Goal: Task Accomplishment & Management: Complete application form

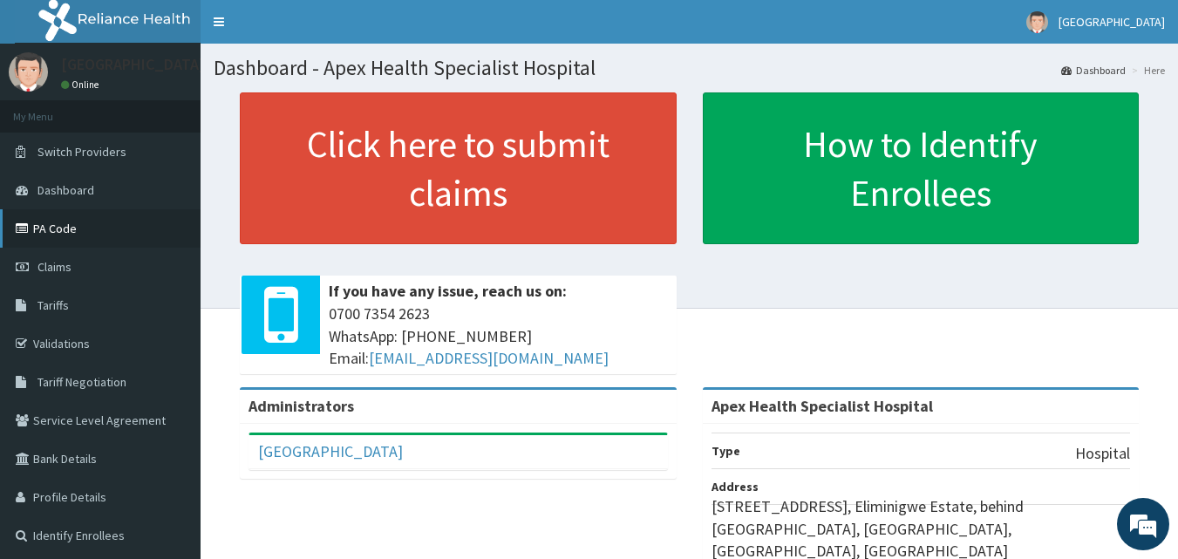
click at [105, 234] on link "PA Code" at bounding box center [100, 228] width 201 height 38
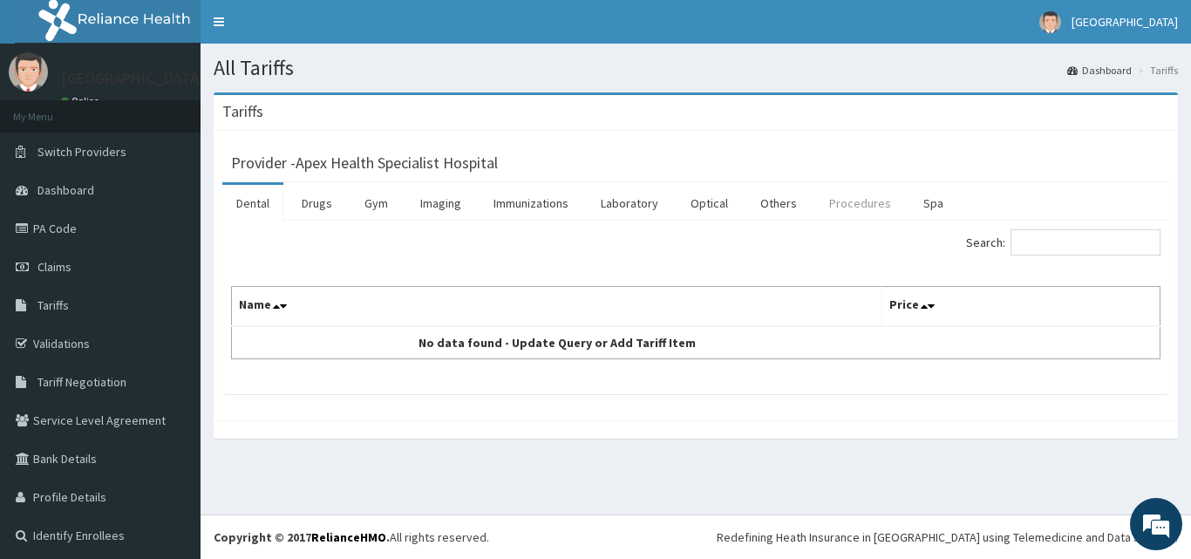
click at [872, 207] on link "Procedures" at bounding box center [860, 203] width 90 height 37
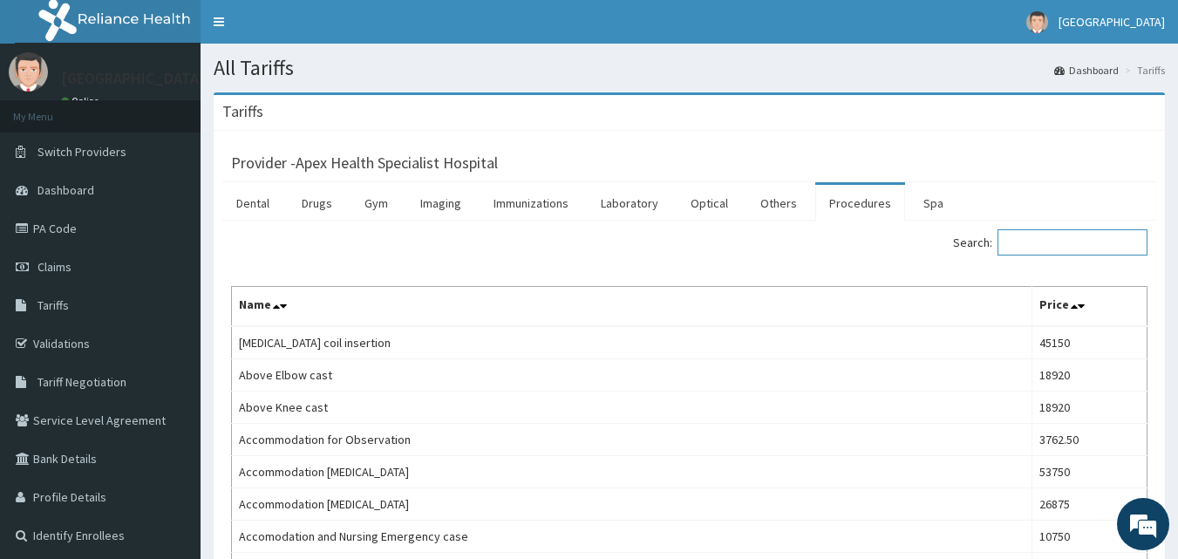
click at [1042, 241] on input "Search:" at bounding box center [1073, 242] width 150 height 26
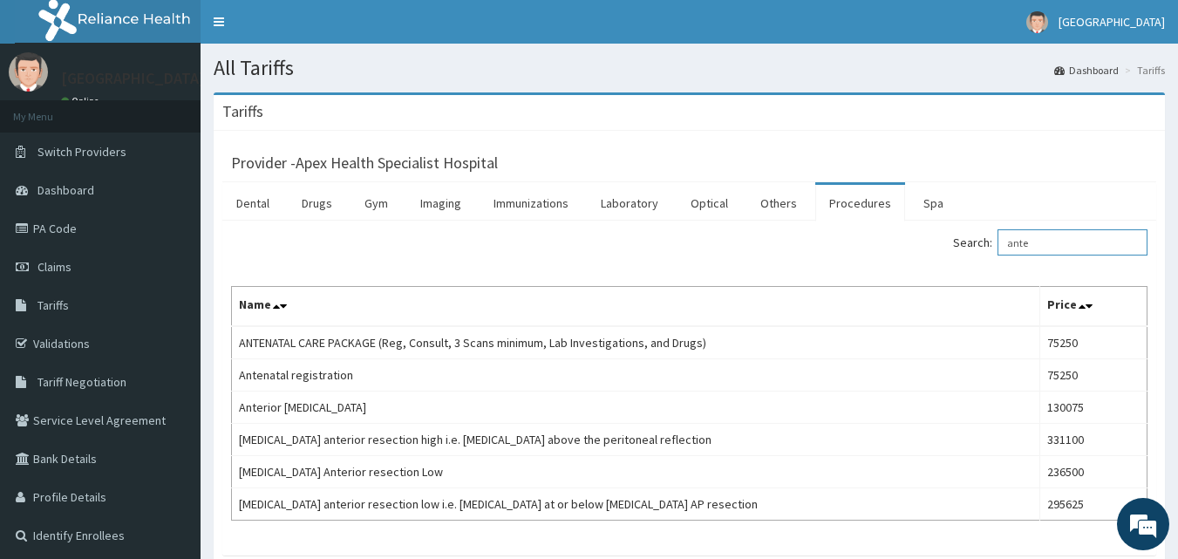
type input "ante"
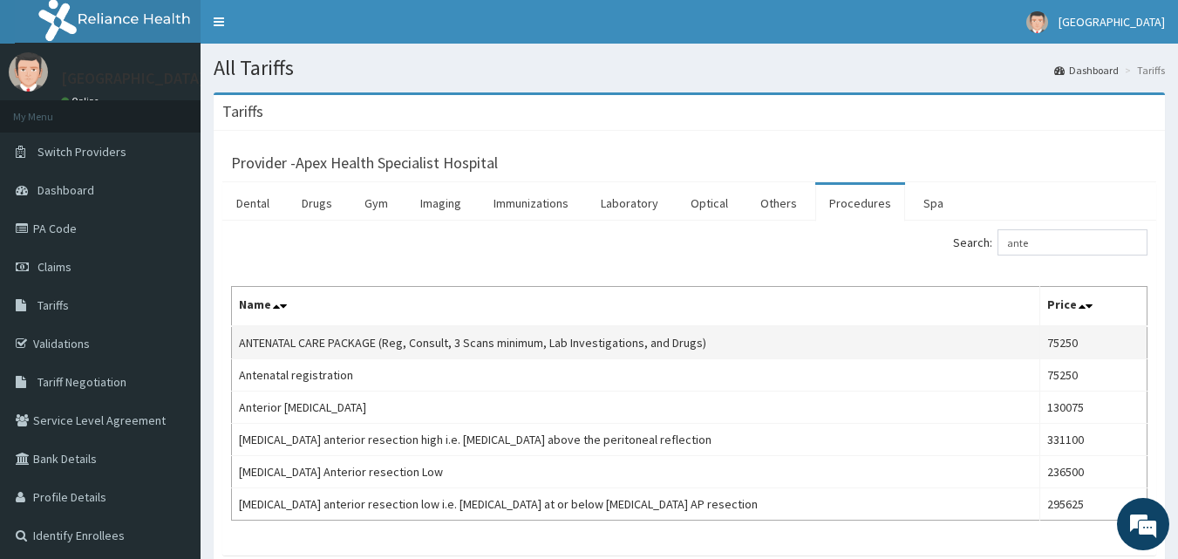
click at [923, 350] on td "ANTENATAL CARE PACKAGE (Reg, Consult, 3 Scans minimum, Lab Investigations, and …" at bounding box center [636, 342] width 808 height 33
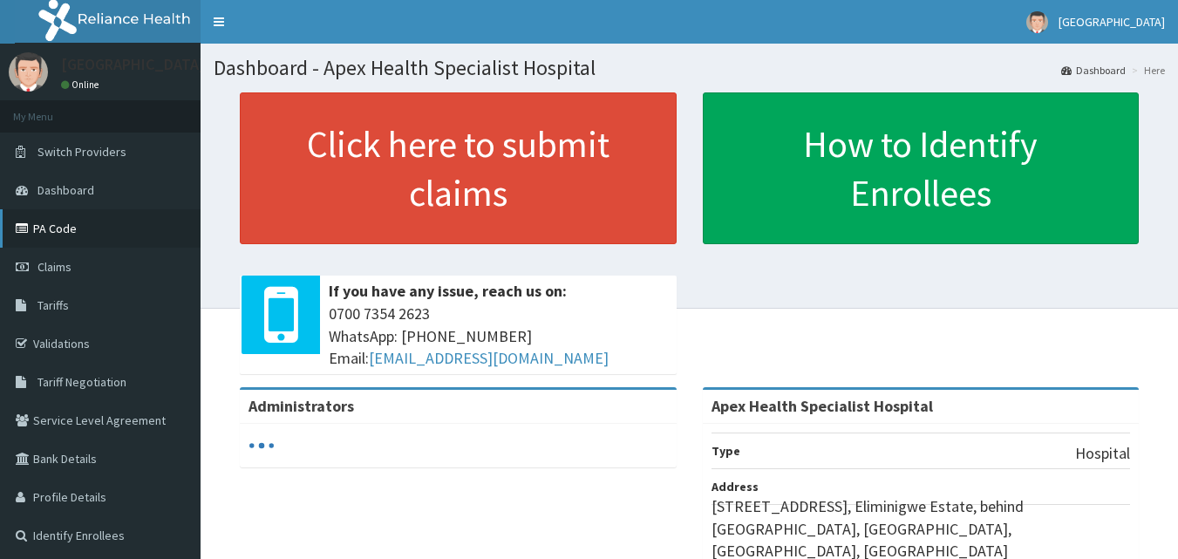
click at [83, 229] on link "PA Code" at bounding box center [100, 228] width 201 height 38
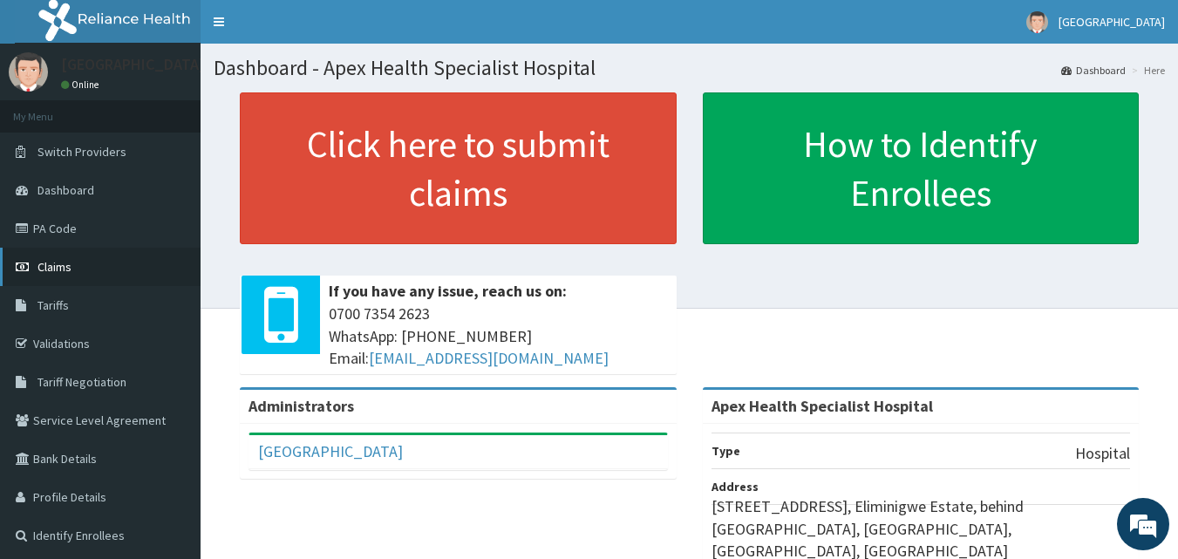
click at [80, 274] on link "Claims" at bounding box center [100, 267] width 201 height 38
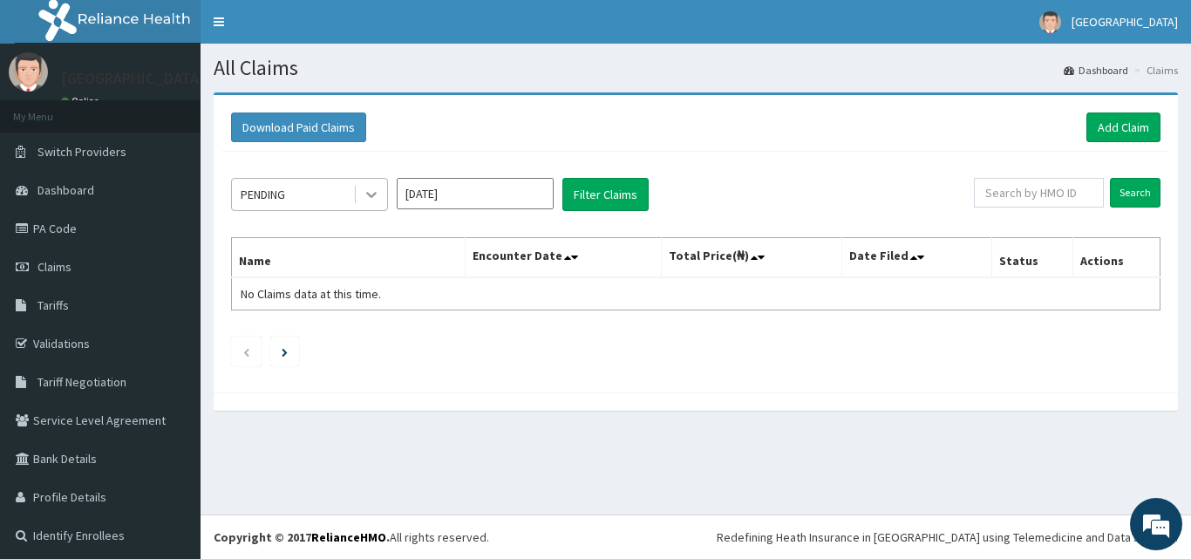
click at [374, 194] on icon at bounding box center [371, 196] width 10 height 6
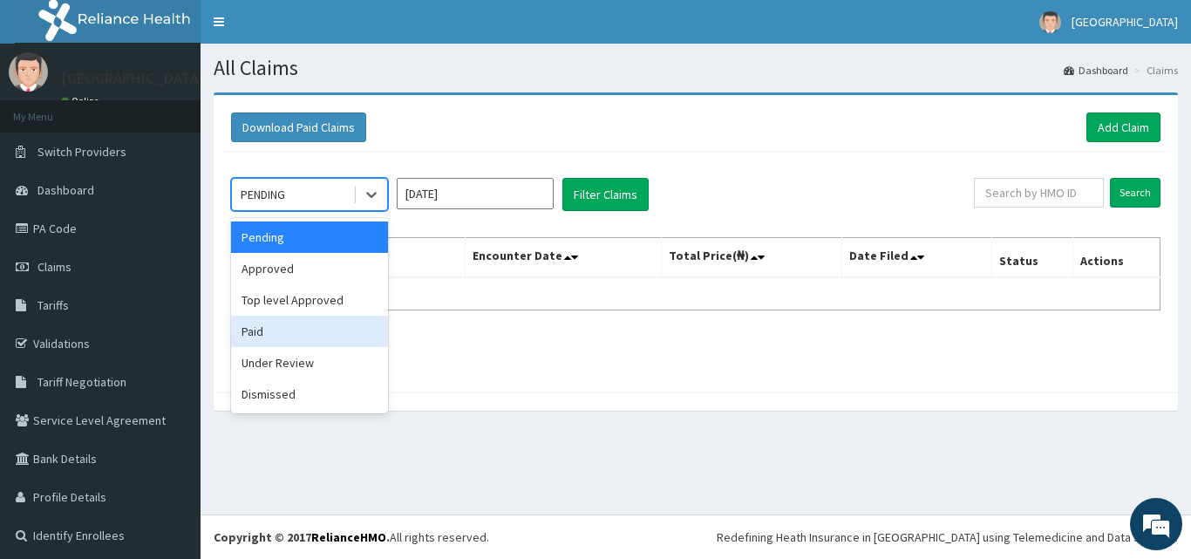
click at [280, 334] on div "Paid" at bounding box center [309, 331] width 157 height 31
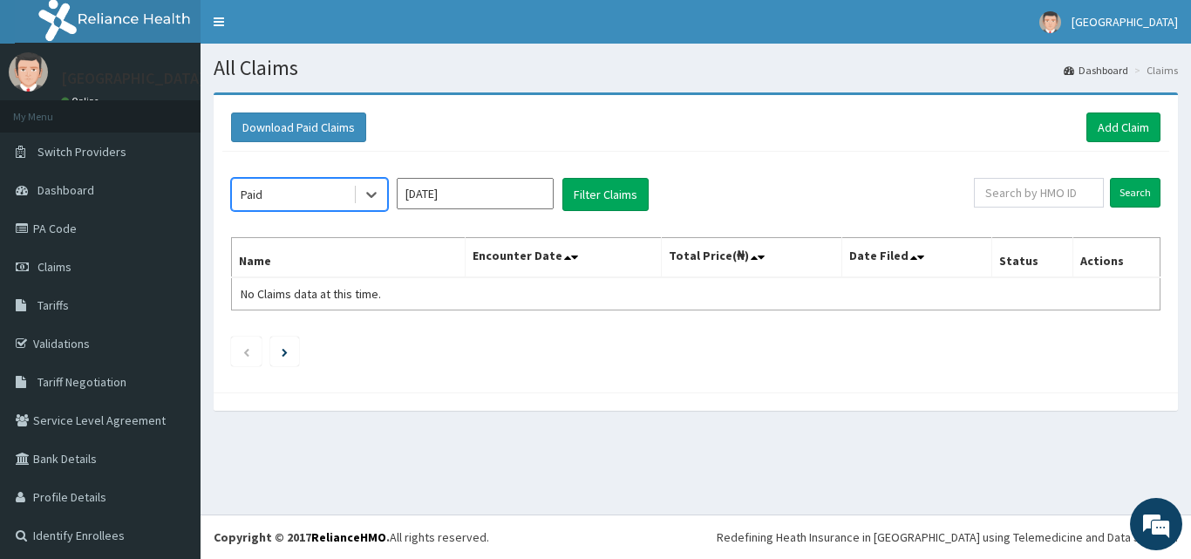
click at [474, 192] on input "[DATE]" at bounding box center [475, 193] width 157 height 31
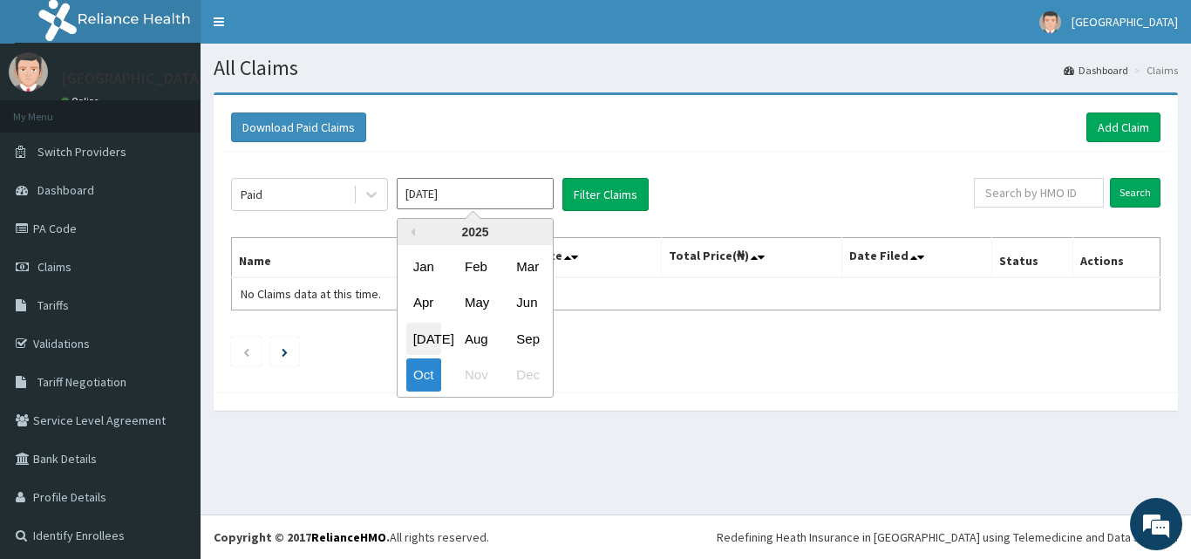
click at [426, 337] on div "Jul" at bounding box center [423, 339] width 35 height 32
type input "Jul 2025"
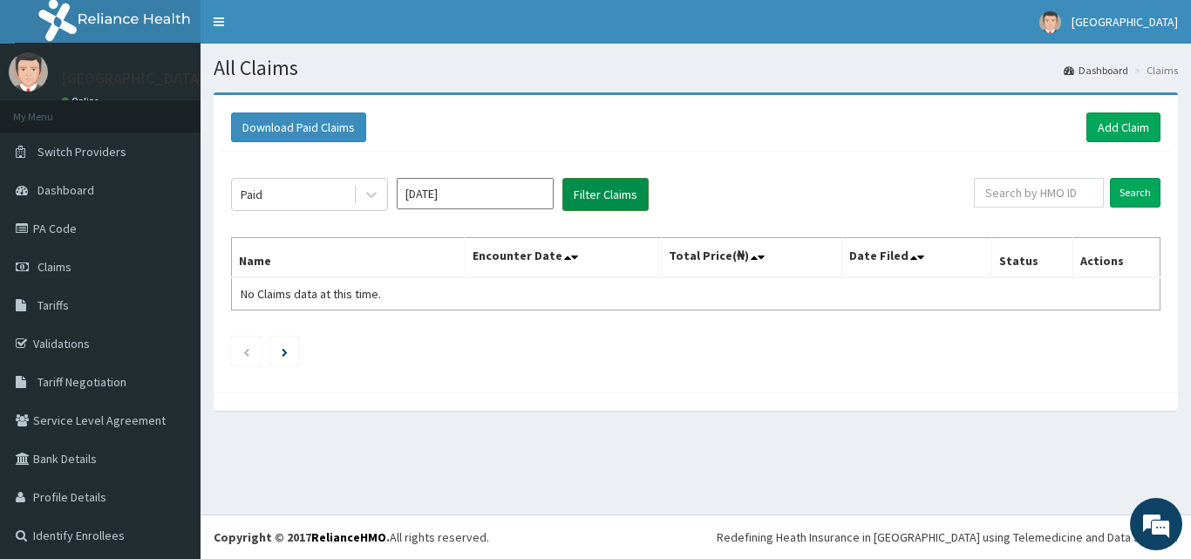
click at [590, 197] on button "Filter Claims" at bounding box center [605, 194] width 86 height 33
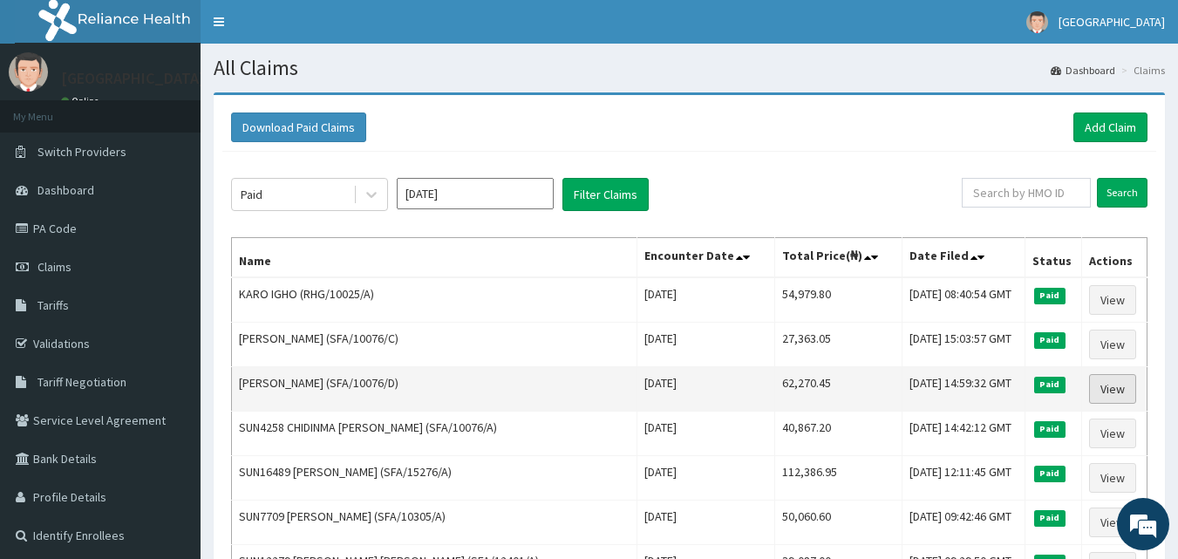
click at [1092, 382] on link "View" at bounding box center [1112, 389] width 47 height 30
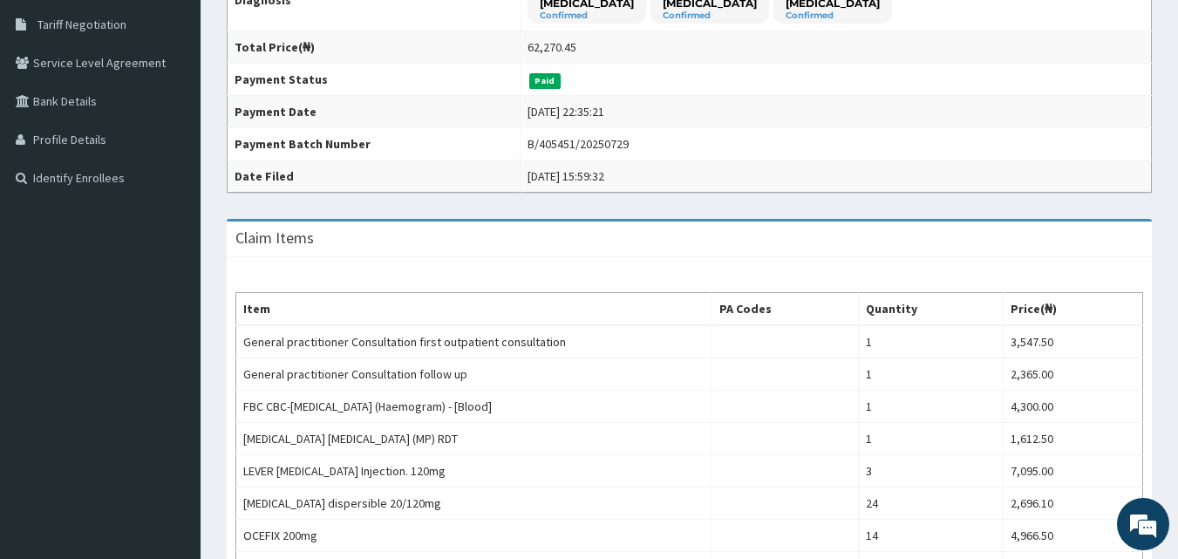
scroll to position [87, 0]
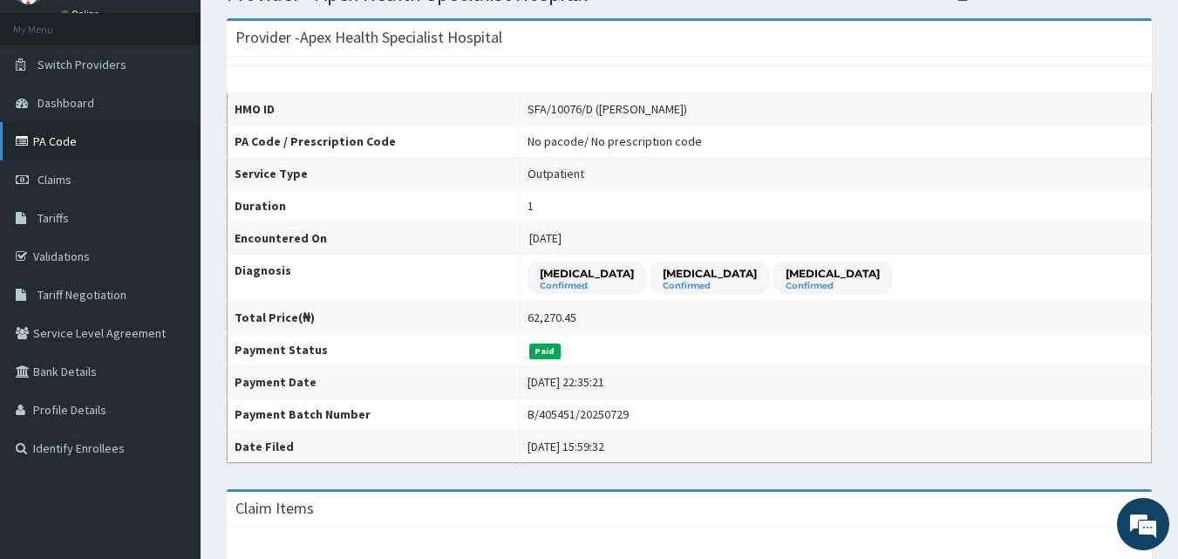
click at [112, 151] on link "PA Code" at bounding box center [100, 141] width 201 height 38
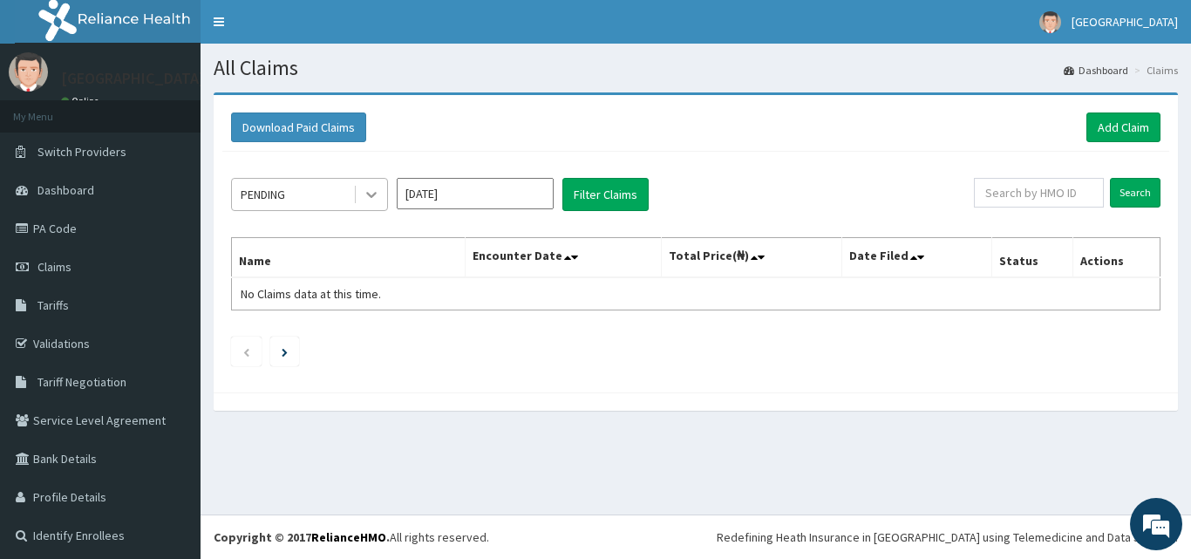
click at [375, 193] on icon at bounding box center [371, 196] width 10 height 6
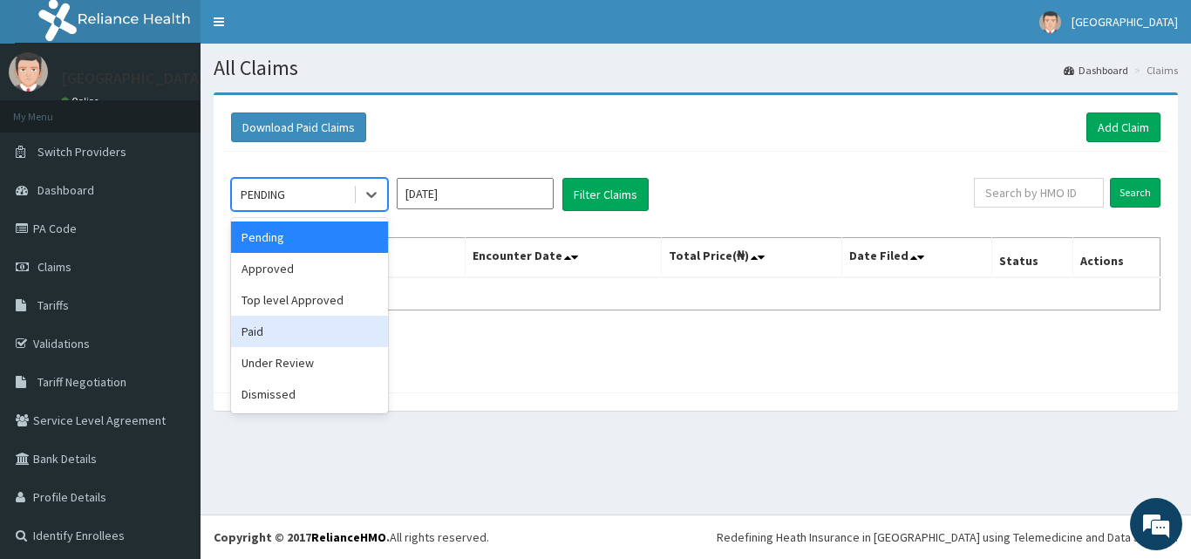
click at [278, 337] on div "Paid" at bounding box center [309, 331] width 157 height 31
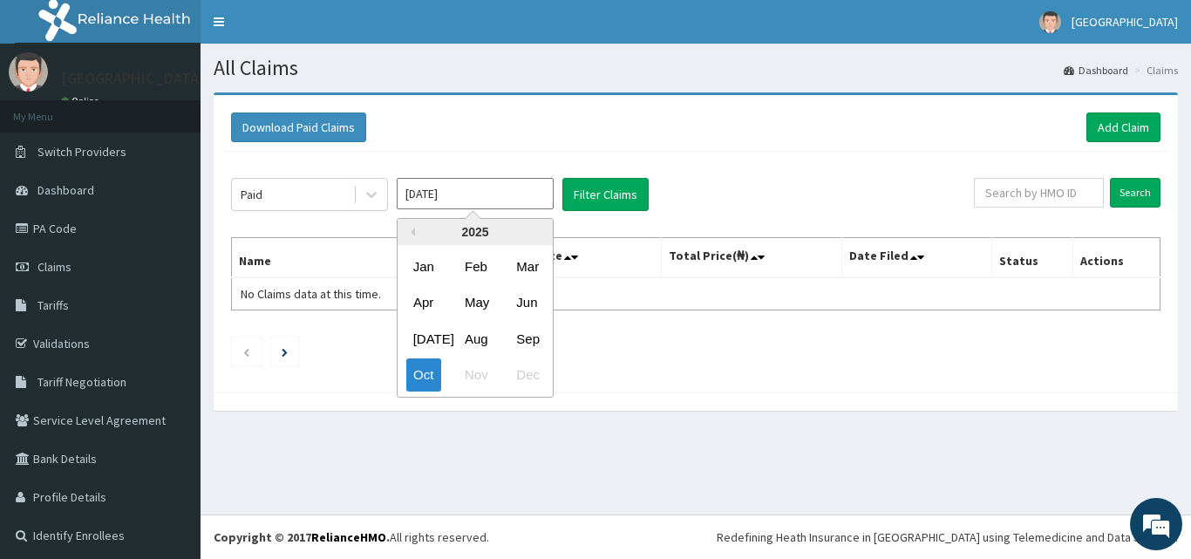
click at [530, 190] on input "Oct 2025" at bounding box center [475, 193] width 157 height 31
click at [431, 336] on div "Jul" at bounding box center [423, 339] width 35 height 32
type input "[DATE]"
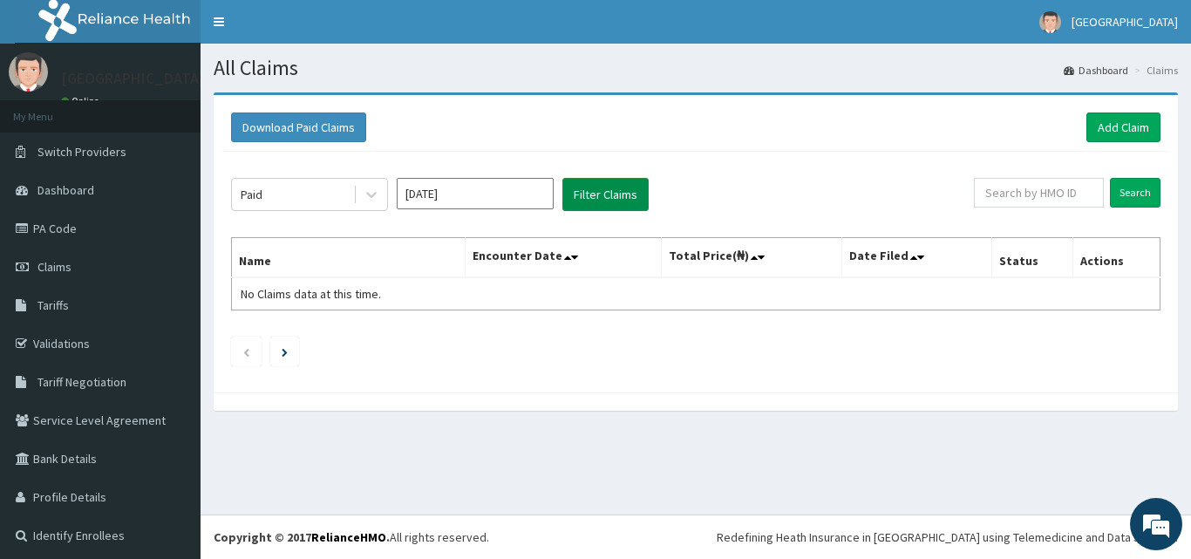
click at [601, 182] on button "Filter Claims" at bounding box center [605, 194] width 86 height 33
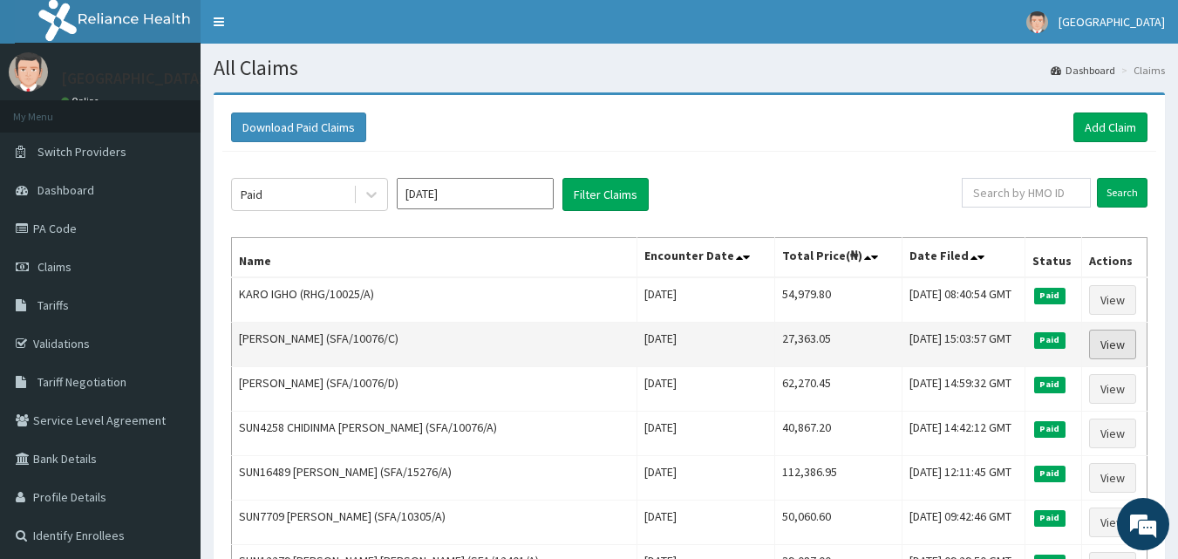
click at [1100, 345] on link "View" at bounding box center [1112, 345] width 47 height 30
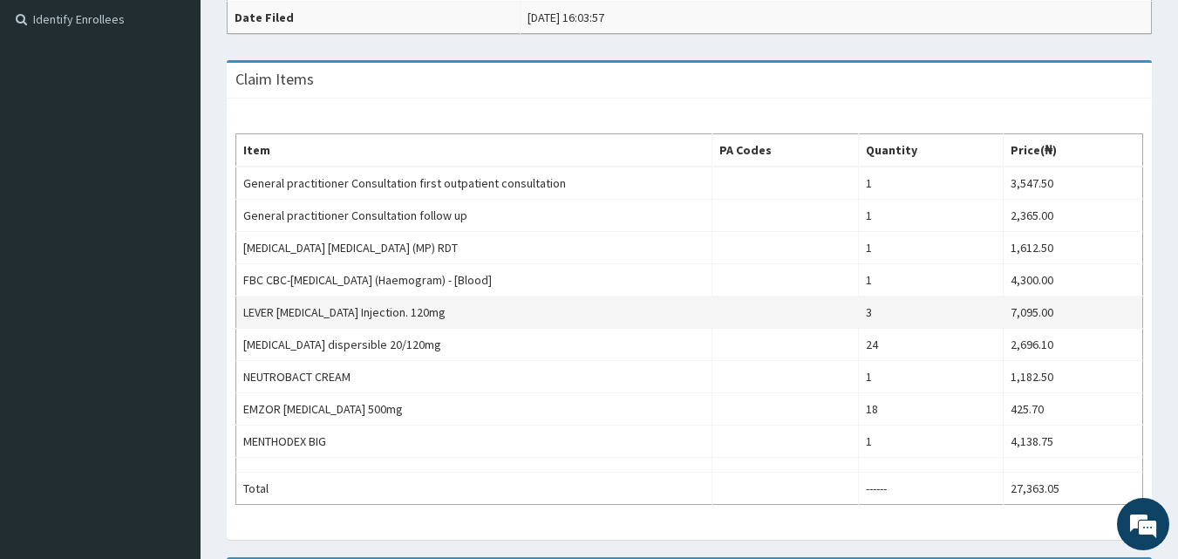
scroll to position [523, 0]
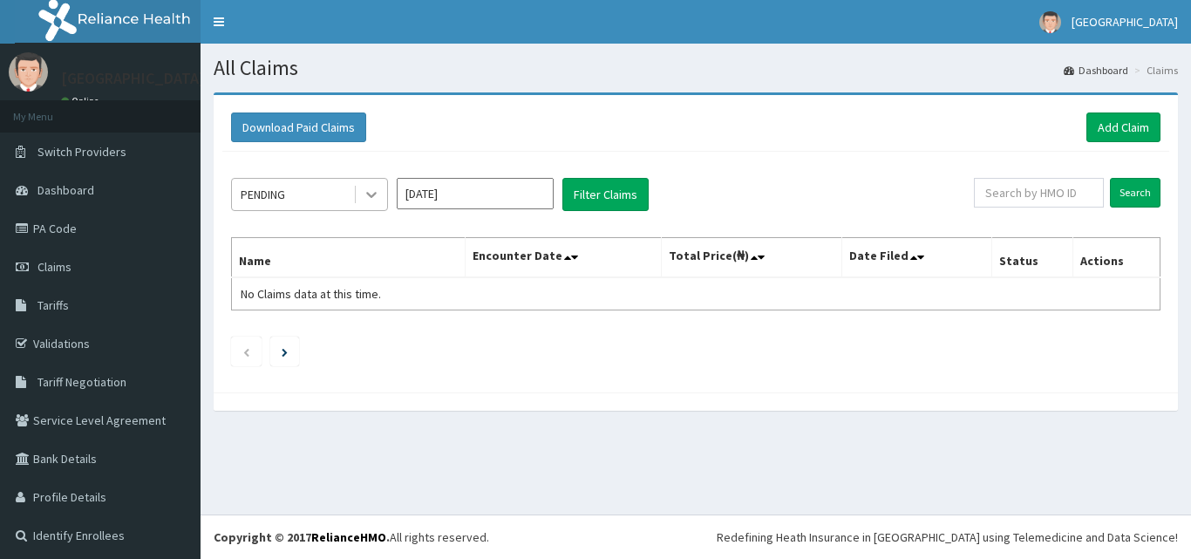
click at [364, 194] on icon at bounding box center [371, 194] width 17 height 17
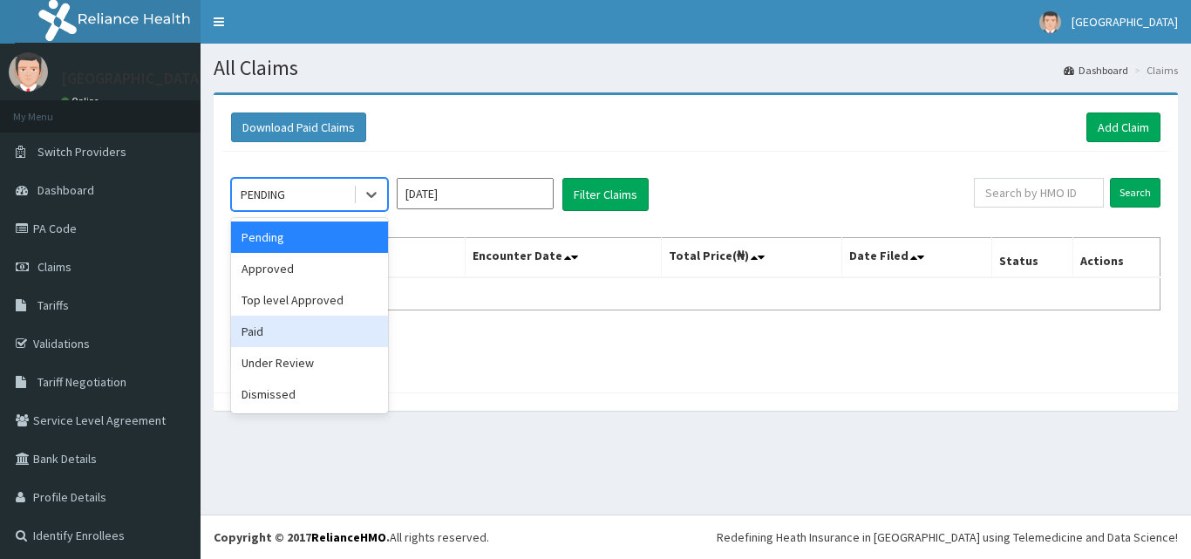
click at [316, 332] on div "Paid" at bounding box center [309, 331] width 157 height 31
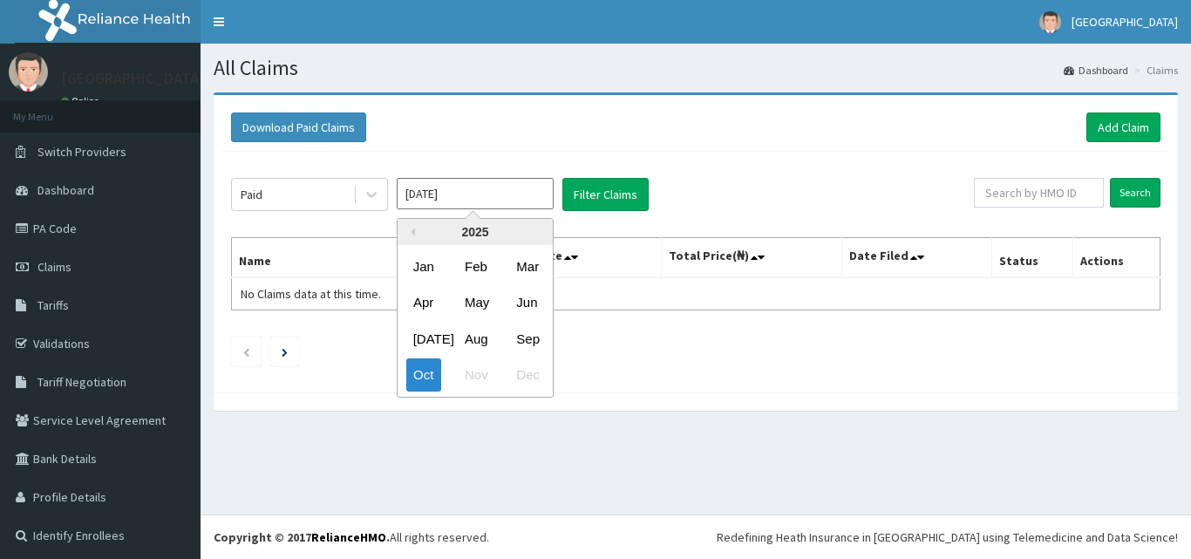
click at [534, 199] on input "[DATE]" at bounding box center [475, 193] width 157 height 31
click at [416, 337] on div "Jul" at bounding box center [423, 339] width 35 height 32
type input "Jul 2025"
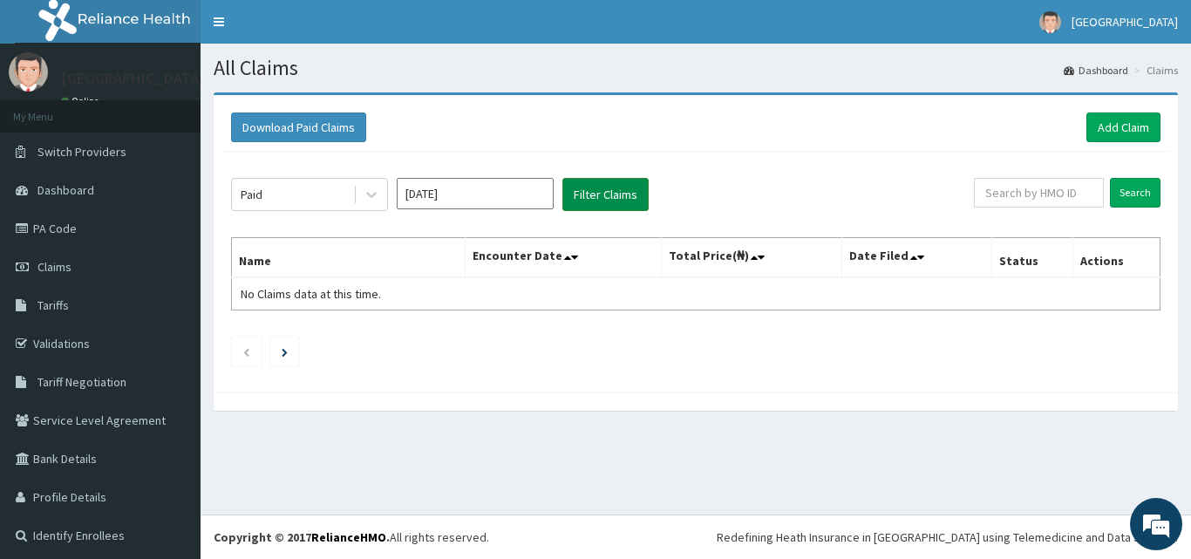
click at [588, 196] on button "Filter Claims" at bounding box center [605, 194] width 86 height 33
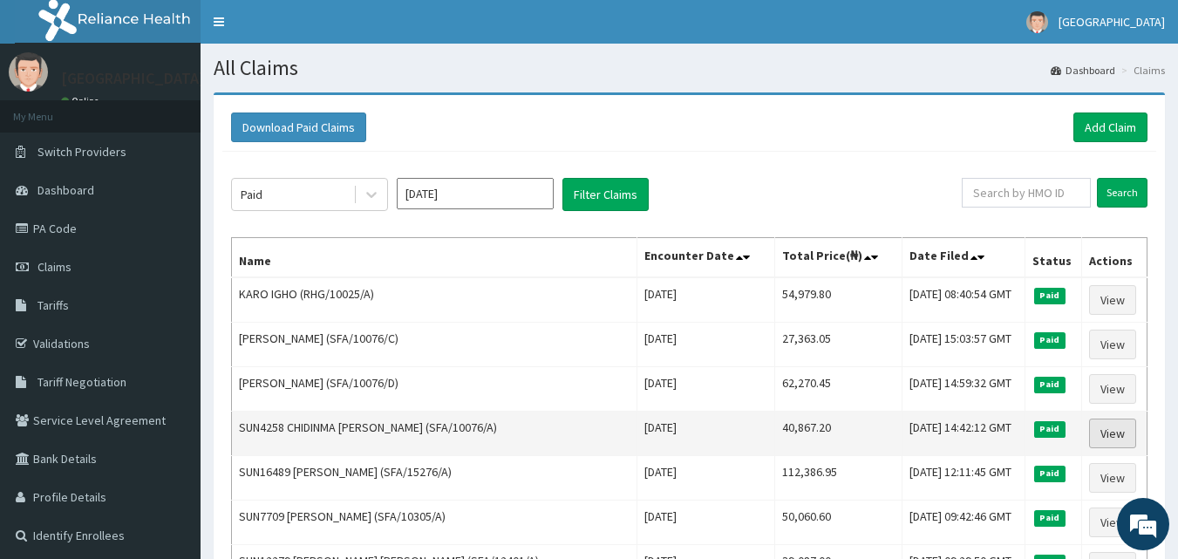
click at [1114, 427] on link "View" at bounding box center [1112, 434] width 47 height 30
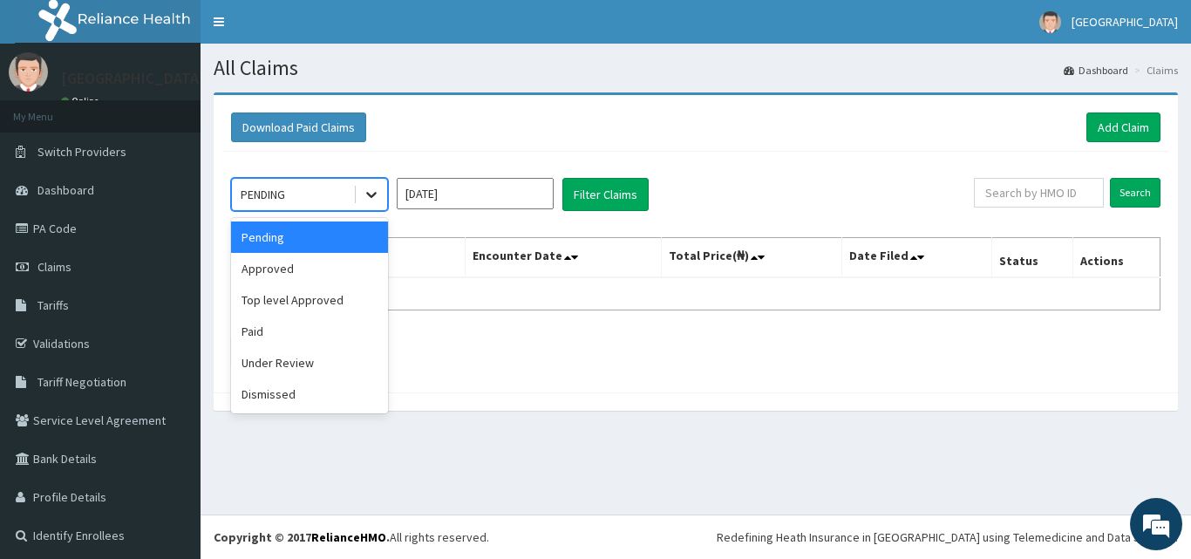
click at [375, 196] on icon at bounding box center [371, 194] width 17 height 17
drag, startPoint x: 287, startPoint y: 337, endPoint x: 385, endPoint y: 269, distance: 119.5
click at [289, 337] on div "Paid" at bounding box center [309, 331] width 157 height 31
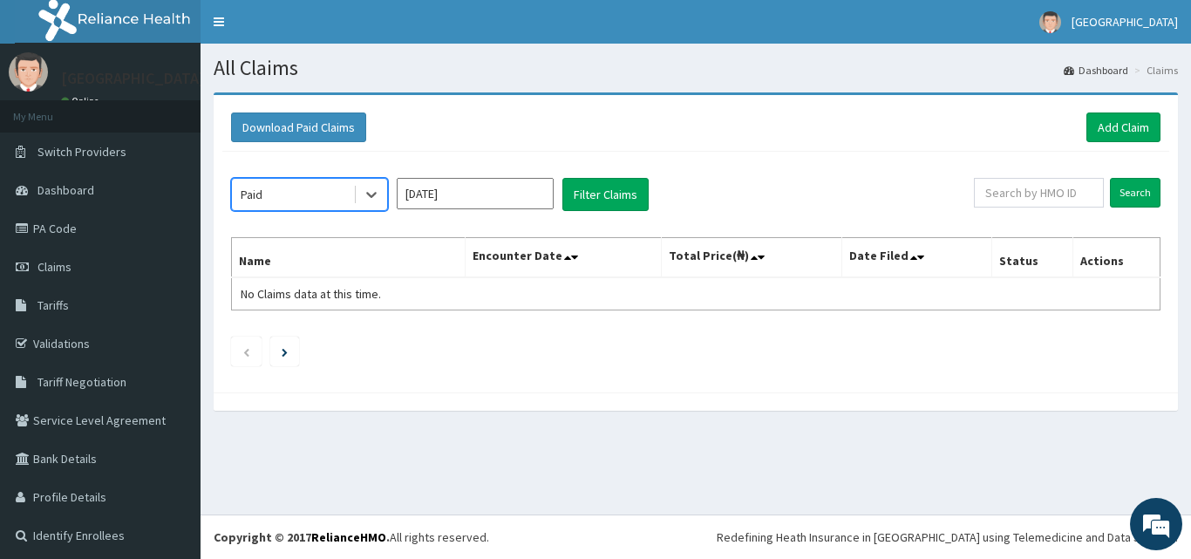
click at [480, 198] on input "Oct 2025" at bounding box center [475, 193] width 157 height 31
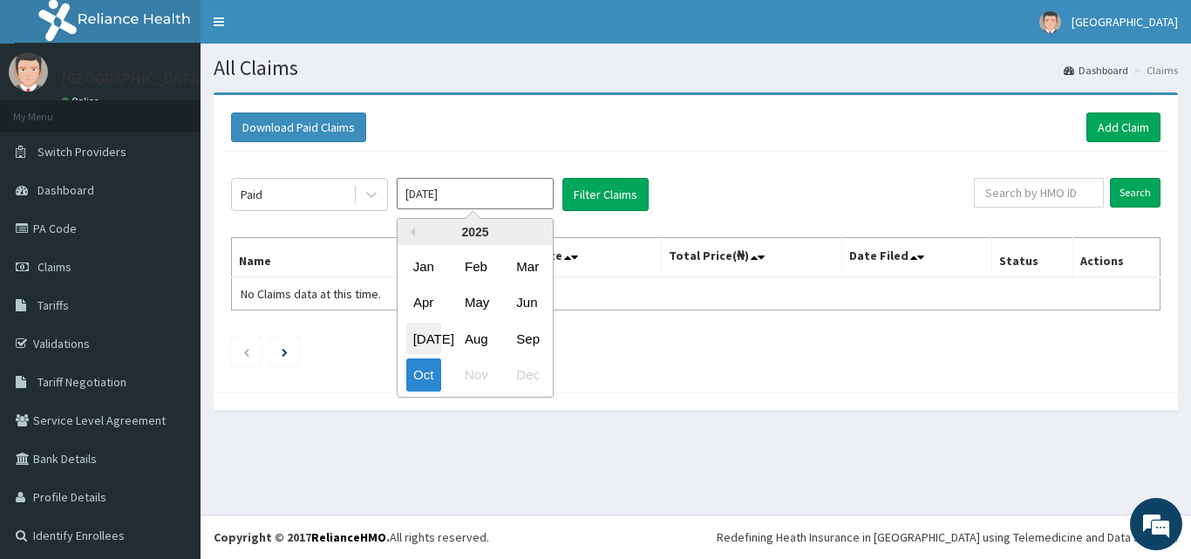
click at [421, 334] on div "Jul" at bounding box center [423, 339] width 35 height 32
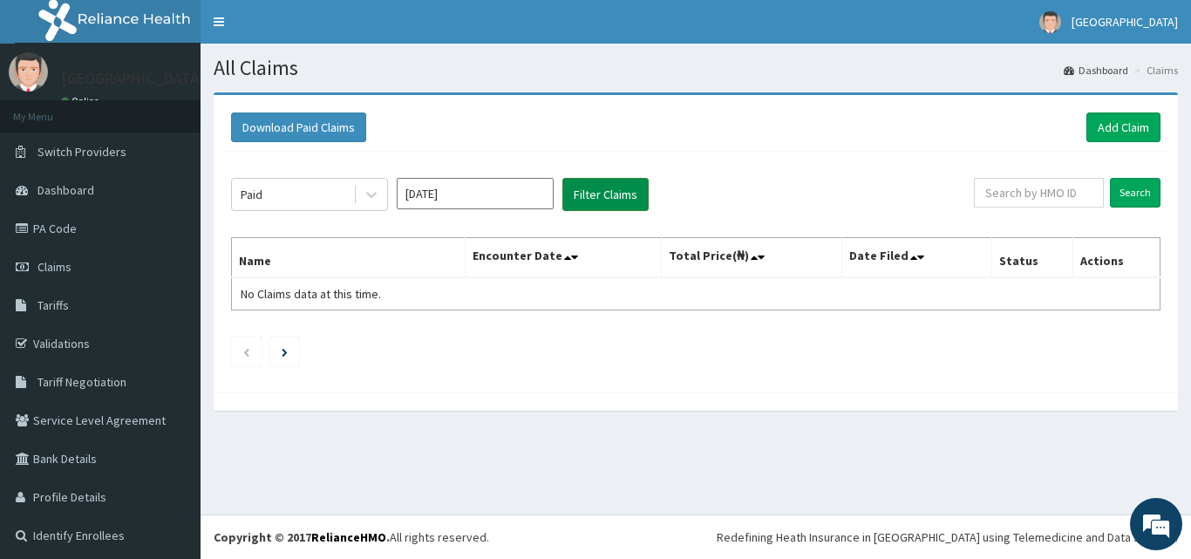
click at [583, 195] on button "Filter Claims" at bounding box center [605, 194] width 86 height 33
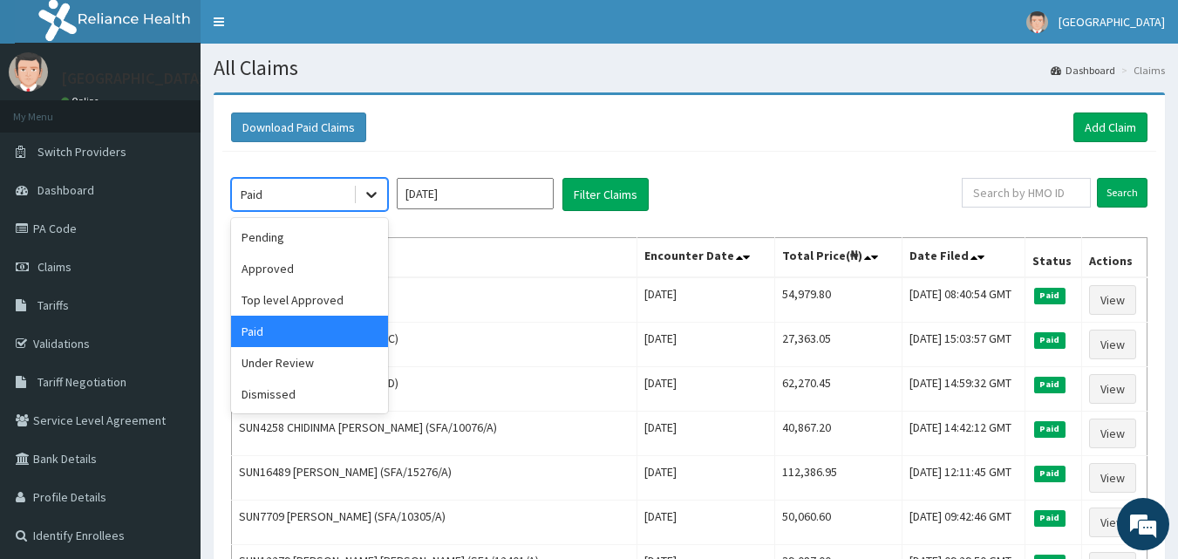
click at [377, 195] on icon at bounding box center [371, 194] width 17 height 17
click at [475, 194] on input "Jul 2025" at bounding box center [475, 193] width 157 height 31
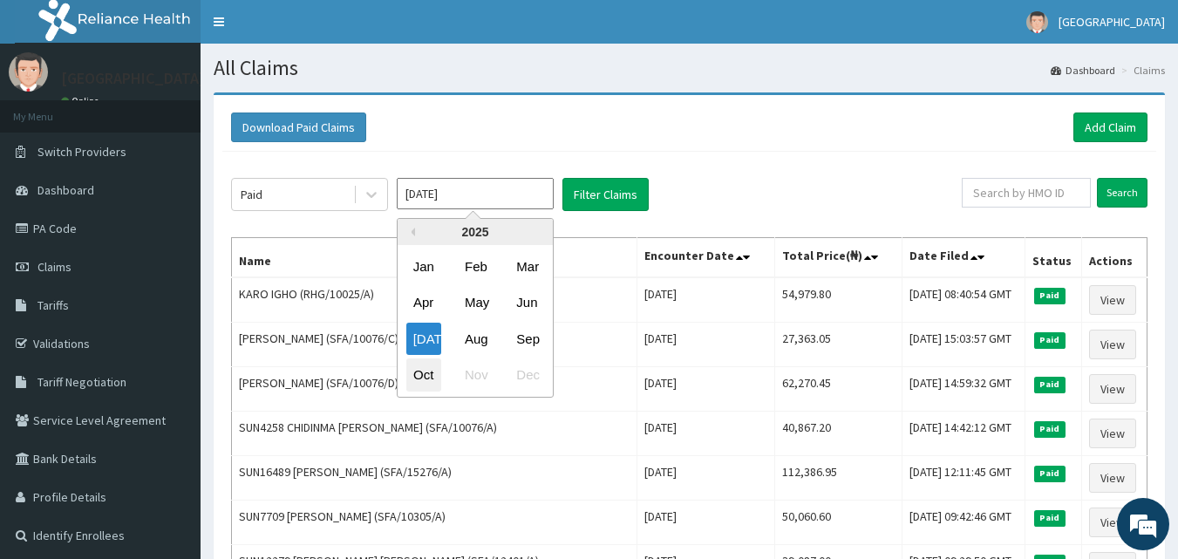
click at [432, 376] on div "Oct" at bounding box center [423, 375] width 35 height 32
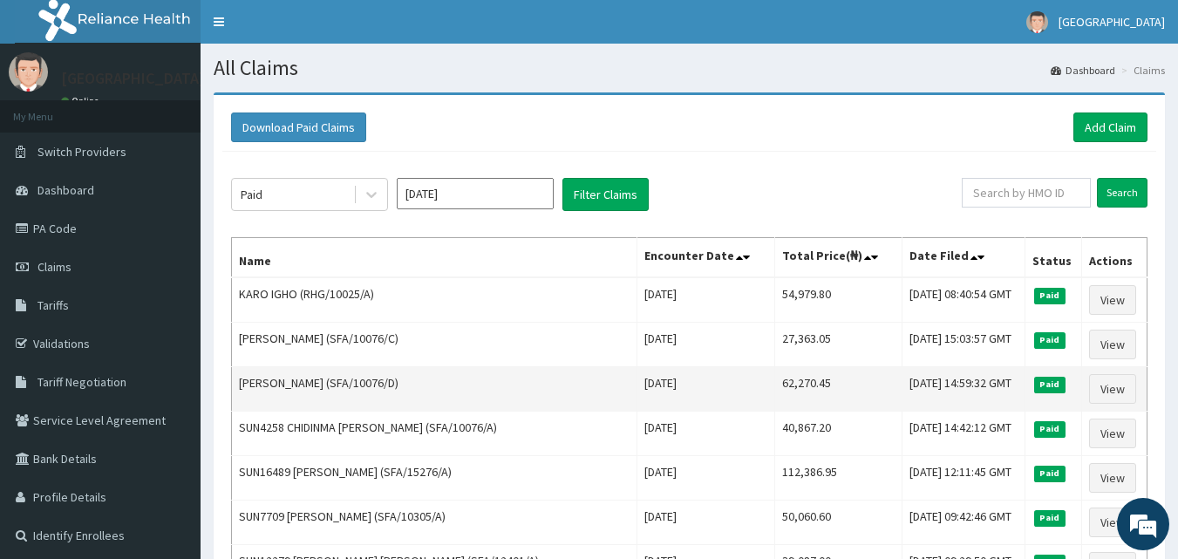
type input "[DATE]"
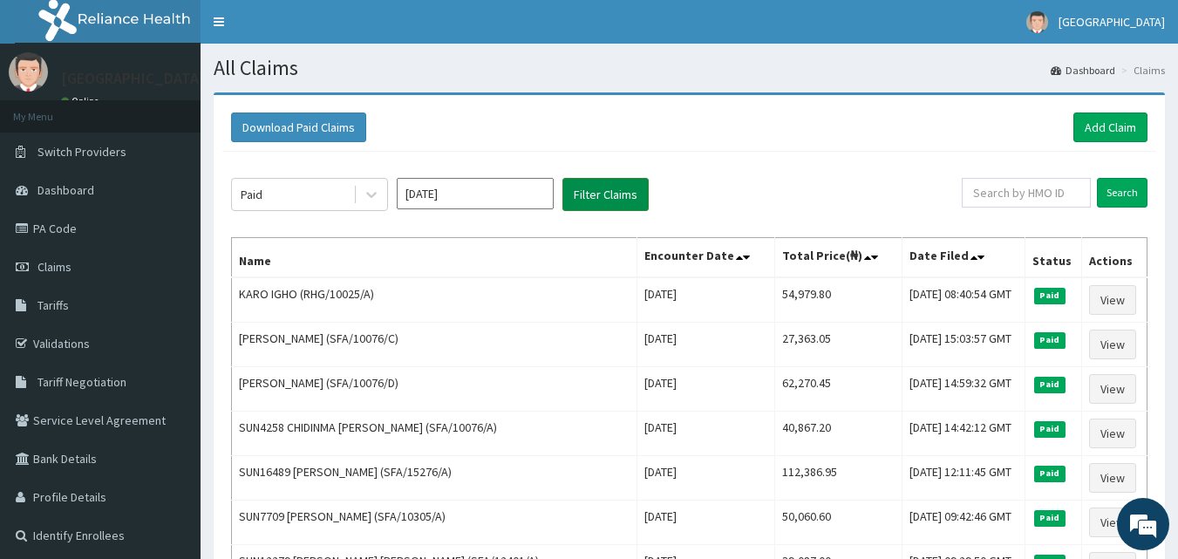
click at [584, 194] on button "Filter Claims" at bounding box center [605, 194] width 86 height 33
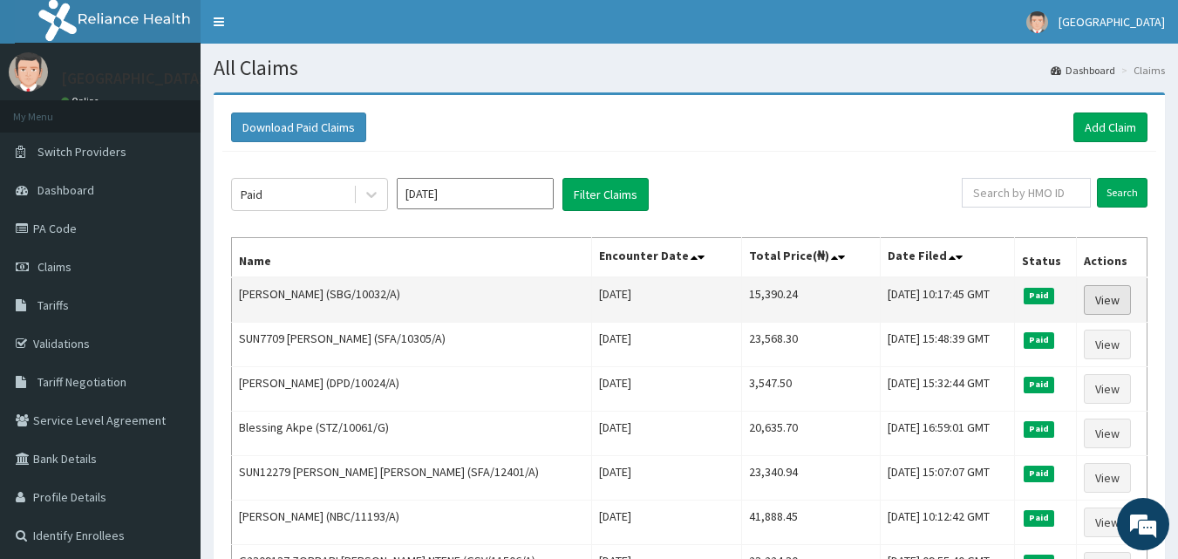
click at [1106, 296] on link "View" at bounding box center [1107, 300] width 47 height 30
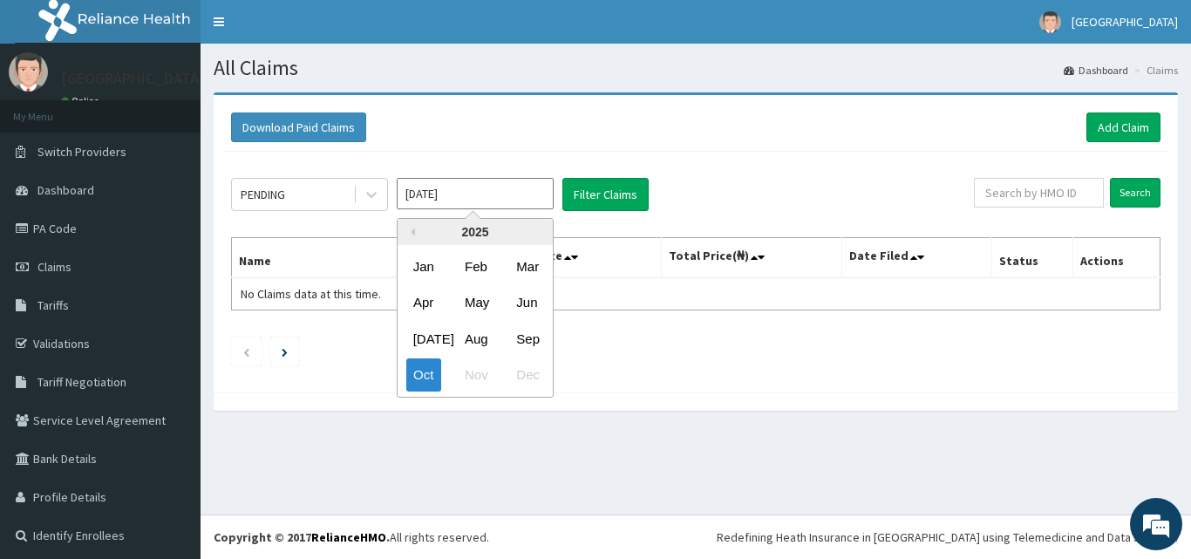
click at [504, 189] on input "Oct 2025" at bounding box center [475, 193] width 157 height 31
click at [533, 337] on div "Sep" at bounding box center [526, 339] width 35 height 32
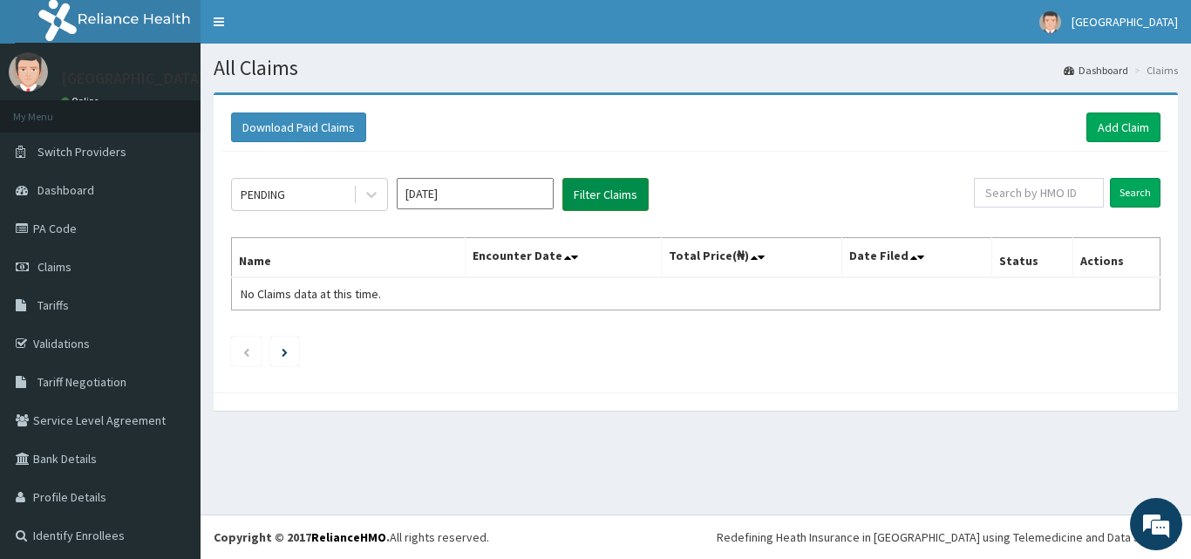
click at [624, 183] on button "Filter Claims" at bounding box center [605, 194] width 86 height 33
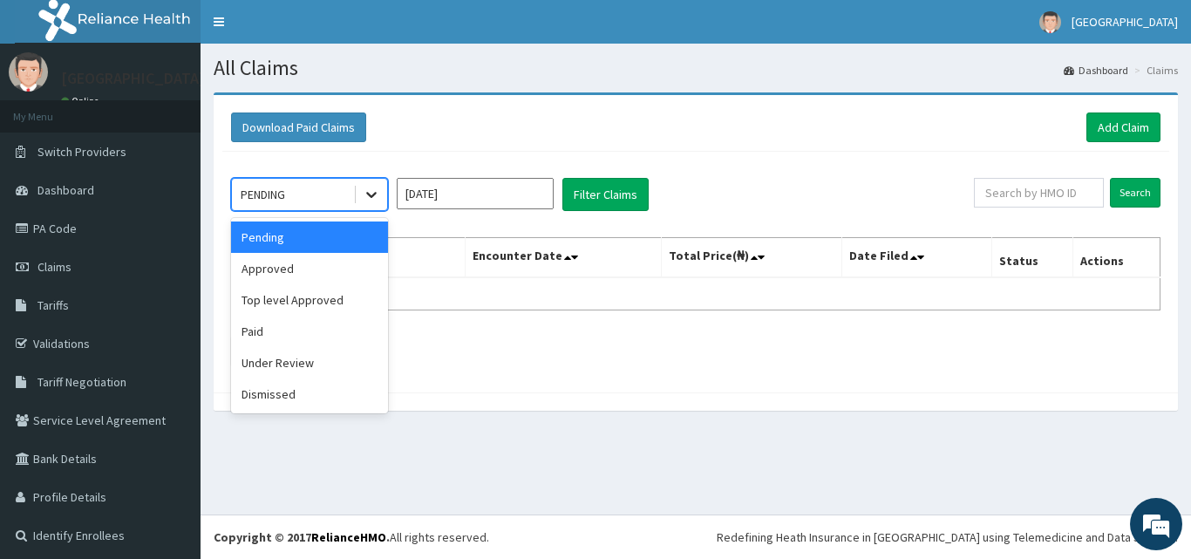
click at [373, 195] on icon at bounding box center [371, 196] width 10 height 6
click at [516, 342] on ul at bounding box center [696, 352] width 930 height 30
click at [365, 193] on icon at bounding box center [371, 194] width 17 height 17
click at [307, 283] on div "Approved" at bounding box center [309, 268] width 157 height 31
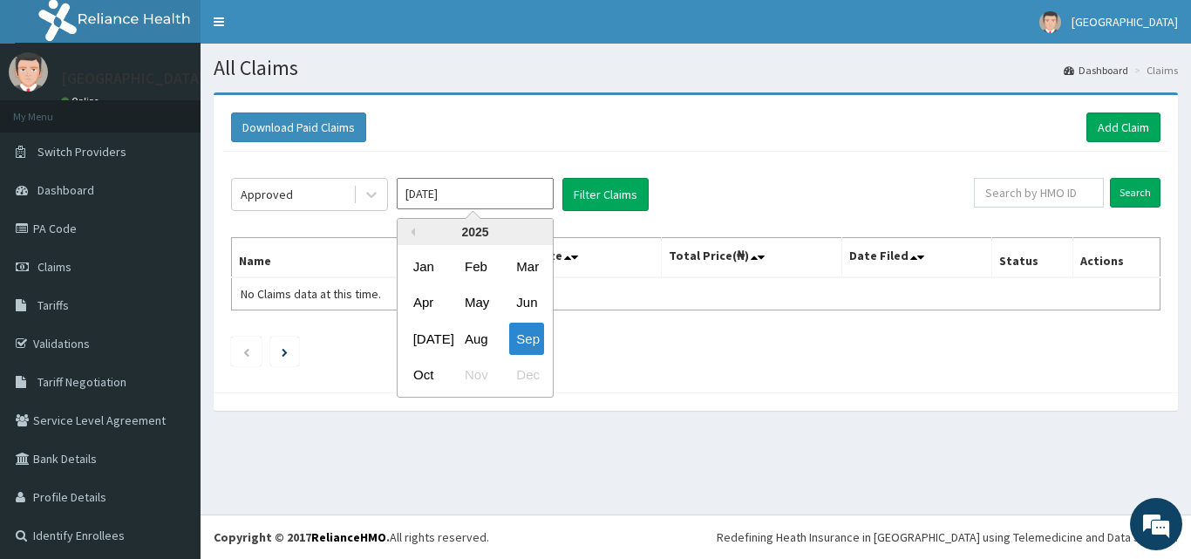
click at [544, 194] on input "Sep 2025" at bounding box center [475, 193] width 157 height 31
click at [433, 371] on div "Oct" at bounding box center [423, 375] width 35 height 32
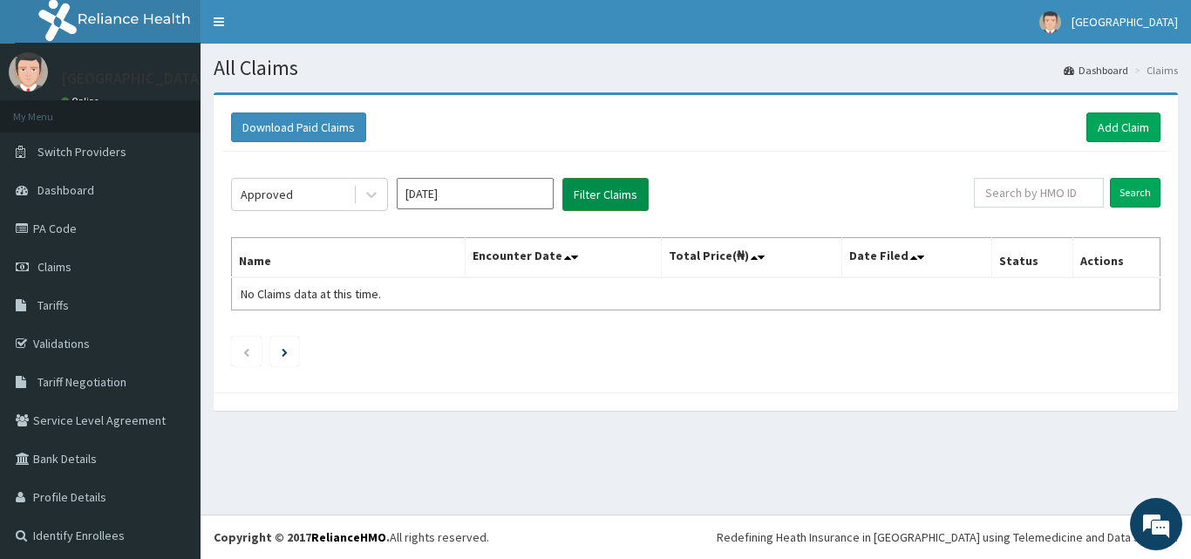
click at [590, 194] on button "Filter Claims" at bounding box center [605, 194] width 86 height 33
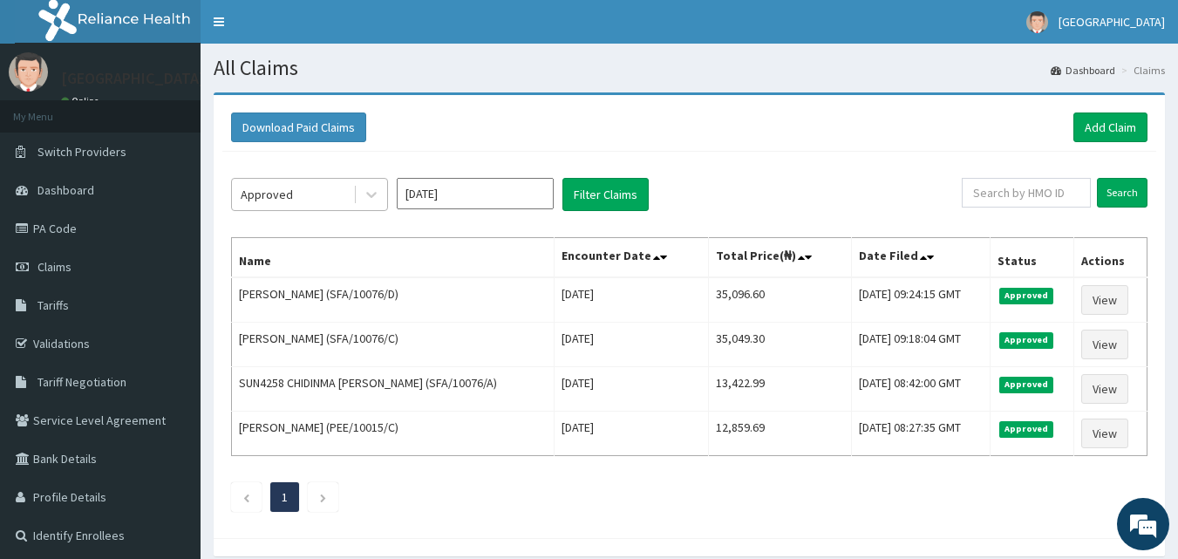
click at [283, 190] on div "Approved" at bounding box center [267, 194] width 52 height 17
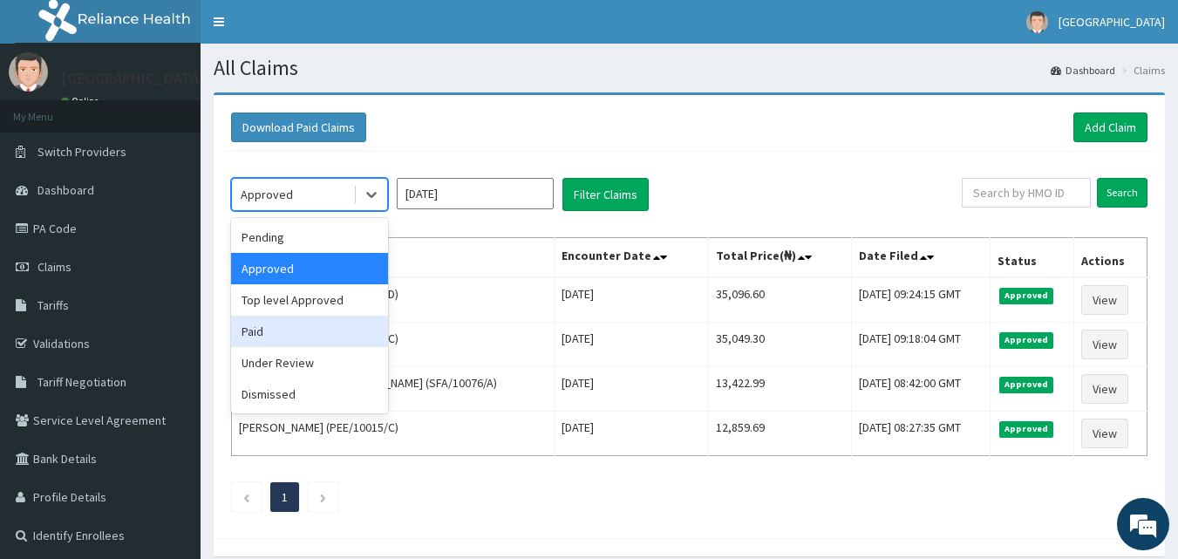
click at [281, 332] on div "Paid" at bounding box center [309, 331] width 157 height 31
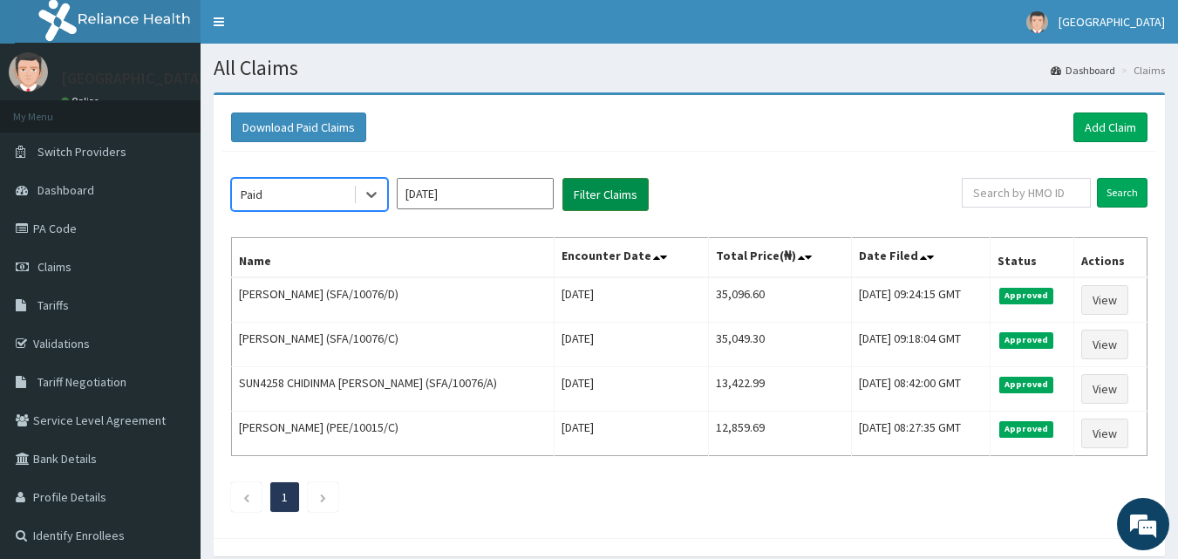
click at [591, 193] on button "Filter Claims" at bounding box center [605, 194] width 86 height 33
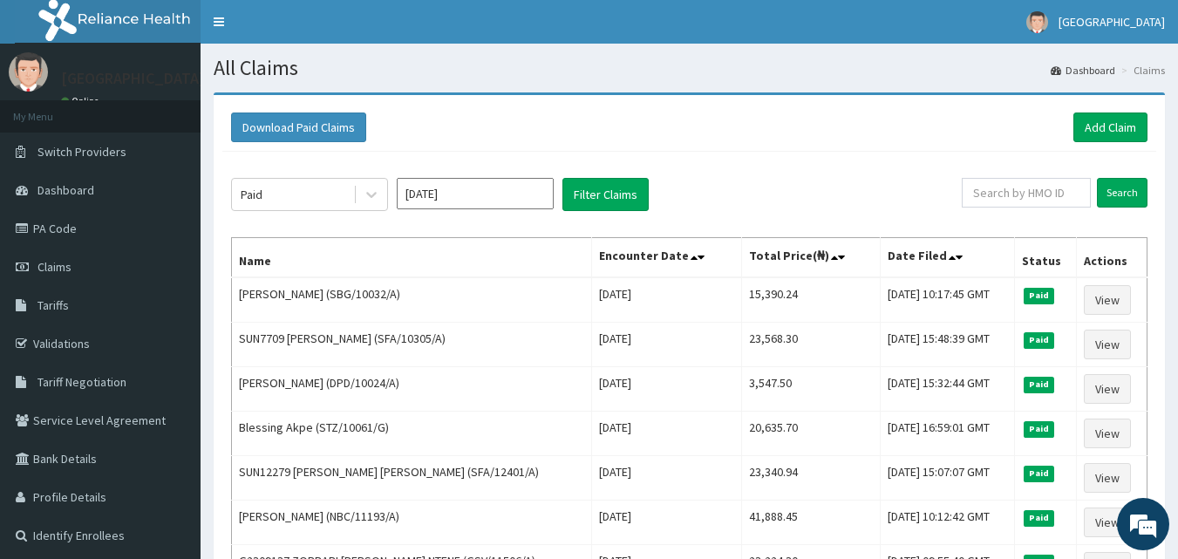
click at [470, 195] on input "[DATE]" at bounding box center [475, 193] width 157 height 31
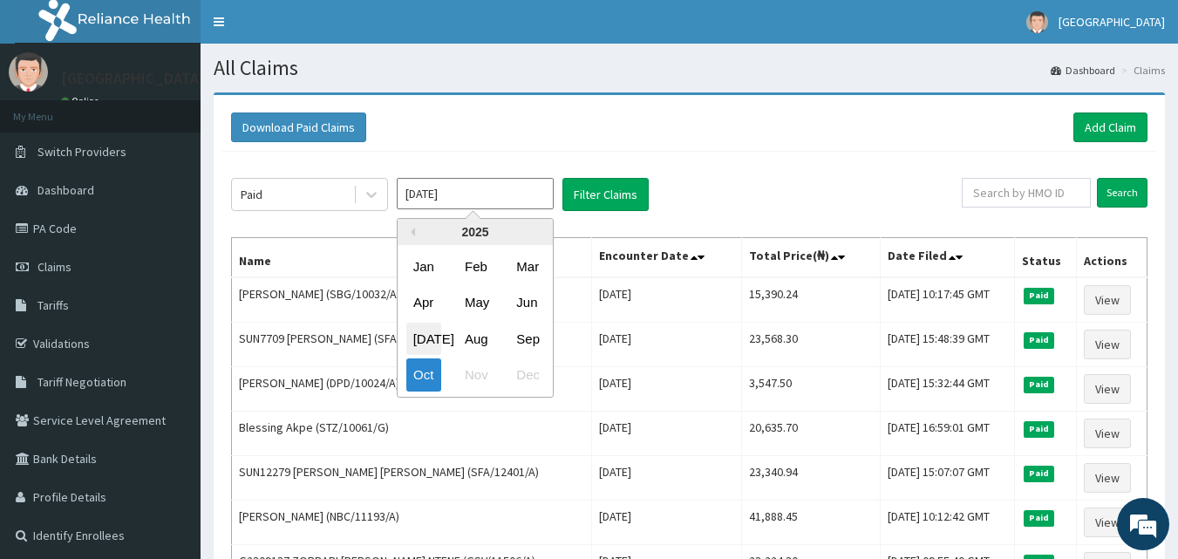
click at [432, 337] on div "Jul" at bounding box center [423, 339] width 35 height 32
type input "Jul 2025"
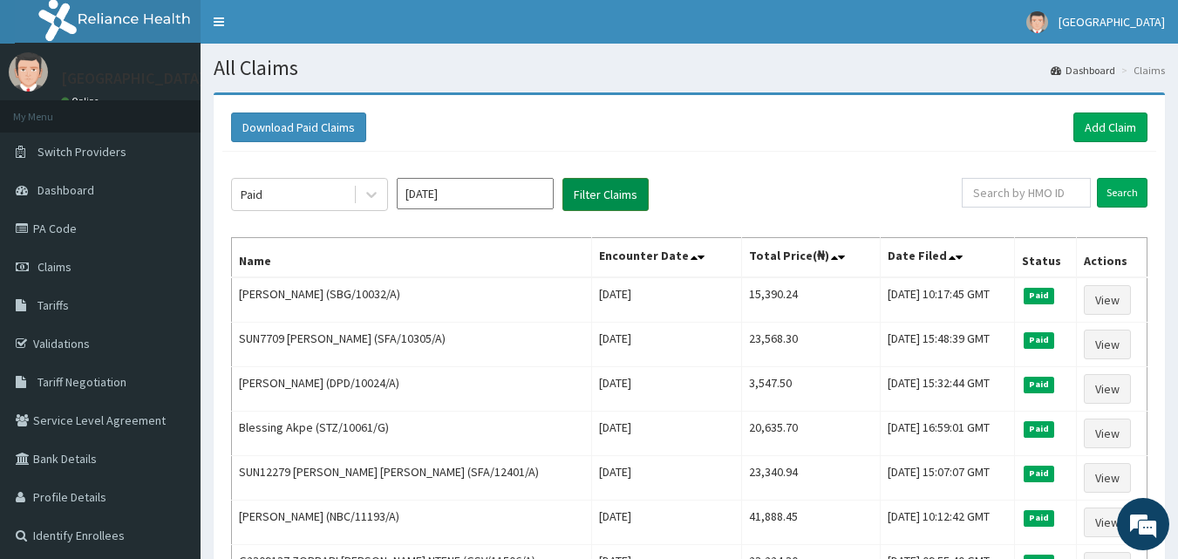
click at [590, 198] on button "Filter Claims" at bounding box center [605, 194] width 86 height 33
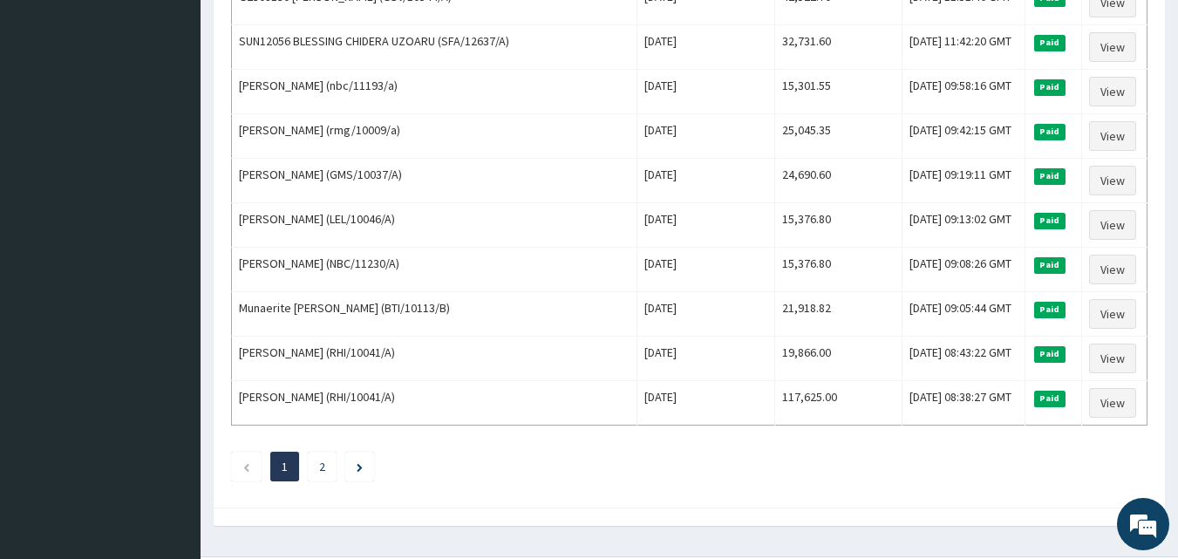
scroll to position [2118, 0]
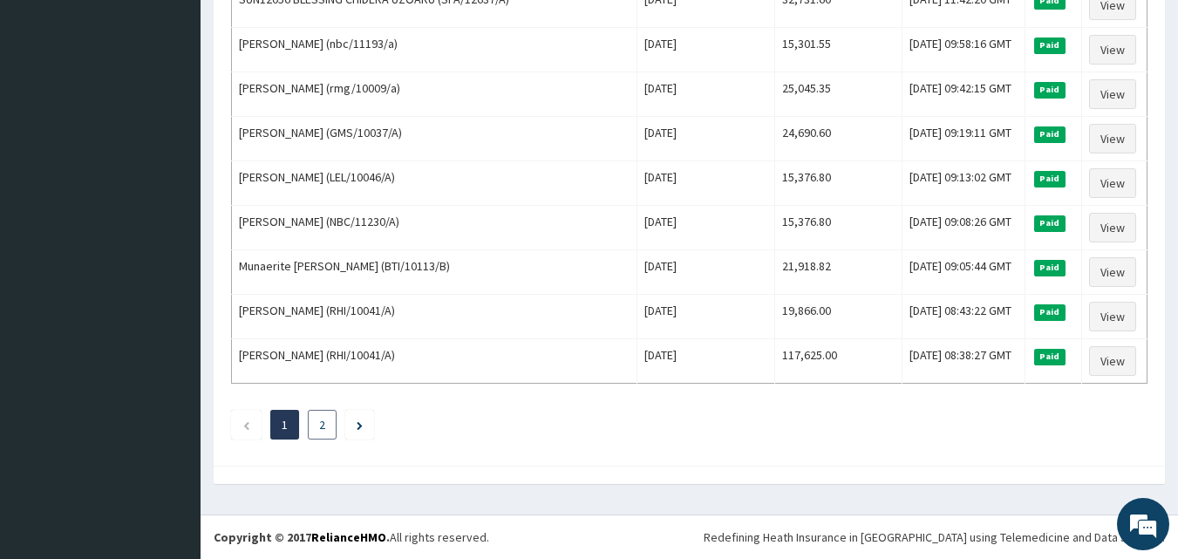
click at [320, 427] on link "2" at bounding box center [322, 425] width 6 height 16
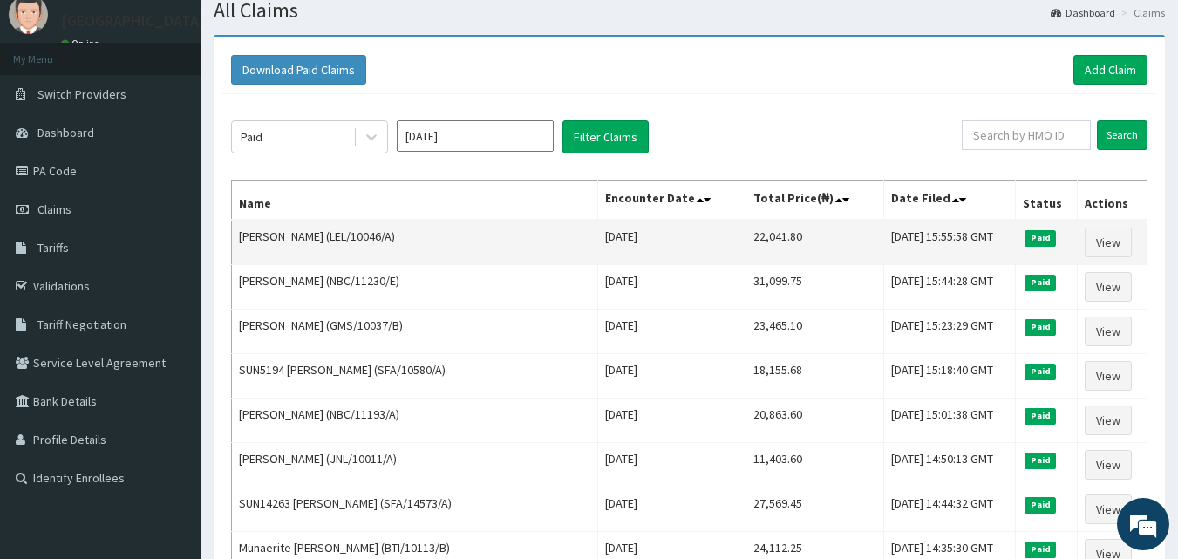
scroll to position [87, 0]
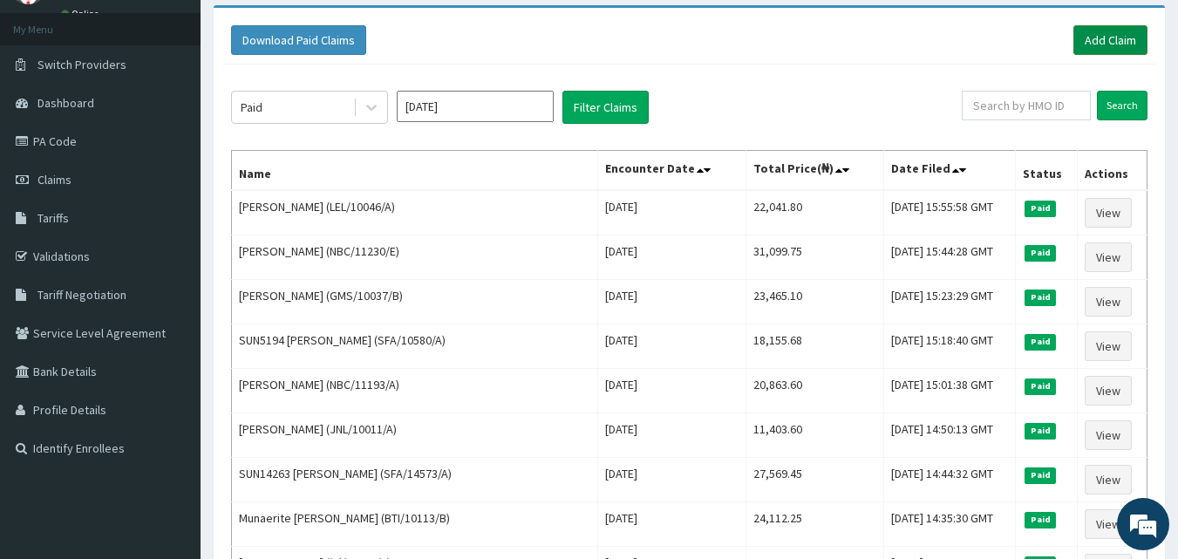
click at [1101, 41] on link "Add Claim" at bounding box center [1110, 40] width 74 height 30
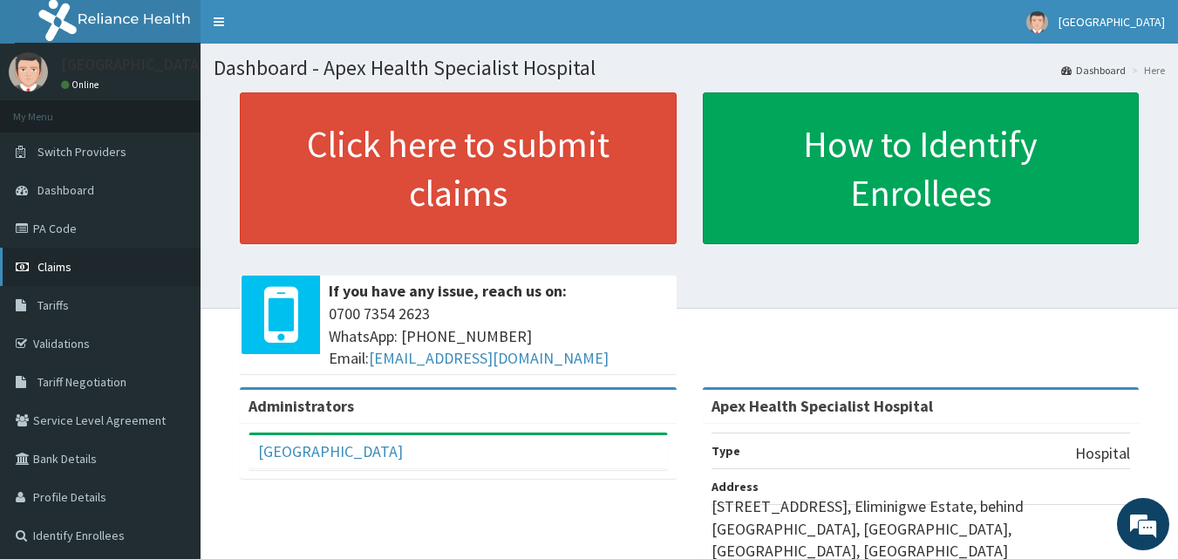
click at [95, 269] on link "Claims" at bounding box center [100, 267] width 201 height 38
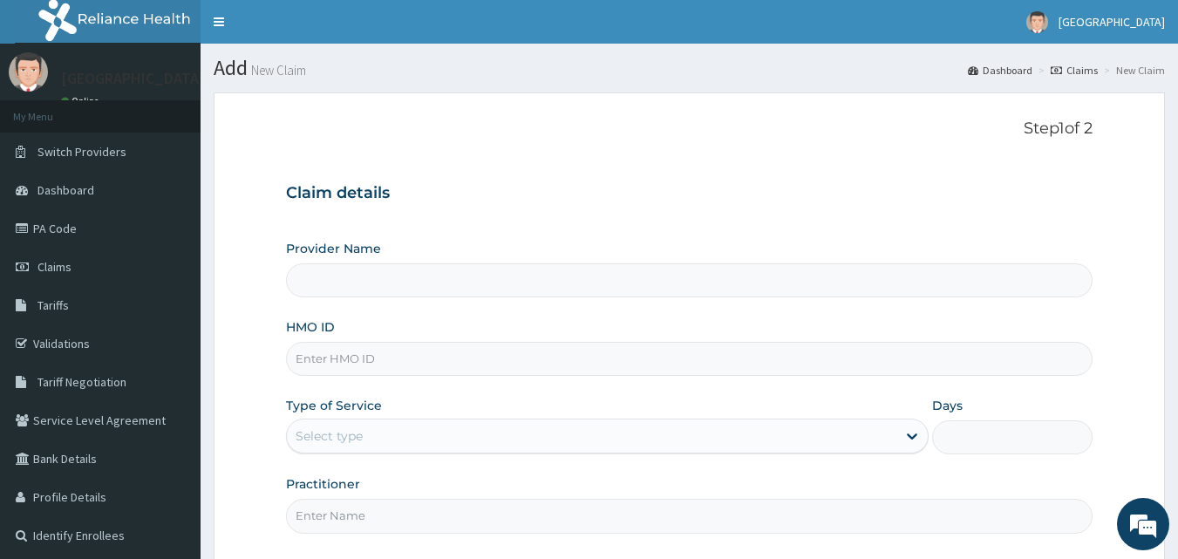
type input "Apex Health Specialist Hospital"
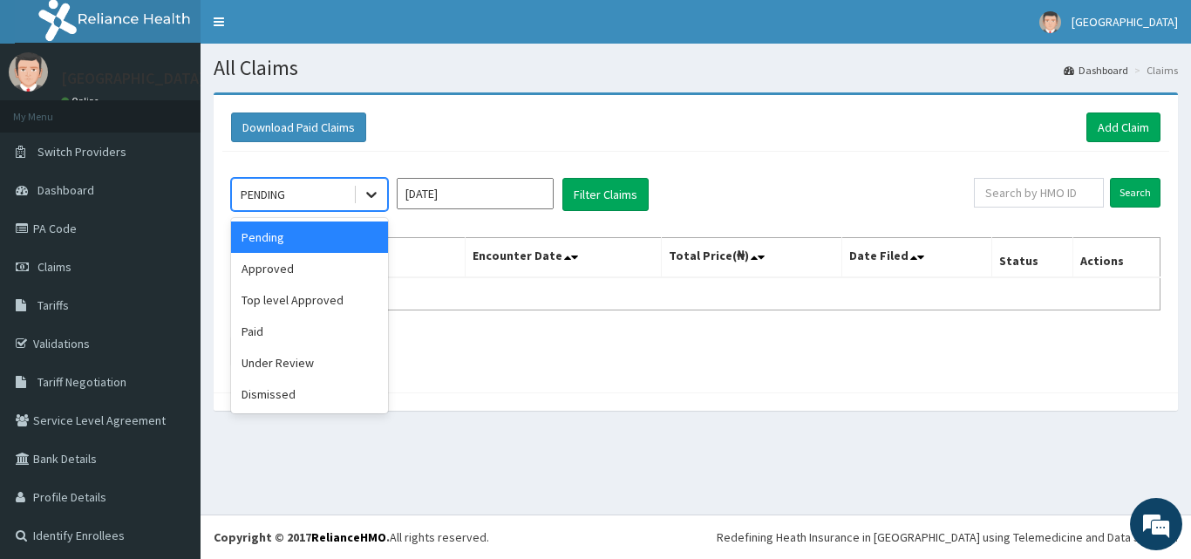
click at [370, 195] on icon at bounding box center [371, 196] width 10 height 6
click at [327, 306] on div "Top level Approved" at bounding box center [309, 299] width 157 height 31
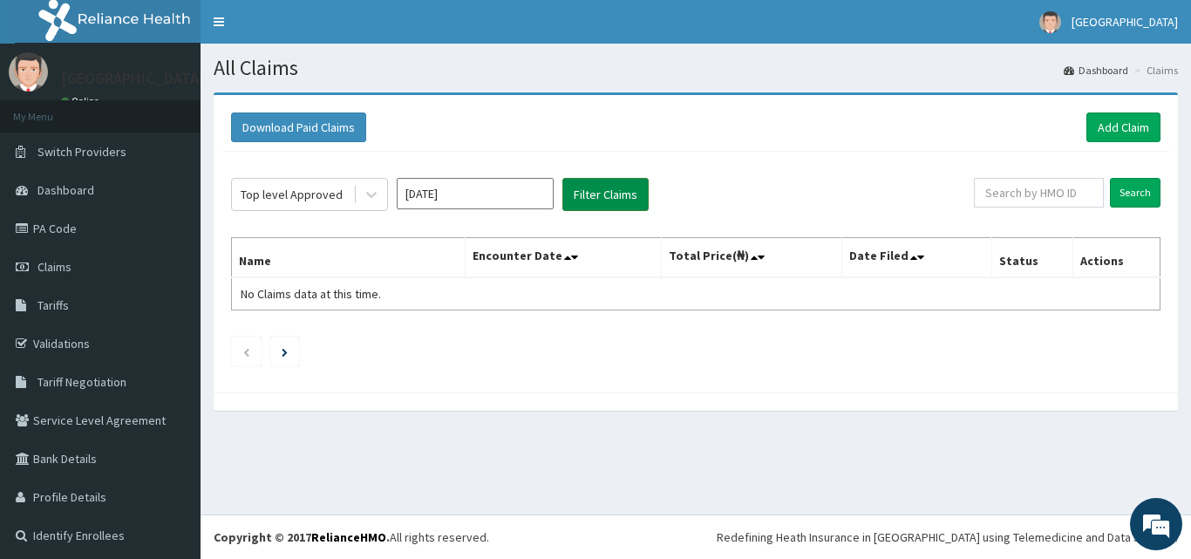
click at [611, 196] on button "Filter Claims" at bounding box center [605, 194] width 86 height 33
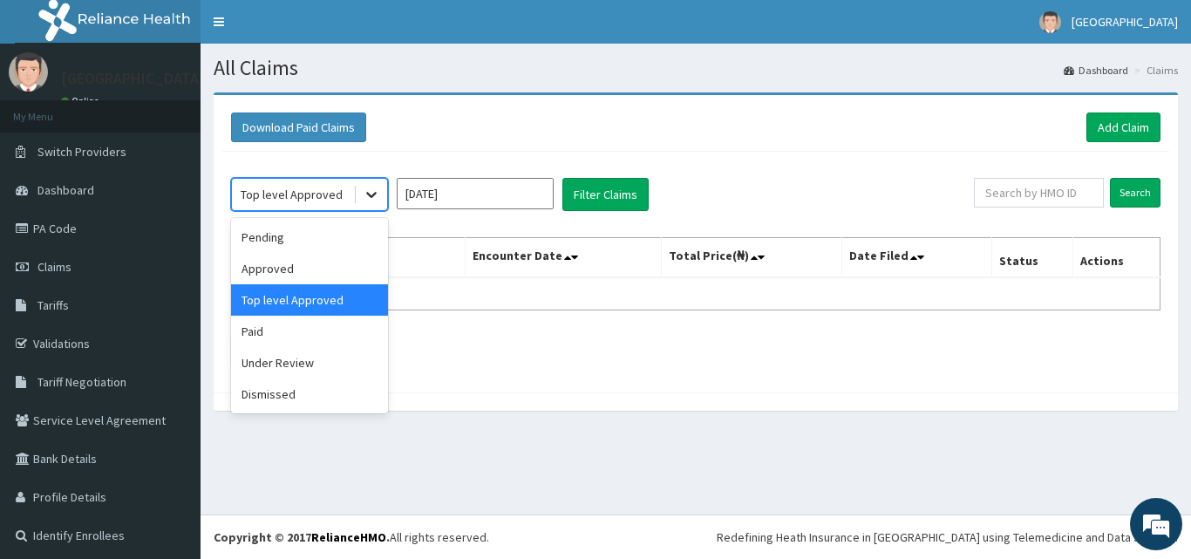
click at [376, 191] on icon at bounding box center [371, 194] width 17 height 17
click at [318, 274] on div "Approved" at bounding box center [309, 268] width 157 height 31
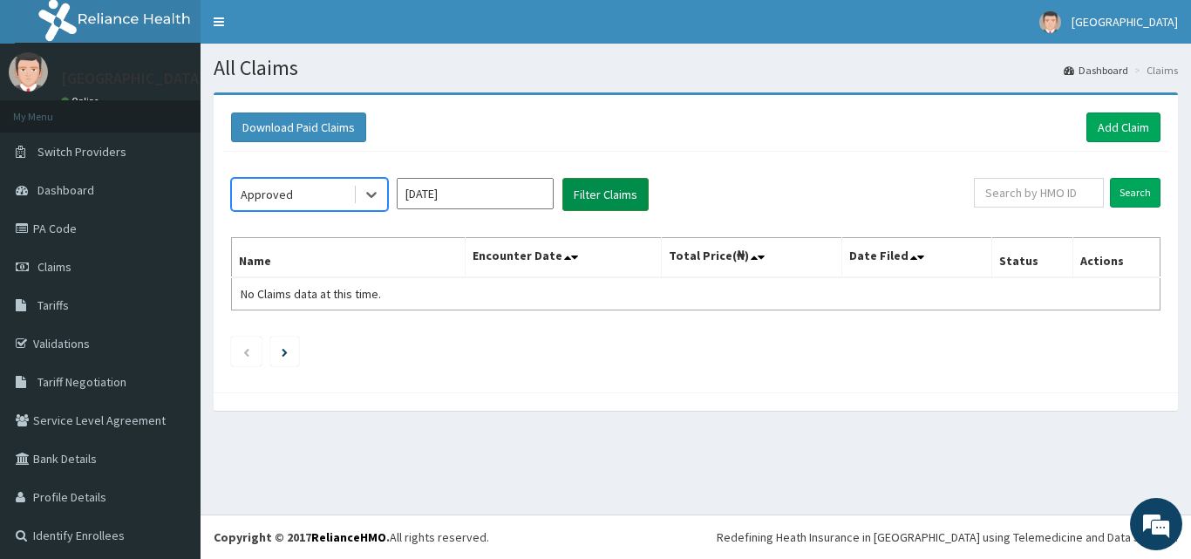
click at [596, 208] on button "Filter Claims" at bounding box center [605, 194] width 86 height 33
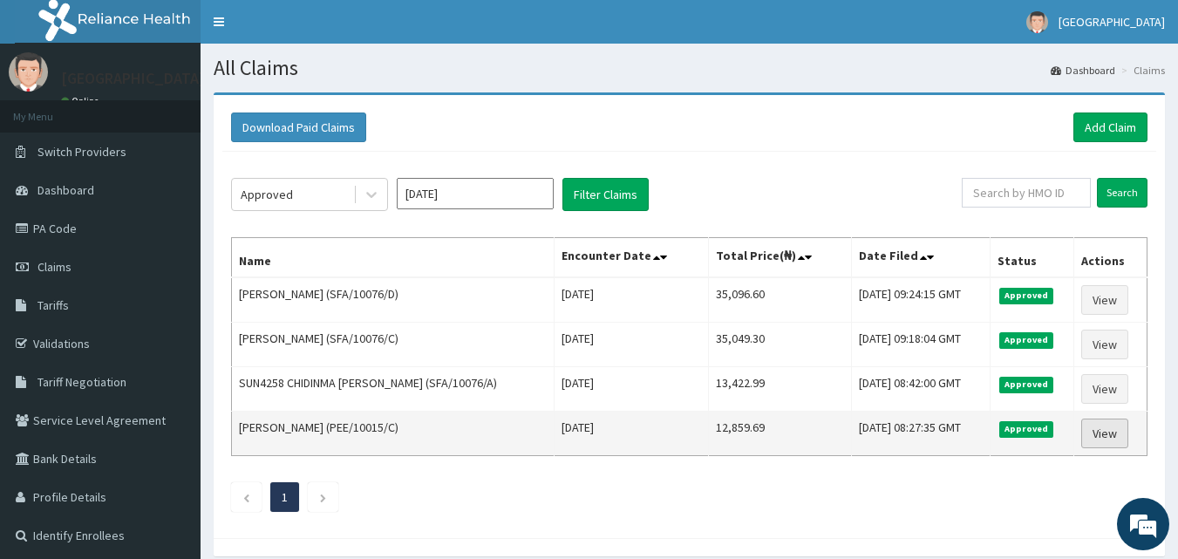
click at [1127, 428] on link "View" at bounding box center [1104, 434] width 47 height 30
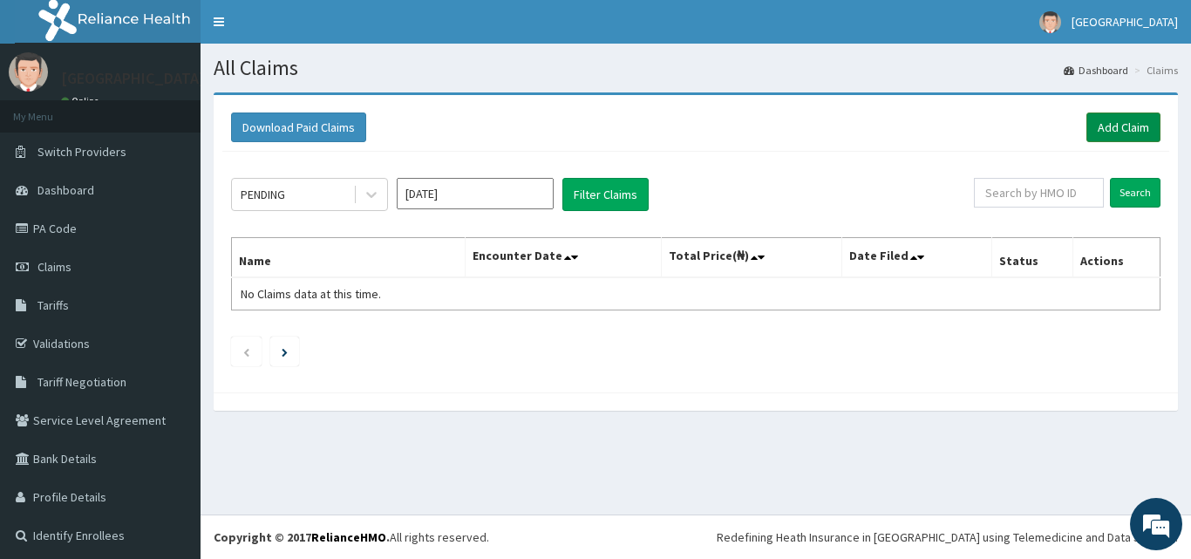
click at [1119, 128] on link "Add Claim" at bounding box center [1124, 127] width 74 height 30
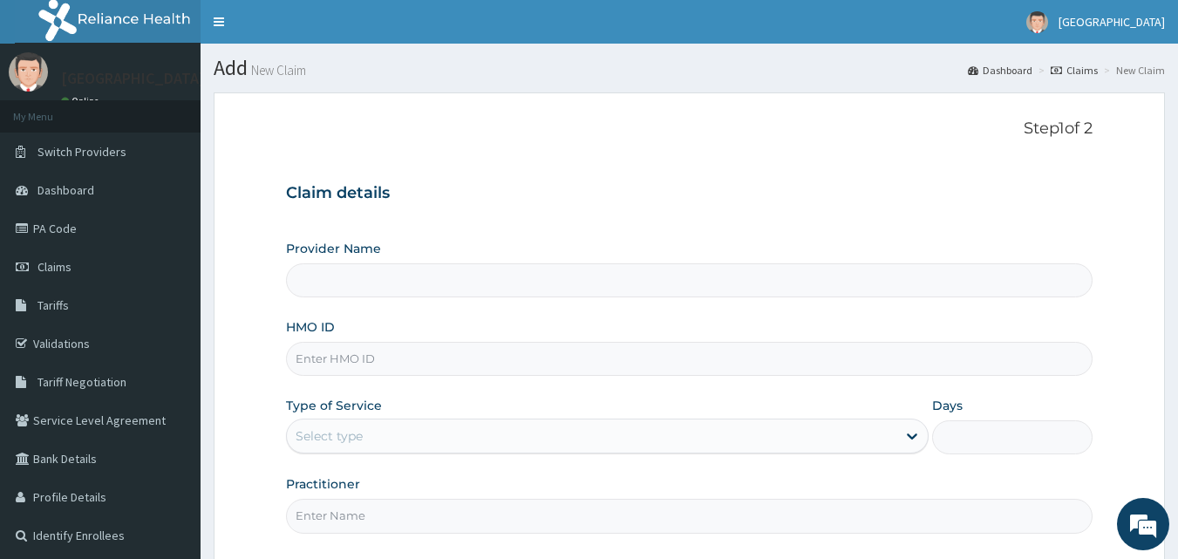
type input "Apex Health Specialist Hospital"
click at [387, 371] on input "HMO ID" at bounding box center [690, 359] width 808 height 34
type input "SFA/10343/A"
click at [390, 412] on div "Type of Service Select type" at bounding box center [607, 426] width 643 height 58
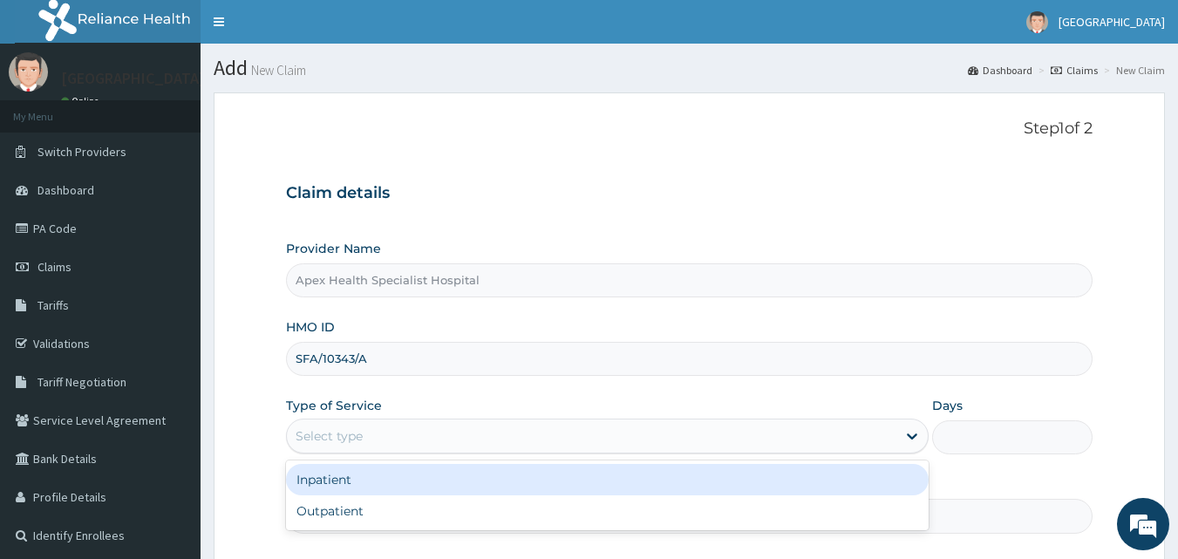
click at [393, 440] on div "Select type" at bounding box center [592, 436] width 610 height 28
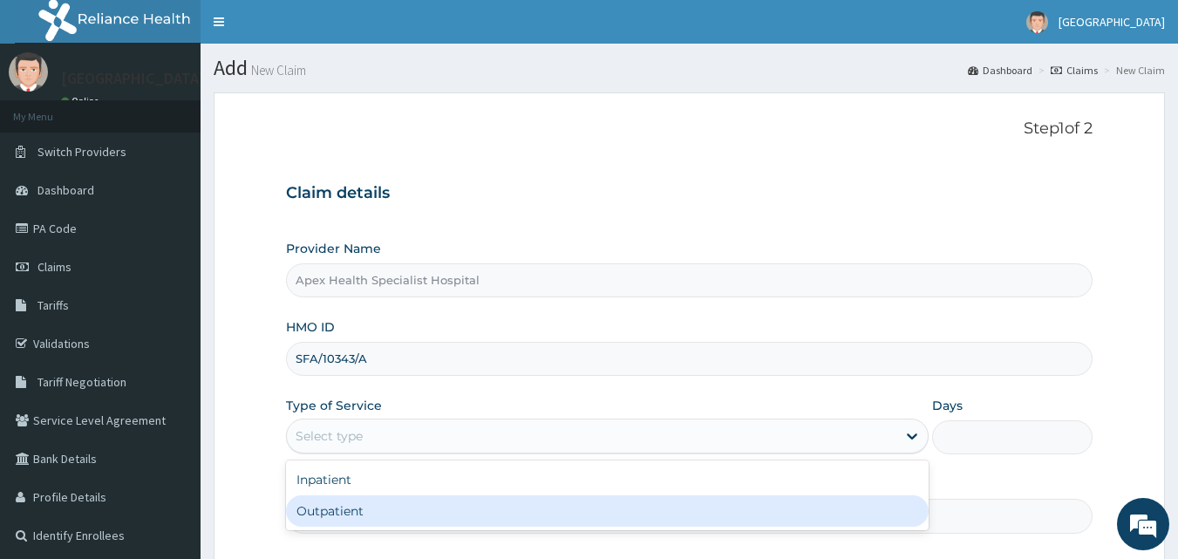
click at [392, 508] on div "Outpatient" at bounding box center [607, 510] width 643 height 31
type input "1"
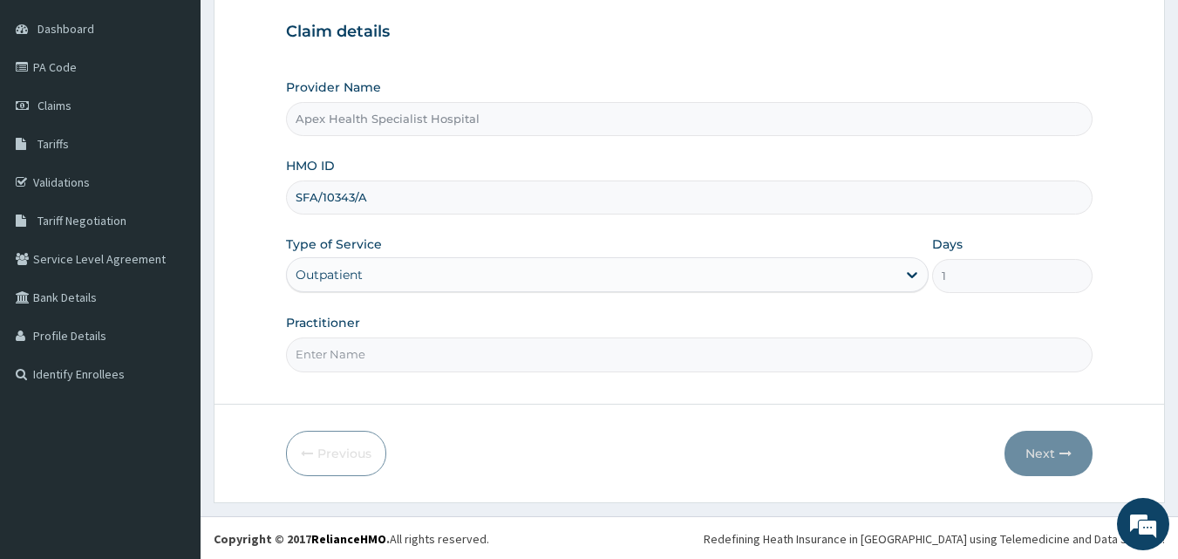
scroll to position [163, 0]
click at [533, 349] on input "Practitioner" at bounding box center [690, 353] width 808 height 34
type input "DR OKEKE"
click at [1038, 453] on button "Next" at bounding box center [1049, 451] width 88 height 45
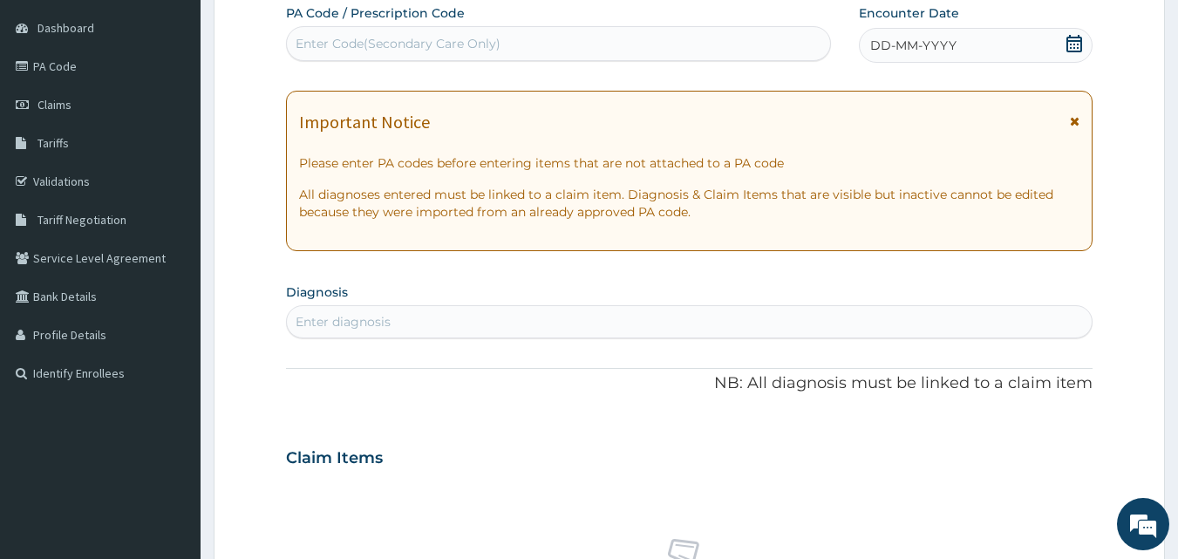
scroll to position [0, 0]
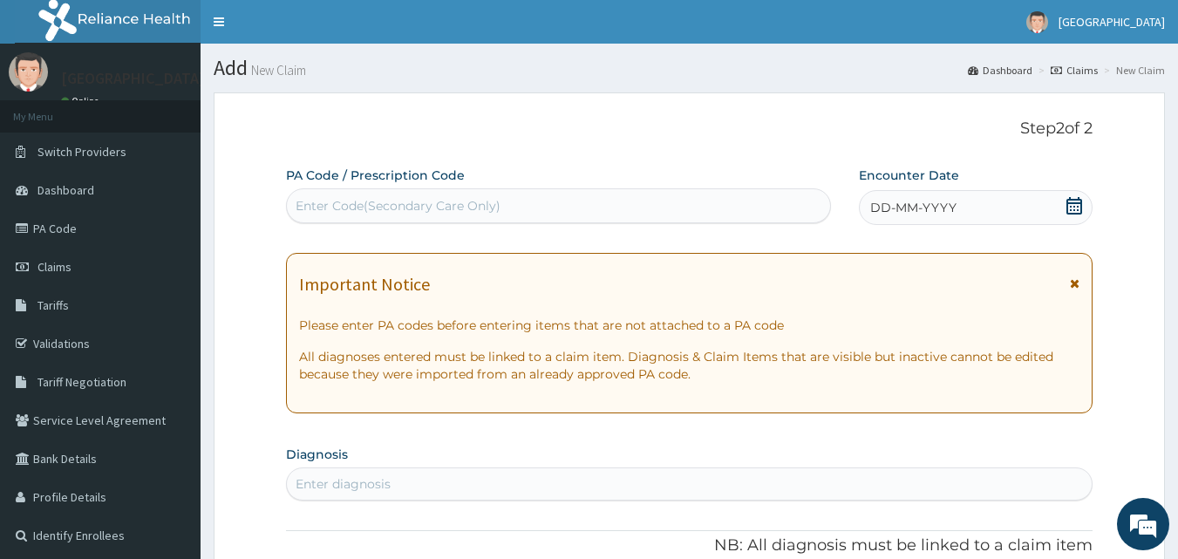
click at [1069, 208] on icon at bounding box center [1074, 205] width 17 height 17
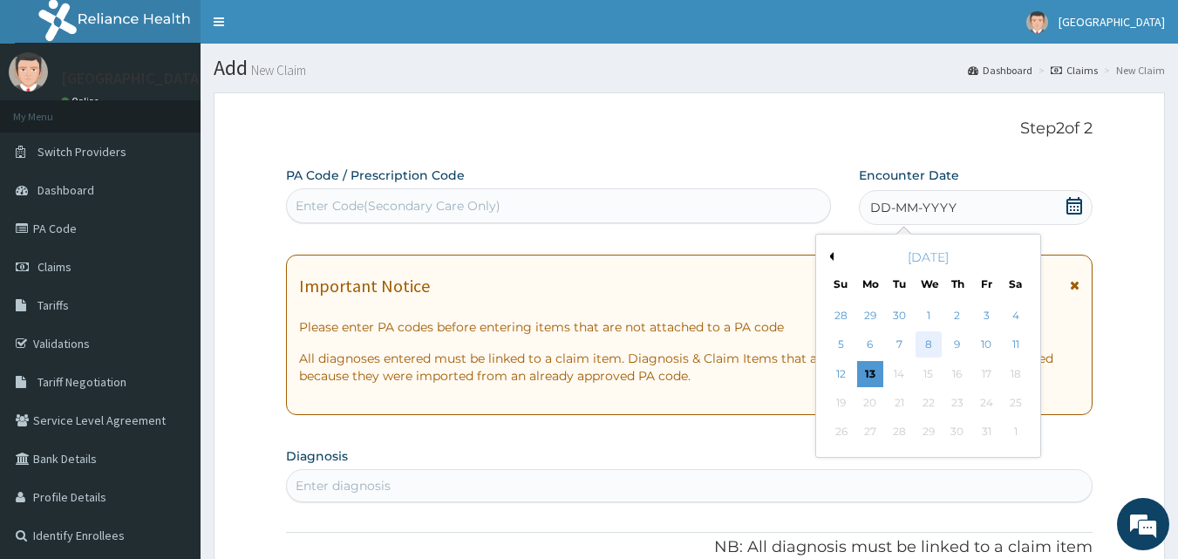
click at [934, 341] on div "8" at bounding box center [929, 345] width 26 height 26
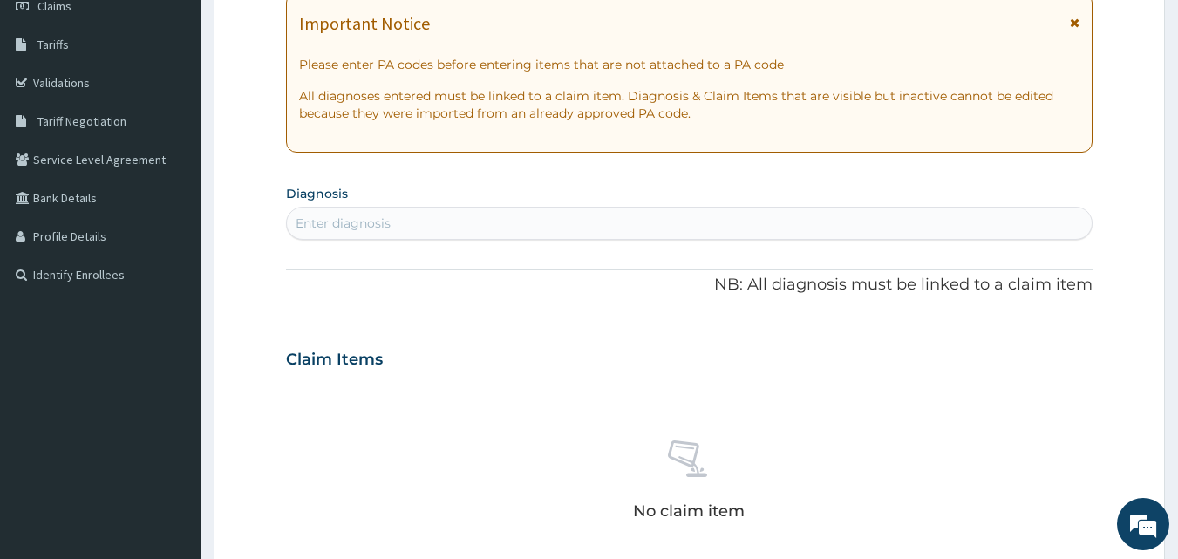
scroll to position [262, 0]
click at [609, 237] on div "Enter diagnosis" at bounding box center [690, 222] width 808 height 33
type input "R"
type input "MALARIA"
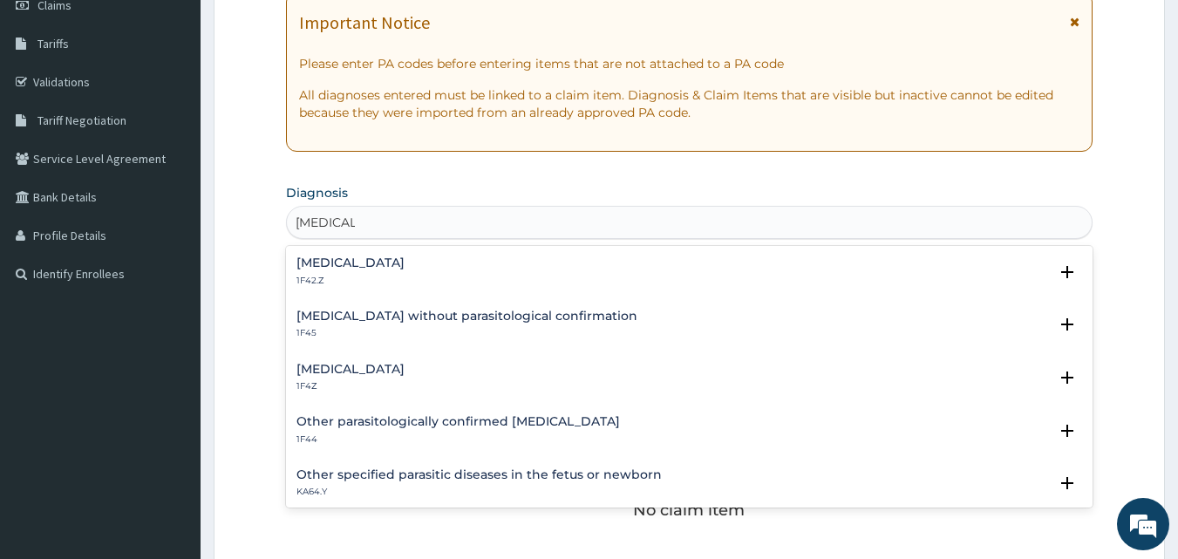
click at [392, 374] on h4 "Malaria, unspecified" at bounding box center [350, 369] width 108 height 13
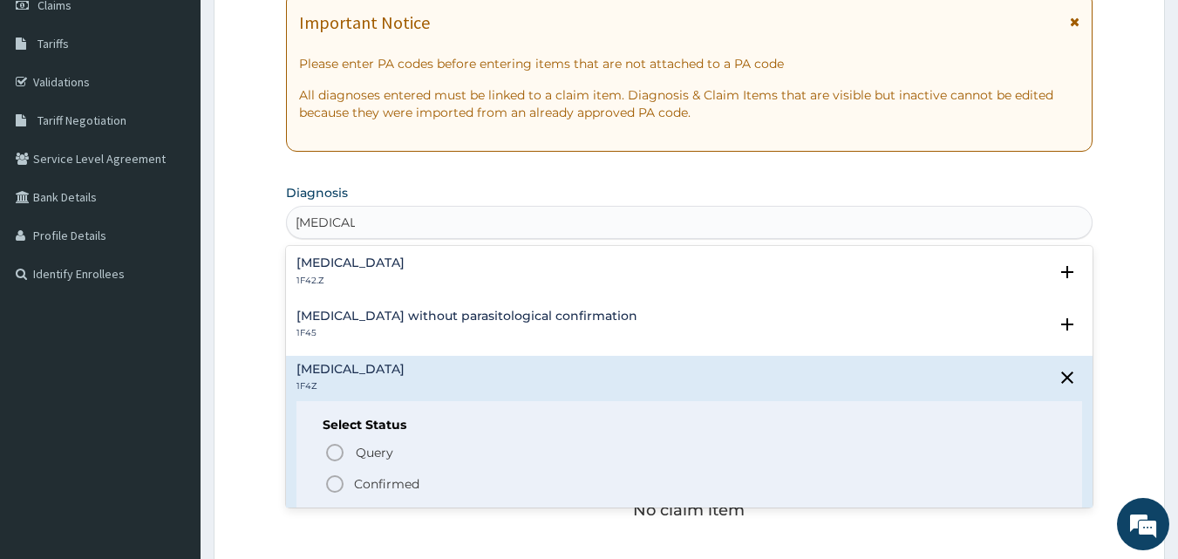
click at [383, 491] on p "Confirmed" at bounding box center [386, 483] width 65 height 17
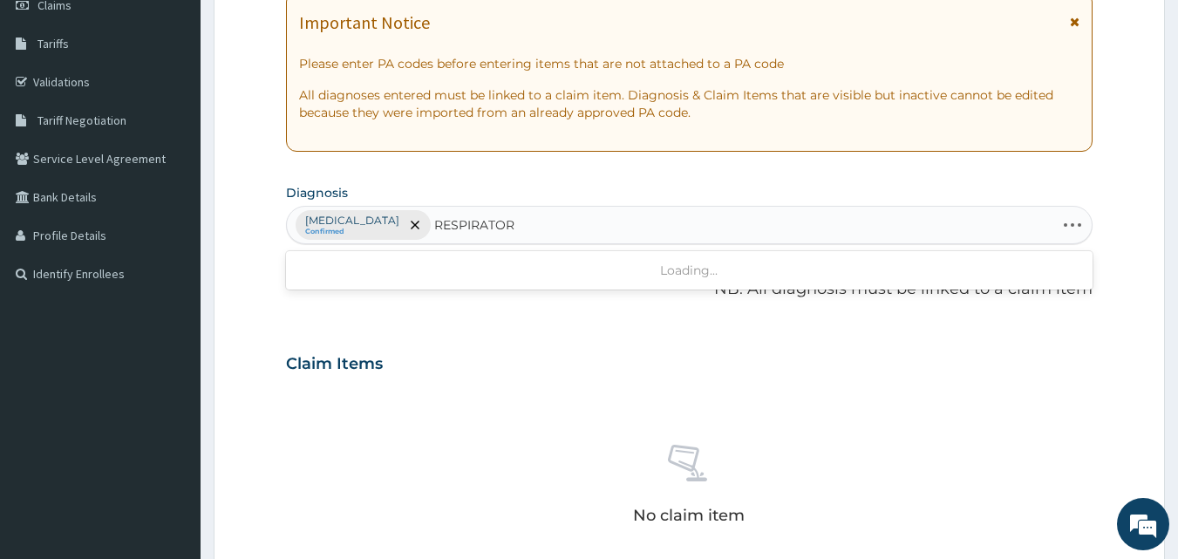
type input "RESPIRATORY"
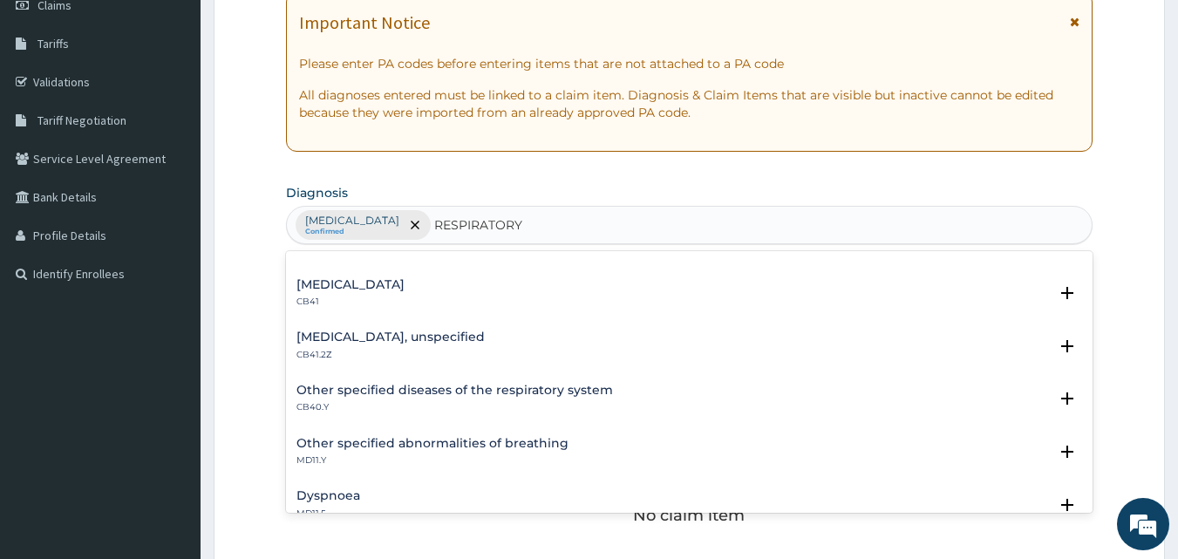
scroll to position [0, 0]
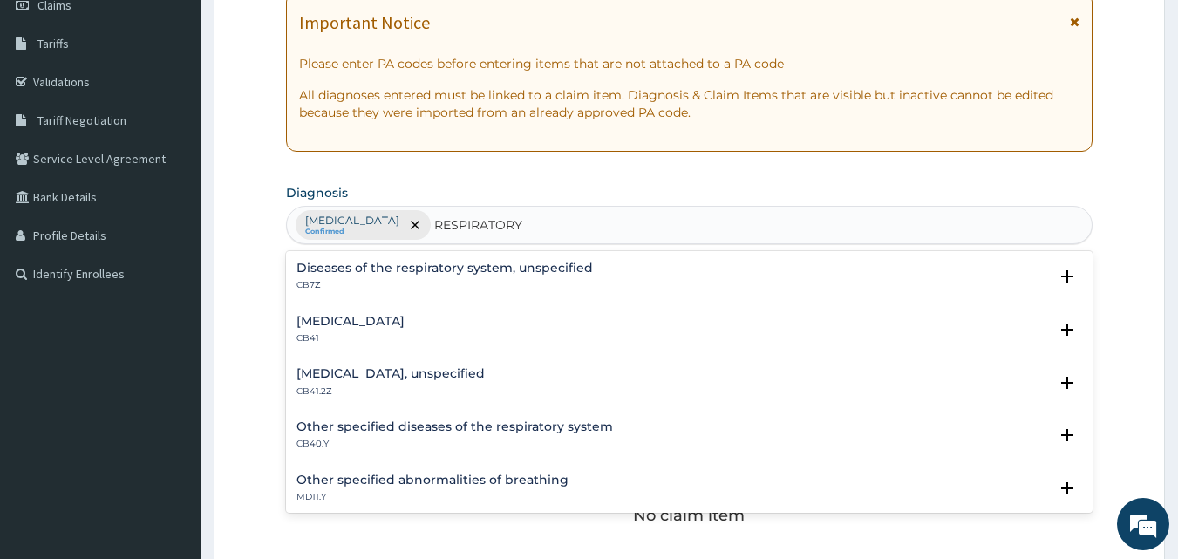
click at [569, 269] on h4 "Diseases of the respiratory system, unspecified" at bounding box center [444, 268] width 296 height 13
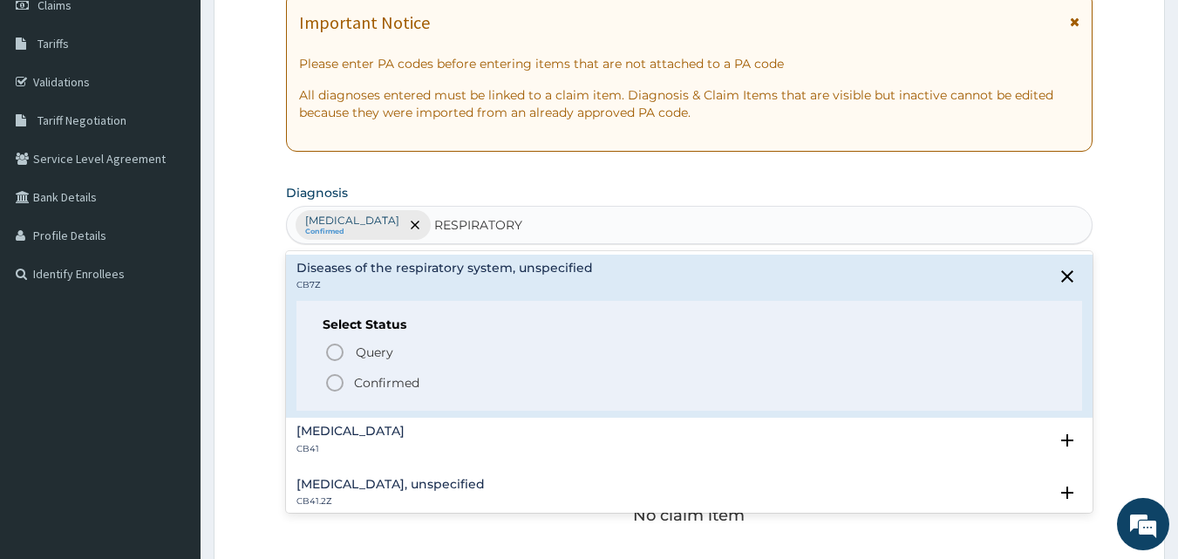
click at [382, 385] on p "Confirmed" at bounding box center [386, 382] width 65 height 17
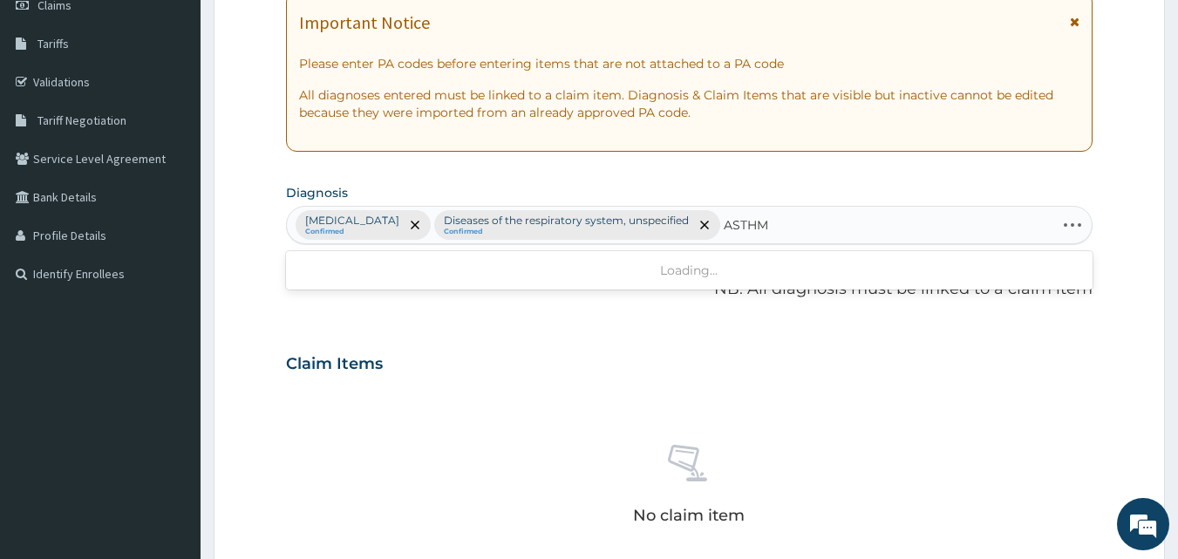
type input "ASTHMA"
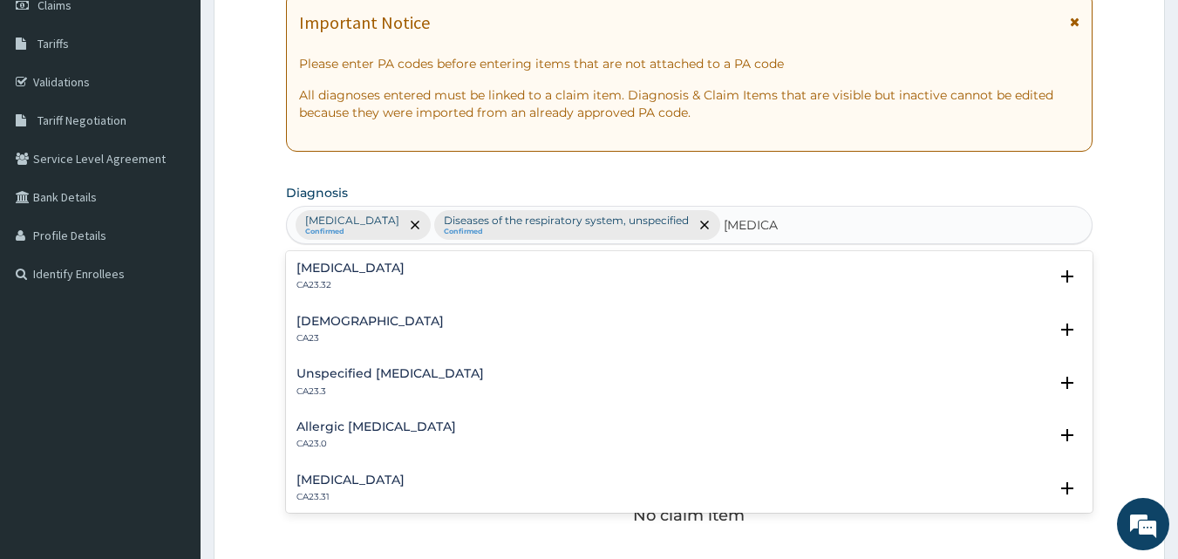
click at [400, 331] on div "Asthma CA23" at bounding box center [689, 330] width 787 height 31
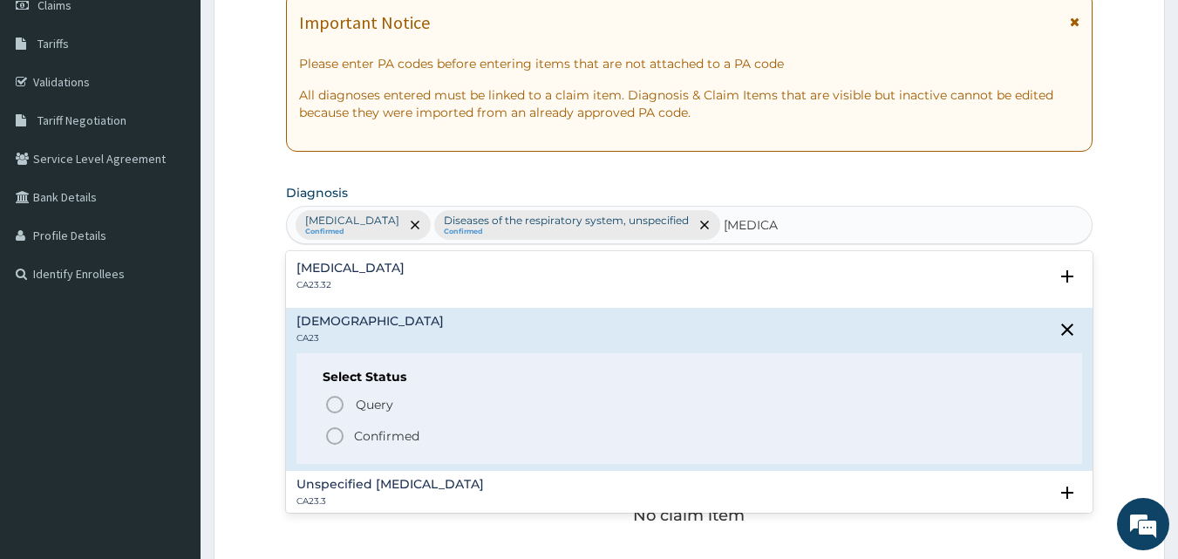
click at [397, 437] on p "Confirmed" at bounding box center [386, 435] width 65 height 17
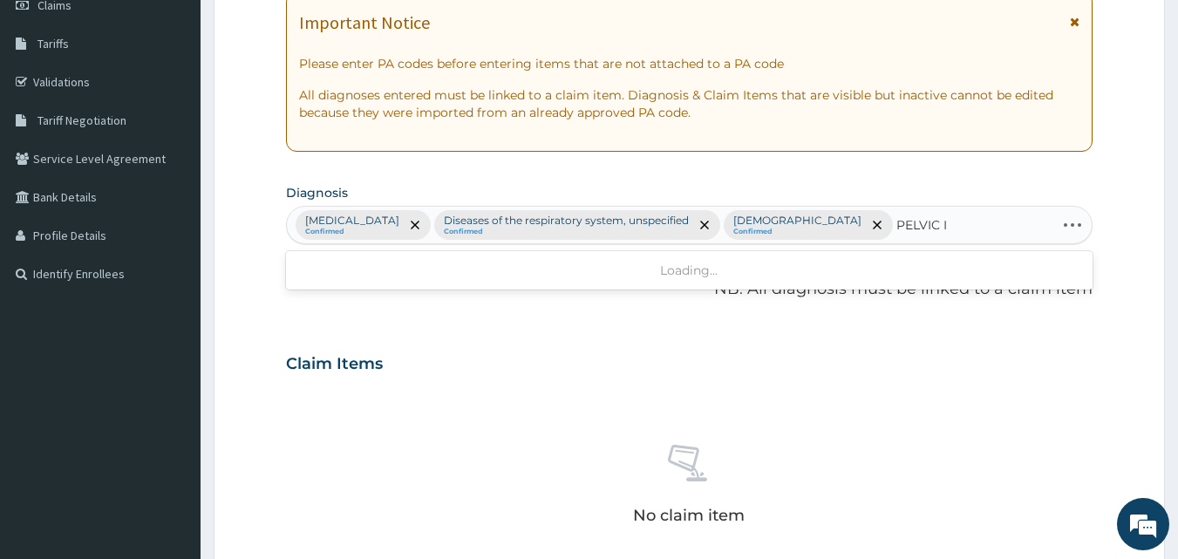
type input "PELVIC"
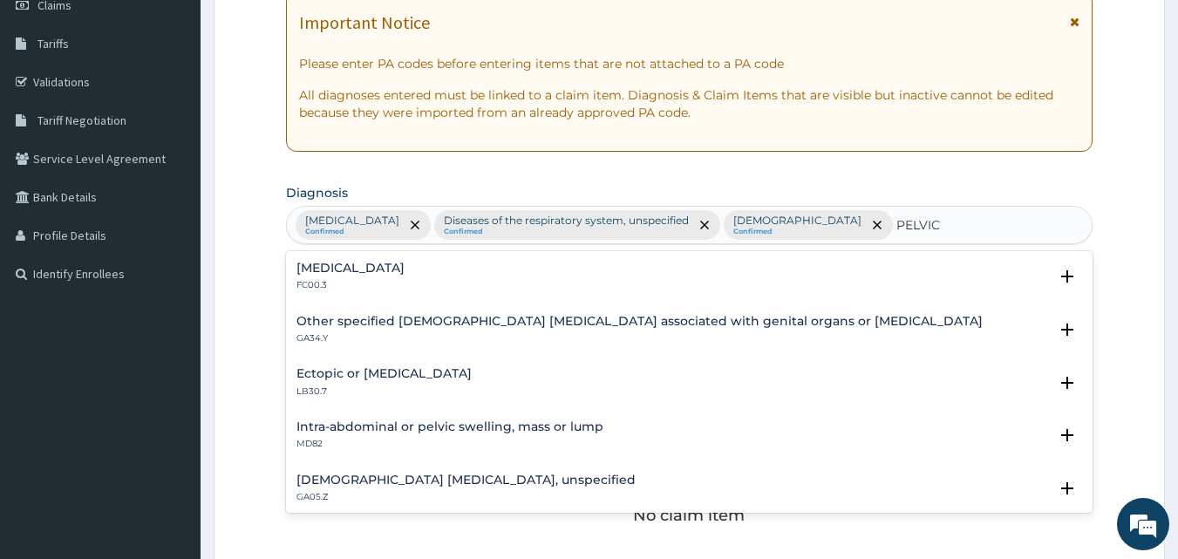
click at [528, 475] on h4 "Female pelvic inflammatory diseases, unspecified" at bounding box center [465, 480] width 339 height 13
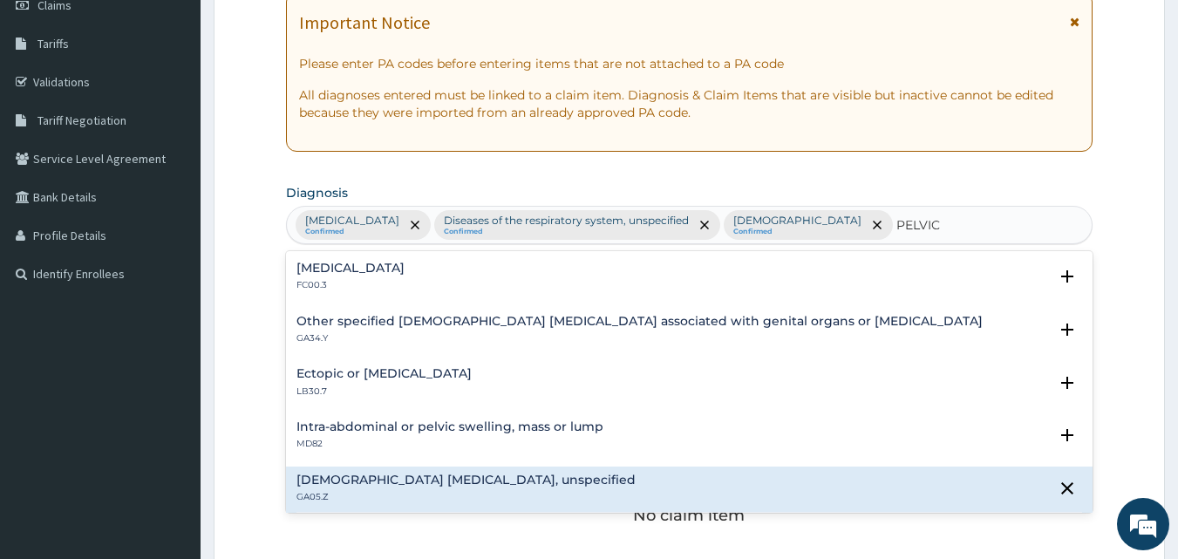
scroll to position [174, 0]
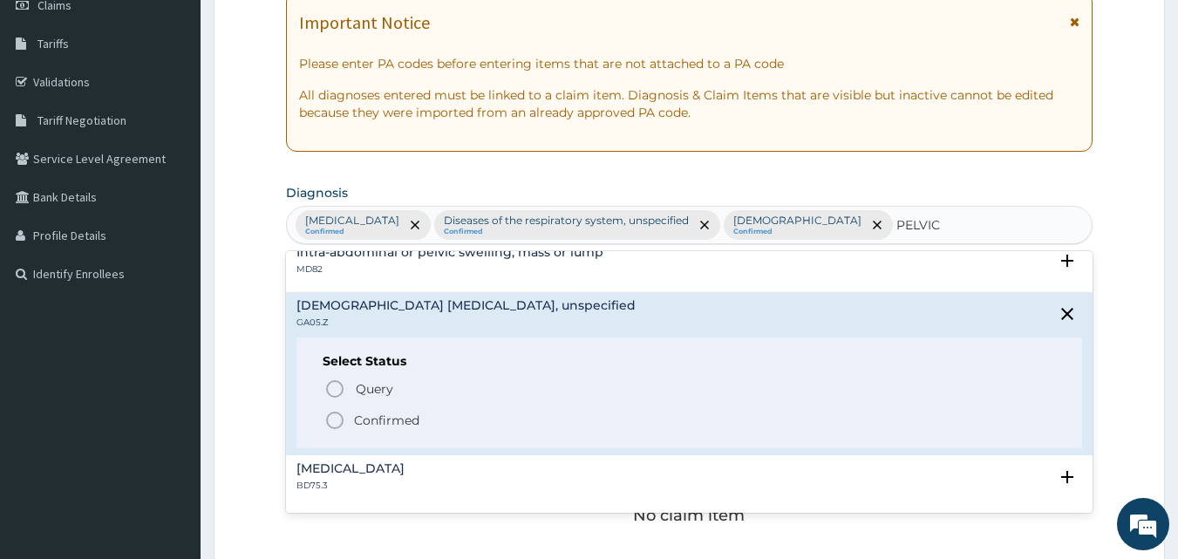
click at [408, 422] on p "Confirmed" at bounding box center [386, 420] width 65 height 17
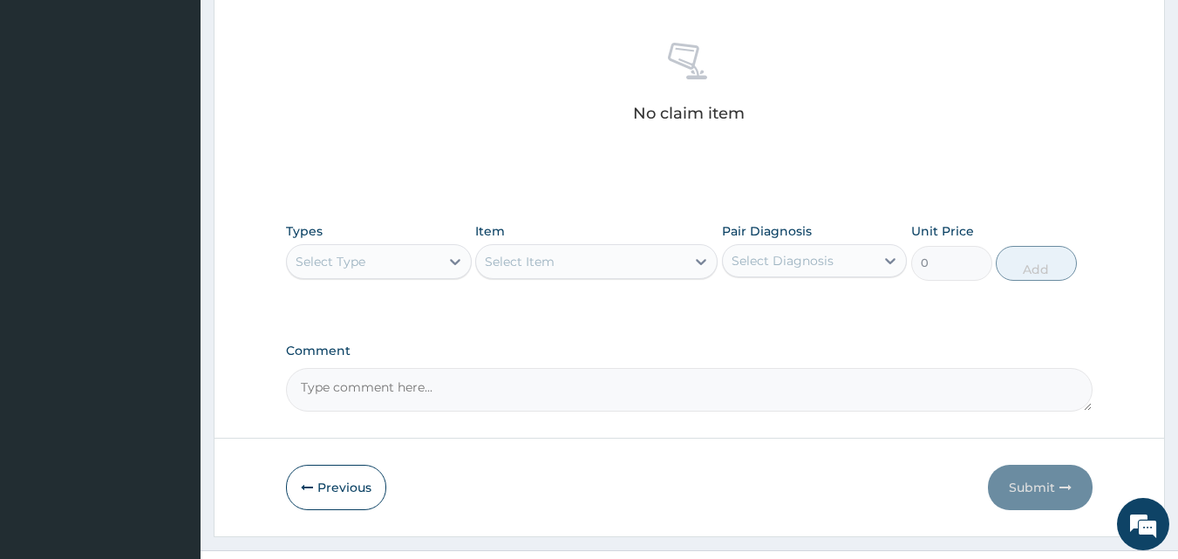
scroll to position [698, 0]
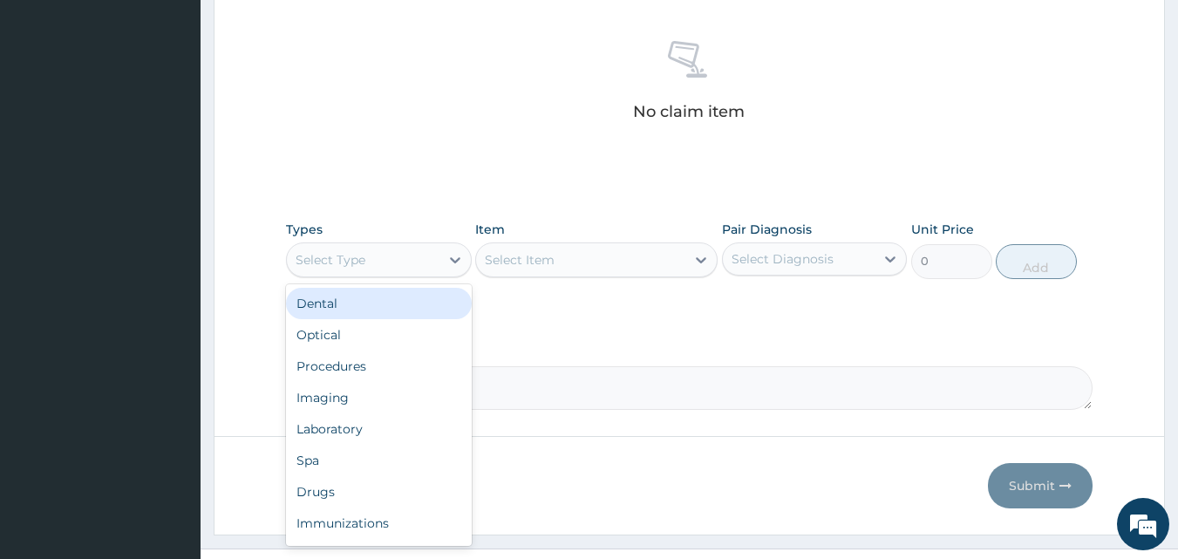
click at [368, 249] on div "Select Type" at bounding box center [363, 260] width 153 height 28
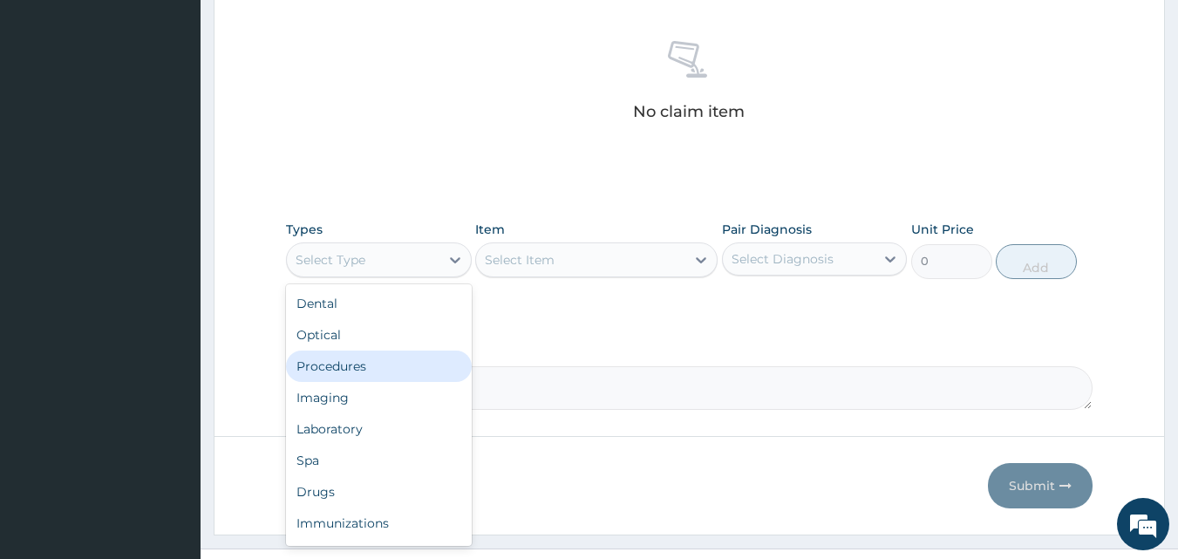
click at [337, 371] on div "Procedures" at bounding box center [379, 366] width 186 height 31
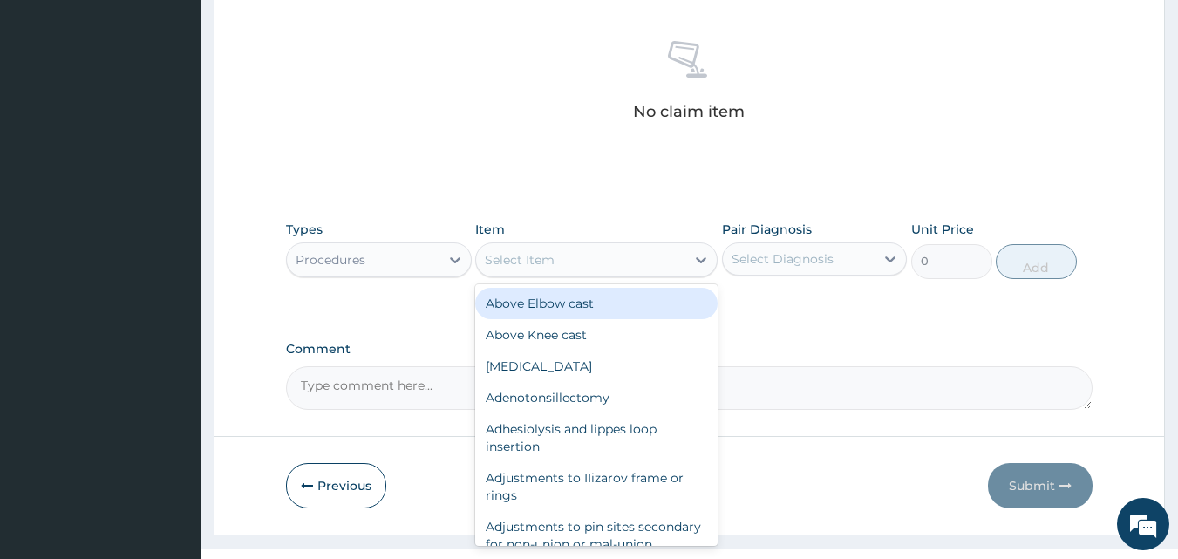
click at [601, 265] on div "Select Item" at bounding box center [580, 260] width 209 height 28
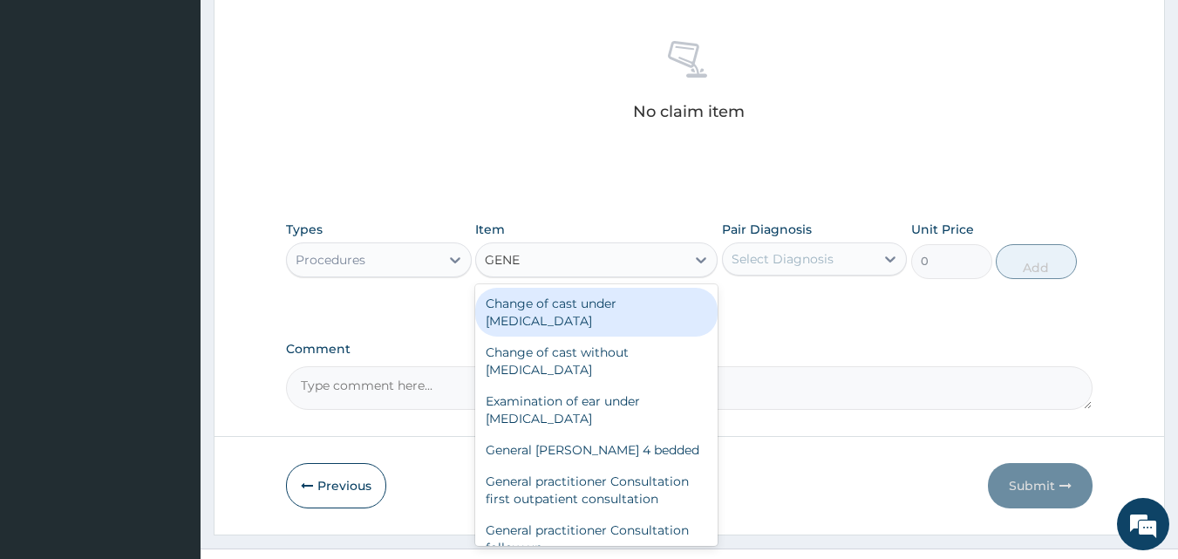
type input "GENER"
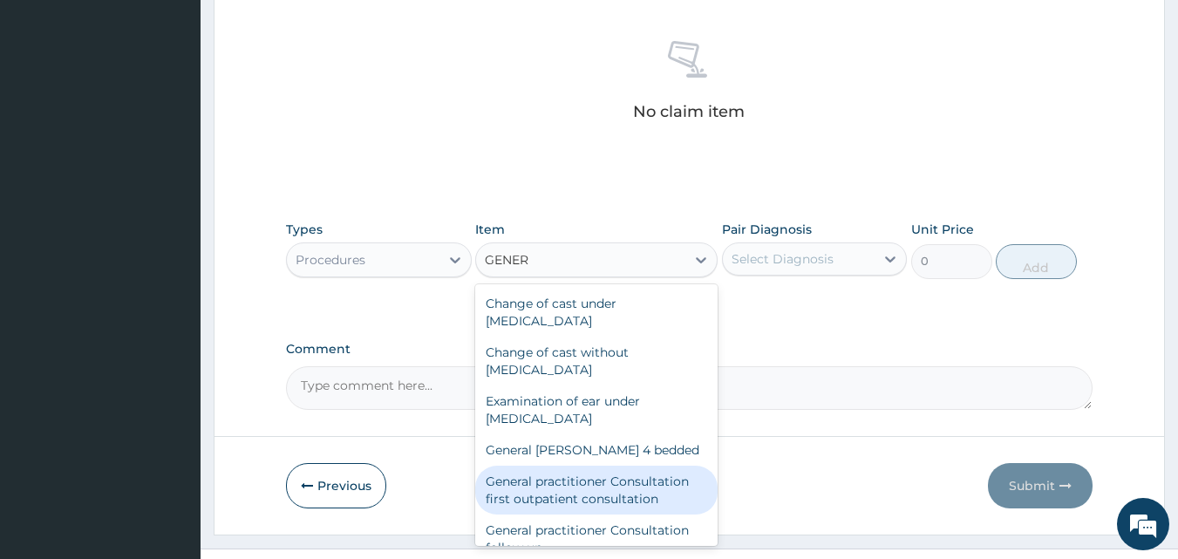
click at [610, 488] on div "General practitioner Consultation first outpatient consultation" at bounding box center [596, 490] width 242 height 49
type input "3547.5"
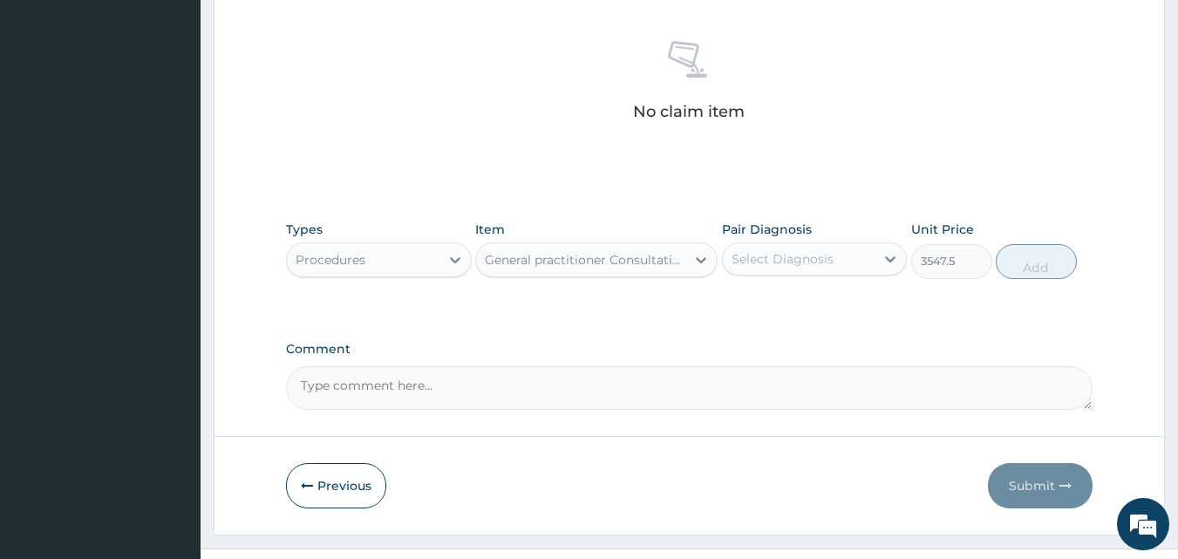
click at [853, 256] on div "Select Diagnosis" at bounding box center [799, 259] width 153 height 28
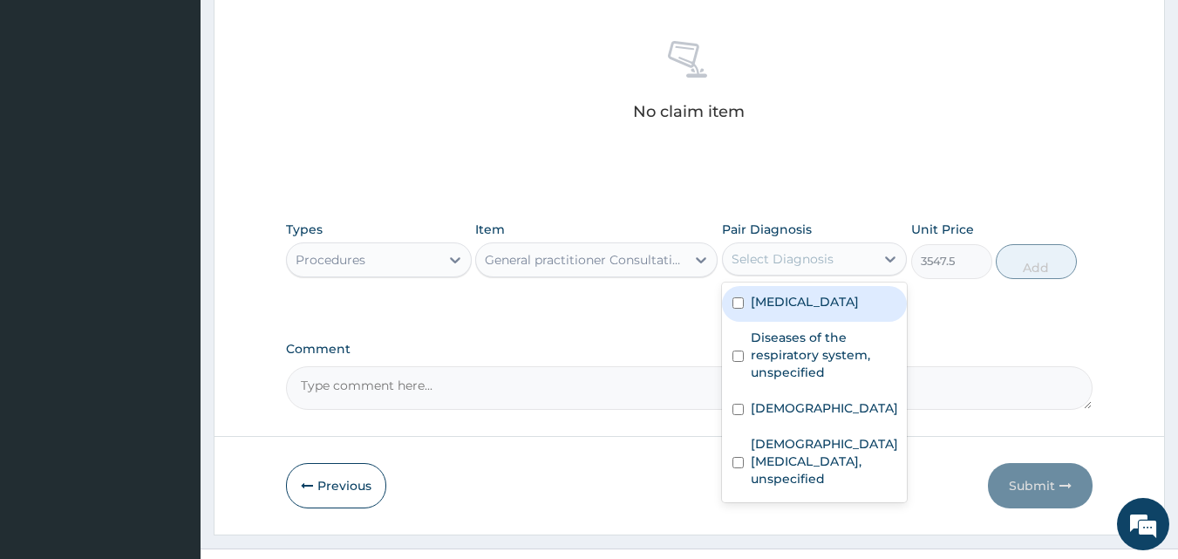
click at [818, 297] on label "Malaria, unspecified" at bounding box center [805, 301] width 108 height 17
checkbox input "true"
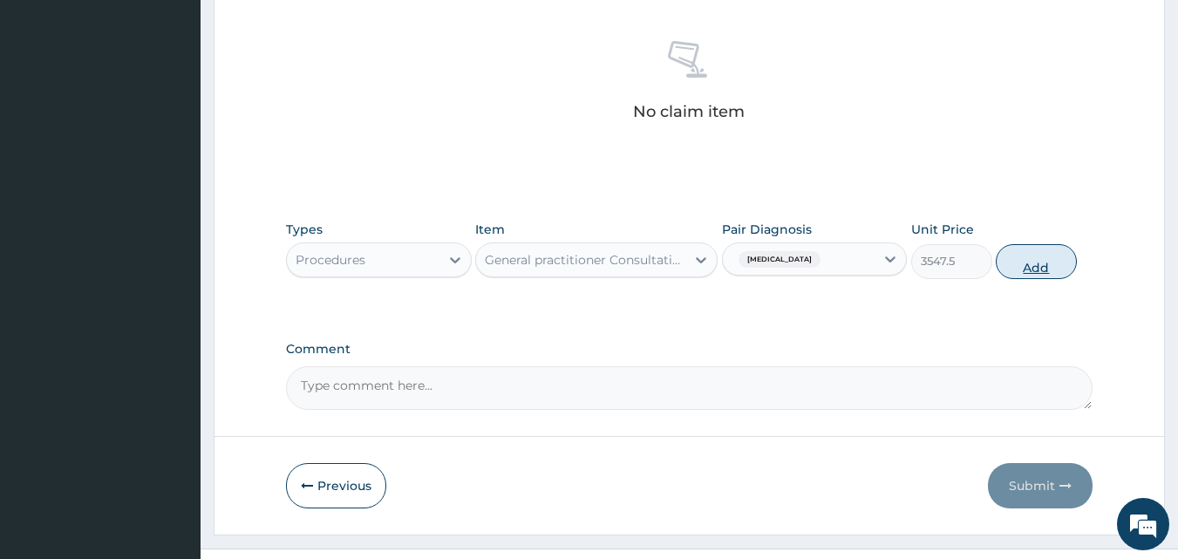
click at [1026, 261] on button "Add" at bounding box center [1036, 261] width 81 height 35
type input "0"
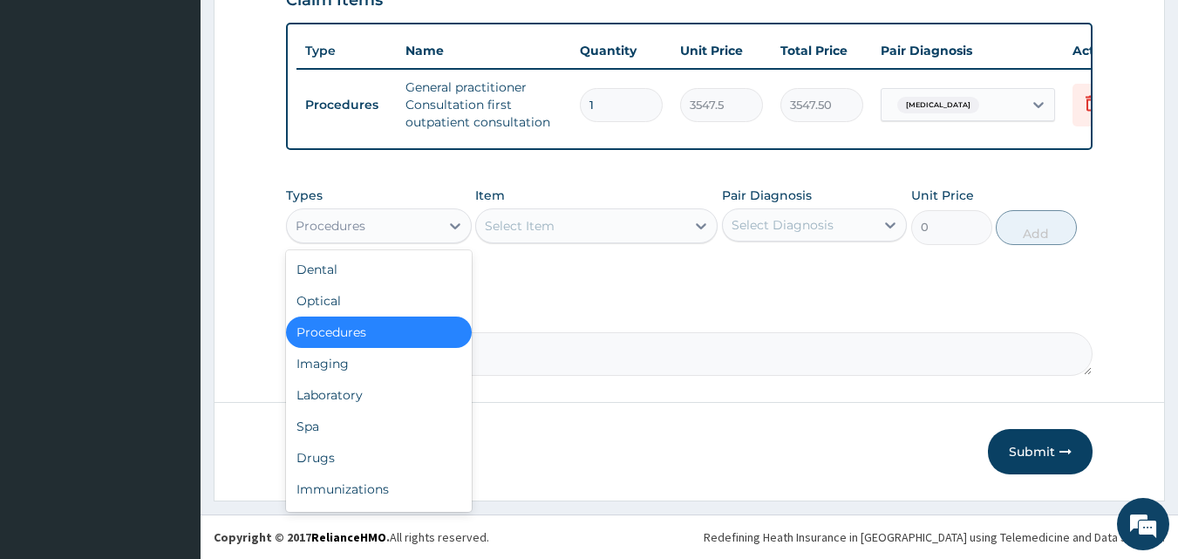
click at [371, 229] on div "Procedures" at bounding box center [363, 226] width 153 height 28
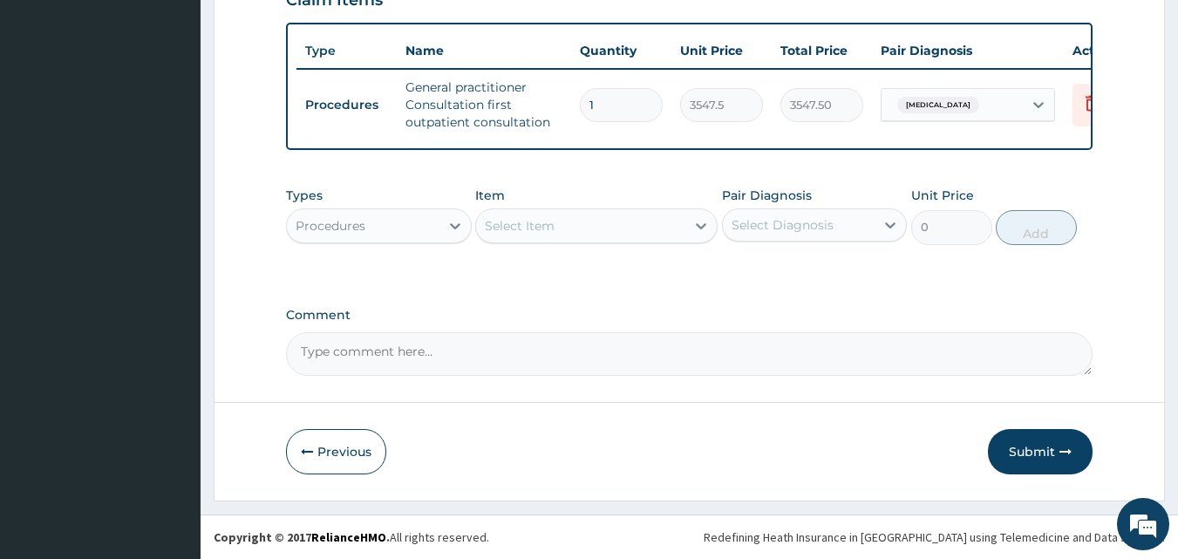
click at [375, 227] on div "Procedures" at bounding box center [363, 226] width 153 height 28
click at [563, 221] on div "Select Item" at bounding box center [580, 226] width 209 height 28
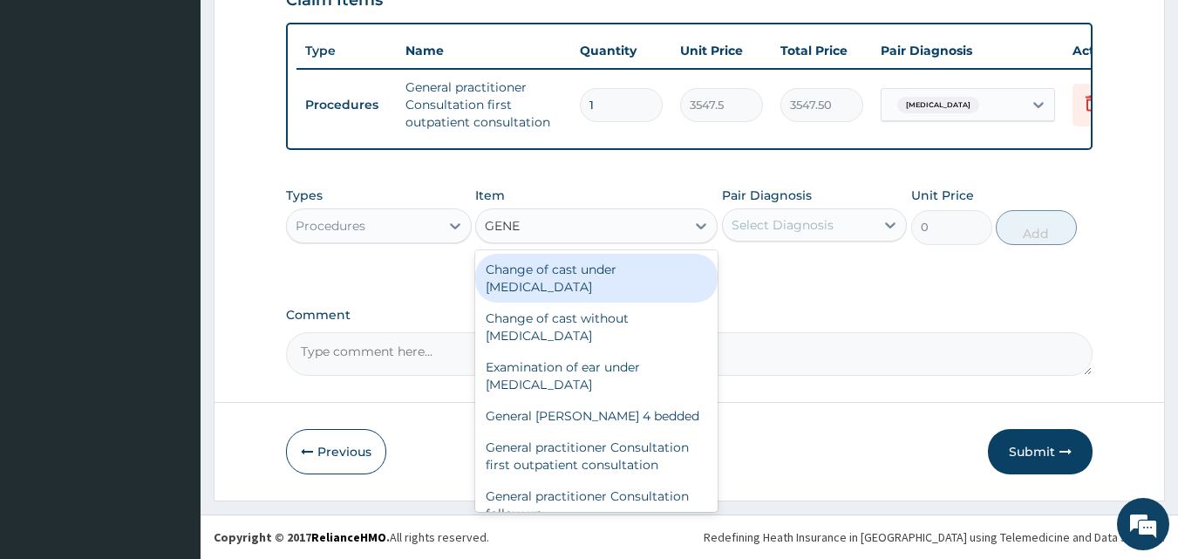
type input "GENER"
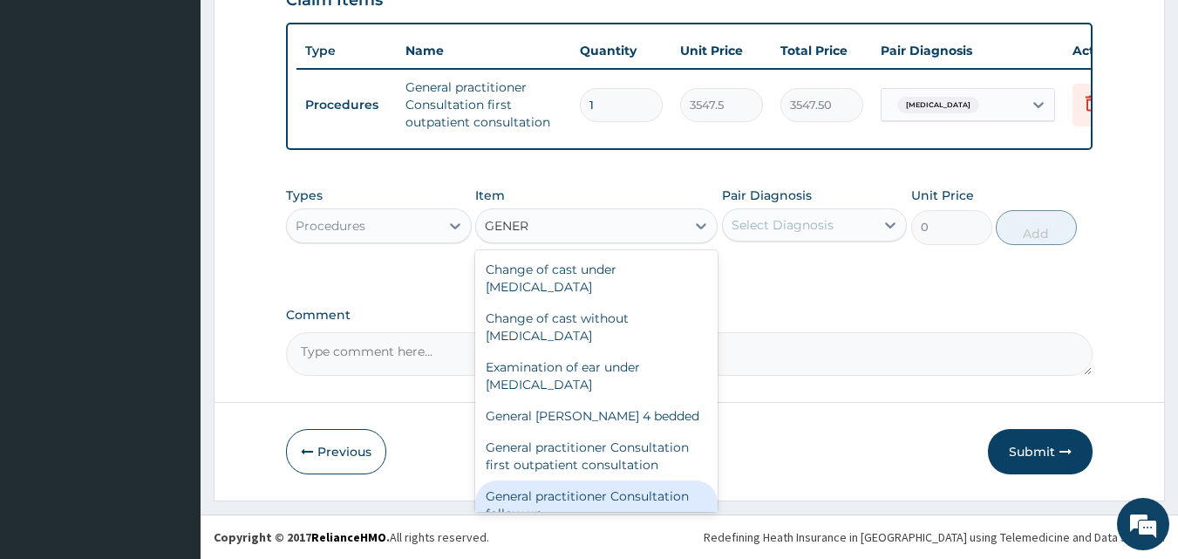
click at [601, 494] on div "General practitioner Consultation follow up" at bounding box center [596, 504] width 242 height 49
type input "2365"
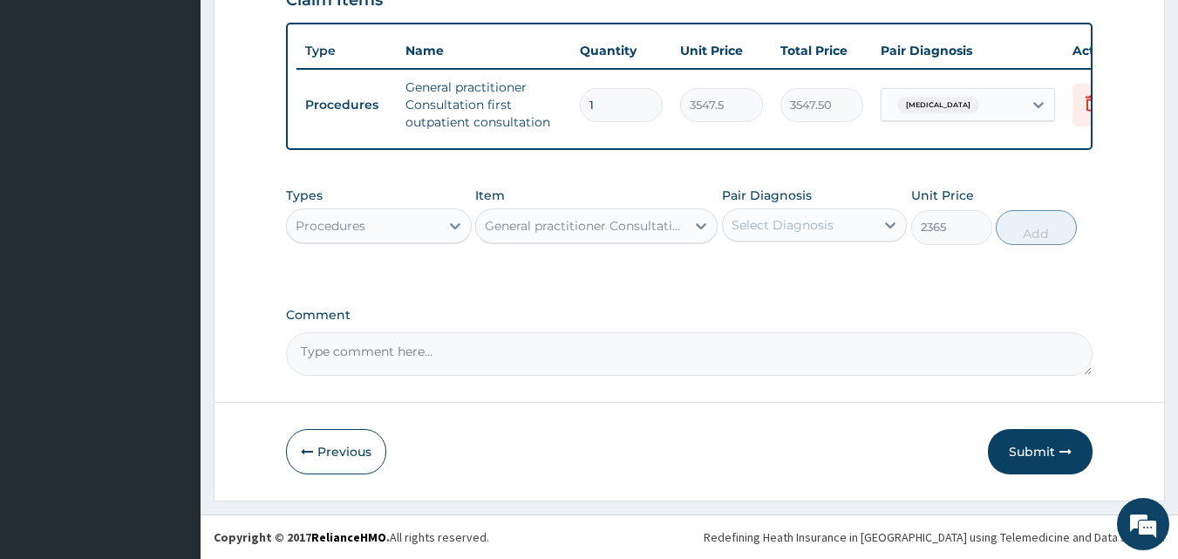
click at [848, 221] on div "Select Diagnosis" at bounding box center [799, 225] width 153 height 28
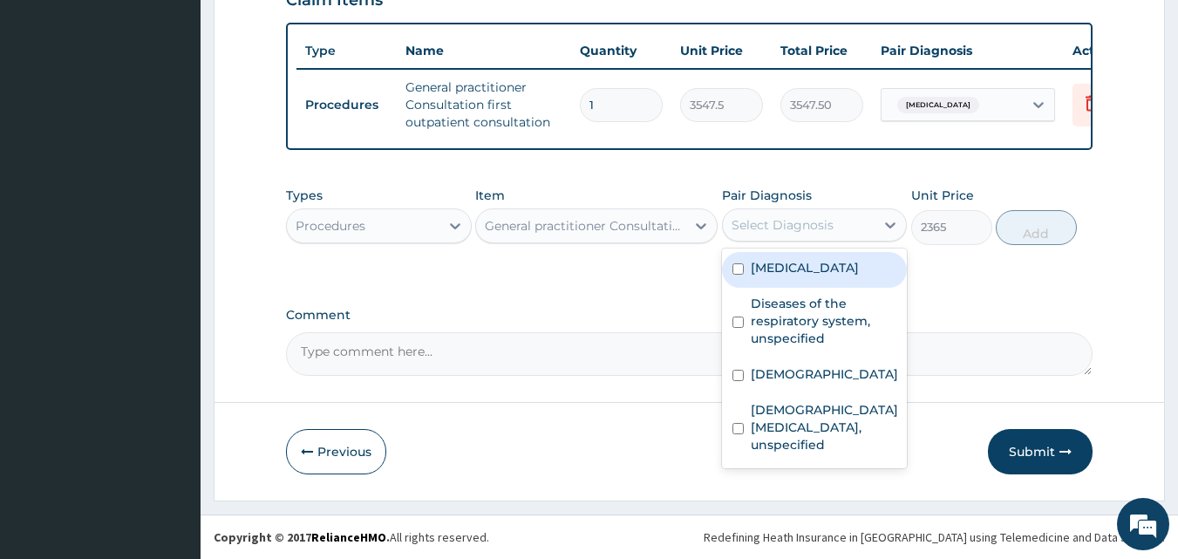
click at [814, 276] on label "Malaria, unspecified" at bounding box center [805, 267] width 108 height 17
checkbox input "true"
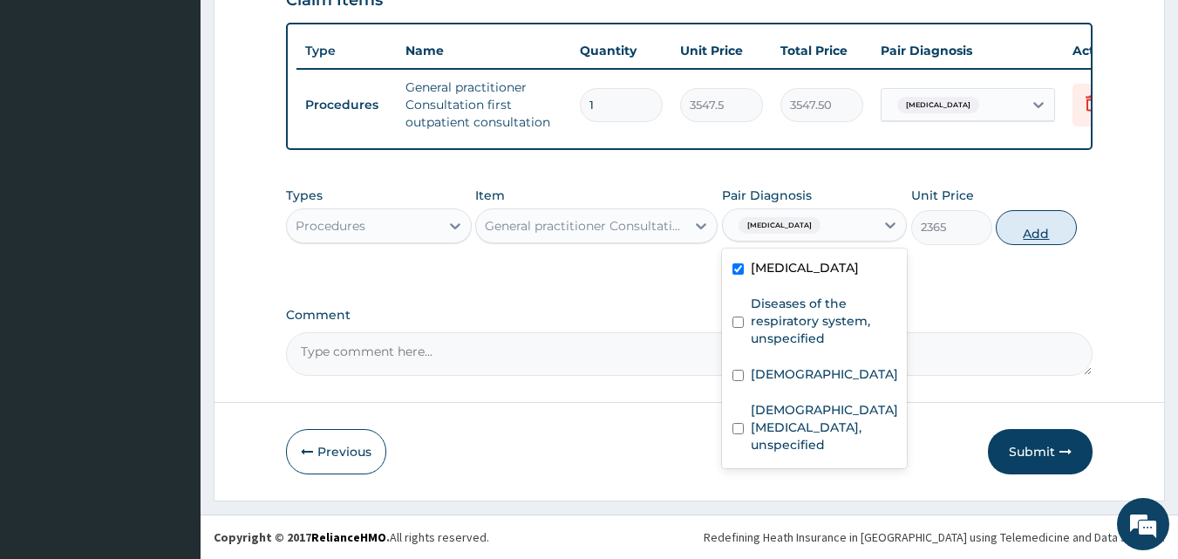
click at [1039, 231] on button "Add" at bounding box center [1036, 227] width 81 height 35
type input "0"
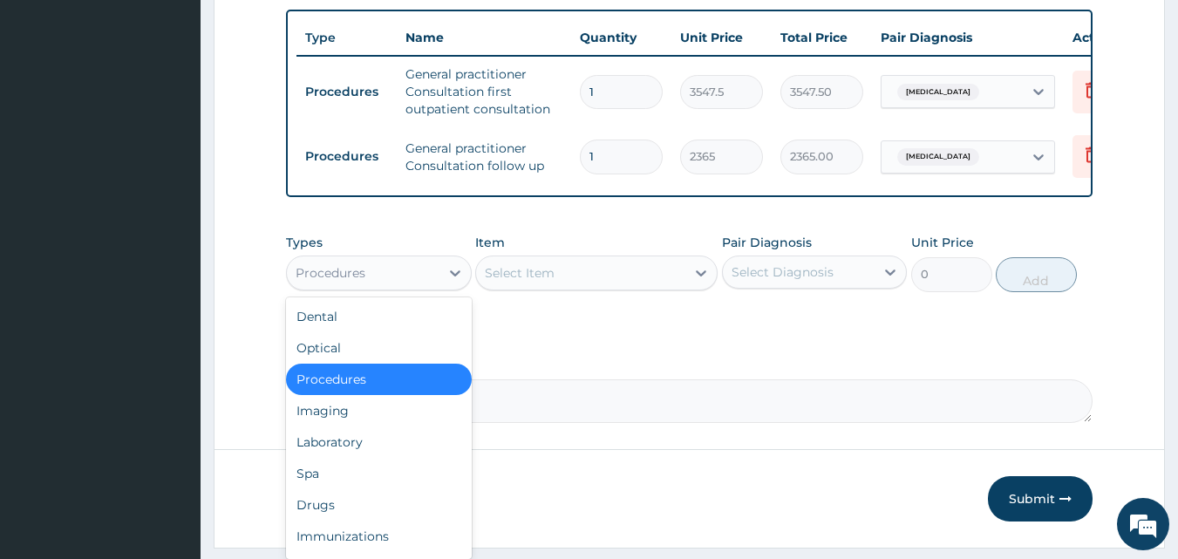
drag, startPoint x: 455, startPoint y: 285, endPoint x: 407, endPoint y: 353, distance: 83.2
click at [453, 282] on icon at bounding box center [454, 272] width 17 height 17
click at [364, 447] on div "Laboratory" at bounding box center [379, 441] width 186 height 31
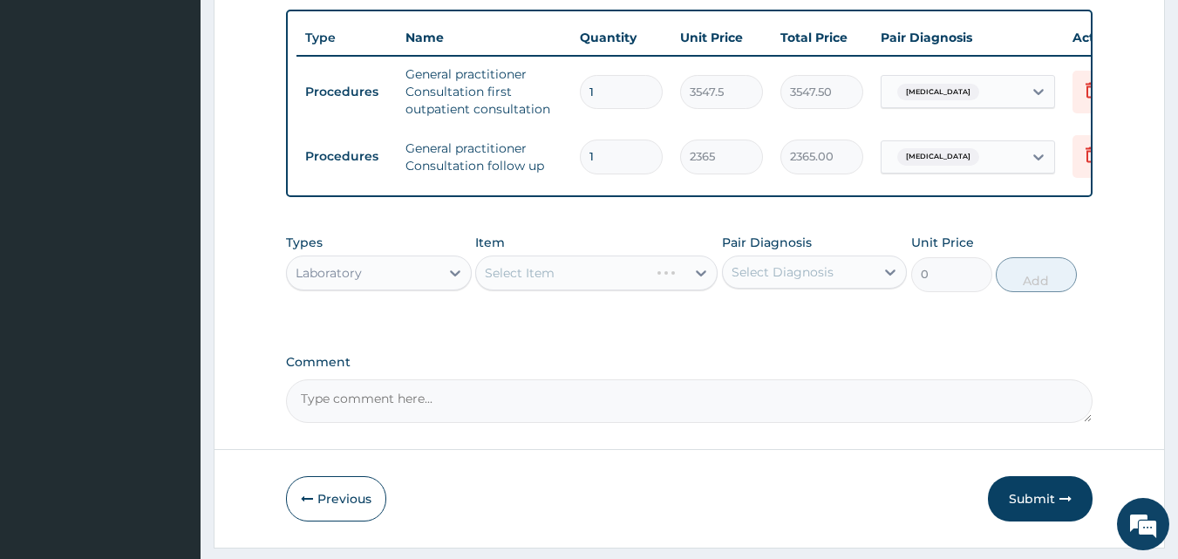
click at [637, 281] on div "Select Item" at bounding box center [596, 273] width 242 height 35
click at [637, 283] on div "Select Item" at bounding box center [580, 273] width 209 height 28
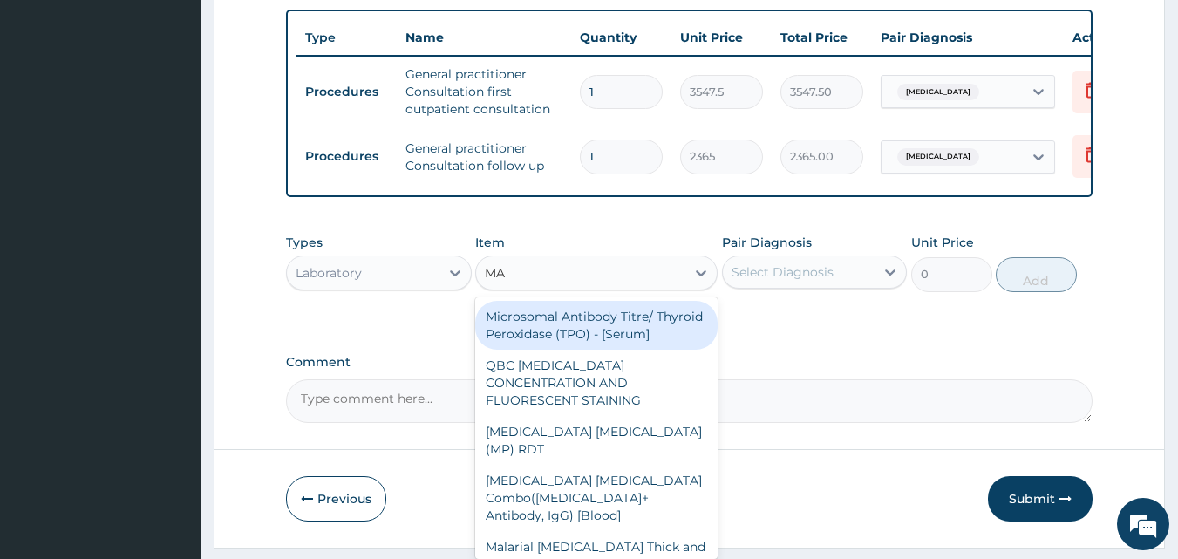
type input "MAL"
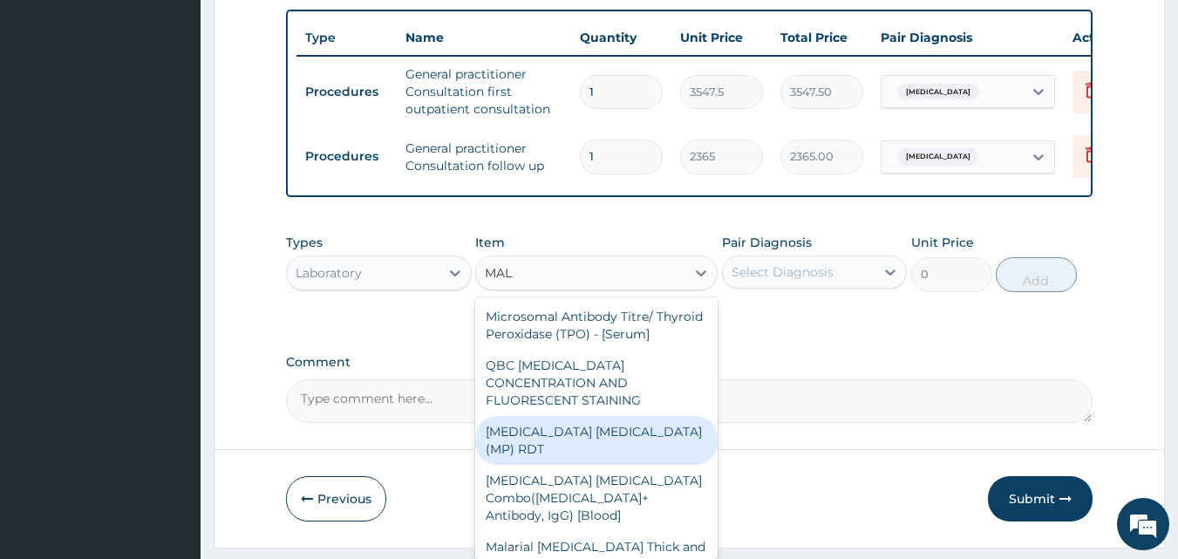
click at [590, 460] on div "MALARIA PARASITE (MP) RDT" at bounding box center [596, 440] width 242 height 49
type input "1612.5"
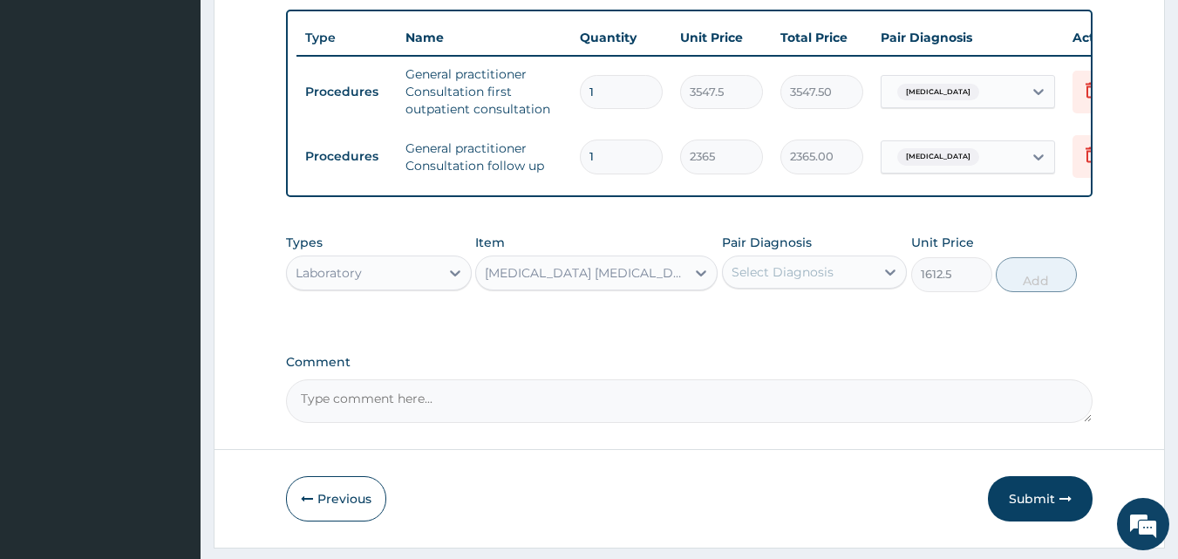
click at [763, 281] on div "Select Diagnosis" at bounding box center [783, 271] width 102 height 17
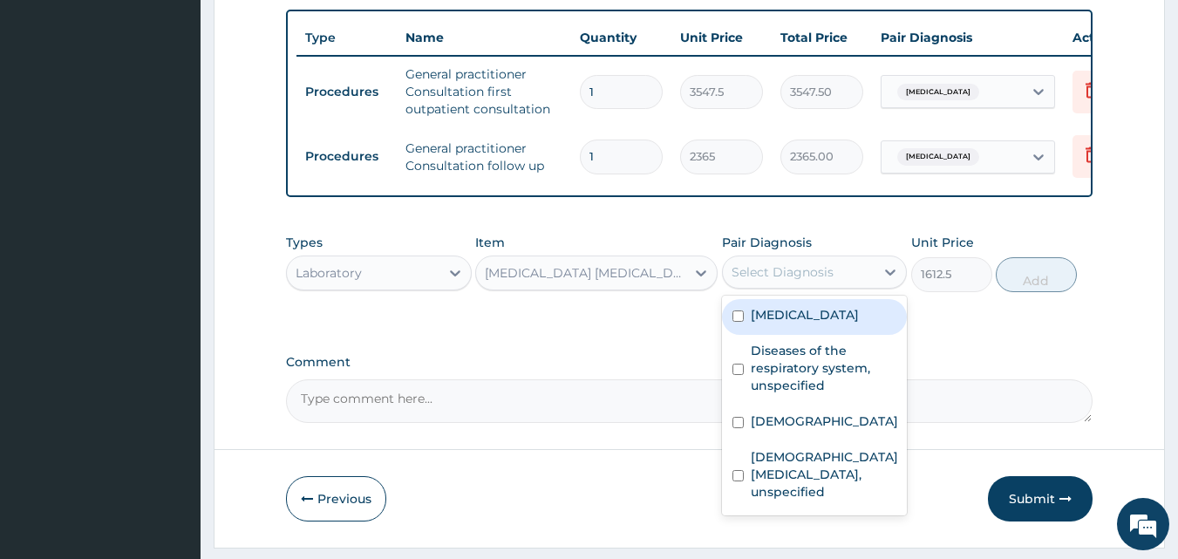
click at [755, 335] on div "Malaria, unspecified" at bounding box center [815, 317] width 186 height 36
checkbox input "true"
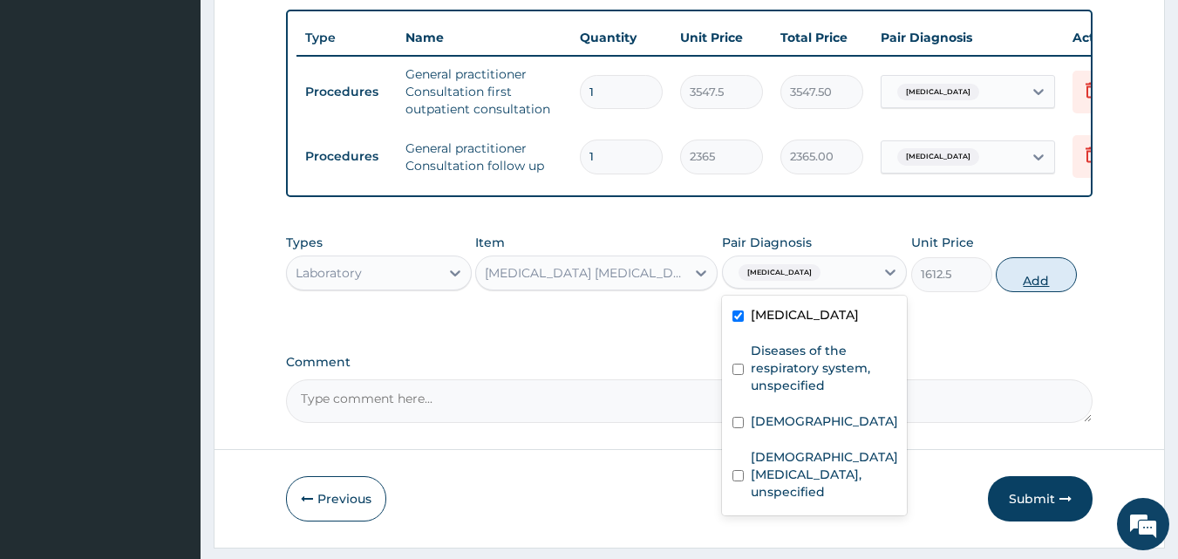
click at [1041, 292] on button "Add" at bounding box center [1036, 274] width 81 height 35
type input "0"
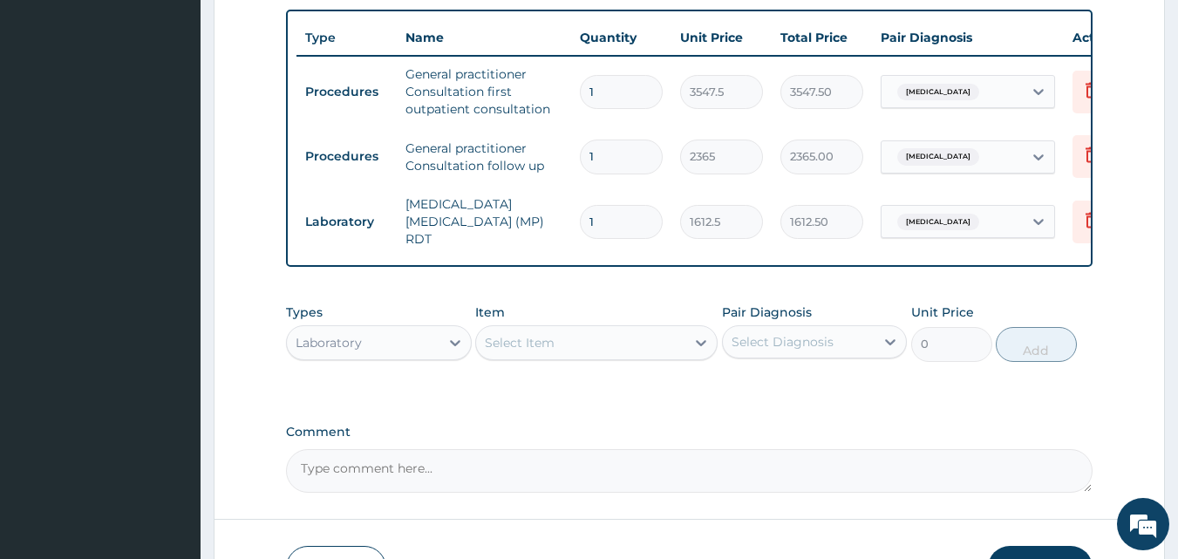
click at [540, 357] on div "Select Item" at bounding box center [580, 343] width 209 height 28
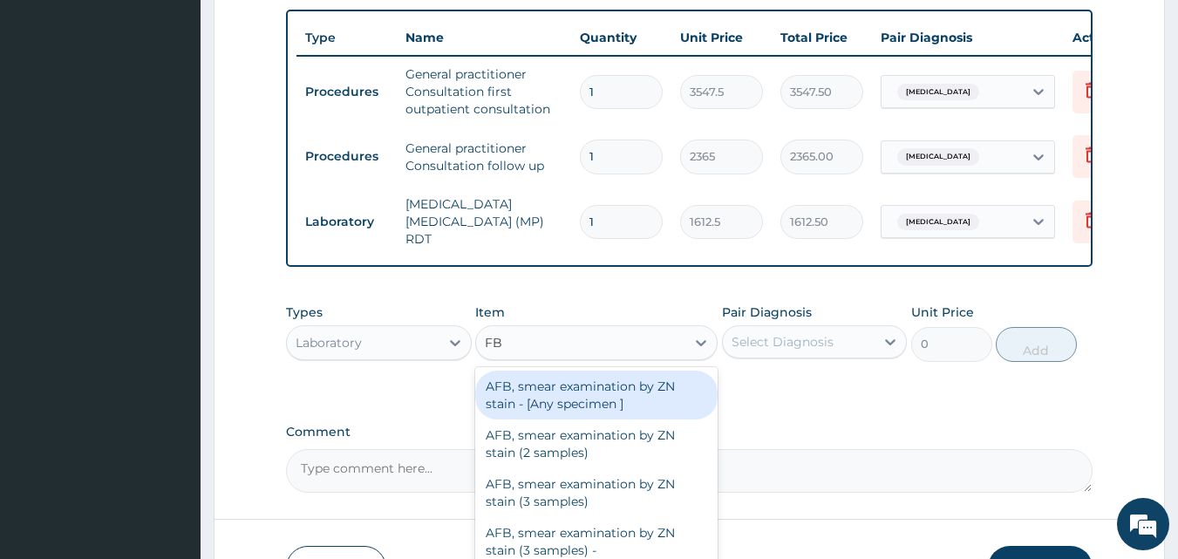
type input "FBC"
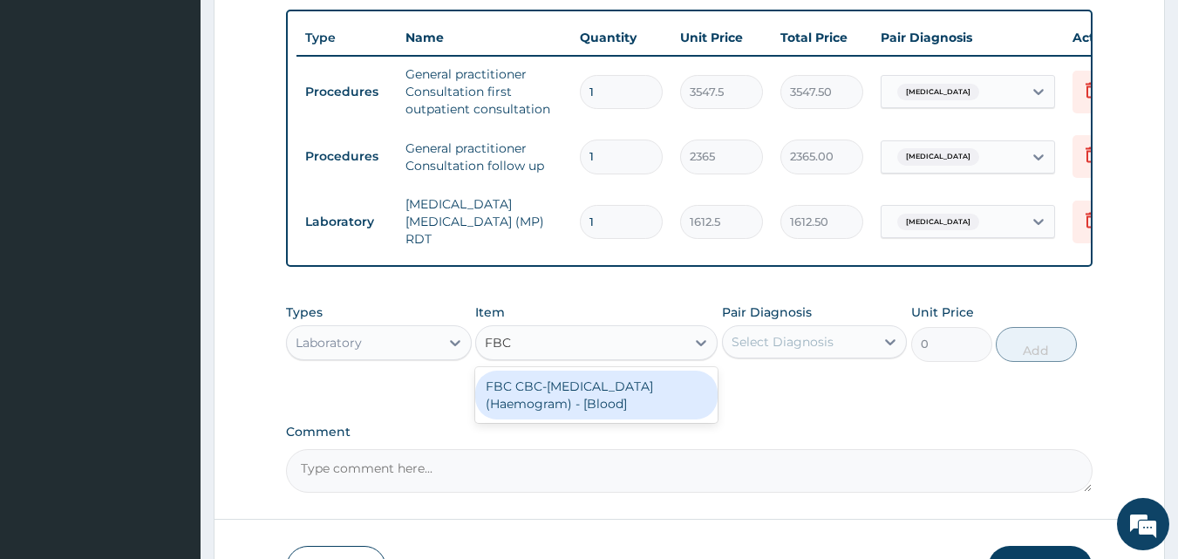
click at [576, 400] on div "FBC CBC-Complete Blood Count (Haemogram) - [Blood]" at bounding box center [596, 395] width 242 height 49
type input "4300"
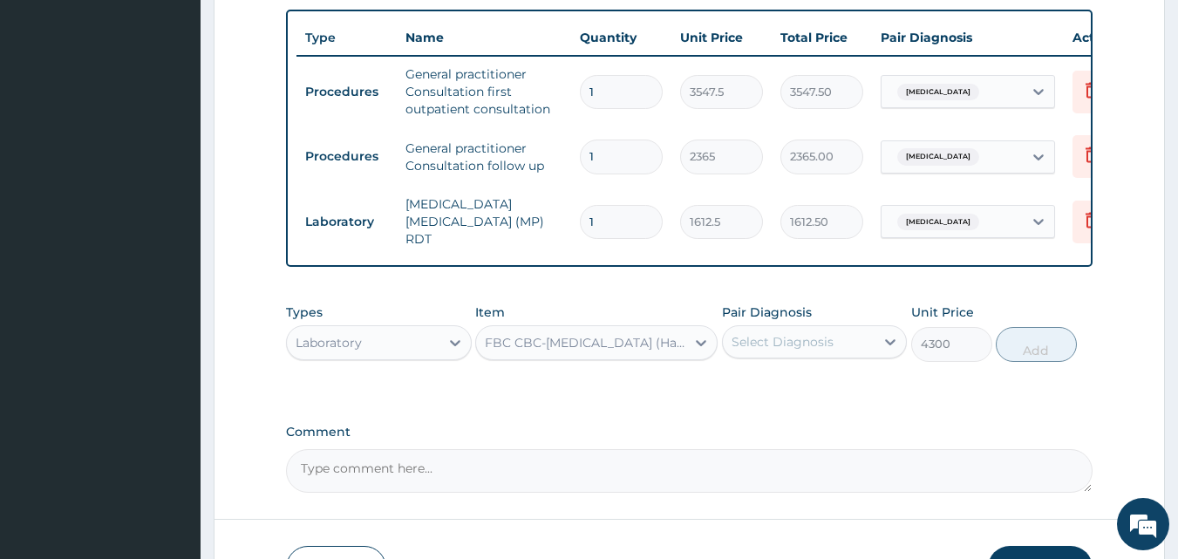
click at [760, 349] on div "Select Diagnosis" at bounding box center [783, 341] width 102 height 17
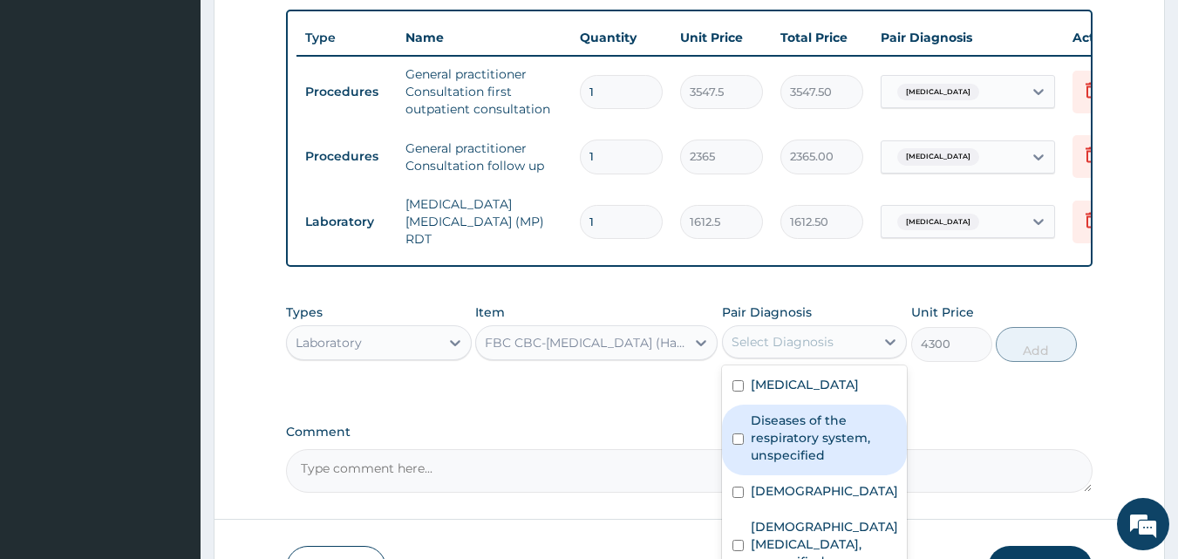
click at [767, 442] on label "Diseases of the respiratory system, unspecified" at bounding box center [824, 438] width 147 height 52
checkbox input "true"
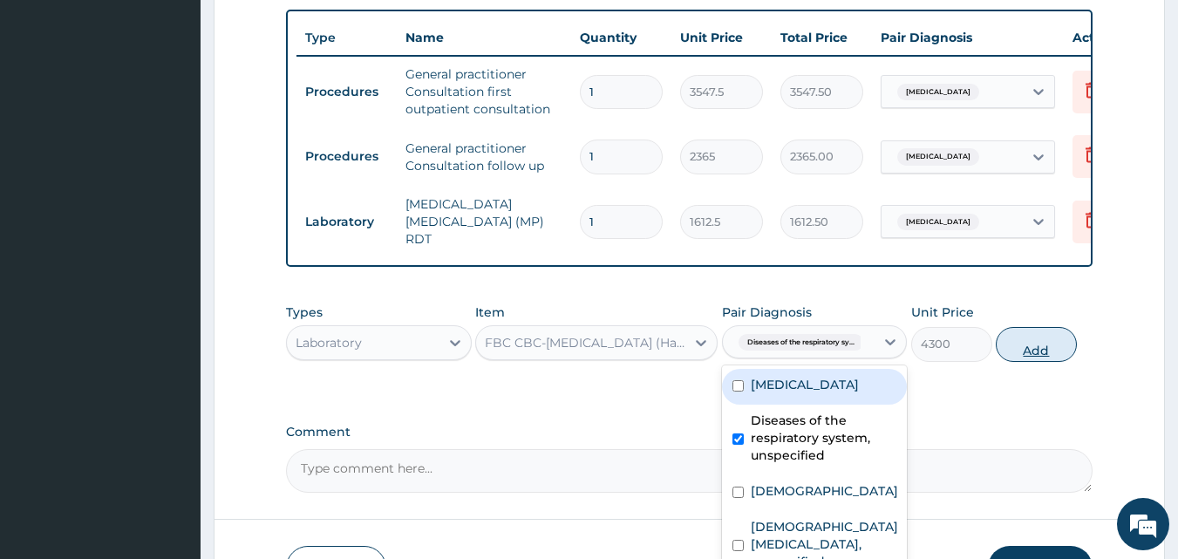
click at [1034, 349] on button "Add" at bounding box center [1036, 344] width 81 height 35
type input "0"
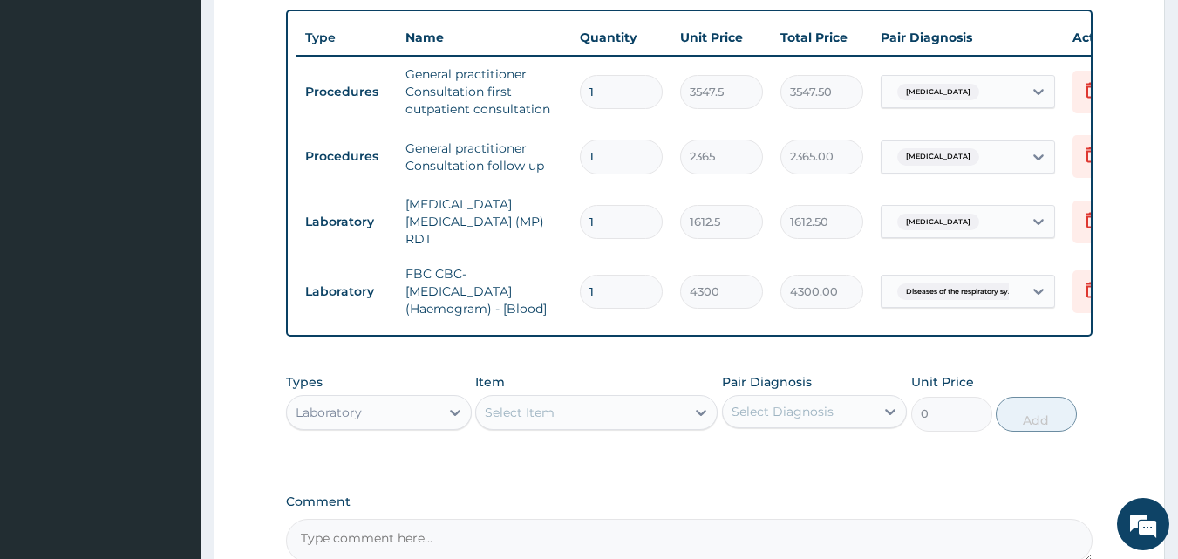
click at [511, 420] on div "Select Item" at bounding box center [520, 412] width 70 height 17
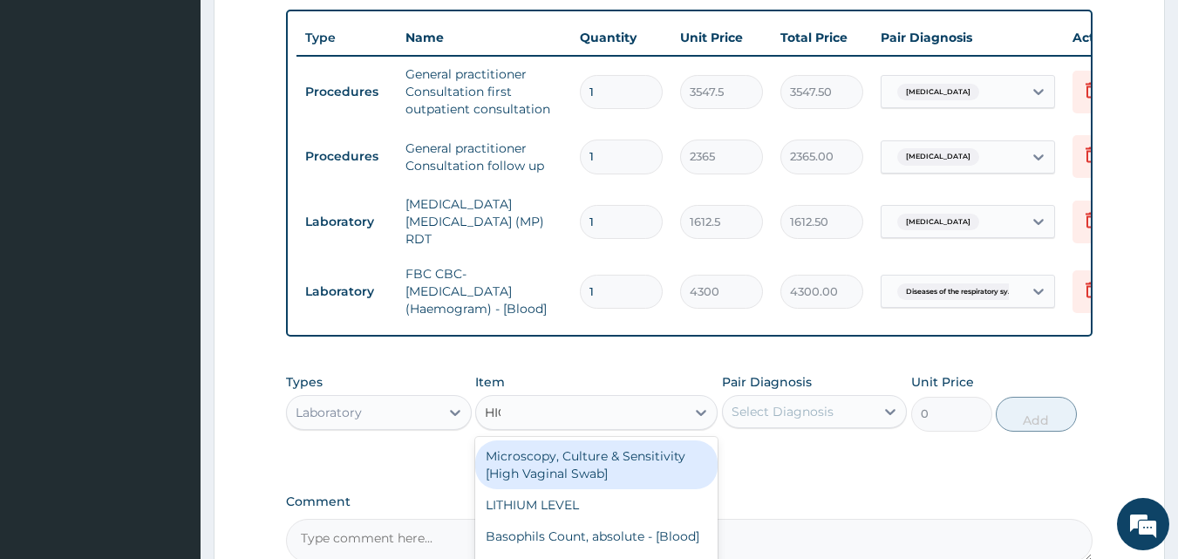
type input "HIGH"
click at [524, 462] on div "Microscopy, Culture & Sensitivity [High Vaginal Swab]" at bounding box center [596, 464] width 242 height 49
type input "4837.5"
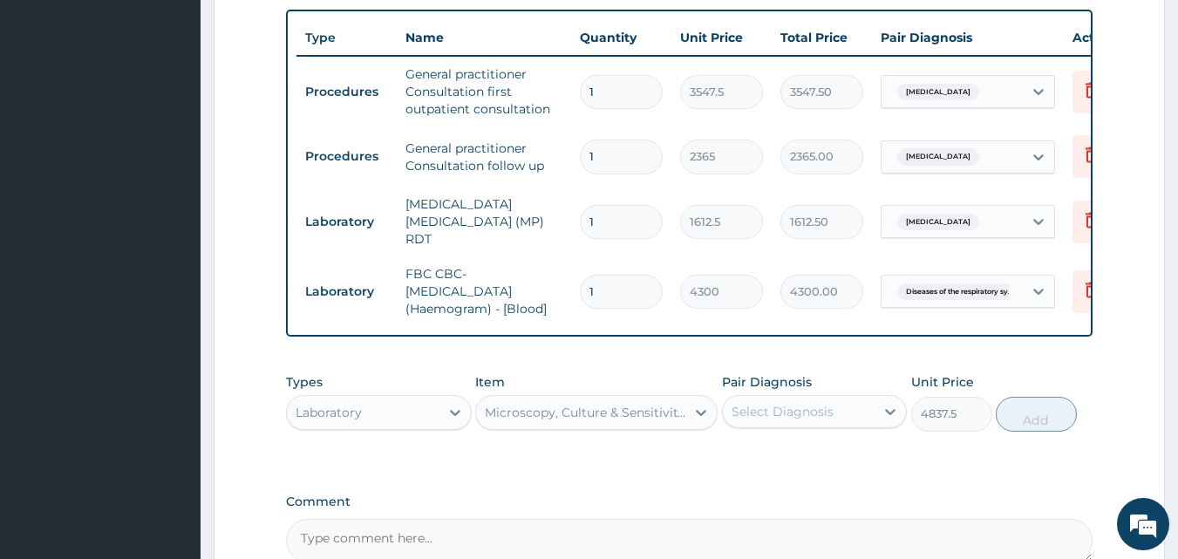
click at [821, 418] on div "Select Diagnosis" at bounding box center [783, 411] width 102 height 17
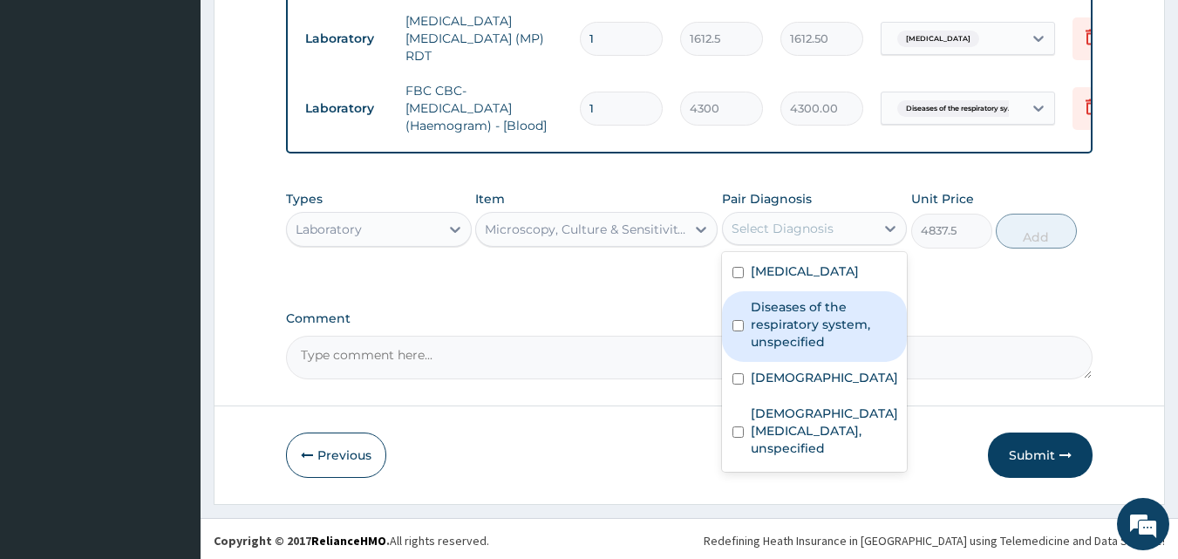
scroll to position [862, 0]
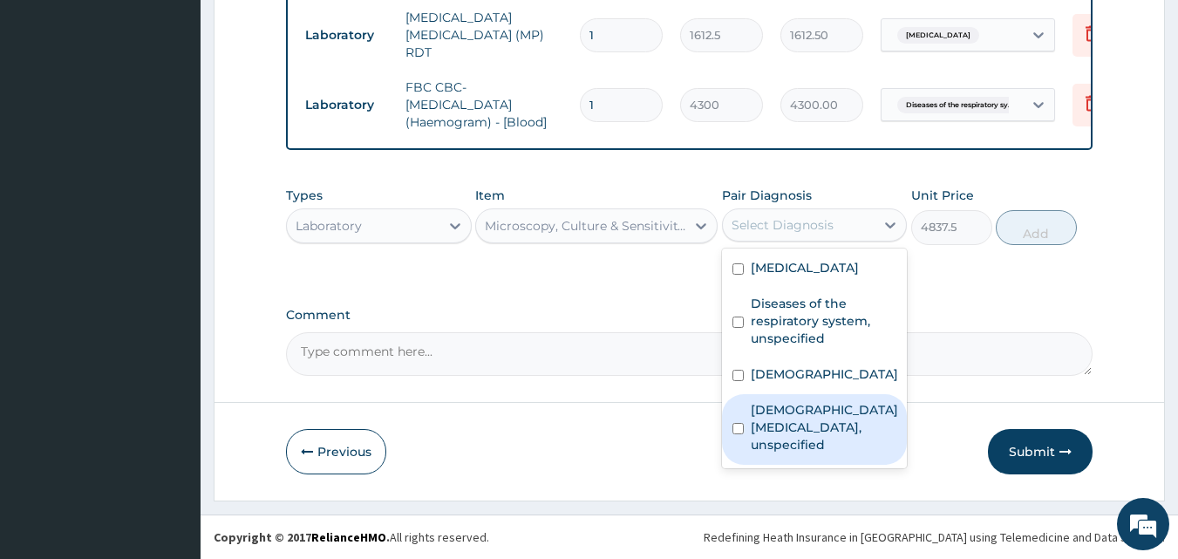
click at [823, 444] on label "Female pelvic inflammatory diseases, unspecified" at bounding box center [824, 427] width 147 height 52
checkbox input "true"
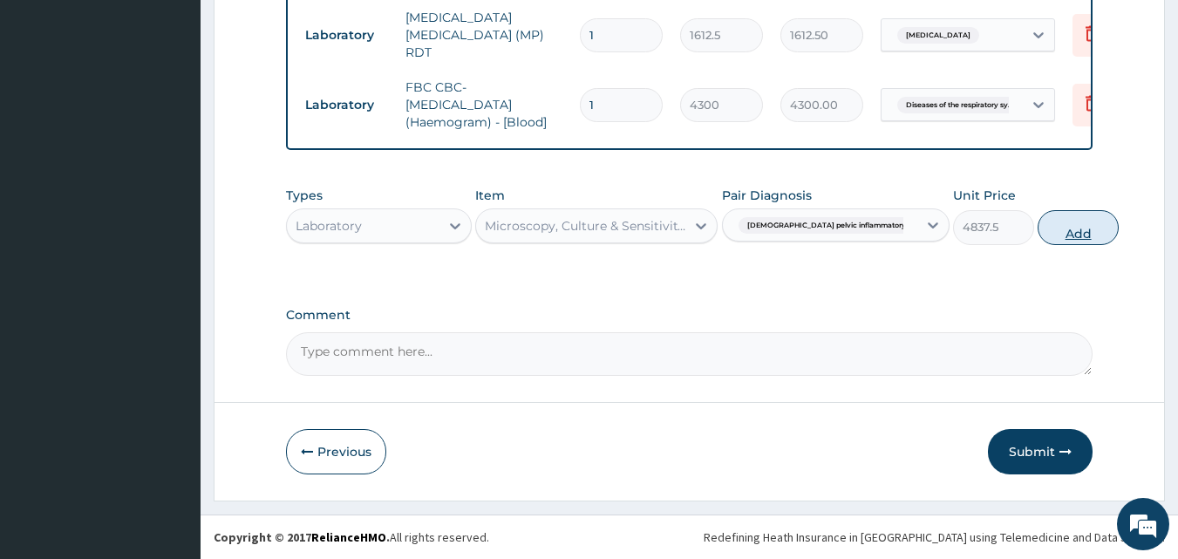
click at [1040, 224] on button "Add" at bounding box center [1078, 227] width 81 height 35
type input "0"
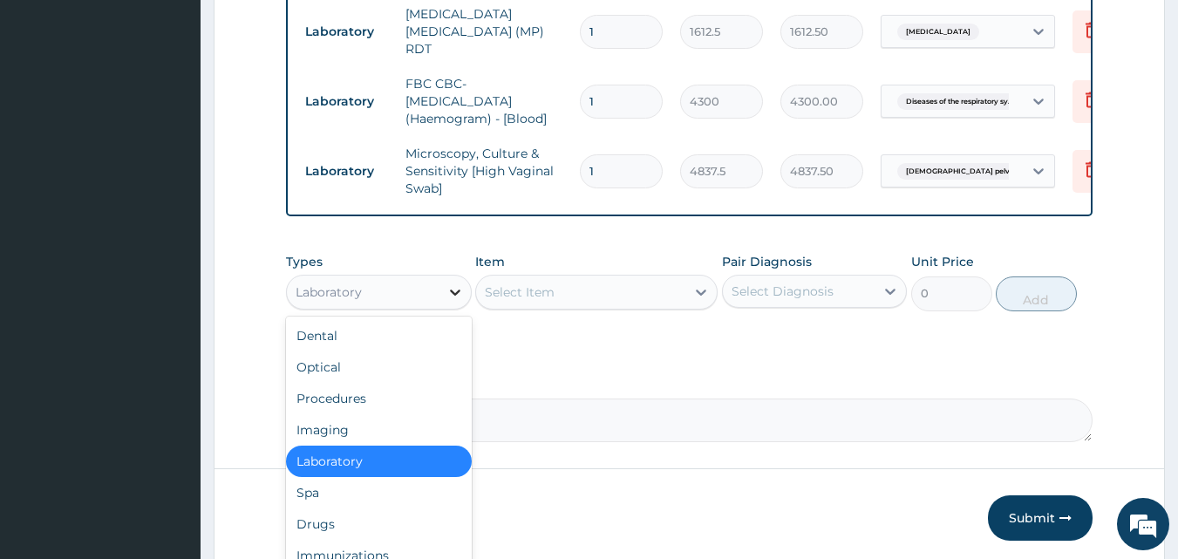
click at [450, 301] on icon at bounding box center [454, 291] width 17 height 17
drag, startPoint x: 360, startPoint y: 526, endPoint x: 437, endPoint y: 464, distance: 98.6
click at [360, 525] on div "Drugs" at bounding box center [379, 523] width 186 height 31
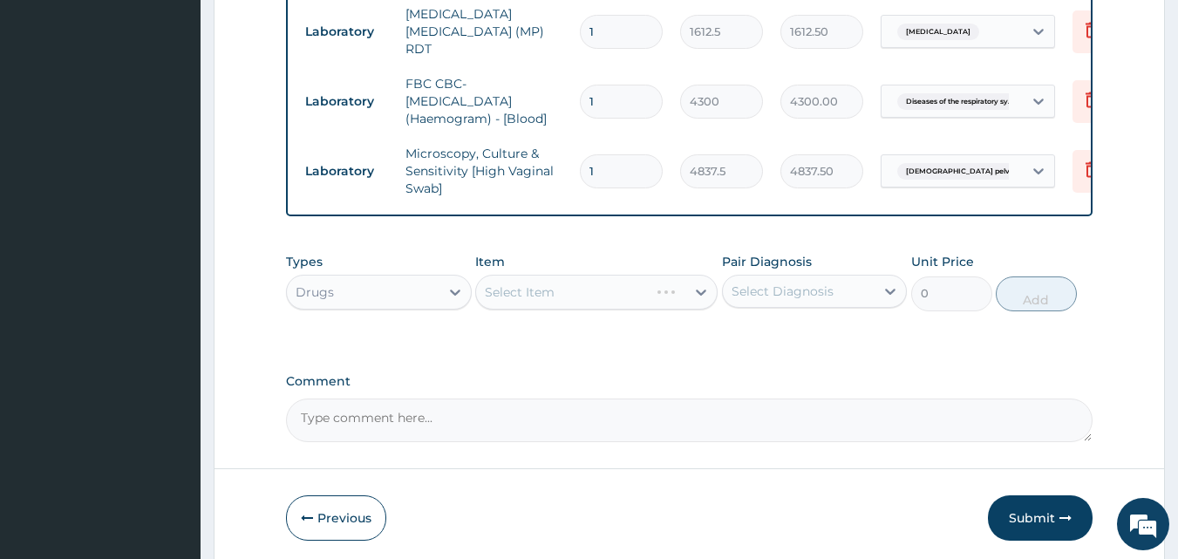
click at [559, 293] on div "Select Item" at bounding box center [596, 292] width 242 height 35
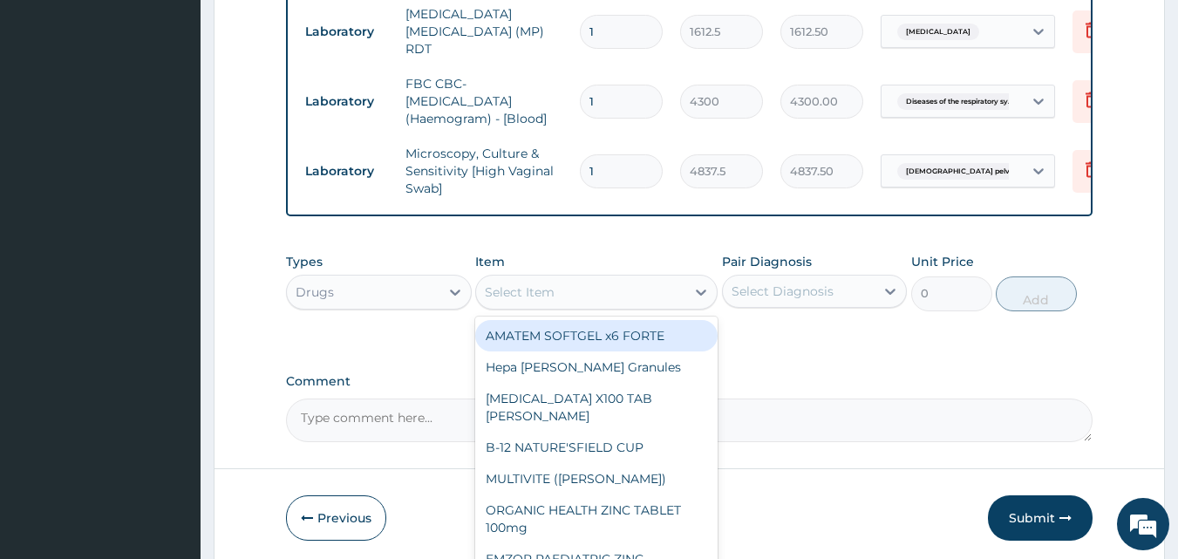
click at [559, 293] on div "Select Item" at bounding box center [580, 292] width 209 height 28
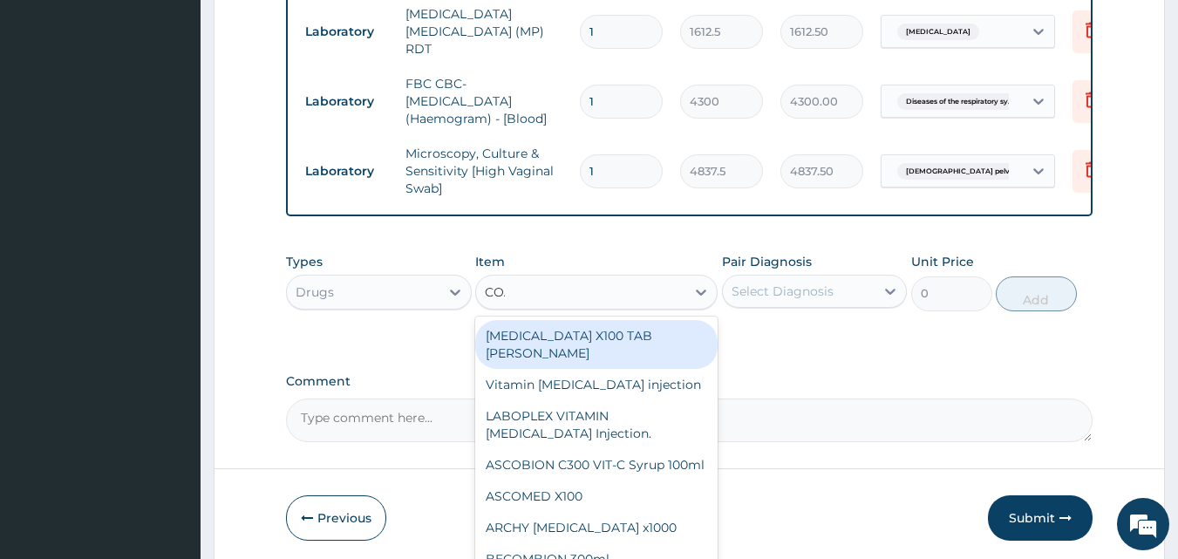
type input "COAR"
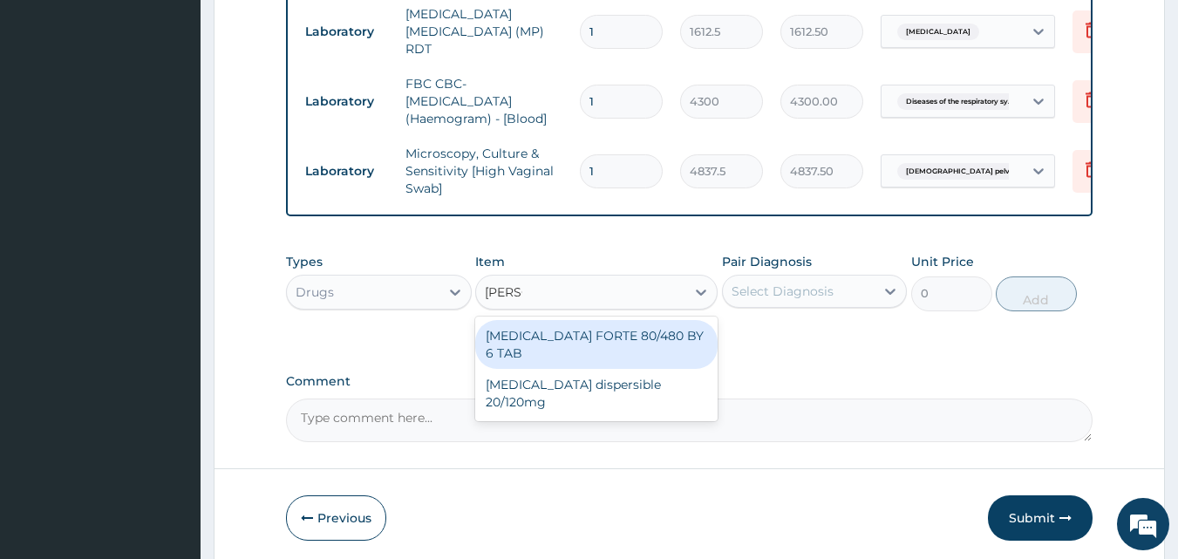
click at [594, 352] on div "COARTEM FORTE 80/480 BY 6 TAB" at bounding box center [596, 344] width 242 height 49
type input "449.35"
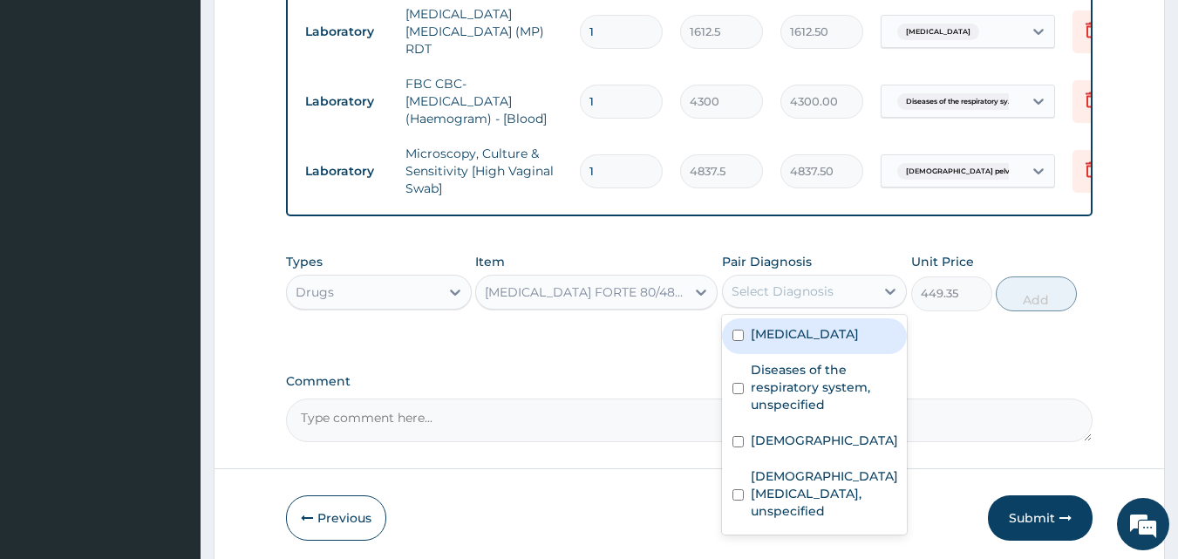
click at [808, 298] on div "Select Diagnosis" at bounding box center [783, 291] width 102 height 17
click at [790, 341] on label "Malaria, unspecified" at bounding box center [805, 333] width 108 height 17
checkbox input "true"
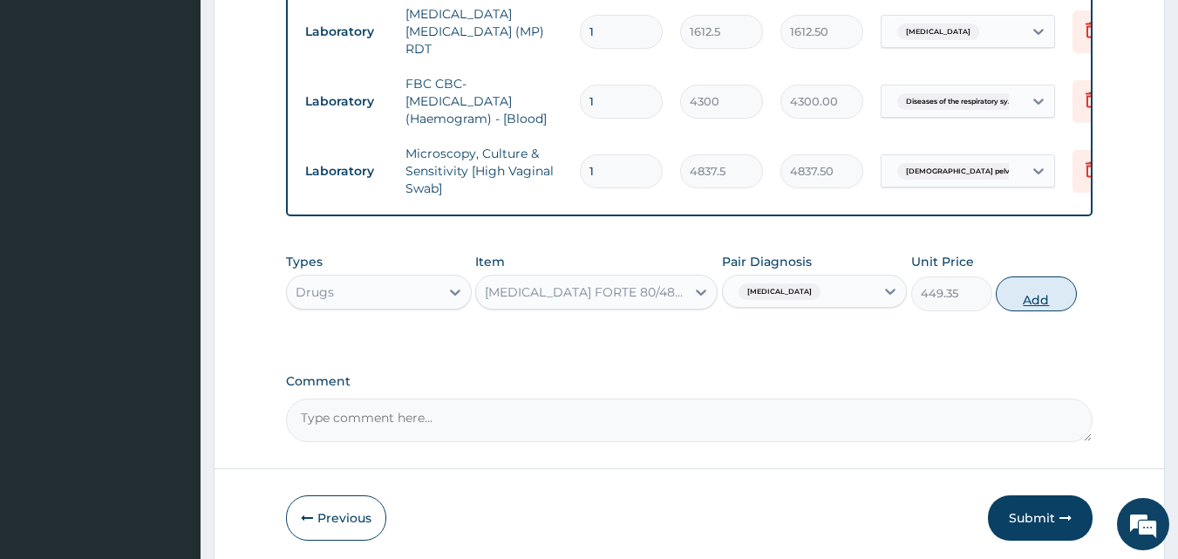
click at [1038, 299] on button "Add" at bounding box center [1036, 293] width 81 height 35
type input "0"
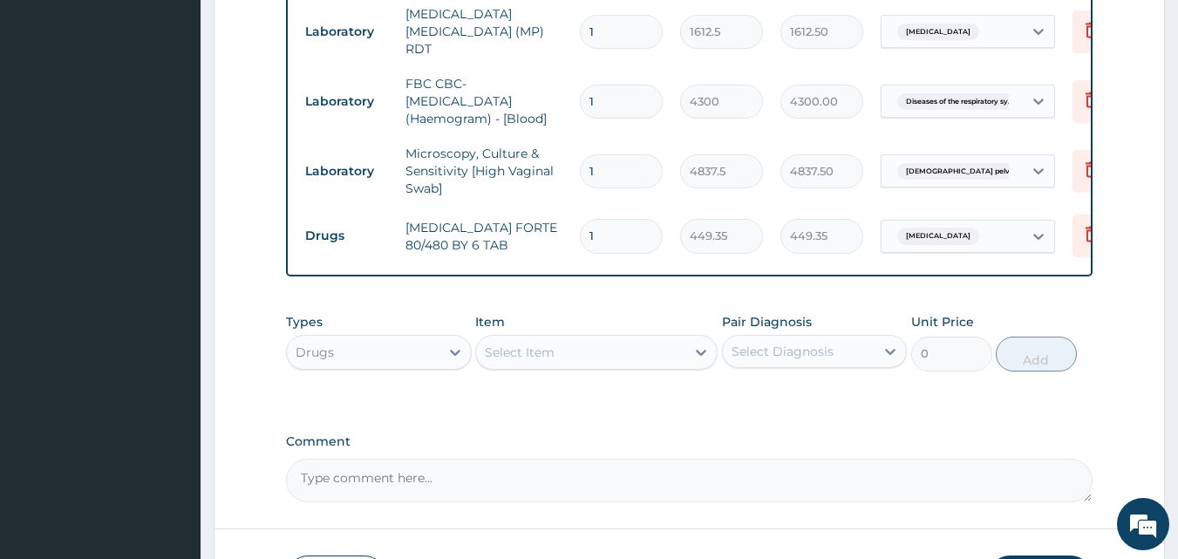
type input "0.00"
type input "6"
type input "2696.10"
type input "6"
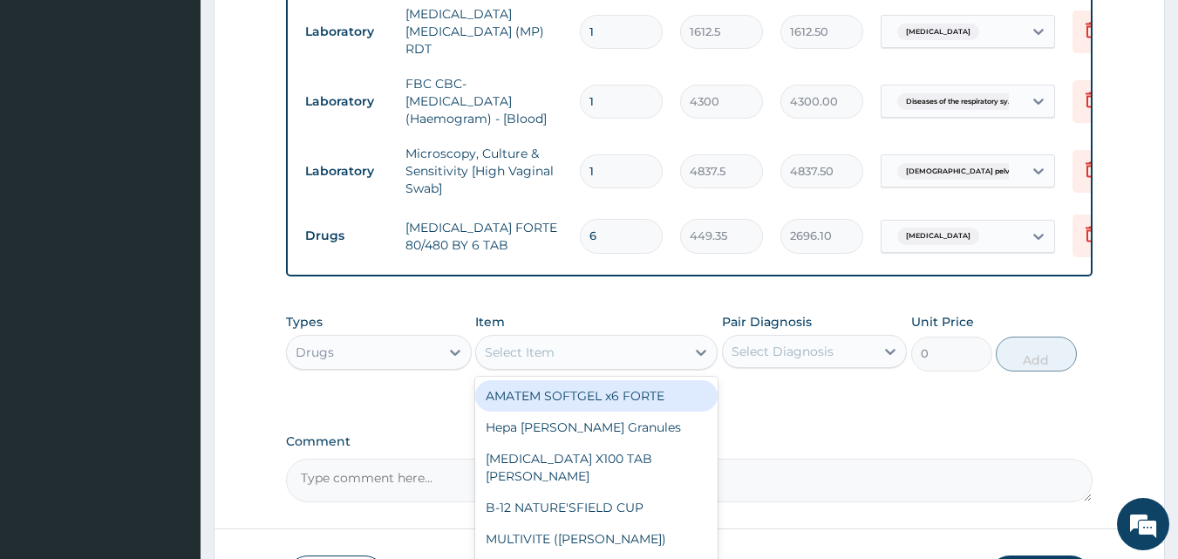
click at [532, 355] on div "Select Item" at bounding box center [520, 352] width 70 height 17
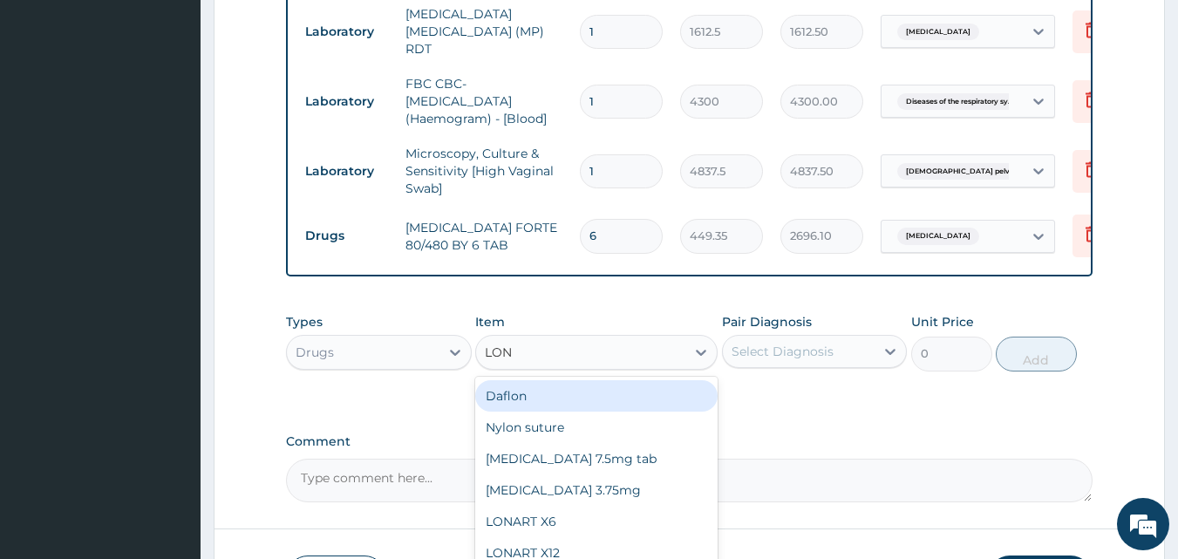
type input "LONA"
click at [543, 397] on div "LONART X6" at bounding box center [596, 395] width 242 height 31
type input "473"
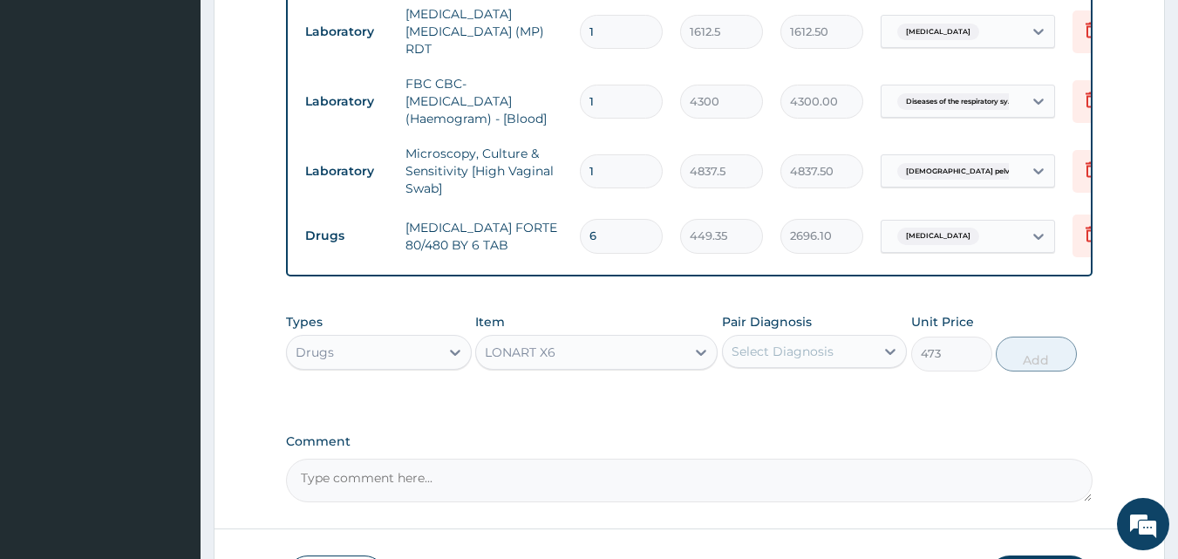
click at [815, 356] on div "Select Diagnosis" at bounding box center [783, 351] width 102 height 17
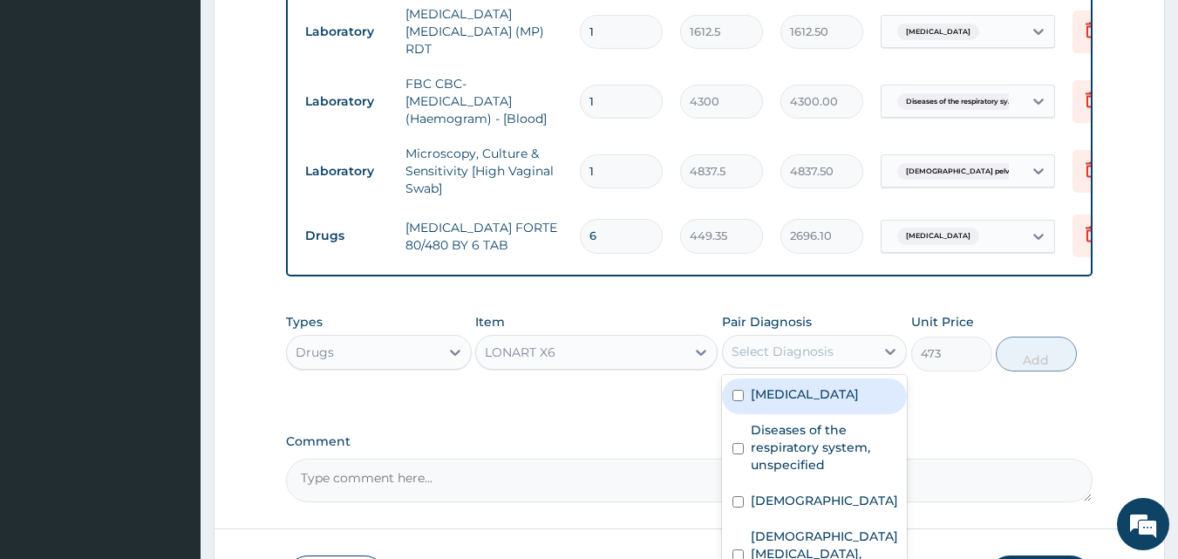
click at [808, 395] on label "Malaria, unspecified" at bounding box center [805, 393] width 108 height 17
checkbox input "true"
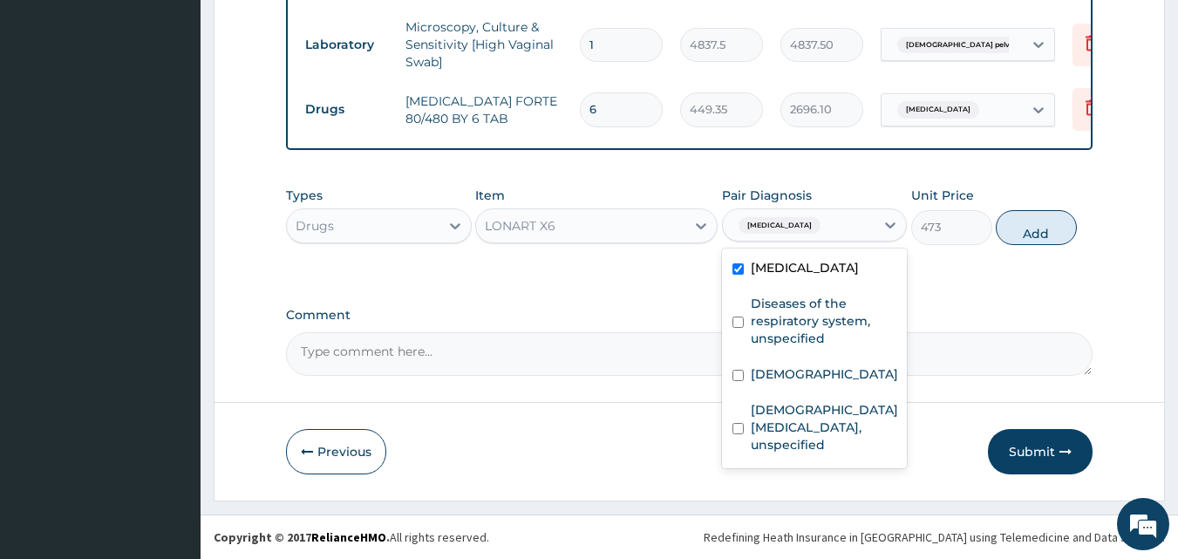
scroll to position [992, 0]
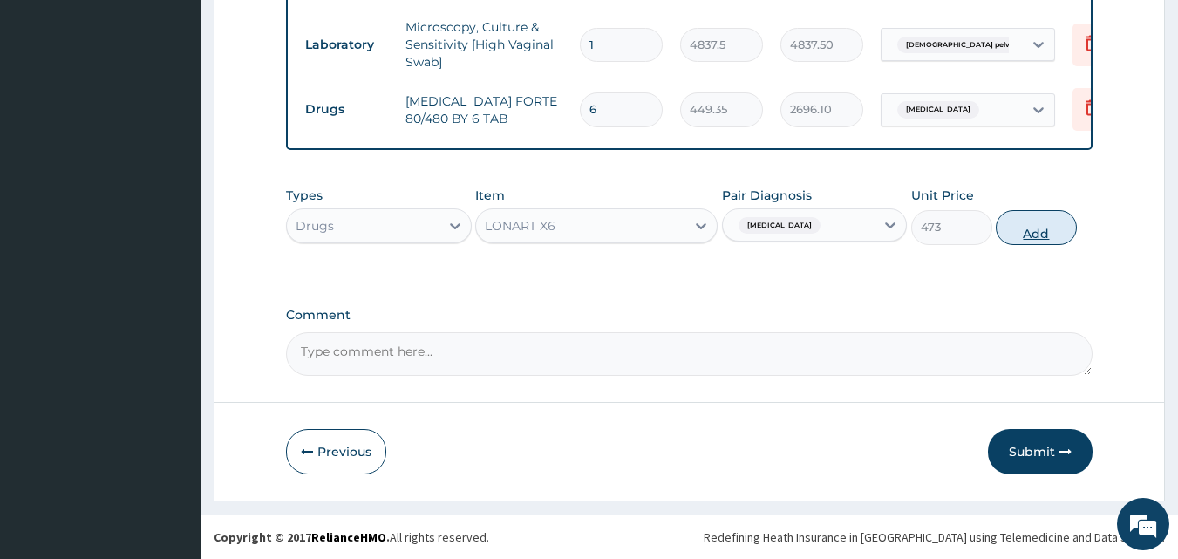
click at [1020, 227] on button "Add" at bounding box center [1036, 227] width 81 height 35
type input "0"
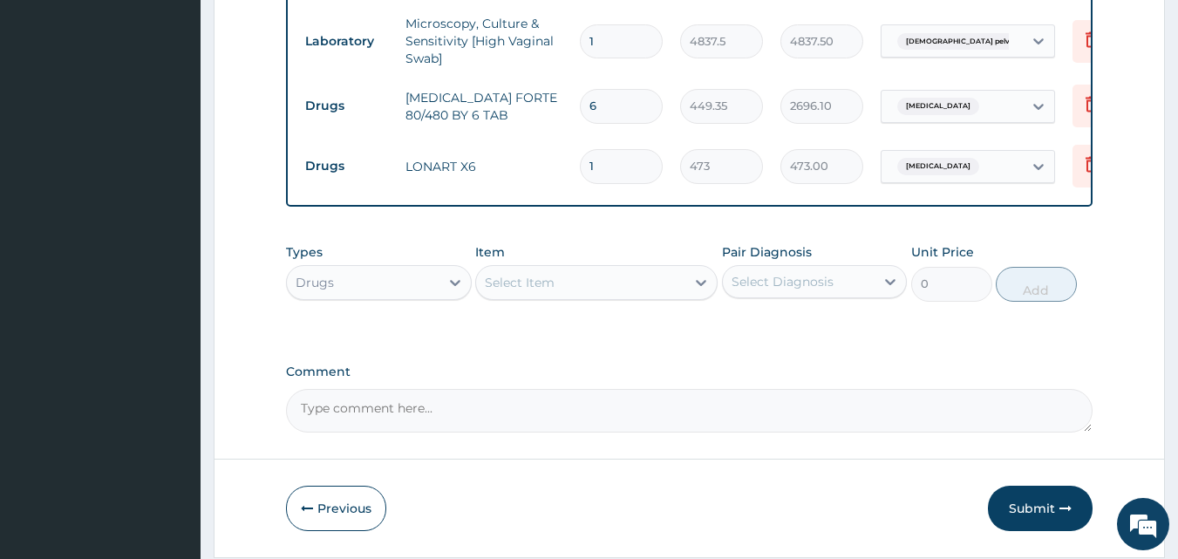
type input "0.00"
type input "6"
type input "2838.00"
type input "6"
click at [563, 294] on div "Select Item" at bounding box center [596, 282] width 242 height 35
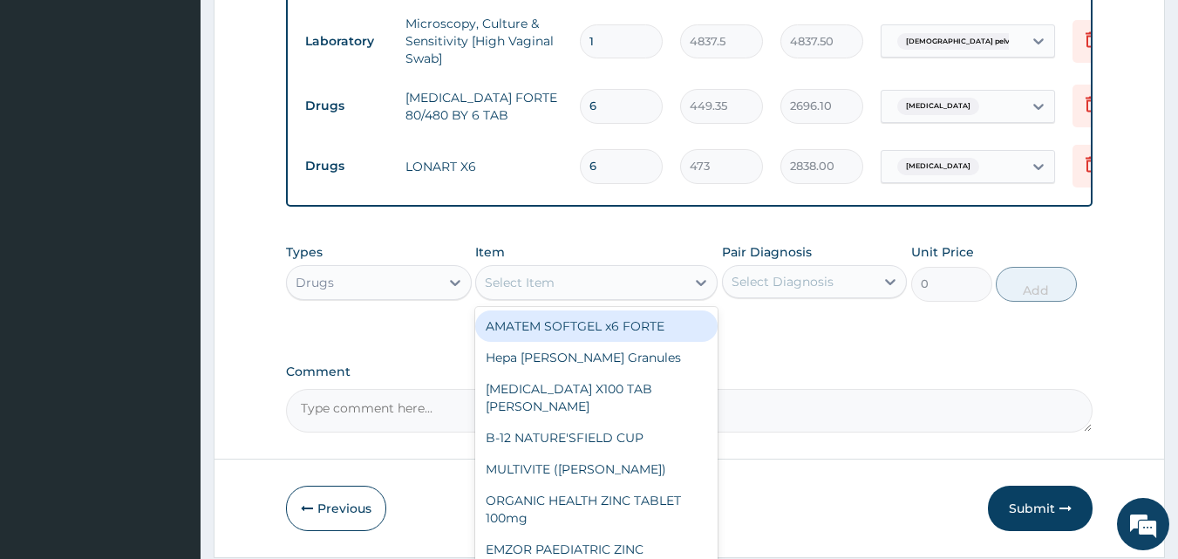
type input "Z"
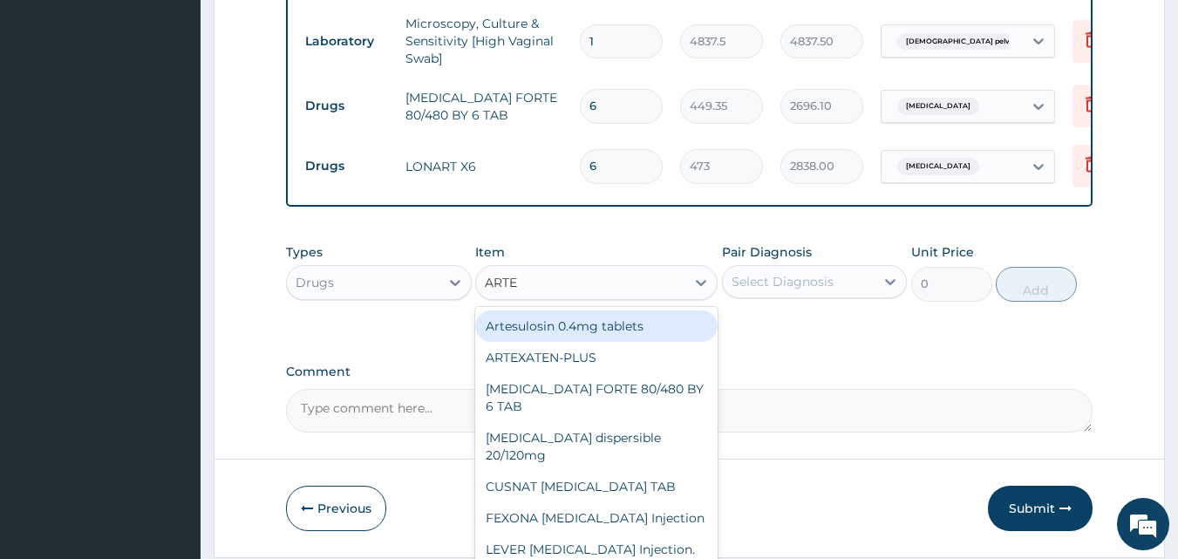
type input "ARTEM"
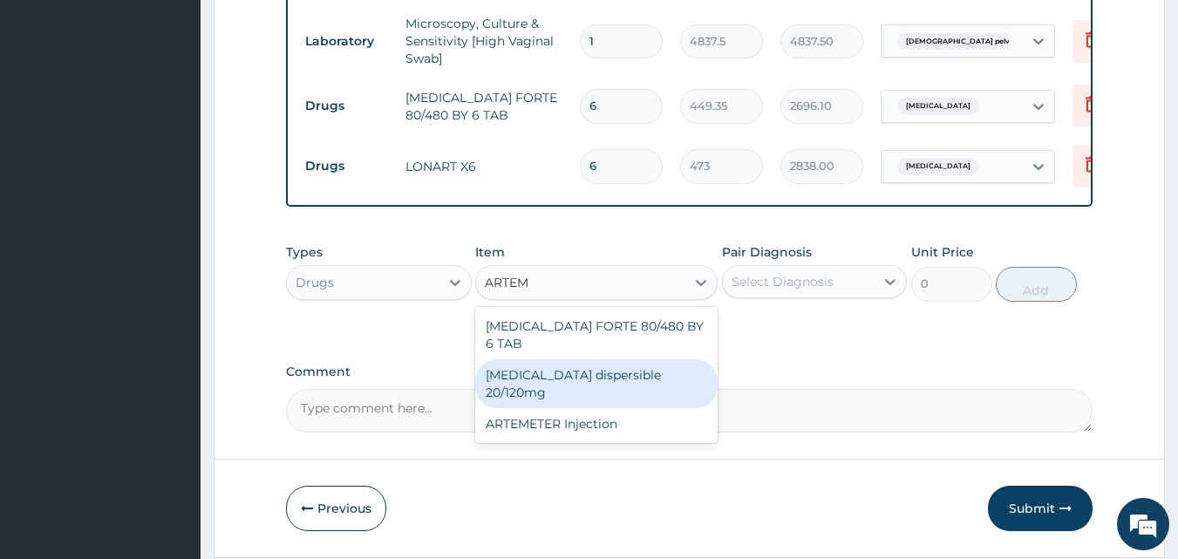
click at [617, 360] on div "Coartem dispersible 20/120mg" at bounding box center [596, 383] width 242 height 49
type input "112.3375"
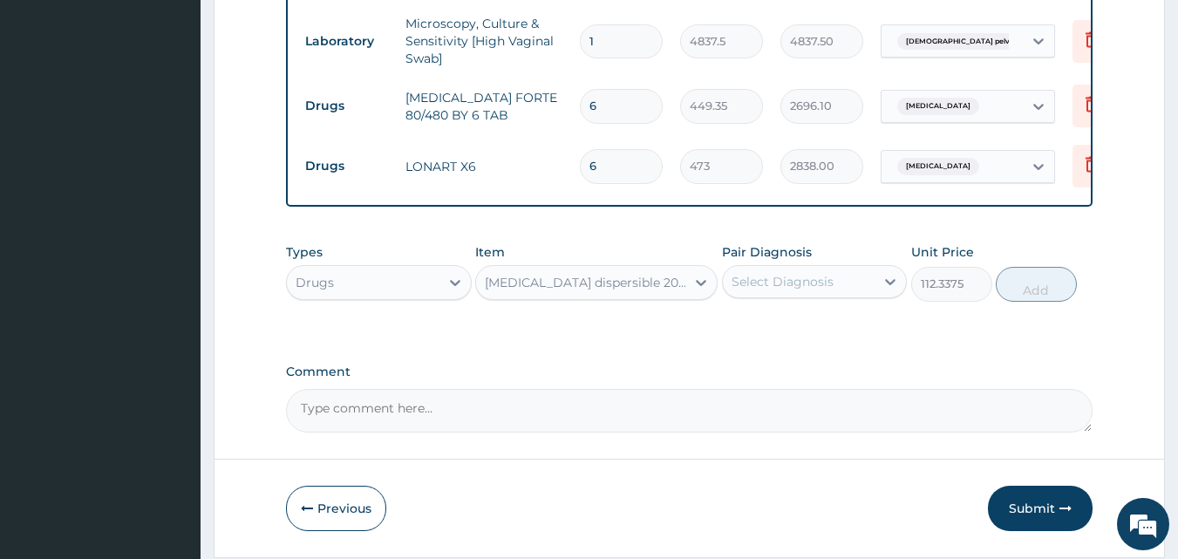
click at [666, 284] on div "Coartem dispersible 20/120mg" at bounding box center [586, 282] width 202 height 17
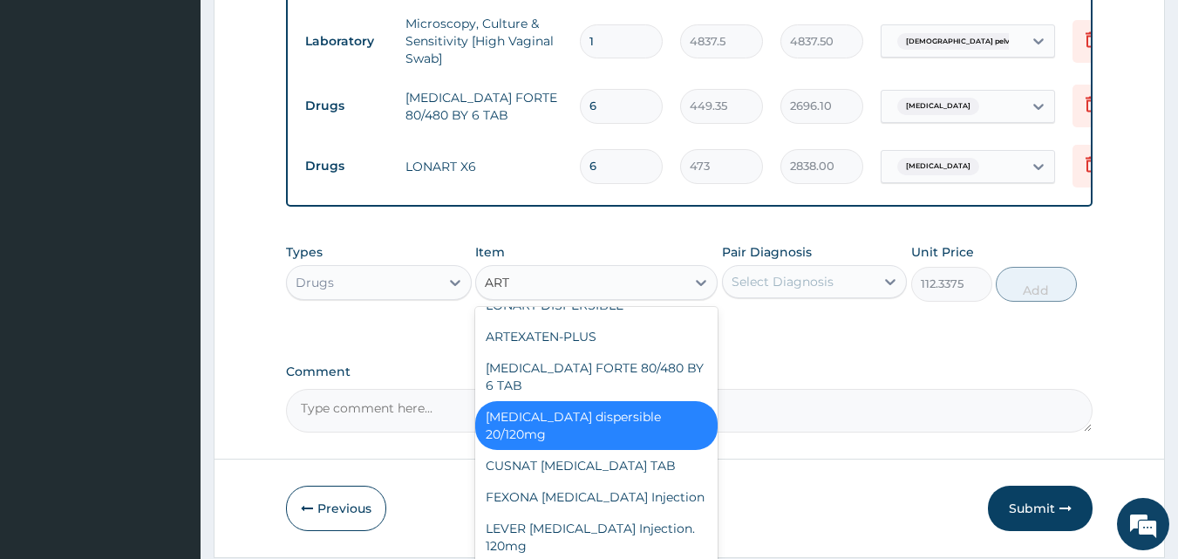
type input "ARTE"
click at [604, 458] on div "CUSNAT ARTESUNATE TAB" at bounding box center [596, 465] width 242 height 31
type input "177.375"
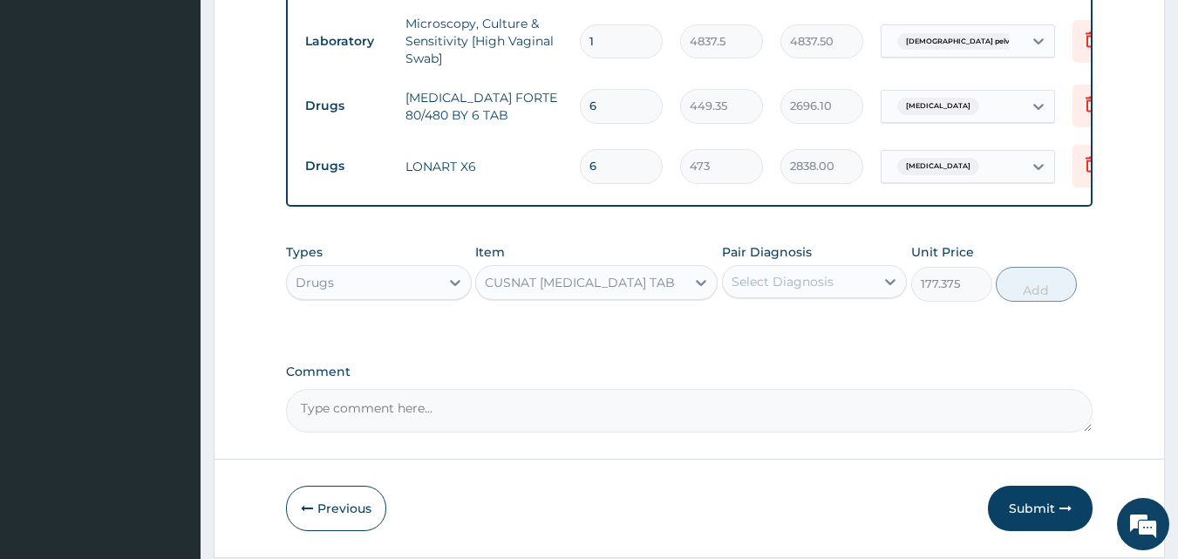
click at [785, 283] on div "Select Diagnosis" at bounding box center [783, 281] width 102 height 17
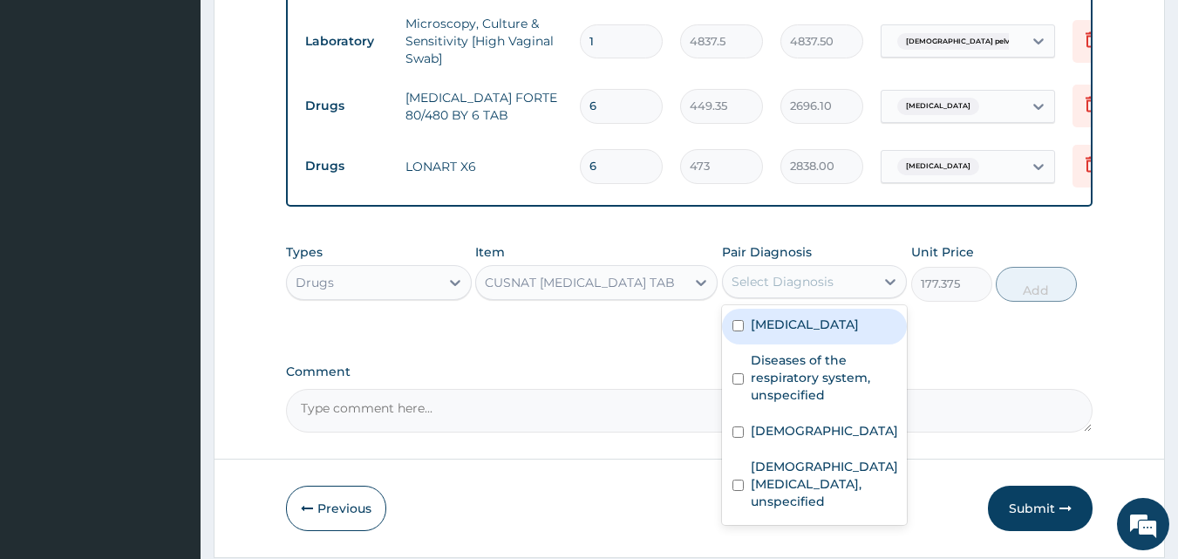
click at [778, 333] on label "Malaria, unspecified" at bounding box center [805, 324] width 108 height 17
checkbox input "true"
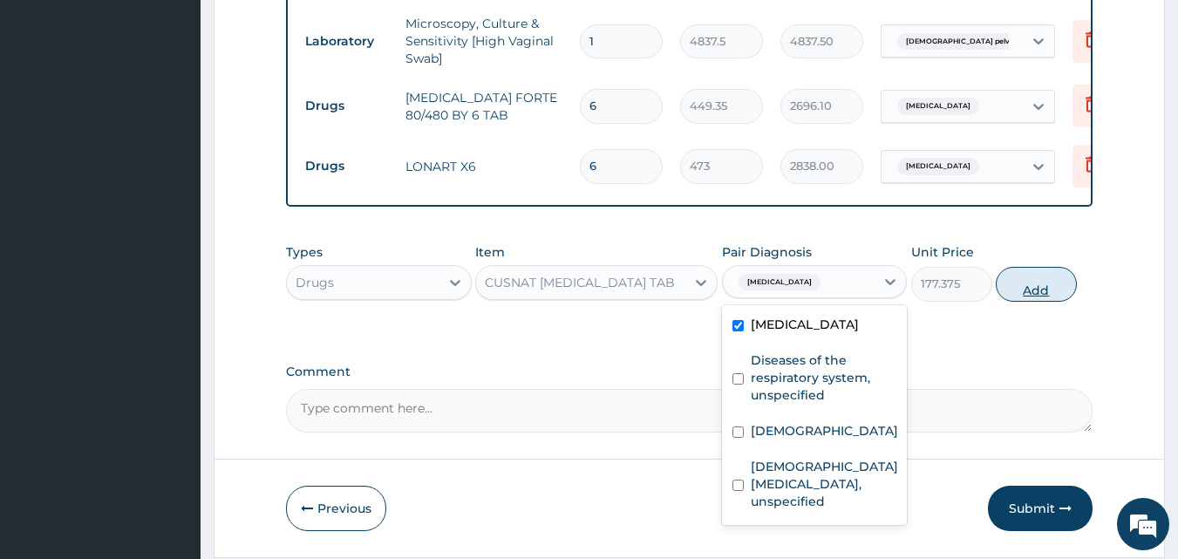
click at [1006, 299] on button "Add" at bounding box center [1036, 284] width 81 height 35
type input "0"
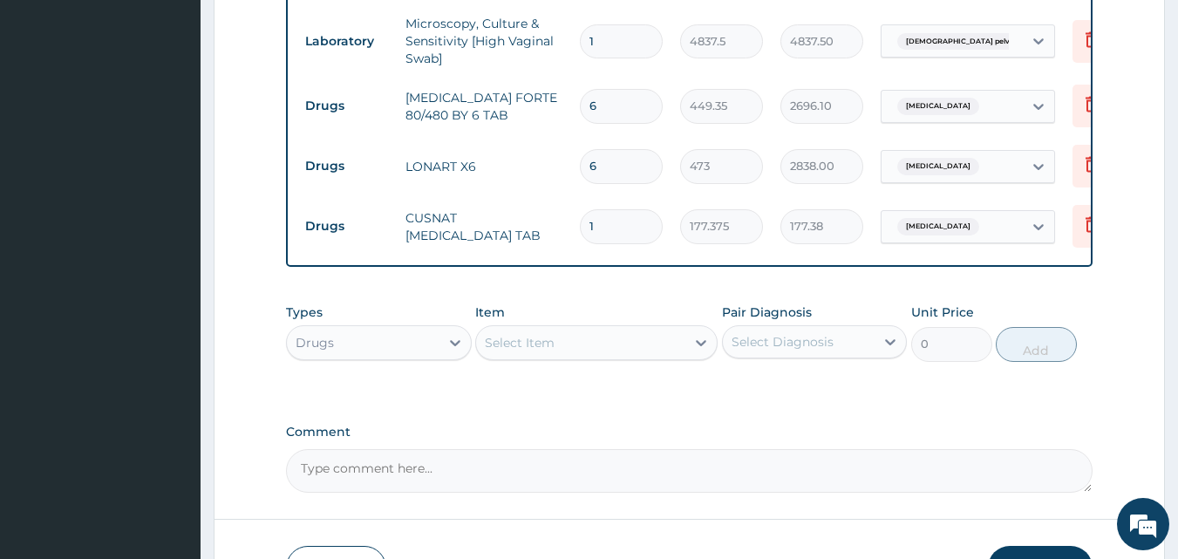
click at [636, 216] on input "1" at bounding box center [621, 226] width 83 height 34
drag, startPoint x: 610, startPoint y: 217, endPoint x: 579, endPoint y: 217, distance: 31.4
click at [580, 217] on input "1" at bounding box center [621, 226] width 83 height 34
type input "6"
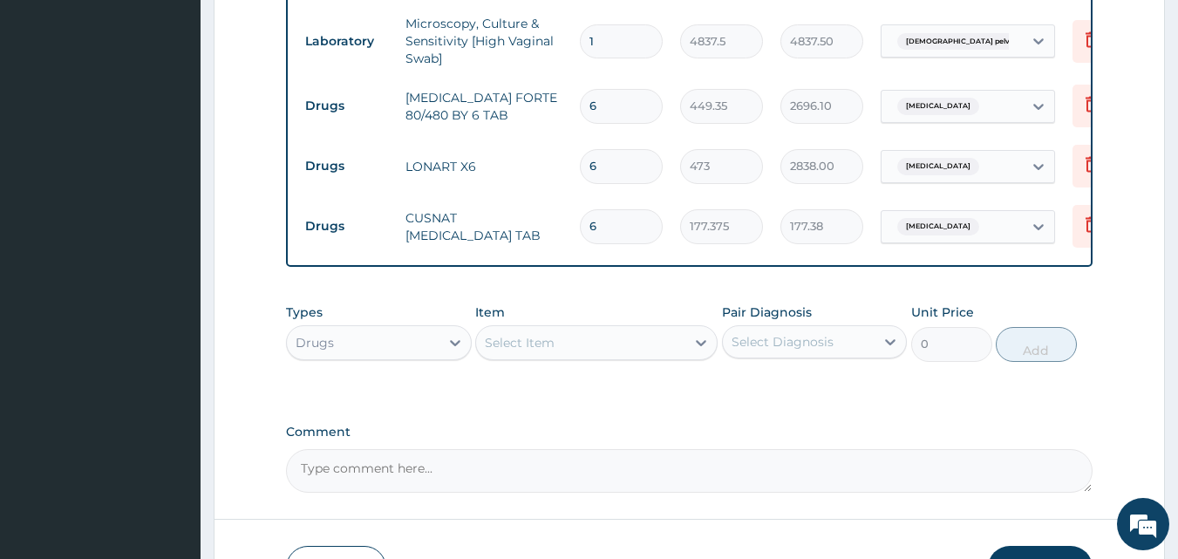
type input "1064.25"
type input "6"
click at [1087, 221] on icon at bounding box center [1092, 225] width 12 height 16
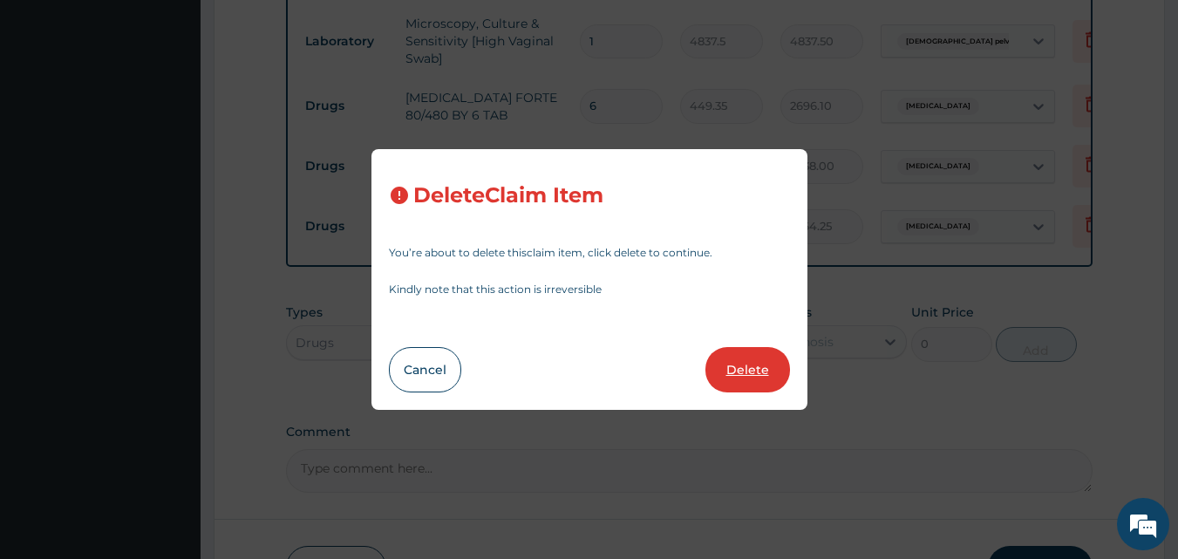
click at [767, 371] on button "Delete" at bounding box center [747, 369] width 85 height 45
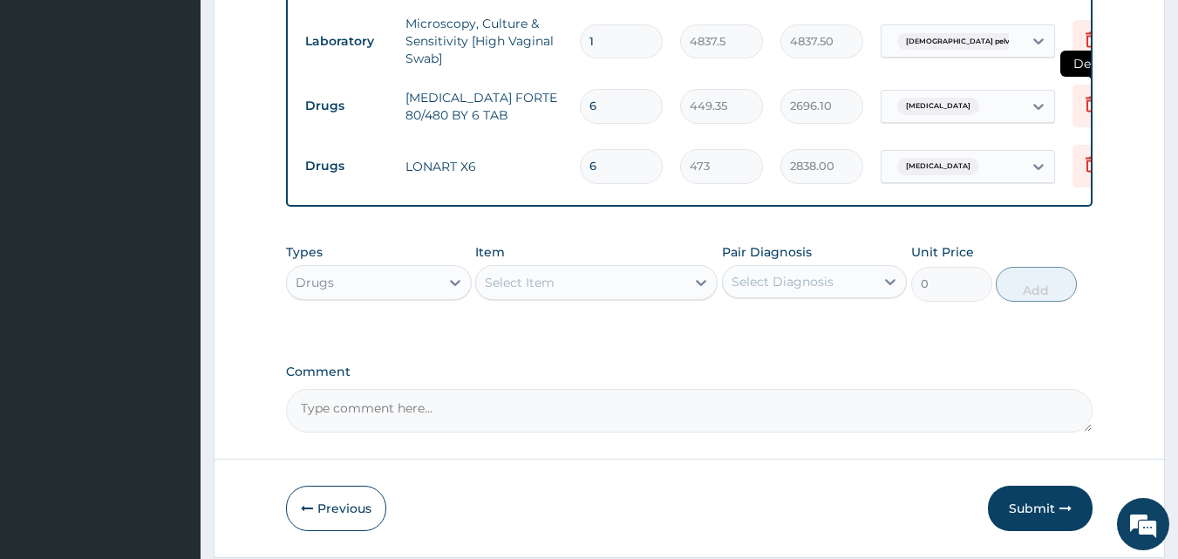
click at [1086, 99] on icon at bounding box center [1091, 103] width 21 height 21
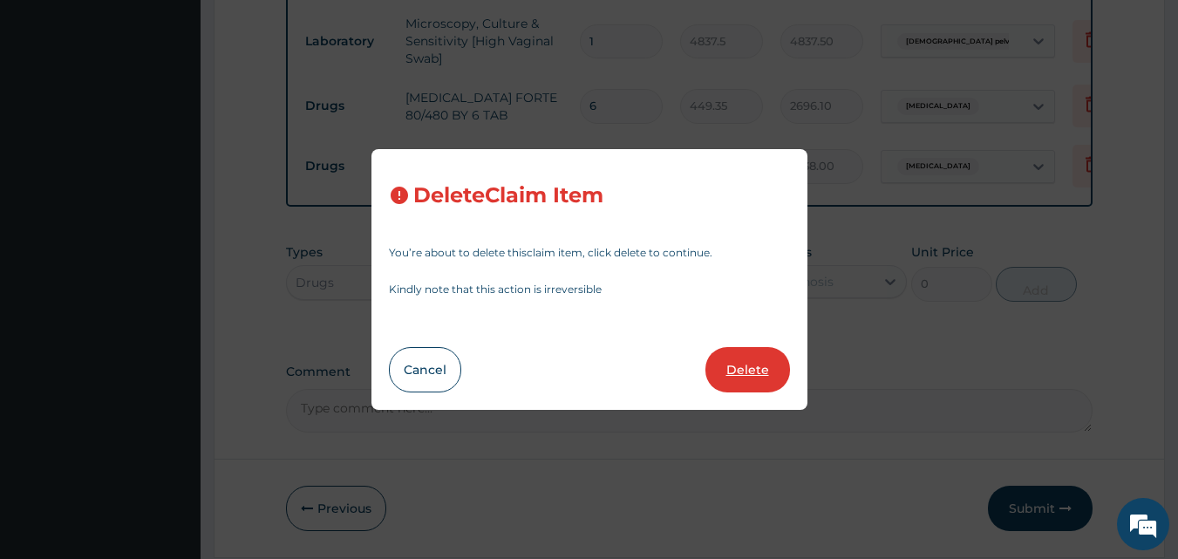
click at [744, 369] on button "Delete" at bounding box center [747, 369] width 85 height 45
type input "473"
type input "2838.00"
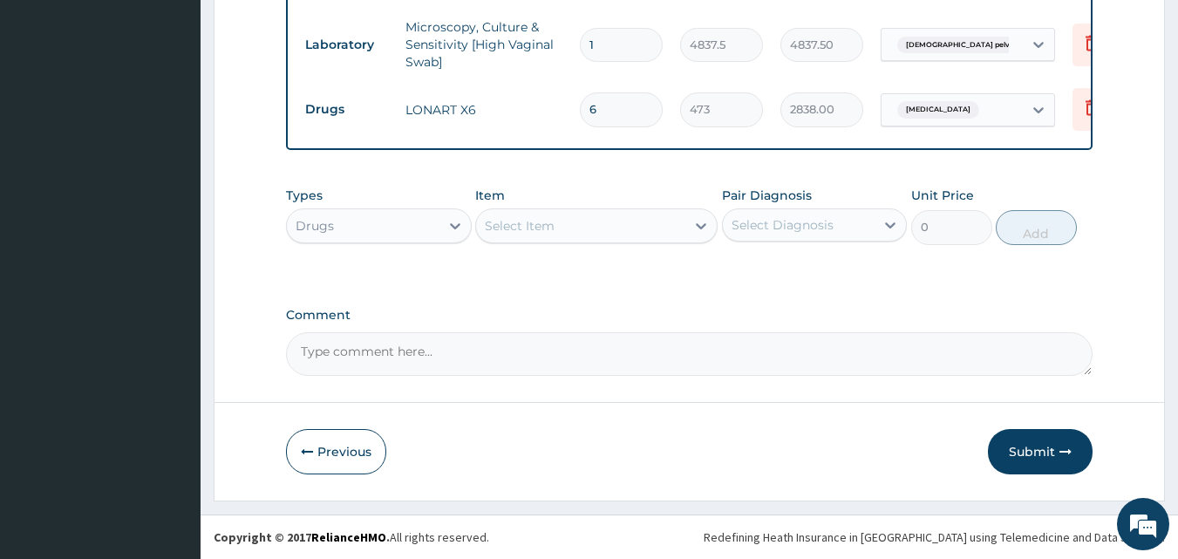
click at [529, 233] on div "Select Item" at bounding box center [520, 225] width 70 height 17
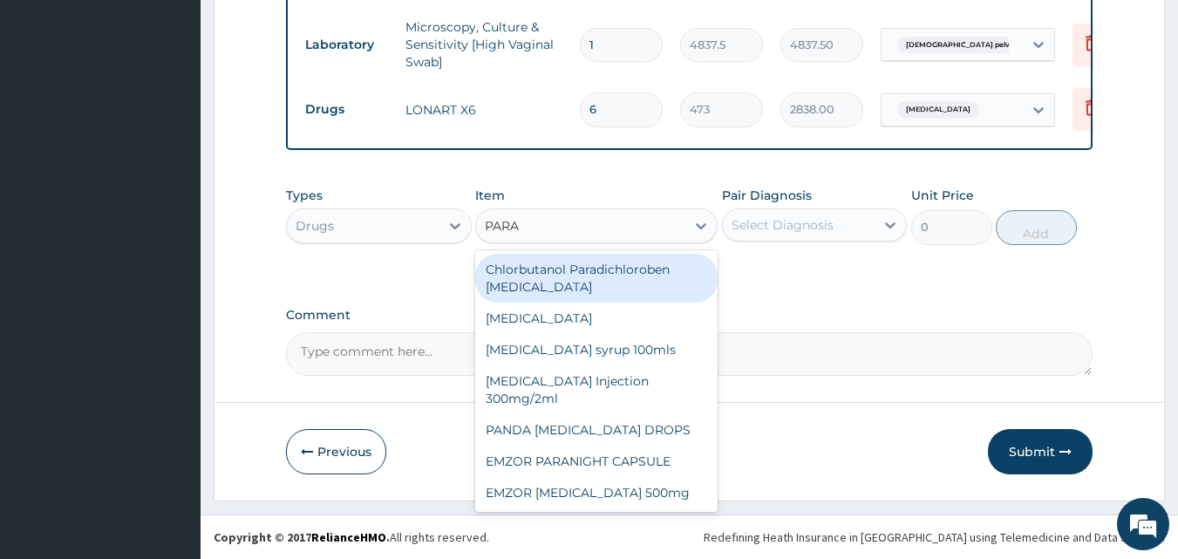
type input "PARAC"
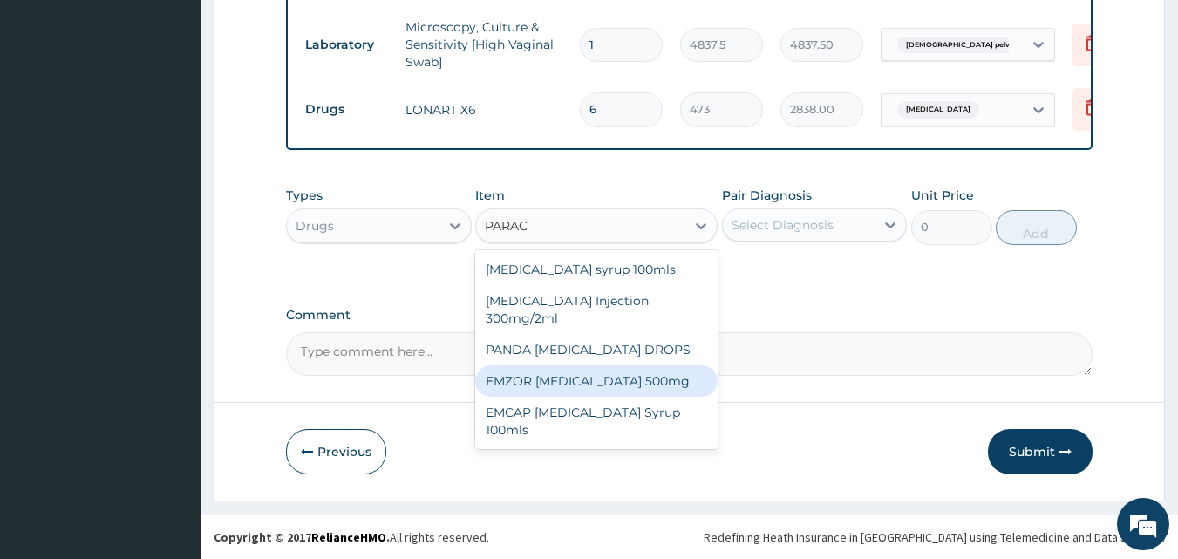
click at [576, 377] on div "EMZOR PARACETAMOL 500mg" at bounding box center [596, 380] width 242 height 31
type input "23.65"
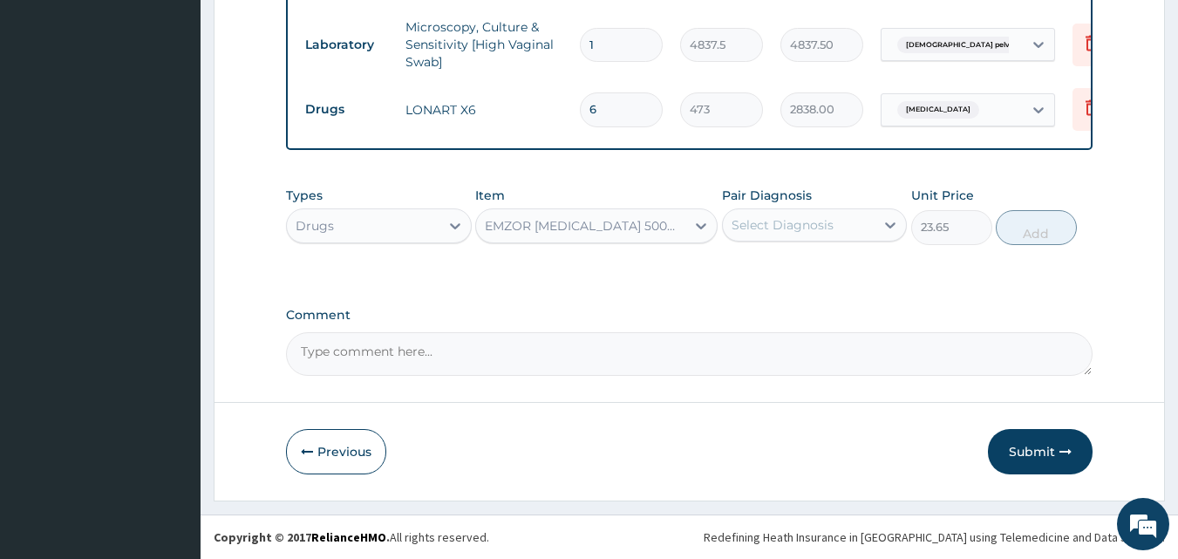
click at [800, 217] on div "Select Diagnosis" at bounding box center [783, 224] width 102 height 17
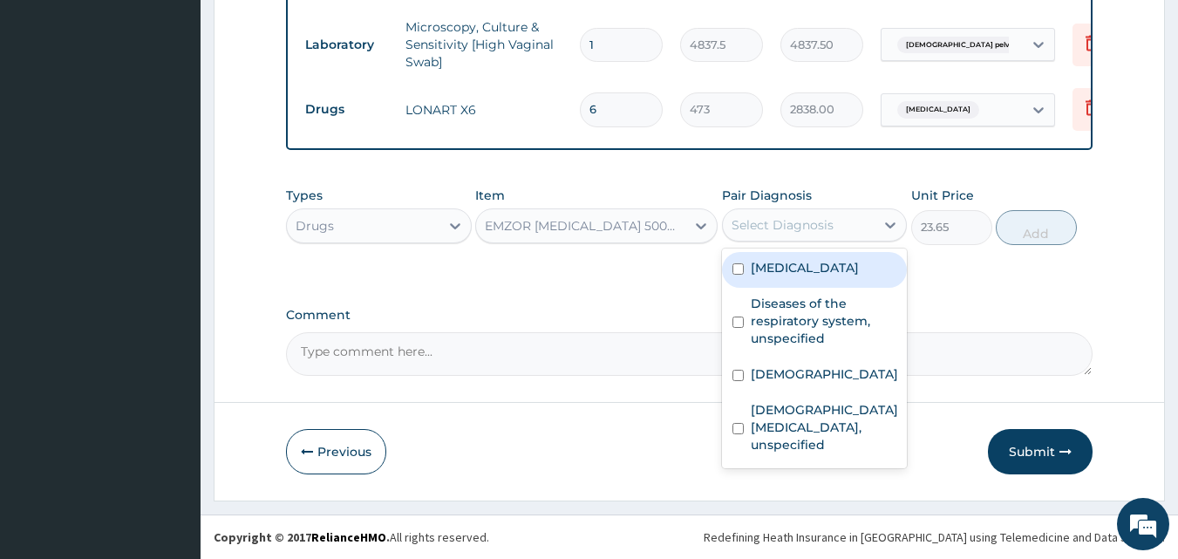
click at [789, 273] on label "Malaria, unspecified" at bounding box center [805, 267] width 108 height 17
checkbox input "true"
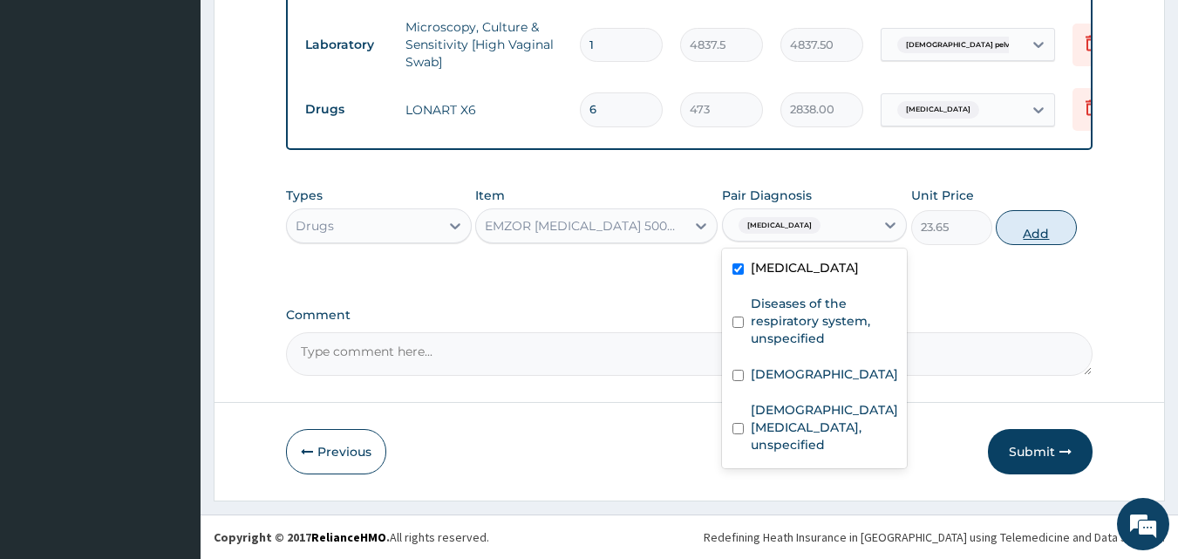
click at [1030, 235] on button "Add" at bounding box center [1036, 227] width 81 height 35
type input "0"
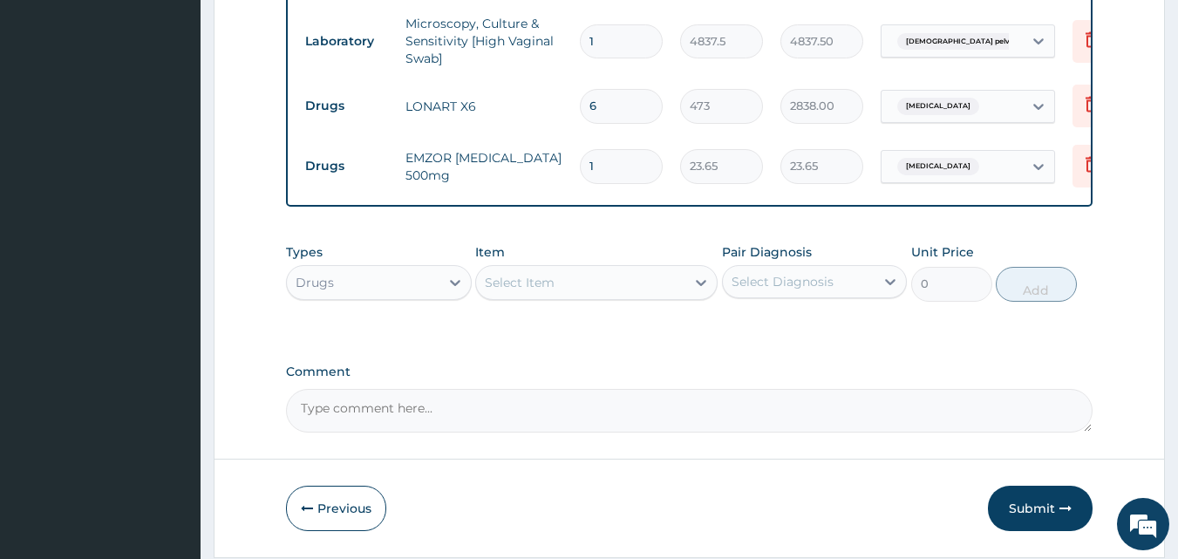
type input "18"
type input "425.70"
type input "18"
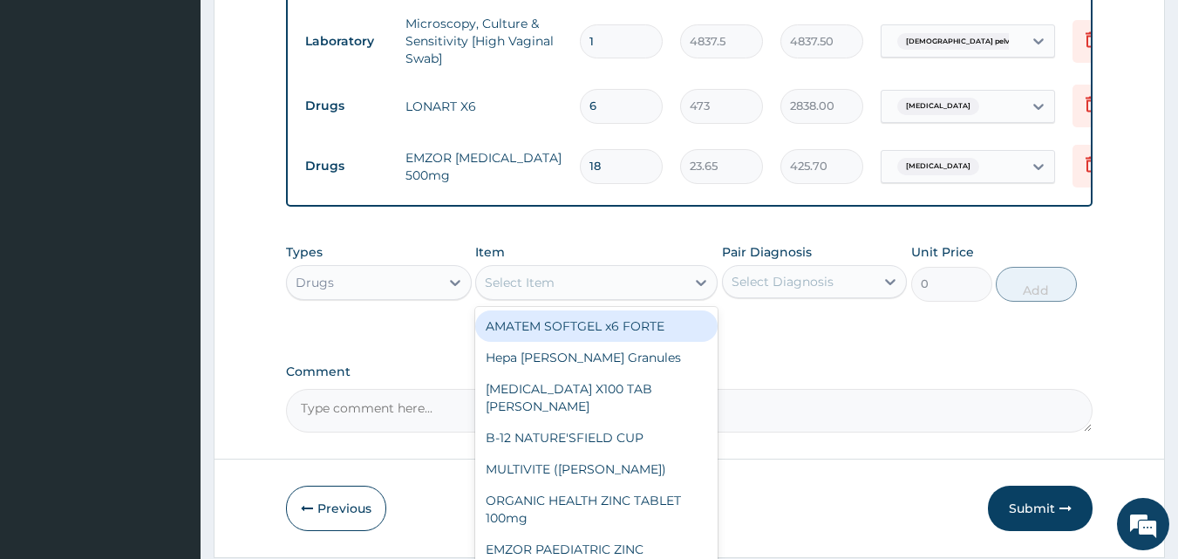
click at [504, 280] on div "Select Item" at bounding box center [520, 282] width 70 height 17
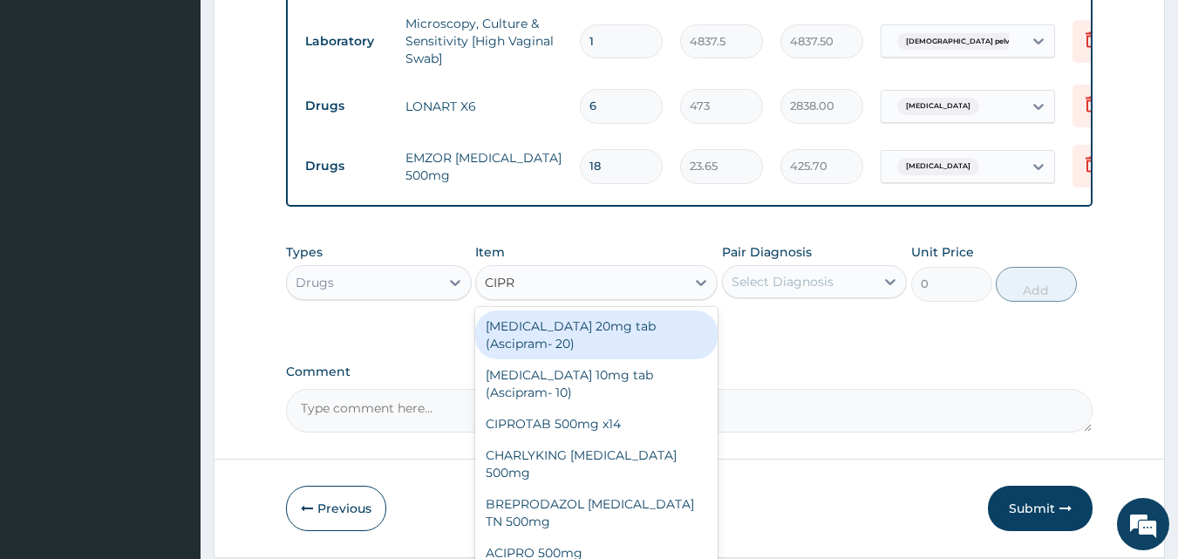
type input "CIPRO"
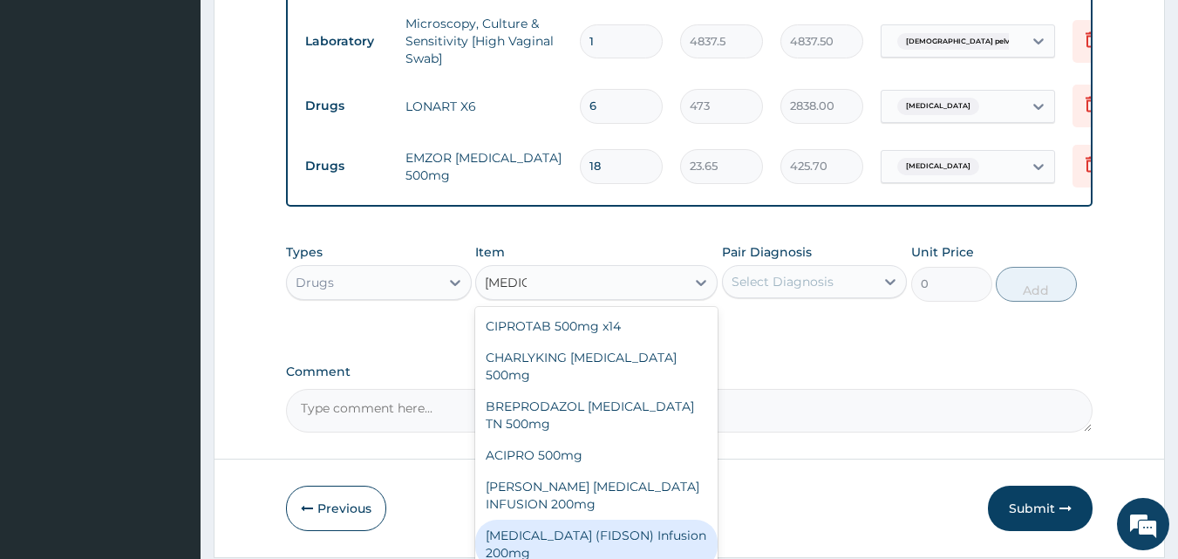
click at [638, 521] on div "CIPRO (FIDSON) Infusion 200mg" at bounding box center [596, 544] width 242 height 49
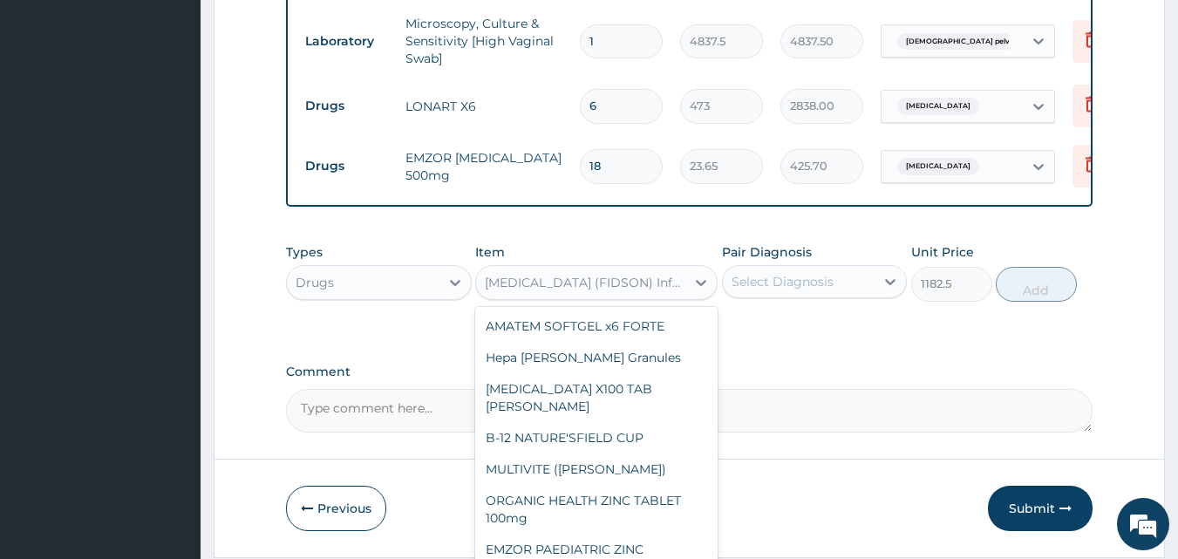
click at [642, 283] on div "CIPRO (FIDSON) Infusion 200mg" at bounding box center [586, 282] width 202 height 17
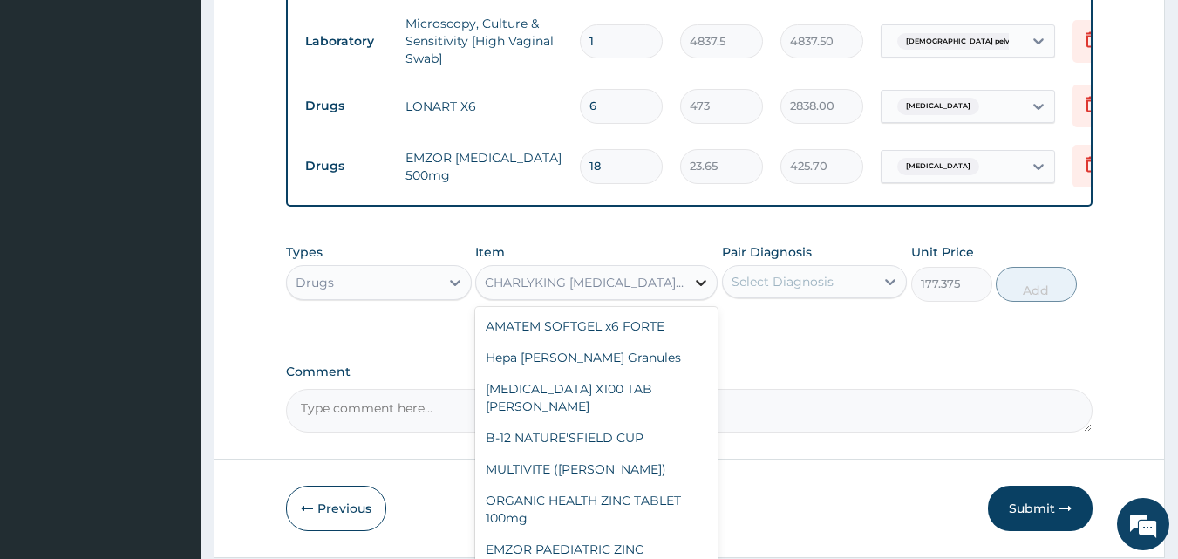
click at [691, 285] on div at bounding box center [700, 282] width 31 height 31
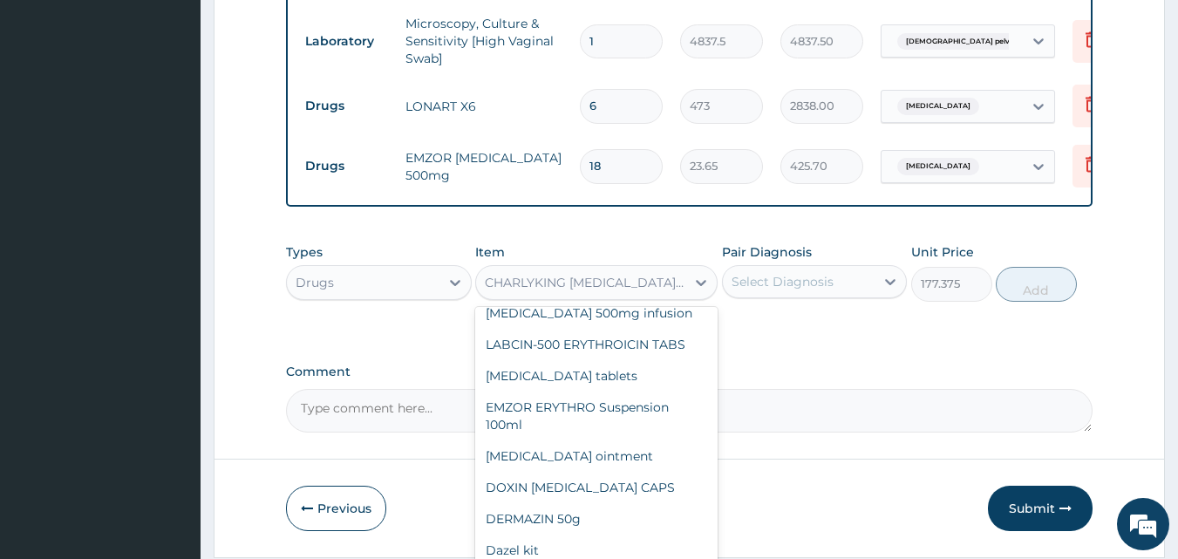
scroll to position [19561, 0]
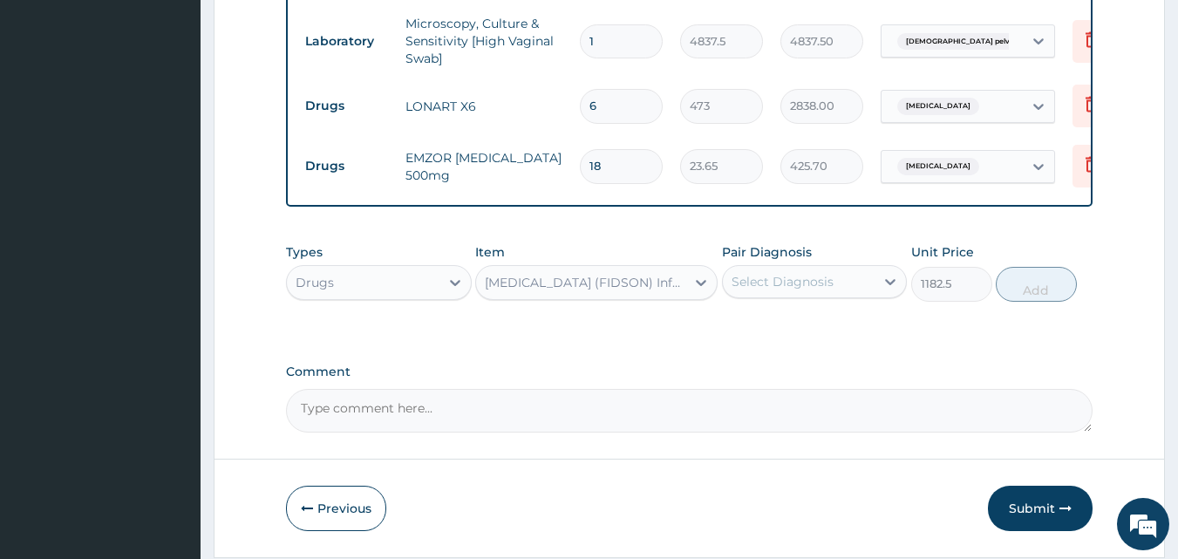
click at [678, 289] on div "CIPRO (FIDSON) Infusion 200mg" at bounding box center [586, 282] width 202 height 17
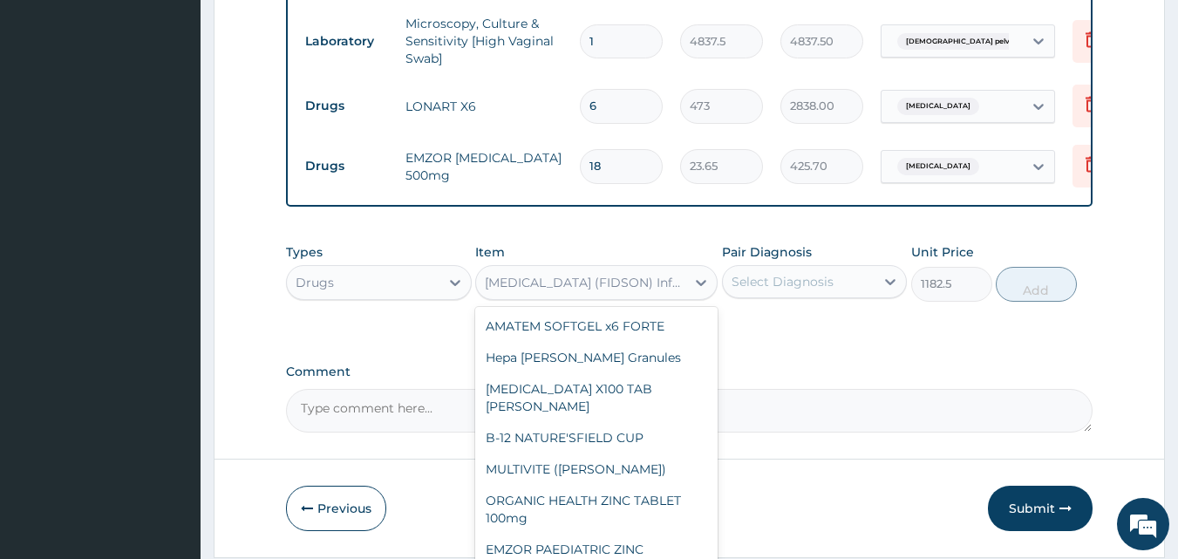
scroll to position [19485, 0]
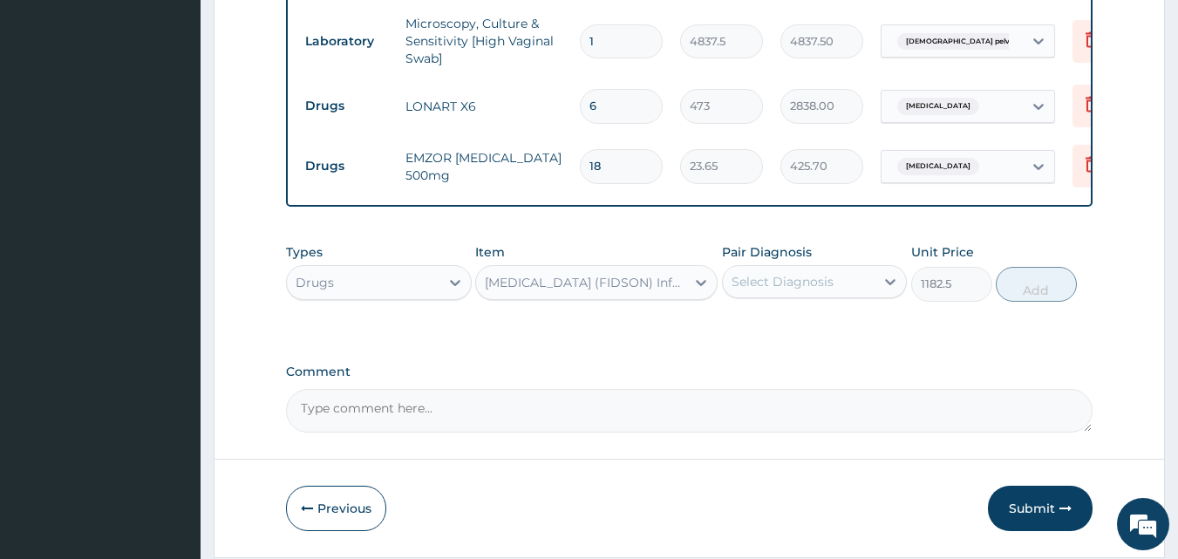
click at [580, 289] on div "CIPRO (FIDSON) Infusion 200mg" at bounding box center [586, 282] width 202 height 17
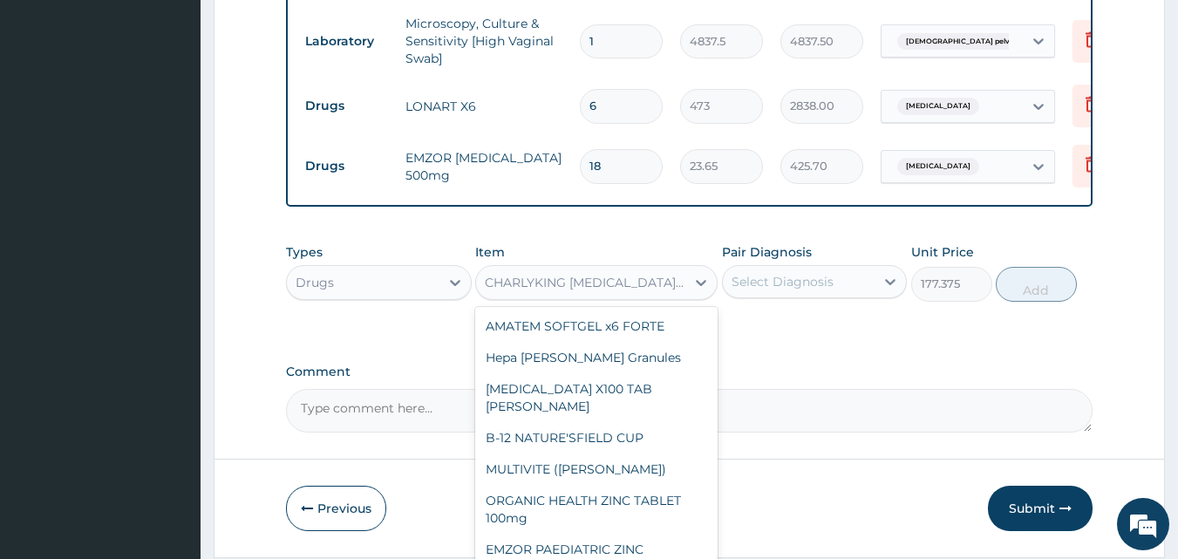
click at [597, 276] on div "CHARLYKING CIPROFLOXACIN 500mg" at bounding box center [580, 283] width 209 height 28
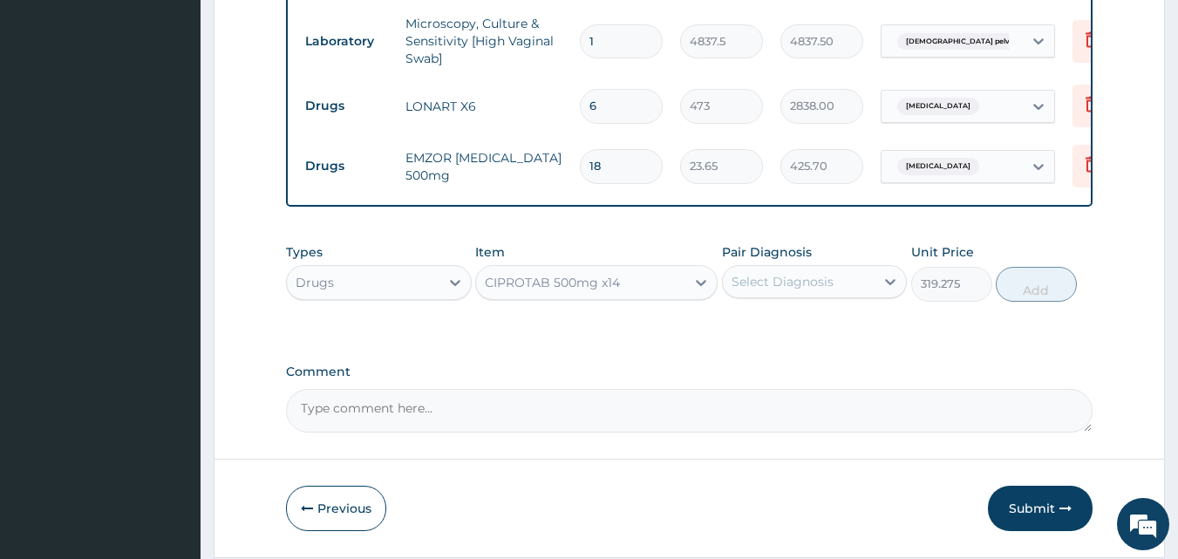
click at [622, 273] on div "CIPROTAB 500mg x14" at bounding box center [580, 283] width 209 height 28
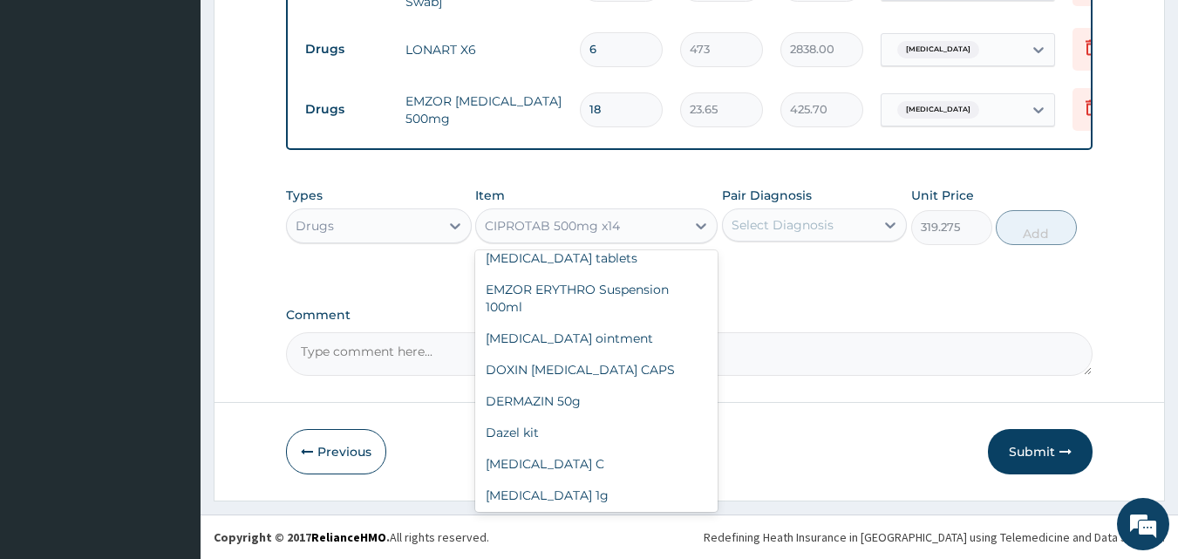
scroll to position [19562, 0]
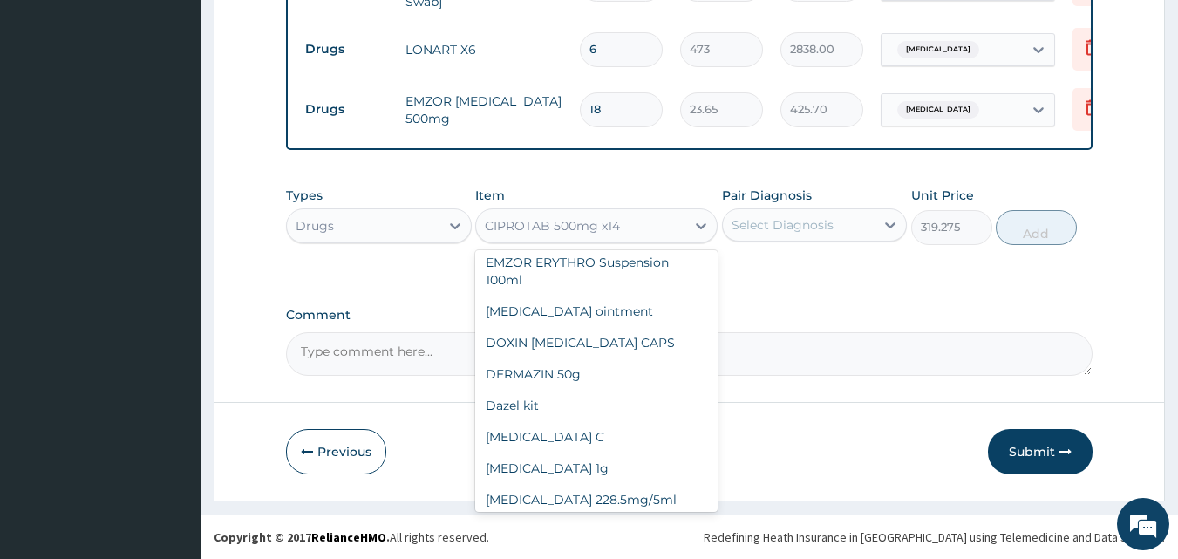
type input "1182.5"
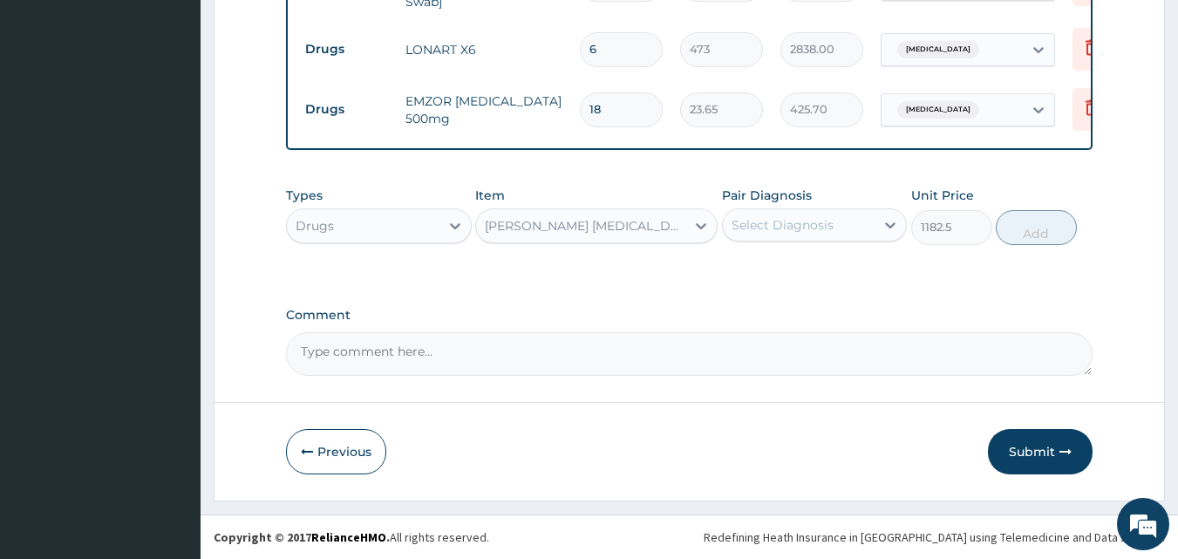
click at [638, 233] on div "ANDERSONS CIPROFLOXACIN INFUSION 200mg" at bounding box center [586, 225] width 202 height 17
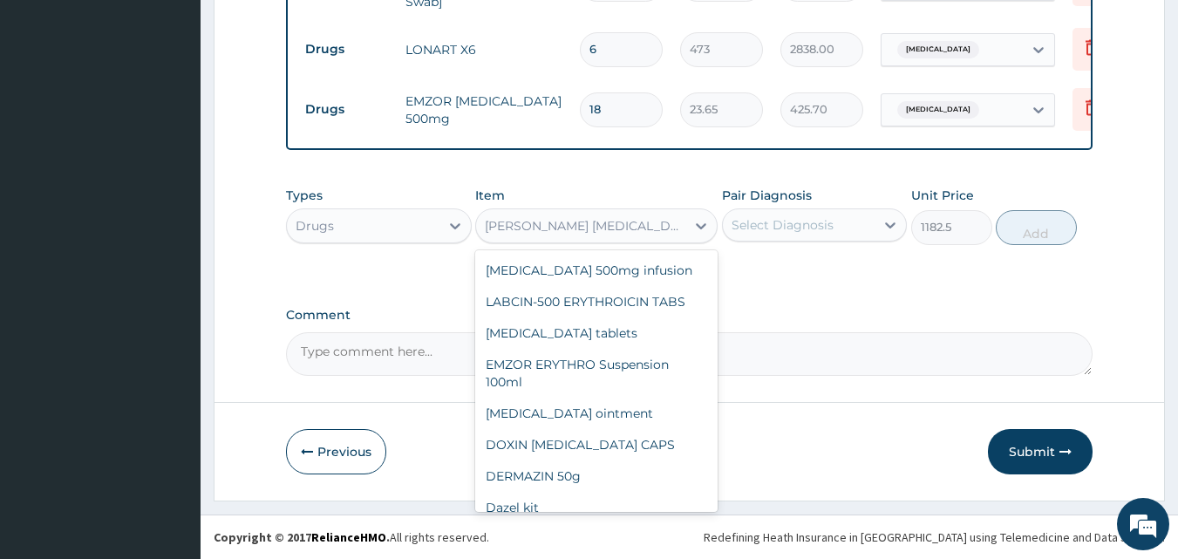
scroll to position [19547, 0]
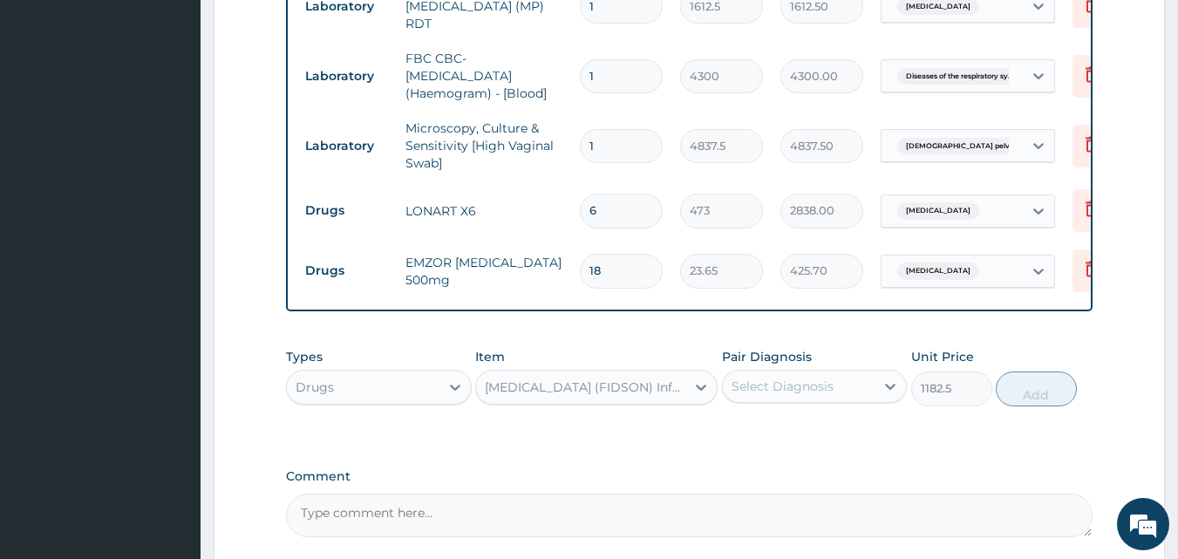
scroll to position [877, 0]
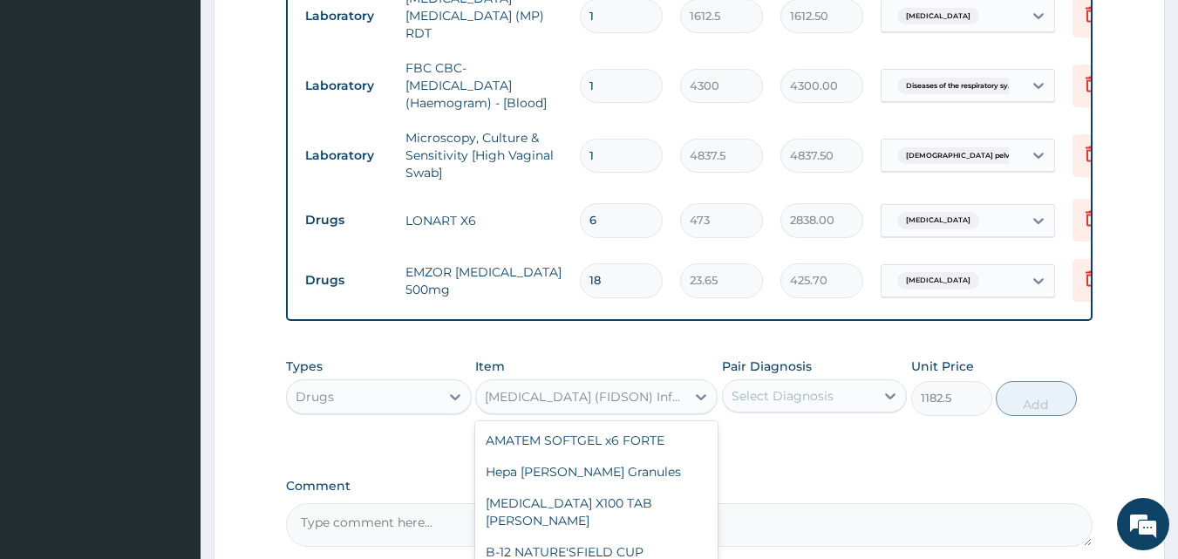
click at [666, 392] on div "CIPRO (FIDSON) Infusion 200mg" at bounding box center [586, 396] width 202 height 17
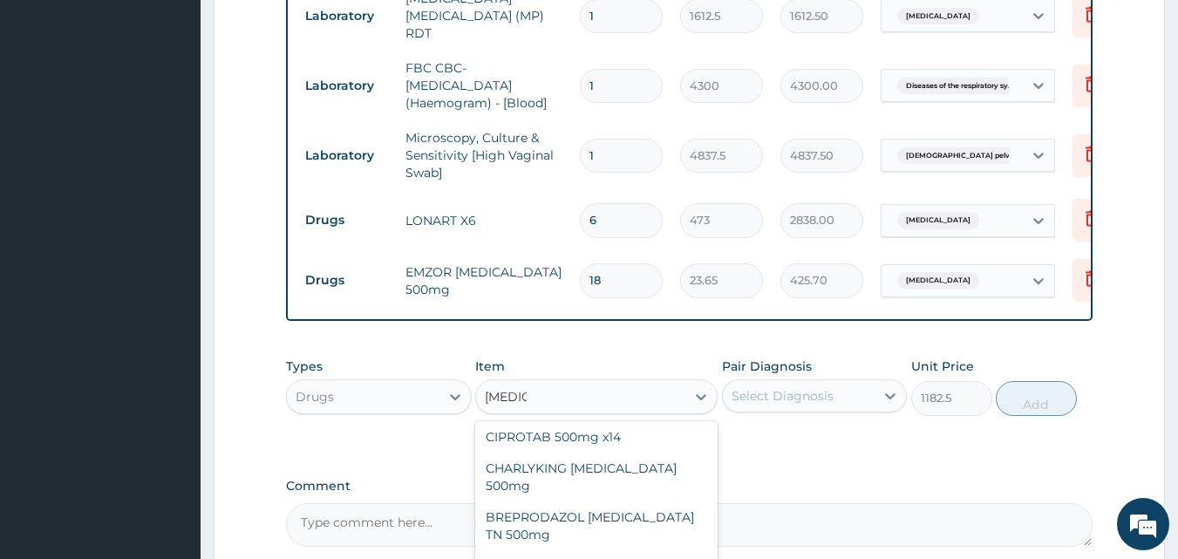
scroll to position [0, 0]
type input "CIPROF"
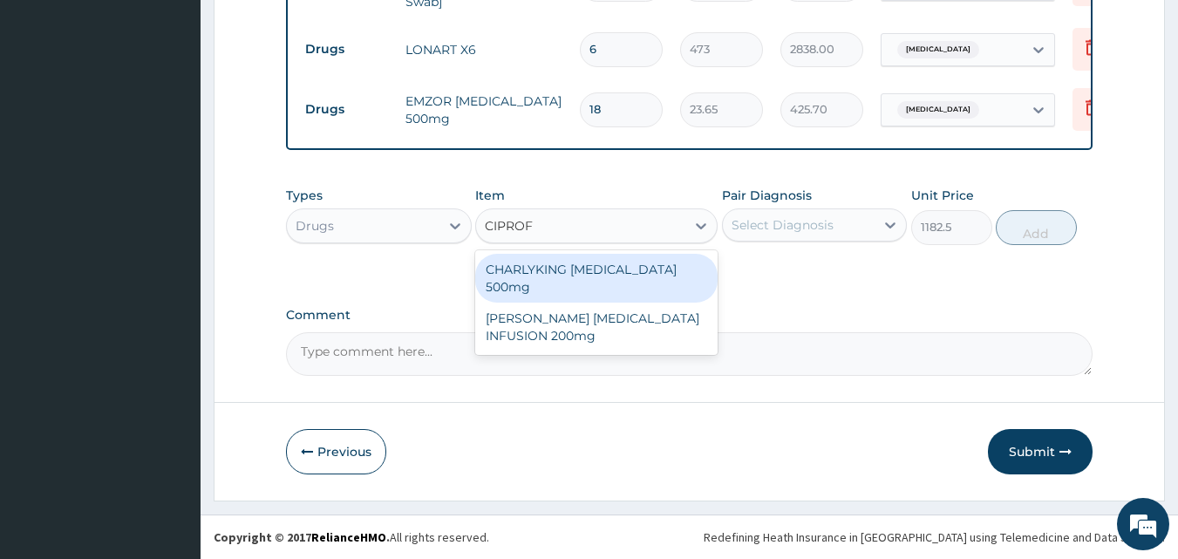
scroll to position [1052, 0]
click at [610, 276] on div "CHARLYKING CIPROFLOXACIN 500mg" at bounding box center [596, 278] width 242 height 49
type input "177.375"
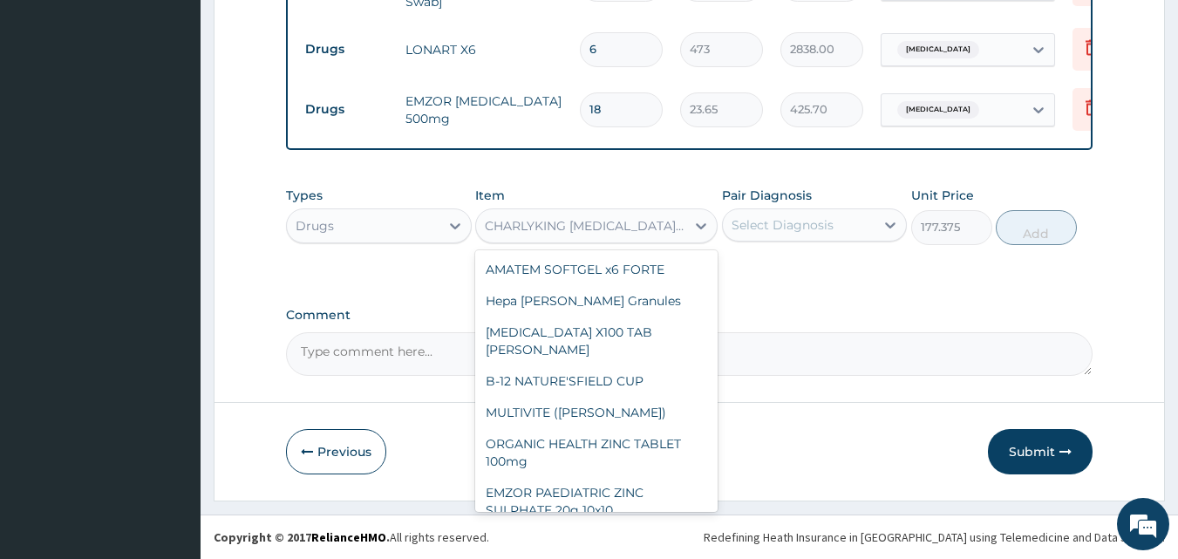
click at [616, 227] on div "CHARLYKING CIPROFLOXACIN 500mg" at bounding box center [586, 225] width 202 height 17
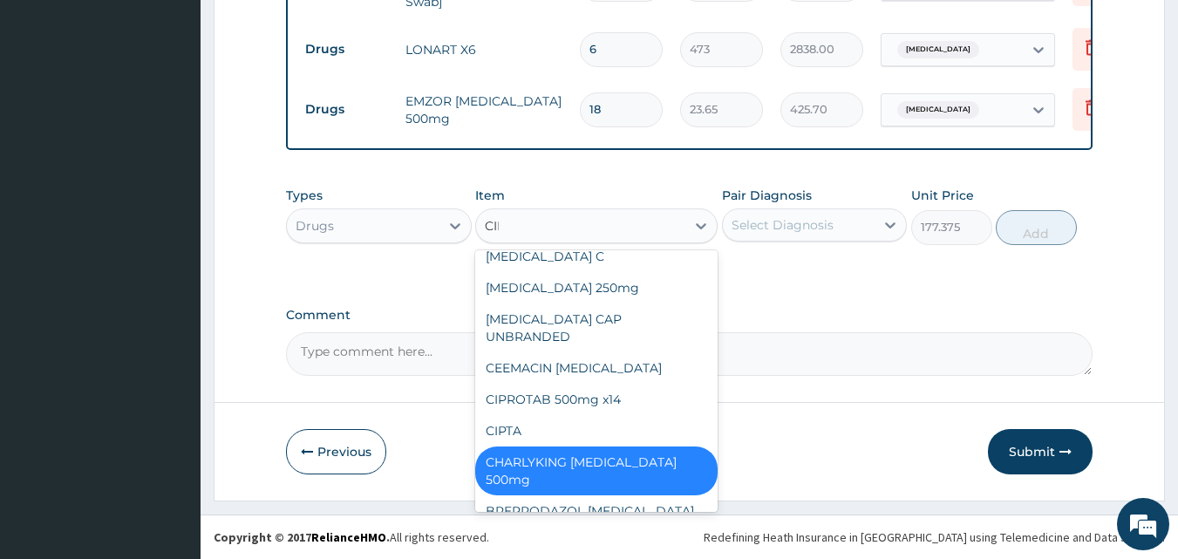
scroll to position [0, 0]
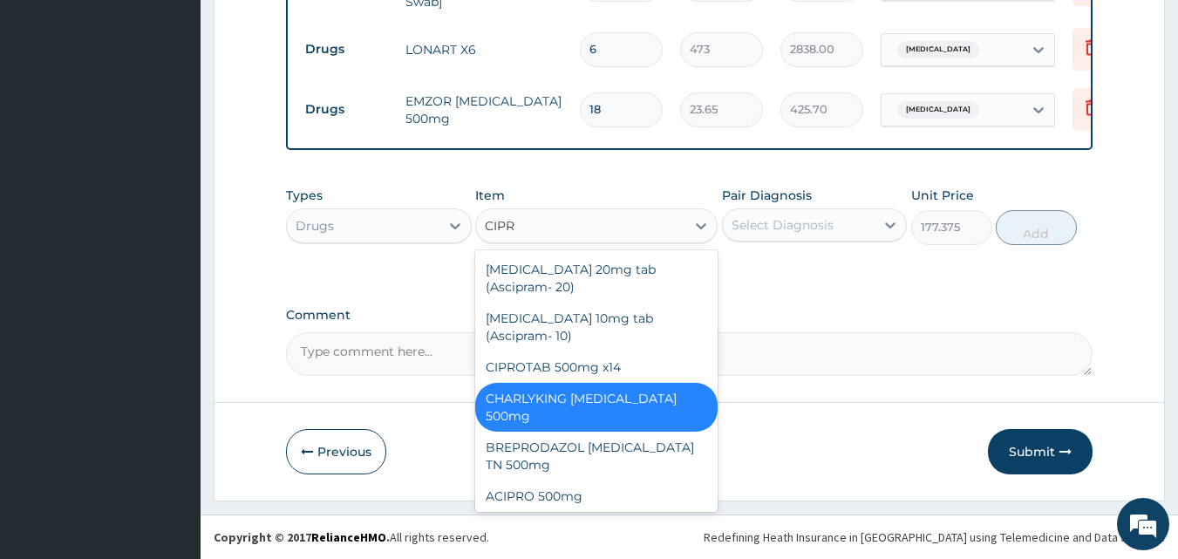
type input "CIPRO"
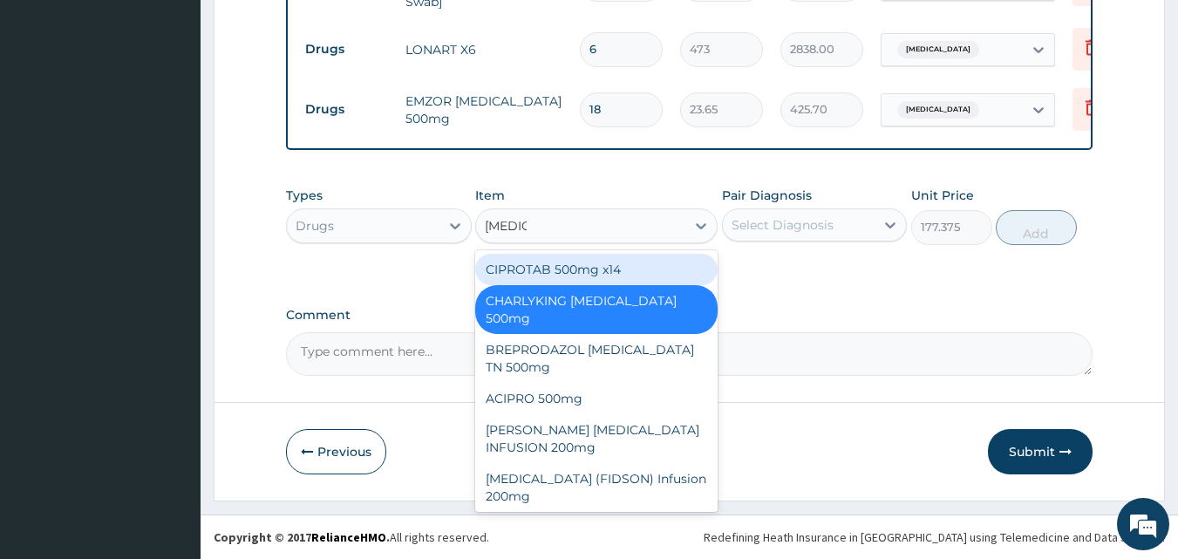
click at [587, 270] on div "CIPROTAB 500mg x14" at bounding box center [596, 269] width 242 height 31
type input "319.275"
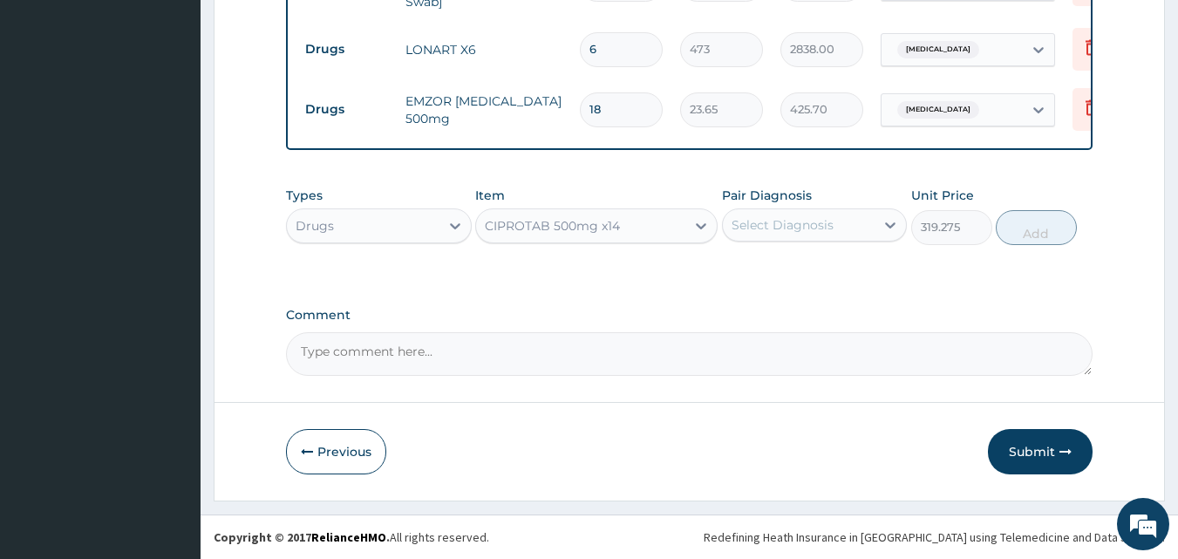
click at [794, 230] on div "Select Diagnosis" at bounding box center [783, 224] width 102 height 17
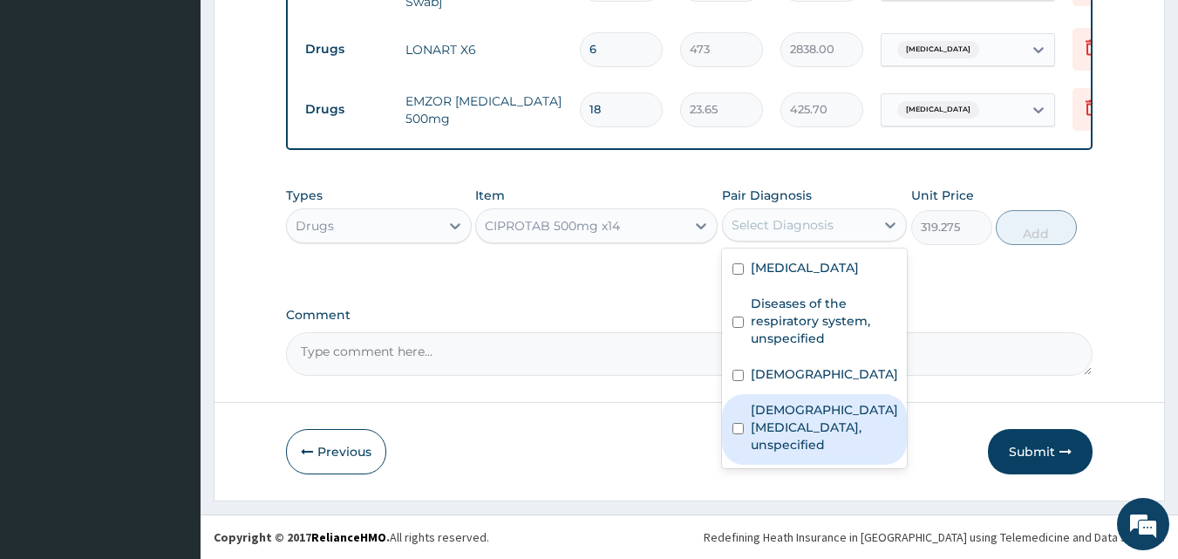
click at [797, 431] on label "Female pelvic inflammatory diseases, unspecified" at bounding box center [824, 427] width 147 height 52
checkbox input "true"
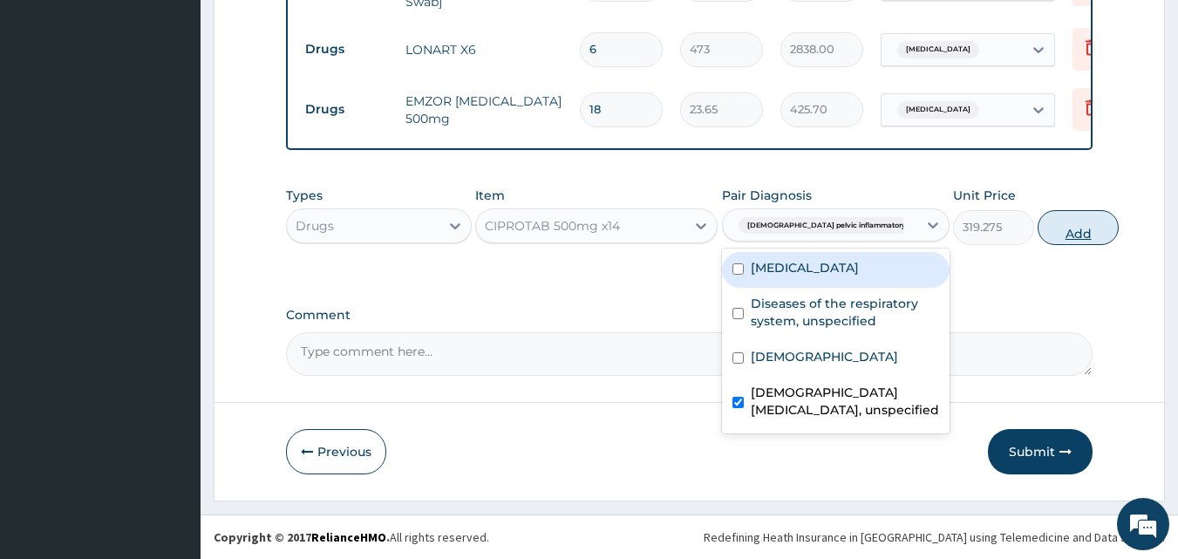
click at [1039, 229] on button "Add" at bounding box center [1078, 227] width 81 height 35
type input "0"
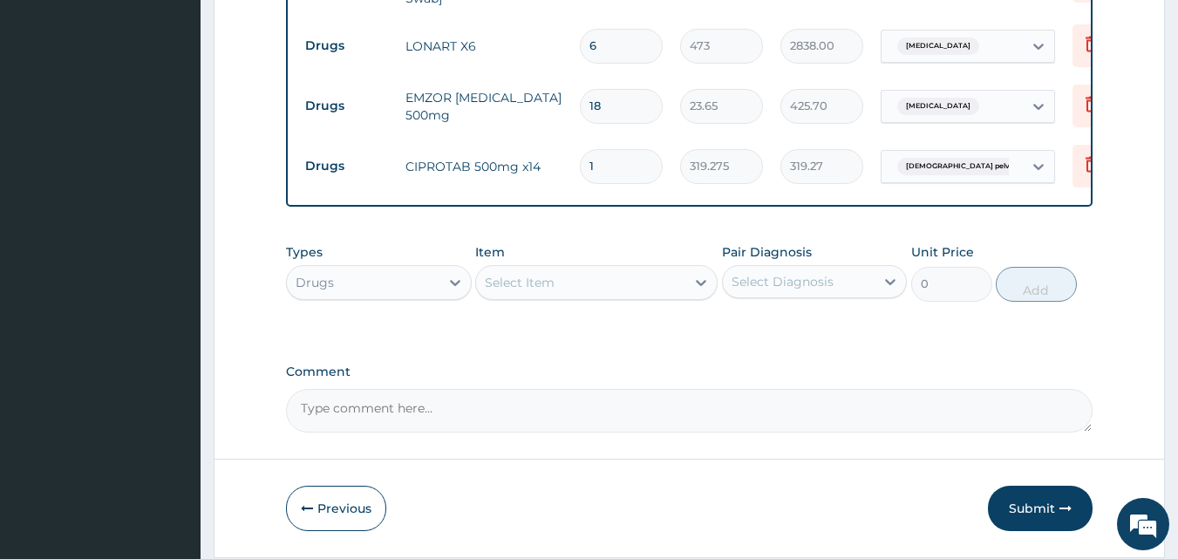
type input "14"
type input "4469.85"
type input "14"
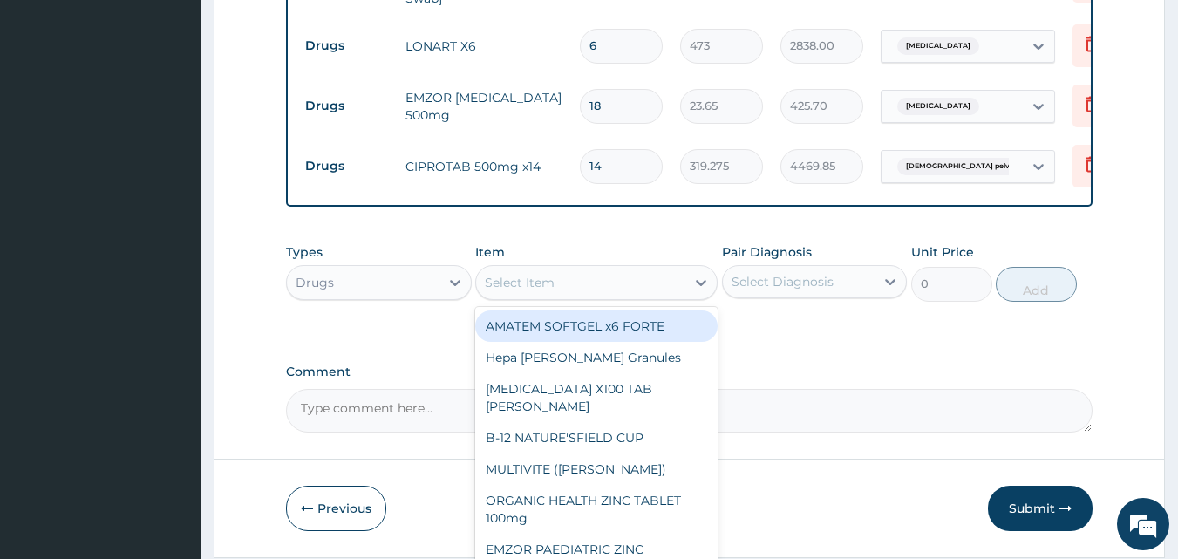
click at [579, 283] on div "Select Item" at bounding box center [580, 283] width 209 height 28
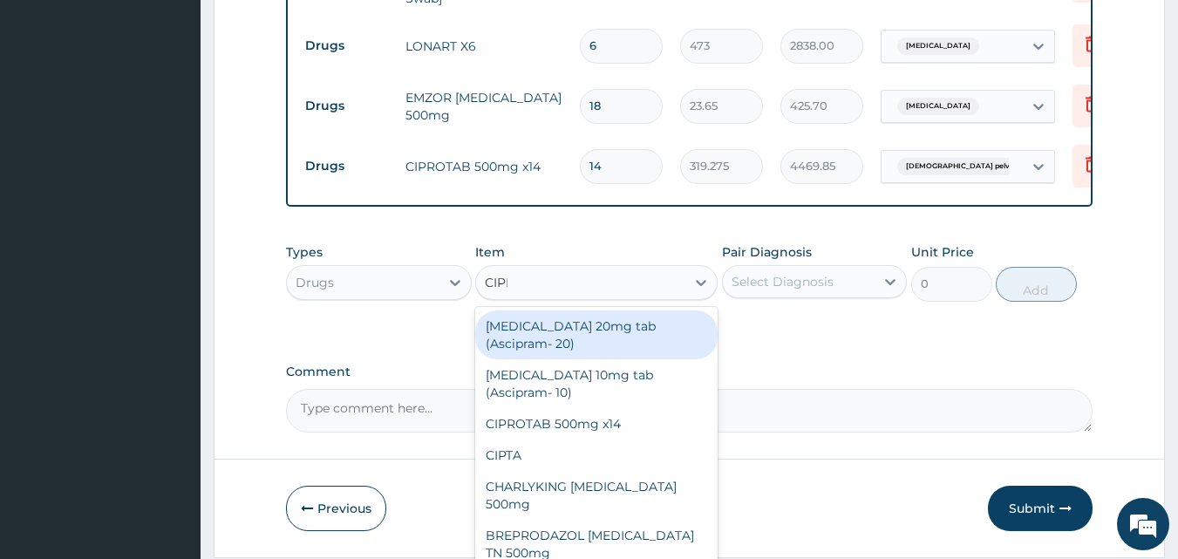
type input "CIPRO"
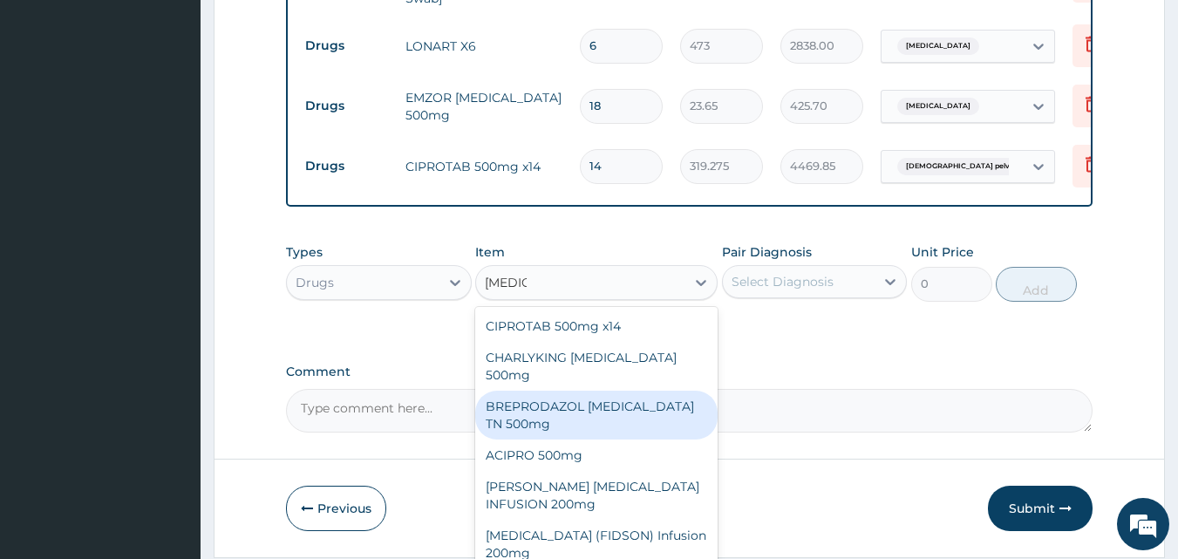
click at [622, 413] on div "BREPRODAZOL CIPRO TN 500mg" at bounding box center [596, 415] width 242 height 49
type input "177.375"
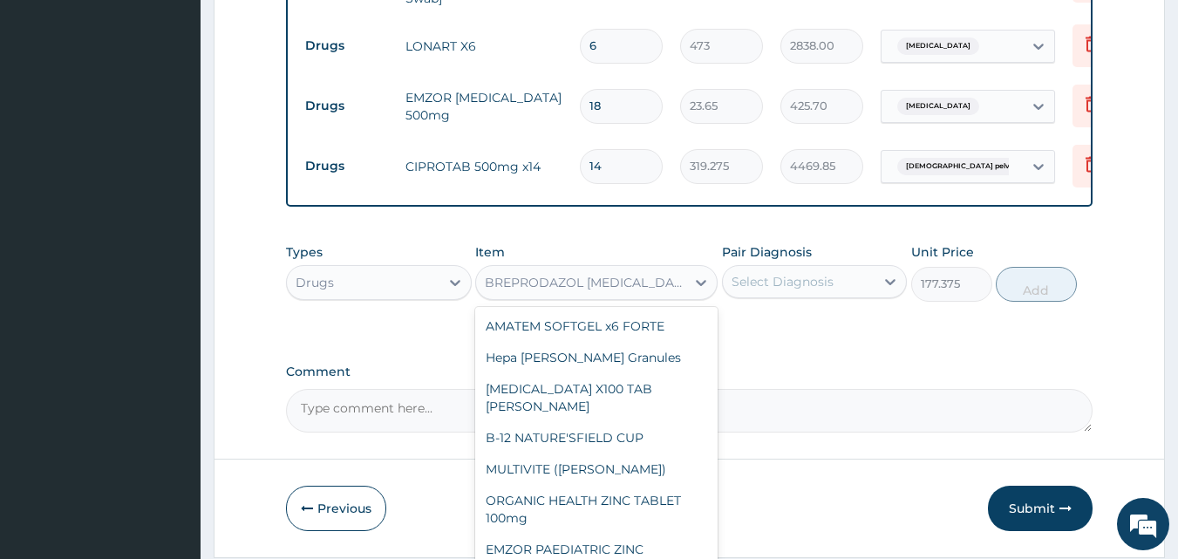
click at [651, 285] on div "BREPRODAZOL CIPRO TN 500mg" at bounding box center [586, 282] width 202 height 17
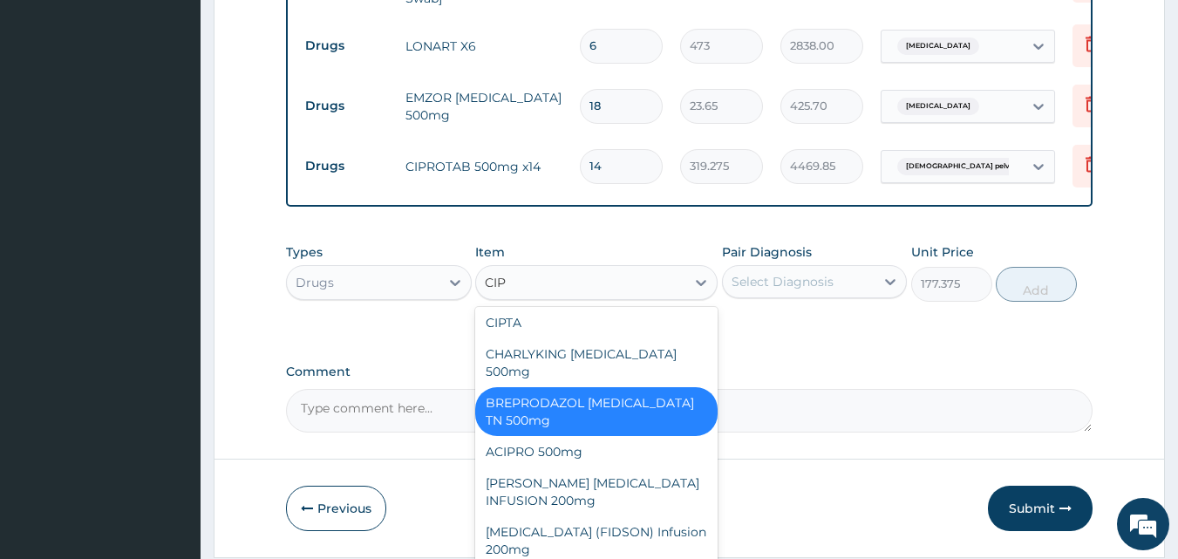
scroll to position [48, 0]
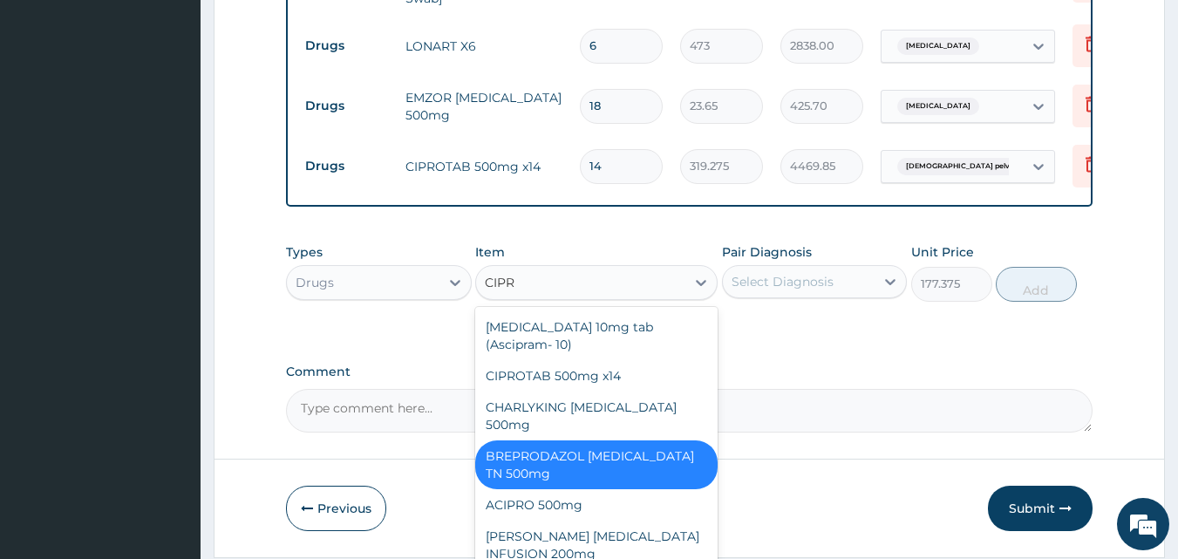
type input "CIPRO"
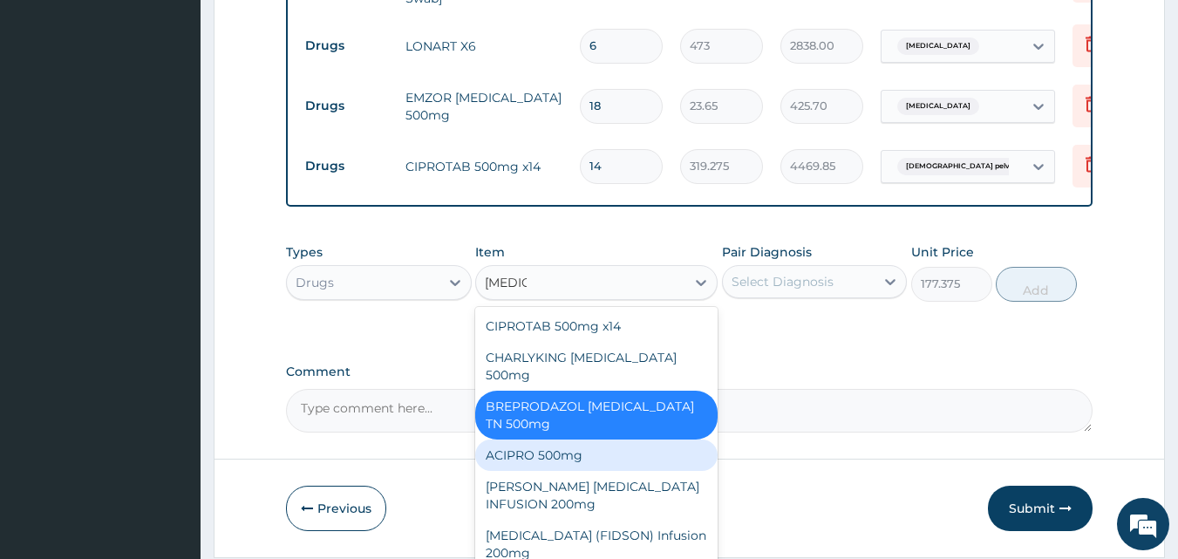
scroll to position [1112, 0]
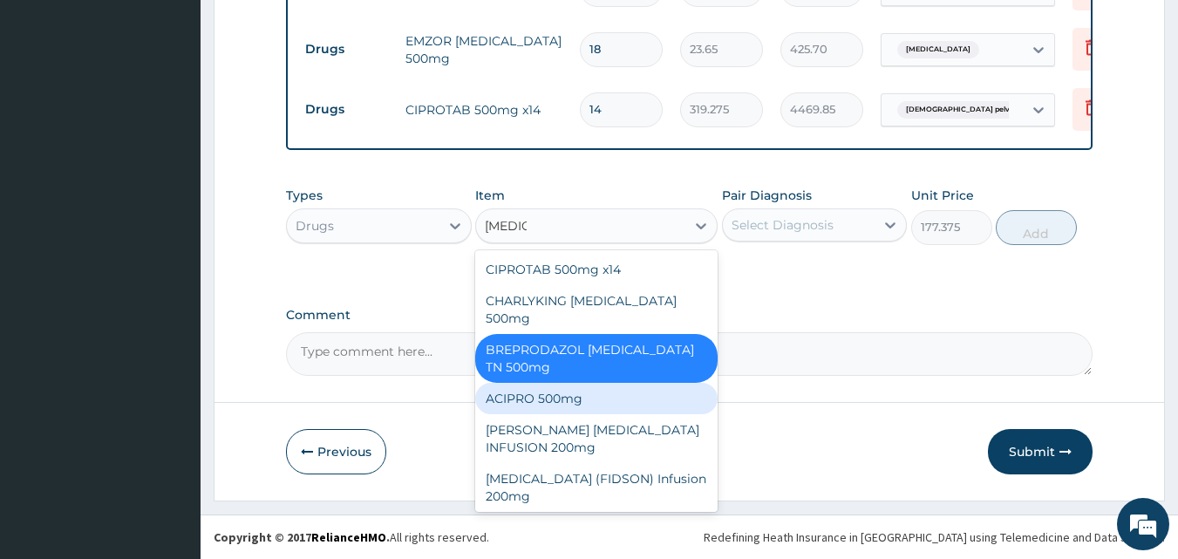
click at [614, 390] on div "ACIPRO 500mg" at bounding box center [596, 398] width 242 height 31
type input "106.425"
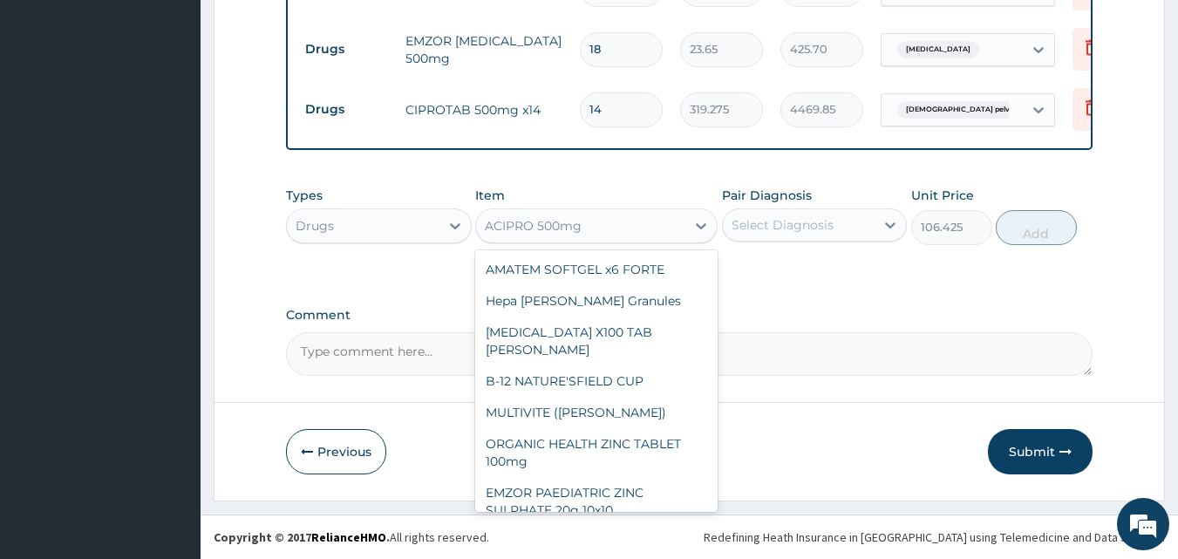
click at [647, 227] on div "ACIPRO 500mg" at bounding box center [580, 226] width 209 height 28
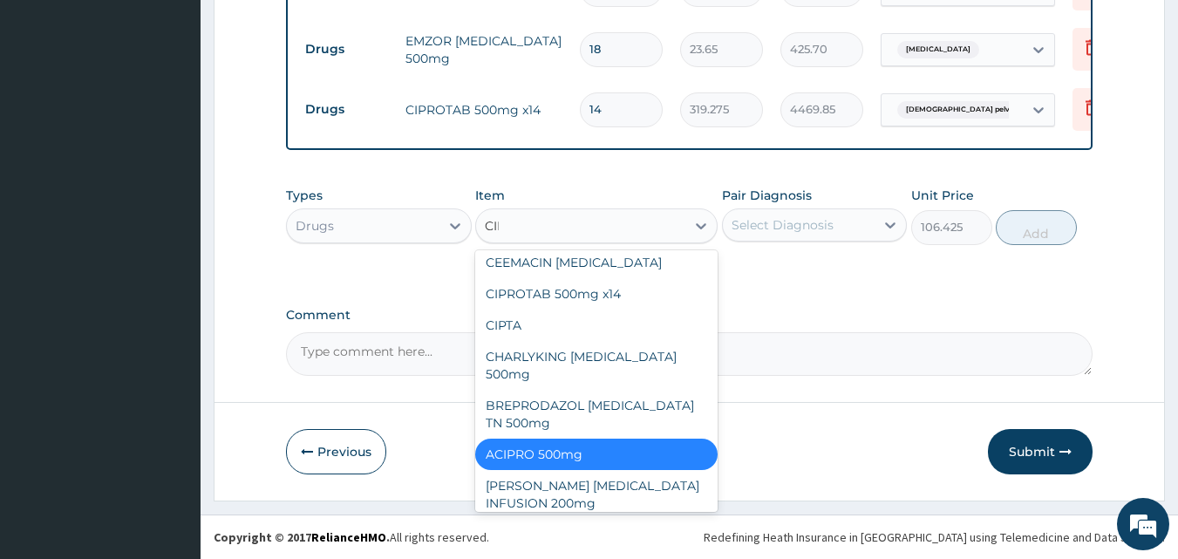
scroll to position [73, 0]
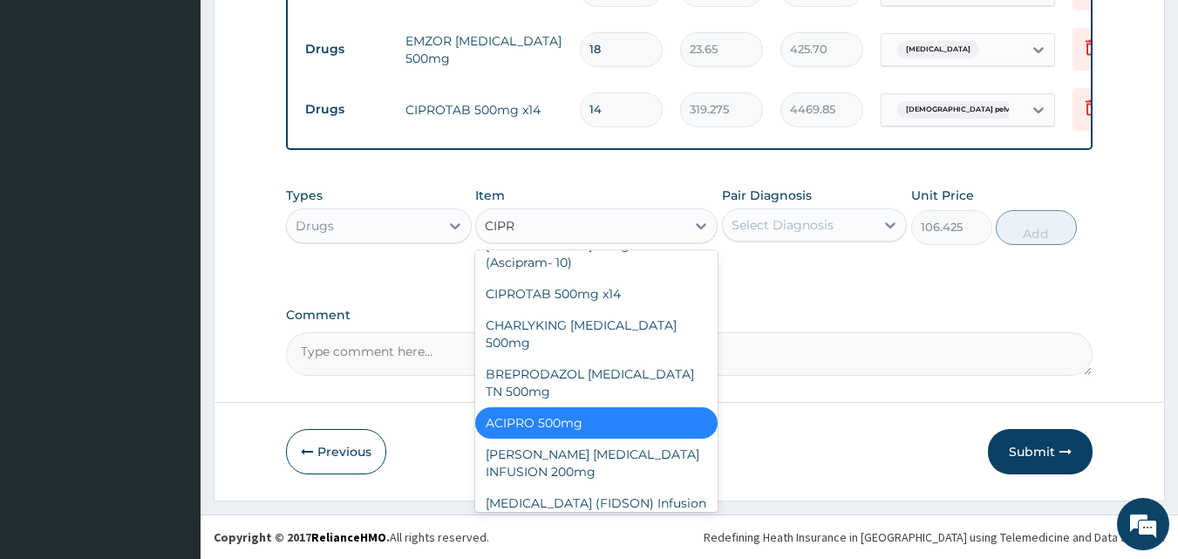
type input "CIPRO"
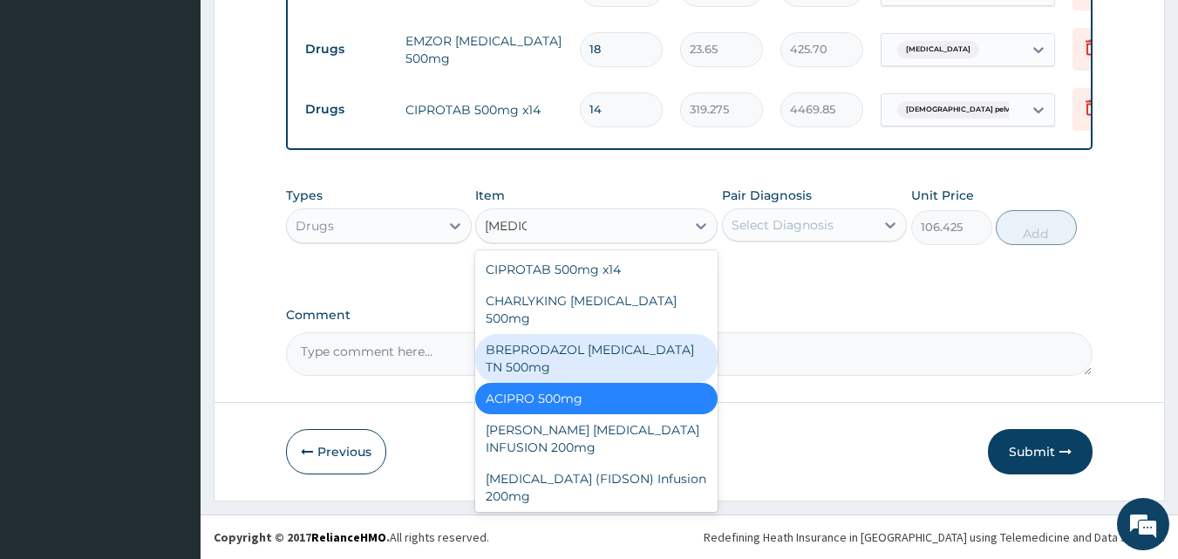
click at [582, 355] on div "BREPRODAZOL CIPRO TN 500mg" at bounding box center [596, 358] width 242 height 49
type input "177.375"
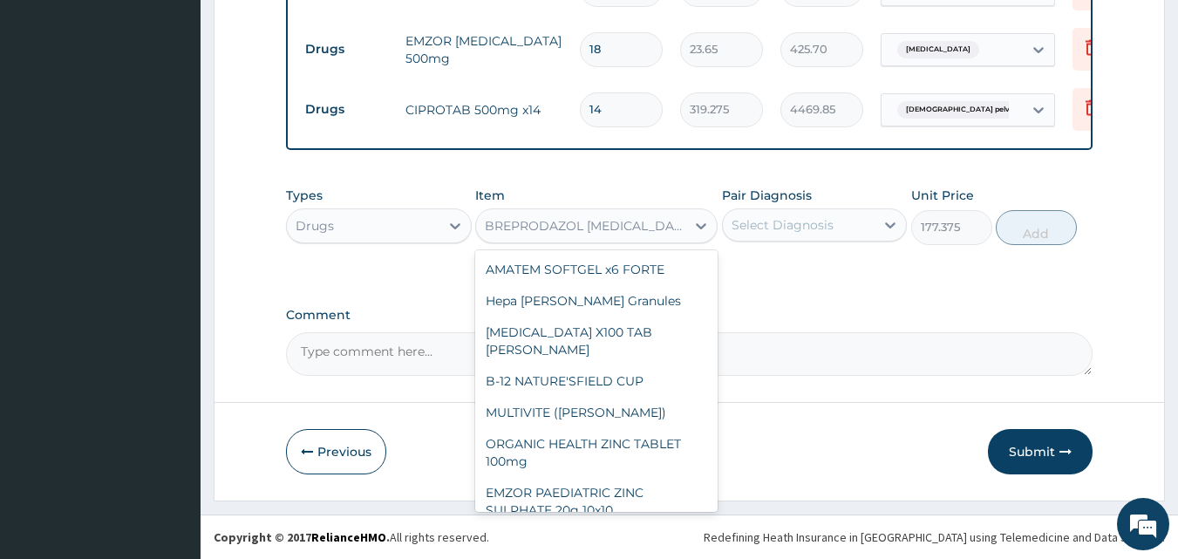
click at [626, 219] on div "BREPRODAZOL CIPRO TN 500mg" at bounding box center [586, 225] width 202 height 17
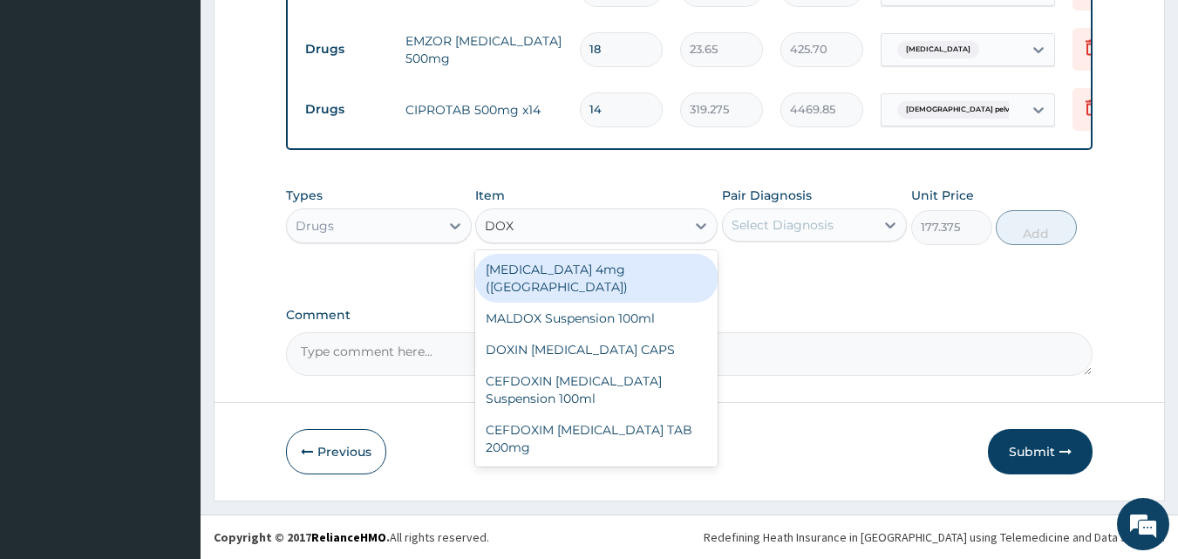
type input "DOXY"
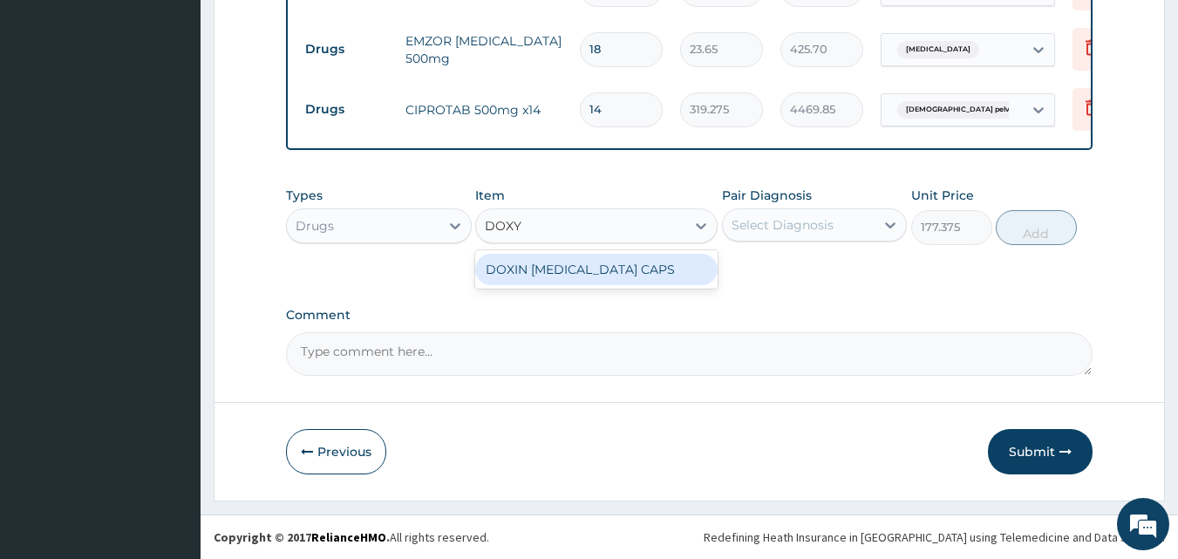
click at [641, 272] on div "DOXIN DOXYCYCLINE CAPS" at bounding box center [596, 269] width 242 height 31
type input "59.125"
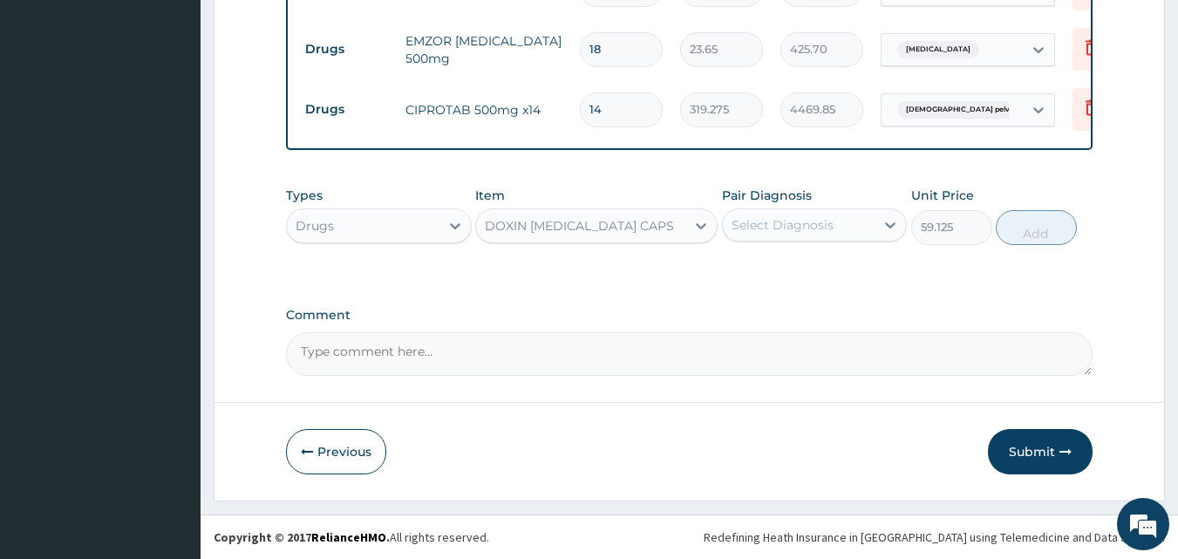
click at [796, 218] on div "Select Diagnosis" at bounding box center [783, 224] width 102 height 17
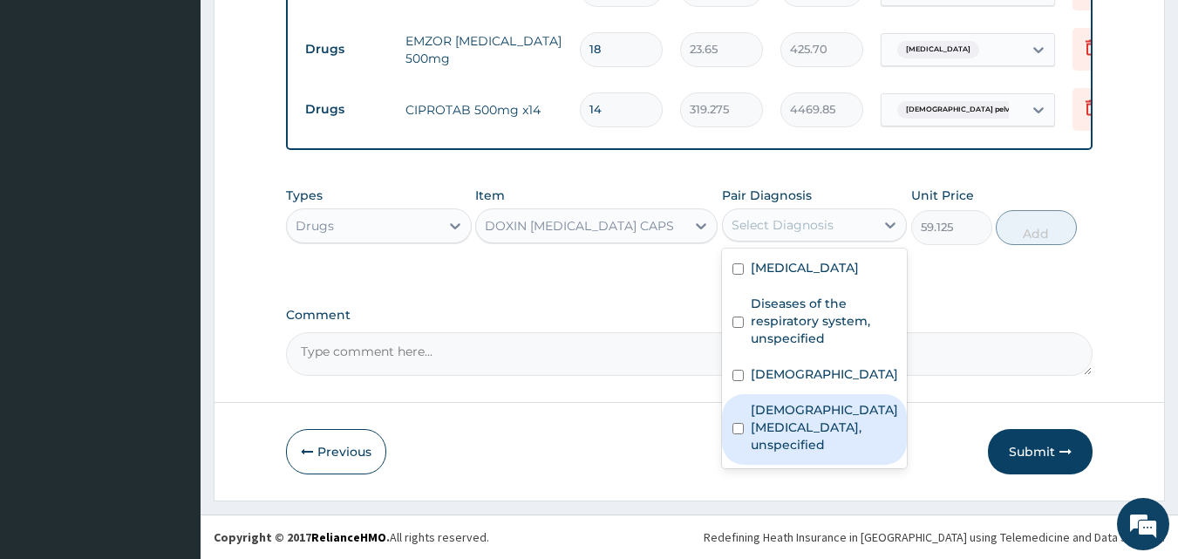
click at [788, 424] on label "Female pelvic inflammatory diseases, unspecified" at bounding box center [824, 427] width 147 height 52
checkbox input "true"
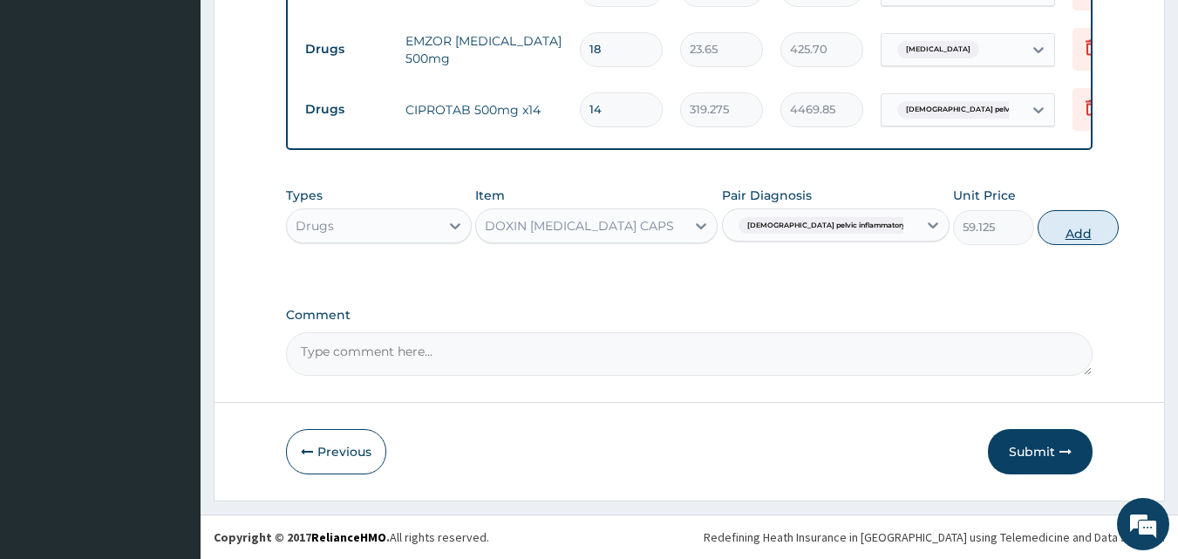
click at [1039, 230] on button "Add" at bounding box center [1078, 227] width 81 height 35
type input "0"
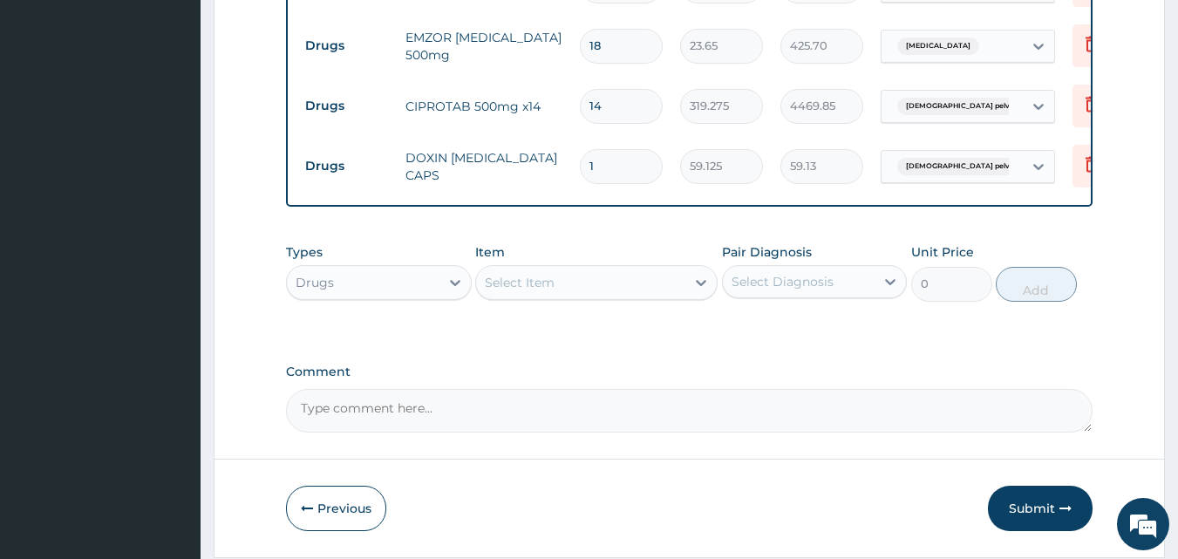
type input "14"
type input "827.75"
type input "14"
click at [552, 291] on div "Select Item" at bounding box center [520, 282] width 70 height 17
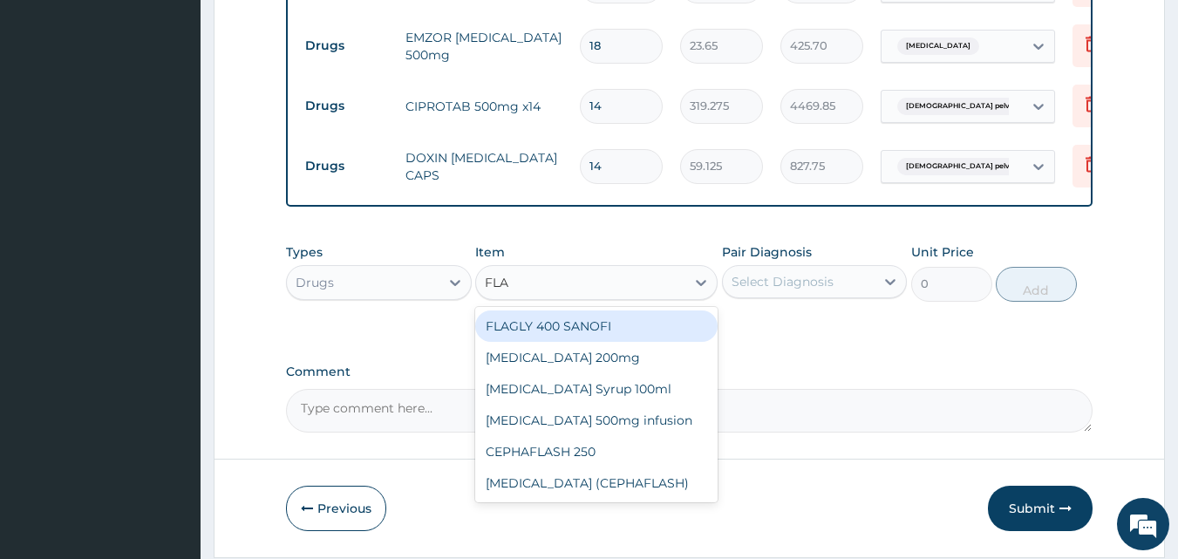
type input "FLAG"
click at [582, 331] on div "FLAGLY 400 SANOFI" at bounding box center [596, 325] width 242 height 31
type input "70.95"
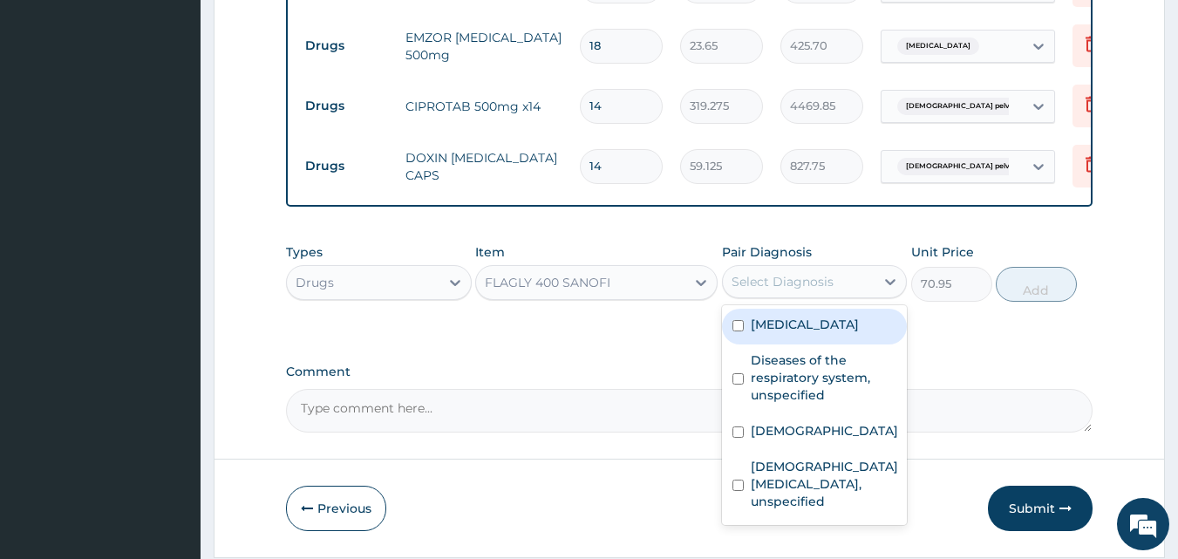
click at [795, 288] on div "Select Diagnosis" at bounding box center [783, 281] width 102 height 17
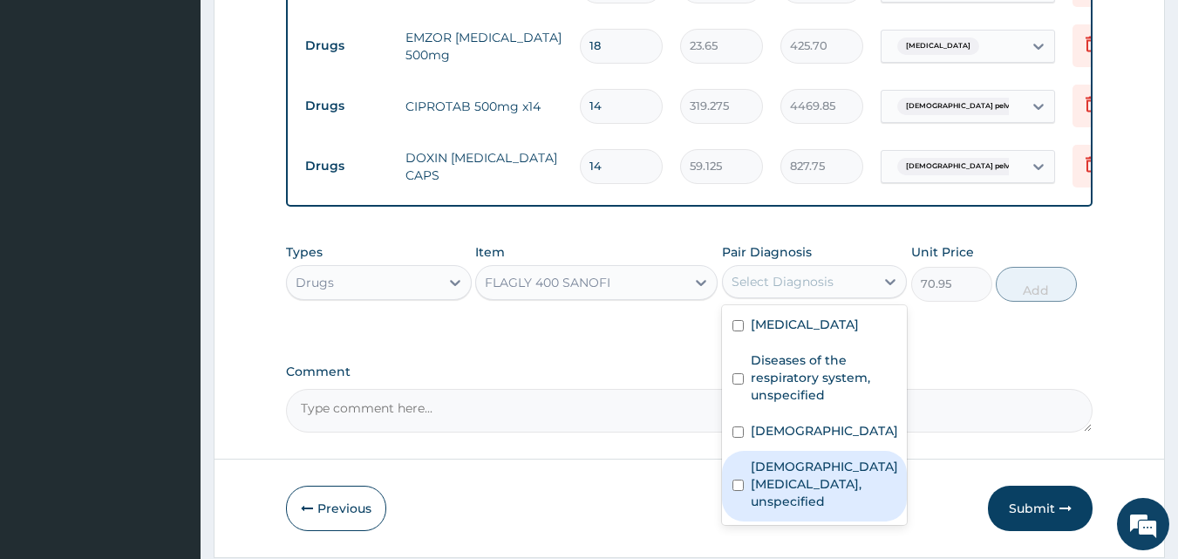
click at [778, 490] on label "Female pelvic inflammatory diseases, unspecified" at bounding box center [824, 484] width 147 height 52
checkbox input "true"
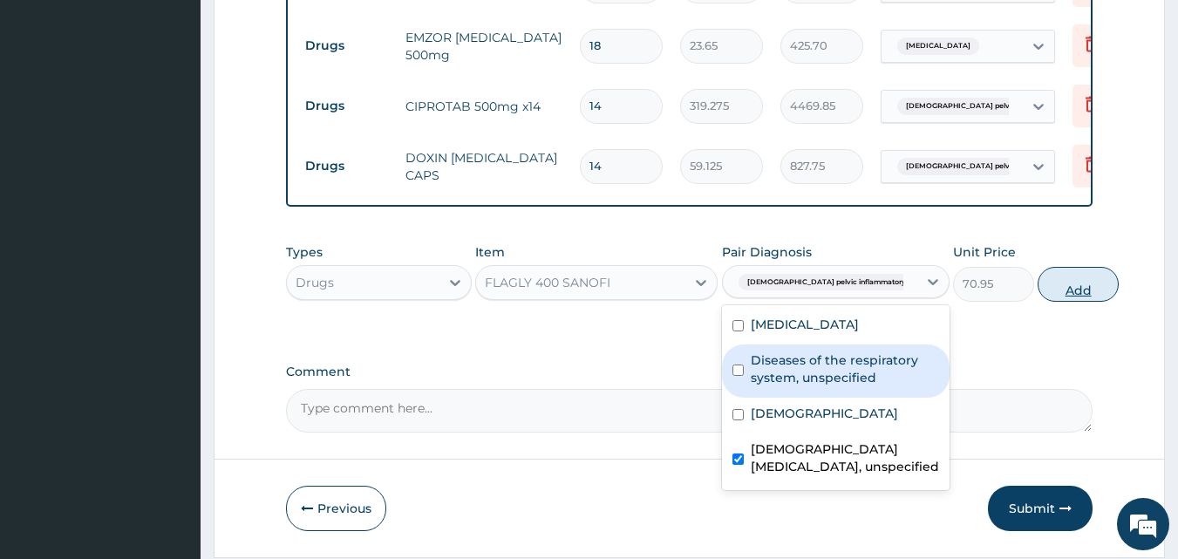
click at [1041, 294] on button "Add" at bounding box center [1078, 284] width 81 height 35
type input "0"
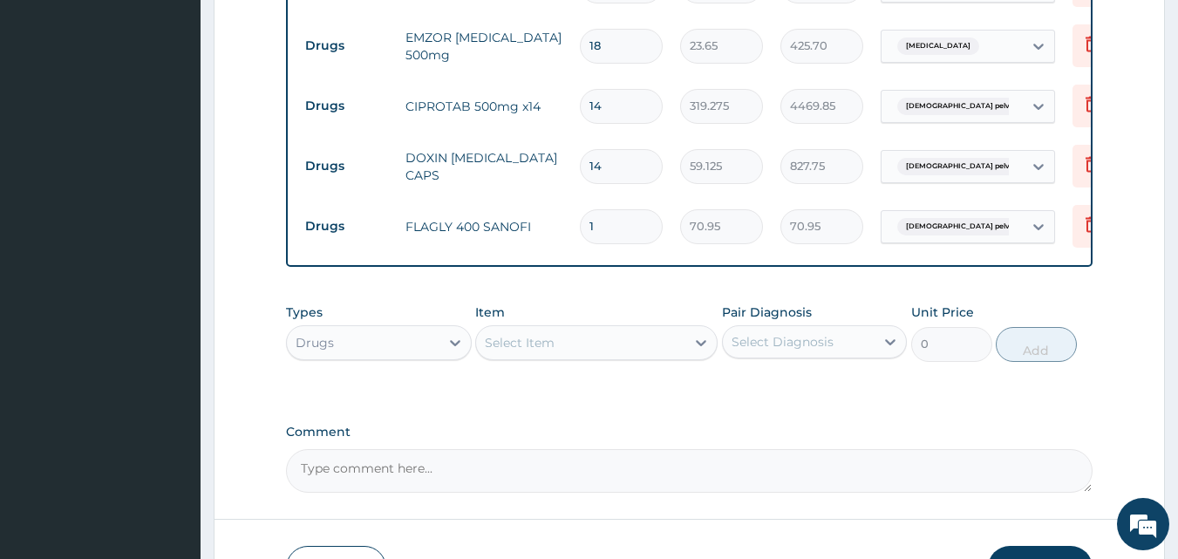
click at [599, 344] on div "Select Item" at bounding box center [580, 343] width 209 height 28
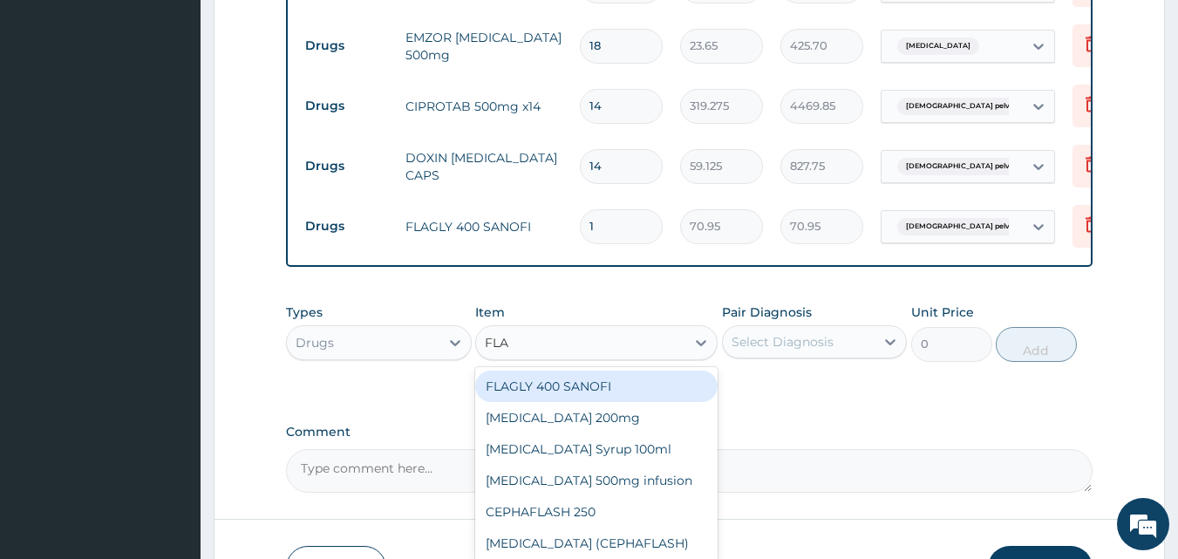
type input "FLAG"
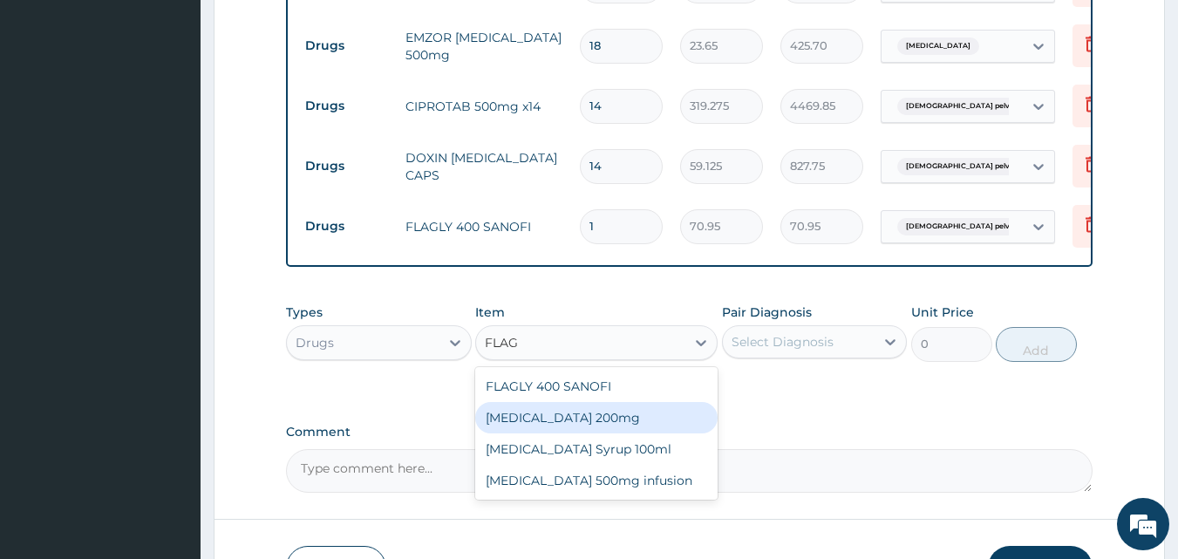
click at [554, 426] on div "Flagyl 200mg" at bounding box center [596, 417] width 242 height 31
type input "47.3"
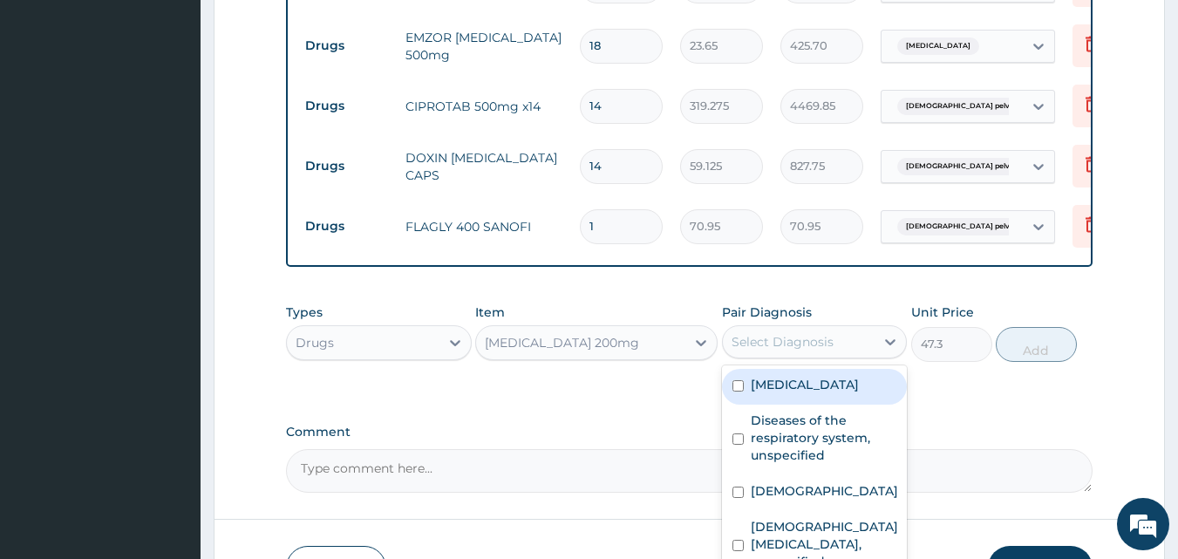
click at [783, 346] on div "Select Diagnosis" at bounding box center [783, 341] width 102 height 17
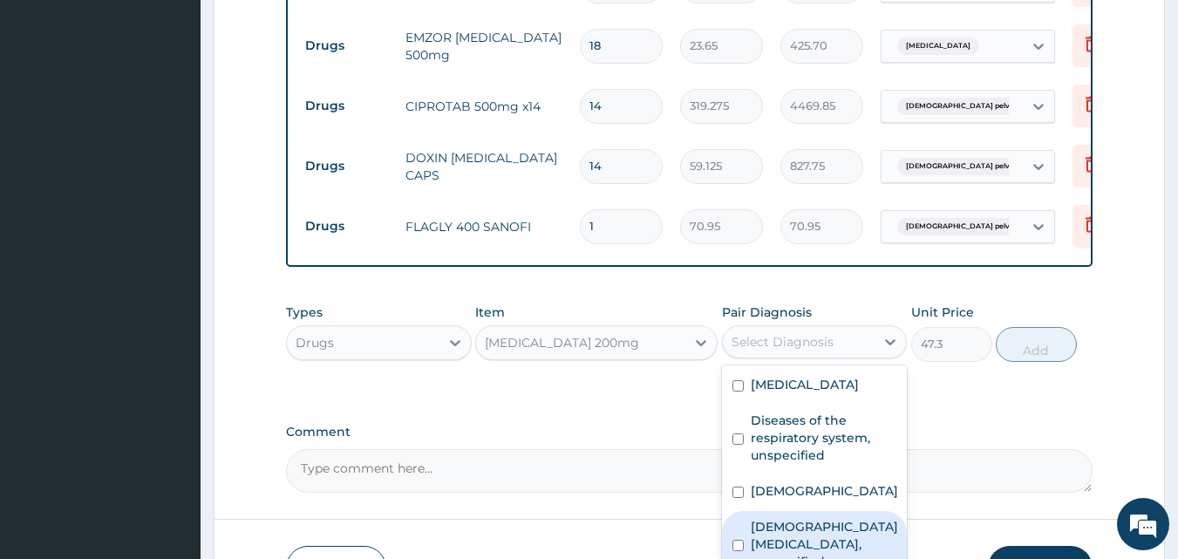
click at [805, 538] on label "Female pelvic inflammatory diseases, unspecified" at bounding box center [824, 544] width 147 height 52
checkbox input "true"
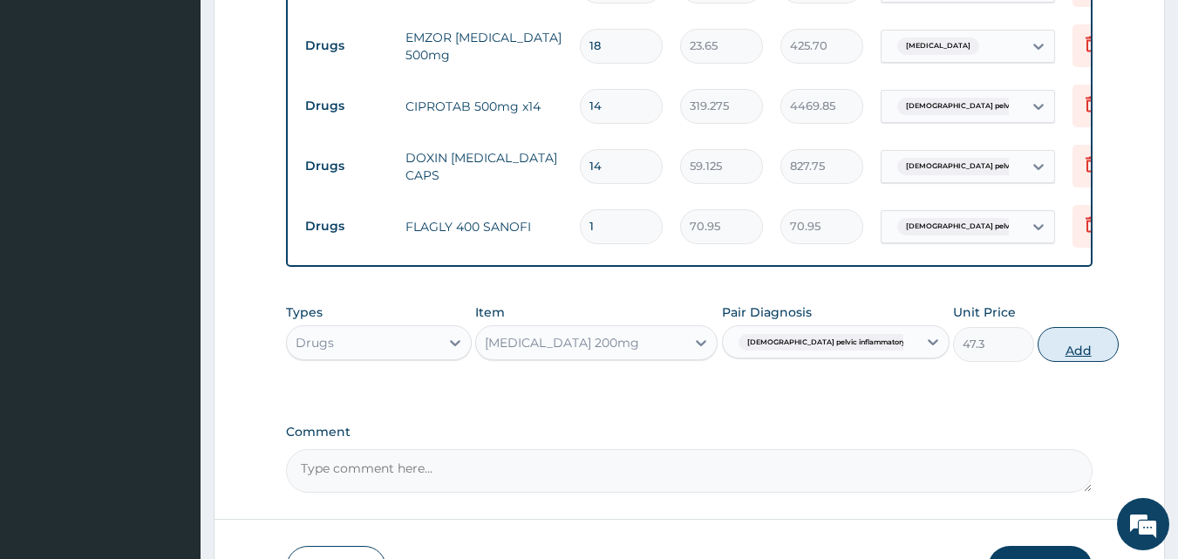
click at [1040, 355] on button "Add" at bounding box center [1078, 344] width 81 height 35
type input "0"
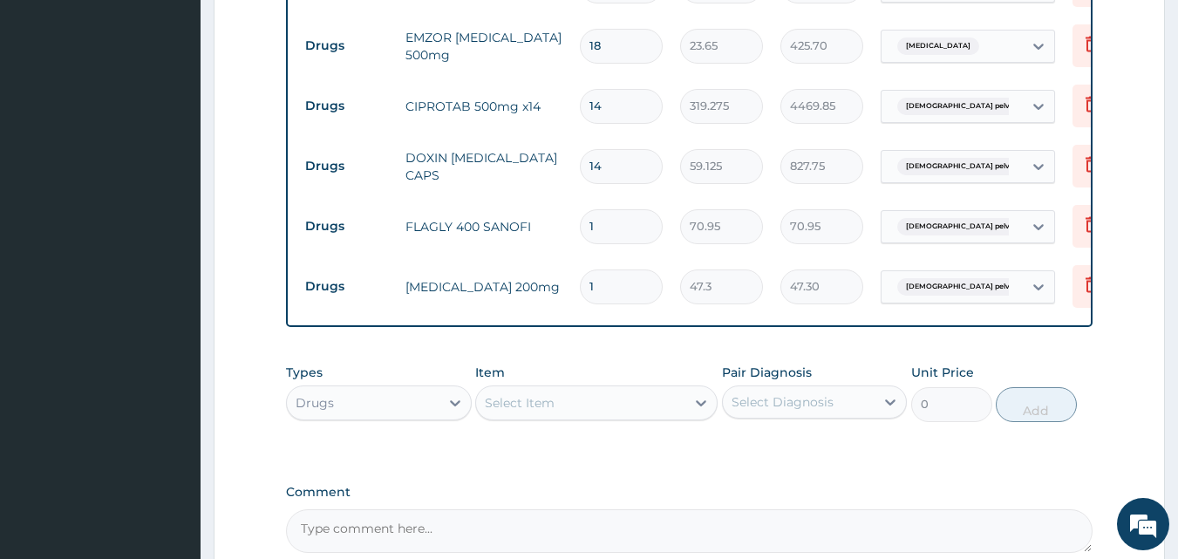
click at [635, 221] on input "1" at bounding box center [621, 226] width 83 height 34
type input "15"
type input "1064.25"
type input "15"
click at [631, 280] on input "1" at bounding box center [621, 286] width 83 height 34
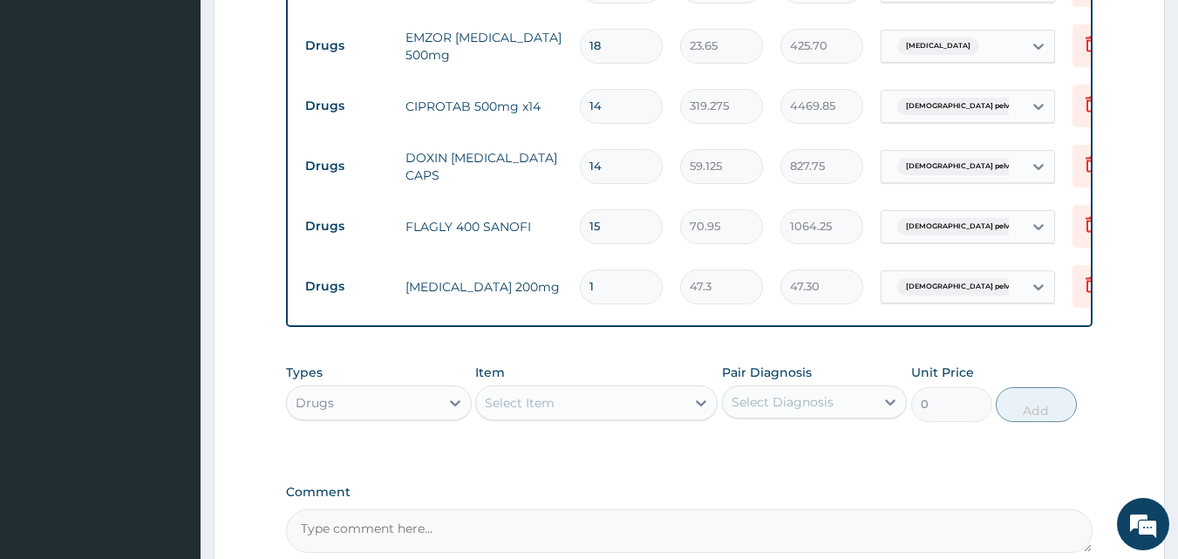
type input "0.00"
type input "3"
type input "141.90"
type input "30"
type input "1419.00"
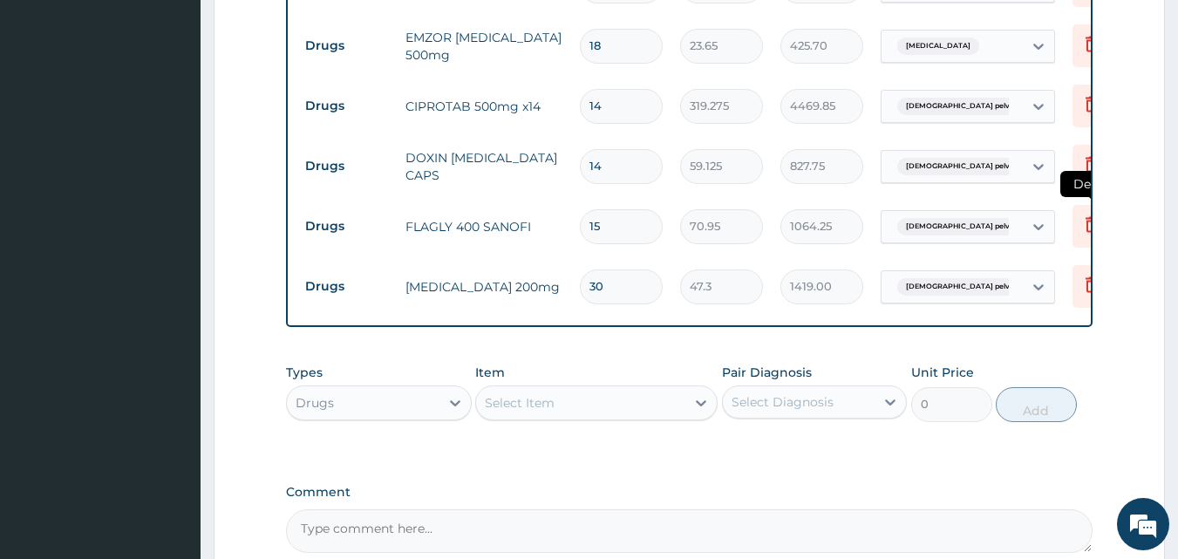
type input "30"
click at [1082, 216] on icon at bounding box center [1091, 224] width 21 height 21
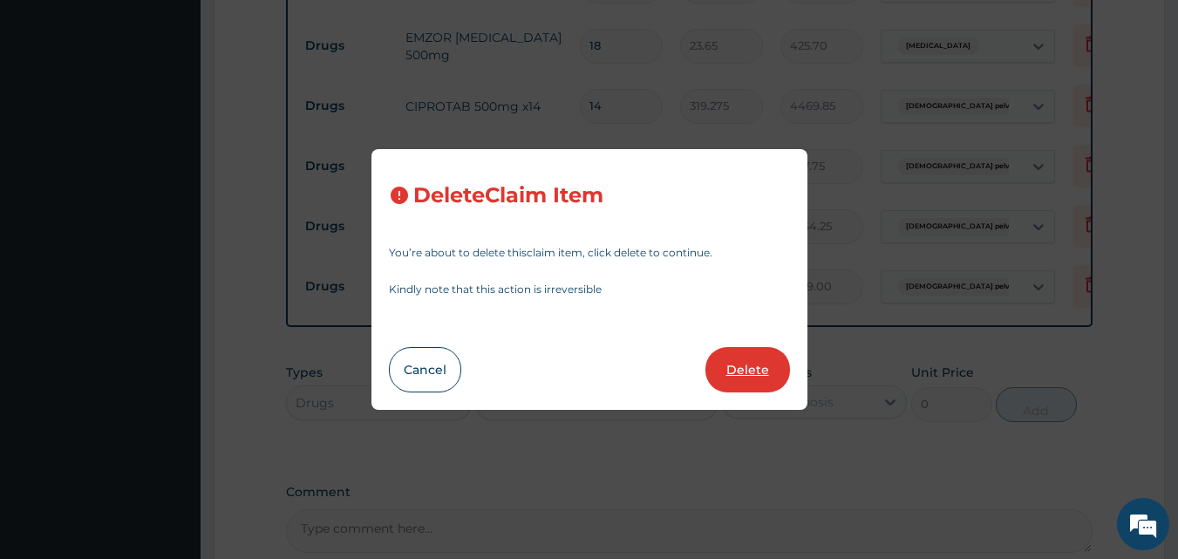
click at [755, 365] on button "Delete" at bounding box center [747, 369] width 85 height 45
type input "30"
type input "47.3"
type input "1419.00"
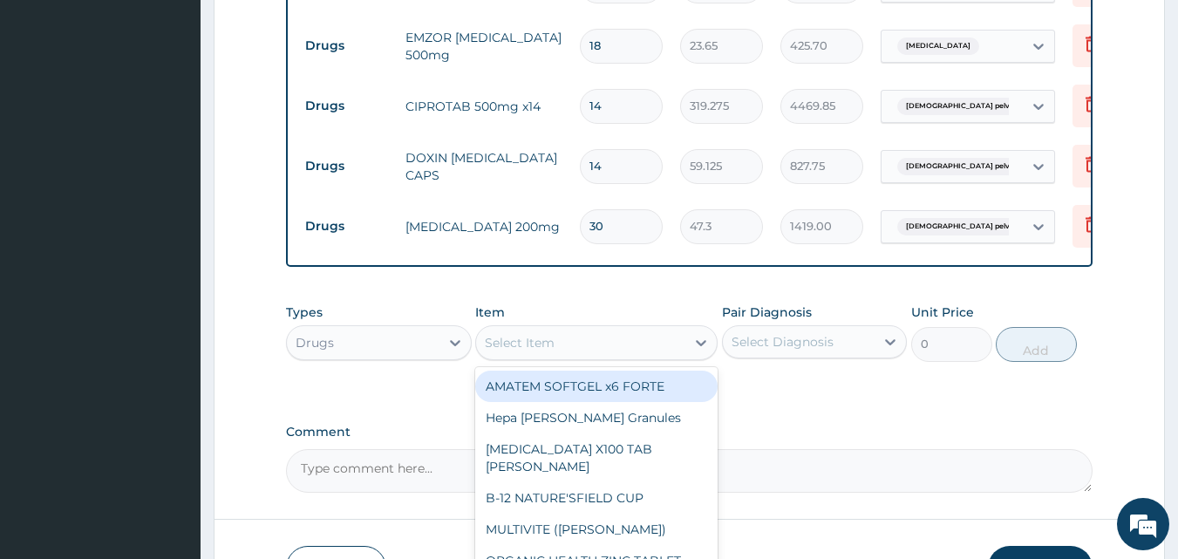
click at [531, 344] on div "Select Item" at bounding box center [520, 342] width 70 height 17
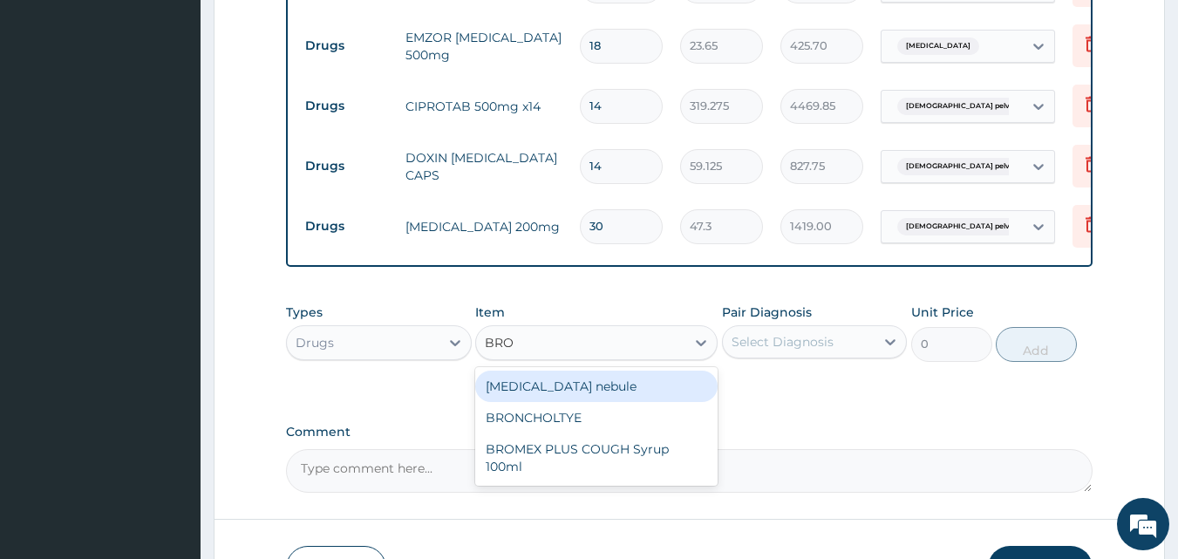
type input "BRON"
click at [590, 390] on div "BRONCHOLTYE" at bounding box center [596, 386] width 242 height 31
type input "1773.75"
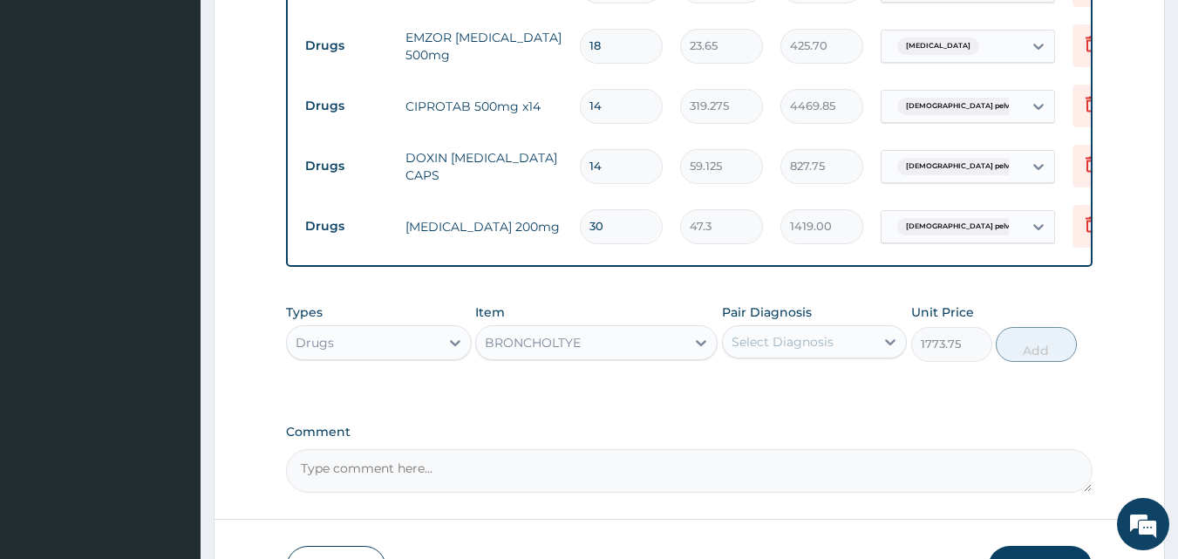
click at [821, 342] on div "Select Diagnosis" at bounding box center [783, 341] width 102 height 17
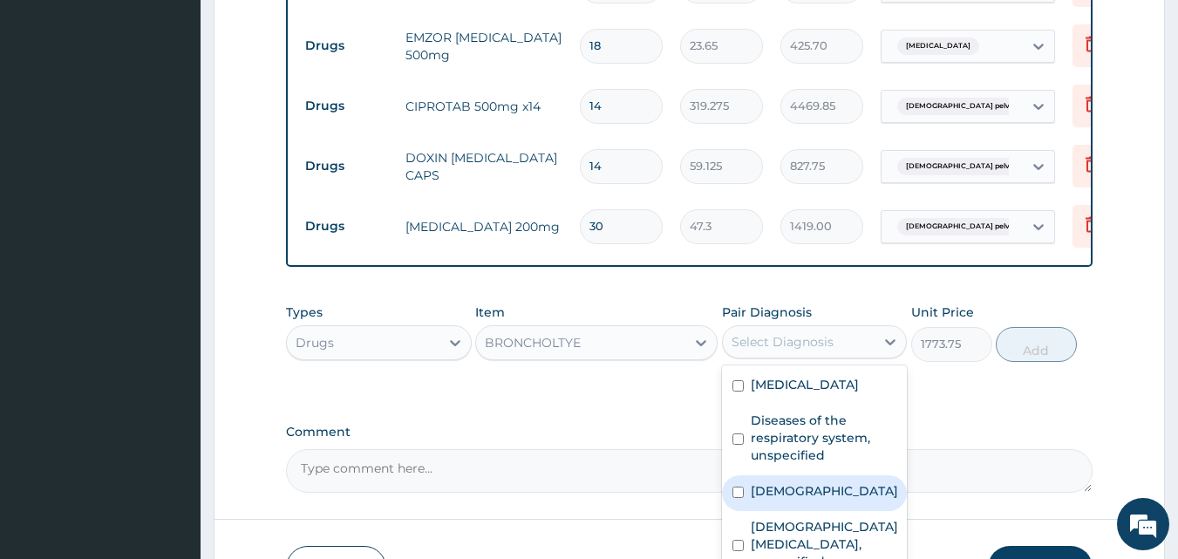
drag, startPoint x: 789, startPoint y: 500, endPoint x: 862, endPoint y: 445, distance: 91.6
click at [789, 499] on label "Asthma" at bounding box center [824, 490] width 147 height 17
checkbox input "true"
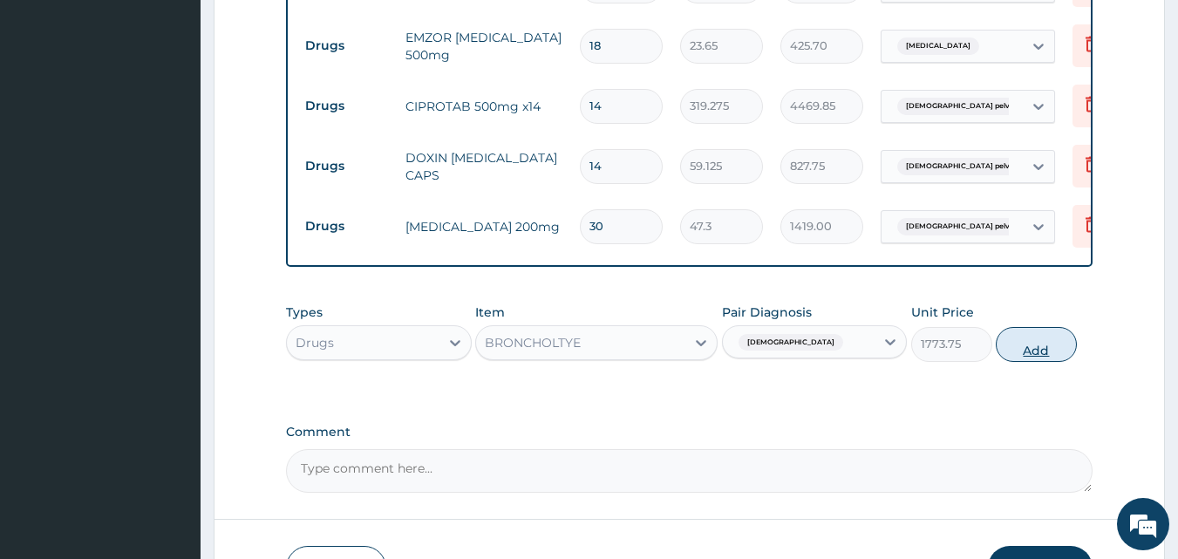
click at [1028, 350] on button "Add" at bounding box center [1036, 344] width 81 height 35
type input "0"
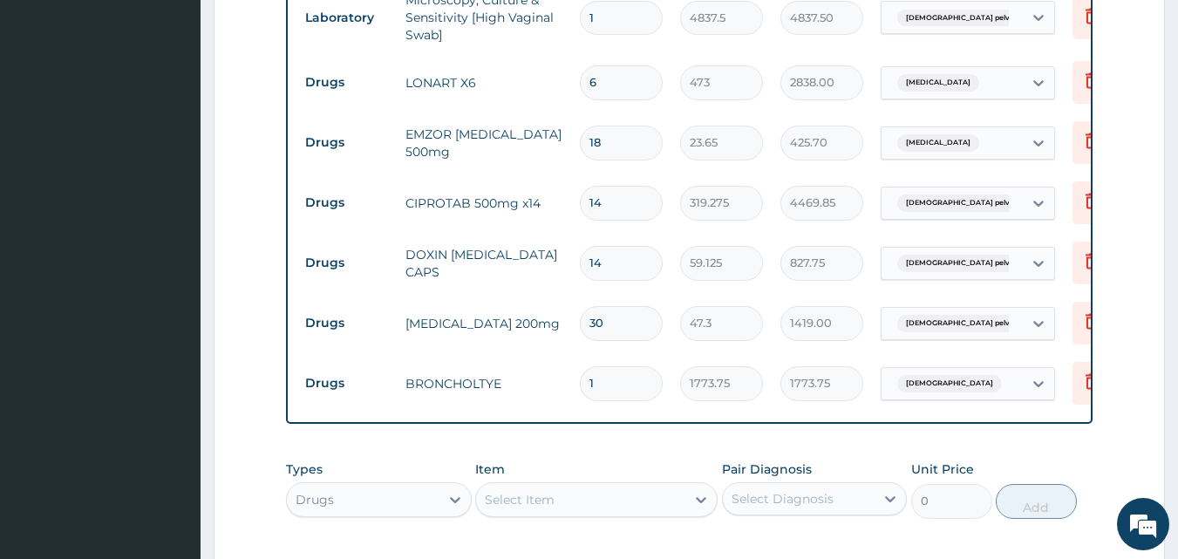
scroll to position [1025, 0]
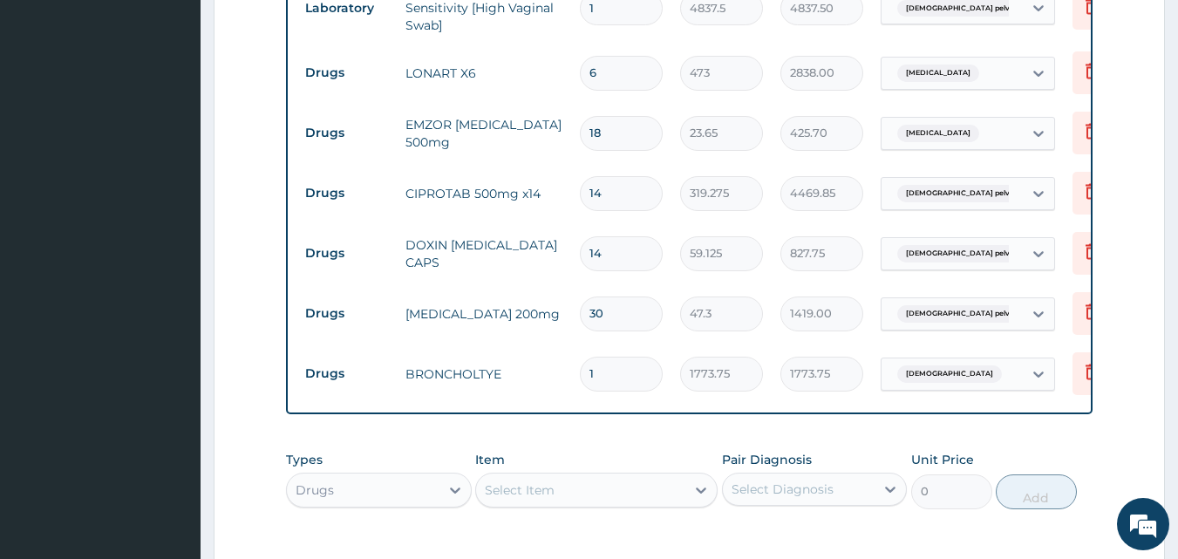
click at [1042, 460] on div "Types Drugs Item Select Item Pair Diagnosis Select Diagnosis Unit Price 0 Add" at bounding box center [690, 479] width 808 height 75
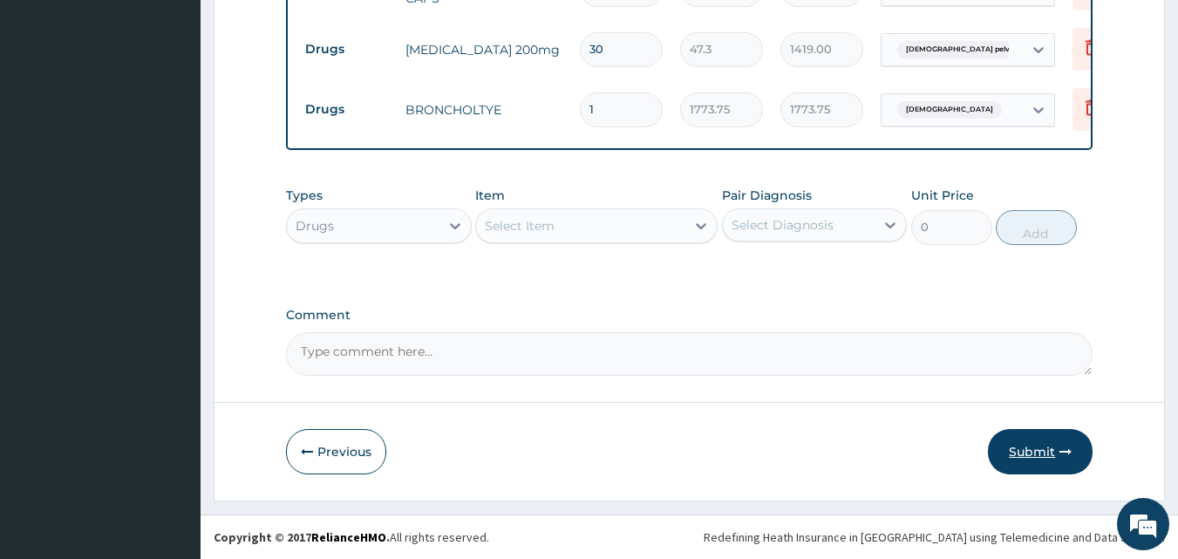
click at [1035, 442] on button "Submit" at bounding box center [1040, 451] width 105 height 45
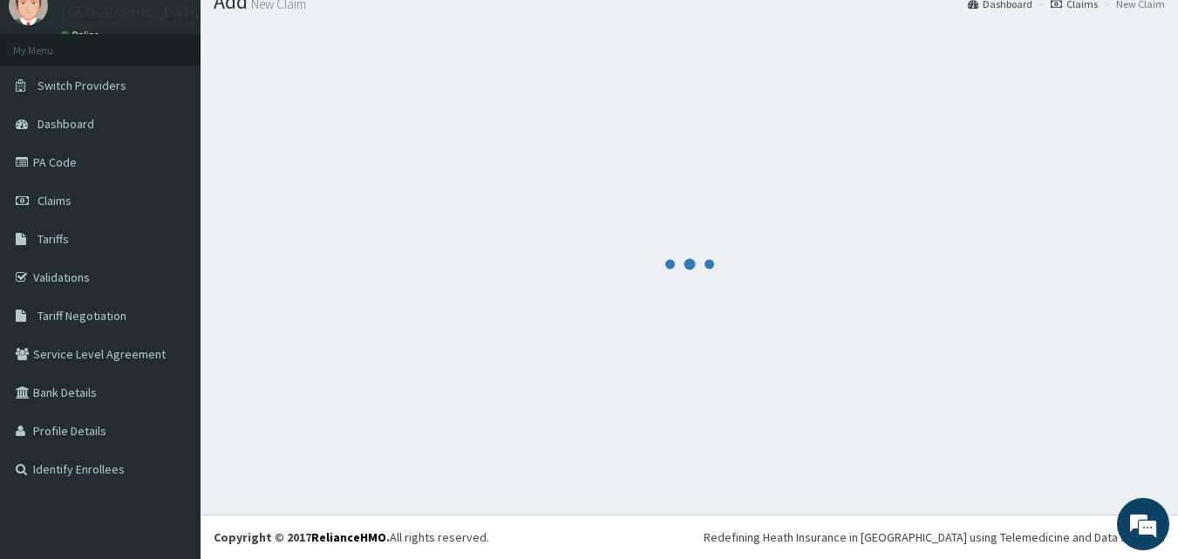
scroll to position [1292, 0]
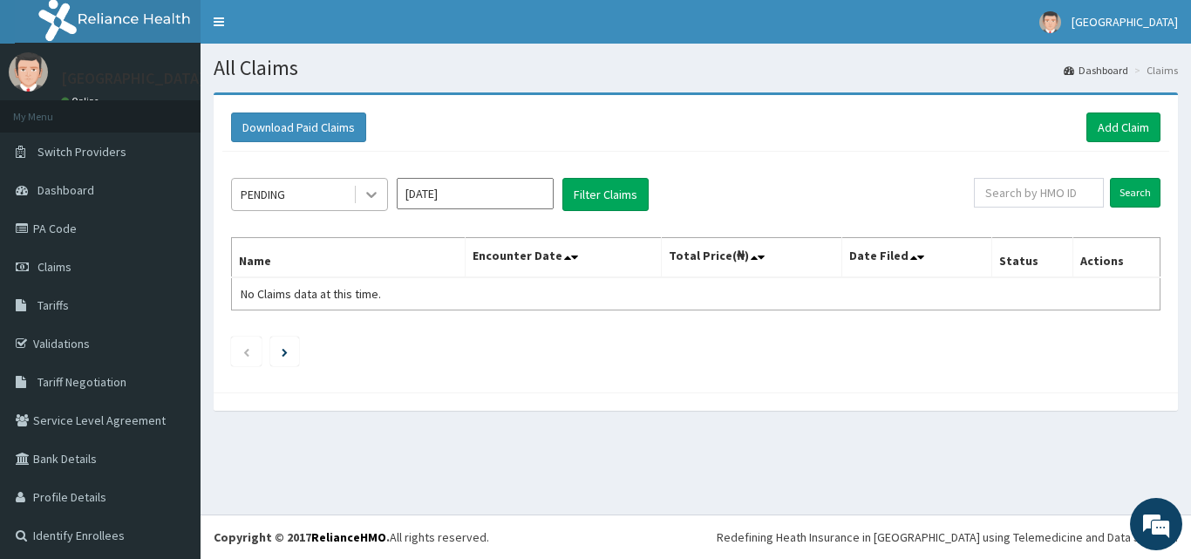
click at [375, 196] on icon at bounding box center [371, 194] width 17 height 17
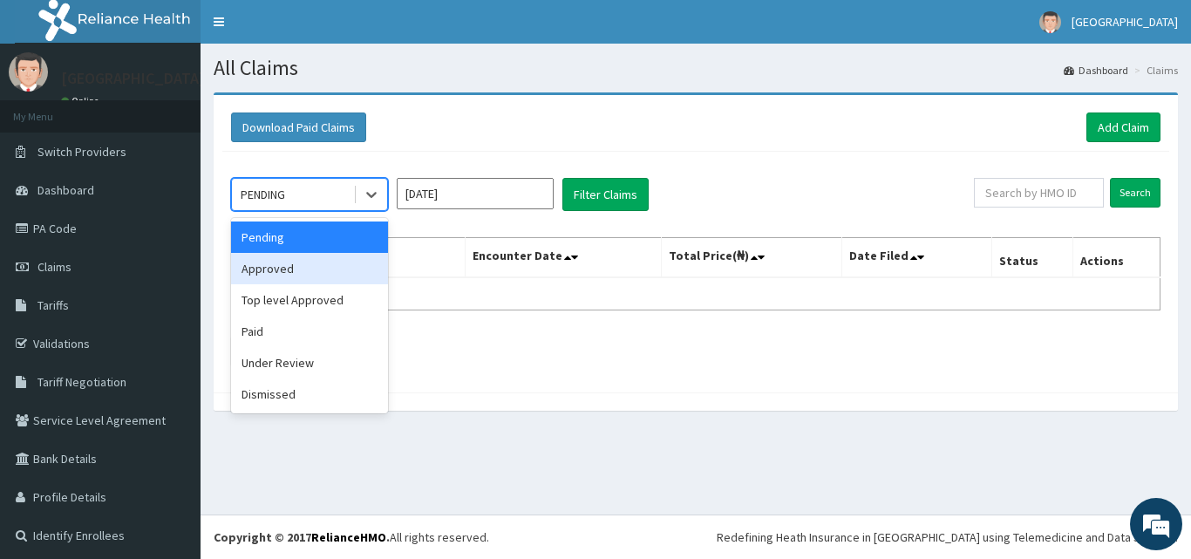
click at [300, 272] on div "Approved" at bounding box center [309, 268] width 157 height 31
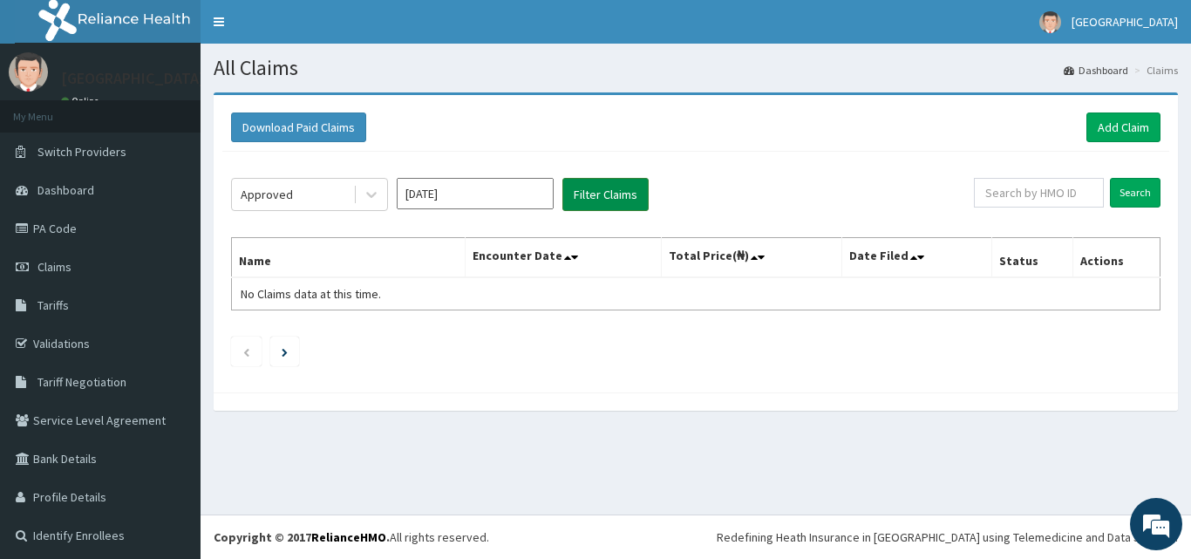
click at [621, 202] on button "Filter Claims" at bounding box center [605, 194] width 86 height 33
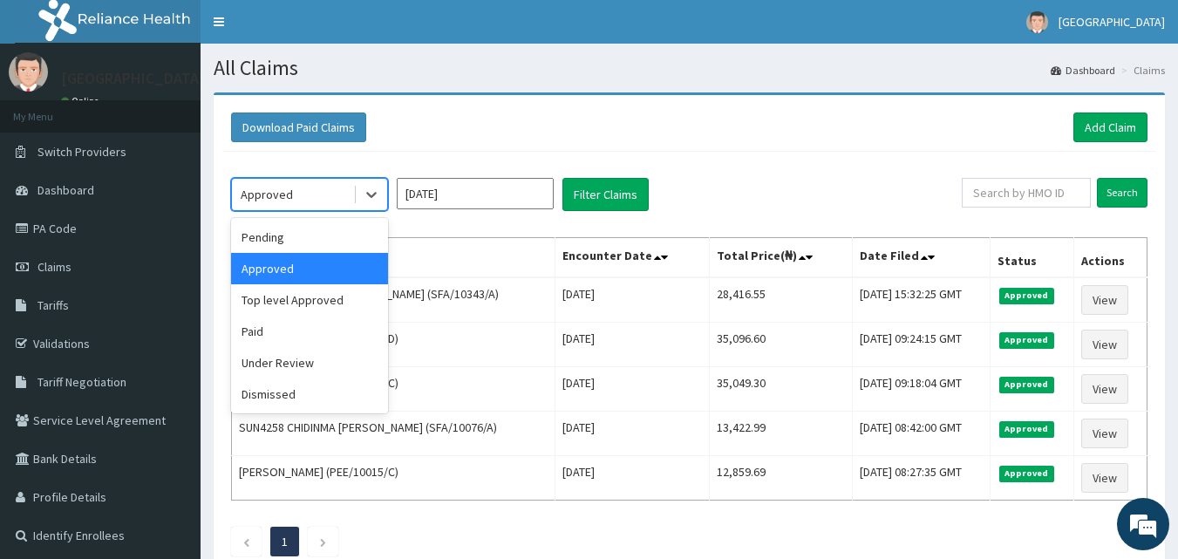
click at [335, 191] on div "Approved" at bounding box center [292, 195] width 121 height 28
click at [304, 307] on div "Top level Approved" at bounding box center [309, 299] width 157 height 31
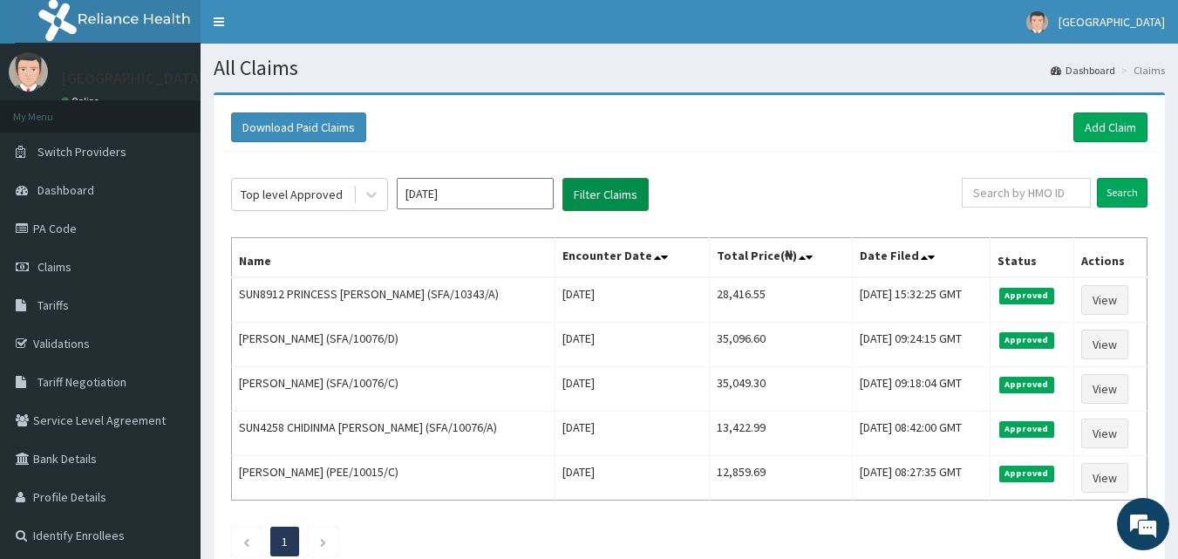
click at [590, 194] on button "Filter Claims" at bounding box center [605, 194] width 86 height 33
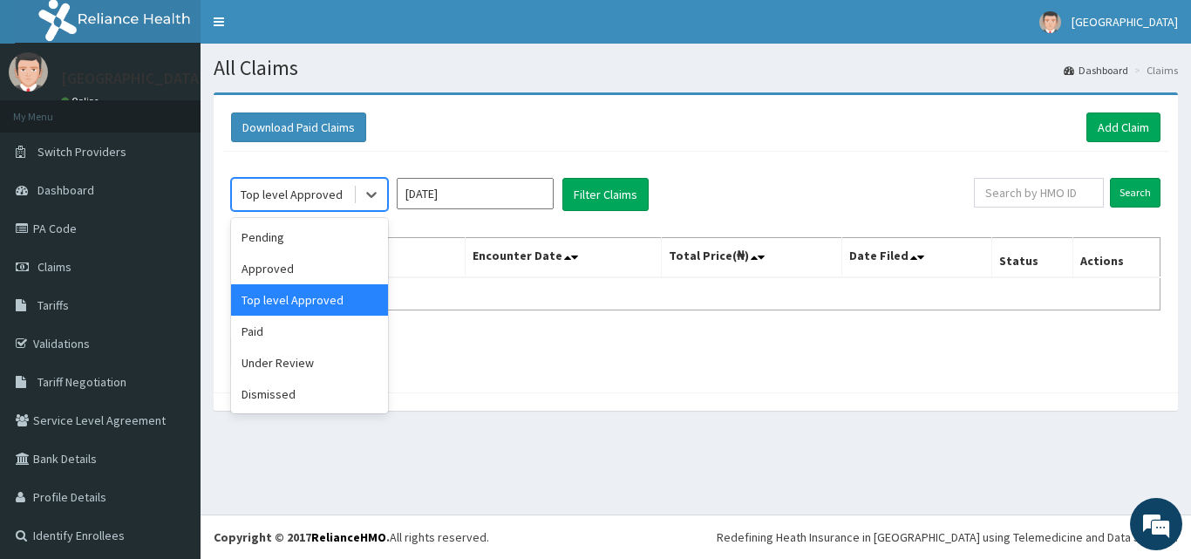
click at [309, 194] on div "Top level Approved" at bounding box center [292, 194] width 102 height 17
click at [290, 375] on div "Under Review" at bounding box center [309, 362] width 157 height 31
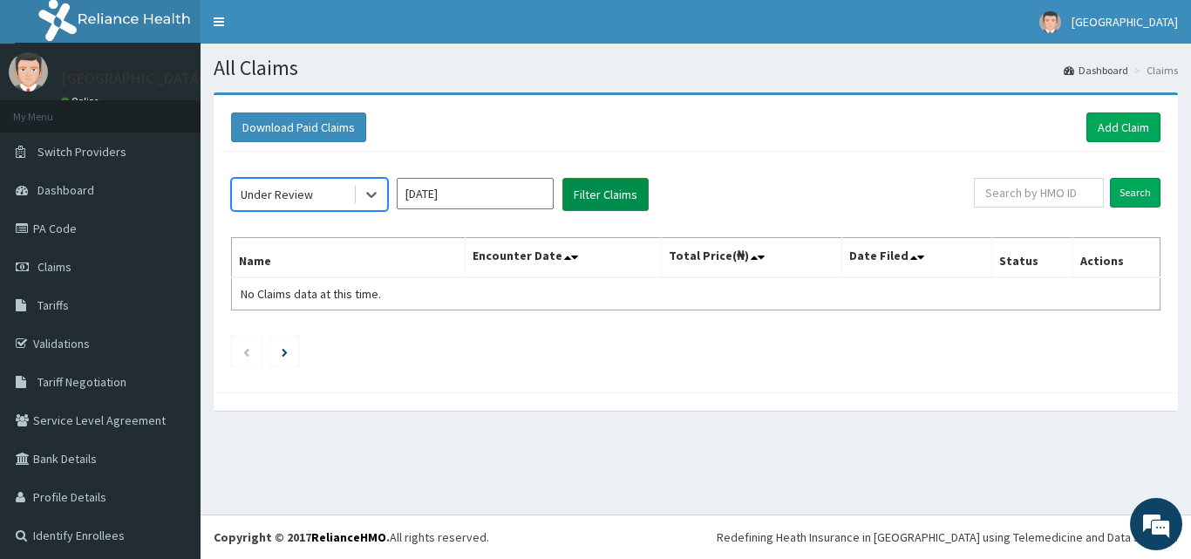
click at [597, 189] on button "Filter Claims" at bounding box center [605, 194] width 86 height 33
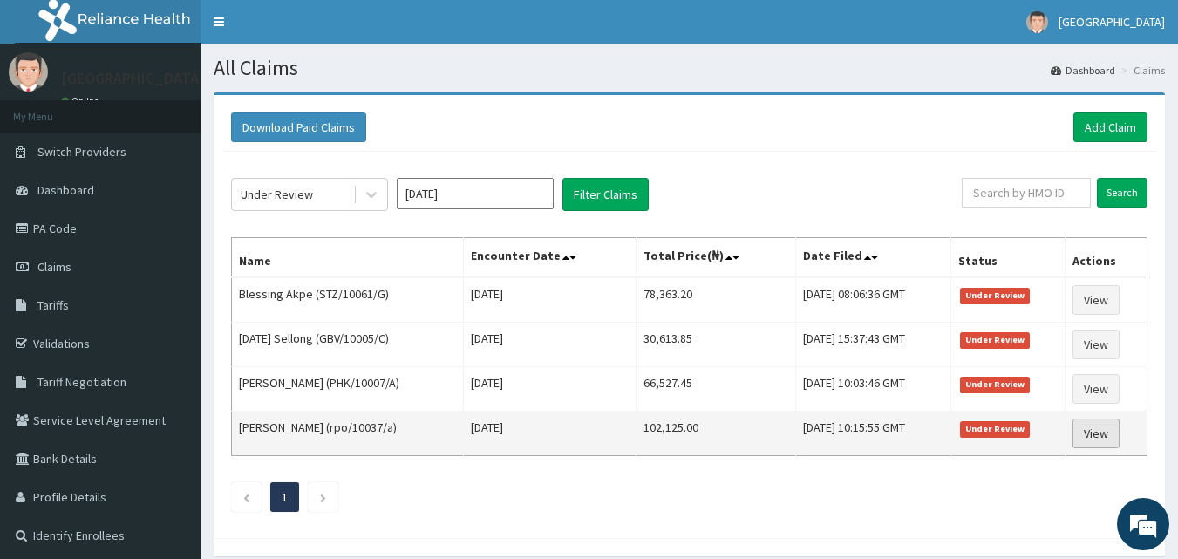
click at [1100, 432] on link "View" at bounding box center [1096, 434] width 47 height 30
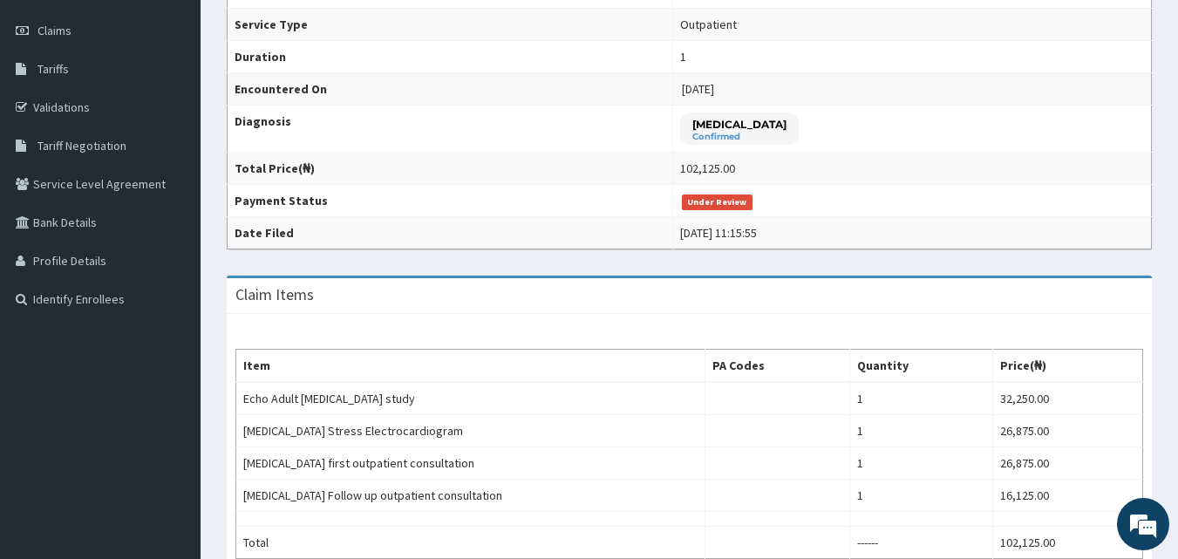
scroll to position [349, 0]
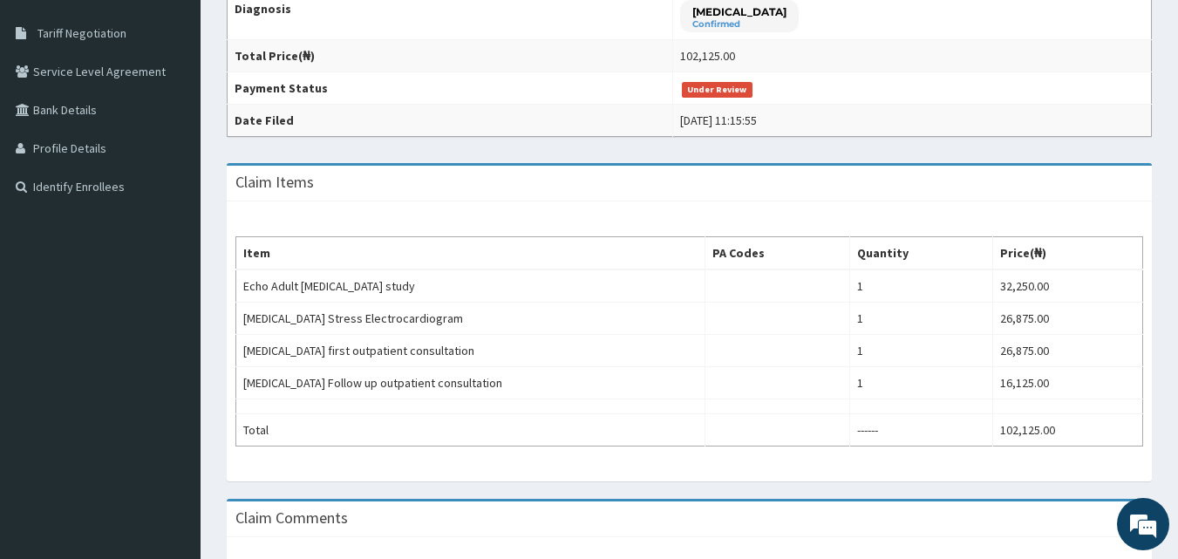
click at [937, 134] on td "[DATE] 11:15:55" at bounding box center [912, 121] width 479 height 32
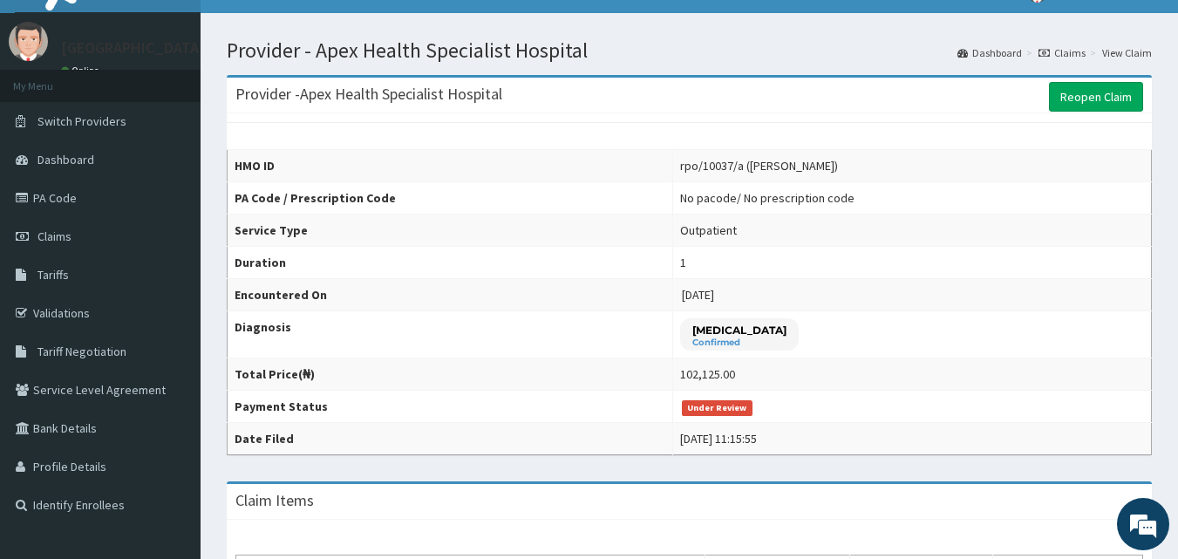
scroll to position [0, 0]
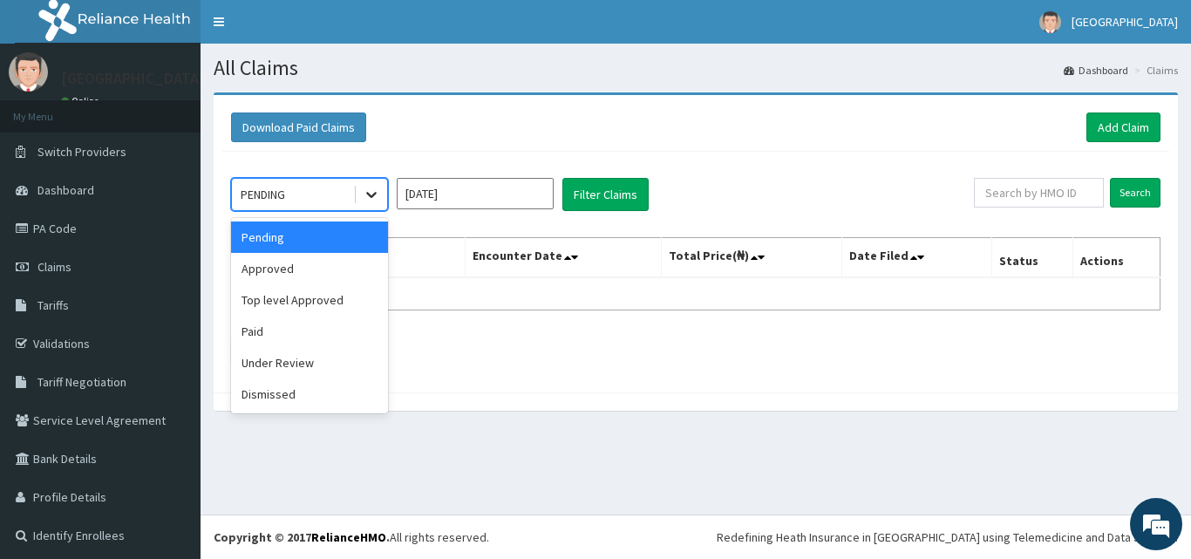
click at [378, 187] on icon at bounding box center [371, 194] width 17 height 17
click at [301, 364] on div "Under Review" at bounding box center [309, 362] width 157 height 31
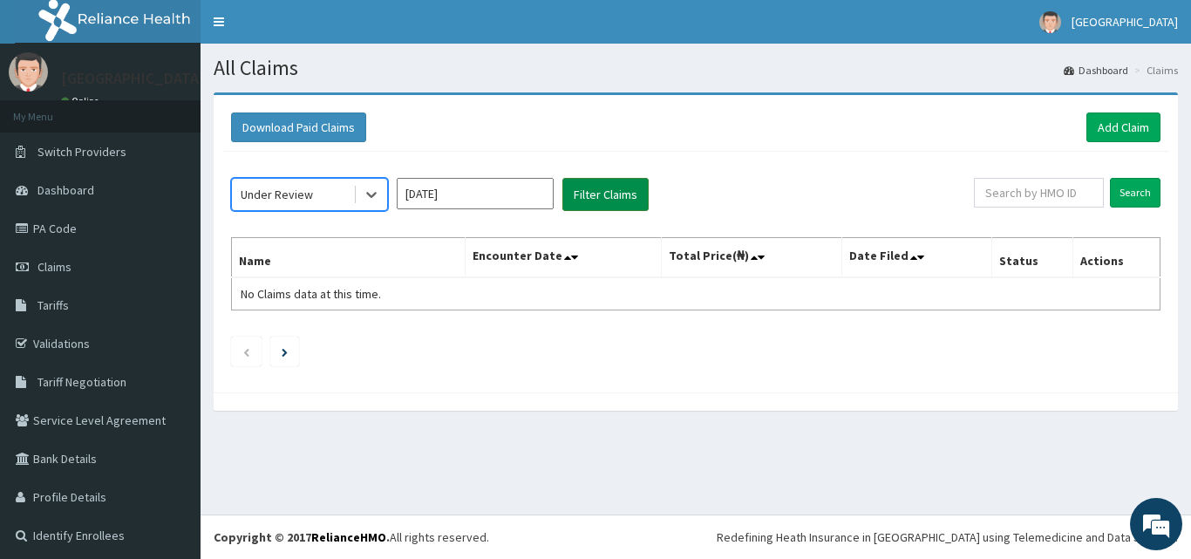
click at [603, 190] on button "Filter Claims" at bounding box center [605, 194] width 86 height 33
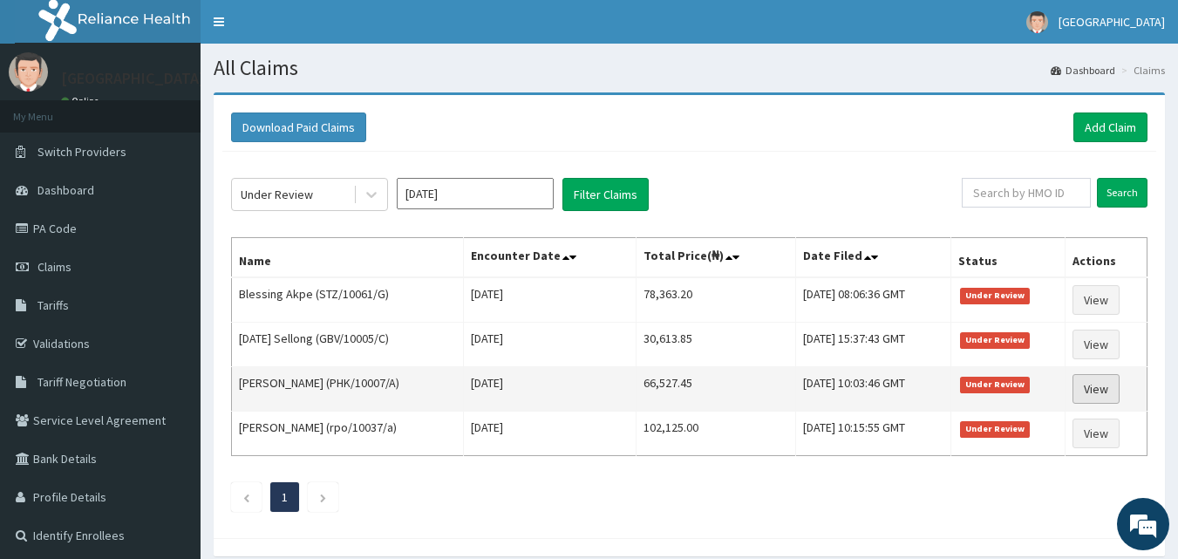
click at [1104, 393] on link "View" at bounding box center [1096, 389] width 47 height 30
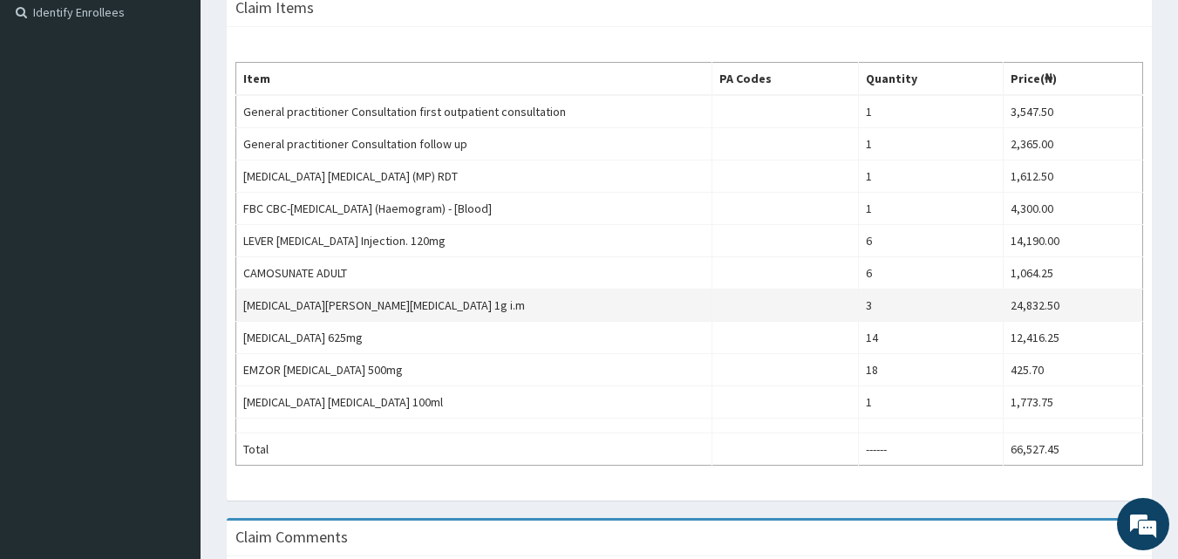
click at [652, 310] on td "[MEDICAL_DATA][PERSON_NAME][MEDICAL_DATA] 1g i.m" at bounding box center [474, 306] width 476 height 32
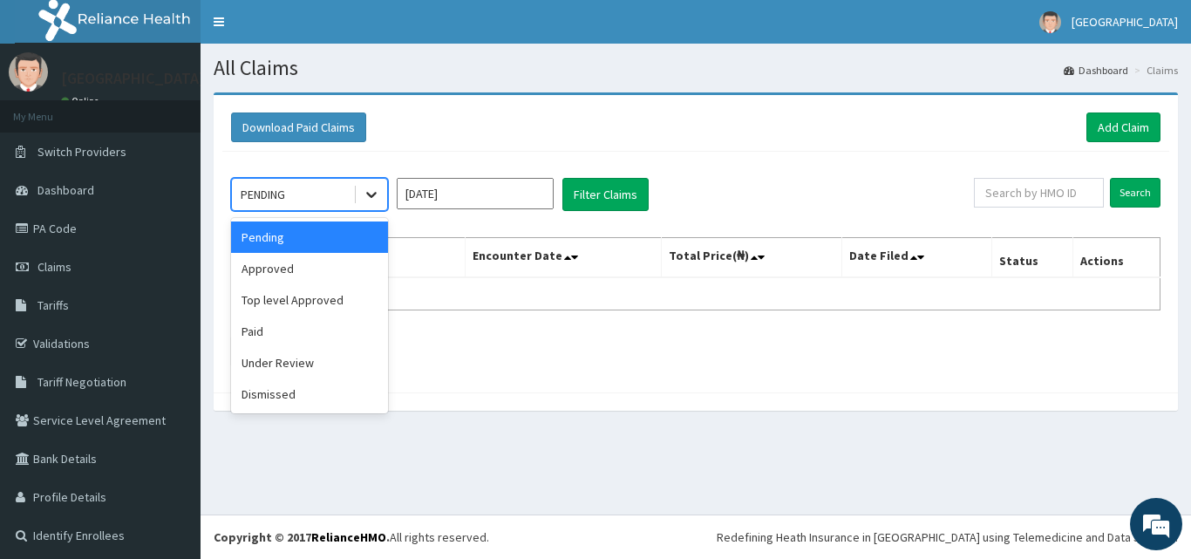
click at [369, 197] on icon at bounding box center [371, 194] width 17 height 17
click at [300, 362] on div "Under Review" at bounding box center [309, 362] width 157 height 31
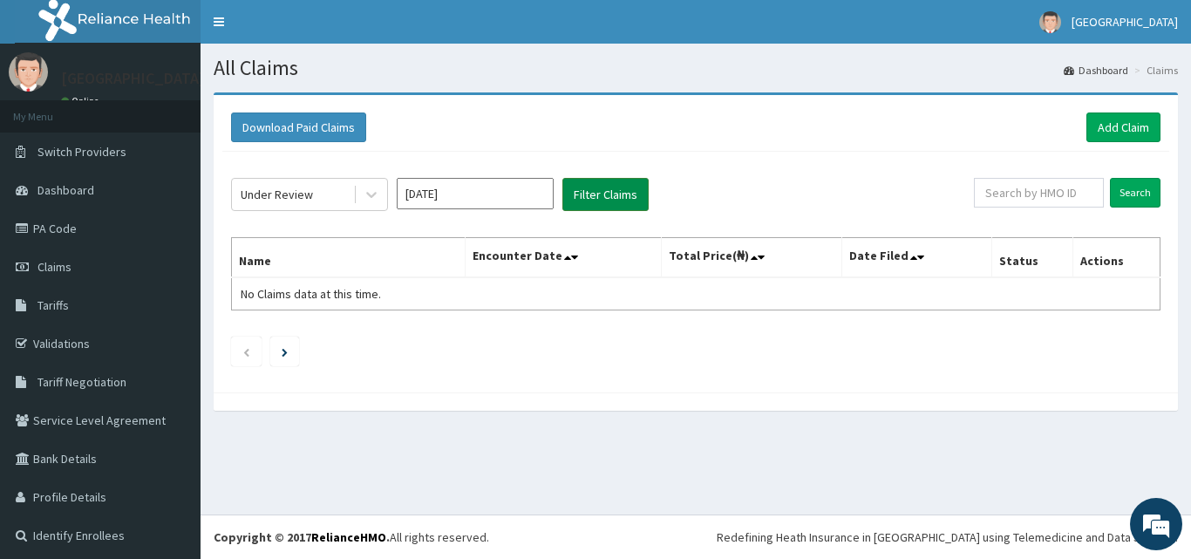
click at [615, 192] on button "Filter Claims" at bounding box center [605, 194] width 86 height 33
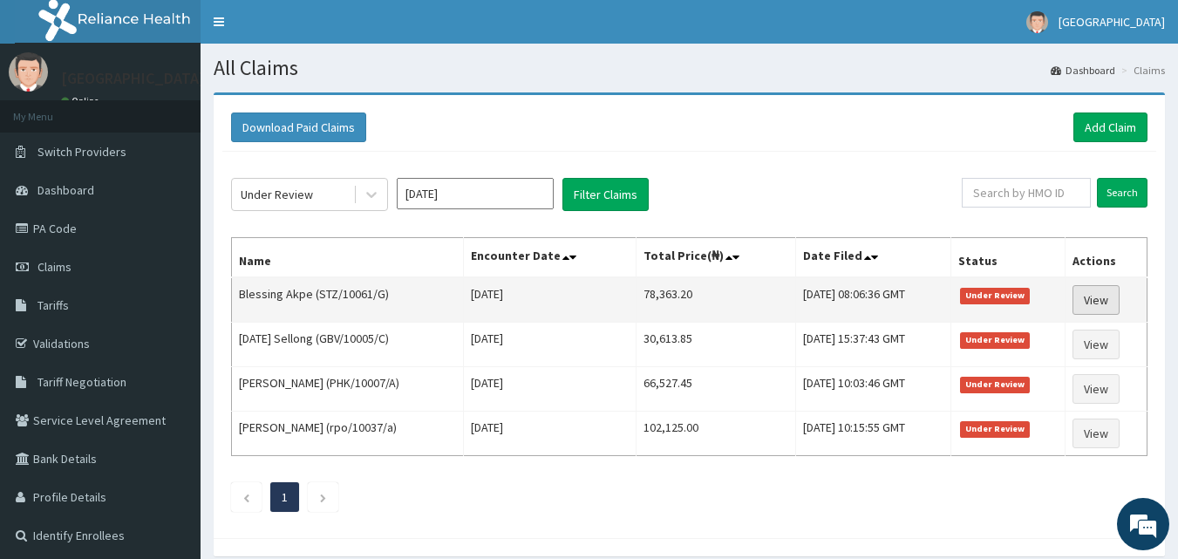
click at [1112, 293] on link "View" at bounding box center [1096, 300] width 47 height 30
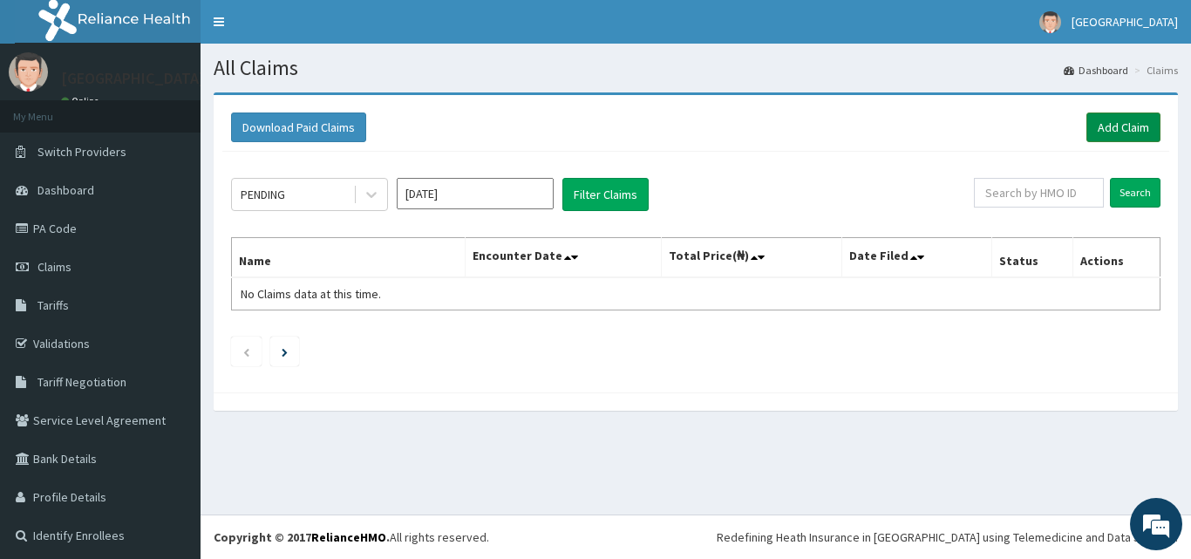
click at [1096, 135] on link "Add Claim" at bounding box center [1124, 127] width 74 height 30
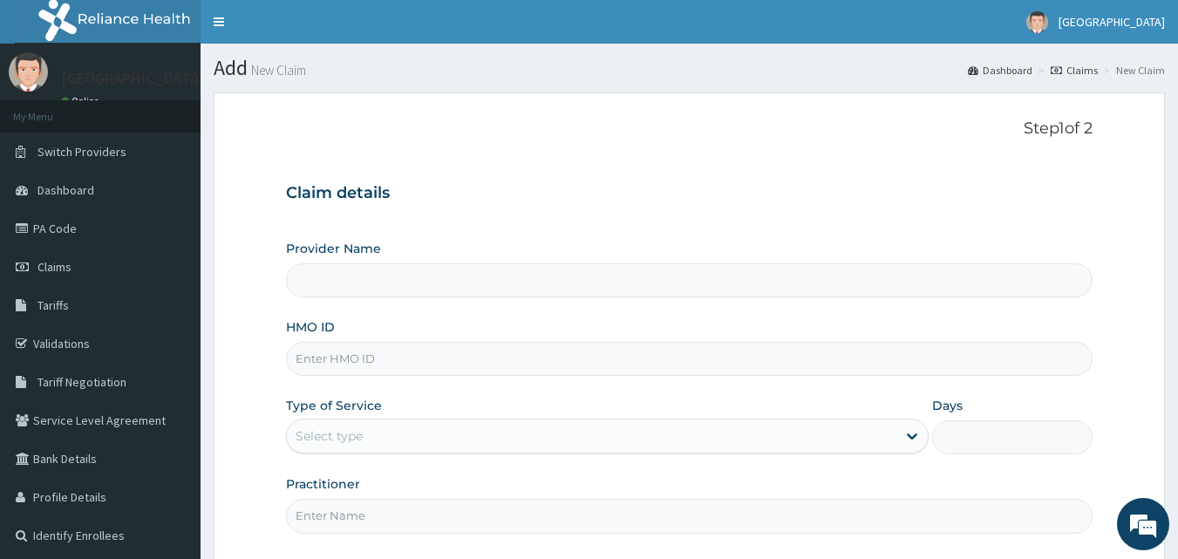
type input "Apex Health Specialist Hospital"
click at [545, 377] on div "Provider Name Apex Health Specialist Hospital HMO ID Type of Service Select typ…" at bounding box center [690, 386] width 808 height 293
click at [548, 363] on input "HMO ID" at bounding box center [690, 359] width 808 height 34
type input "SFA/15284/A"
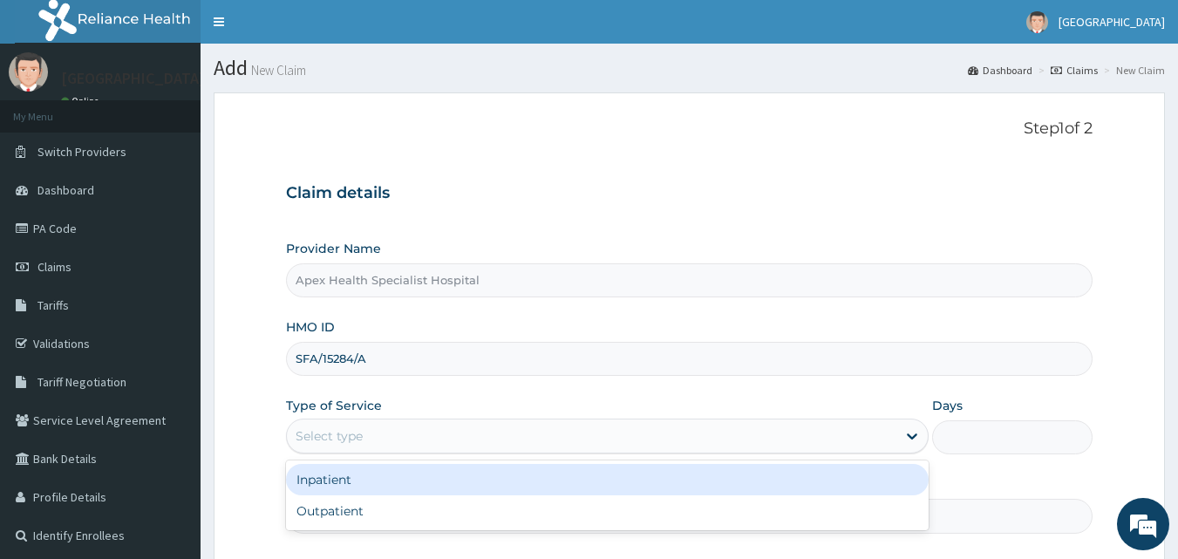
click at [488, 441] on div "Select type" at bounding box center [592, 436] width 610 height 28
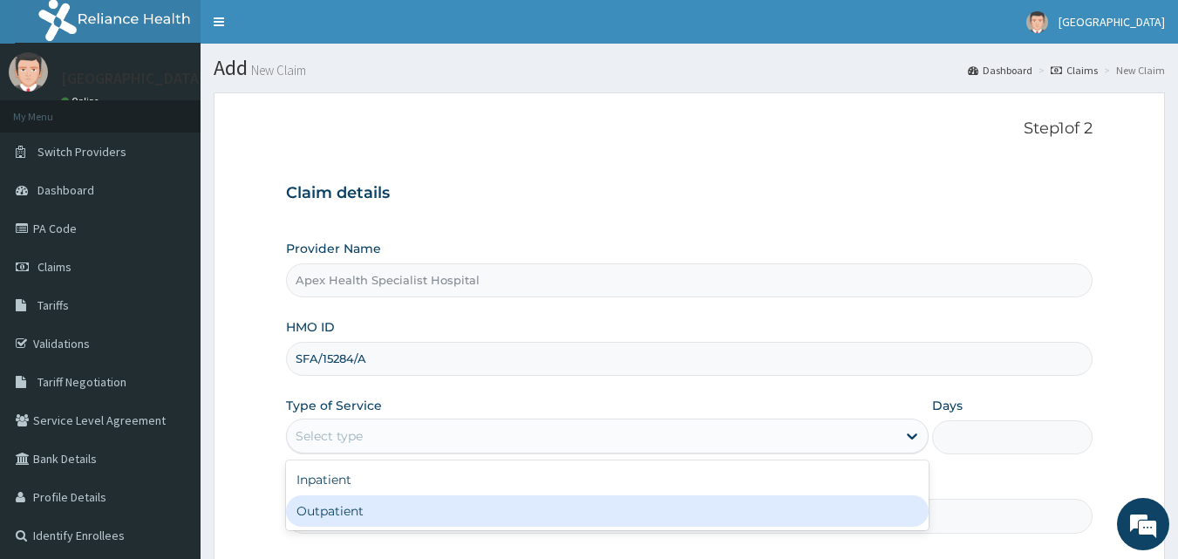
click at [453, 517] on div "Outpatient" at bounding box center [607, 510] width 643 height 31
type input "1"
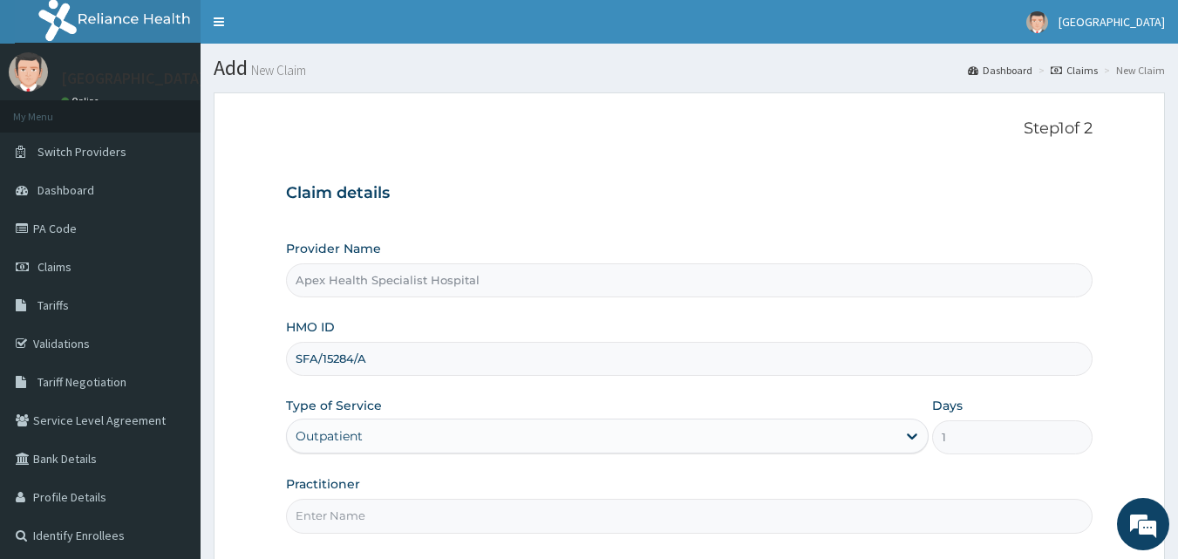
click at [694, 523] on input "Practitioner" at bounding box center [690, 516] width 808 height 34
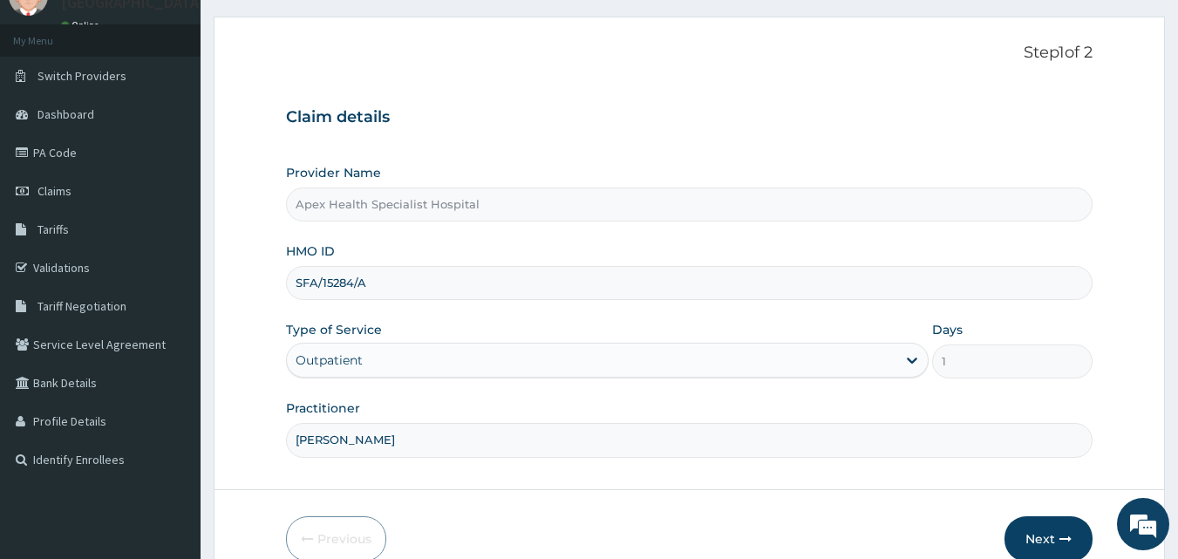
scroll to position [163, 0]
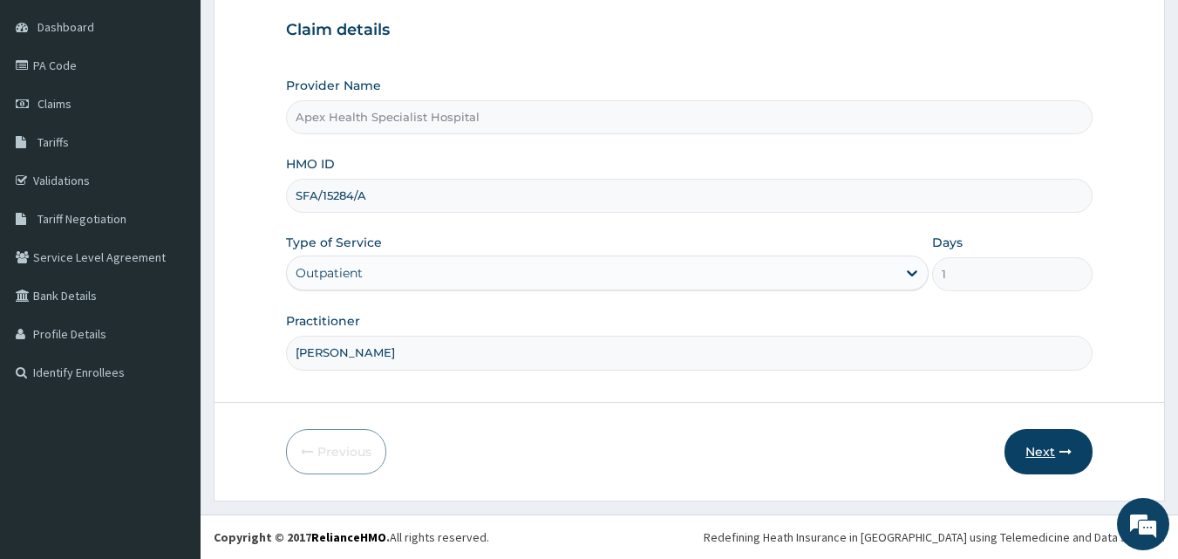
type input "DR OKEKE"
click at [1044, 446] on button "Next" at bounding box center [1049, 451] width 88 height 45
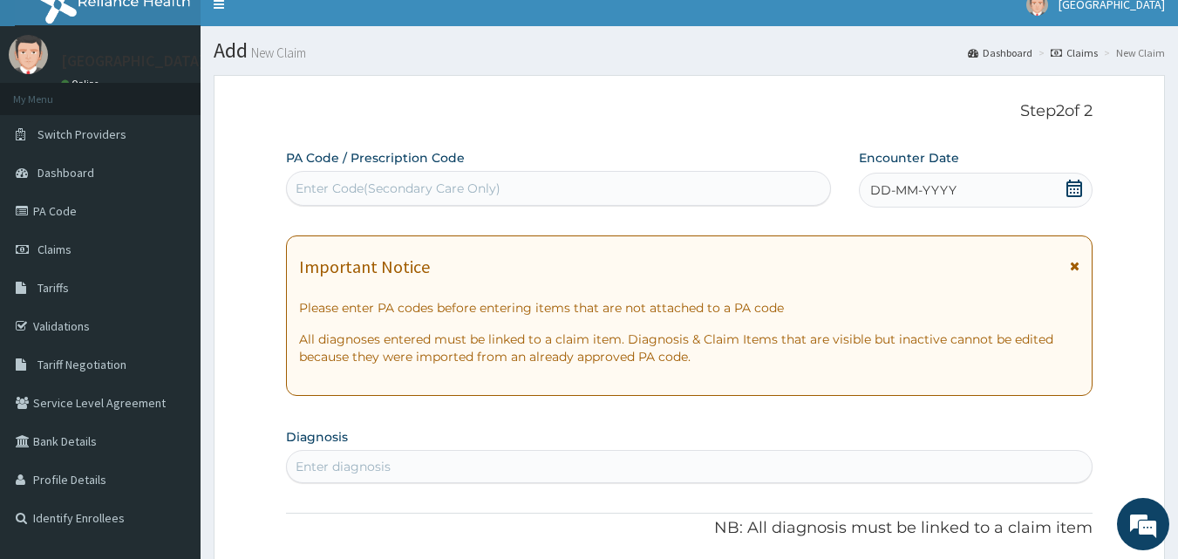
scroll to position [0, 0]
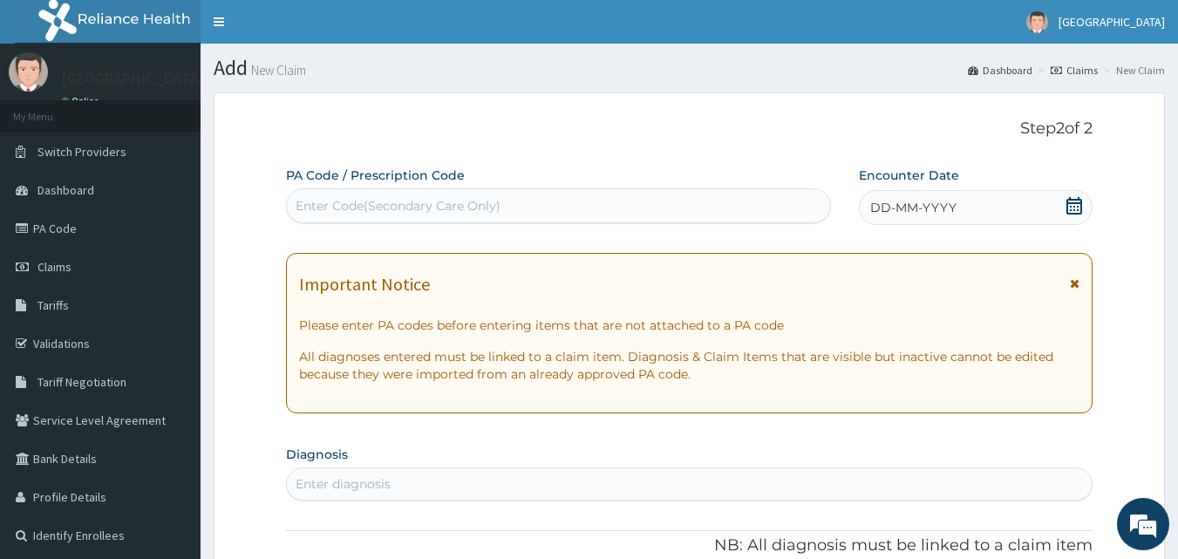
click at [1080, 205] on icon at bounding box center [1074, 205] width 17 height 17
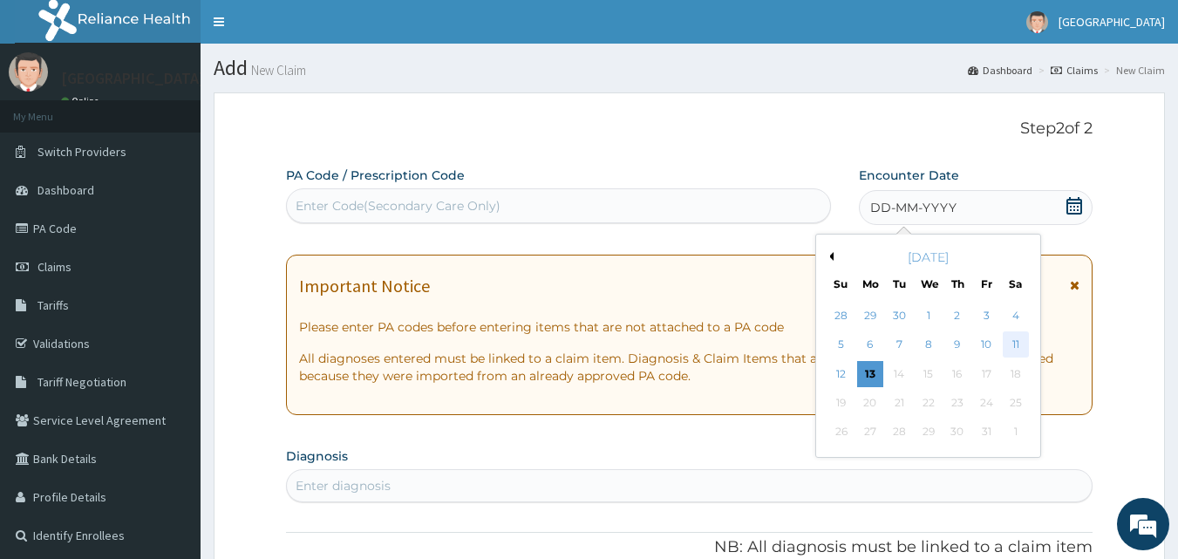
click at [1007, 343] on div "11" at bounding box center [1016, 345] width 26 height 26
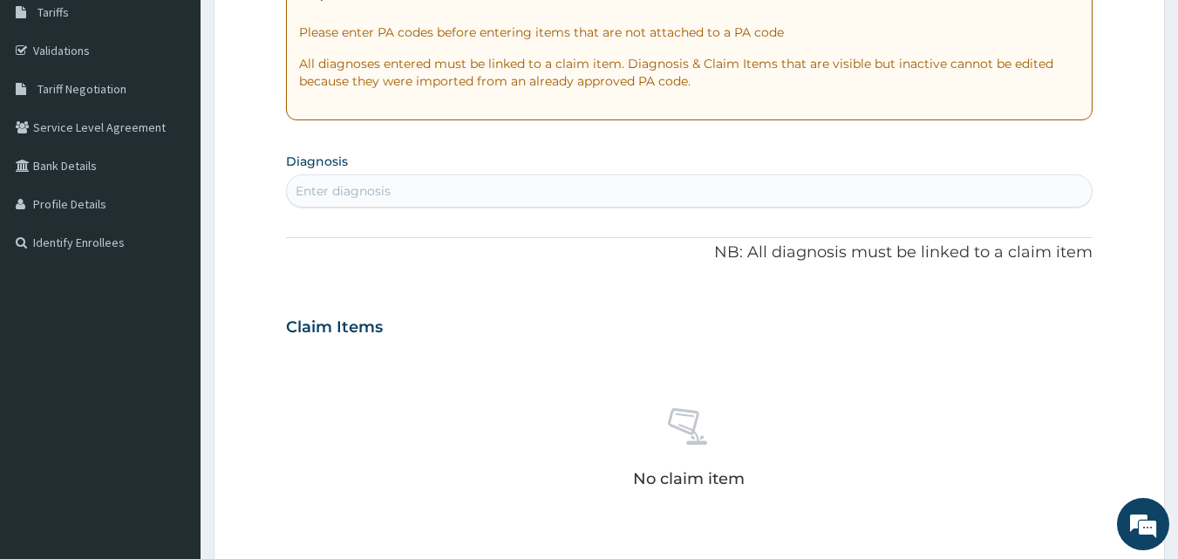
scroll to position [349, 0]
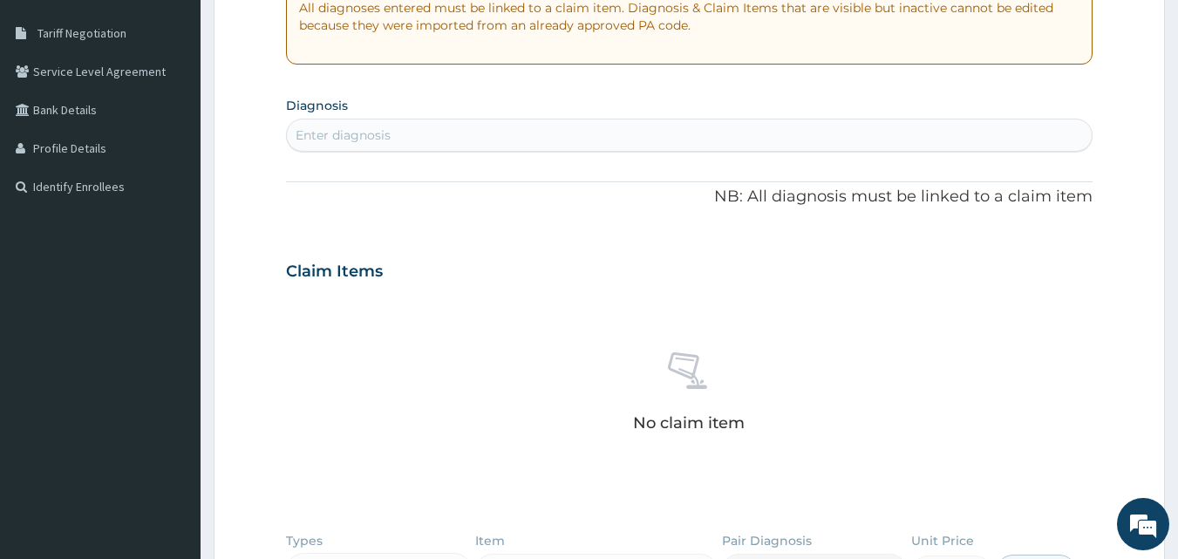
click at [525, 135] on div "Enter diagnosis" at bounding box center [690, 135] width 806 height 28
type input "SPRAIN"
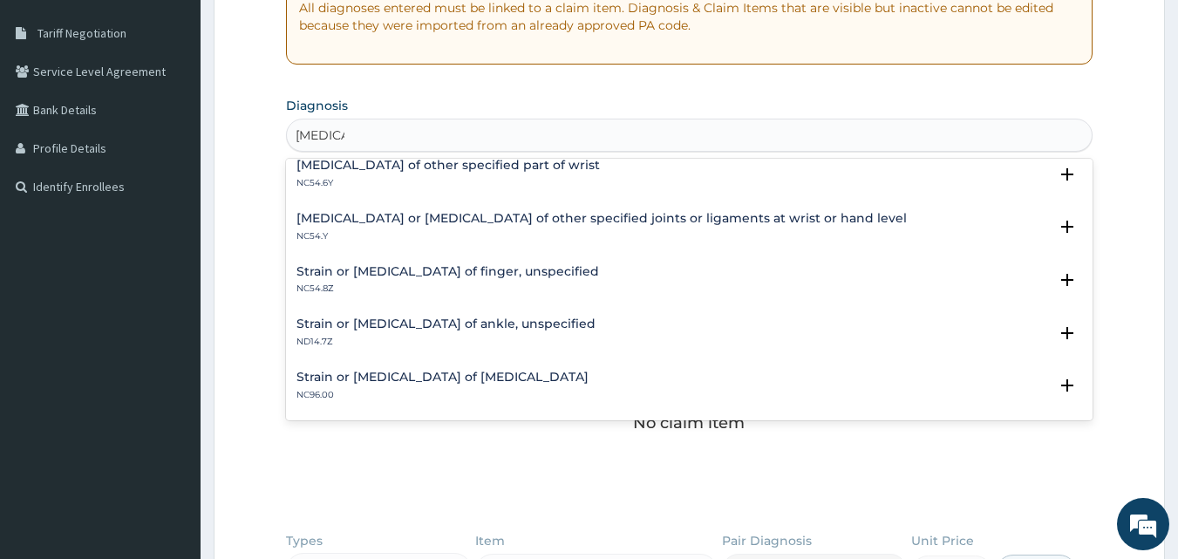
scroll to position [872, 0]
click at [500, 316] on h4 "Strain or sprain of ankle, unspecified" at bounding box center [445, 322] width 299 height 13
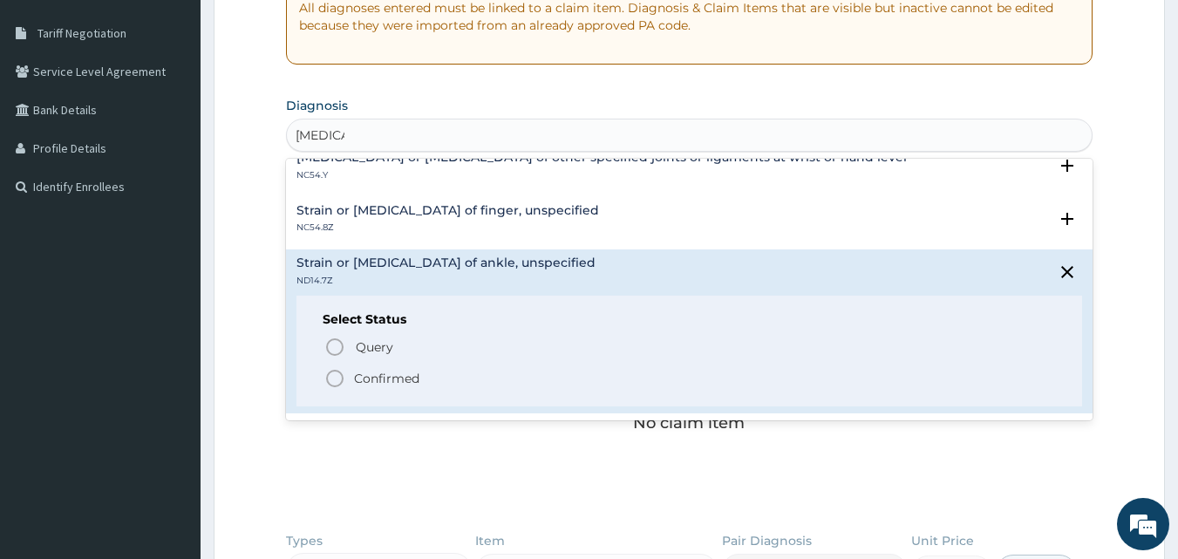
scroll to position [959, 0]
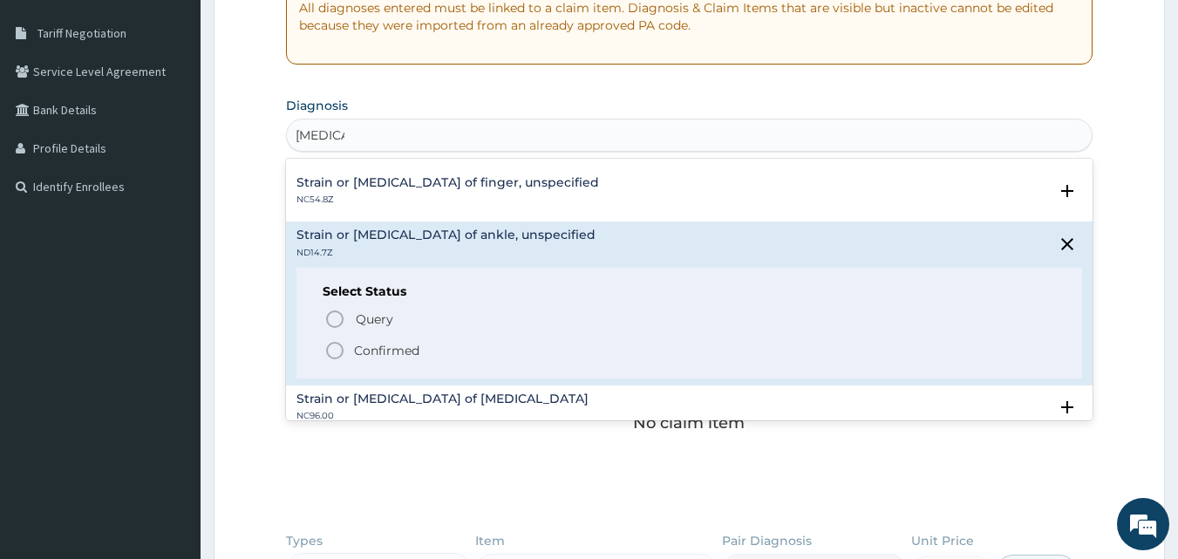
click at [411, 342] on p "Confirmed" at bounding box center [386, 350] width 65 height 17
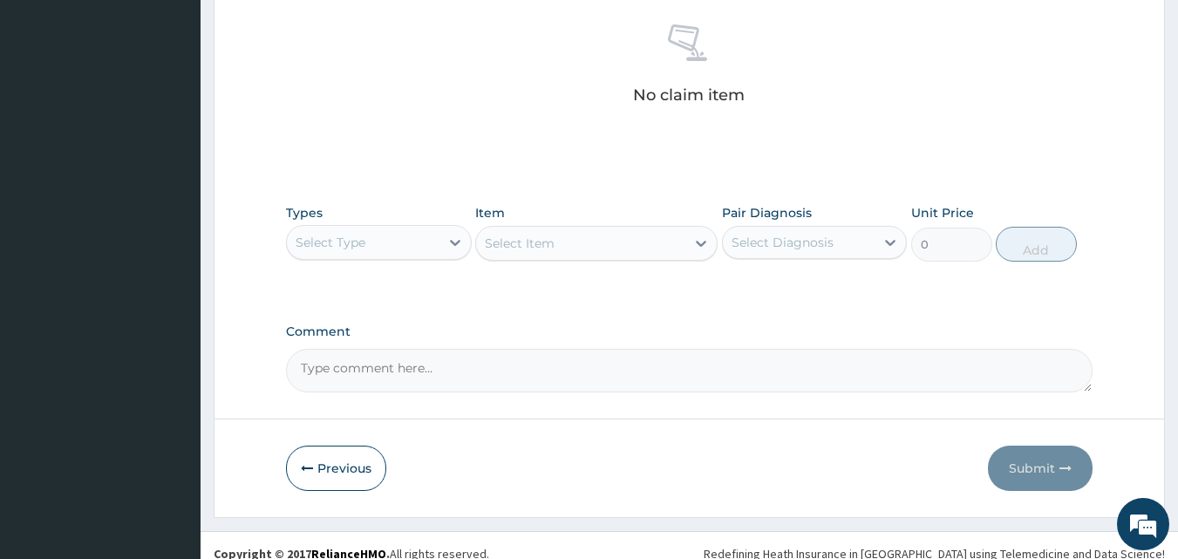
scroll to position [698, 0]
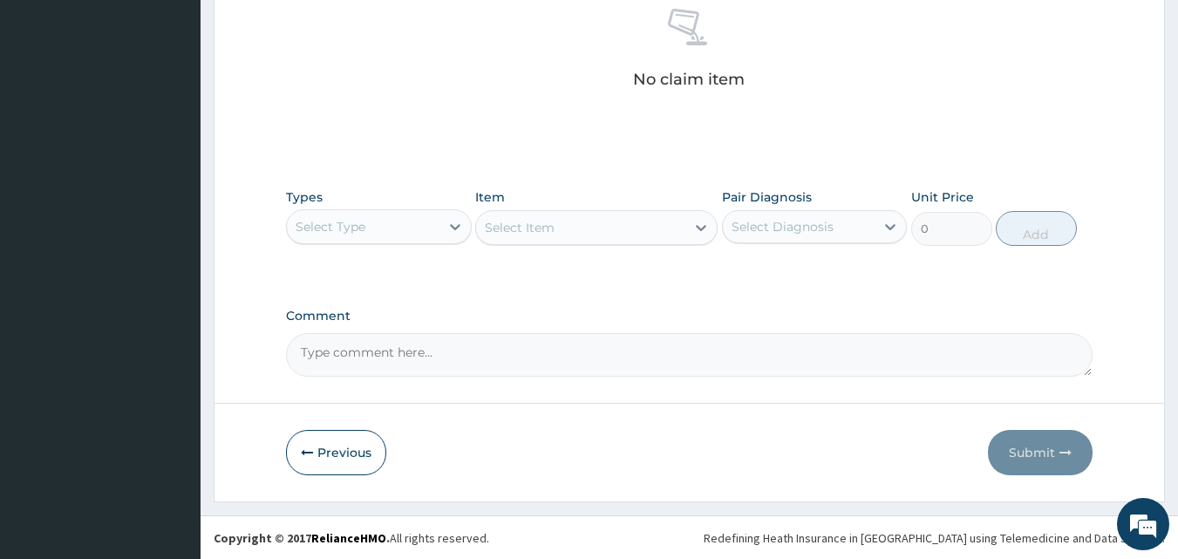
click at [382, 227] on div "Select Type" at bounding box center [363, 227] width 153 height 28
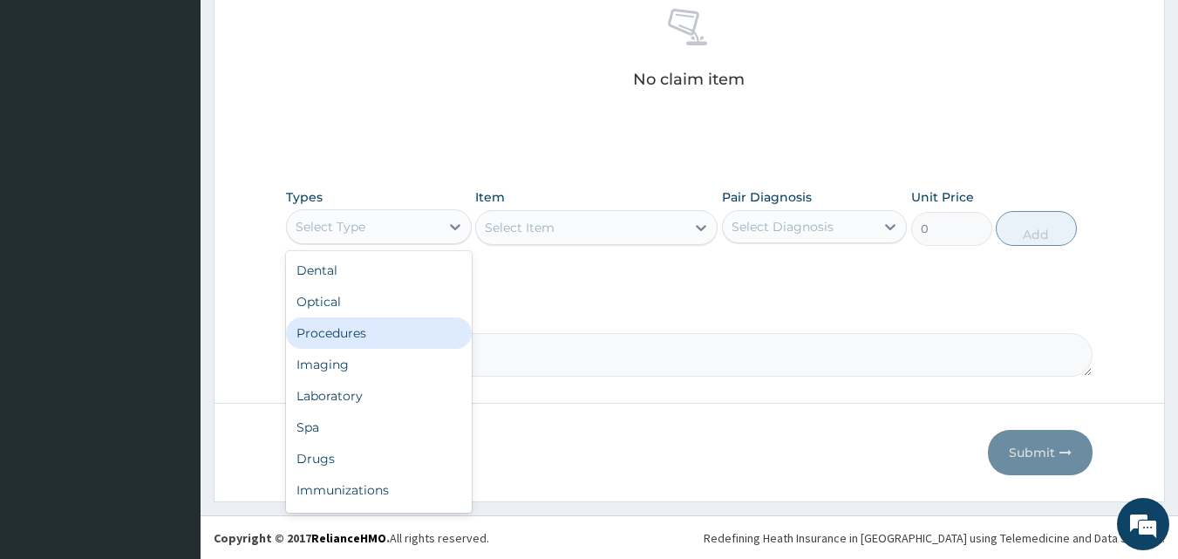
click at [355, 337] on div "Procedures" at bounding box center [379, 332] width 186 height 31
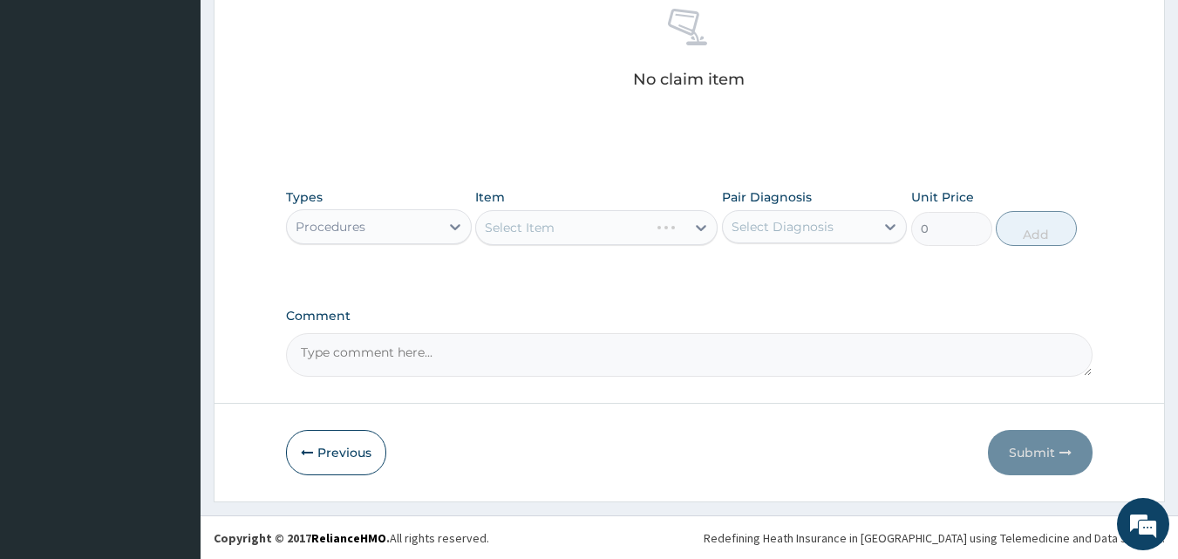
click at [562, 230] on div "Select Item" at bounding box center [596, 227] width 242 height 35
click at [563, 226] on div "Select Item" at bounding box center [596, 227] width 242 height 35
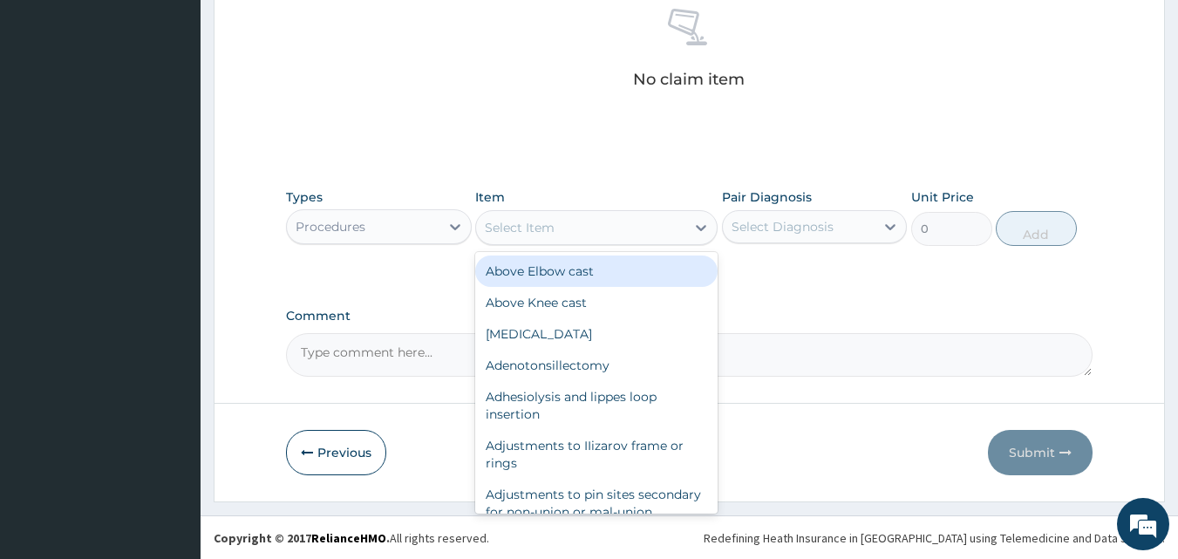
click at [563, 226] on div "Select Item" at bounding box center [580, 228] width 209 height 28
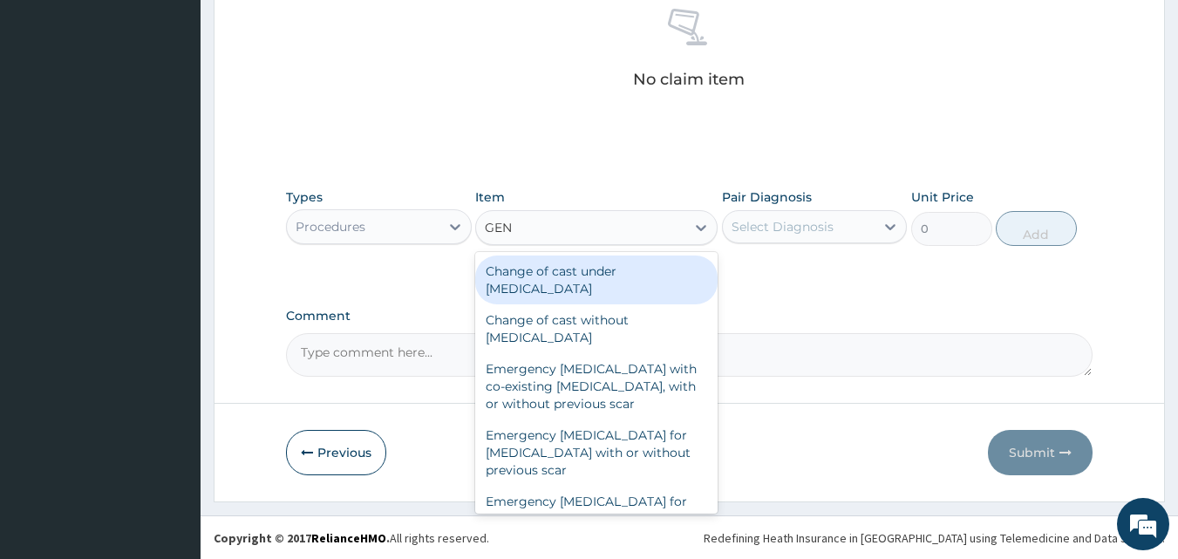
type input "GENE"
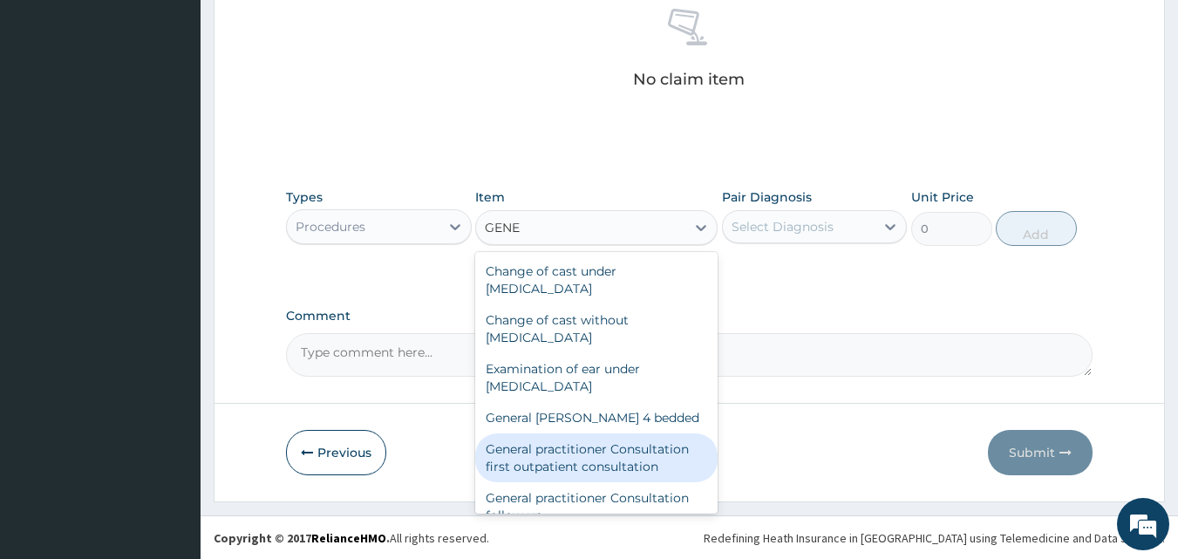
click at [633, 459] on div "General practitioner Consultation first outpatient consultation" at bounding box center [596, 457] width 242 height 49
type input "3547.5"
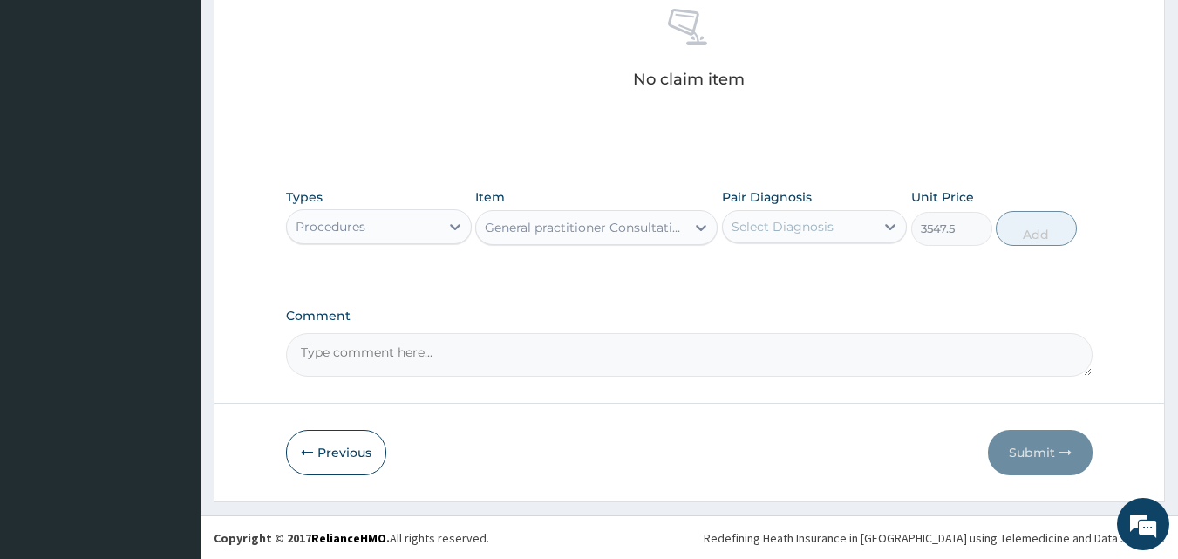
click at [792, 228] on div "Select Diagnosis" at bounding box center [783, 226] width 102 height 17
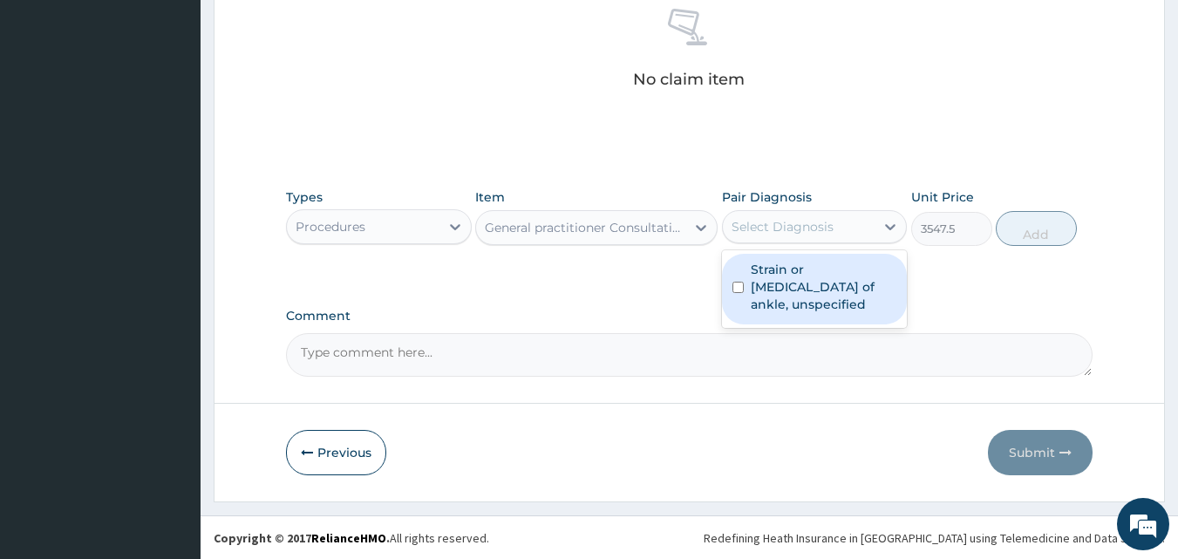
click at [781, 286] on label "Strain or sprain of ankle, unspecified" at bounding box center [824, 287] width 147 height 52
checkbox input "true"
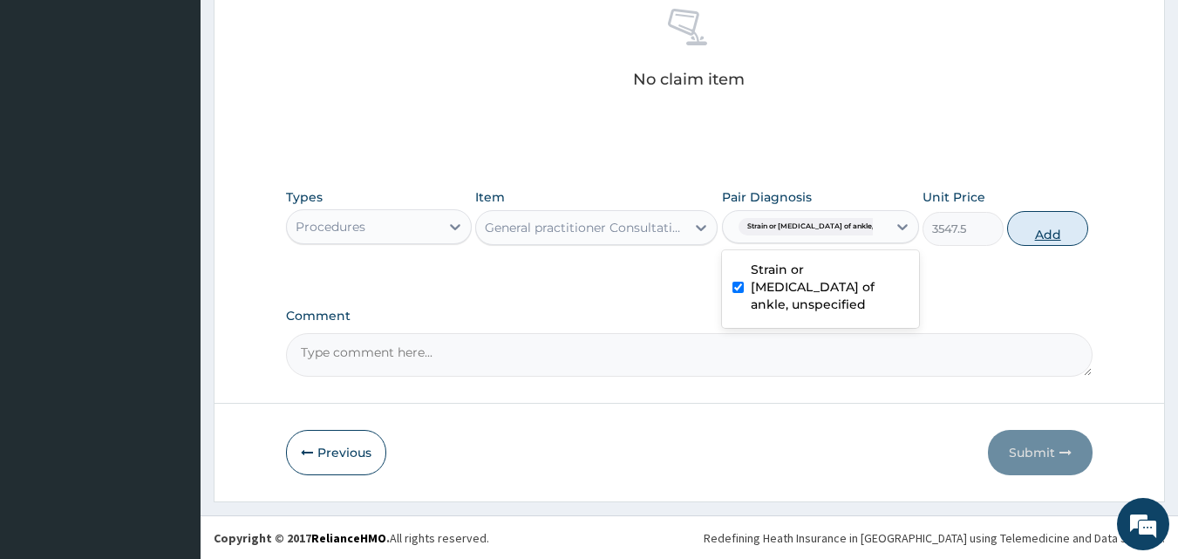
click at [1032, 236] on button "Add" at bounding box center [1047, 228] width 81 height 35
type input "0"
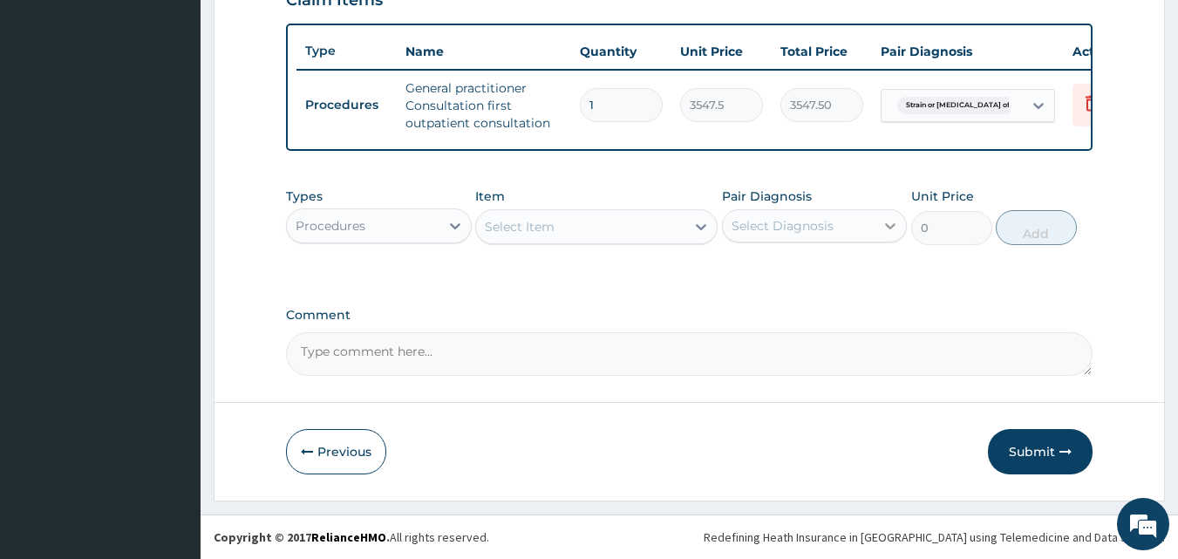
scroll to position [638, 0]
click at [533, 228] on div "Select Item" at bounding box center [520, 226] width 70 height 17
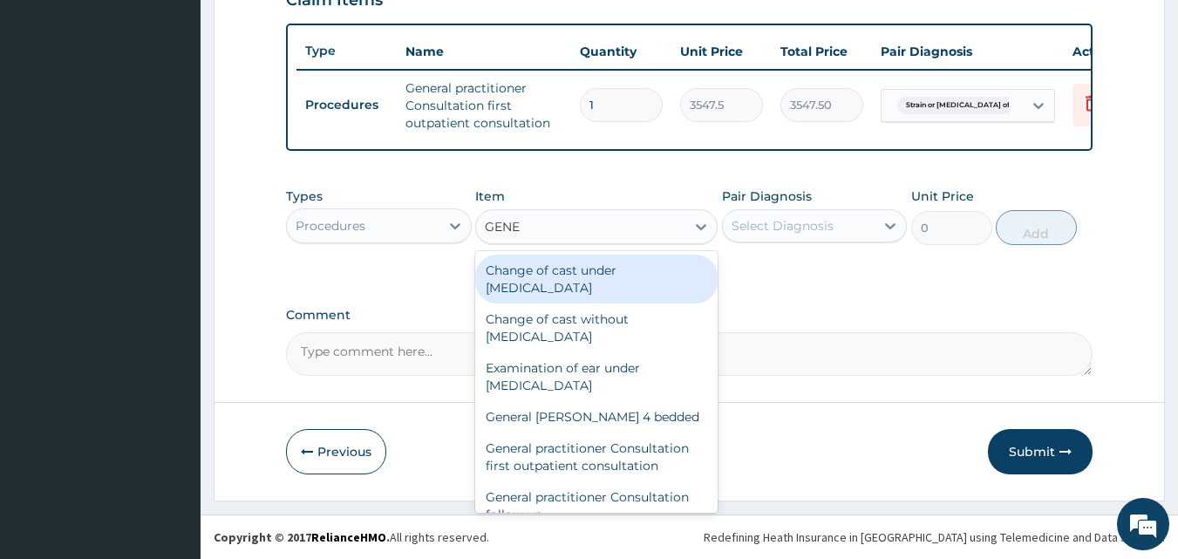
type input "GENER"
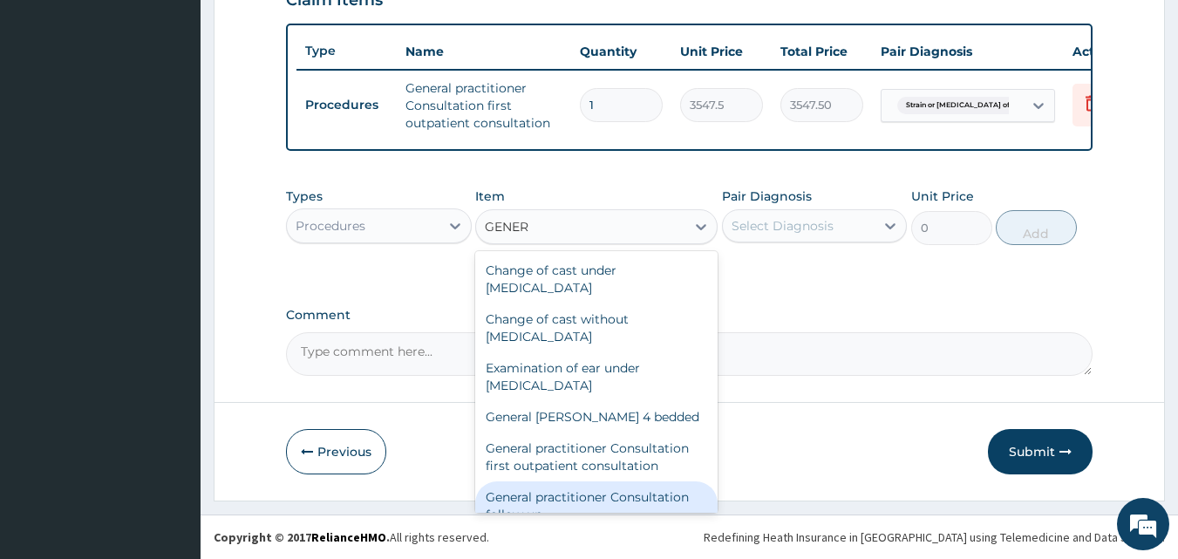
click at [617, 502] on div "General practitioner Consultation follow up" at bounding box center [596, 505] width 242 height 49
type input "2365"
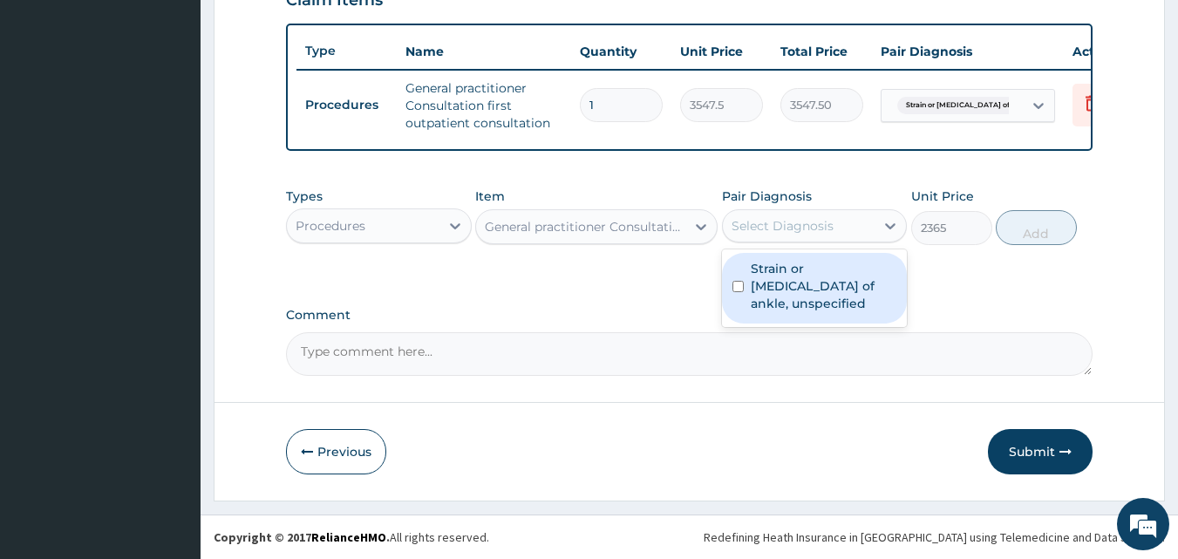
click at [796, 226] on div "Select Diagnosis" at bounding box center [783, 225] width 102 height 17
click at [791, 283] on label "Strain or sprain of ankle, unspecified" at bounding box center [824, 286] width 147 height 52
checkbox input "true"
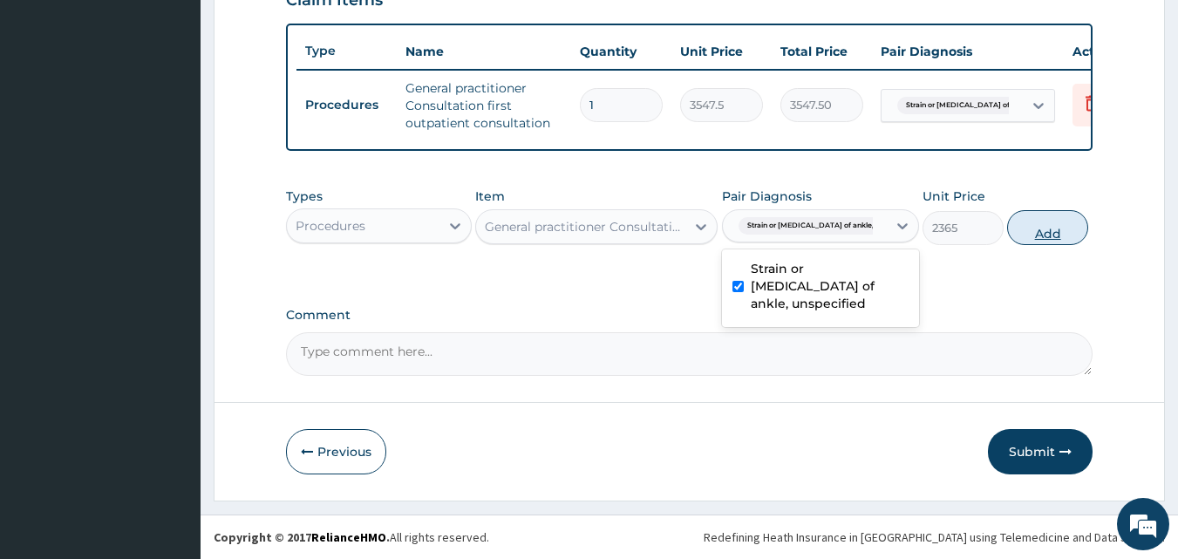
click at [1028, 229] on button "Add" at bounding box center [1047, 227] width 81 height 35
type input "0"
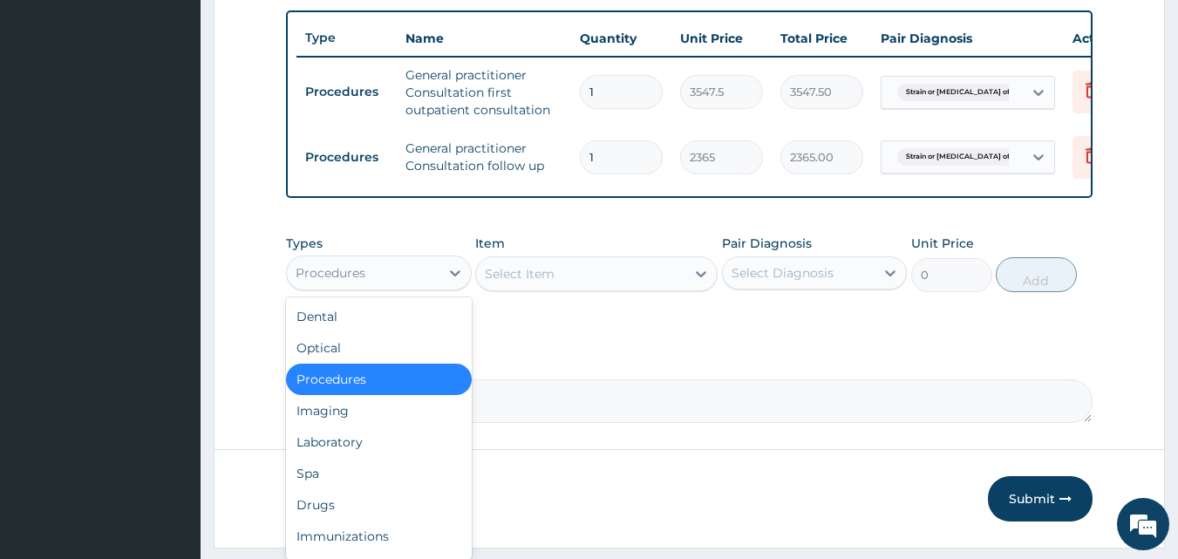
click at [426, 287] on div "Procedures" at bounding box center [363, 273] width 153 height 28
click at [356, 521] on div "Drugs" at bounding box center [379, 504] width 186 height 31
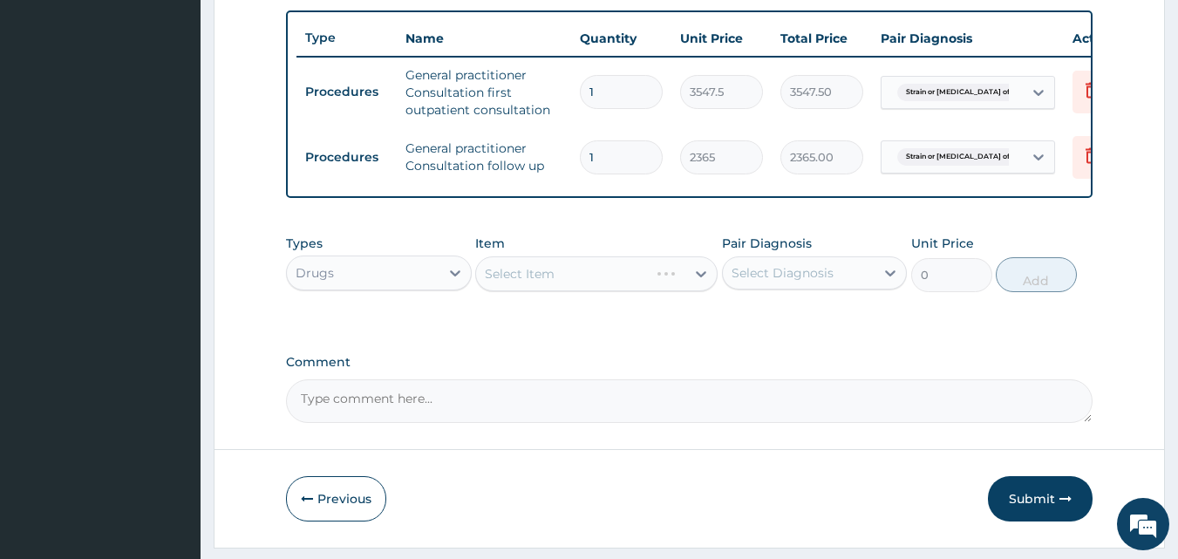
click at [569, 285] on div "Select Item" at bounding box center [596, 273] width 242 height 35
click at [569, 284] on div "Select Item" at bounding box center [580, 274] width 209 height 28
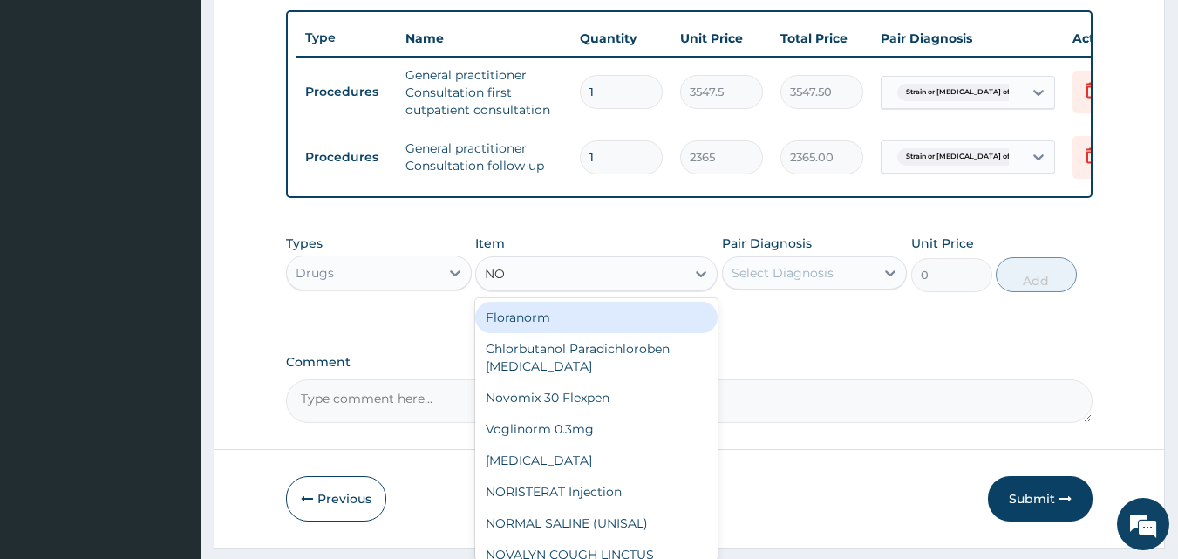
type input "N"
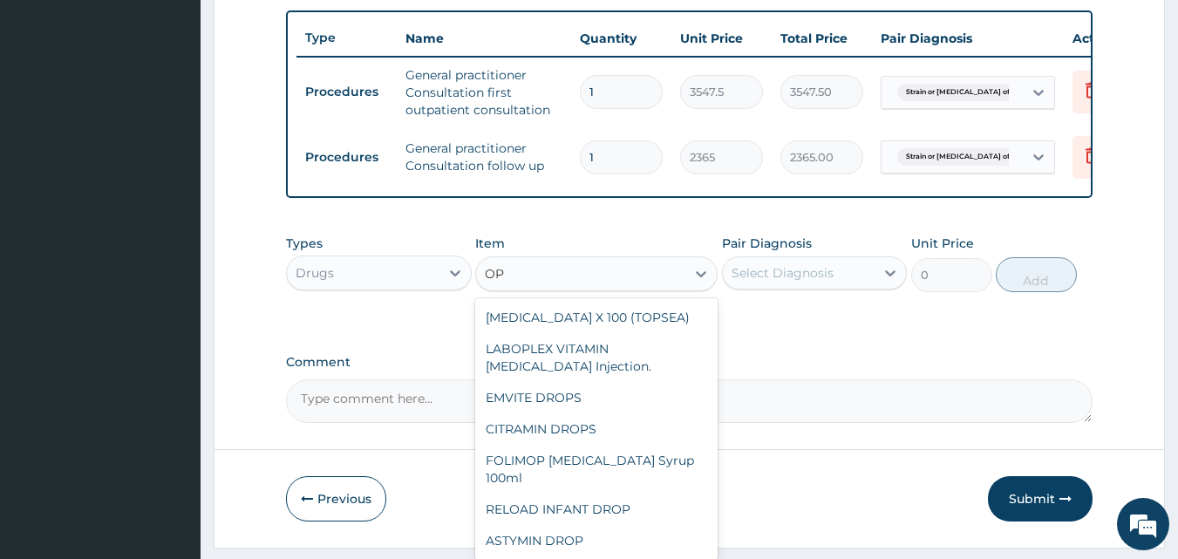
type input "O"
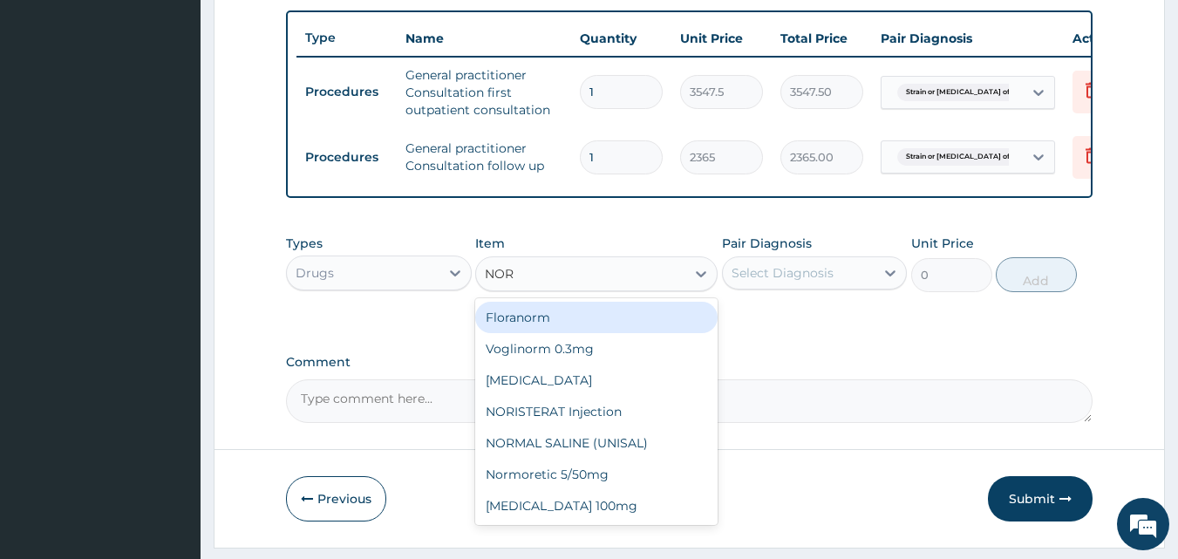
type input "NOR"
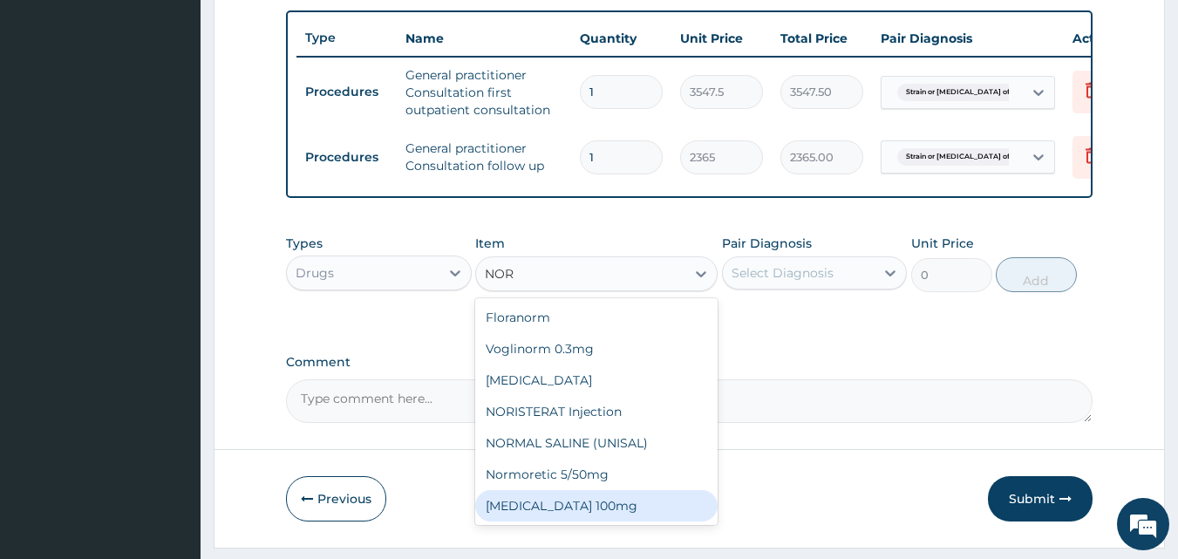
type input "NORF"
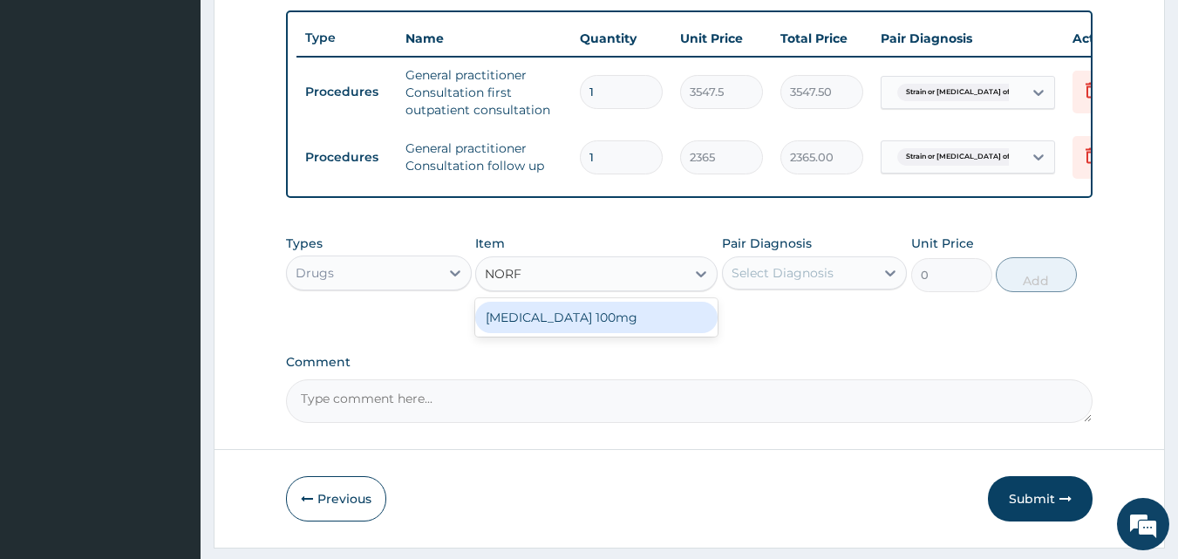
click at [608, 333] on div "[MEDICAL_DATA] 100mg" at bounding box center [596, 317] width 242 height 31
type input "140.7175"
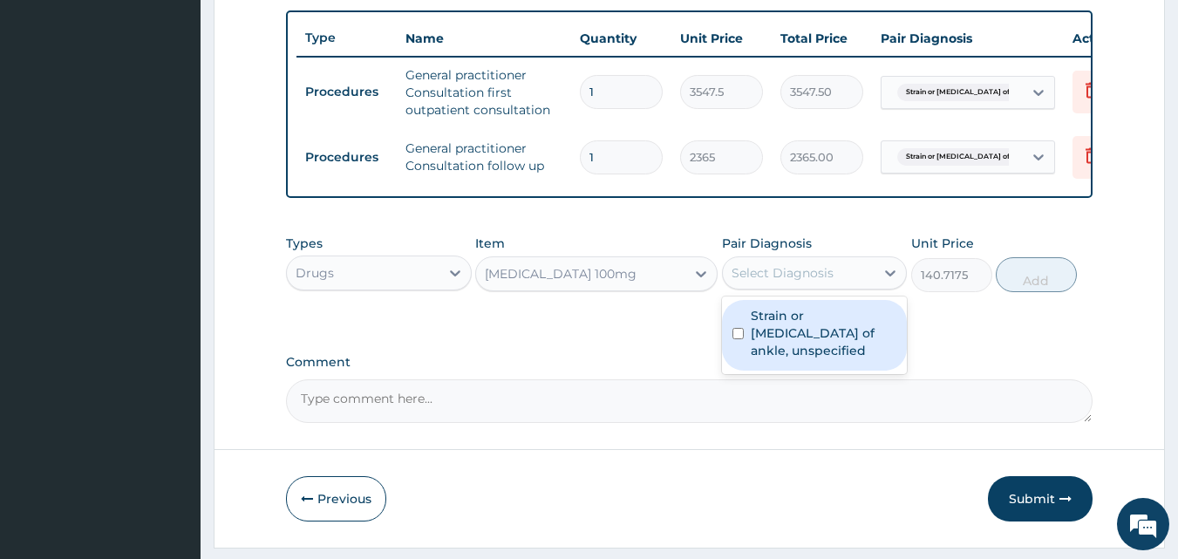
click at [826, 269] on div "Select Diagnosis" at bounding box center [815, 272] width 186 height 33
click at [808, 341] on label "Strain or sprain of ankle, unspecified" at bounding box center [824, 333] width 147 height 52
checkbox input "true"
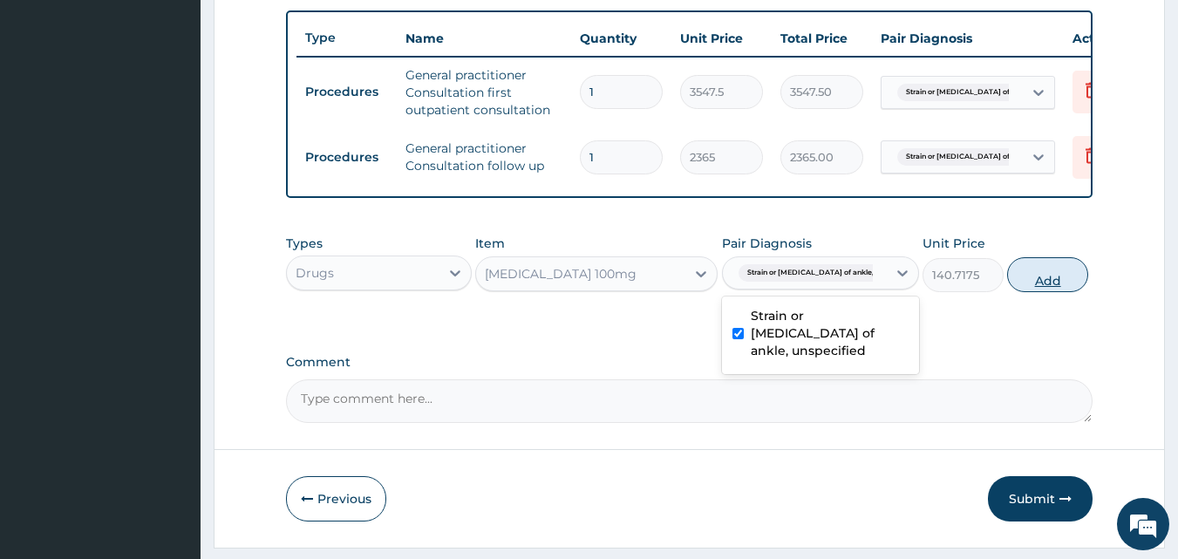
click at [1041, 292] on button "Add" at bounding box center [1047, 274] width 81 height 35
type input "0"
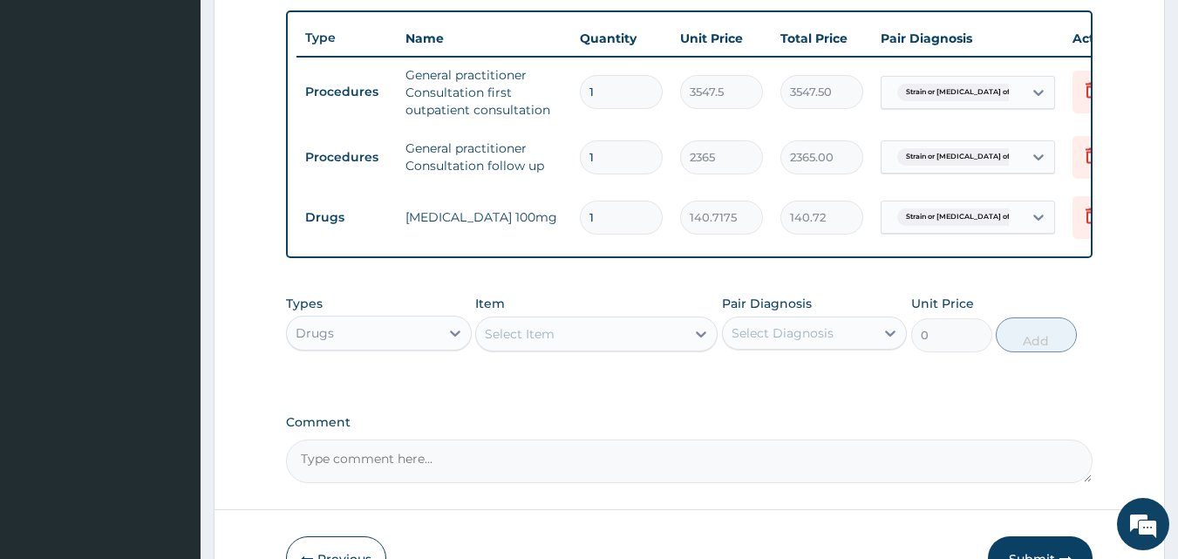
drag, startPoint x: 630, startPoint y: 218, endPoint x: 566, endPoint y: 220, distance: 64.6
click at [566, 220] on tr "Drugs Norflex 100mg 1 140.7175 140.72 Strain or sprain of ankle, uns... Delete" at bounding box center [723, 217] width 855 height 60
type input "2"
type input "281.44"
type input "20"
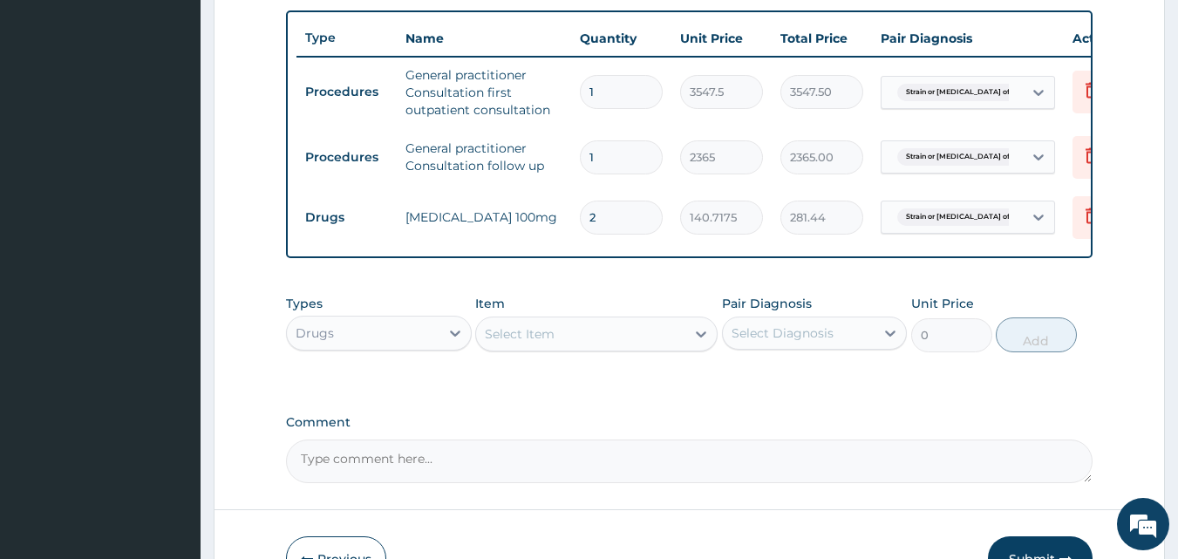
type input "2814.35"
type input "20"
click at [540, 343] on div "Select Item" at bounding box center [520, 333] width 70 height 17
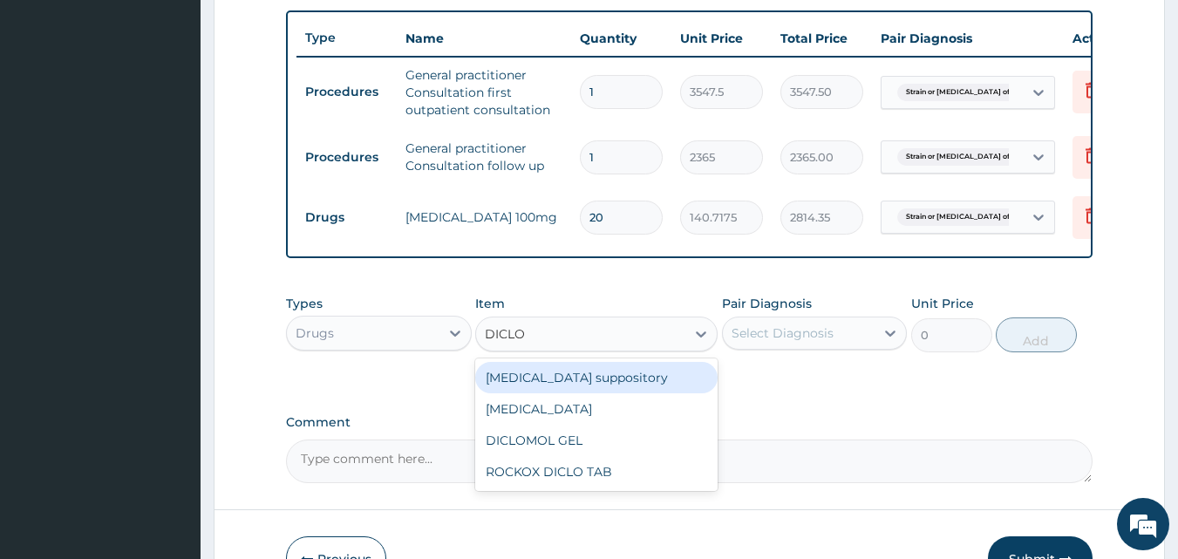
type input "DICLOF"
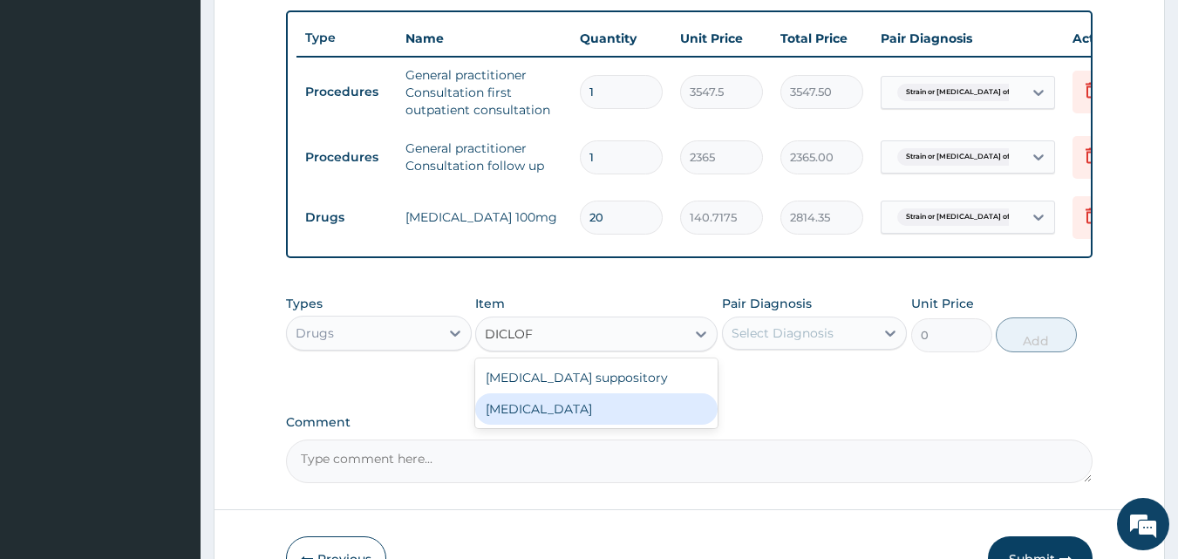
click at [528, 425] on div "[MEDICAL_DATA]" at bounding box center [596, 408] width 242 height 31
type input "591.25"
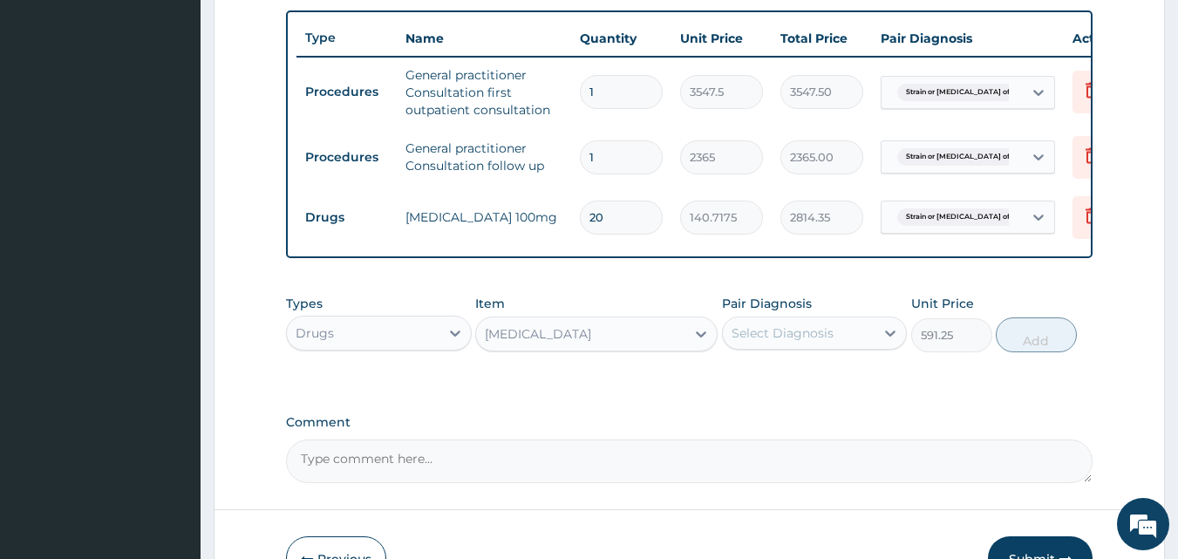
click at [767, 342] on div "Select Diagnosis" at bounding box center [783, 332] width 102 height 17
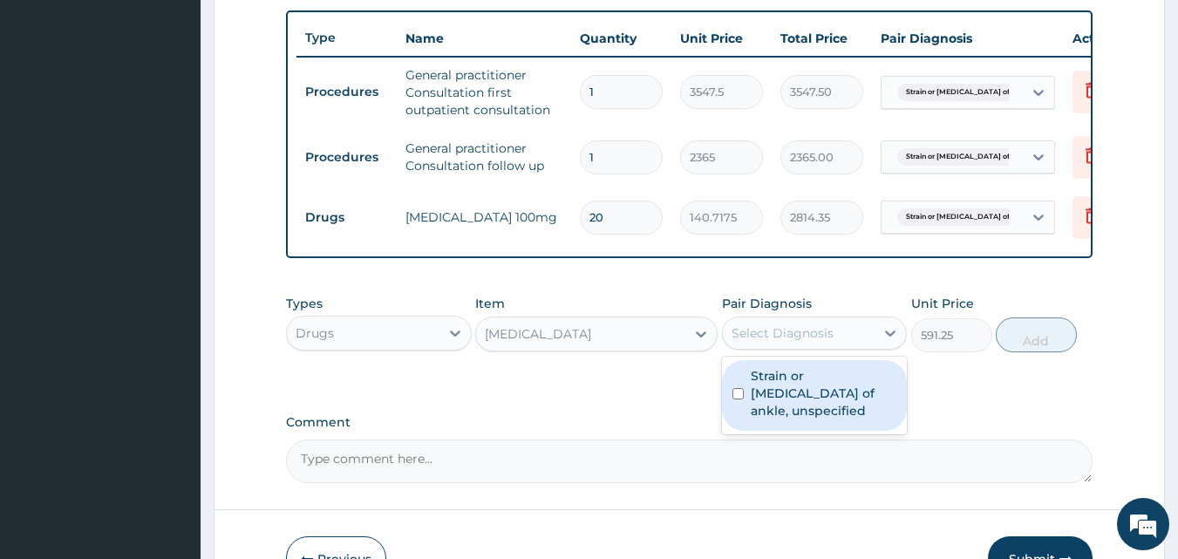
drag, startPoint x: 775, startPoint y: 391, endPoint x: 855, endPoint y: 362, distance: 84.4
click at [777, 391] on label "Strain or sprain of ankle, unspecified" at bounding box center [824, 393] width 147 height 52
checkbox input "true"
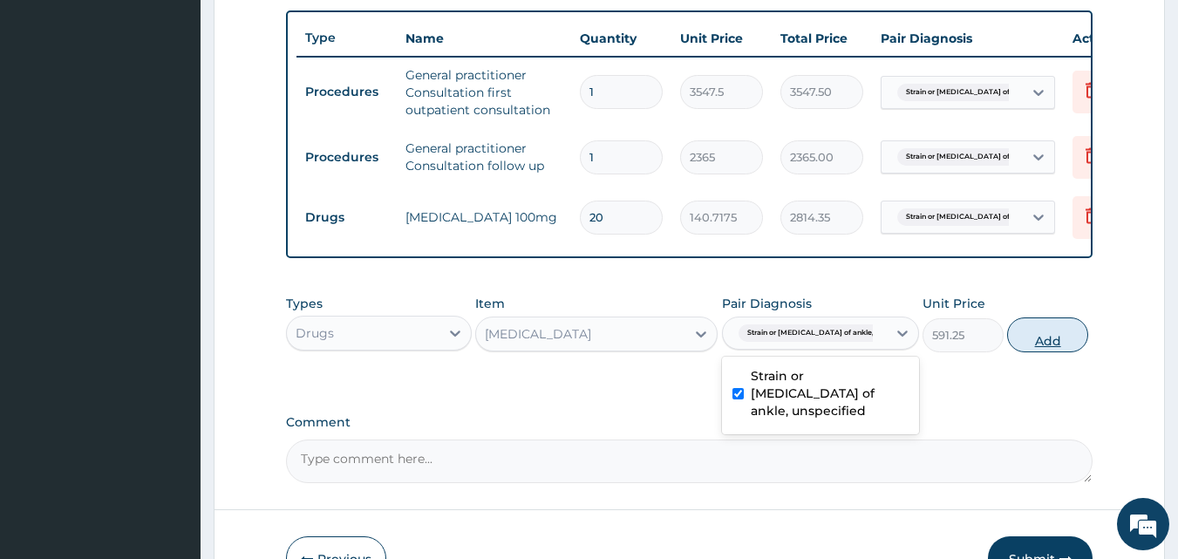
click at [1012, 346] on button "Add" at bounding box center [1047, 334] width 81 height 35
type input "0"
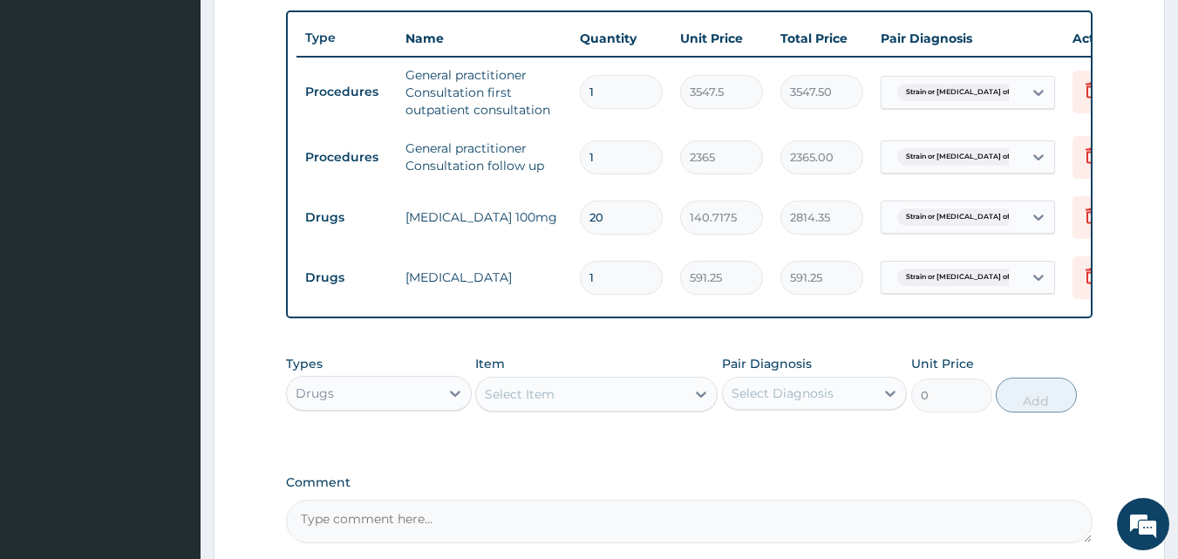
type input "10"
type input "5912.50"
type input "10"
click at [771, 447] on div "Types Drugs Item Select Item Pair Diagnosis Select Diagnosis Unit Price 0 Add" at bounding box center [690, 396] width 808 height 101
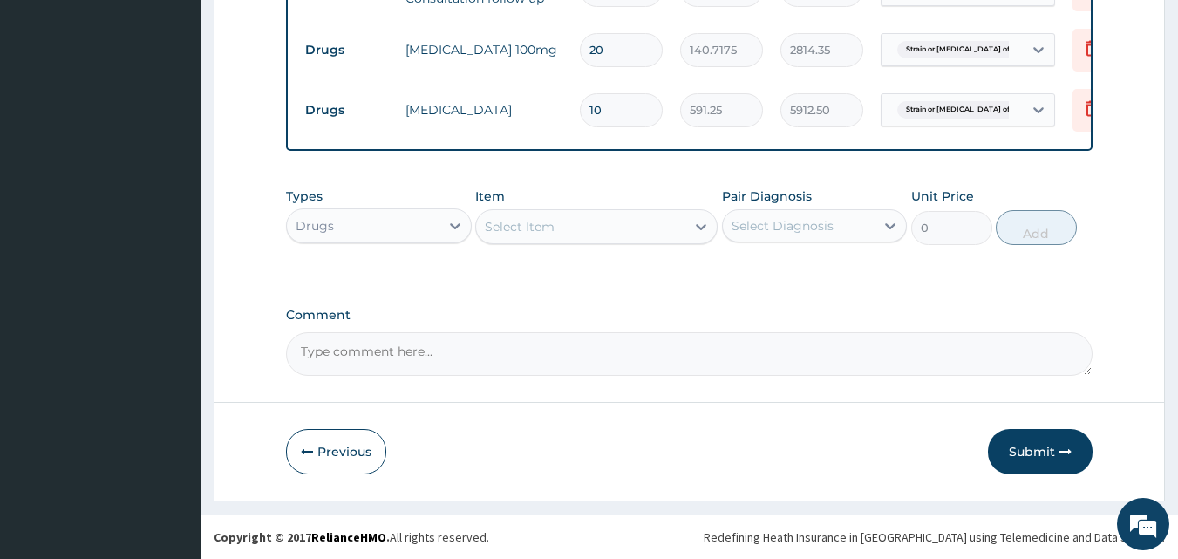
scroll to position [819, 0]
click at [1037, 446] on button "Submit" at bounding box center [1040, 451] width 105 height 45
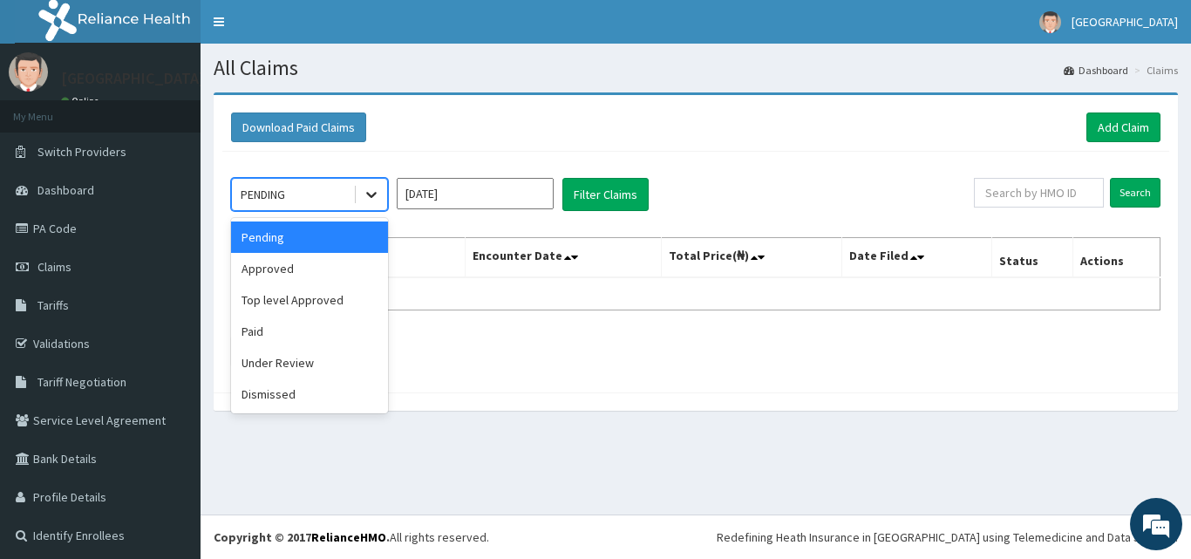
click at [369, 195] on icon at bounding box center [371, 196] width 10 height 6
click at [308, 275] on div "Approved" at bounding box center [309, 268] width 157 height 31
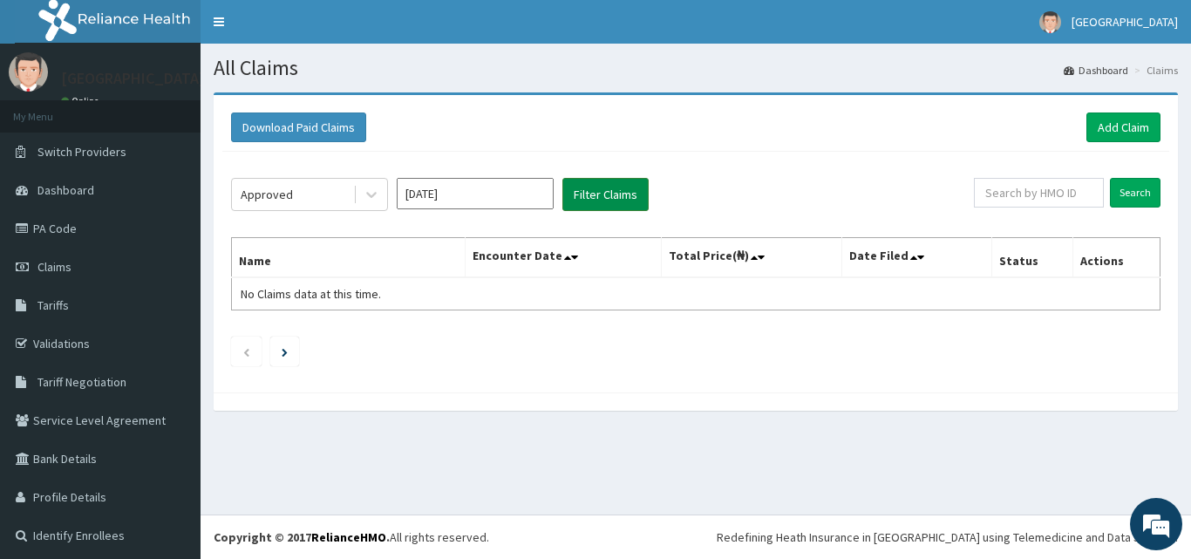
click at [591, 198] on button "Filter Claims" at bounding box center [605, 194] width 86 height 33
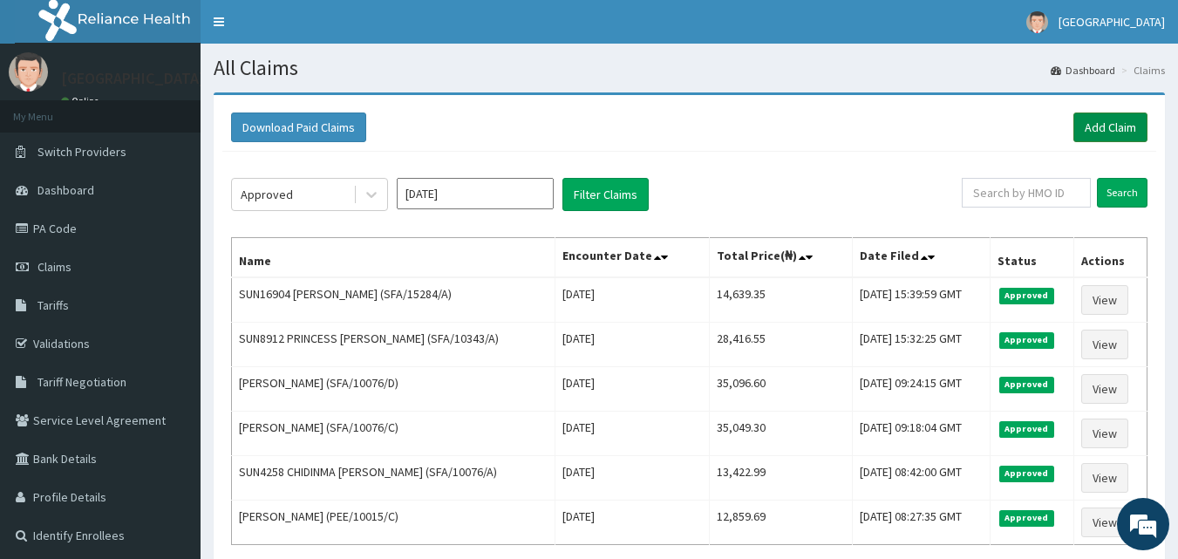
click at [1121, 125] on link "Add Claim" at bounding box center [1110, 127] width 74 height 30
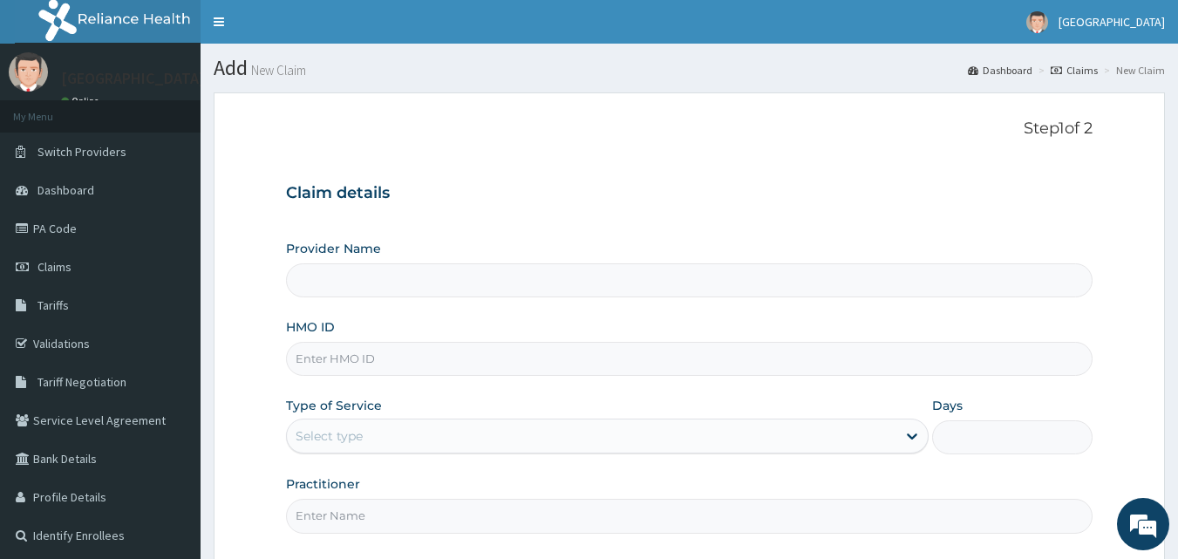
click at [446, 365] on input "HMO ID" at bounding box center [690, 359] width 808 height 34
type input "RHG/10025/"
type input "Apex Health Specialist Hospital"
type input "RHG/10025/A"
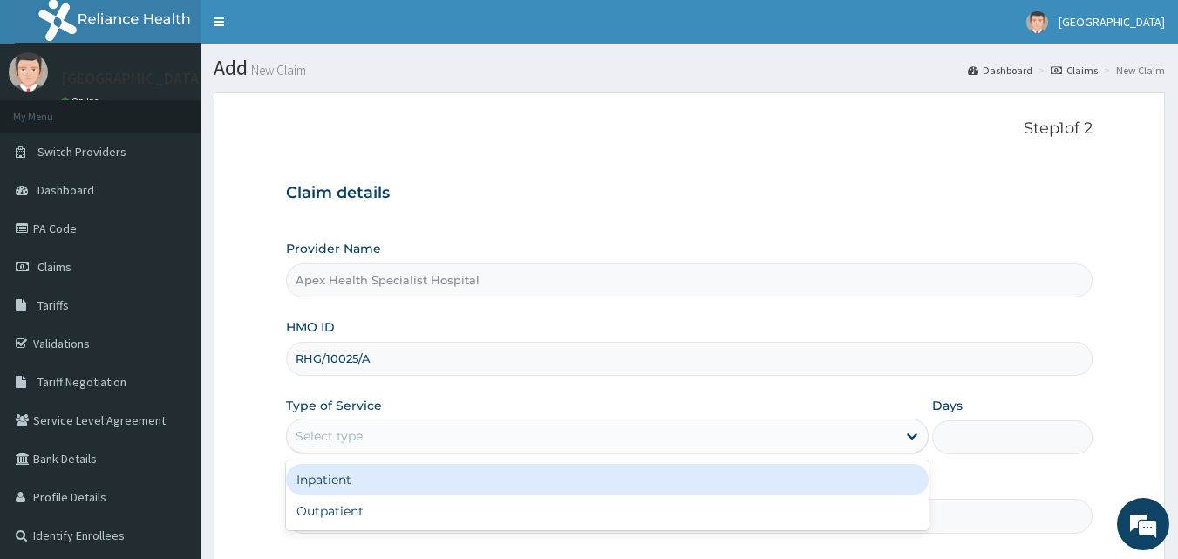
click at [469, 446] on div "Select type" at bounding box center [592, 436] width 610 height 28
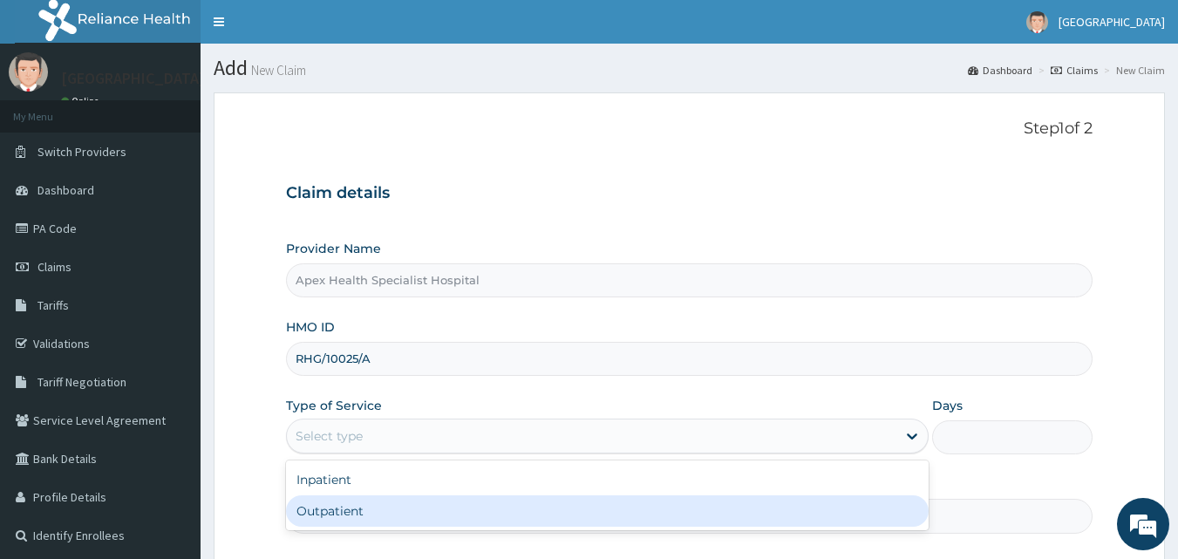
click at [476, 509] on div "Outpatient" at bounding box center [607, 510] width 643 height 31
type input "1"
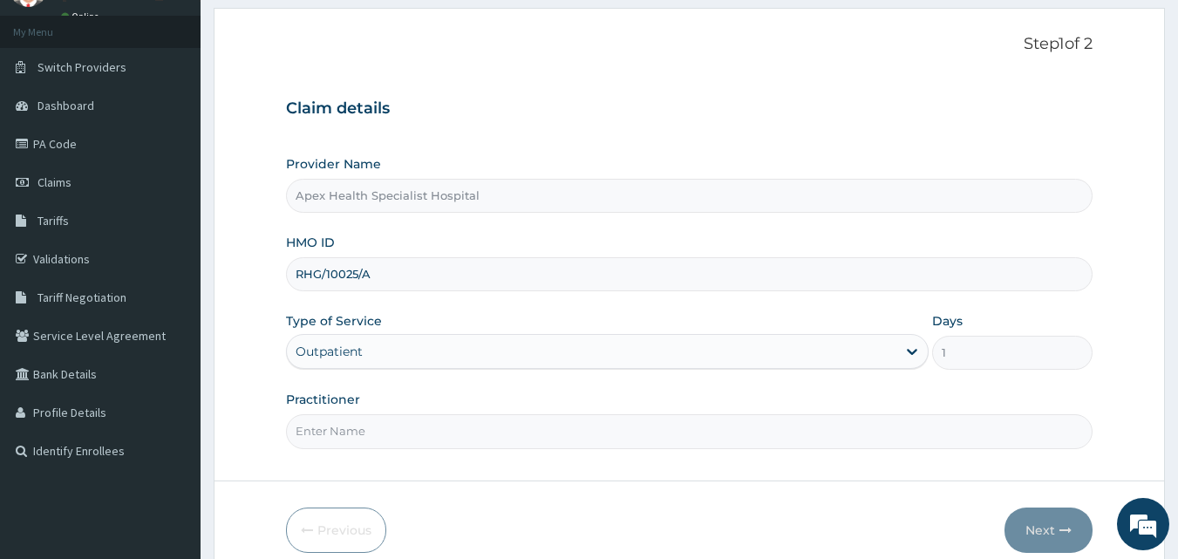
scroll to position [163, 0]
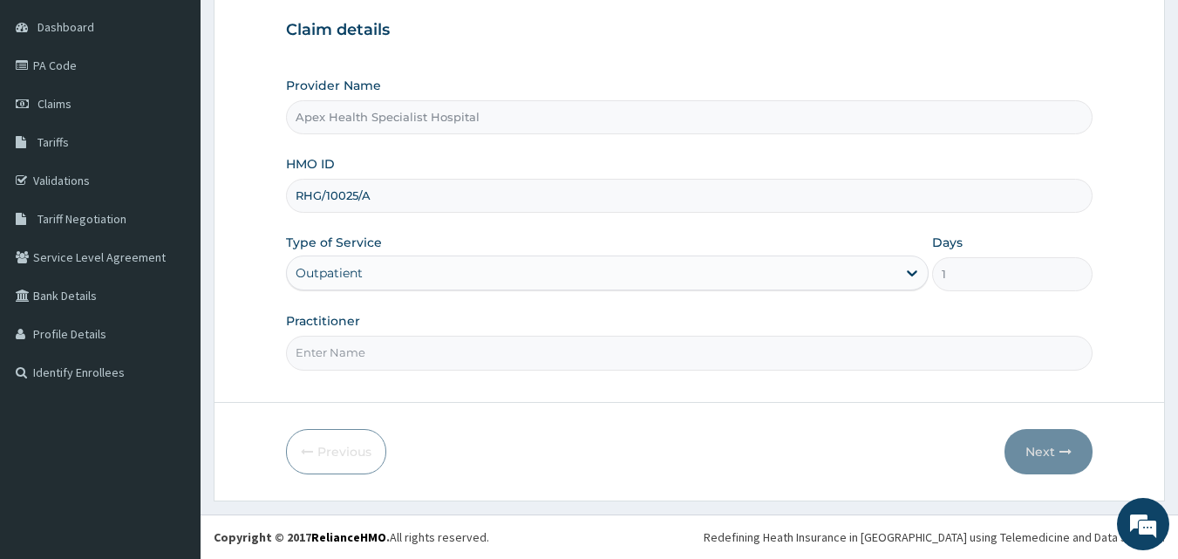
click at [559, 363] on input "Practitioner" at bounding box center [690, 353] width 808 height 34
type input "[PERSON_NAME]"
click at [1046, 446] on button "Next" at bounding box center [1049, 451] width 88 height 45
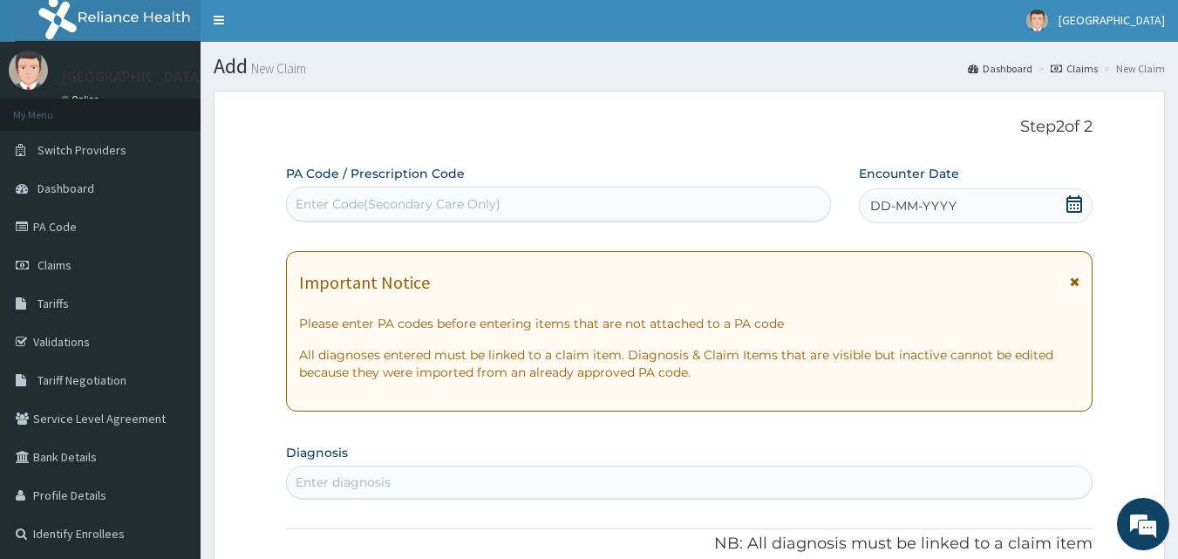
scroll to position [0, 0]
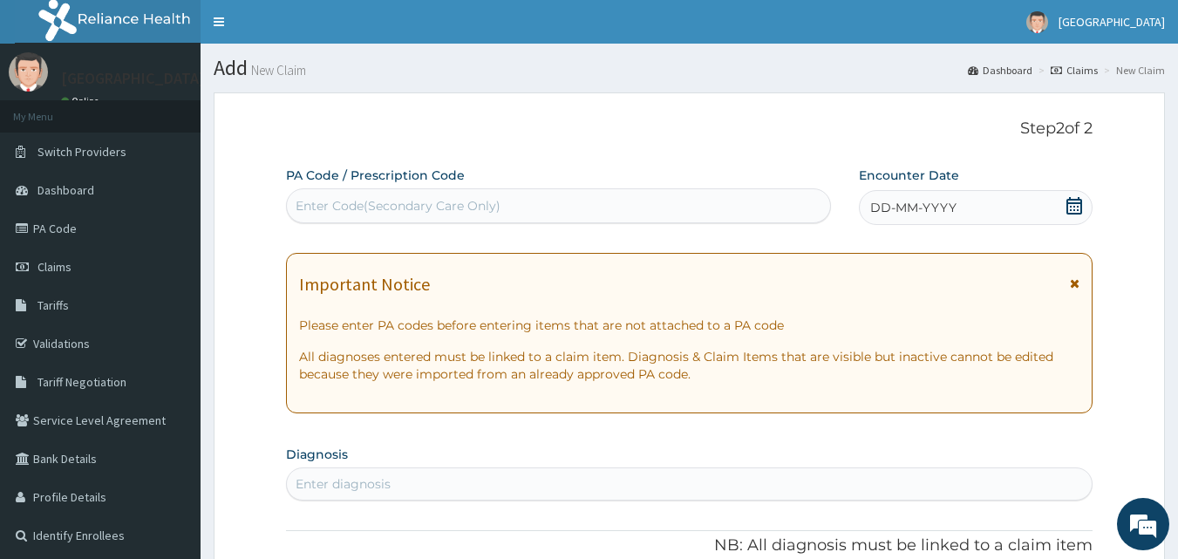
click at [412, 208] on div "Enter Code(Secondary Care Only)" at bounding box center [398, 205] width 205 height 17
paste input "PA/76E947"
type input "PA/76E947"
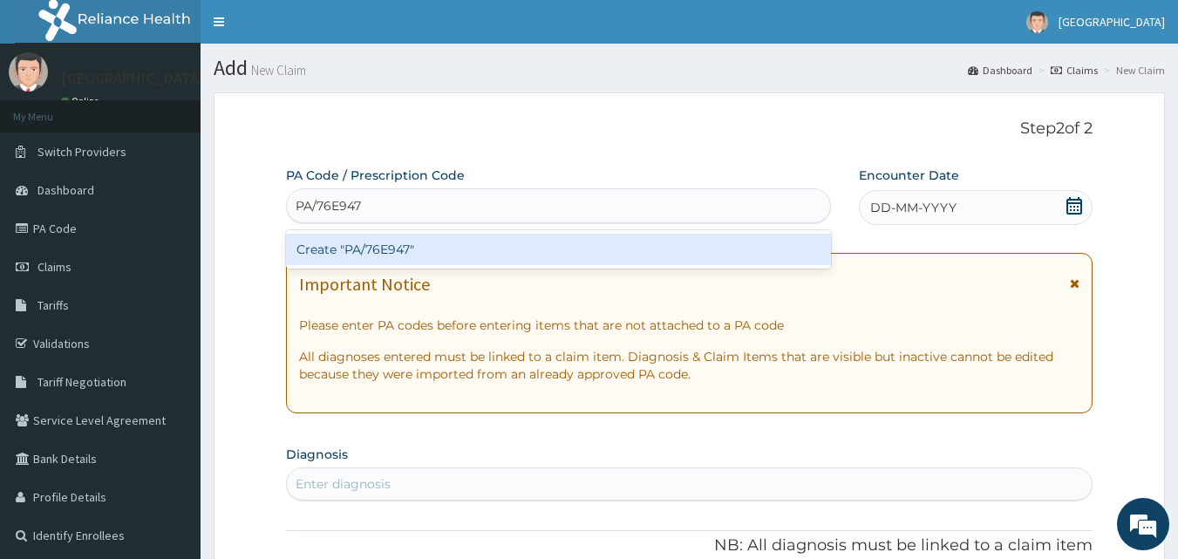
click at [414, 256] on div "Create "PA/76E947"" at bounding box center [559, 249] width 546 height 31
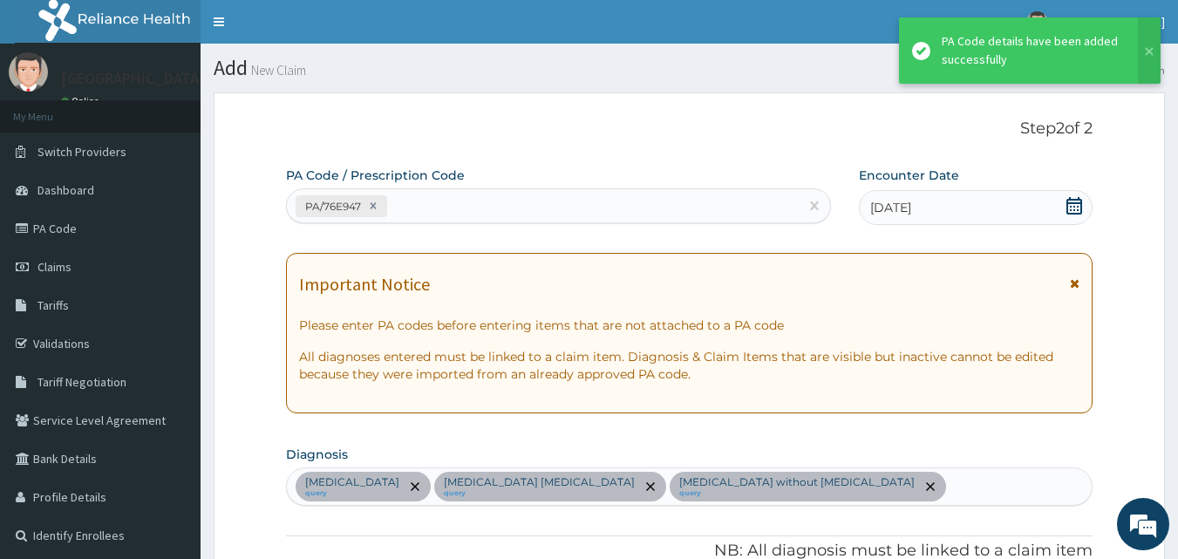
scroll to position [519, 0]
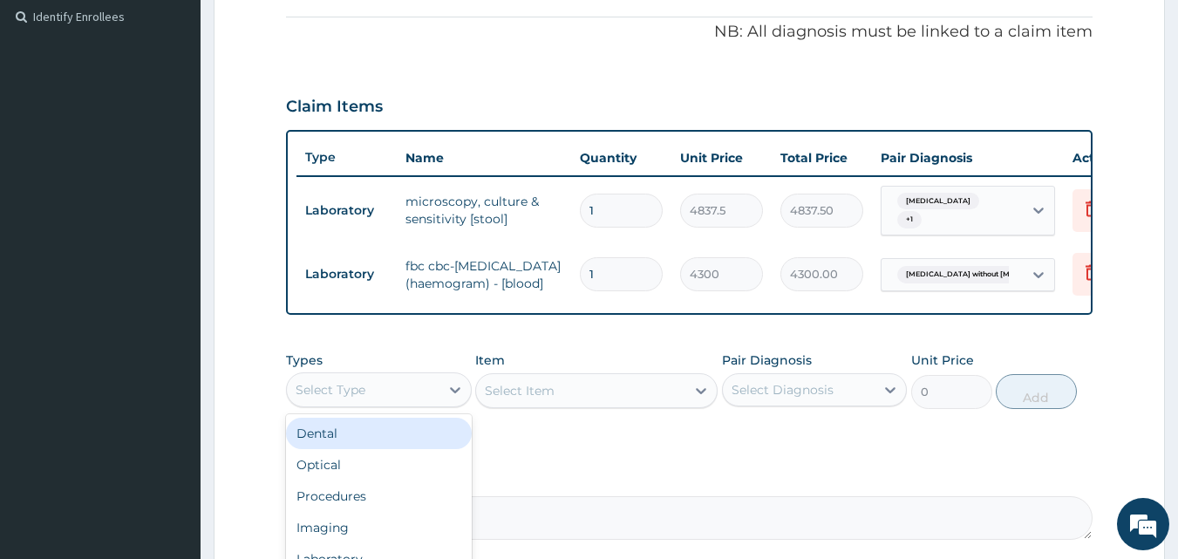
click at [432, 404] on div "Select Type" at bounding box center [363, 390] width 153 height 28
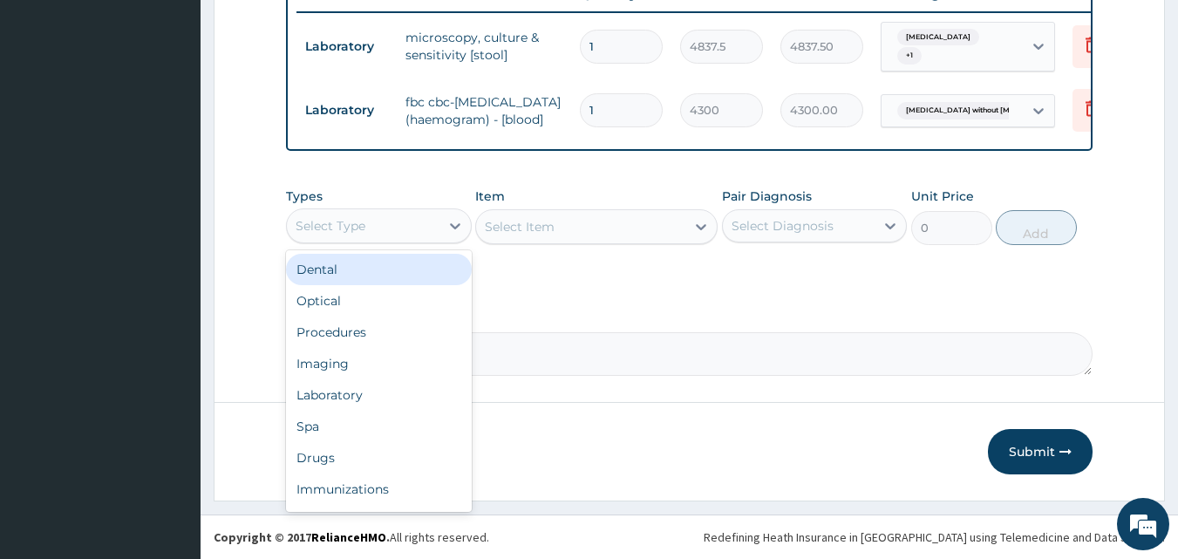
scroll to position [693, 0]
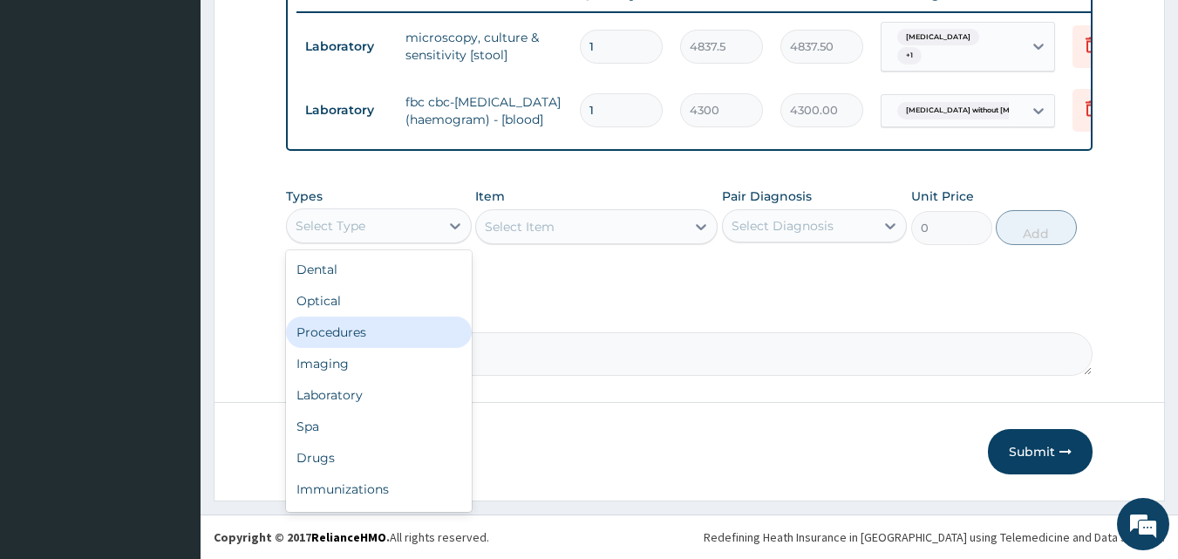
click at [364, 348] on div "Procedures" at bounding box center [379, 332] width 186 height 31
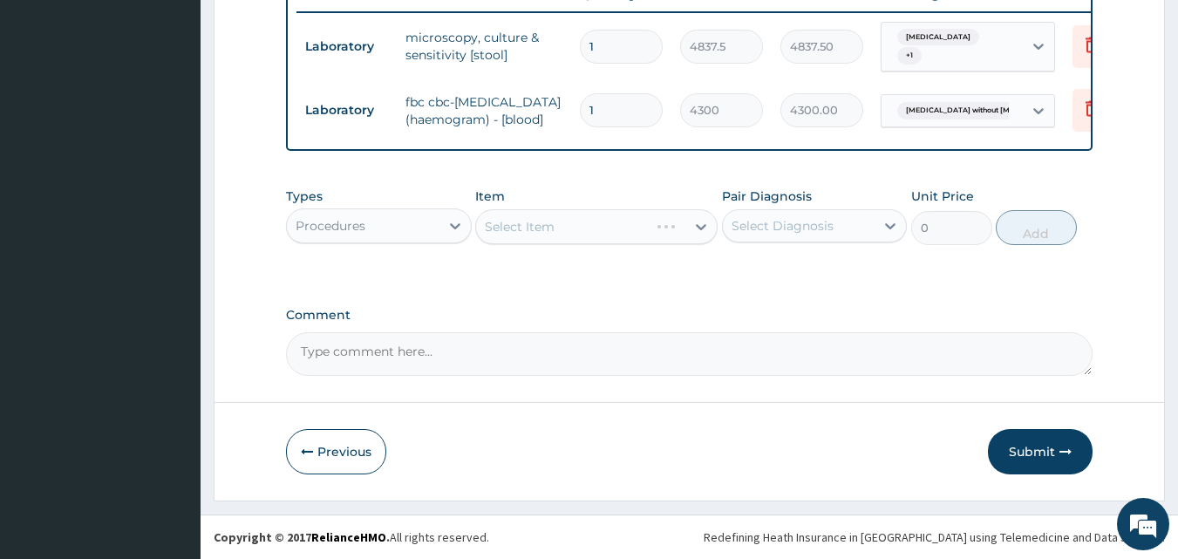
click at [545, 241] on div "Select Item" at bounding box center [596, 226] width 242 height 35
click at [544, 241] on div "Select Item" at bounding box center [596, 226] width 242 height 35
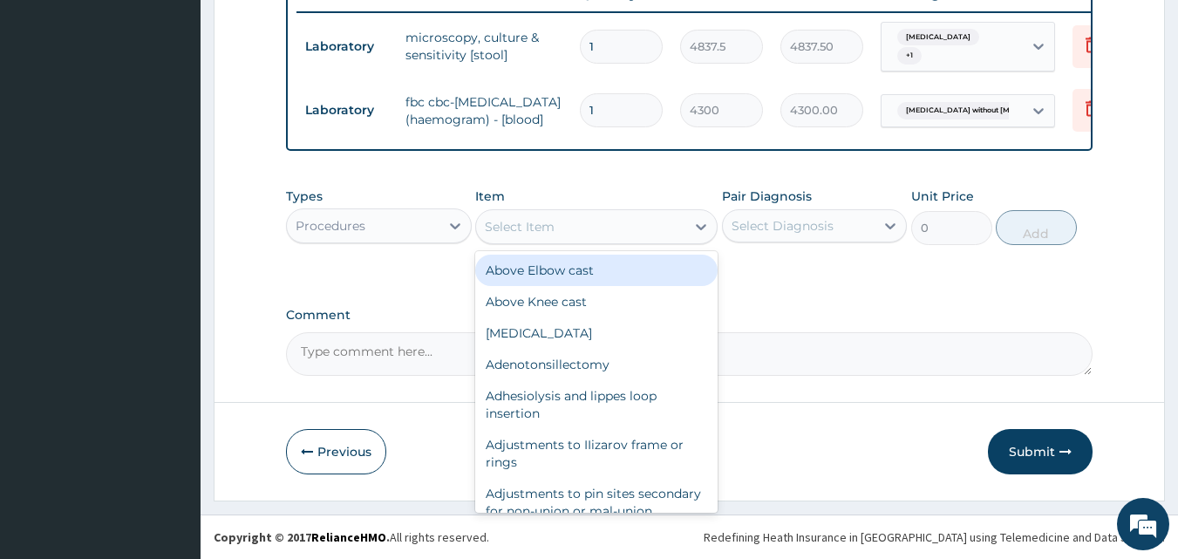
click at [544, 235] on div "Select Item" at bounding box center [520, 226] width 70 height 17
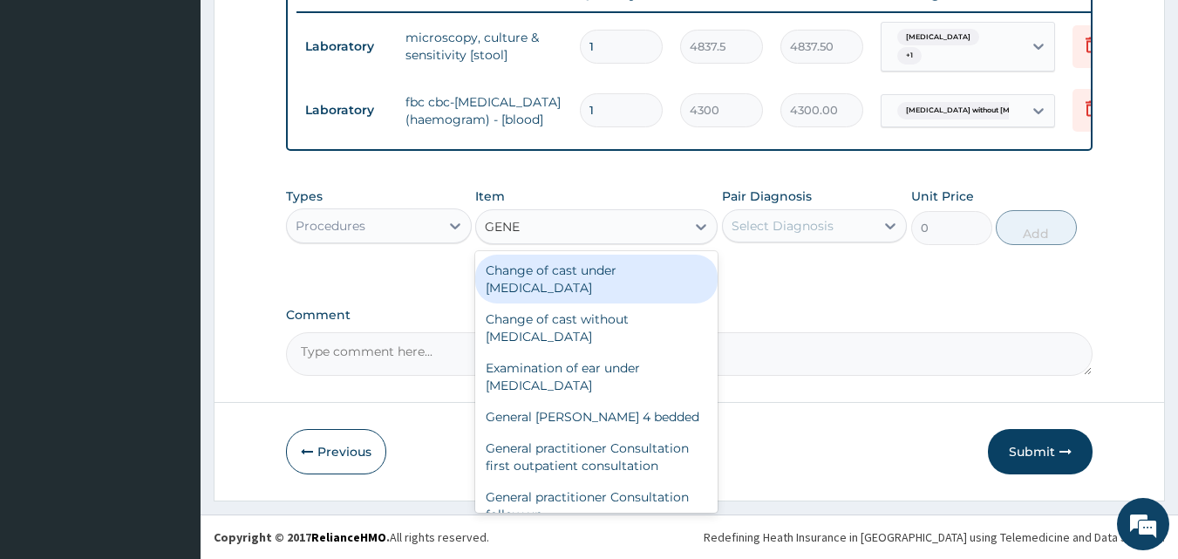
type input "GENER"
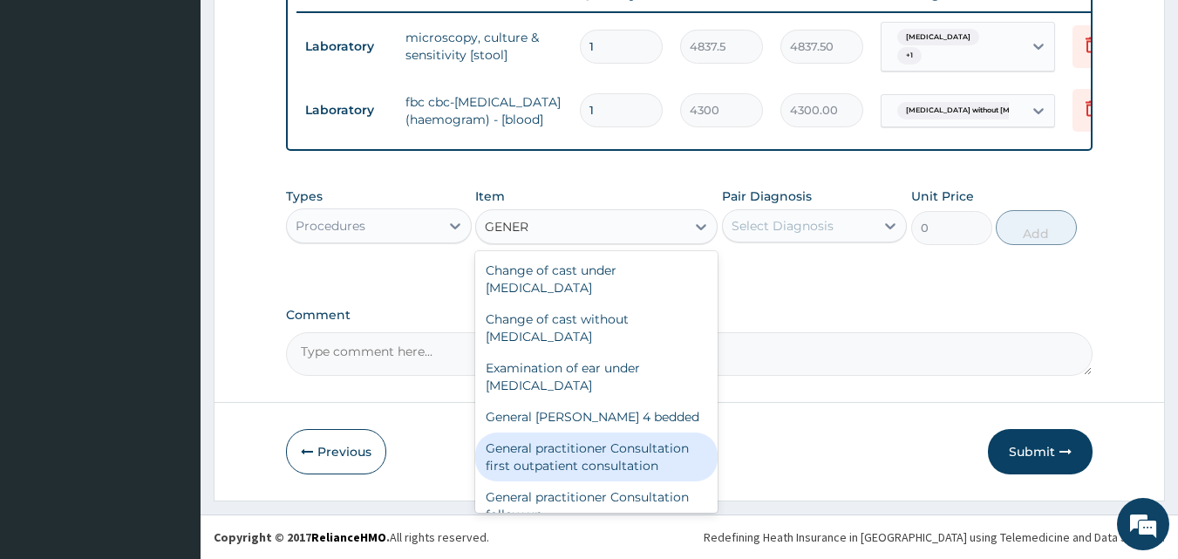
click at [587, 453] on div "General practitioner Consultation first outpatient consultation" at bounding box center [596, 457] width 242 height 49
type input "3547.5"
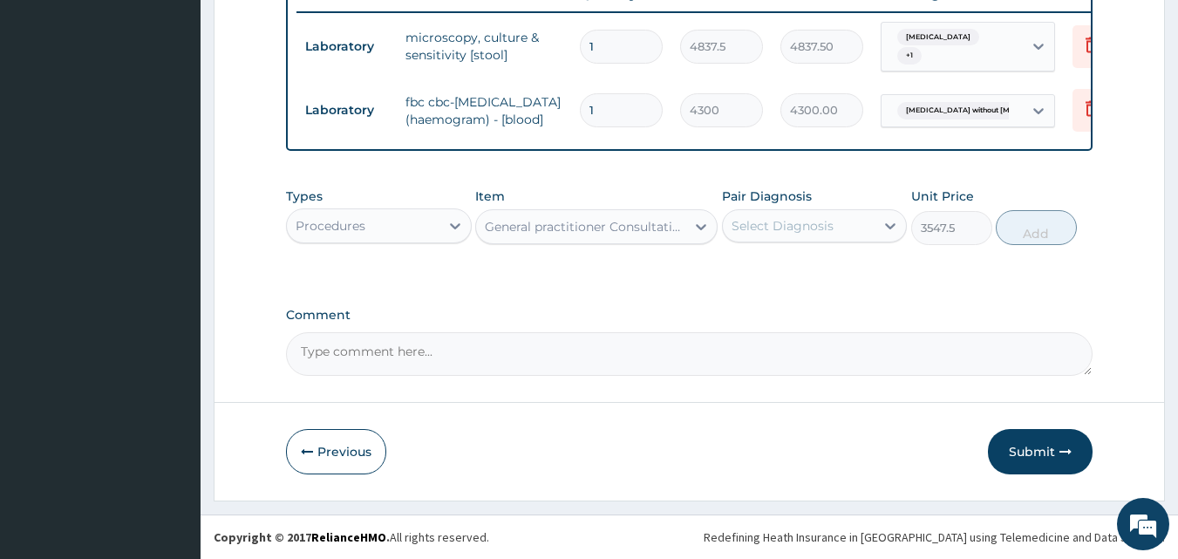
click at [786, 230] on div "Select Diagnosis" at bounding box center [783, 225] width 102 height 17
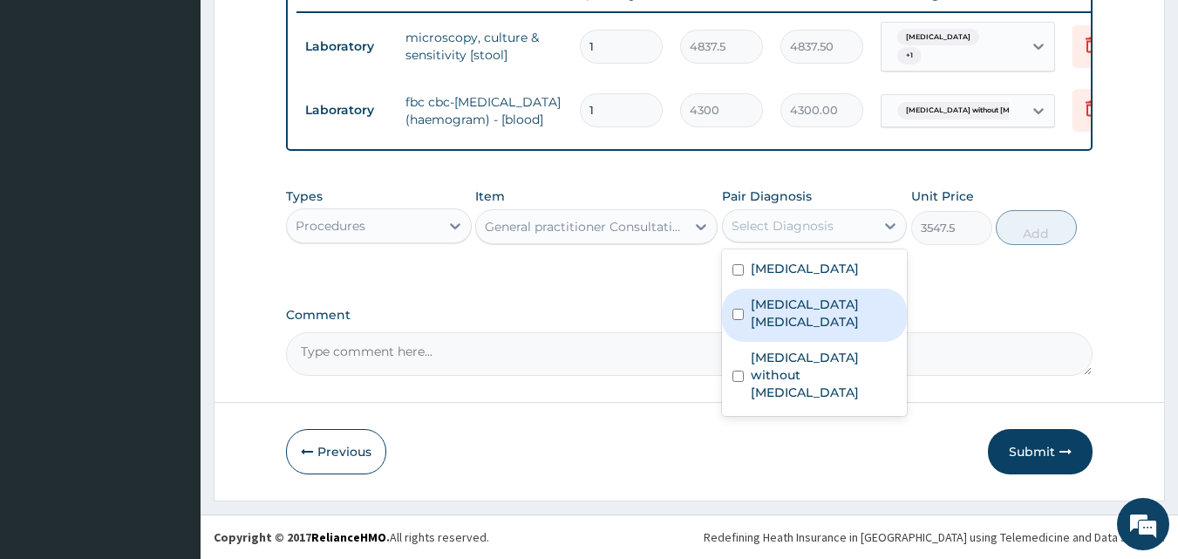
drag, startPoint x: 775, startPoint y: 340, endPoint x: 871, endPoint y: 288, distance: 109.3
click at [776, 331] on label "Gastrointestinal laceration" at bounding box center [824, 313] width 147 height 35
checkbox input "true"
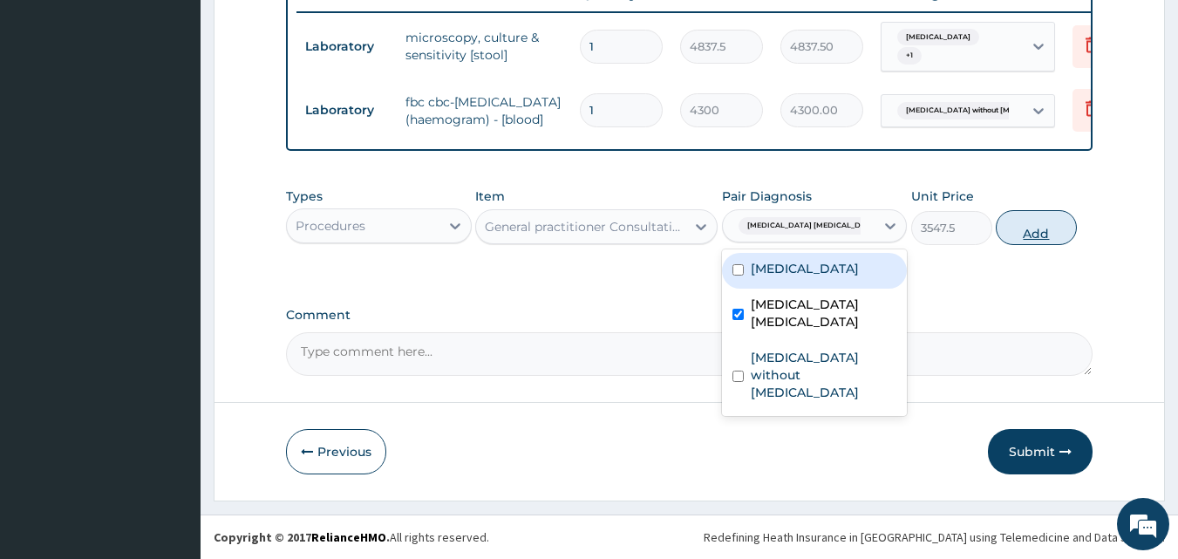
click at [1036, 244] on button "Add" at bounding box center [1036, 227] width 81 height 35
type input "0"
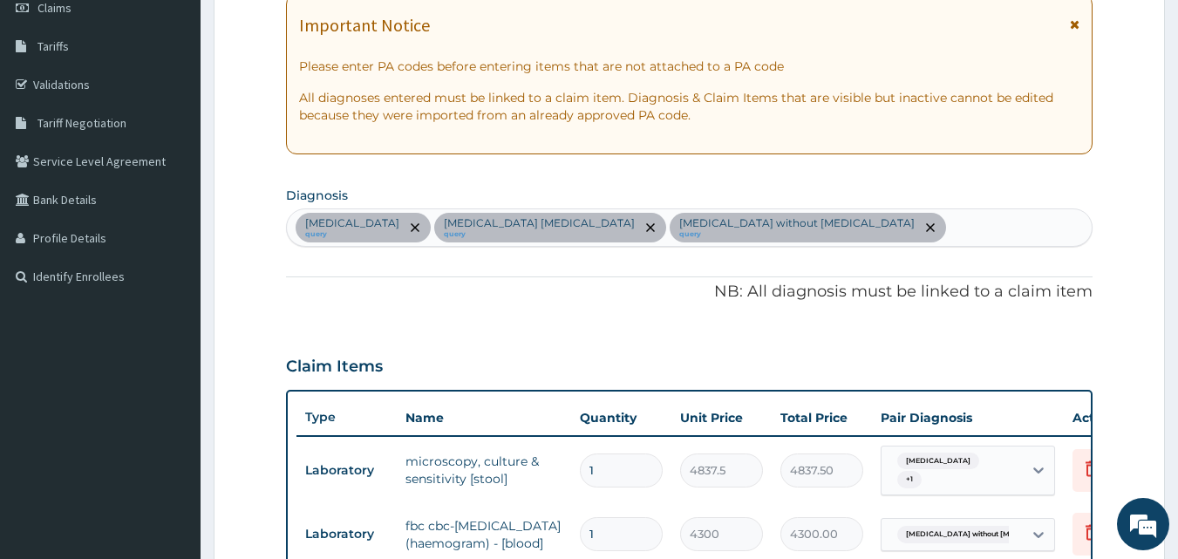
scroll to position [257, 0]
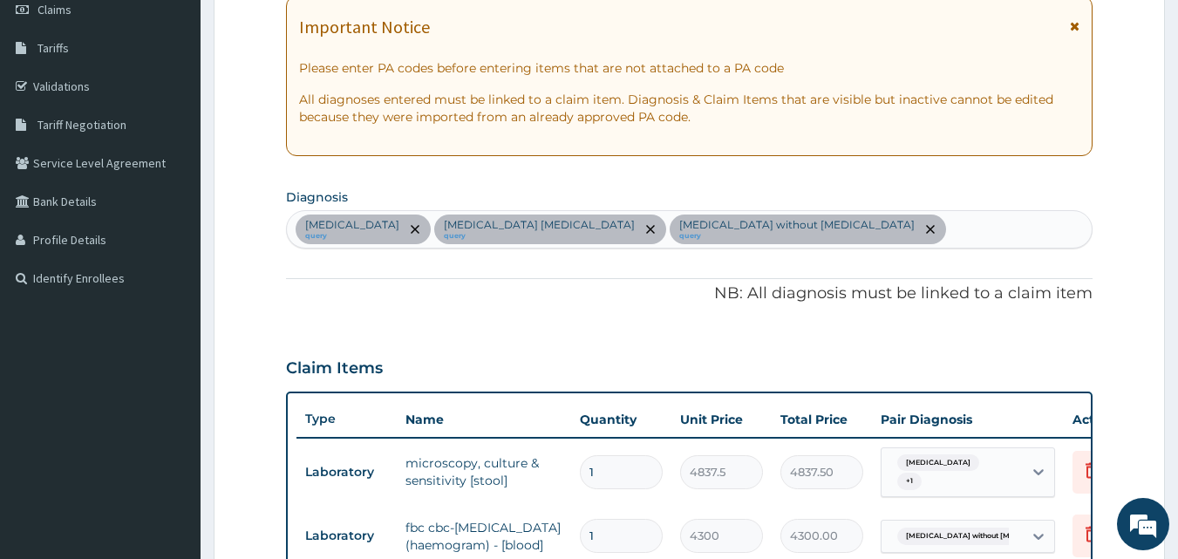
click at [955, 228] on div "Mixed intestinal helminthiases query Gastrointestinal laceration query Sepsis w…" at bounding box center [690, 229] width 806 height 37
type input "MALARIA"
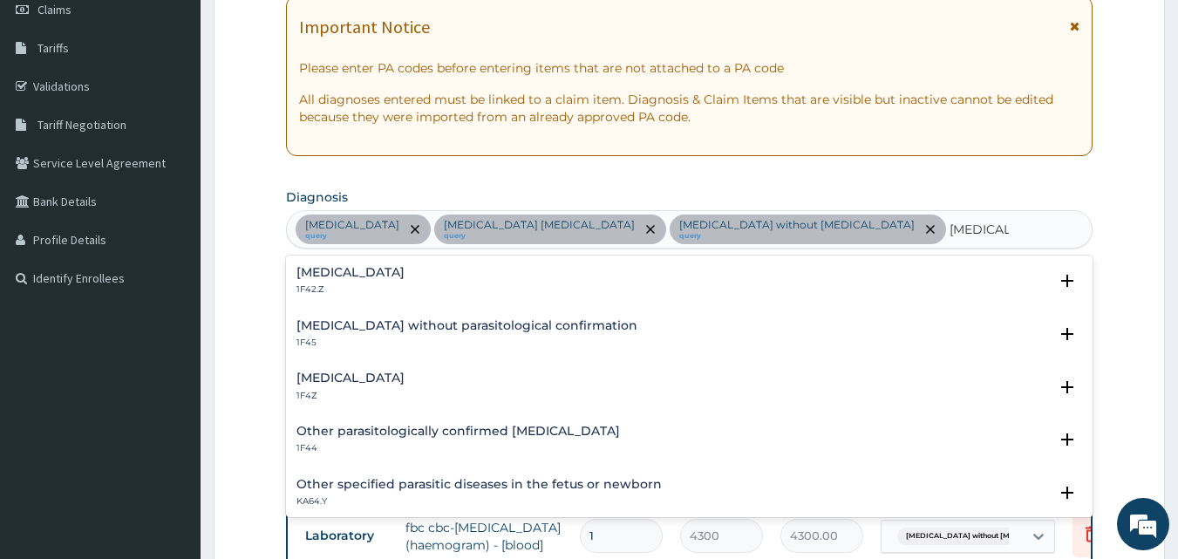
click at [459, 385] on div "Malaria, unspecified 1F4Z" at bounding box center [689, 386] width 787 height 31
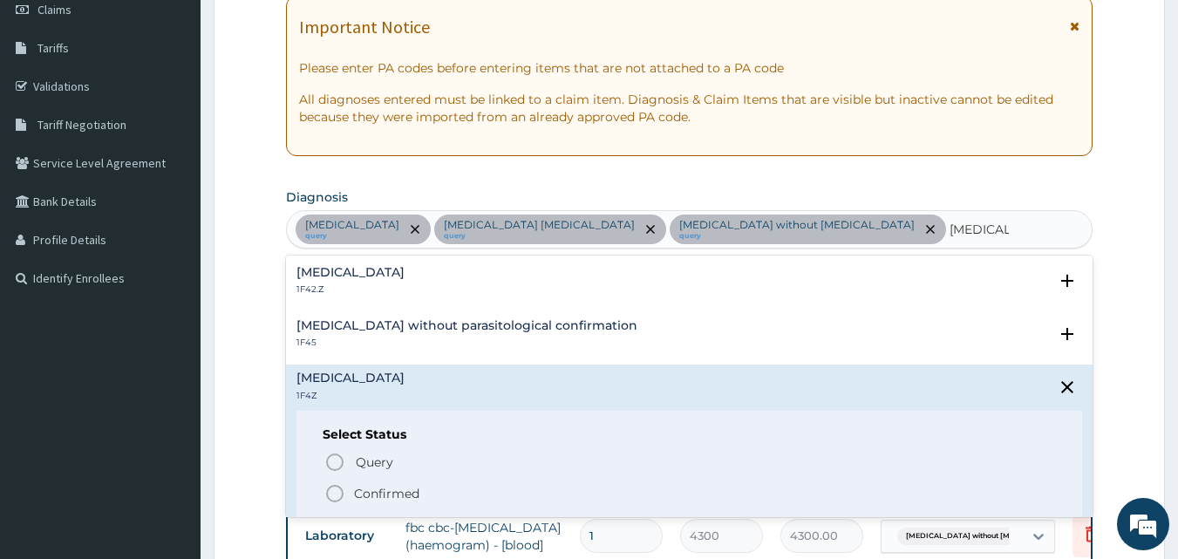
click at [383, 498] on p "Confirmed" at bounding box center [386, 493] width 65 height 17
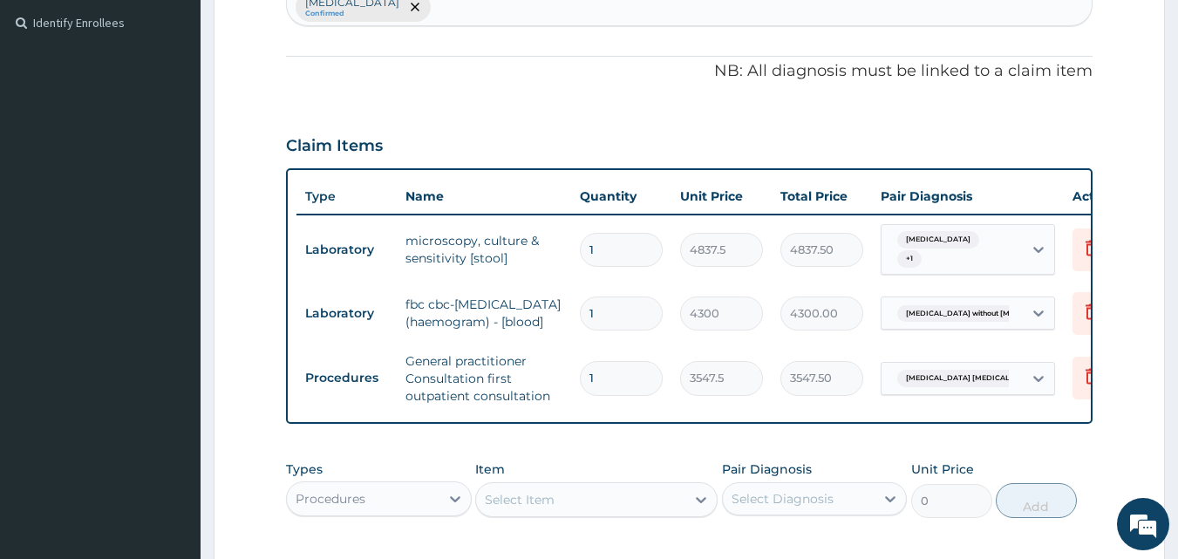
scroll to position [519, 0]
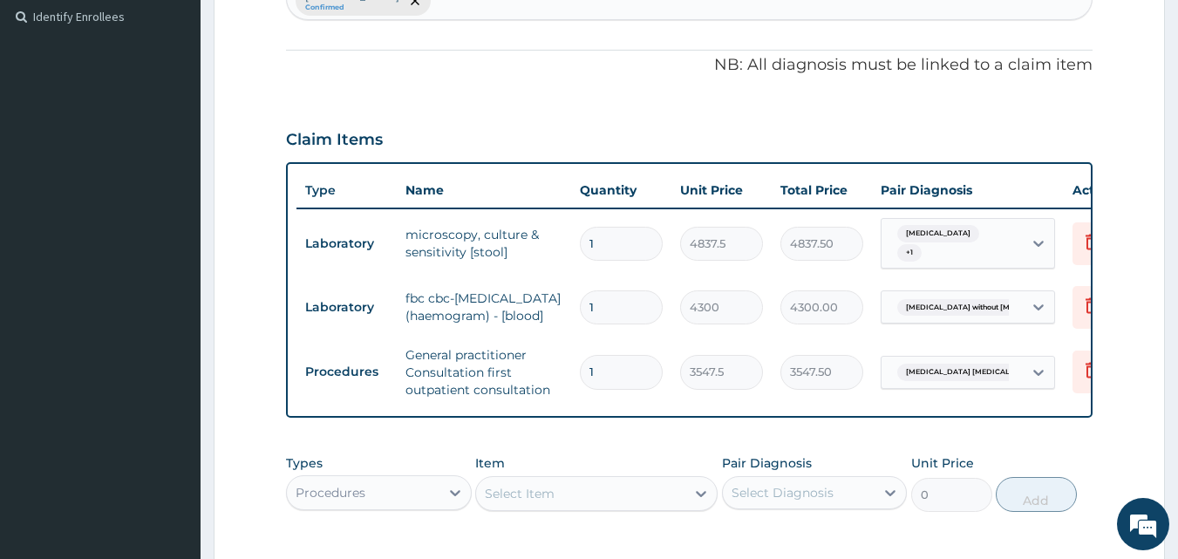
click at [529, 487] on div "Select Item" at bounding box center [520, 493] width 70 height 17
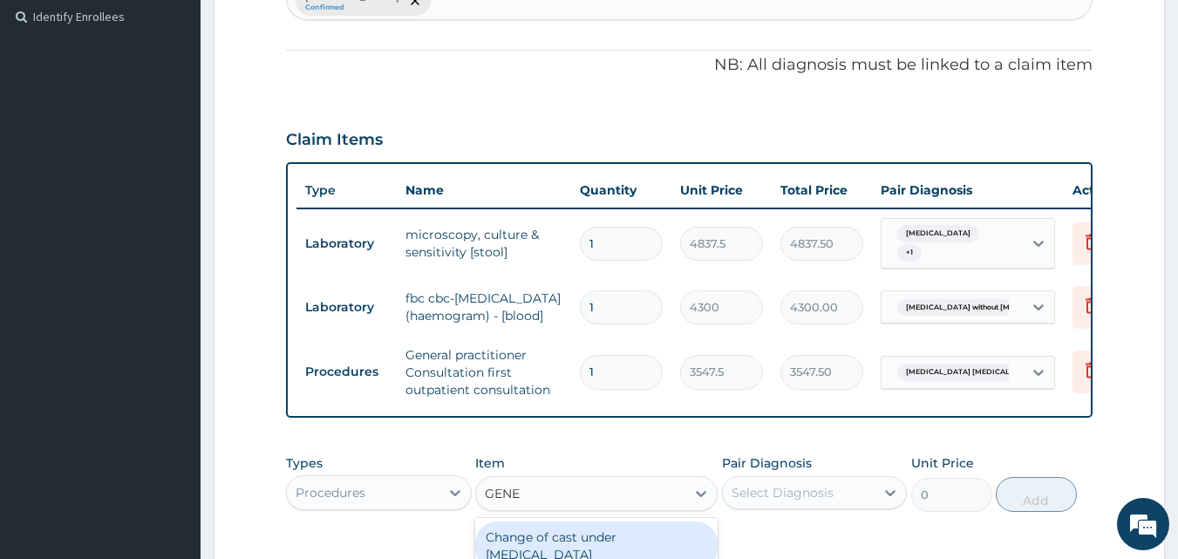
type input "GENER"
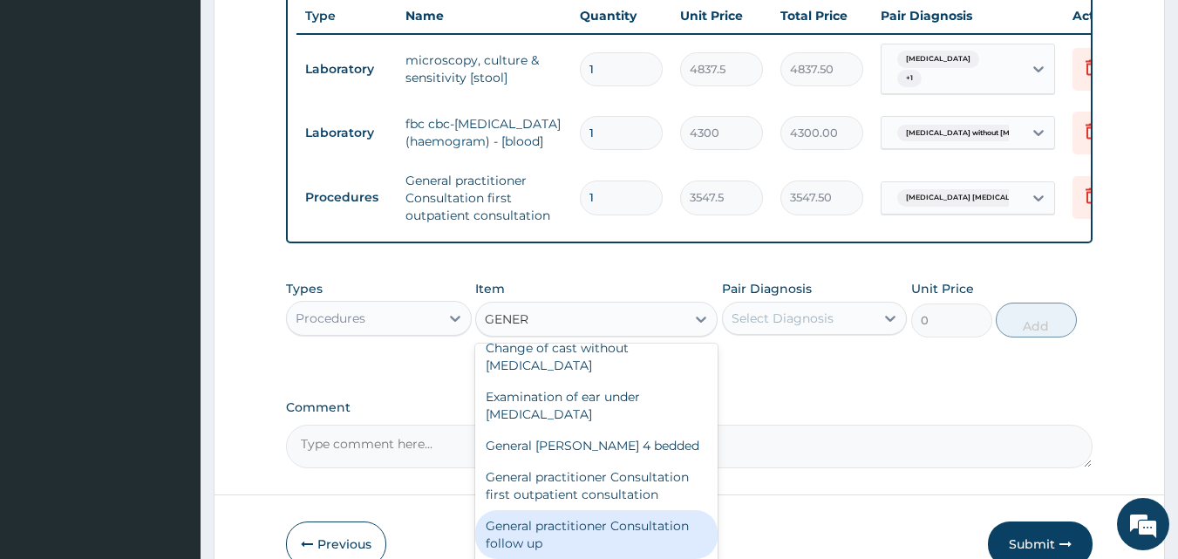
scroll to position [87, 0]
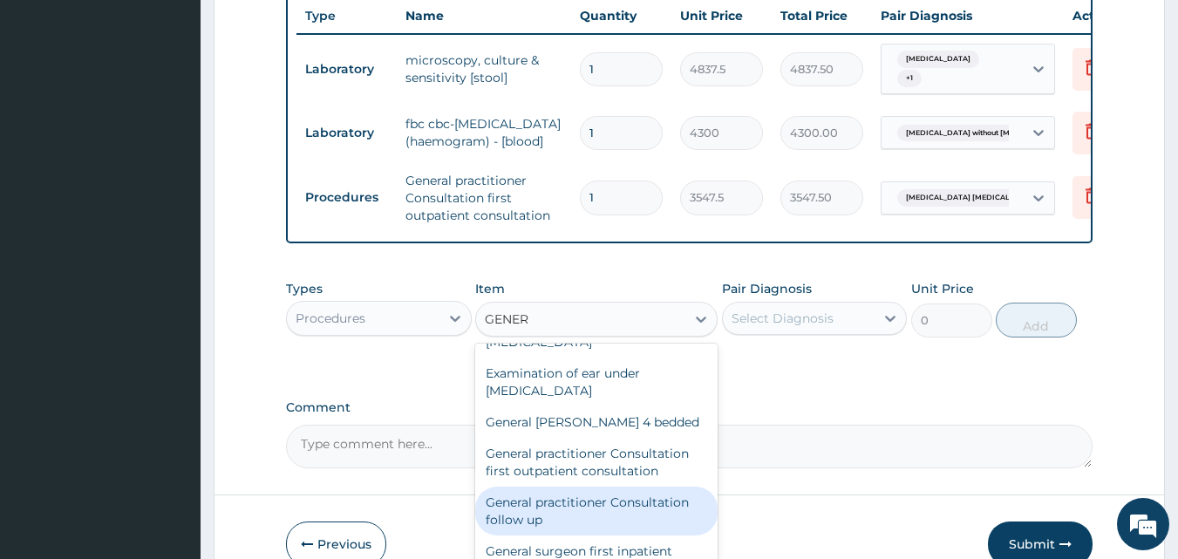
click at [573, 514] on div "General practitioner Consultation follow up" at bounding box center [596, 511] width 242 height 49
type input "2365"
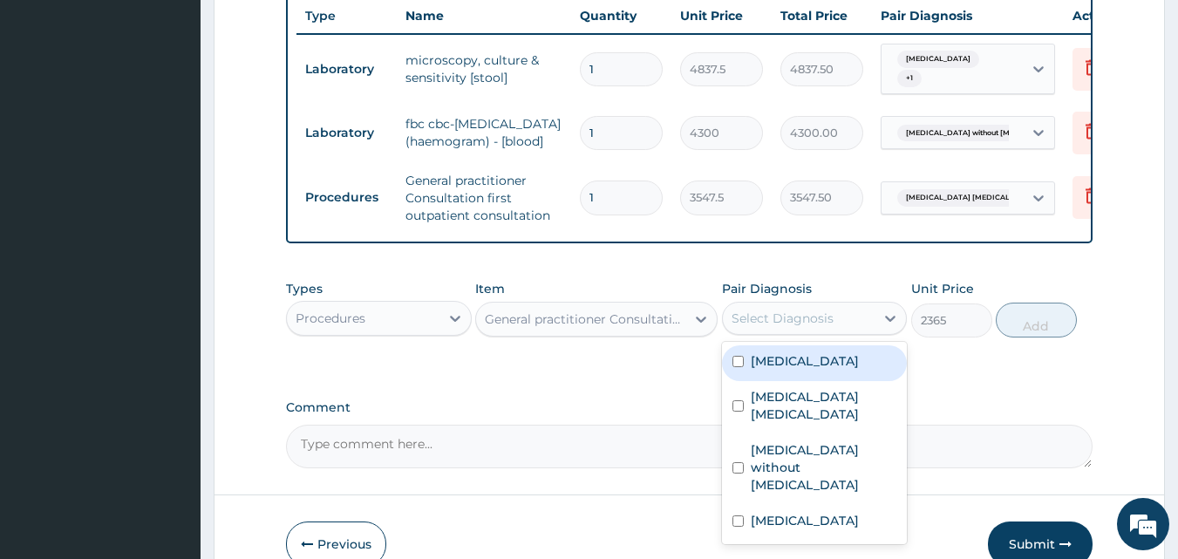
click at [818, 313] on div "Select Diagnosis" at bounding box center [783, 318] width 102 height 17
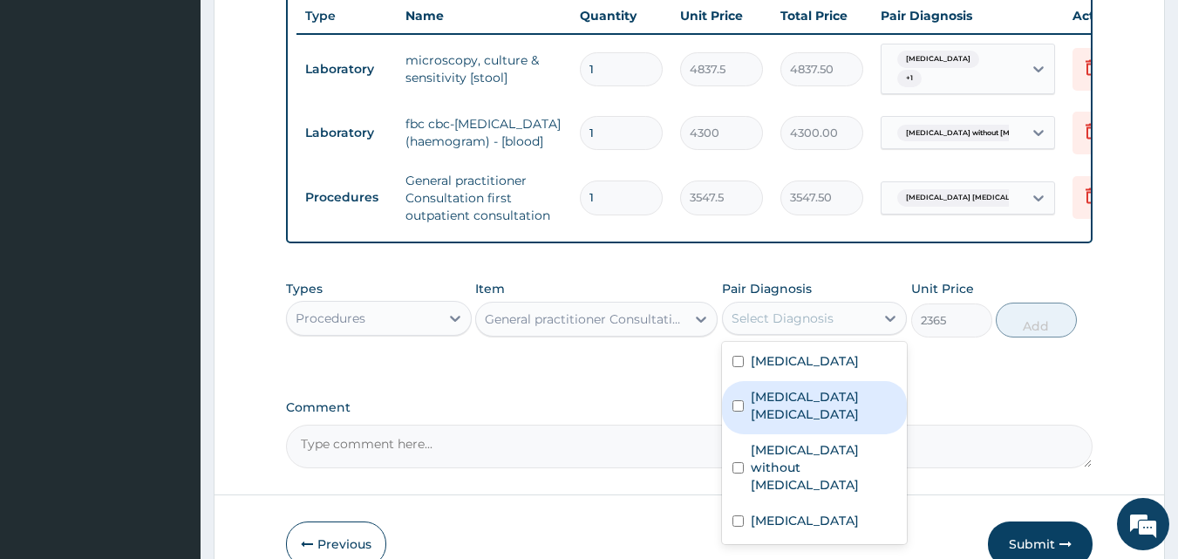
click at [801, 406] on label "Gastrointestinal laceration" at bounding box center [824, 405] width 147 height 35
checkbox input "true"
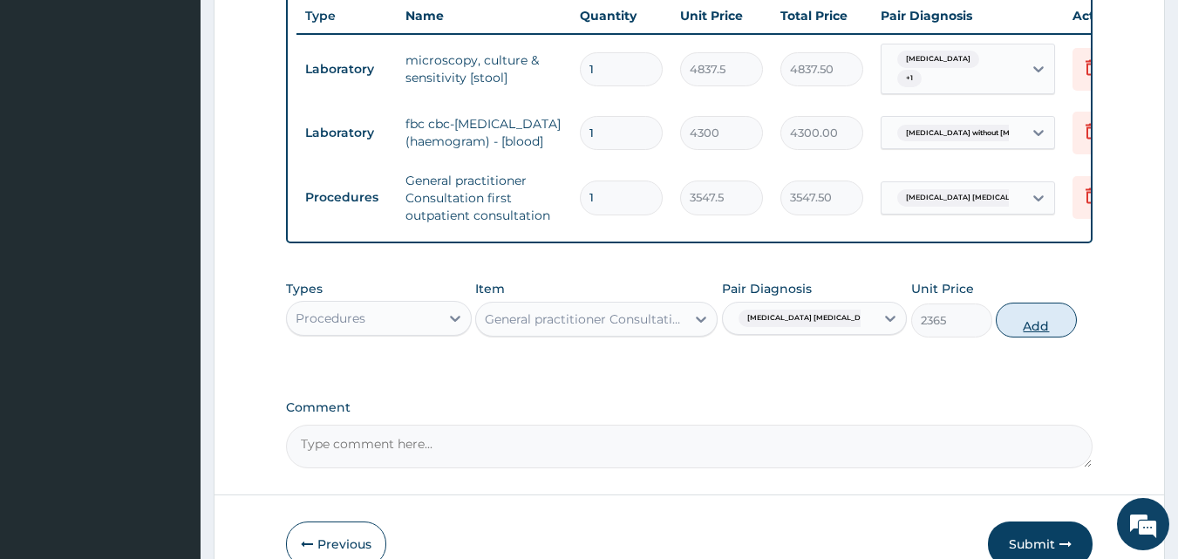
click at [1036, 316] on button "Add" at bounding box center [1036, 320] width 81 height 35
type input "0"
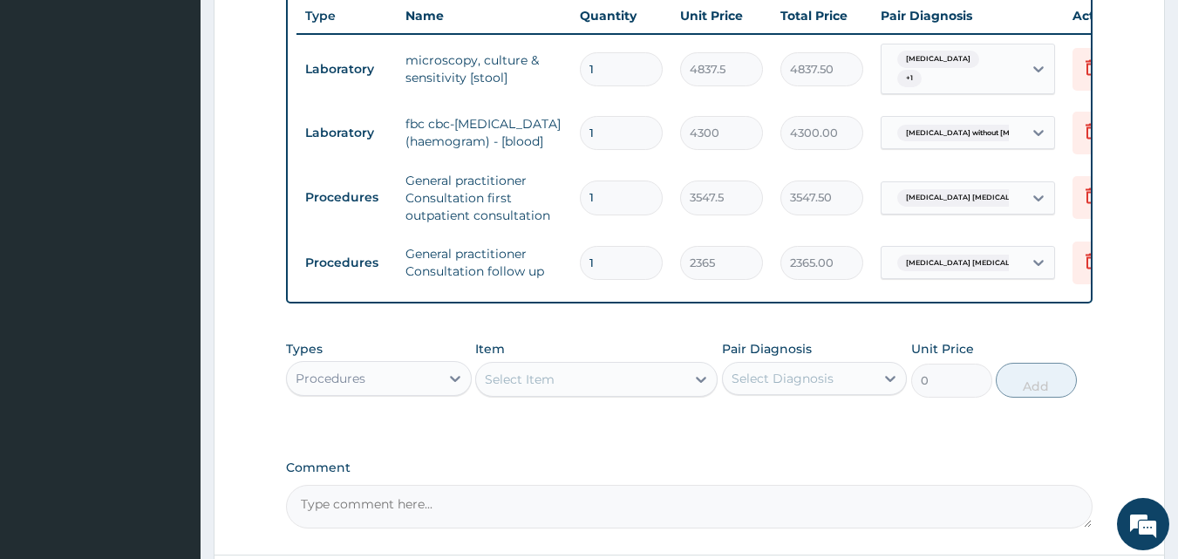
drag, startPoint x: 446, startPoint y: 377, endPoint x: 452, endPoint y: 385, distance: 9.4
click at [450, 378] on div at bounding box center [455, 378] width 31 height 31
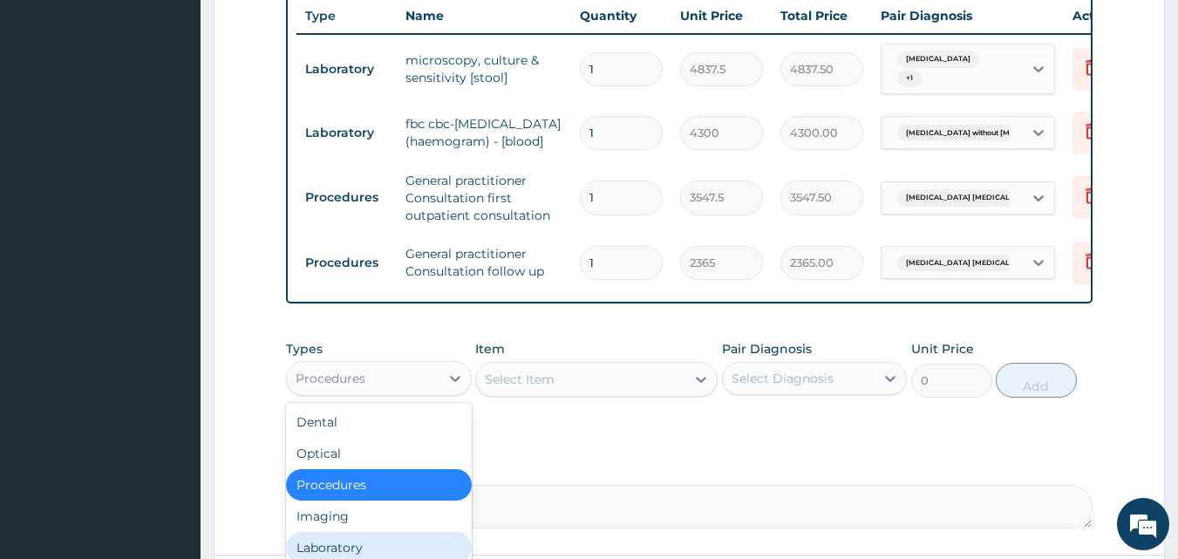
click at [371, 537] on div "Laboratory" at bounding box center [379, 547] width 186 height 31
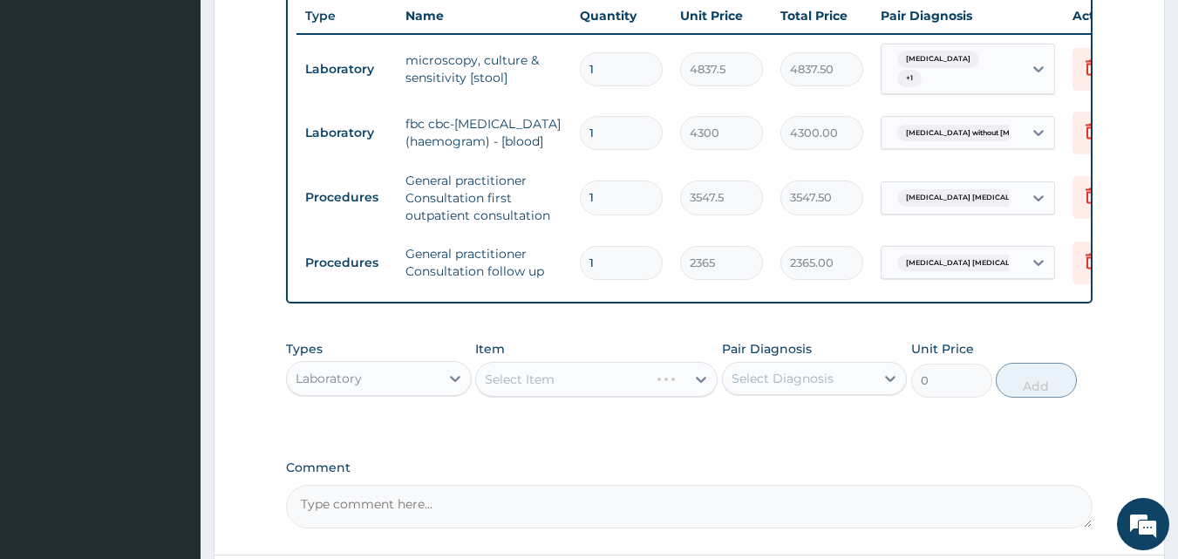
click at [575, 365] on div "Select Item" at bounding box center [596, 379] width 242 height 35
click at [576, 368] on div "Select Item" at bounding box center [580, 379] width 209 height 28
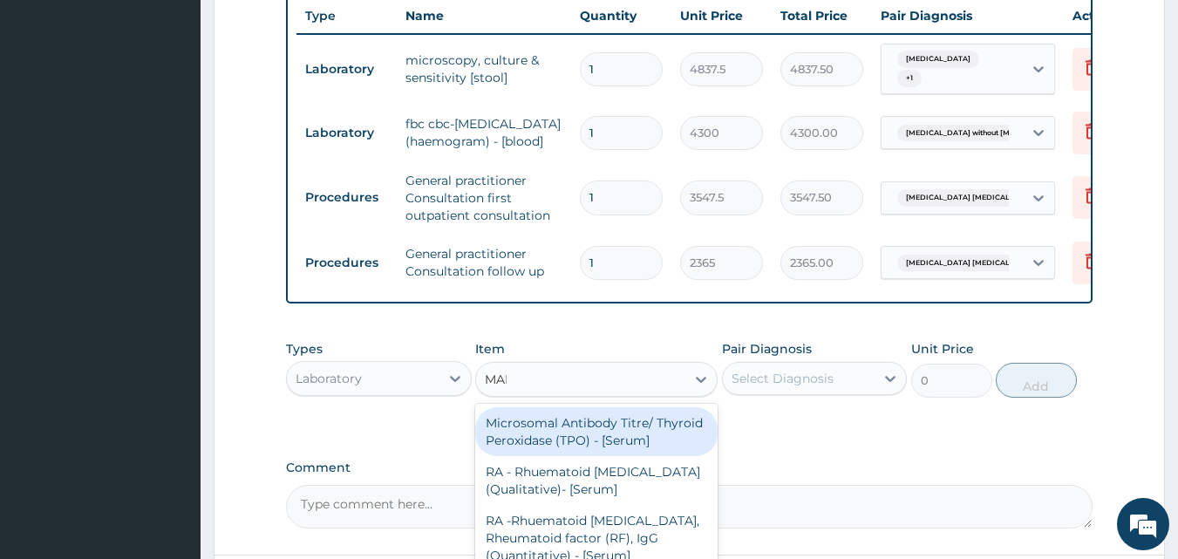
type input "MALA"
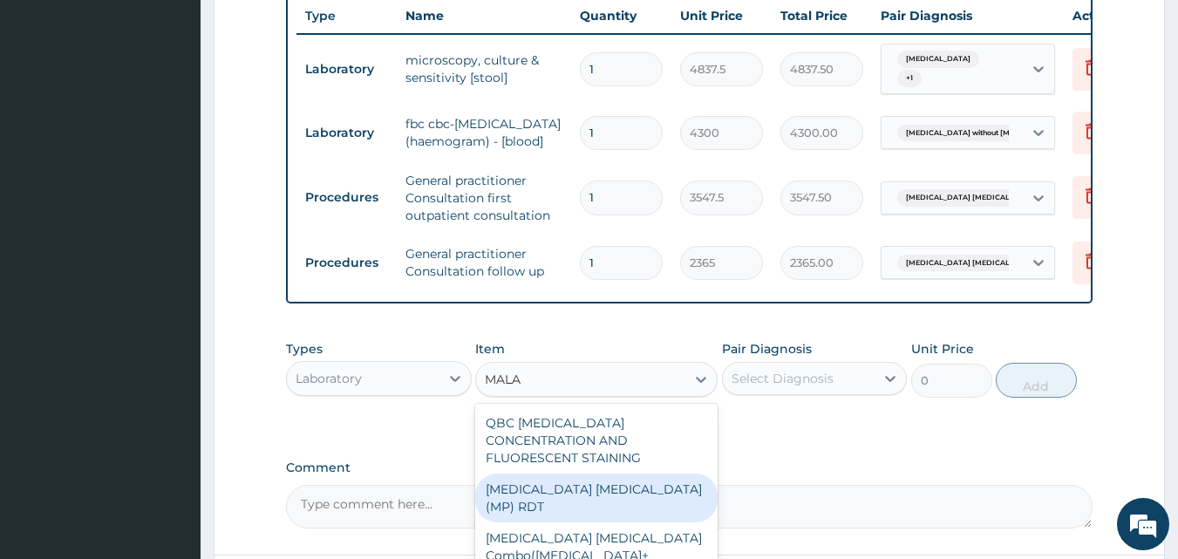
click at [574, 474] on div "[MEDICAL_DATA] [MEDICAL_DATA] (MP) RDT" at bounding box center [596, 498] width 242 height 49
type input "1612.5"
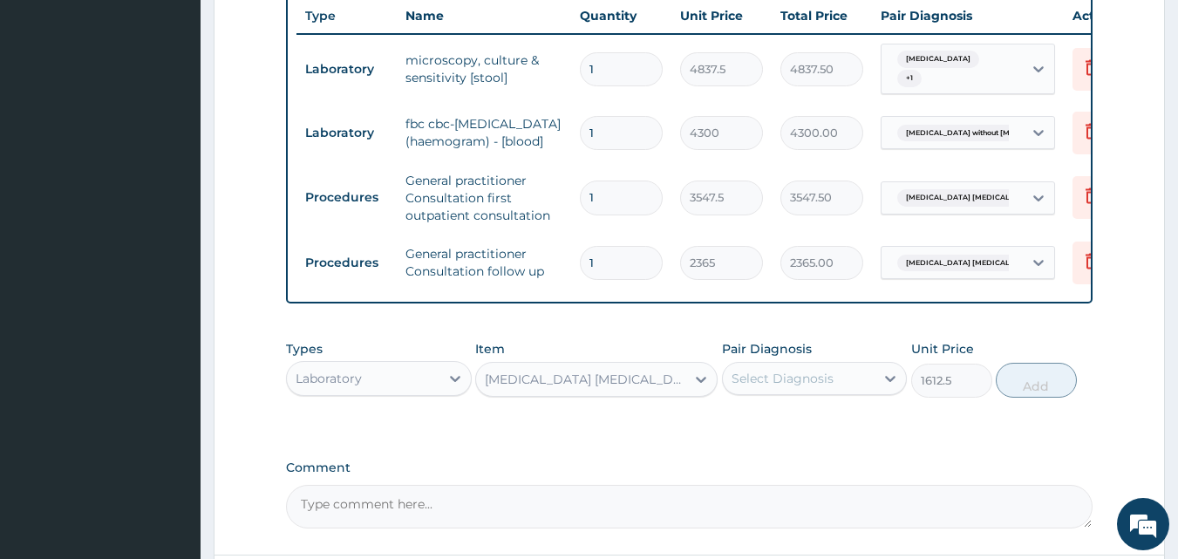
drag, startPoint x: 771, startPoint y: 360, endPoint x: 769, endPoint y: 386, distance: 26.2
click at [770, 370] on div "Select Diagnosis" at bounding box center [783, 378] width 102 height 17
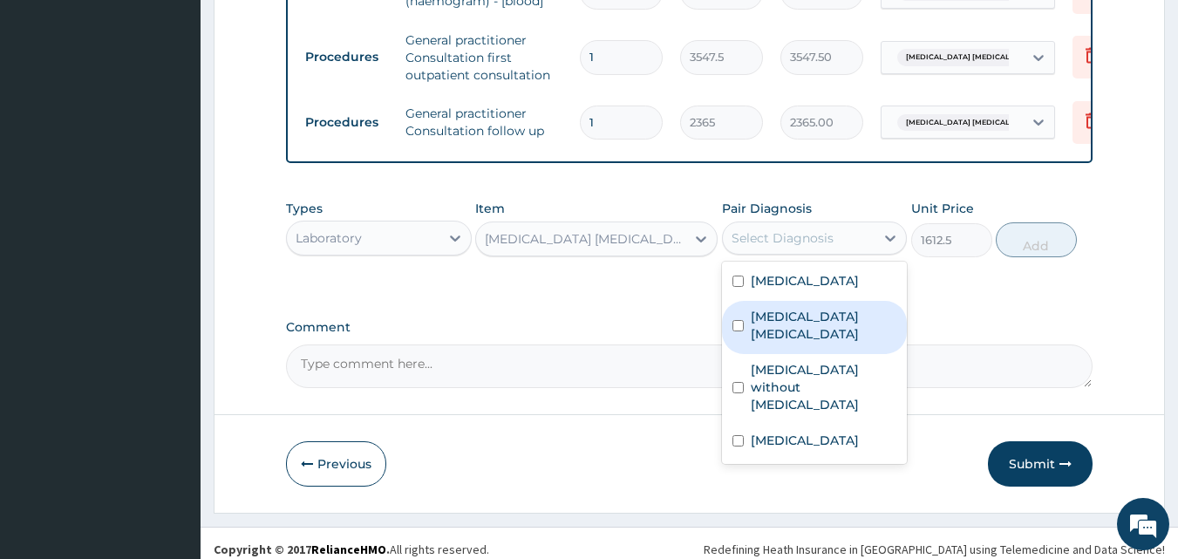
scroll to position [835, 0]
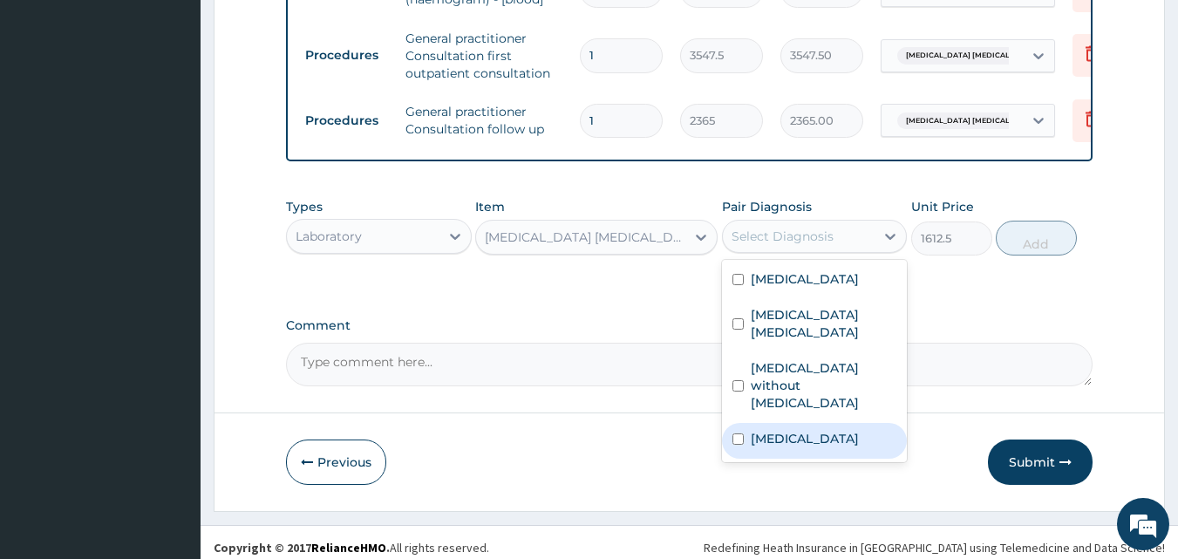
click at [822, 430] on label "[MEDICAL_DATA]" at bounding box center [805, 438] width 108 height 17
checkbox input "true"
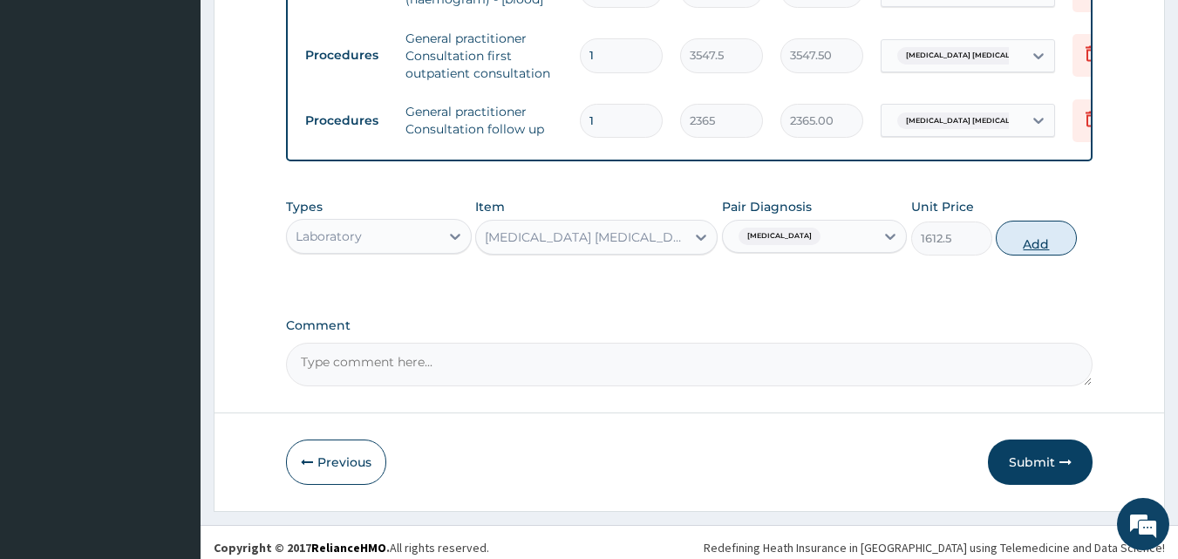
click at [1024, 228] on button "Add" at bounding box center [1036, 238] width 81 height 35
type input "0"
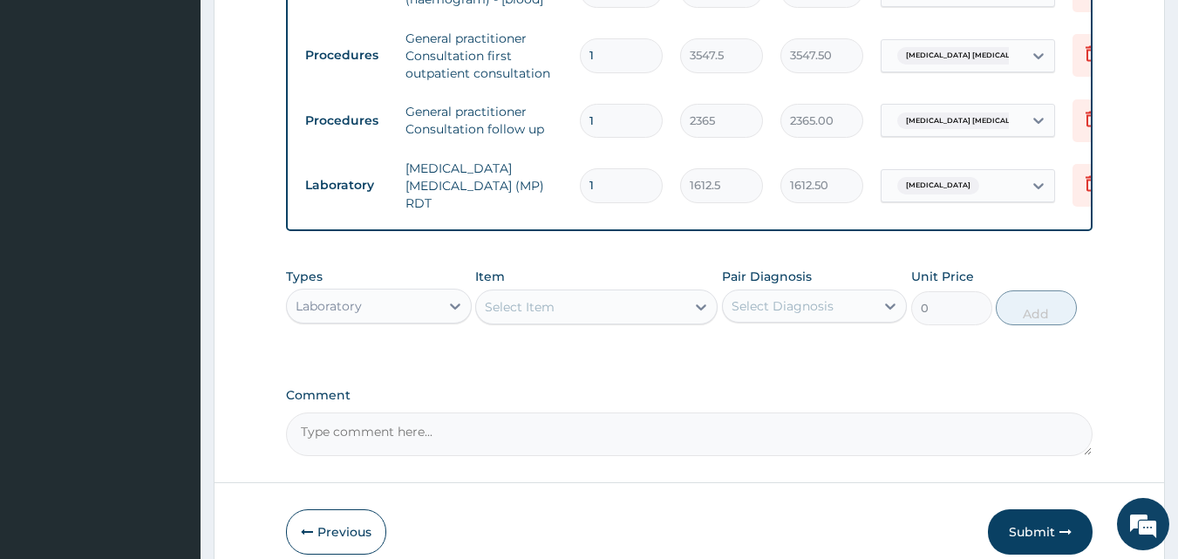
click at [406, 292] on div "Laboratory" at bounding box center [363, 306] width 153 height 28
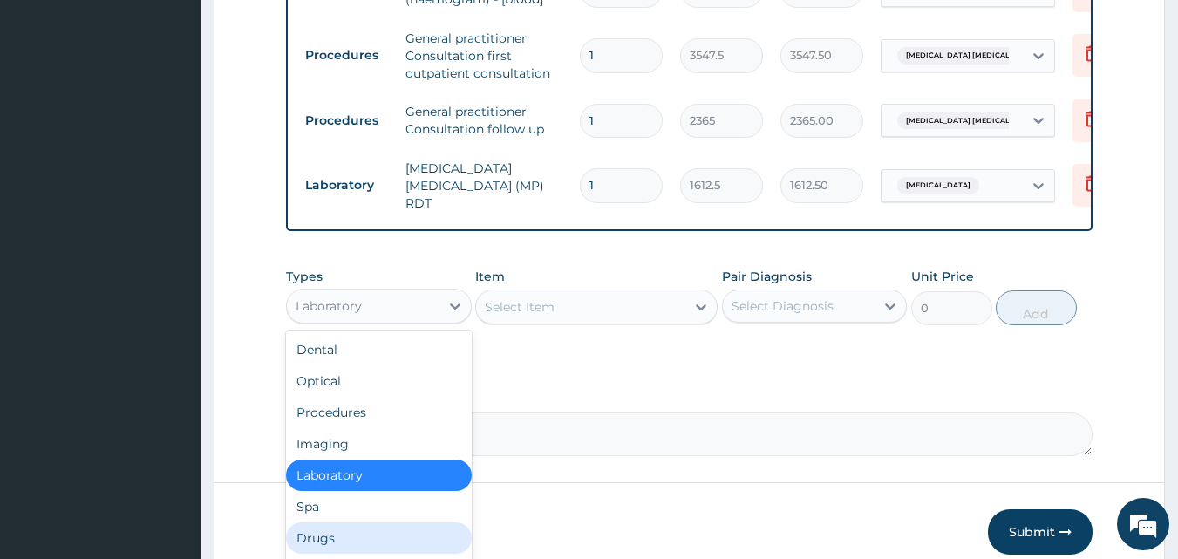
click at [394, 522] on div "Drugs" at bounding box center [379, 537] width 186 height 31
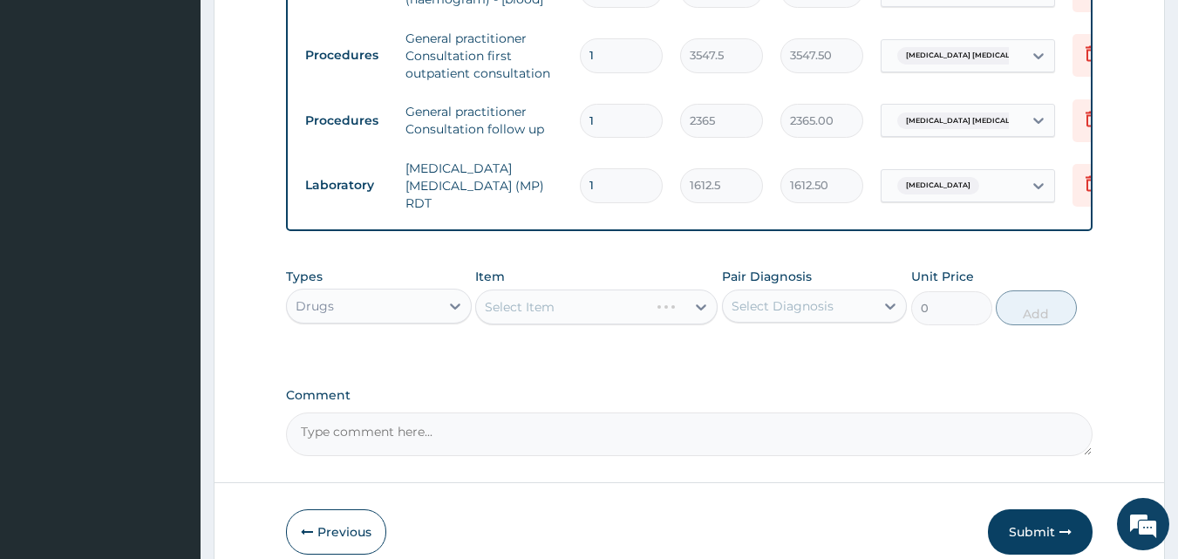
click at [570, 290] on div "Select Item" at bounding box center [596, 307] width 242 height 35
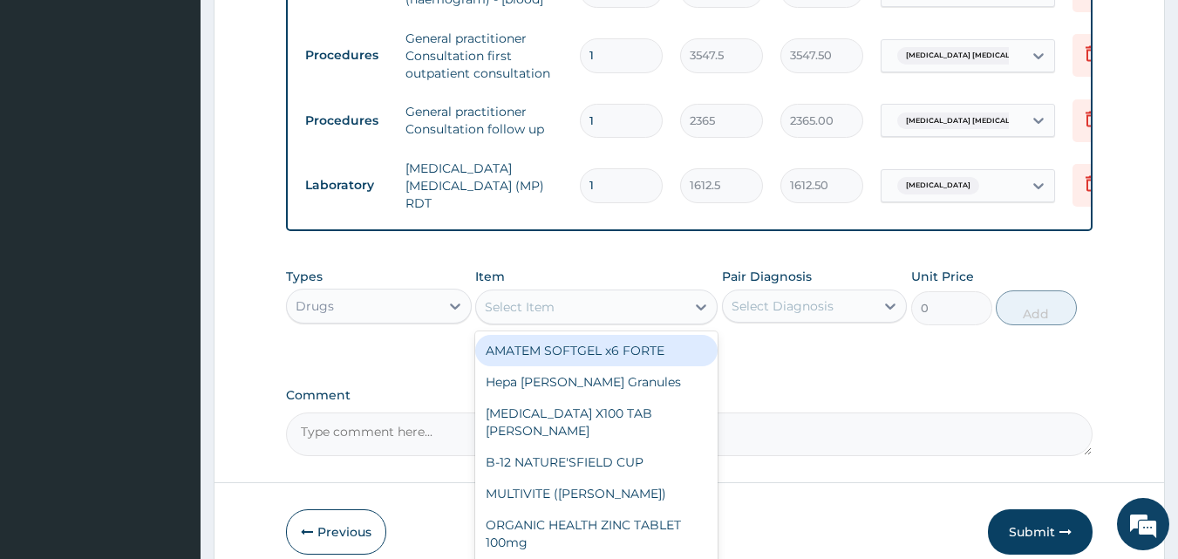
click at [570, 293] on div "Select Item" at bounding box center [580, 307] width 209 height 28
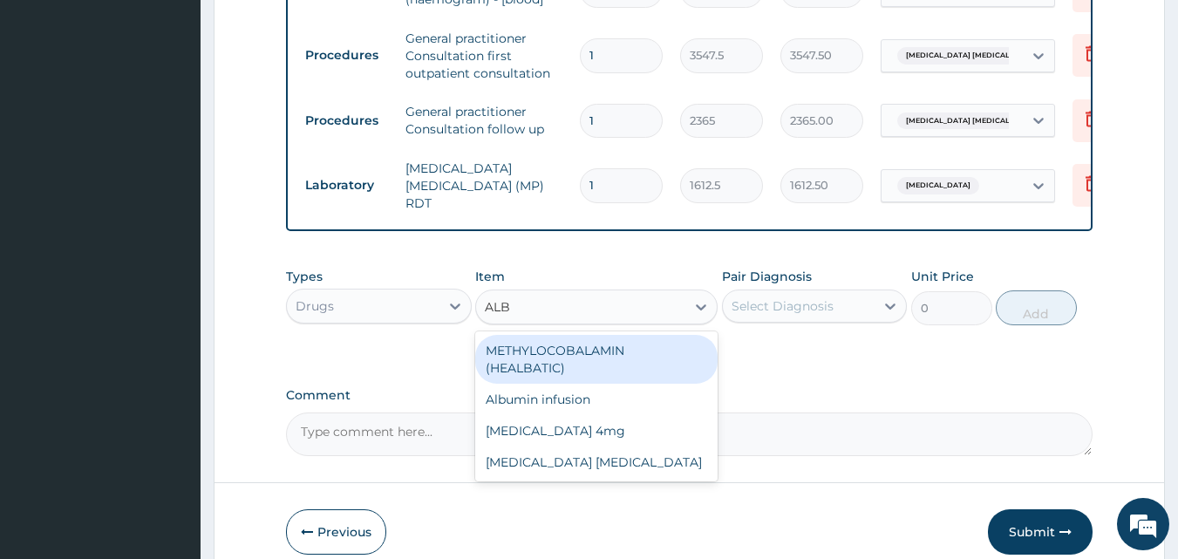
type input "ALB"
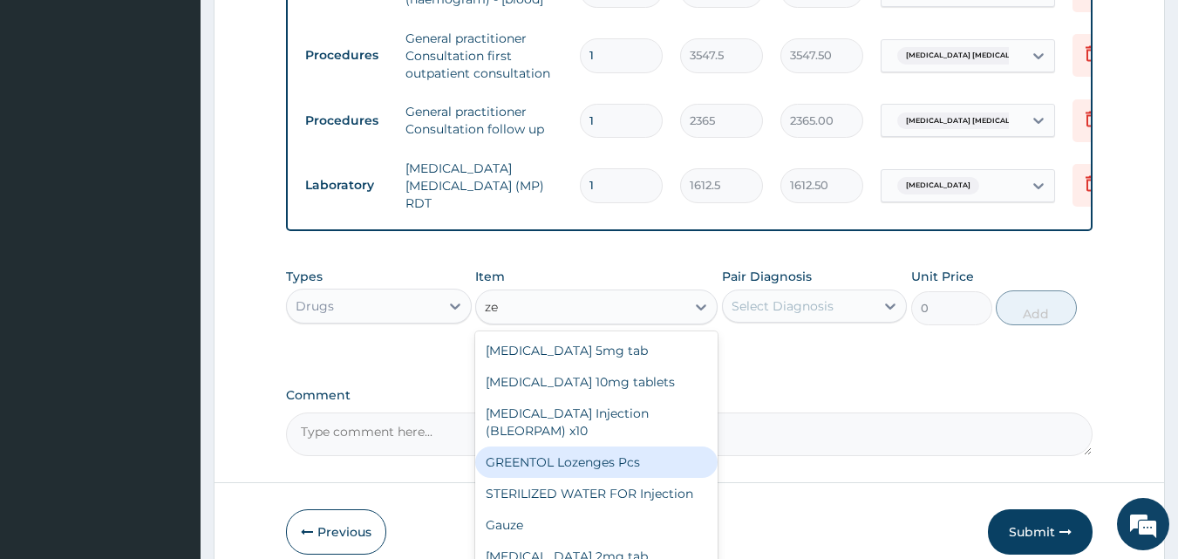
type input "z"
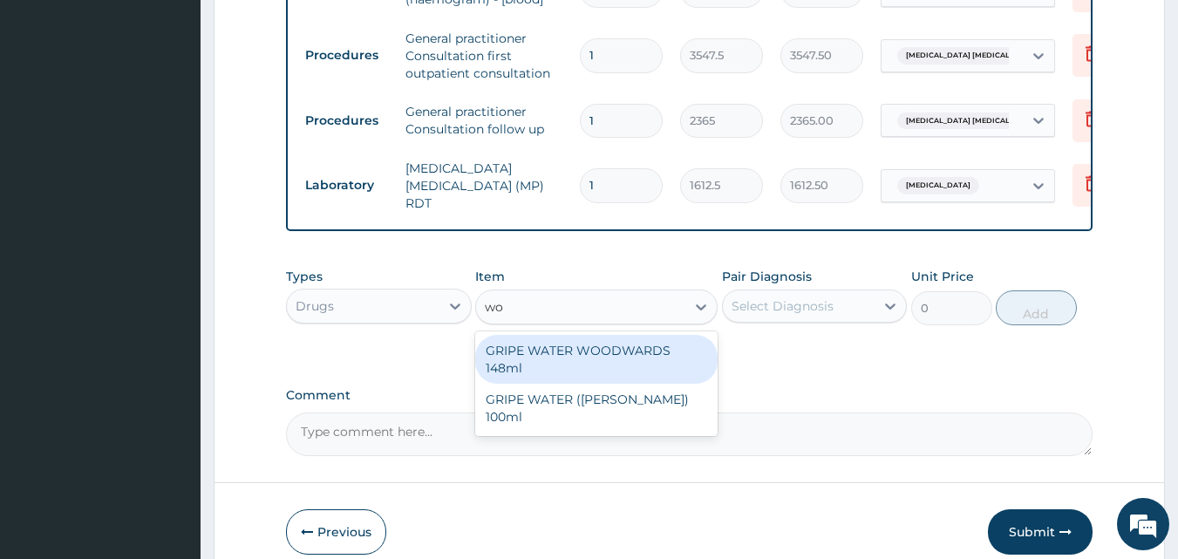
type input "w"
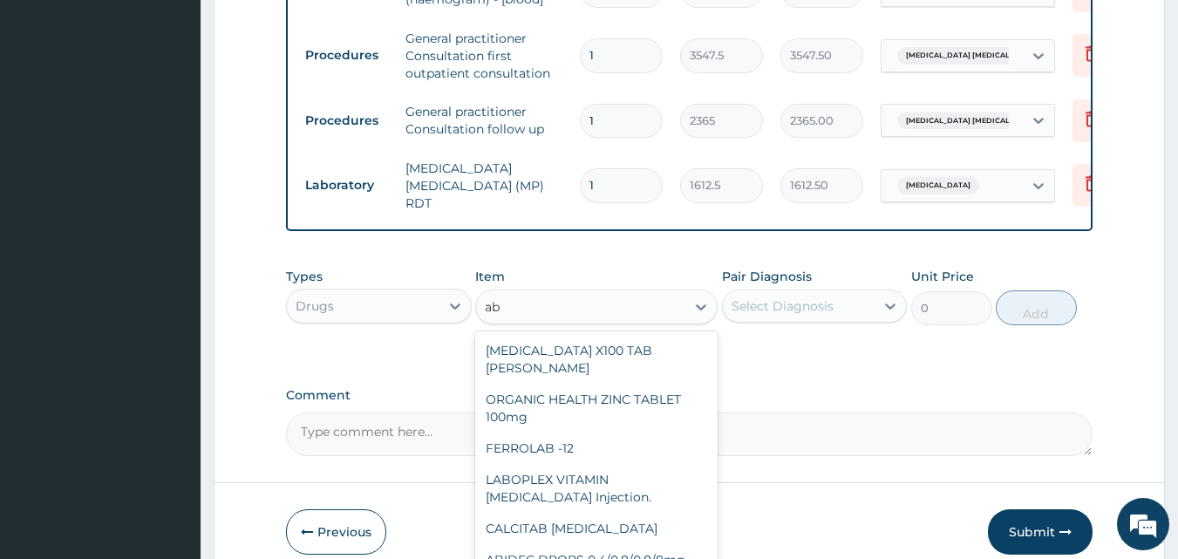
type input "a"
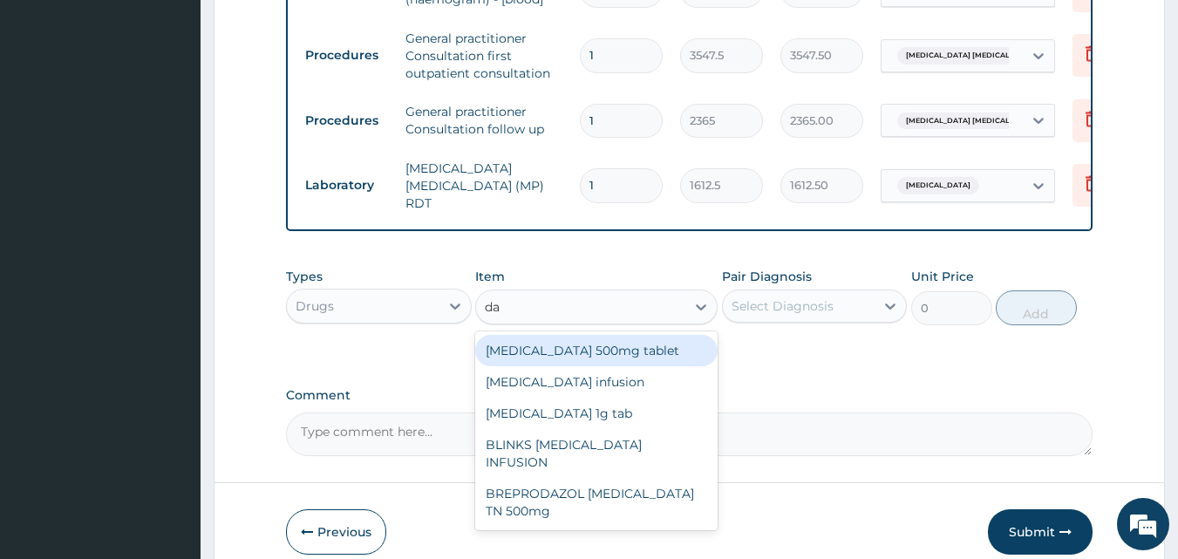
type input "d"
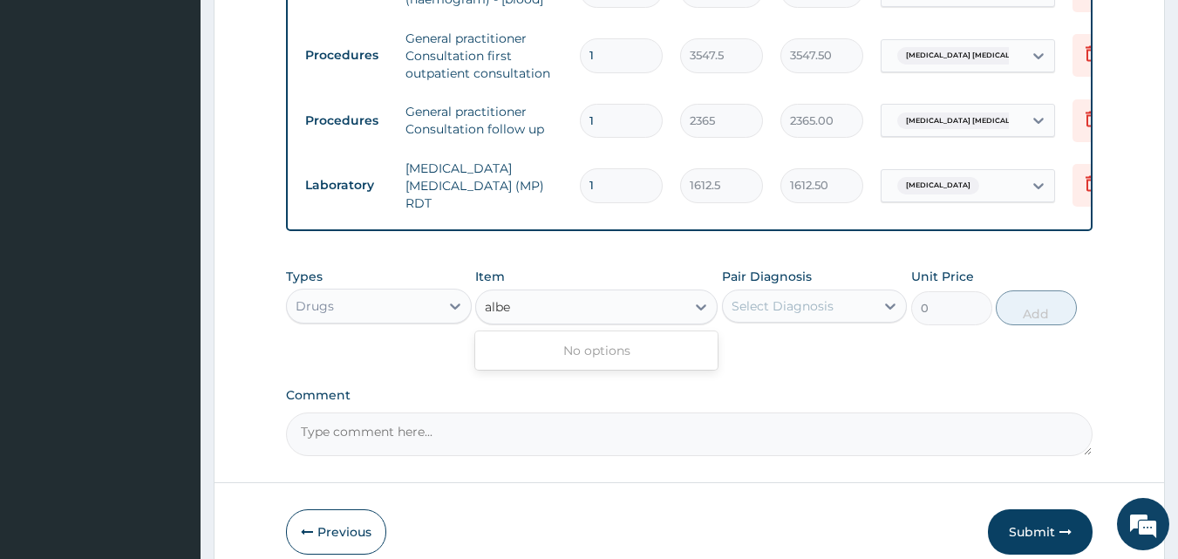
type input "albe"
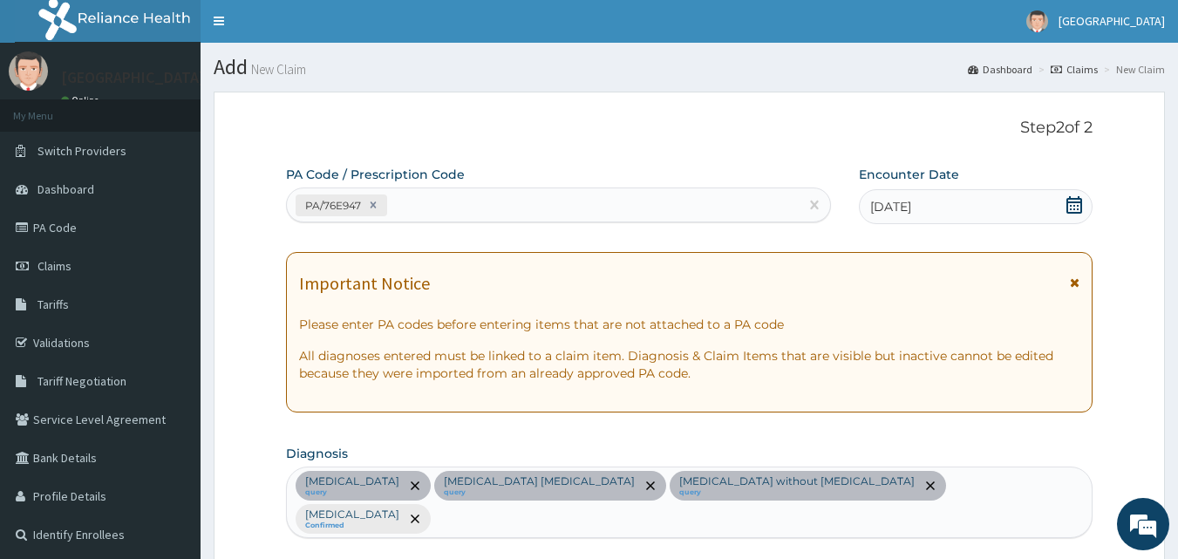
scroll to position [0, 0]
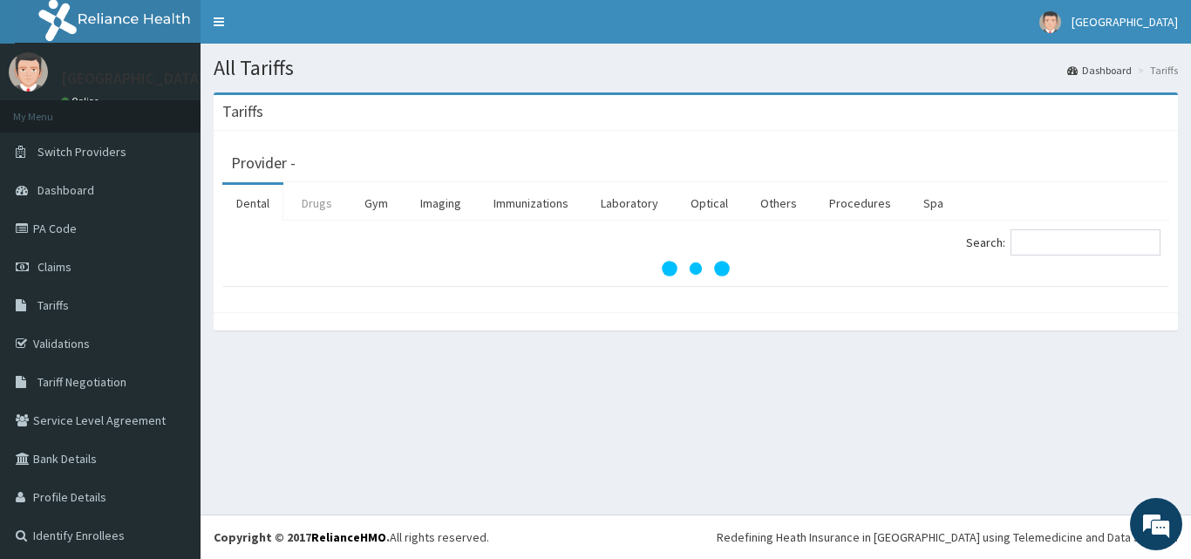
click at [315, 200] on link "Drugs" at bounding box center [317, 203] width 58 height 37
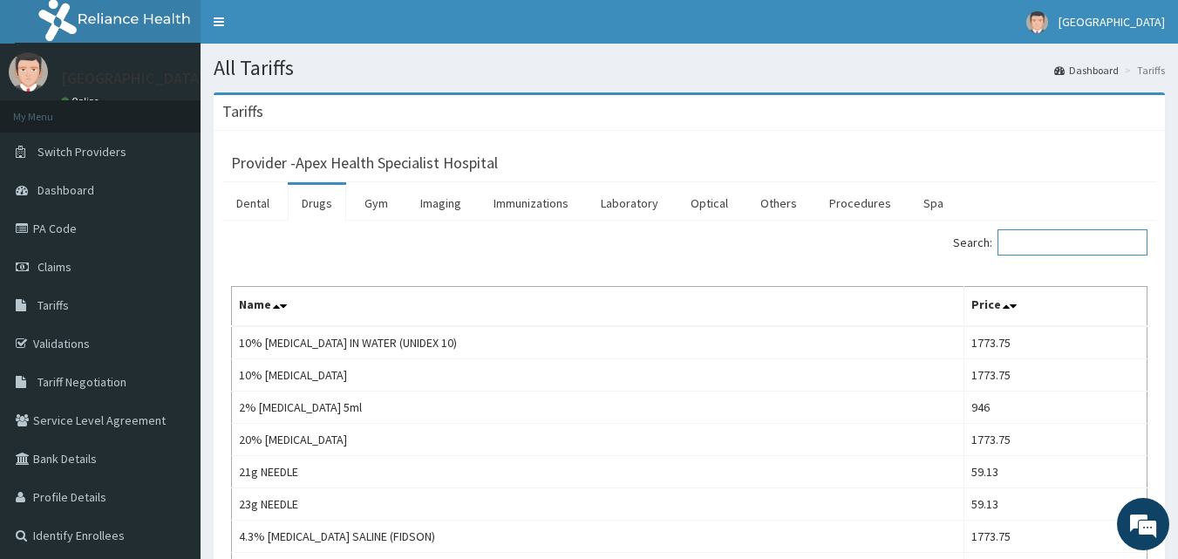
click at [1040, 244] on input "Search:" at bounding box center [1073, 242] width 150 height 26
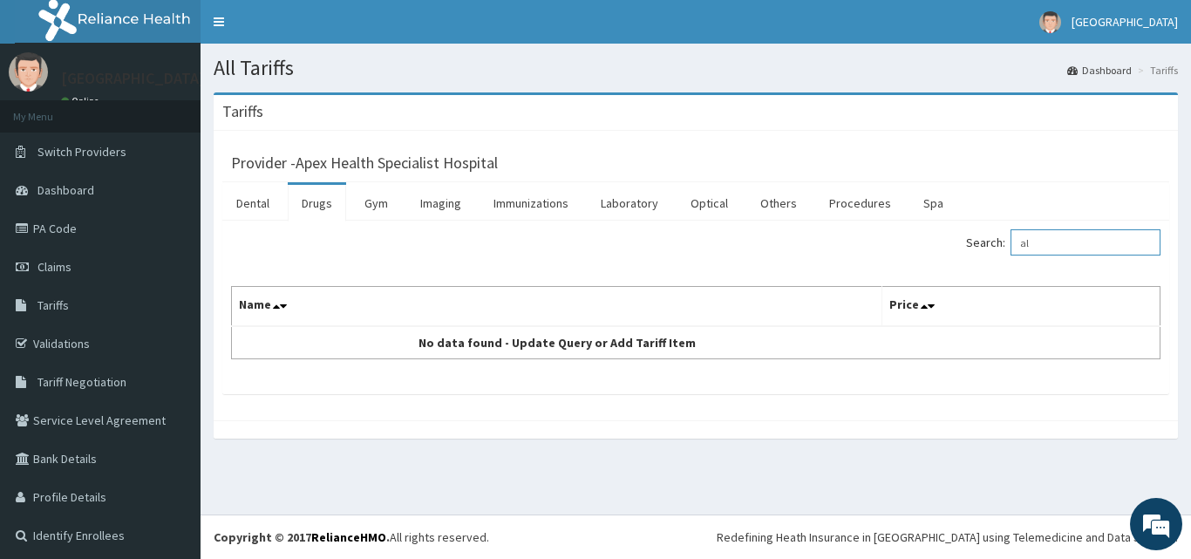
type input "a"
type input "z"
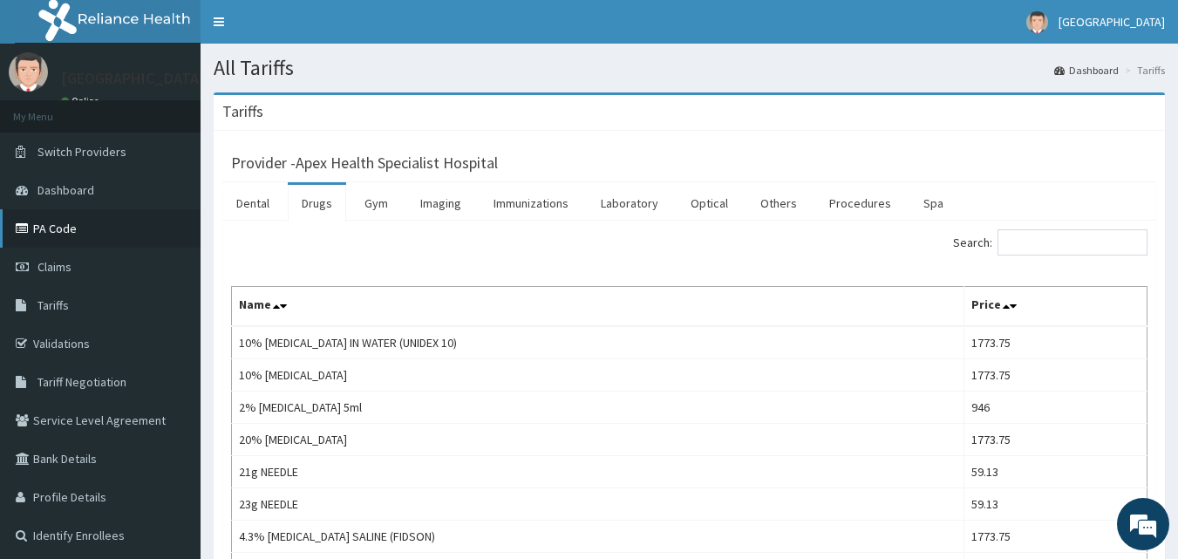
click at [90, 233] on link "PA Code" at bounding box center [100, 228] width 201 height 38
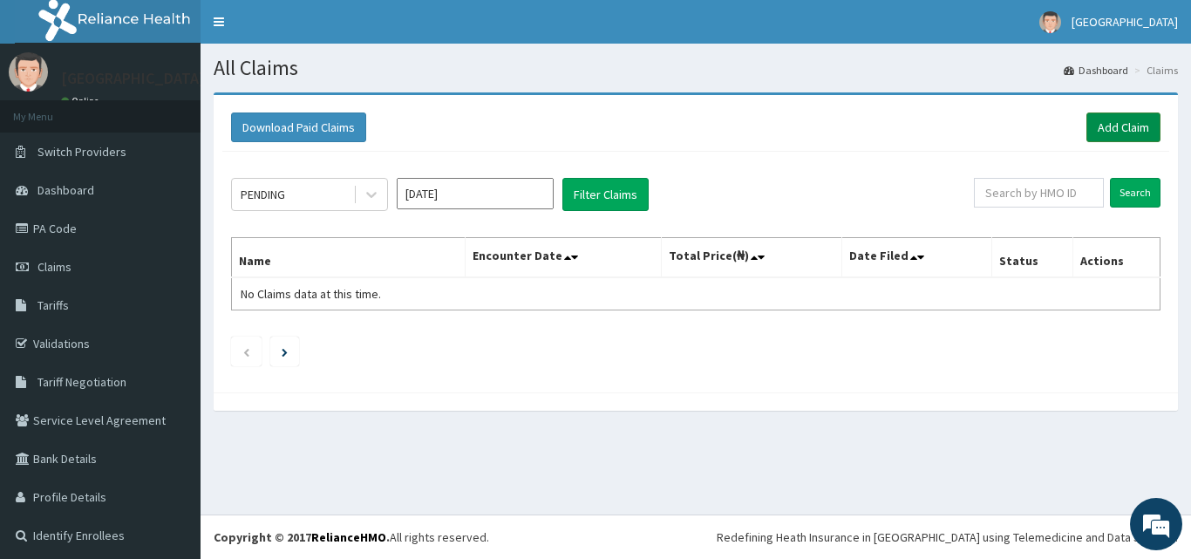
click at [1101, 112] on link "Add Claim" at bounding box center [1124, 127] width 74 height 30
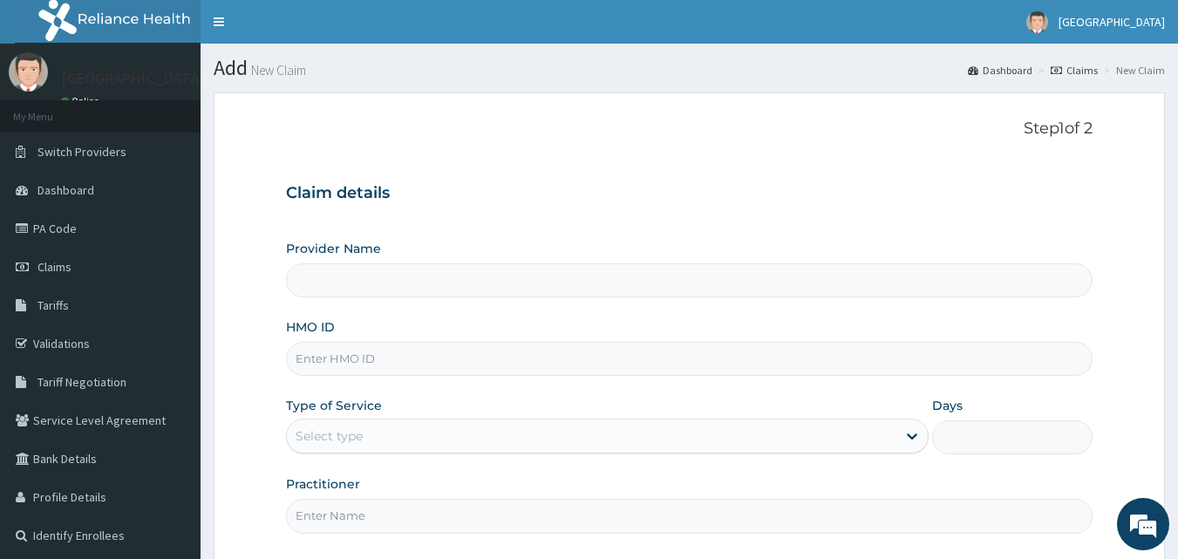
type input "Apex Health Specialist Hospital"
click at [378, 359] on input "HMO ID" at bounding box center [690, 359] width 808 height 34
type input "s"
type input "SFA/15847/A"
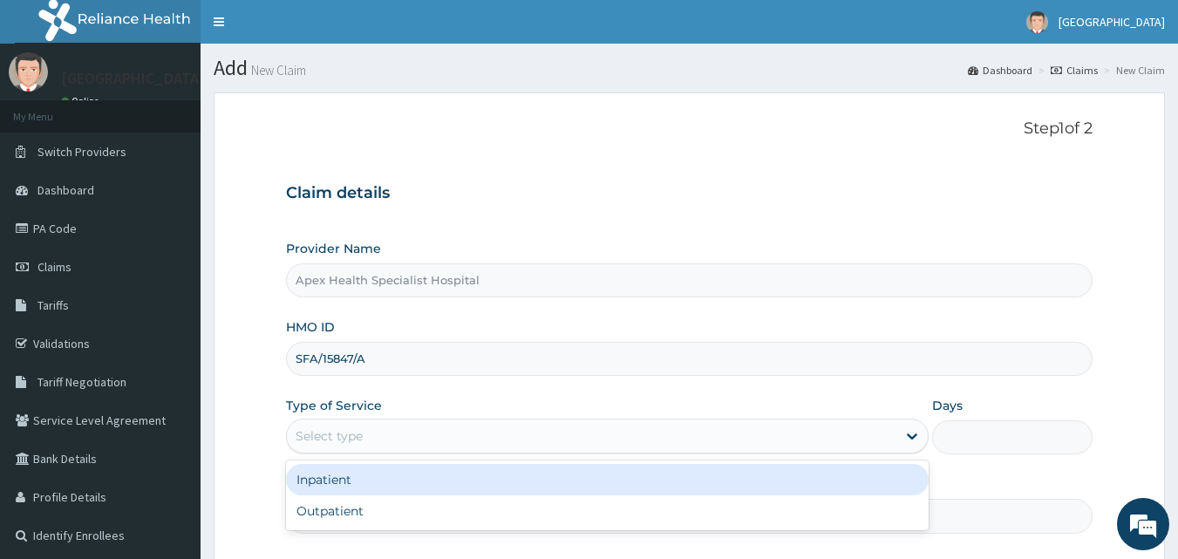
click at [455, 441] on div "Select type" at bounding box center [592, 436] width 610 height 28
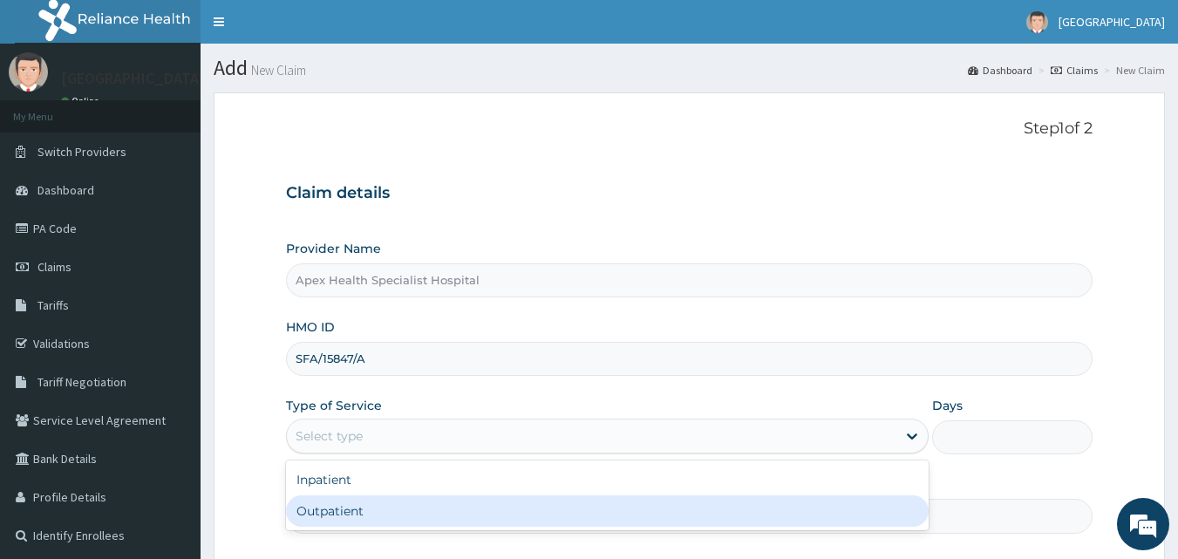
click at [408, 505] on div "Outpatient" at bounding box center [607, 510] width 643 height 31
type input "1"
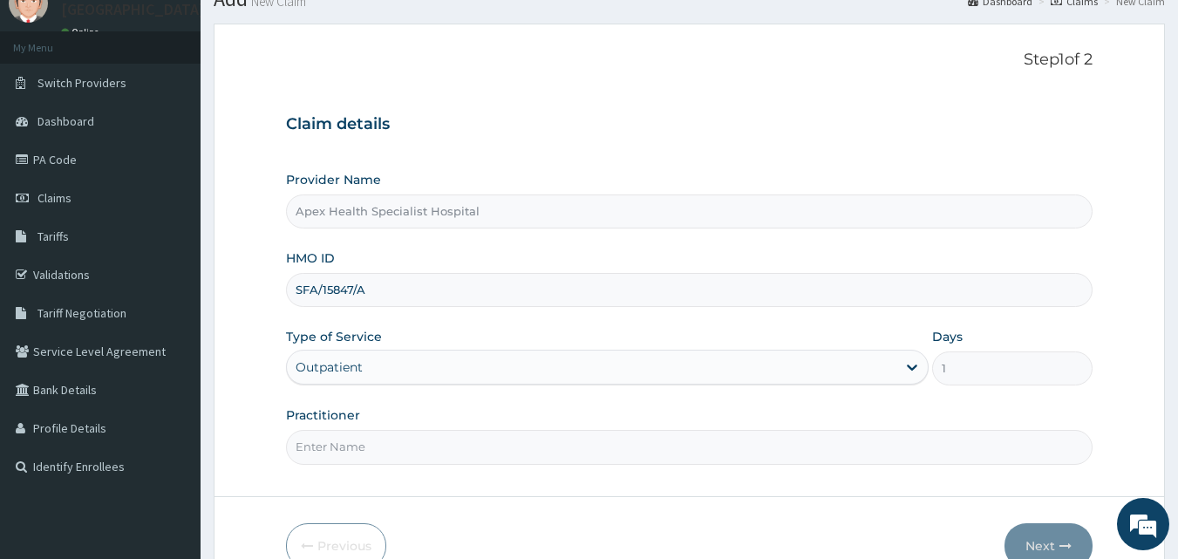
scroll to position [163, 0]
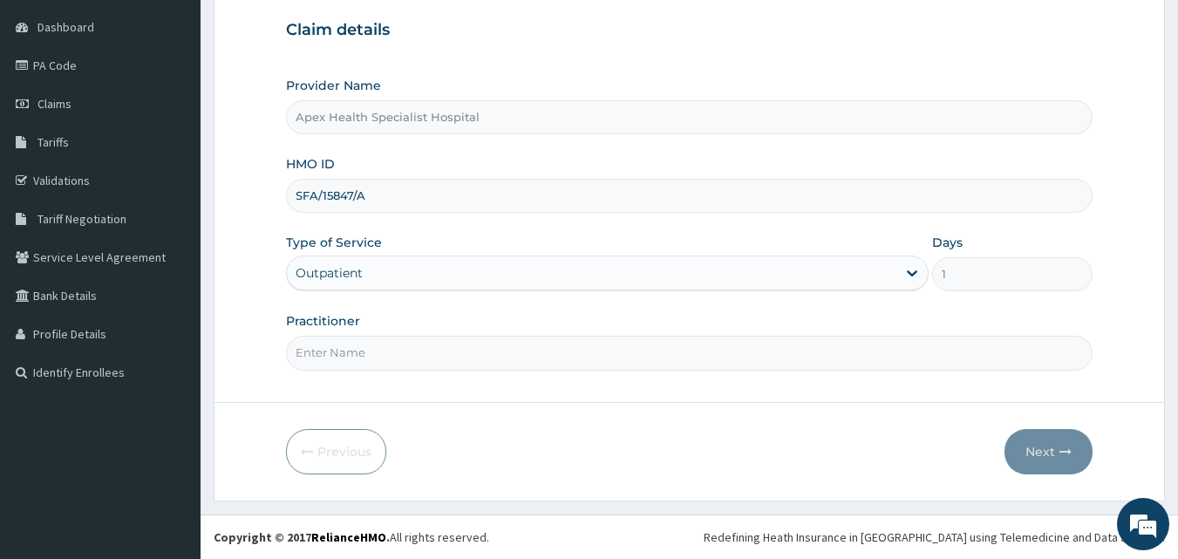
click at [414, 343] on input "Practitioner" at bounding box center [690, 353] width 808 height 34
type input "[PERSON_NAME]"
click at [1046, 451] on button "Next" at bounding box center [1049, 451] width 88 height 45
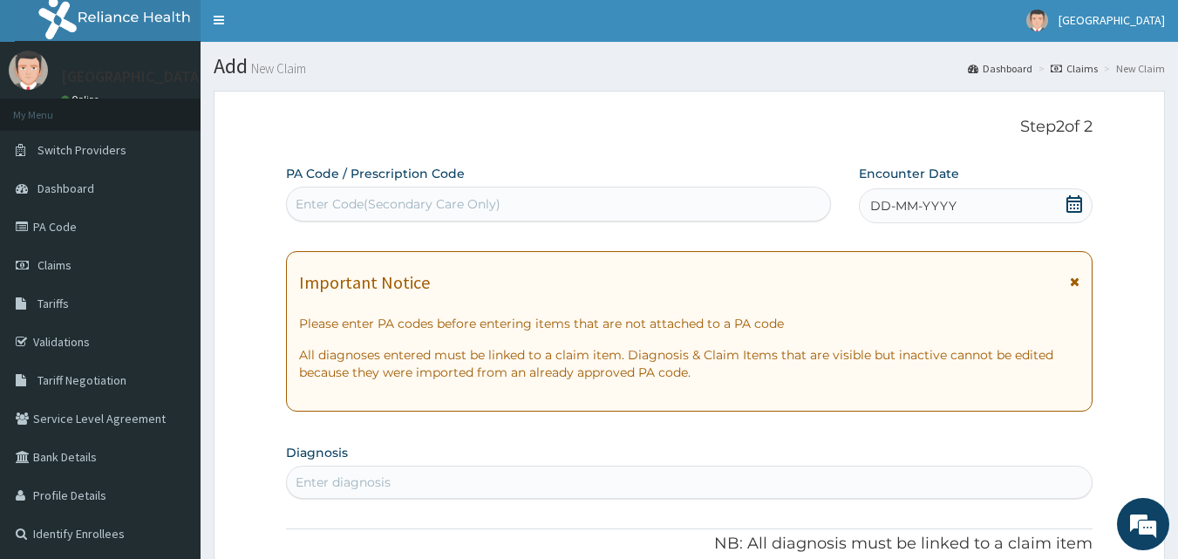
scroll to position [0, 0]
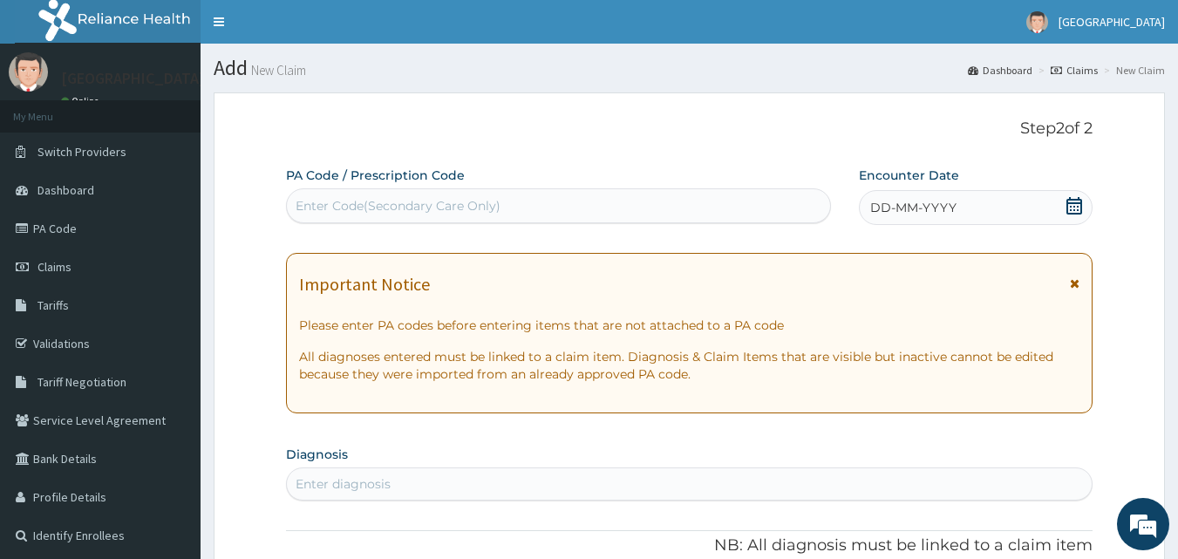
click at [481, 205] on div "Enter Code(Secondary Care Only)" at bounding box center [398, 205] width 205 height 17
paste input "PA/FDC9B1"
type input "PA/FDC9B1"
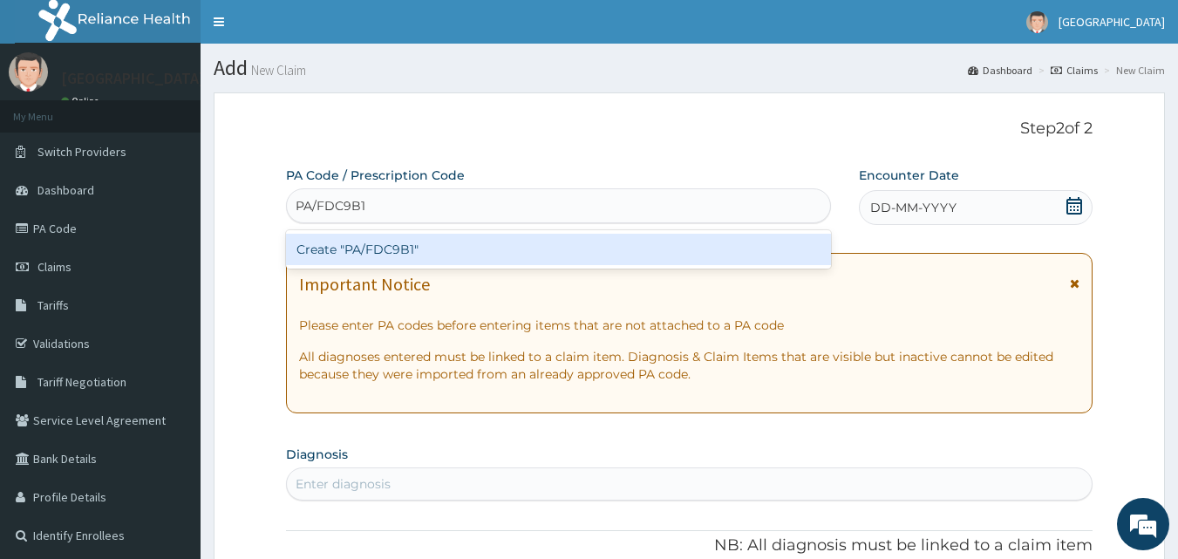
click at [538, 254] on div "Create "PA/FDC9B1"" at bounding box center [559, 249] width 546 height 31
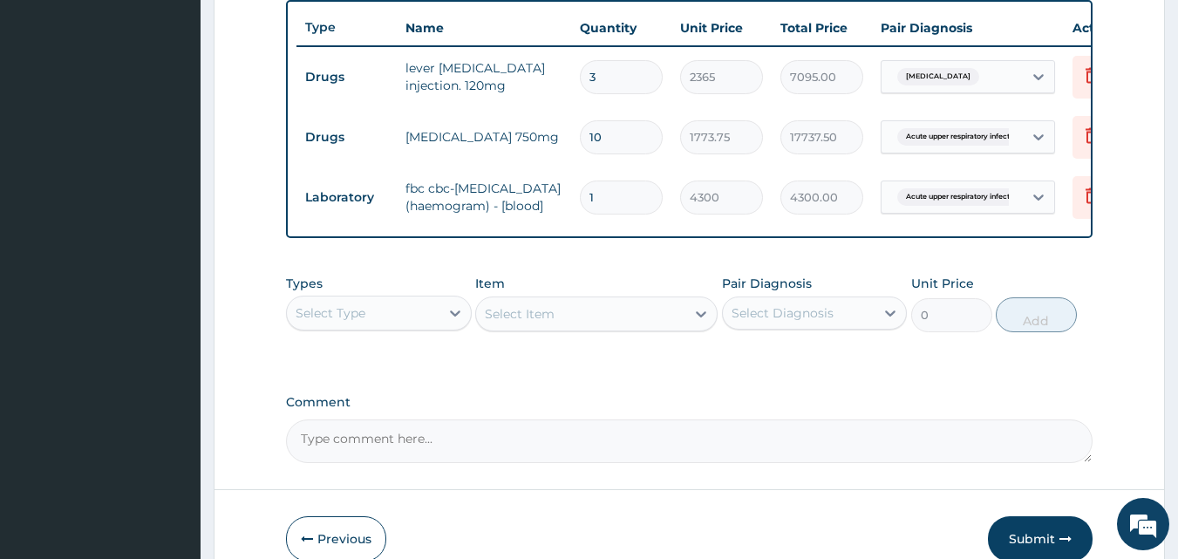
scroll to position [658, 0]
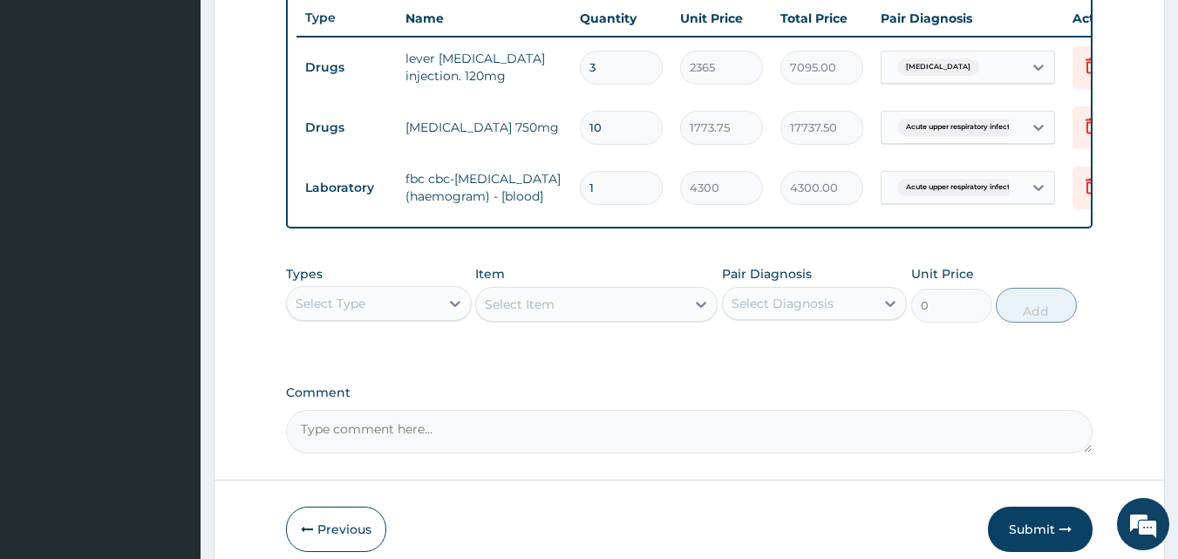
click at [381, 317] on div "Select Type" at bounding box center [363, 304] width 153 height 28
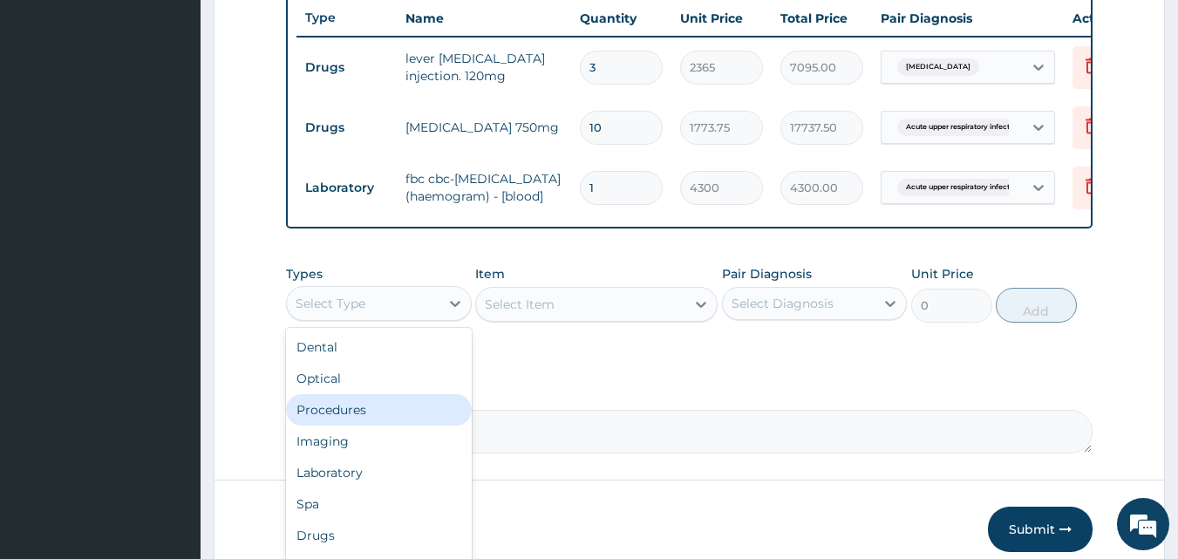
click at [374, 426] on div "Procedures" at bounding box center [379, 409] width 186 height 31
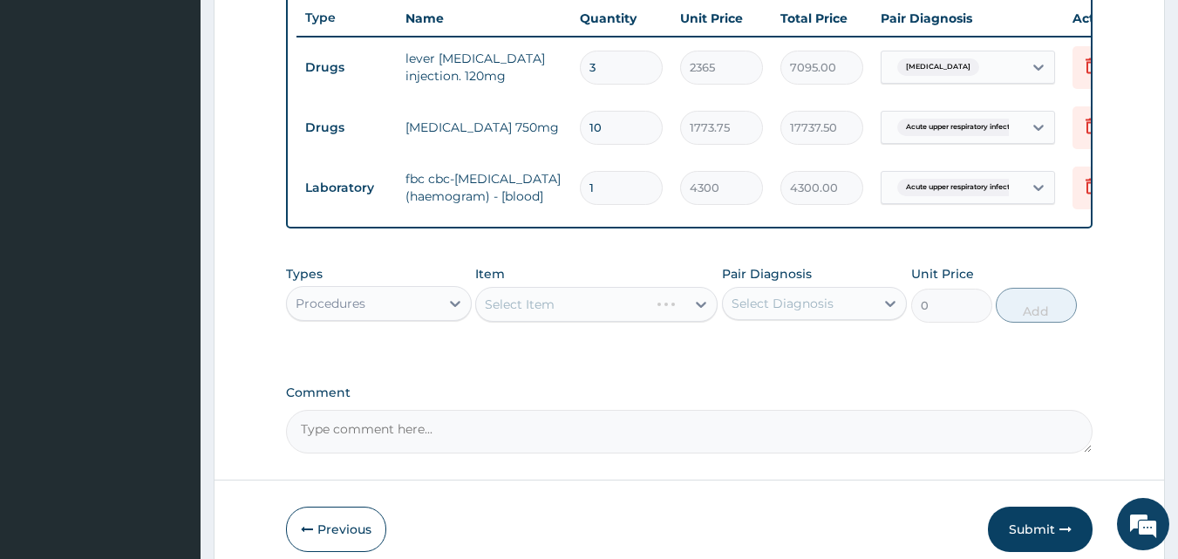
click at [547, 322] on div "Select Item" at bounding box center [596, 304] width 242 height 35
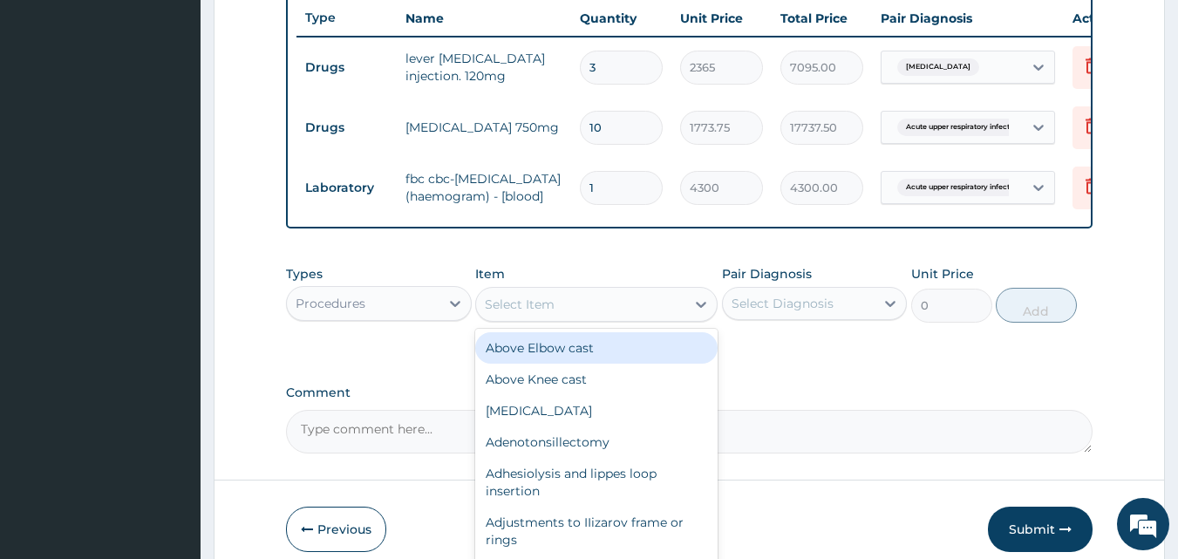
click at [547, 313] on div "Select Item" at bounding box center [520, 304] width 70 height 17
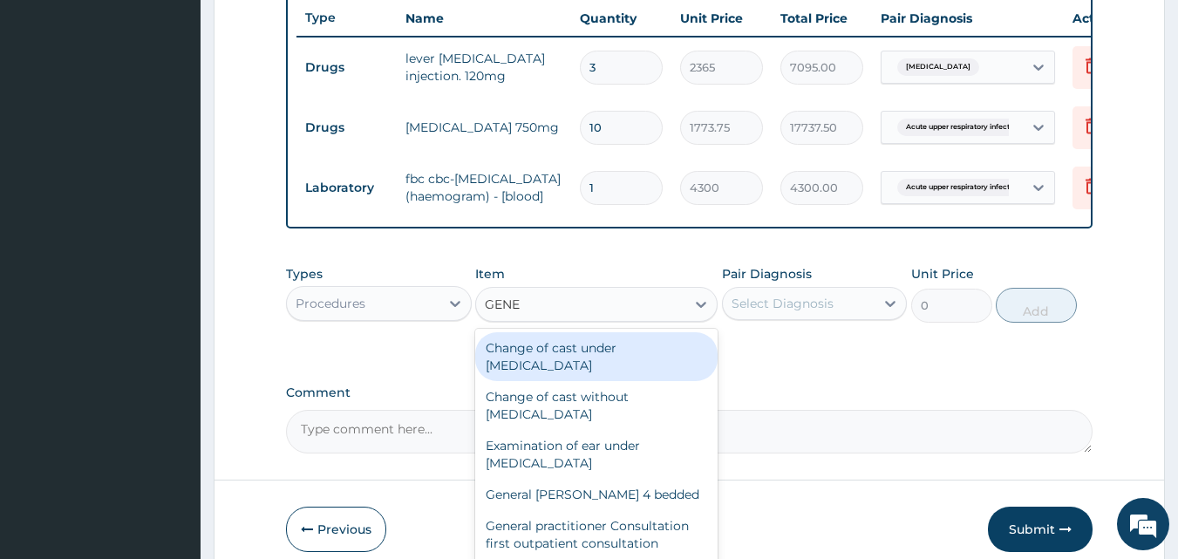
type input "GENER"
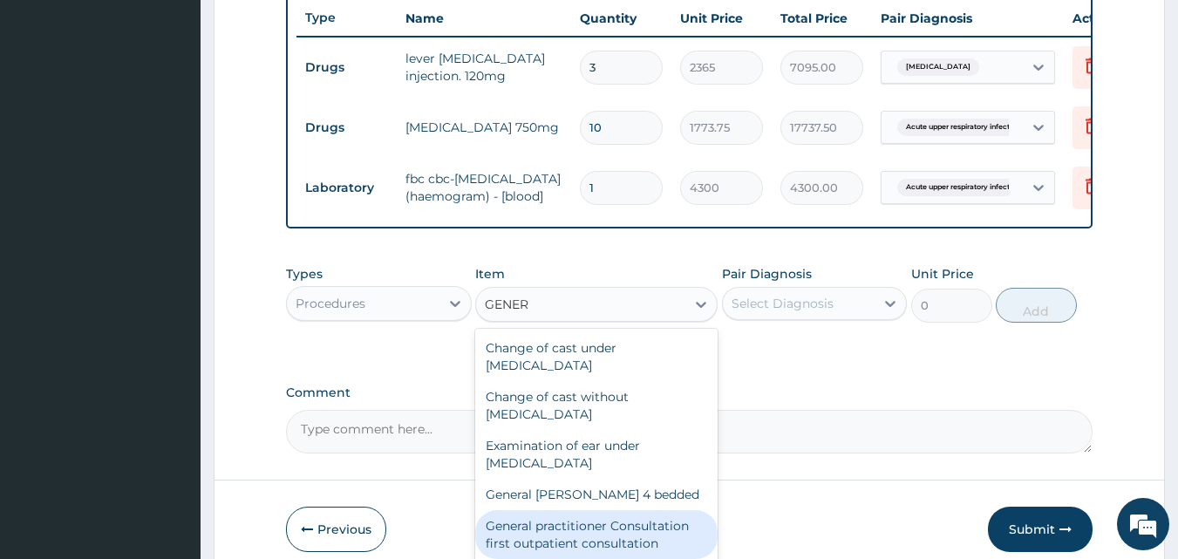
click at [648, 540] on div "General practitioner Consultation first outpatient consultation" at bounding box center [596, 534] width 242 height 49
type input "3547.5"
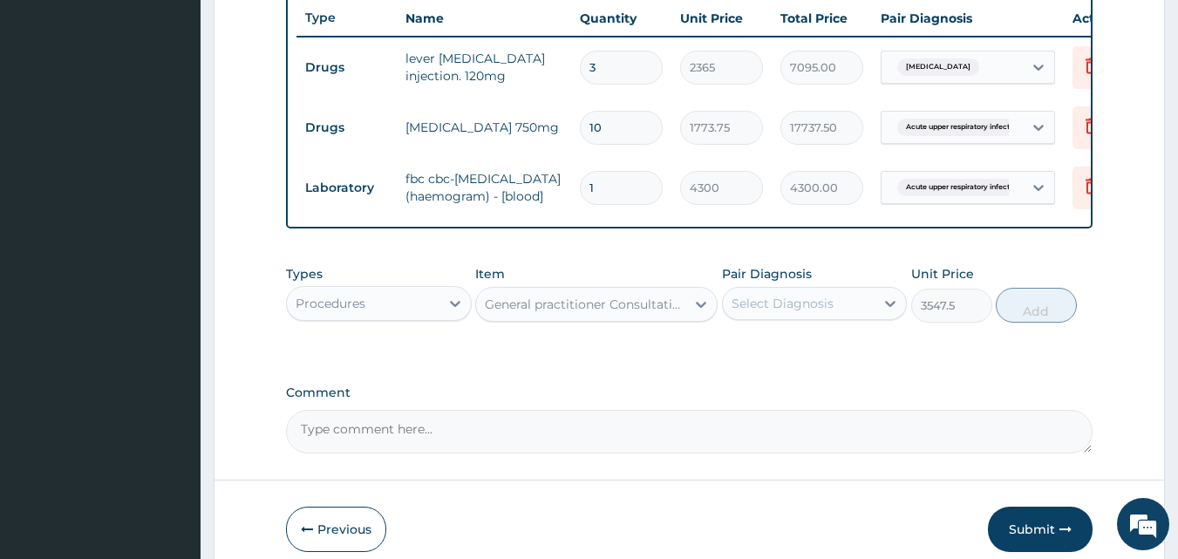
click at [835, 317] on div "Select Diagnosis" at bounding box center [799, 304] width 153 height 28
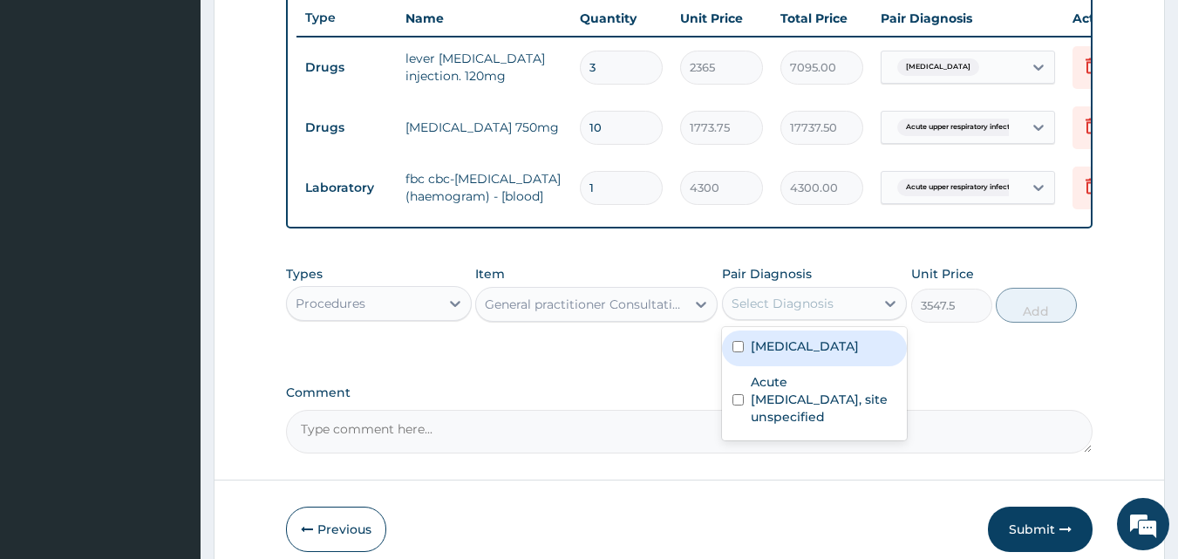
drag, startPoint x: 770, startPoint y: 369, endPoint x: 854, endPoint y: 327, distance: 93.6
click at [771, 355] on label "[MEDICAL_DATA]" at bounding box center [805, 345] width 108 height 17
checkbox input "true"
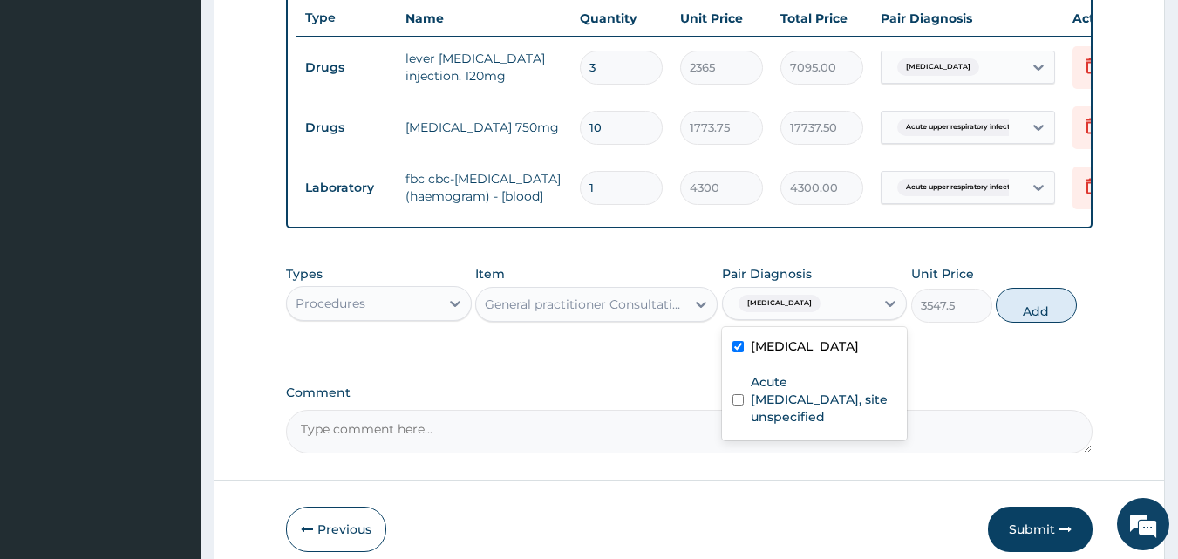
click at [1036, 323] on button "Add" at bounding box center [1036, 305] width 81 height 35
type input "0"
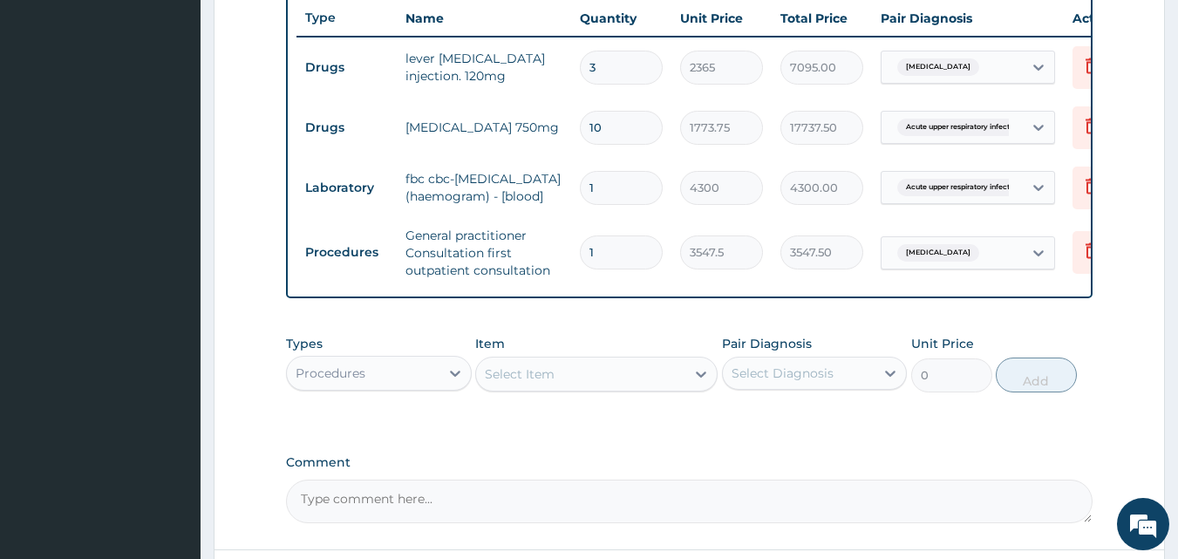
click at [548, 383] on div "Select Item" at bounding box center [520, 373] width 70 height 17
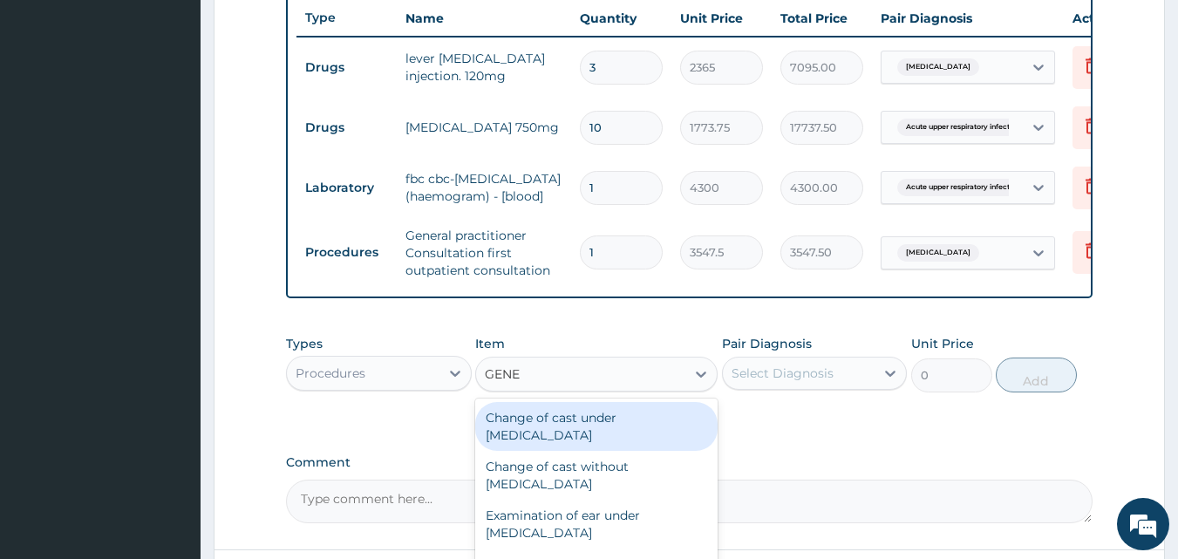
type input "GENER"
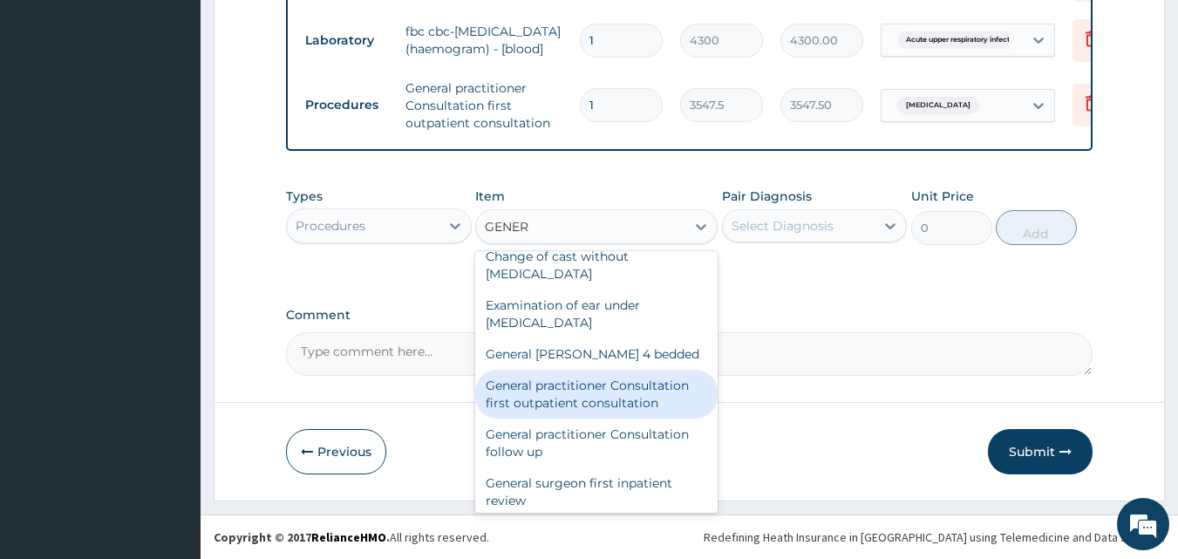
scroll to position [87, 0]
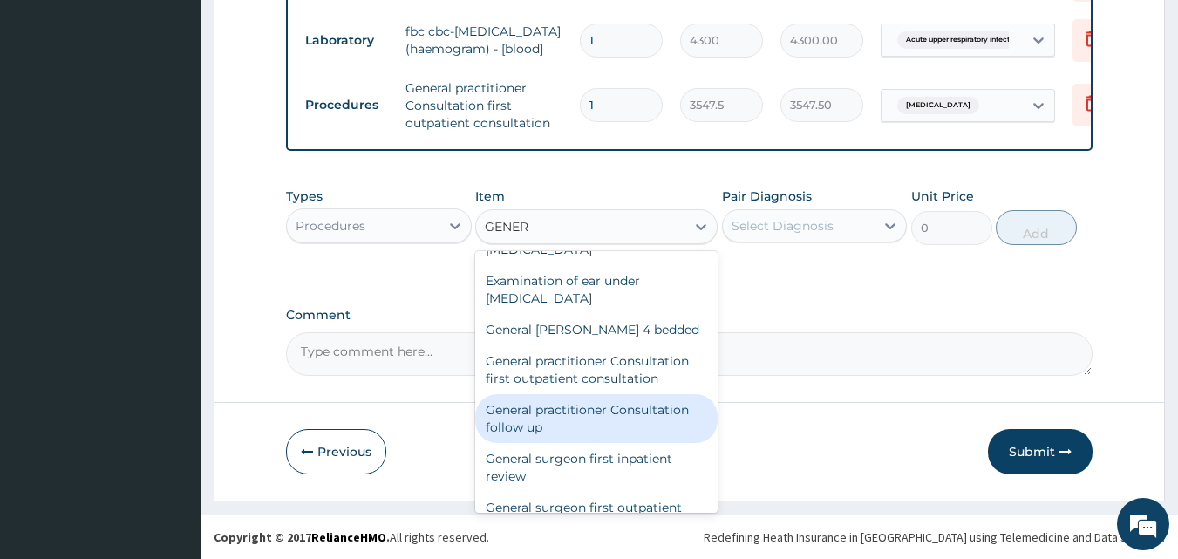
click at [542, 421] on div "General practitioner Consultation follow up" at bounding box center [596, 418] width 242 height 49
type input "2365"
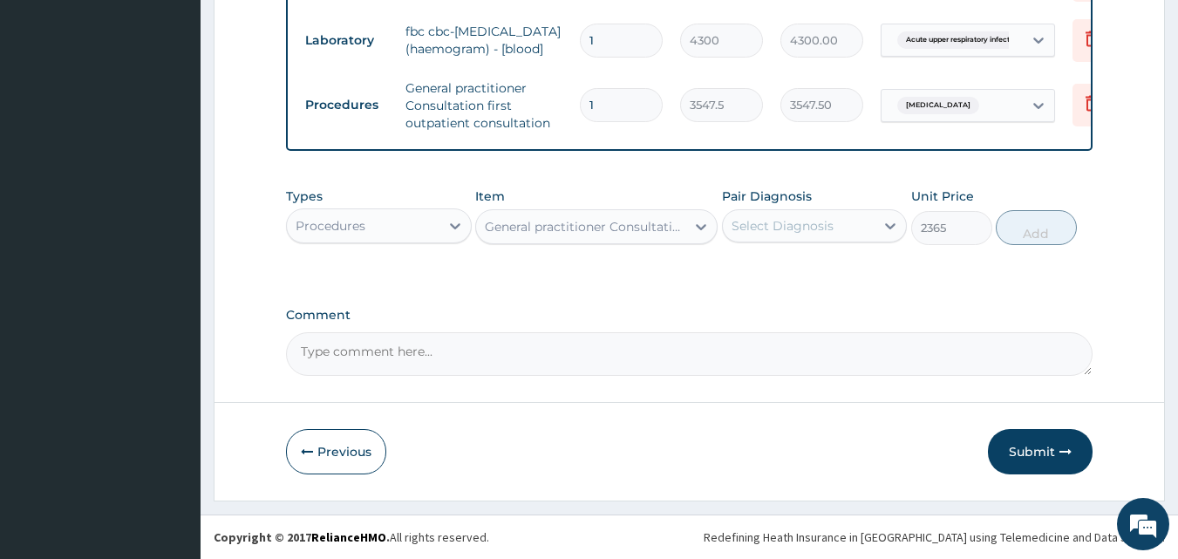
click at [807, 221] on div "Select Diagnosis" at bounding box center [783, 225] width 102 height 17
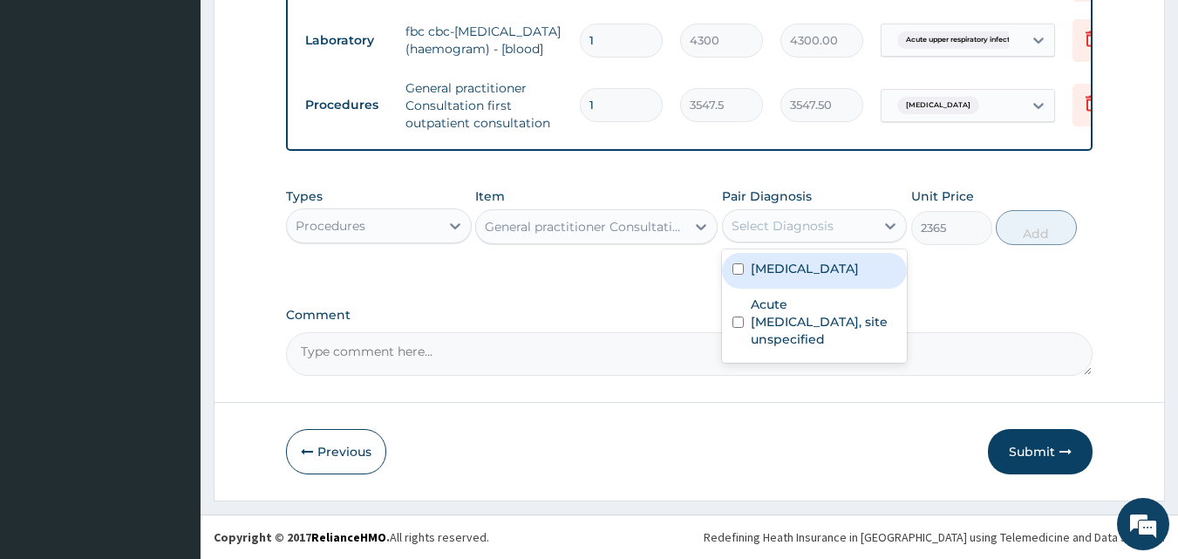
click at [780, 269] on label "[MEDICAL_DATA]" at bounding box center [805, 268] width 108 height 17
checkbox input "true"
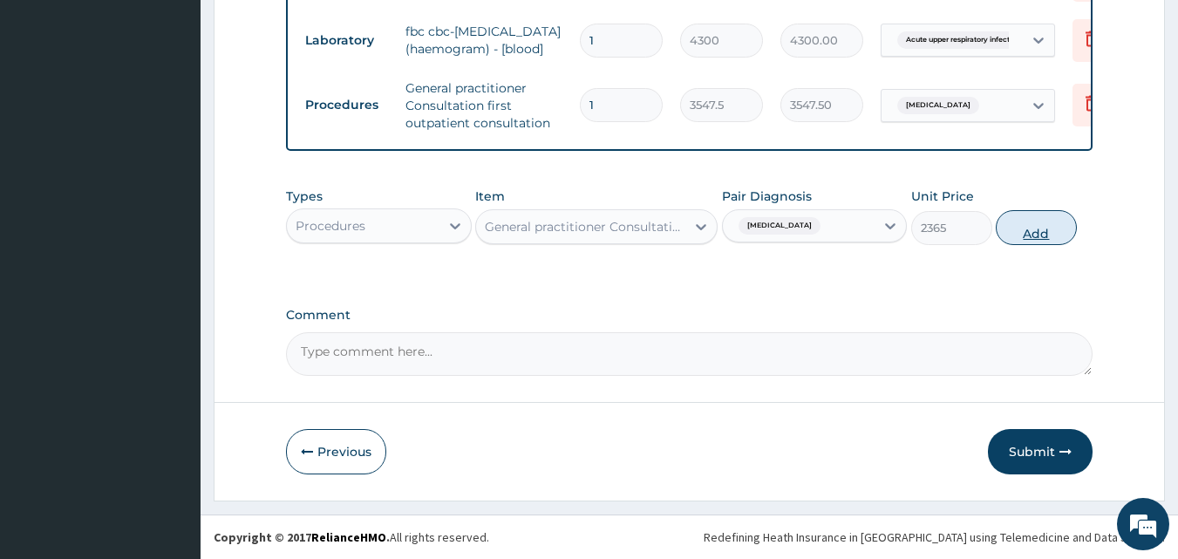
click at [1030, 228] on button "Add" at bounding box center [1036, 227] width 81 height 35
type input "0"
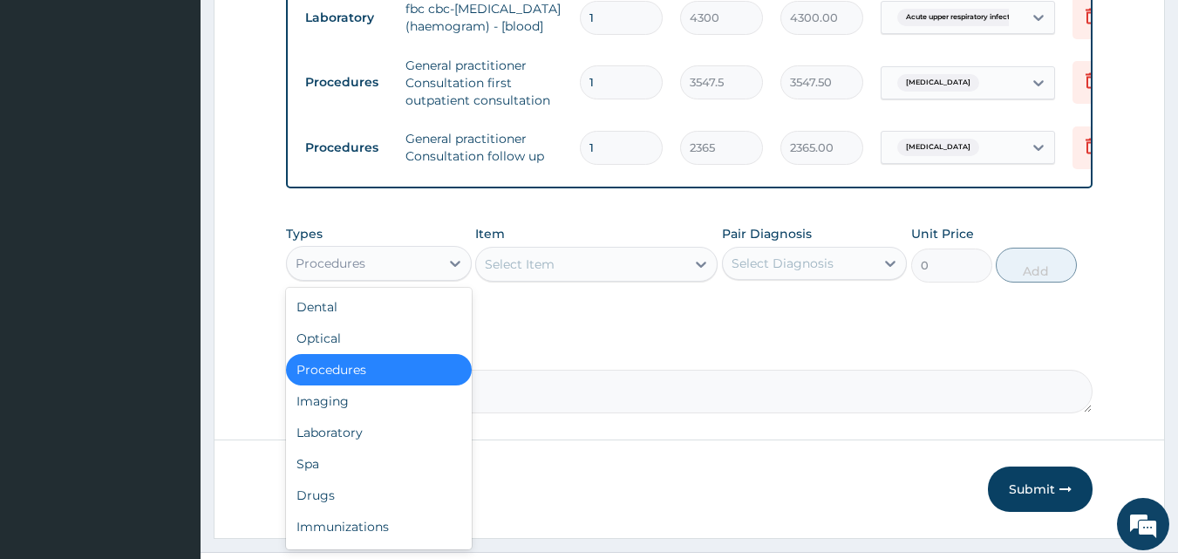
click at [415, 277] on div "Procedures" at bounding box center [363, 263] width 153 height 28
click at [333, 448] on div "Laboratory" at bounding box center [379, 432] width 186 height 31
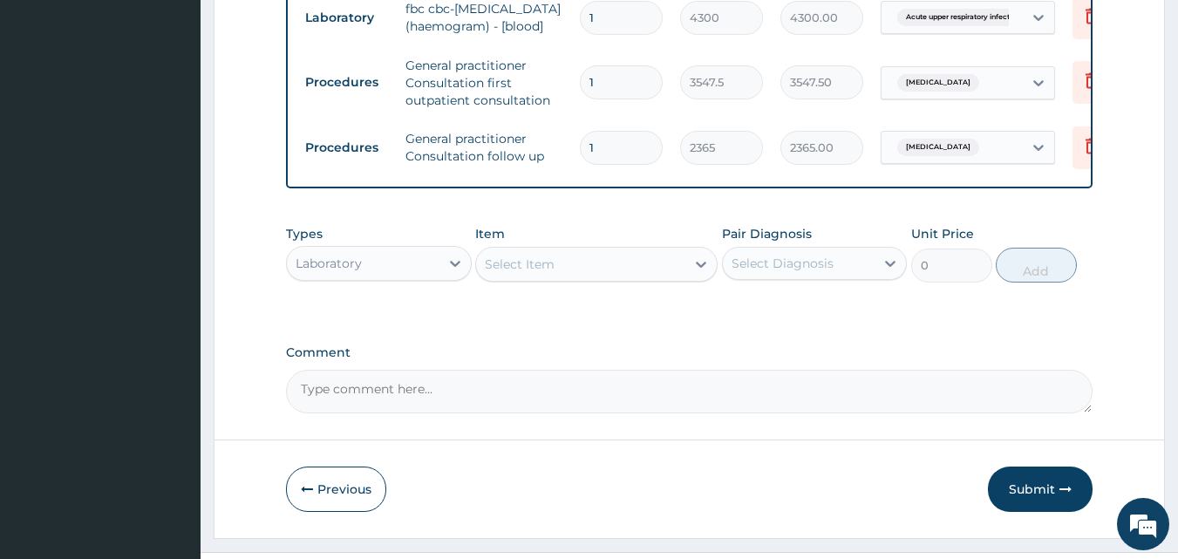
click at [560, 278] on div "Select Item" at bounding box center [580, 264] width 209 height 28
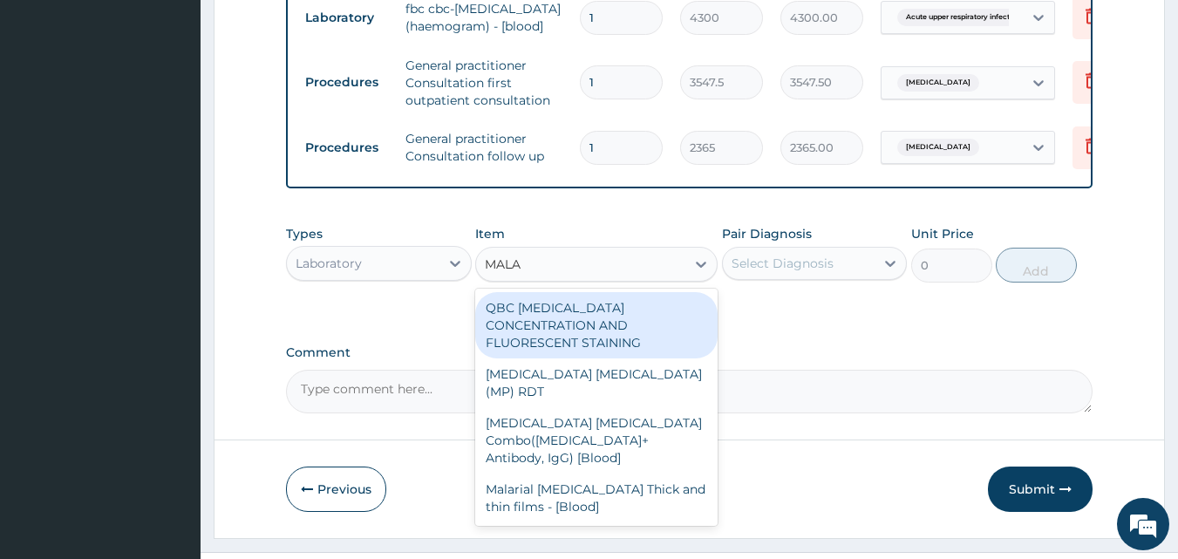
type input "MALAR"
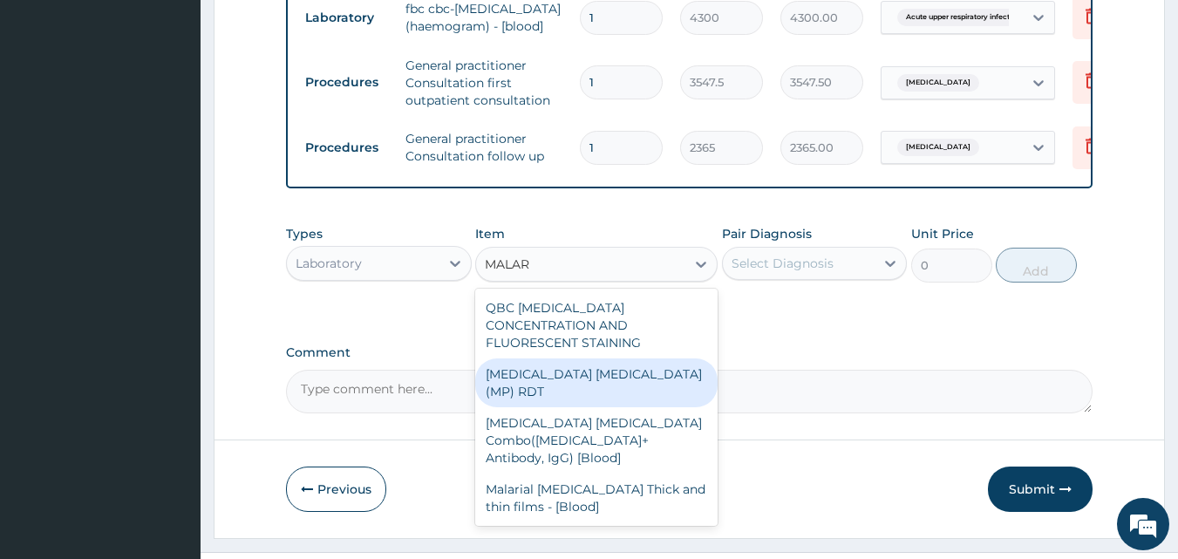
click at [579, 388] on div "MALARIA PARASITE (MP) RDT" at bounding box center [596, 382] width 242 height 49
type input "1612.5"
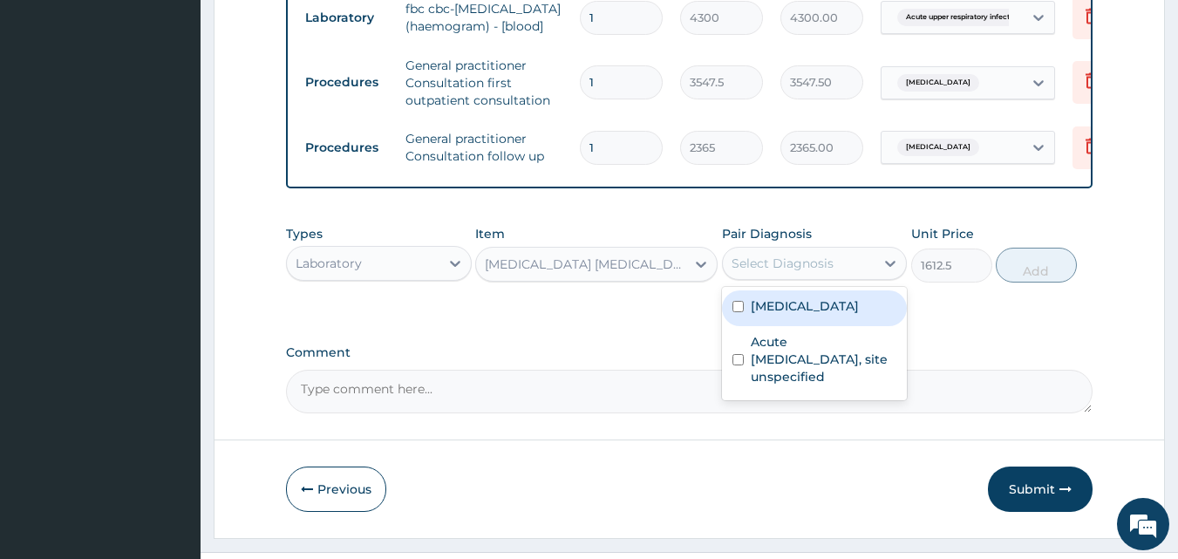
drag, startPoint x: 789, startPoint y: 284, endPoint x: 771, endPoint y: 310, distance: 31.9
click at [789, 272] on div "Select Diagnosis" at bounding box center [783, 263] width 102 height 17
click at [760, 315] on label "Malaria, unspecified" at bounding box center [805, 305] width 108 height 17
checkbox input "true"
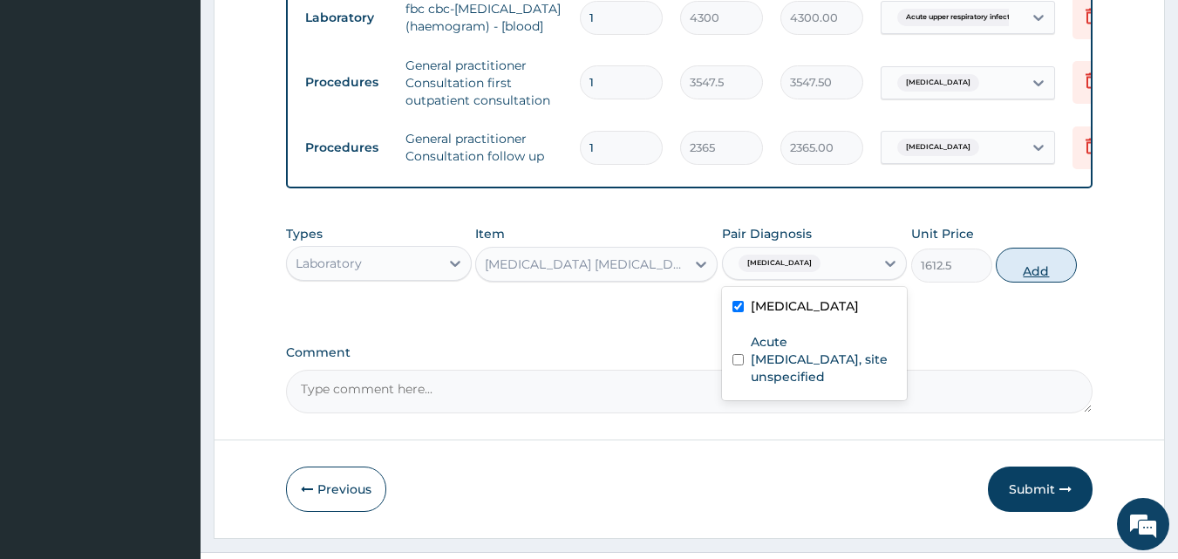
click at [1032, 283] on button "Add" at bounding box center [1036, 265] width 81 height 35
type input "0"
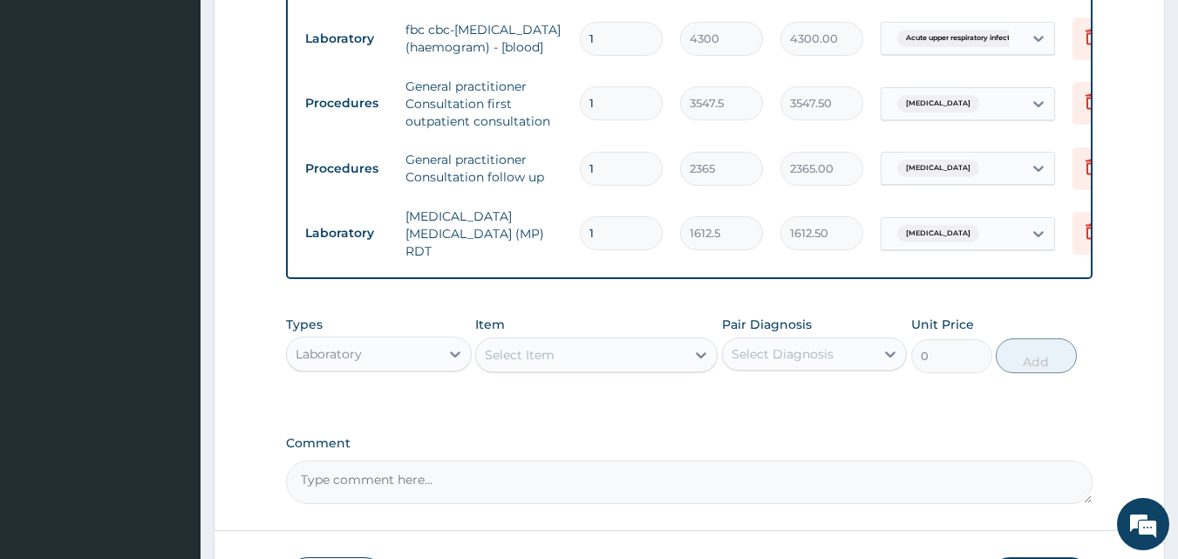
scroll to position [828, 0]
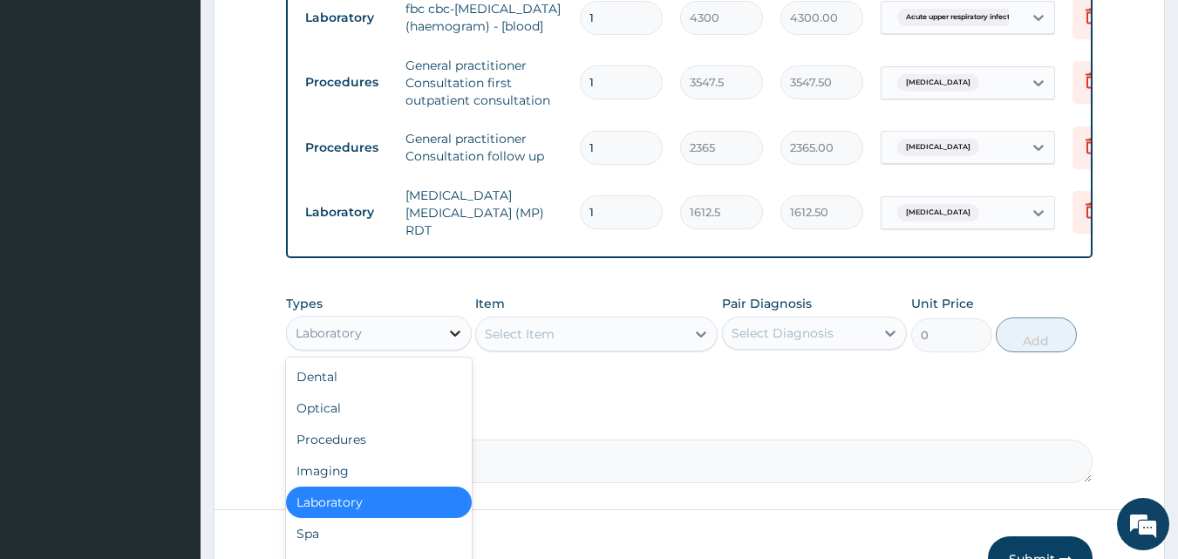
click at [442, 346] on div at bounding box center [455, 332] width 31 height 31
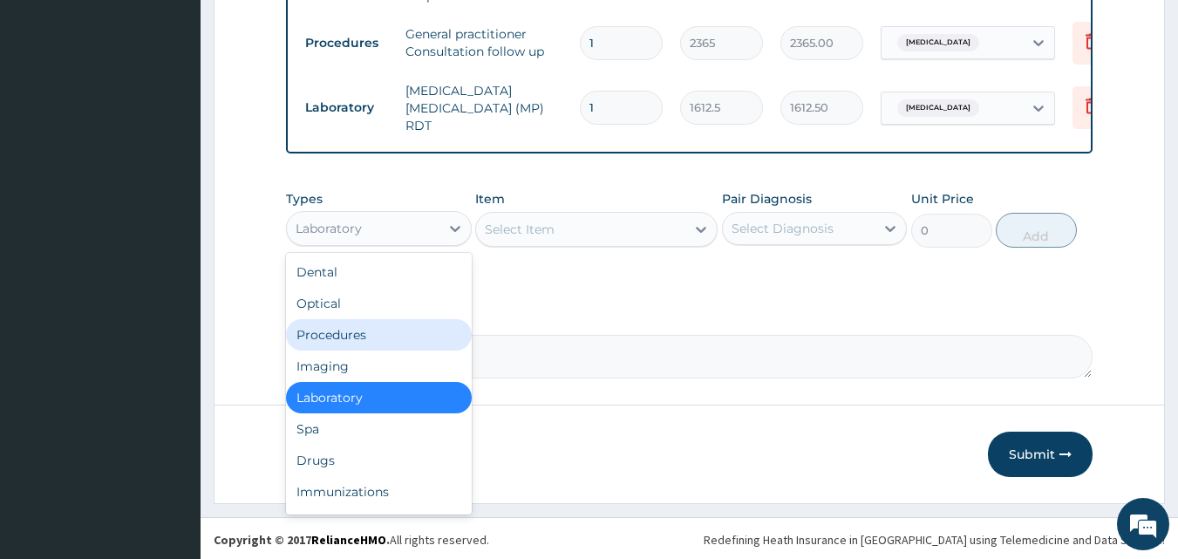
scroll to position [949, 0]
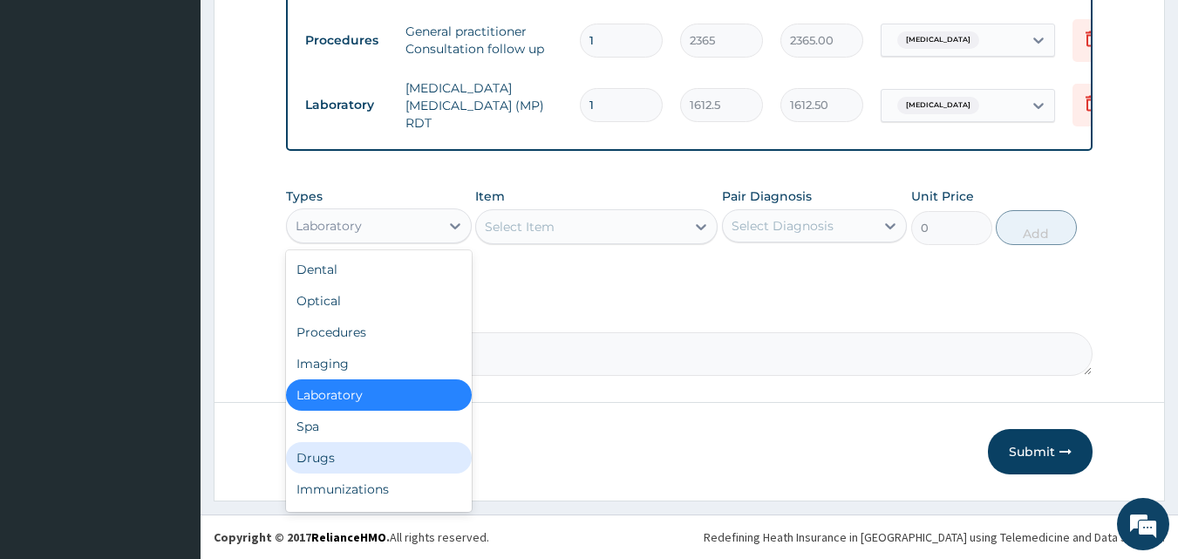
click at [362, 450] on div "Drugs" at bounding box center [379, 457] width 186 height 31
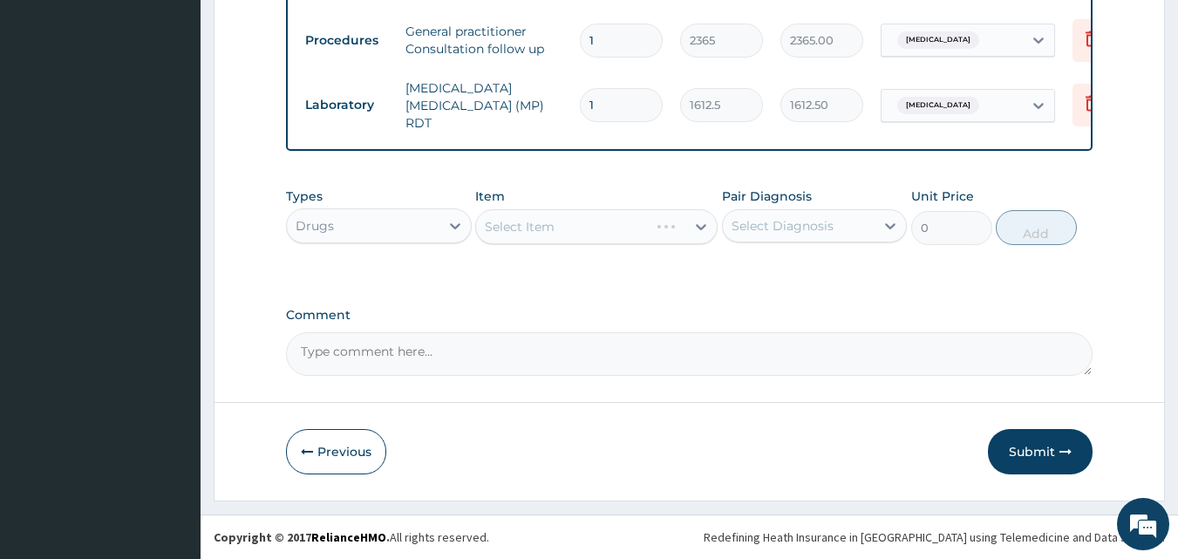
click at [548, 223] on div "Select Item" at bounding box center [596, 226] width 242 height 35
click at [549, 223] on div "Select Item" at bounding box center [520, 226] width 70 height 17
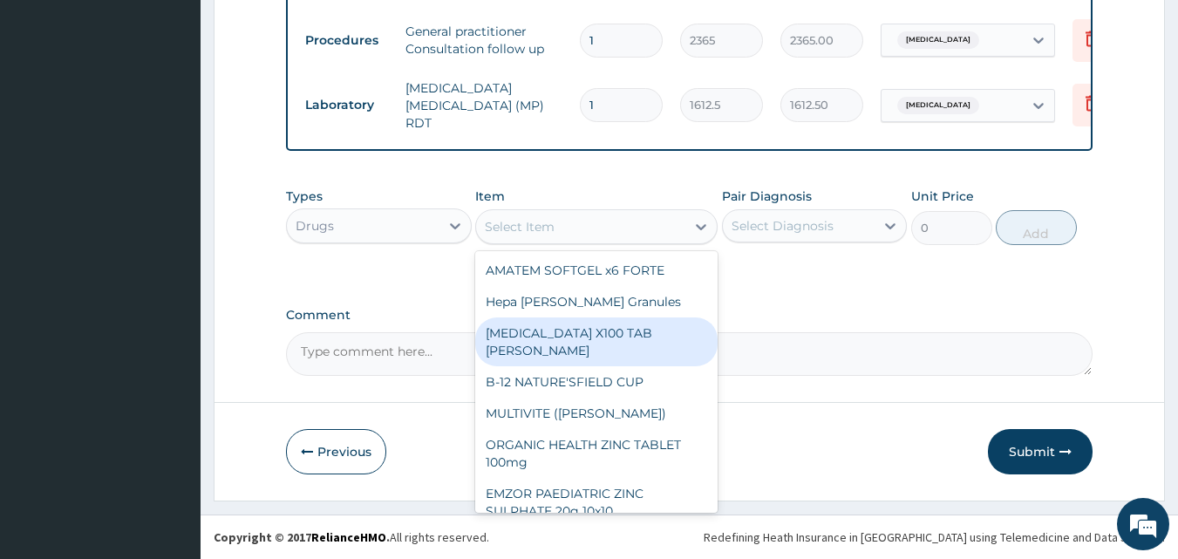
type input "C"
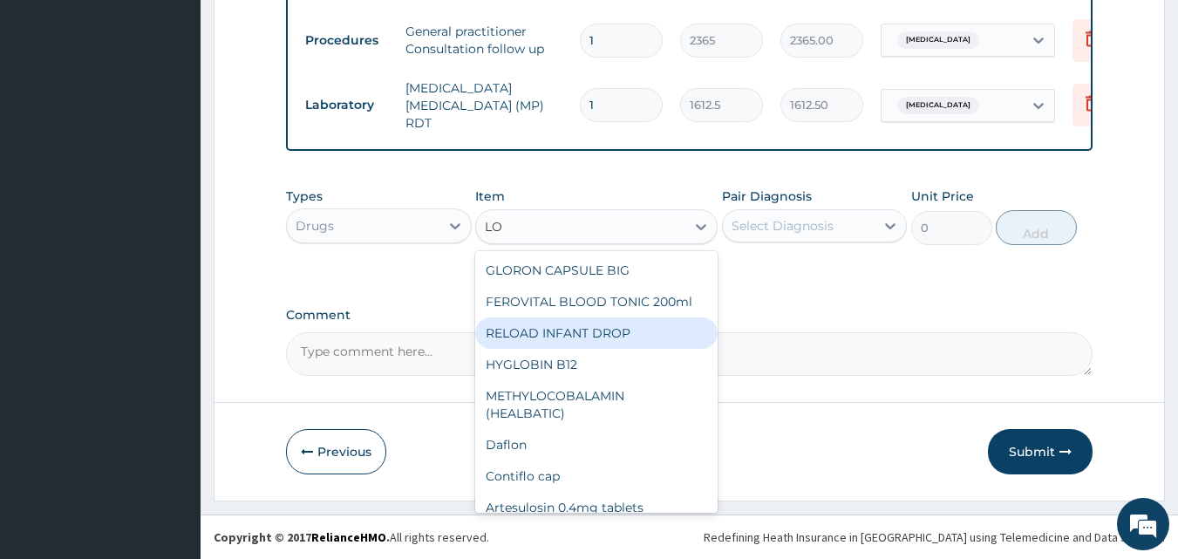
type input "LON"
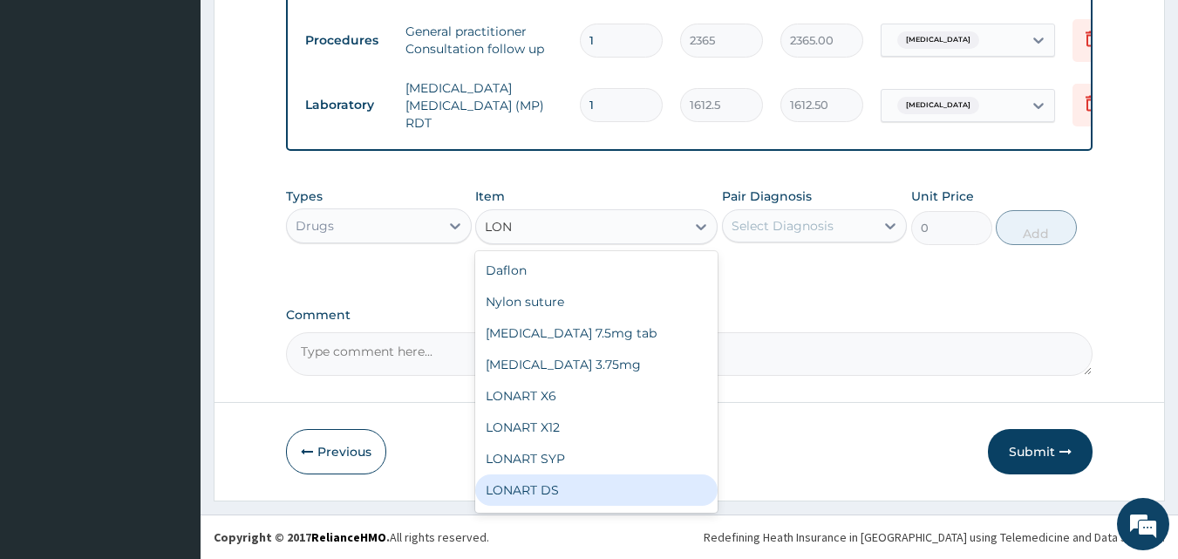
click at [588, 486] on div "LONART DS" at bounding box center [596, 489] width 242 height 31
type input "473"
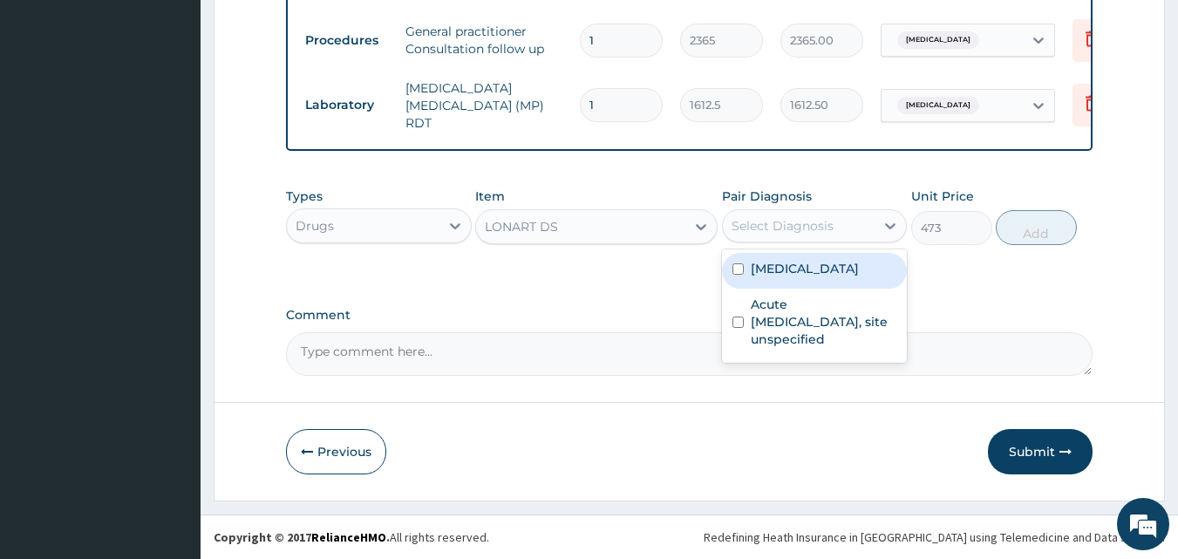
click at [782, 228] on div "Select Diagnosis" at bounding box center [783, 225] width 102 height 17
click at [779, 267] on label "Malaria, unspecified" at bounding box center [805, 268] width 108 height 17
checkbox input "true"
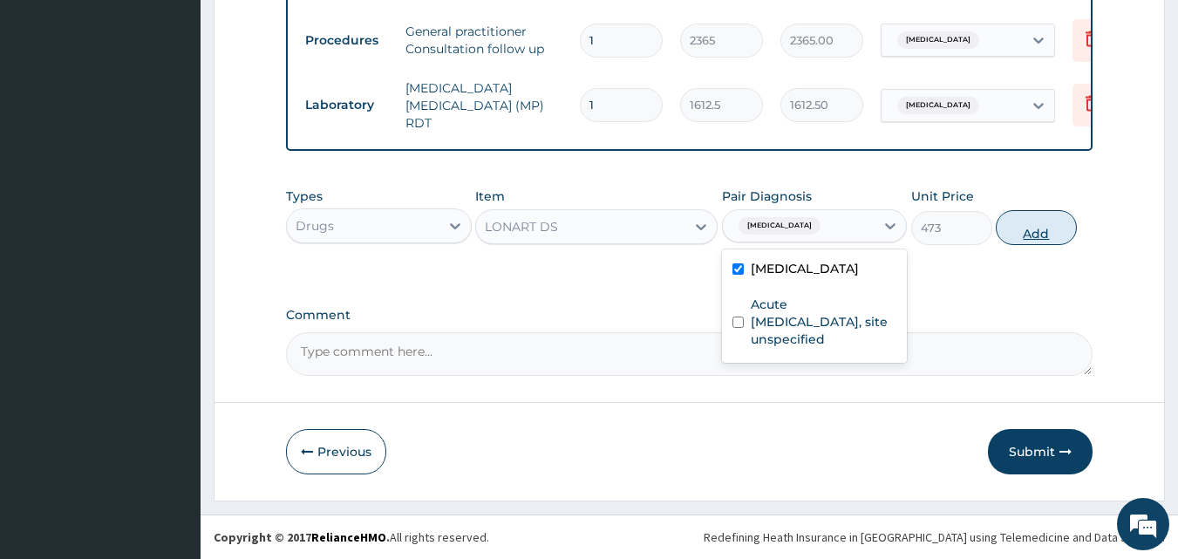
click at [1034, 231] on button "Add" at bounding box center [1036, 227] width 81 height 35
type input "0"
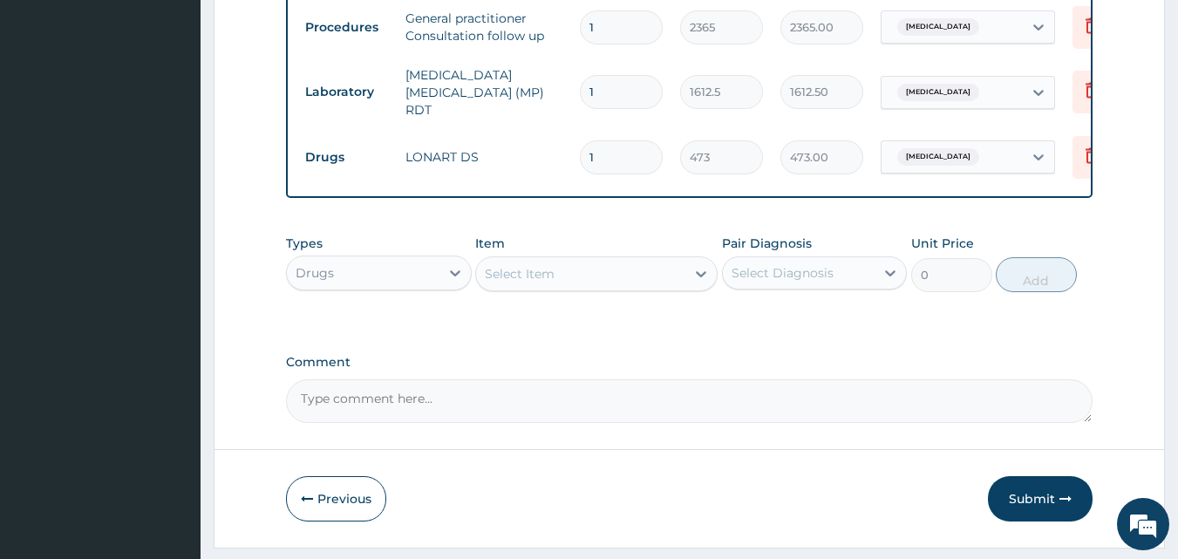
type input "0.00"
type input "6"
type input "2838.00"
type input "6"
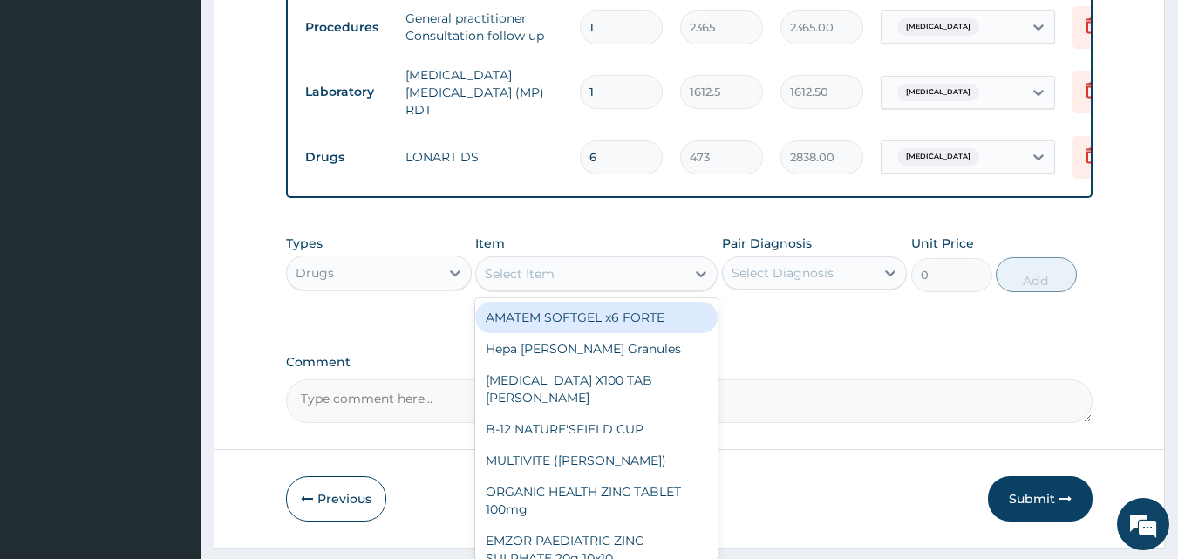
click at [570, 288] on div "Select Item" at bounding box center [580, 274] width 209 height 28
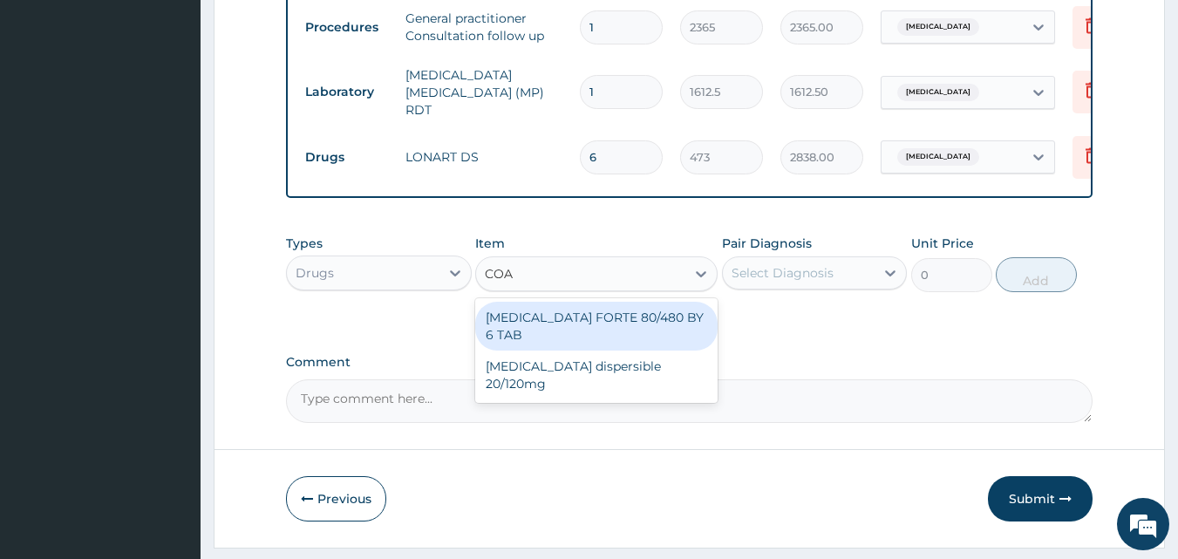
type input "COAR"
click at [544, 324] on div "COARTEM FORTE 80/480 BY 6 TAB" at bounding box center [596, 326] width 242 height 49
type input "449.35"
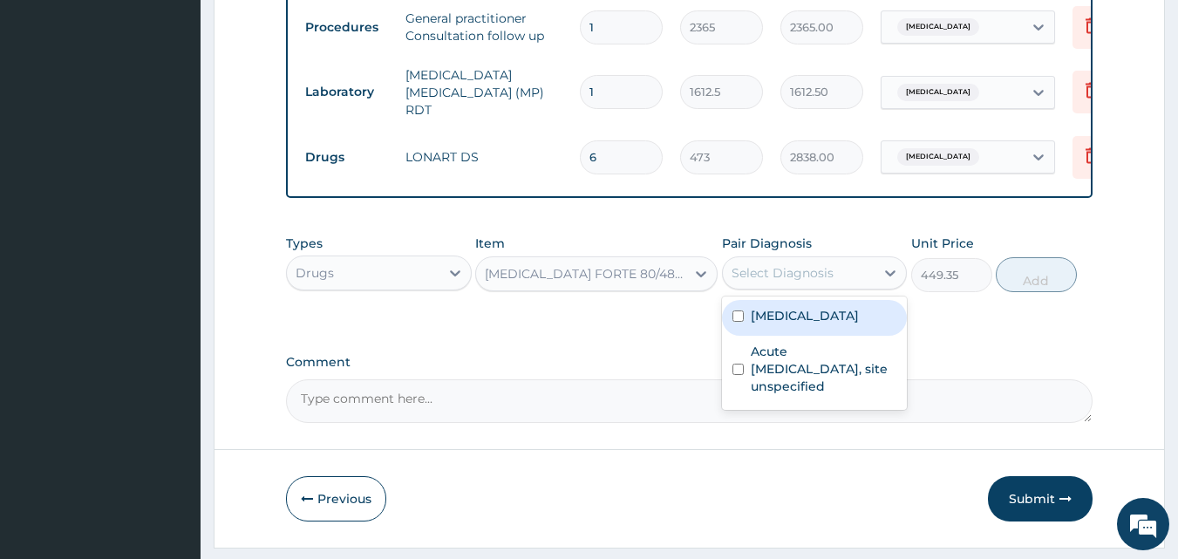
click at [775, 282] on div "Select Diagnosis" at bounding box center [783, 272] width 102 height 17
click at [775, 324] on label "Malaria, unspecified" at bounding box center [805, 315] width 108 height 17
checkbox input "true"
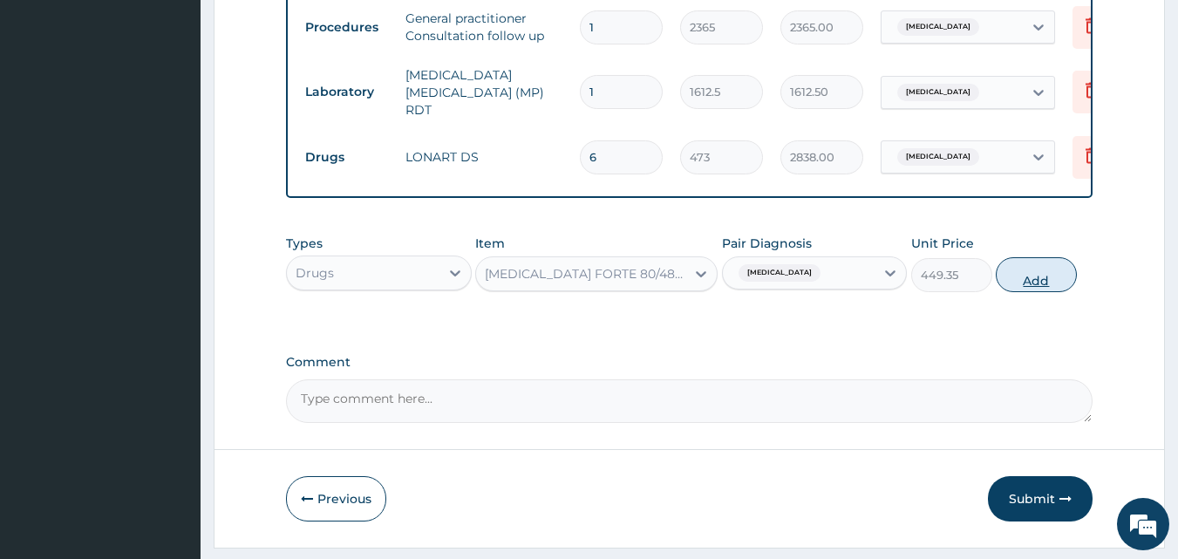
click at [1021, 290] on button "Add" at bounding box center [1036, 274] width 81 height 35
type input "0"
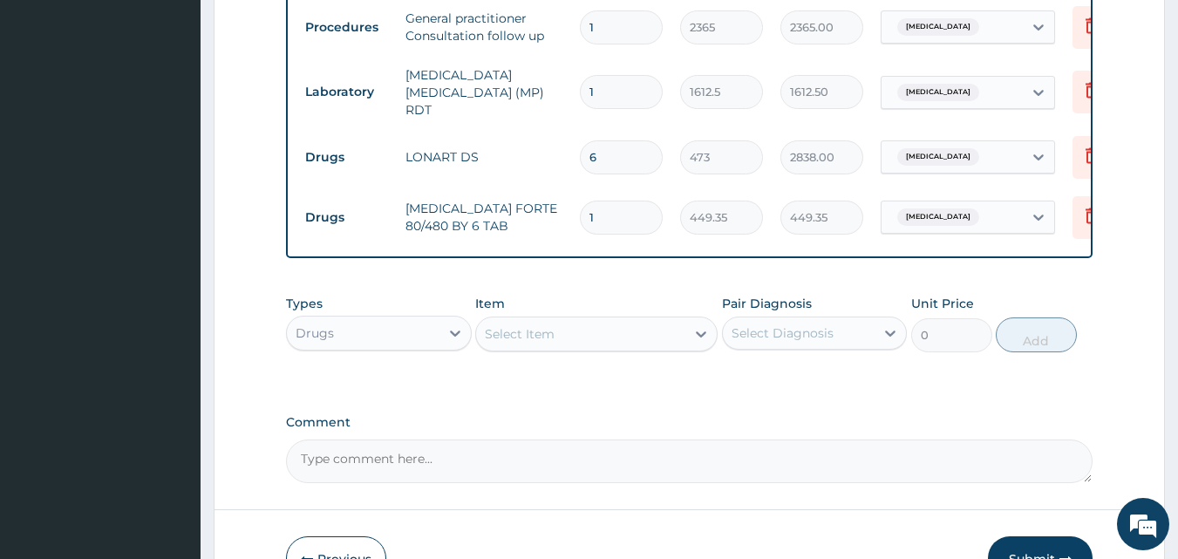
type input "0.00"
type input "6"
type input "2696.10"
type input "6"
click at [599, 348] on div "Select Item" at bounding box center [580, 334] width 209 height 28
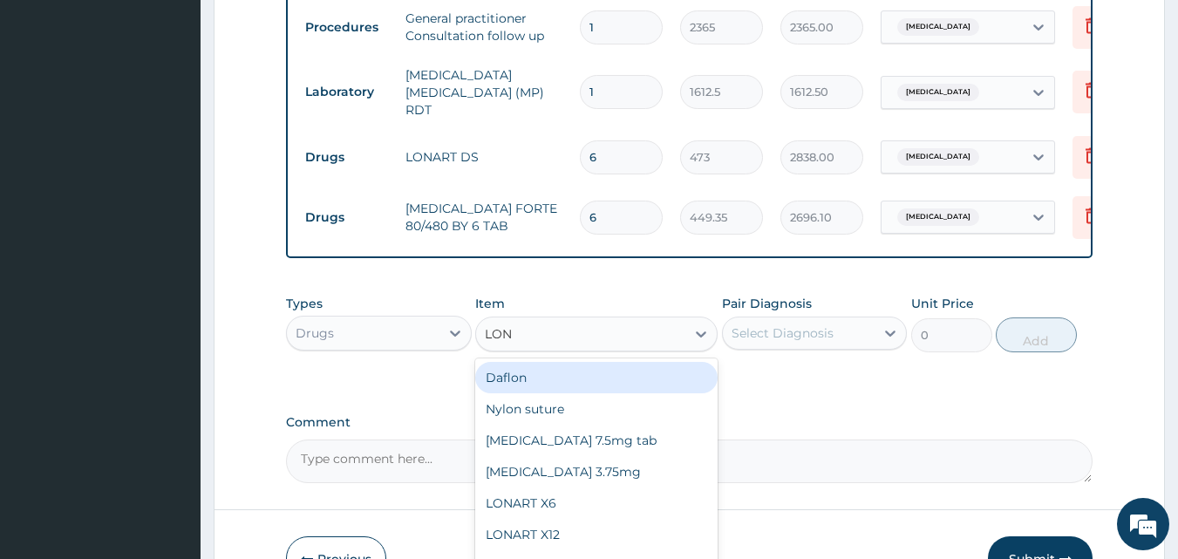
type input "[PERSON_NAME]"
click at [571, 393] on div "LONART X6" at bounding box center [596, 377] width 242 height 31
type input "473"
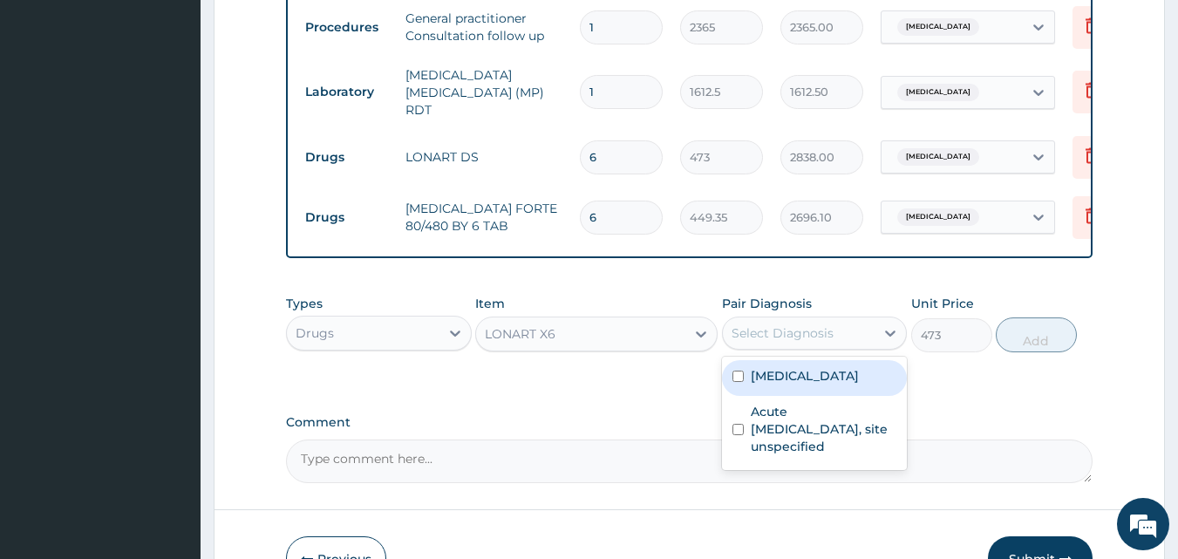
click at [767, 342] on div "Select Diagnosis" at bounding box center [783, 332] width 102 height 17
click at [785, 396] on div "[MEDICAL_DATA]" at bounding box center [815, 378] width 186 height 36
checkbox input "true"
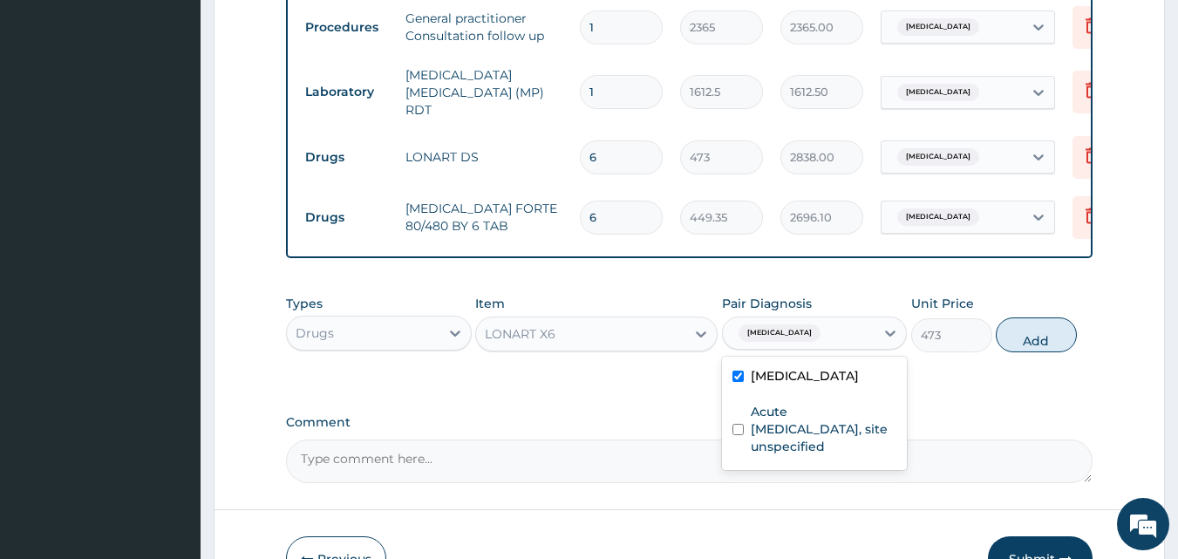
click at [1026, 352] on button "Add" at bounding box center [1036, 334] width 81 height 35
type input "0"
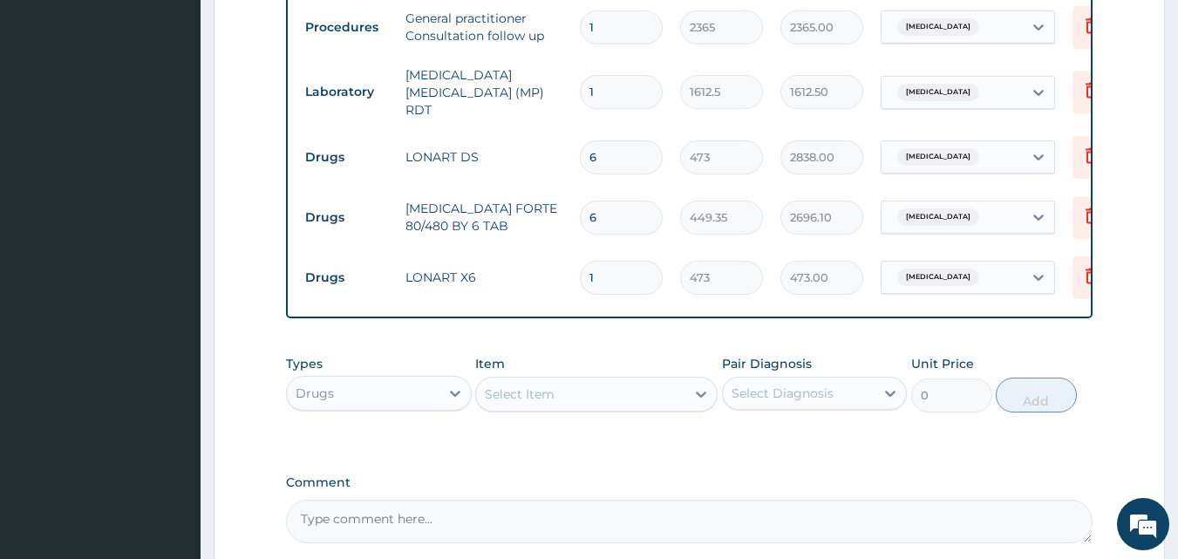
type input "0.00"
type input "6"
type input "2838.00"
type input "6"
click at [1087, 216] on icon at bounding box center [1092, 216] width 12 height 16
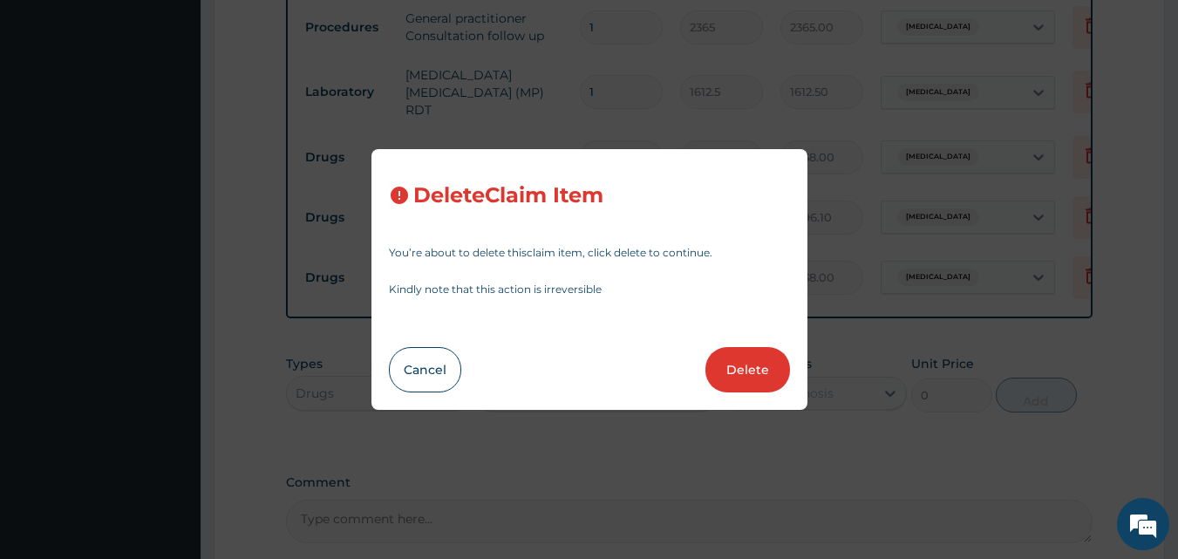
click at [739, 371] on button "Delete" at bounding box center [747, 369] width 85 height 45
type input "473"
type input "2838.00"
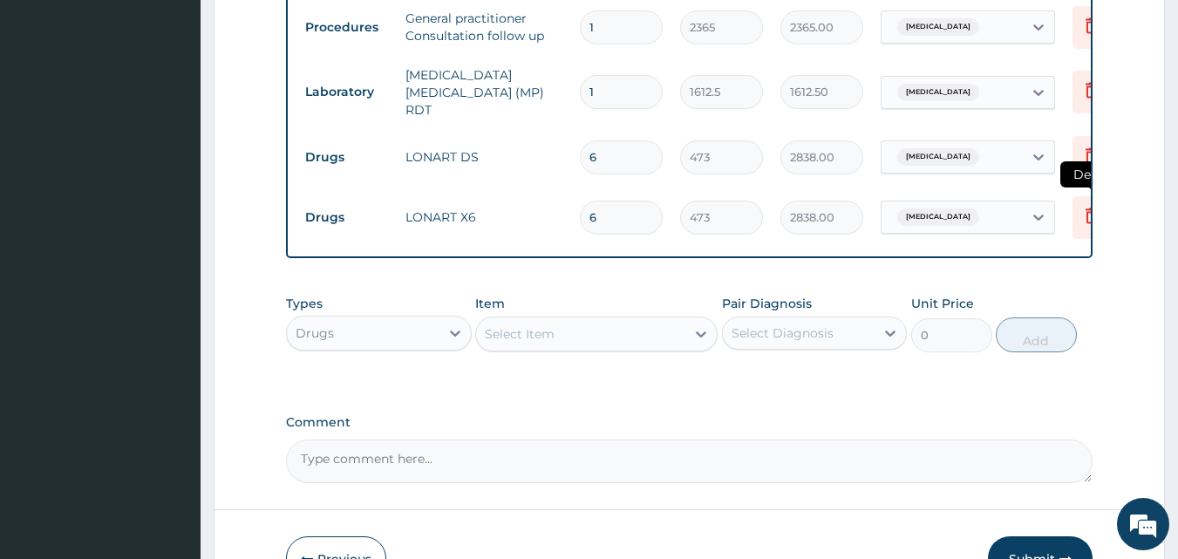
click at [1088, 221] on icon at bounding box center [1091, 215] width 21 height 21
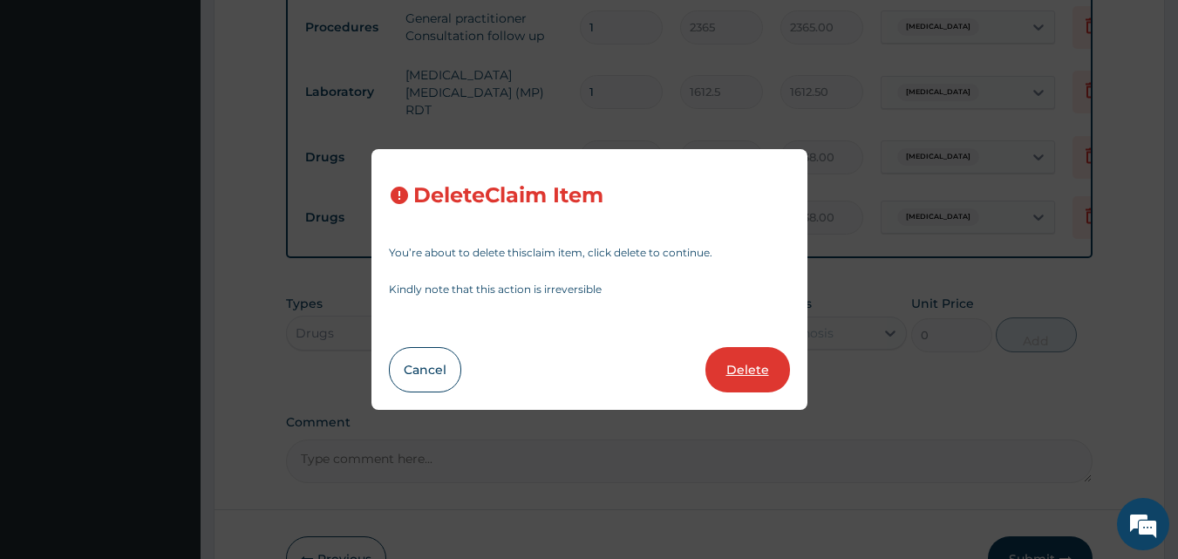
click at [753, 378] on button "Delete" at bounding box center [747, 369] width 85 height 45
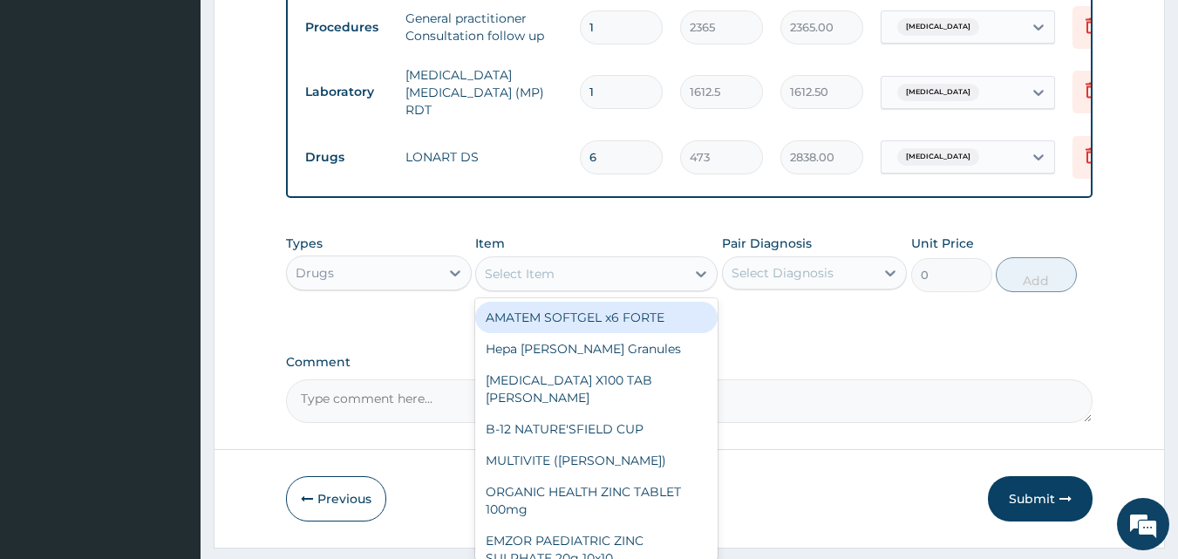
click at [516, 278] on div "Select Item" at bounding box center [520, 273] width 70 height 17
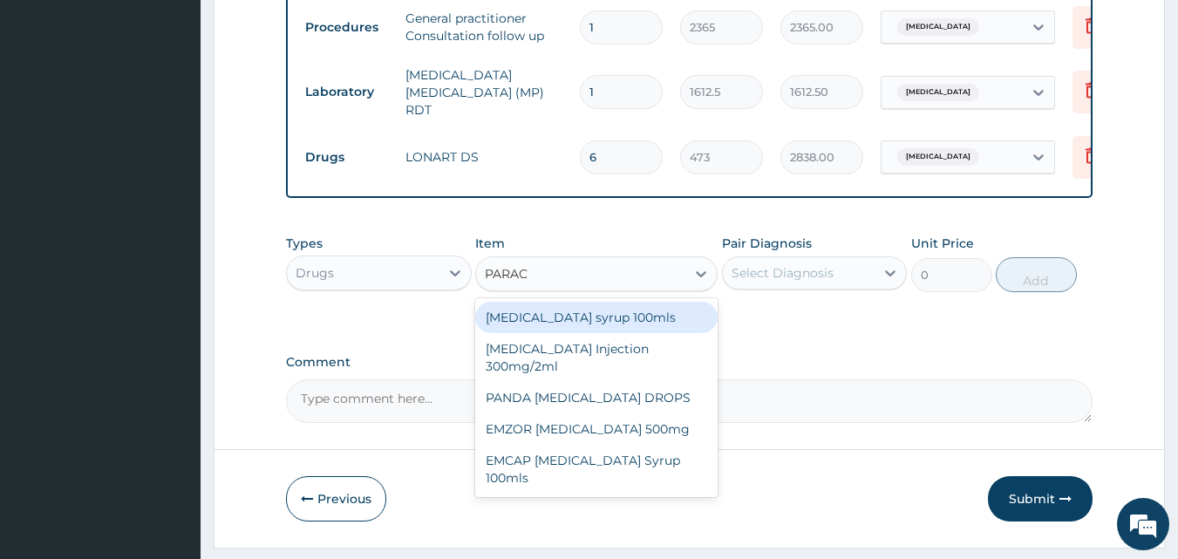
type input "PARACE"
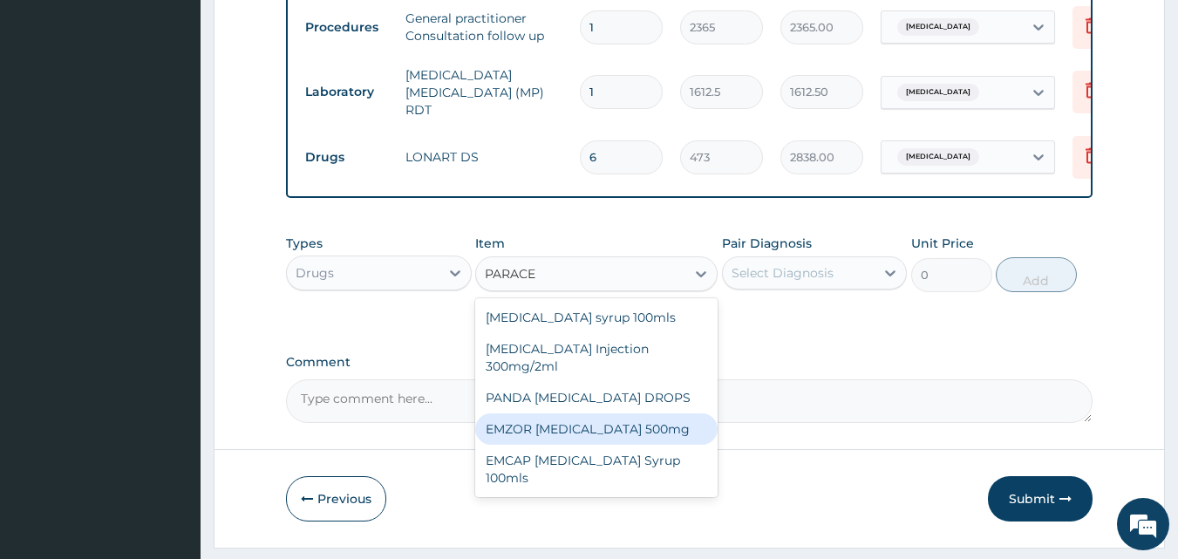
click at [568, 445] on div "EMZOR PARACETAMOL 500mg" at bounding box center [596, 428] width 242 height 31
type input "23.65"
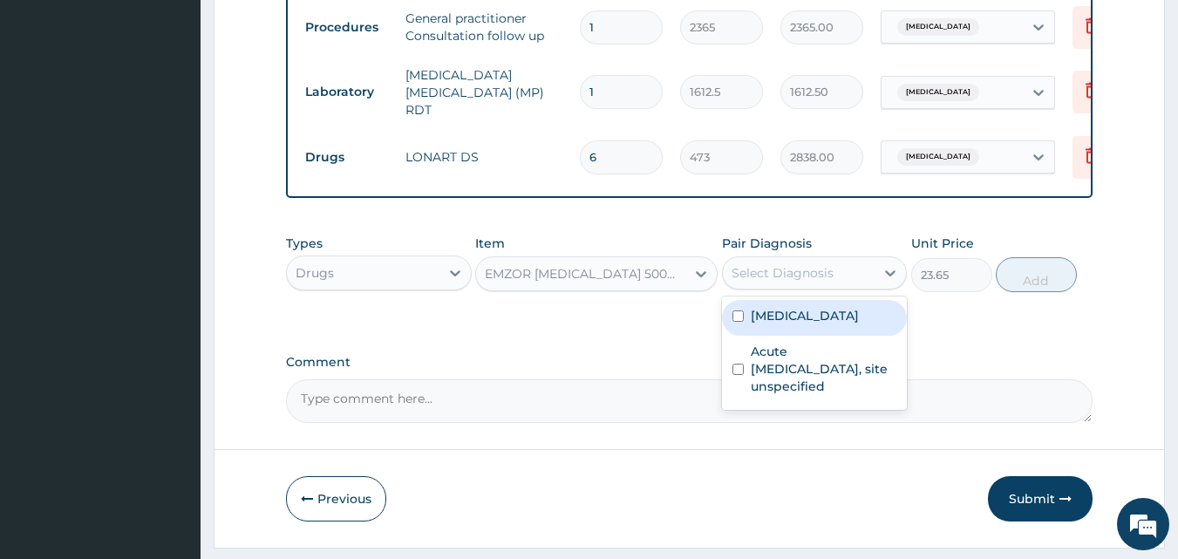
click at [800, 282] on div "Select Diagnosis" at bounding box center [783, 272] width 102 height 17
click at [822, 324] on label "Malaria, unspecified" at bounding box center [805, 315] width 108 height 17
checkbox input "true"
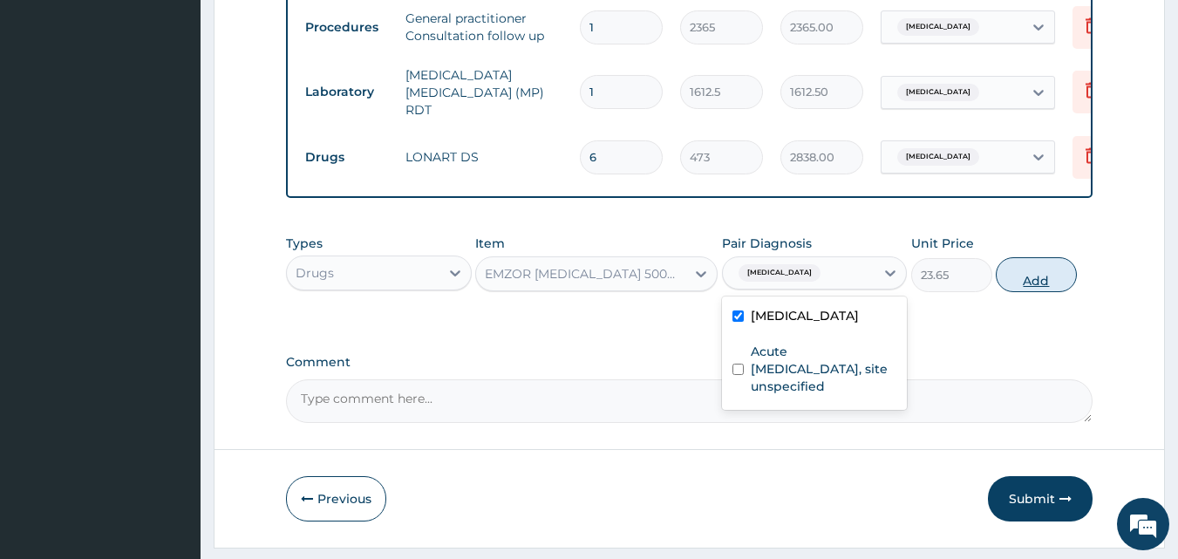
click at [1023, 289] on button "Add" at bounding box center [1036, 274] width 81 height 35
type input "0"
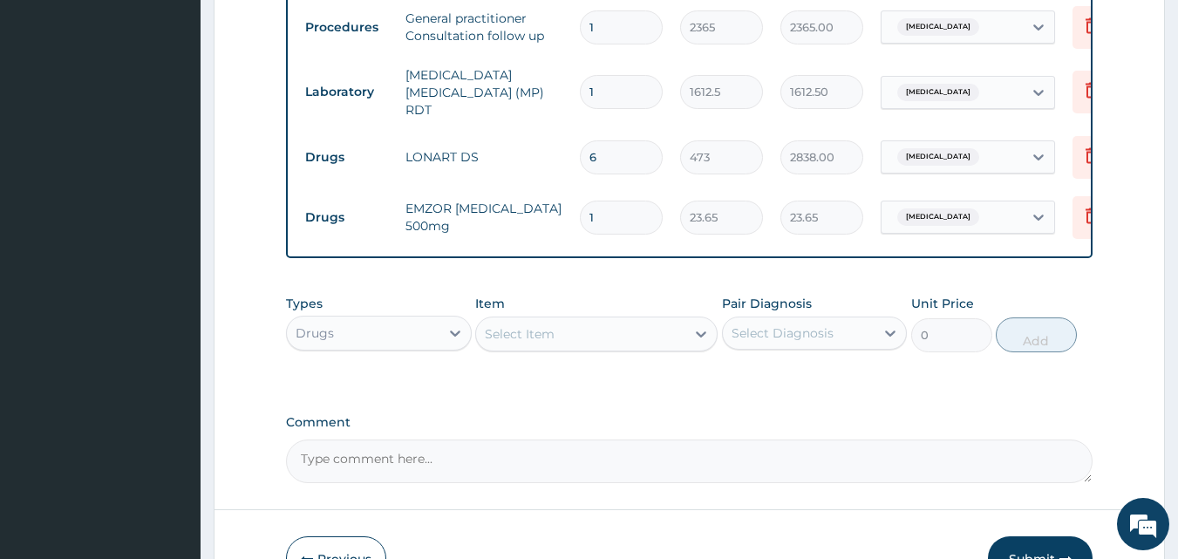
type input "18"
type input "425.70"
type input "18"
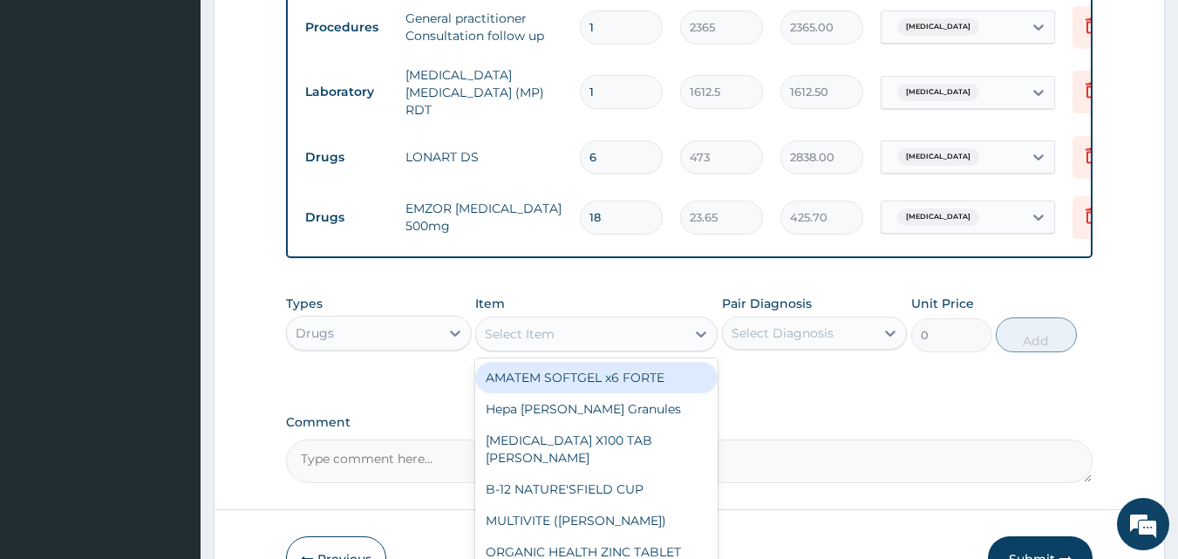
click at [588, 347] on div "Select Item" at bounding box center [580, 334] width 209 height 28
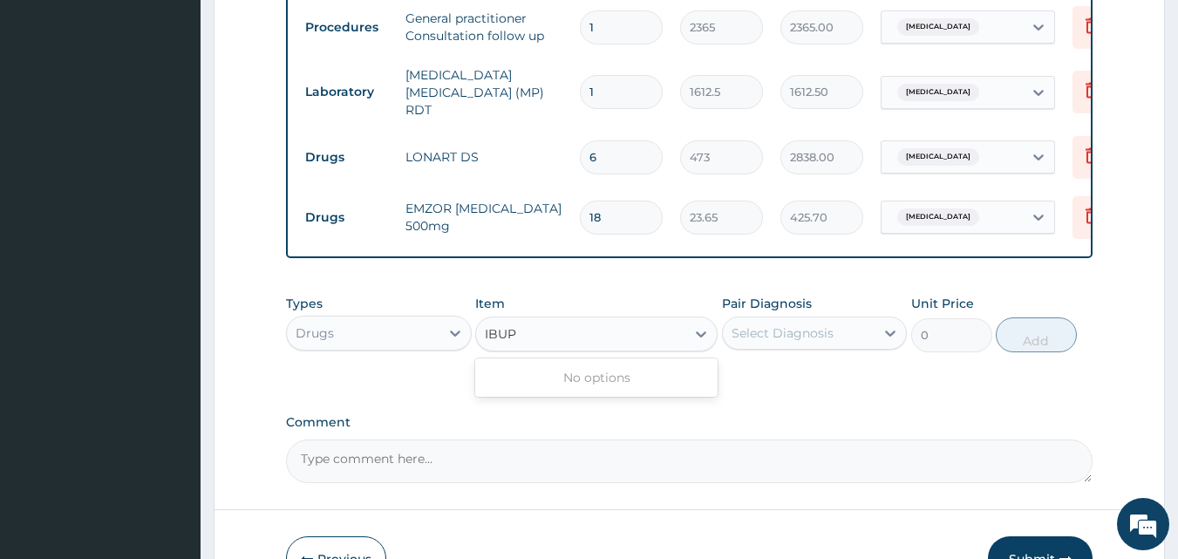
type input "IBU"
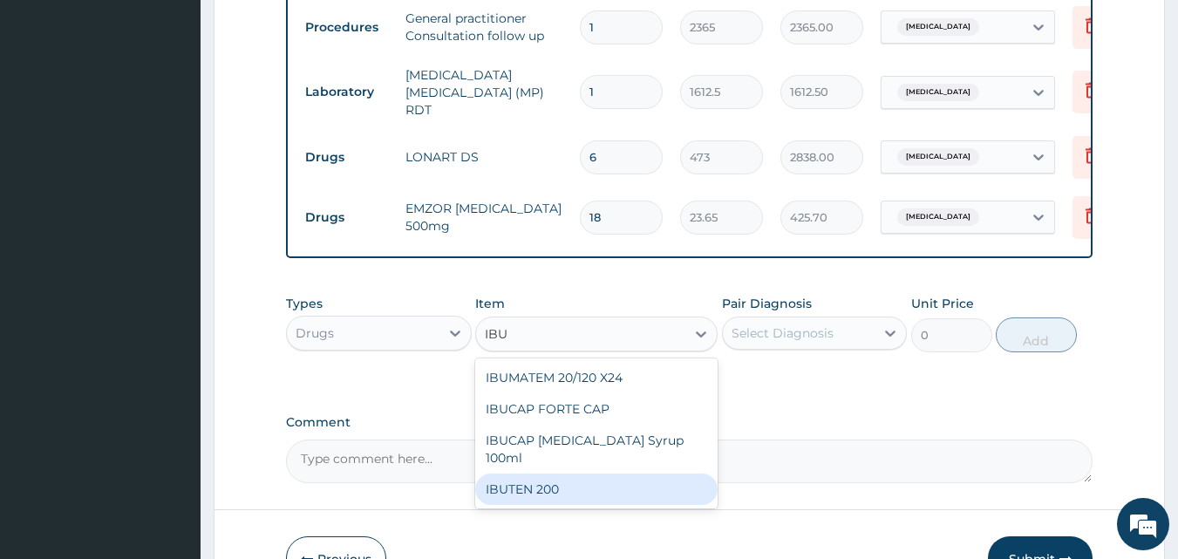
click at [570, 501] on div "IBUTEN 200" at bounding box center [596, 489] width 242 height 31
type input "82.775"
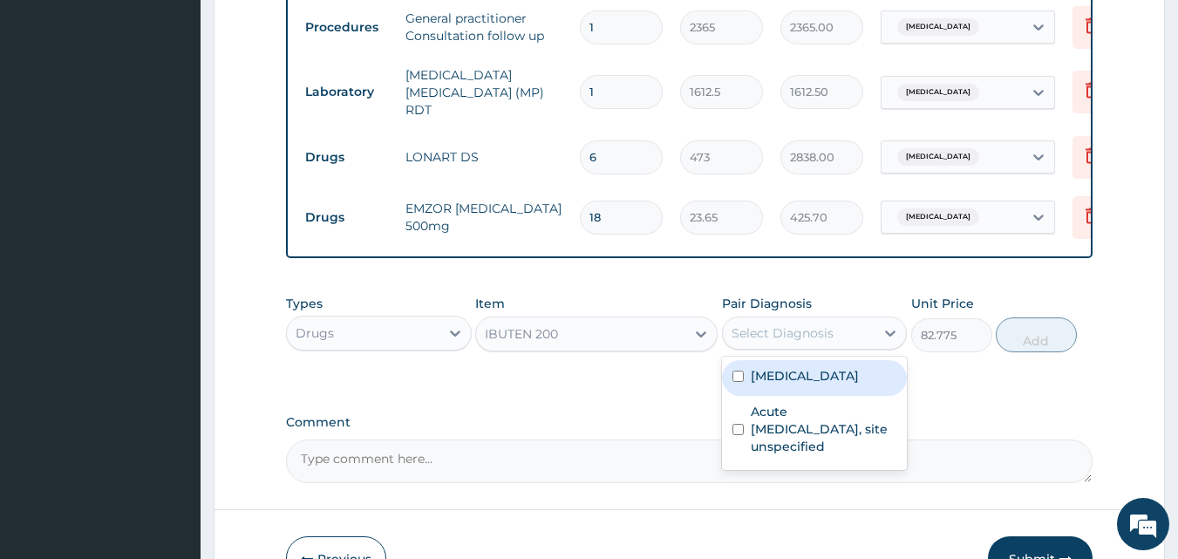
click at [770, 342] on div "Select Diagnosis" at bounding box center [783, 332] width 102 height 17
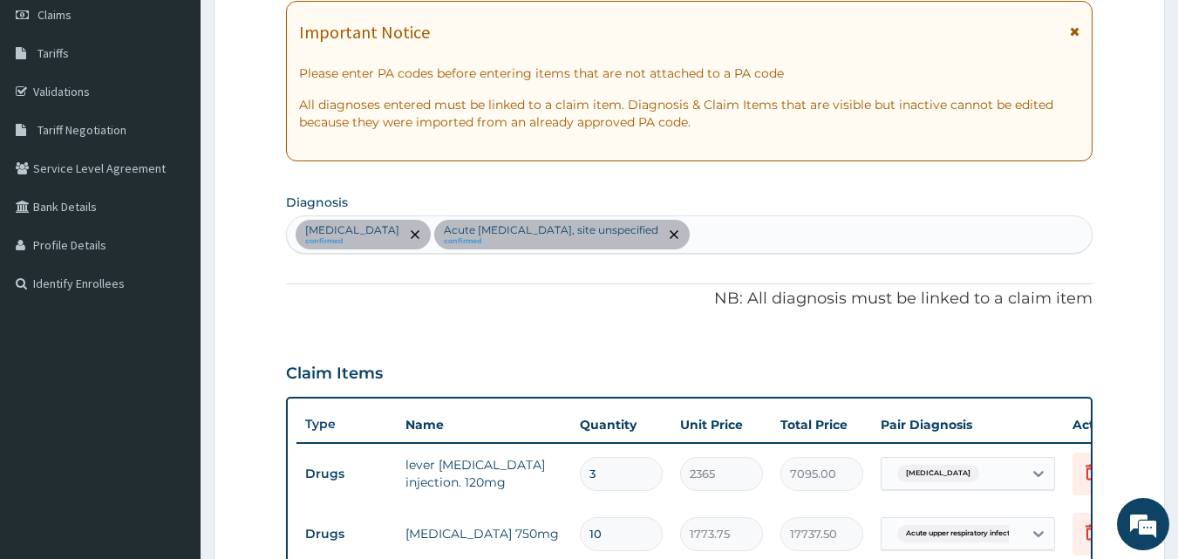
scroll to position [251, 0]
click at [779, 232] on div "Malaria, unspecified confirmed Acute upper respiratory infection, site unspecif…" at bounding box center [690, 235] width 806 height 37
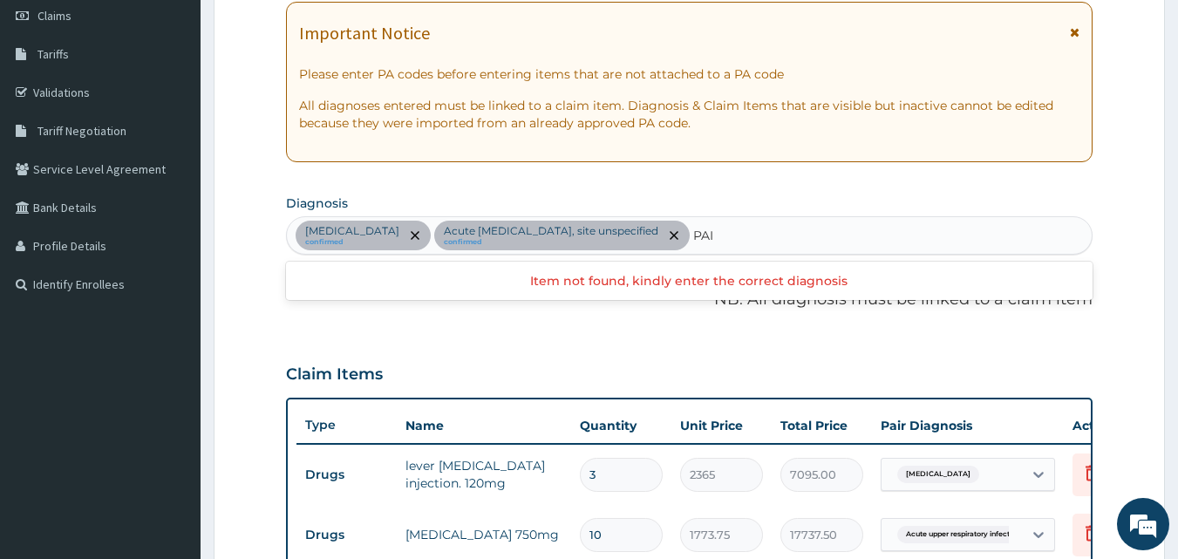
type input "PAIN"
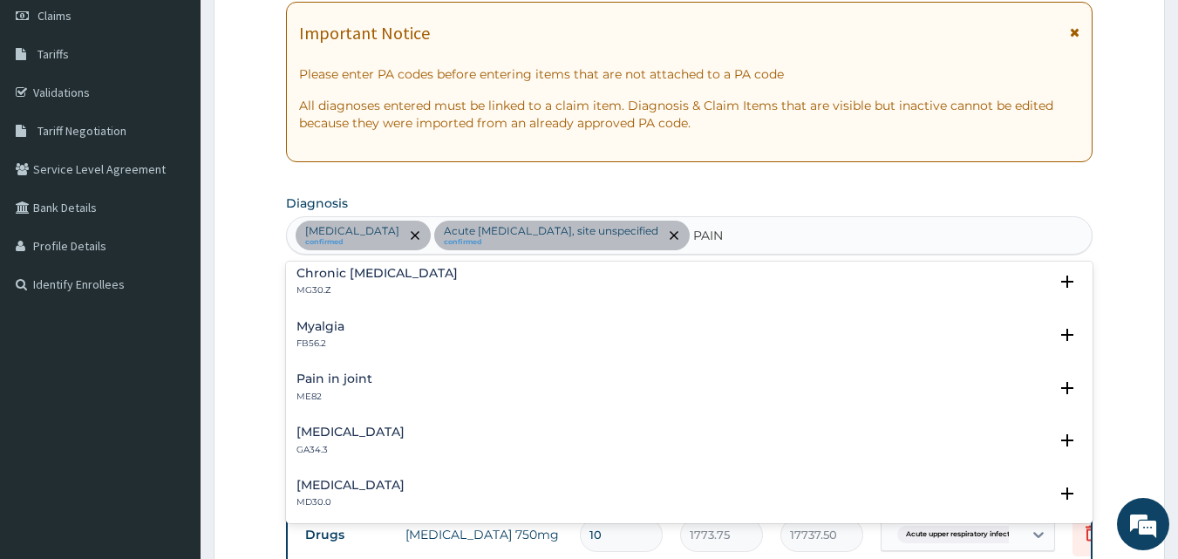
scroll to position [0, 0]
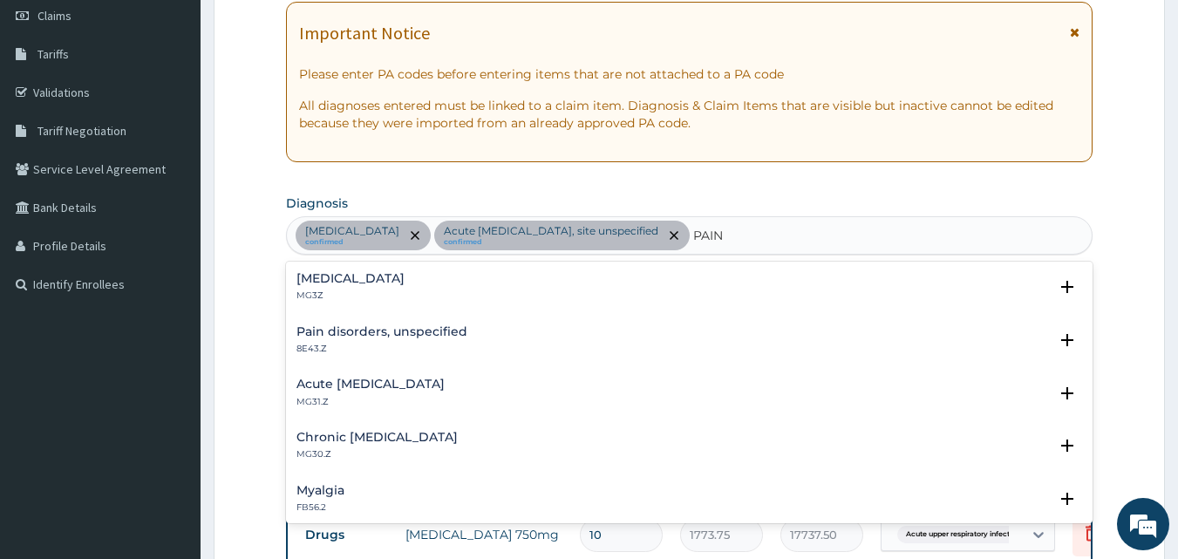
click at [365, 286] on div "Pain, unspecified MG3Z" at bounding box center [350, 287] width 108 height 31
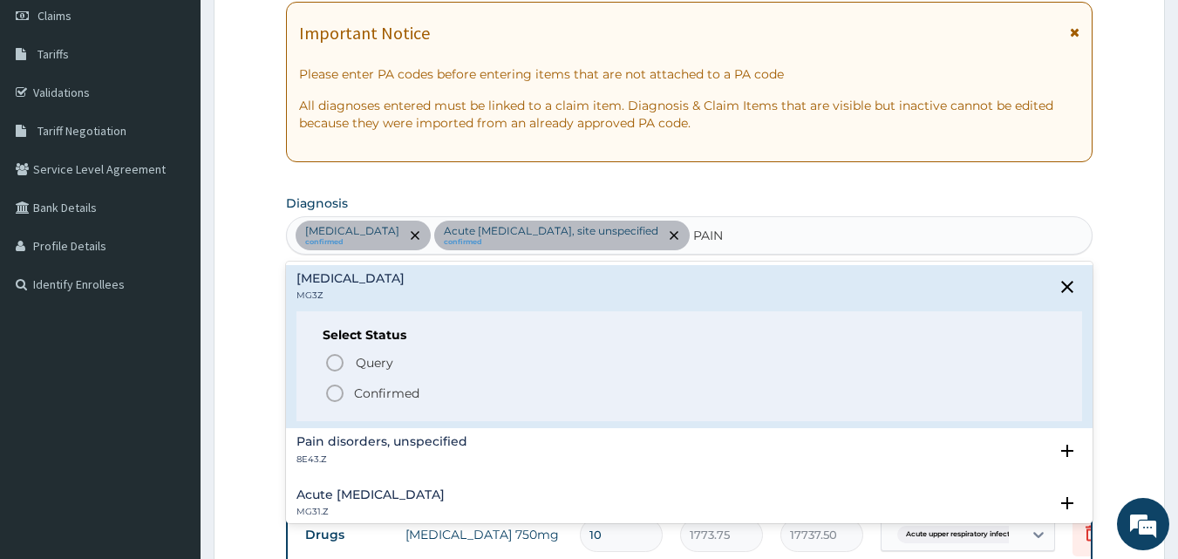
click at [368, 392] on p "Confirmed" at bounding box center [386, 393] width 65 height 17
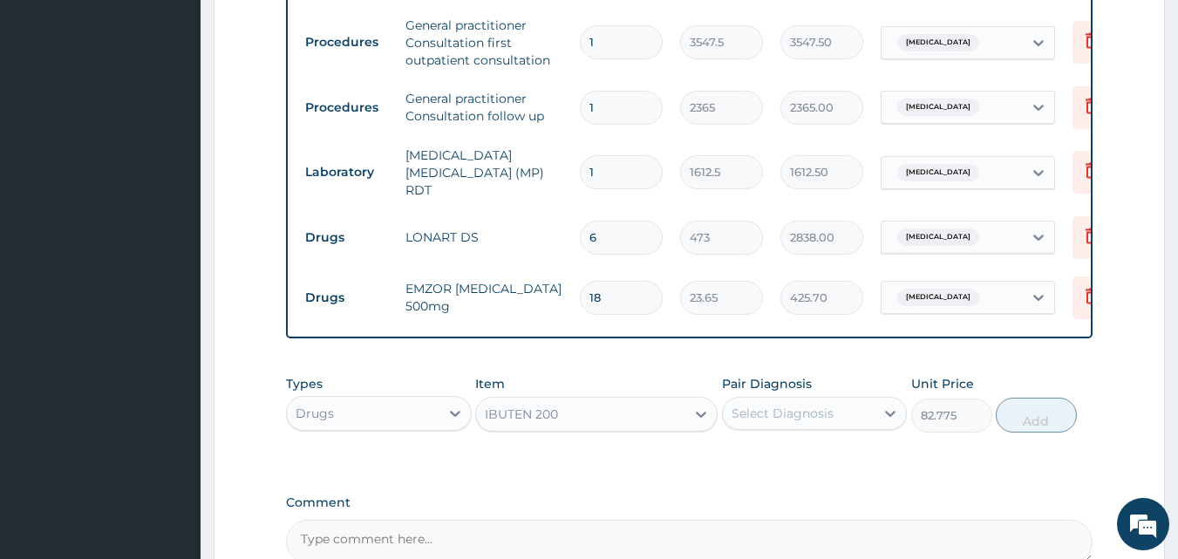
scroll to position [949, 0]
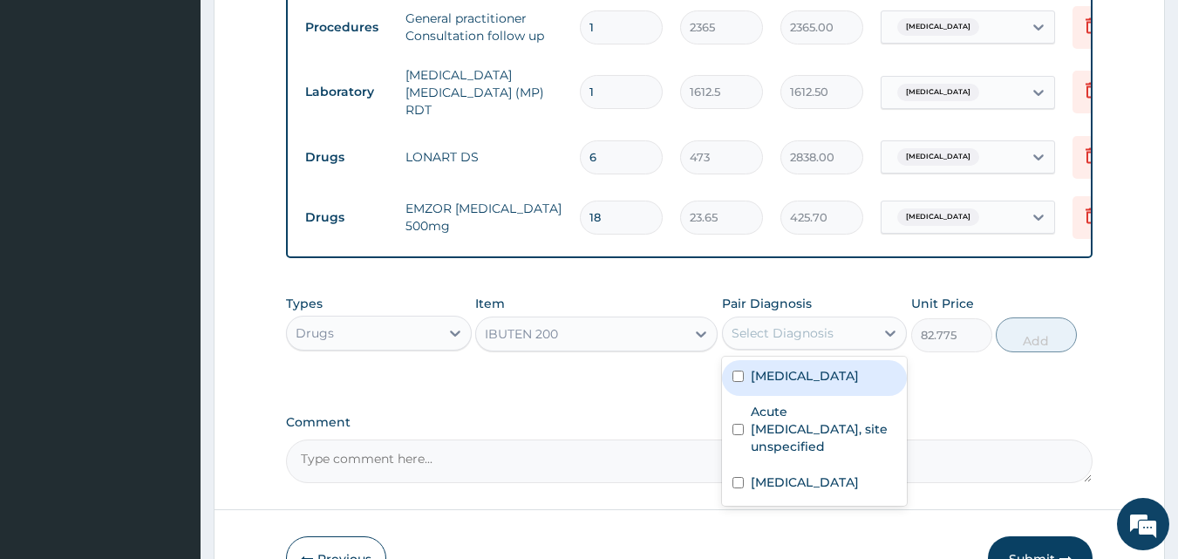
click at [794, 342] on div "Select Diagnosis" at bounding box center [783, 332] width 102 height 17
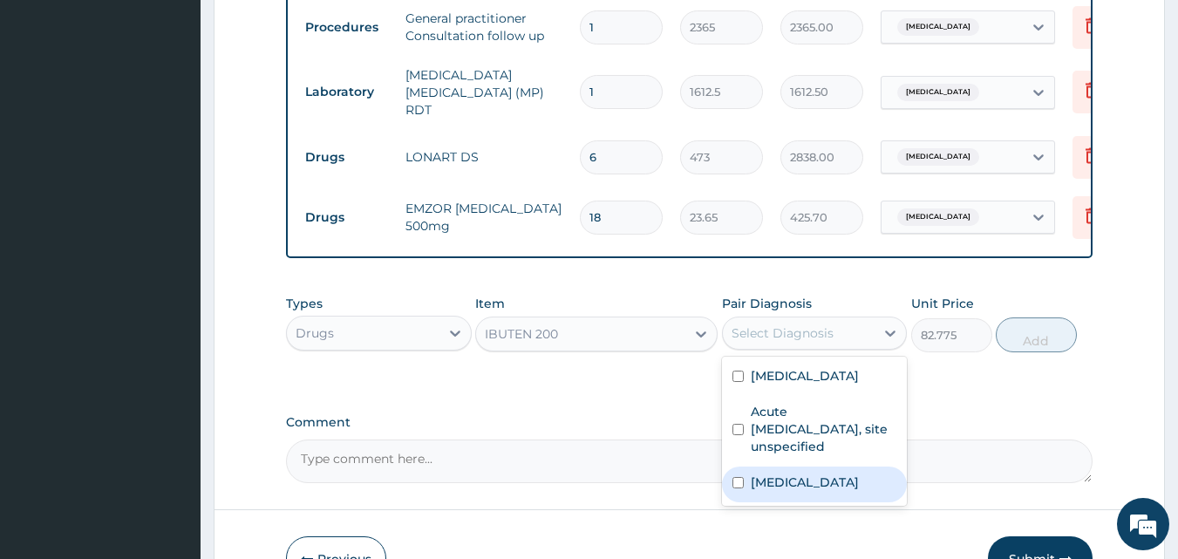
click at [808, 491] on label "Pain, unspecified" at bounding box center [805, 482] width 108 height 17
checkbox input "true"
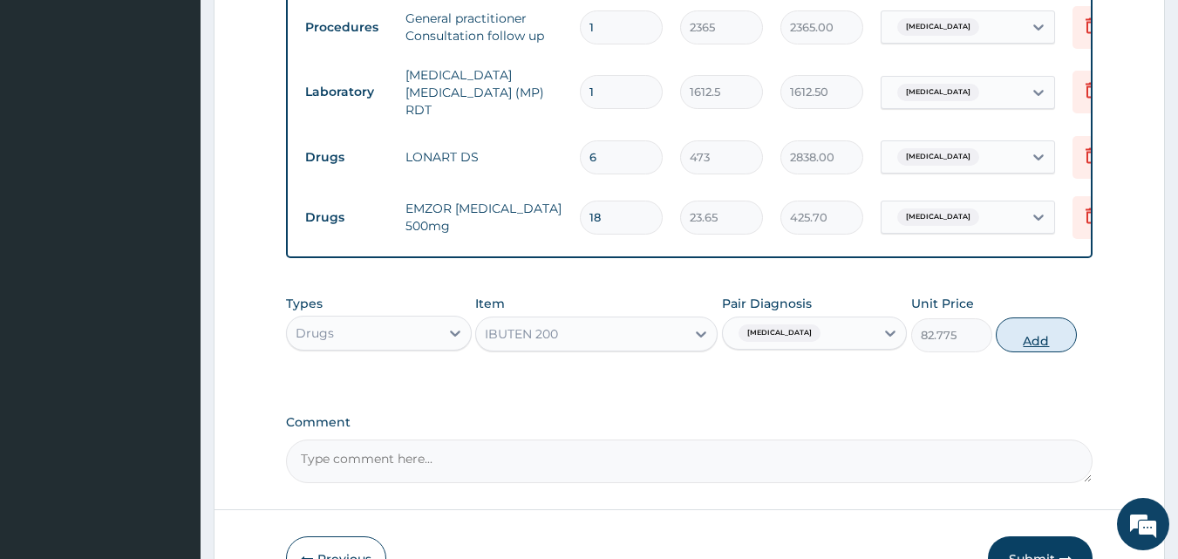
click at [1029, 350] on button "Add" at bounding box center [1036, 334] width 81 height 35
type input "0"
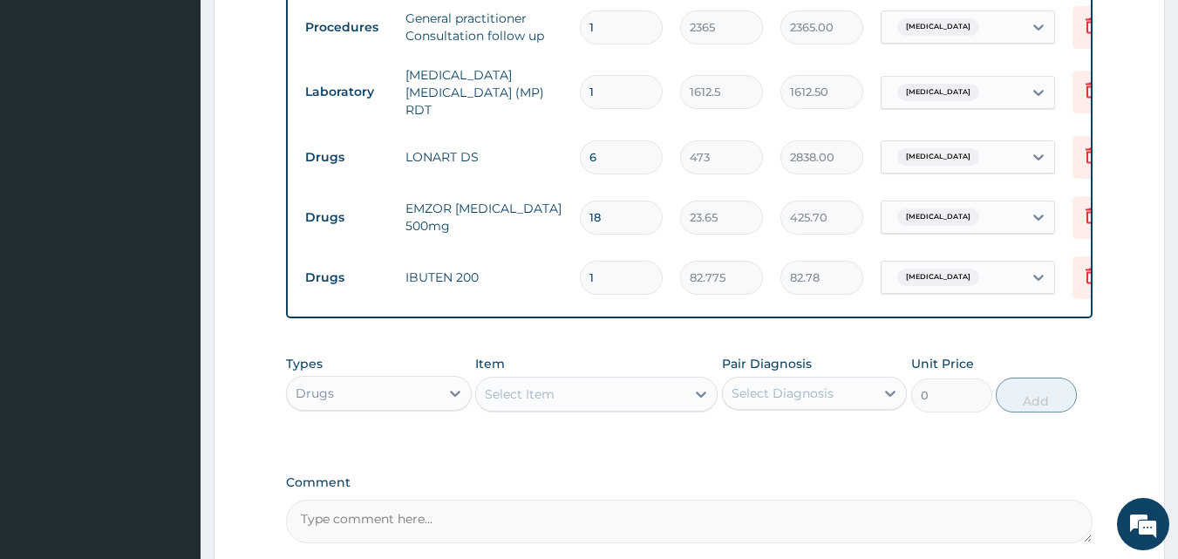
type input "10"
type input "827.75"
type input "10"
click at [570, 403] on div "Select Item" at bounding box center [580, 394] width 209 height 28
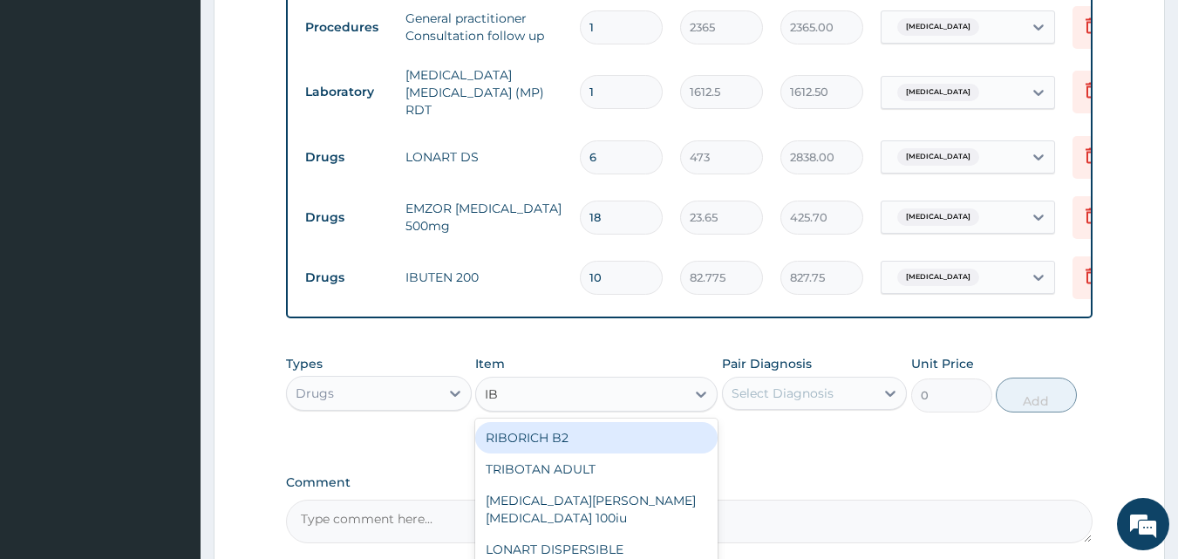
type input "IBU"
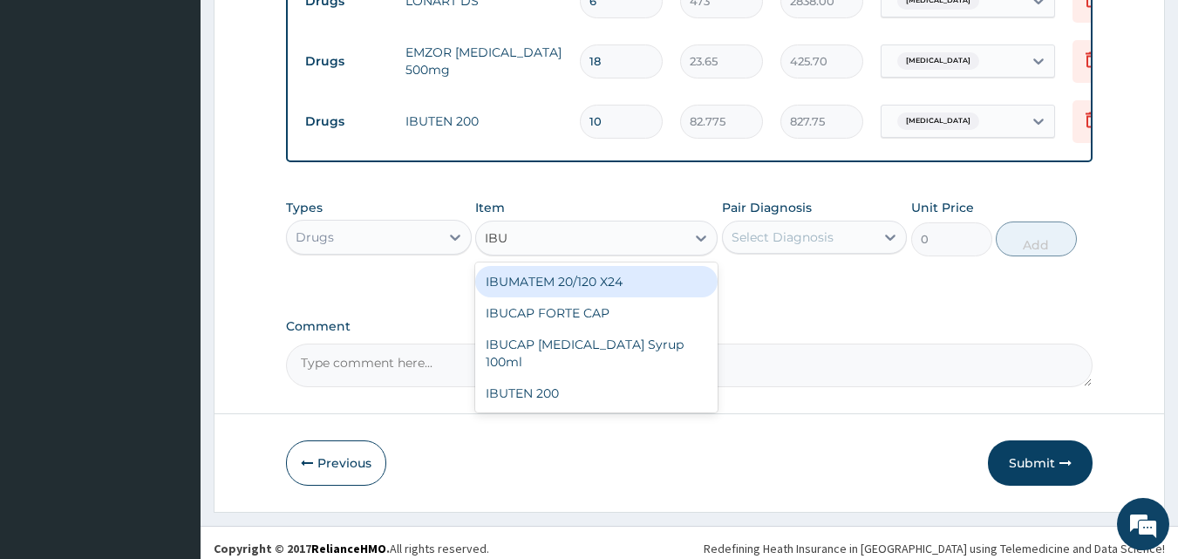
scroll to position [1123, 0]
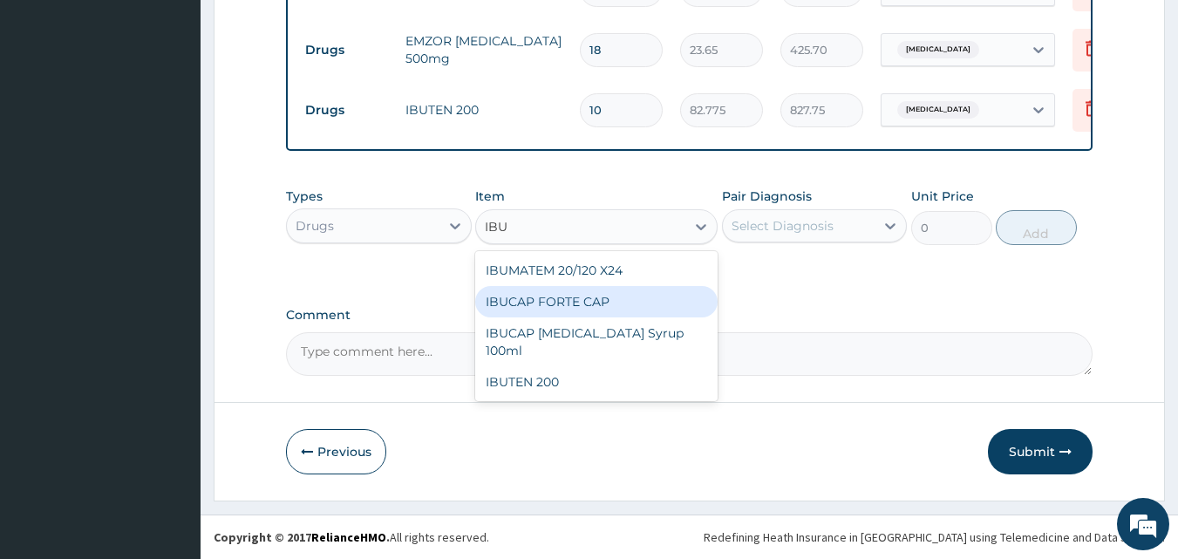
click at [595, 317] on div "IBUCAP FORTE CAP" at bounding box center [596, 301] width 242 height 31
type input "59.125"
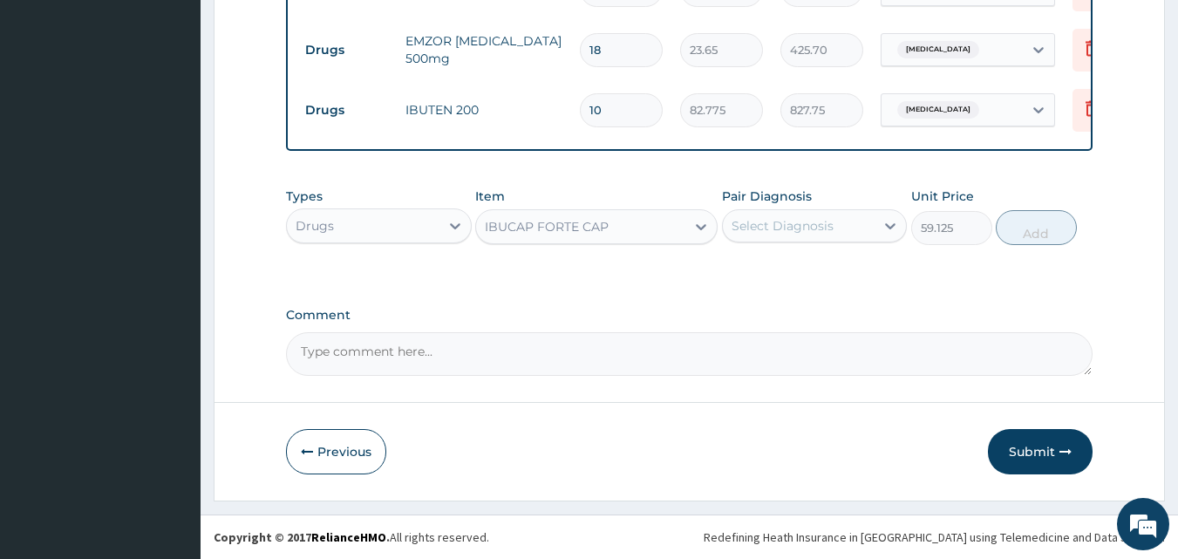
click at [636, 233] on div "IBUCAP FORTE CAP" at bounding box center [580, 227] width 209 height 28
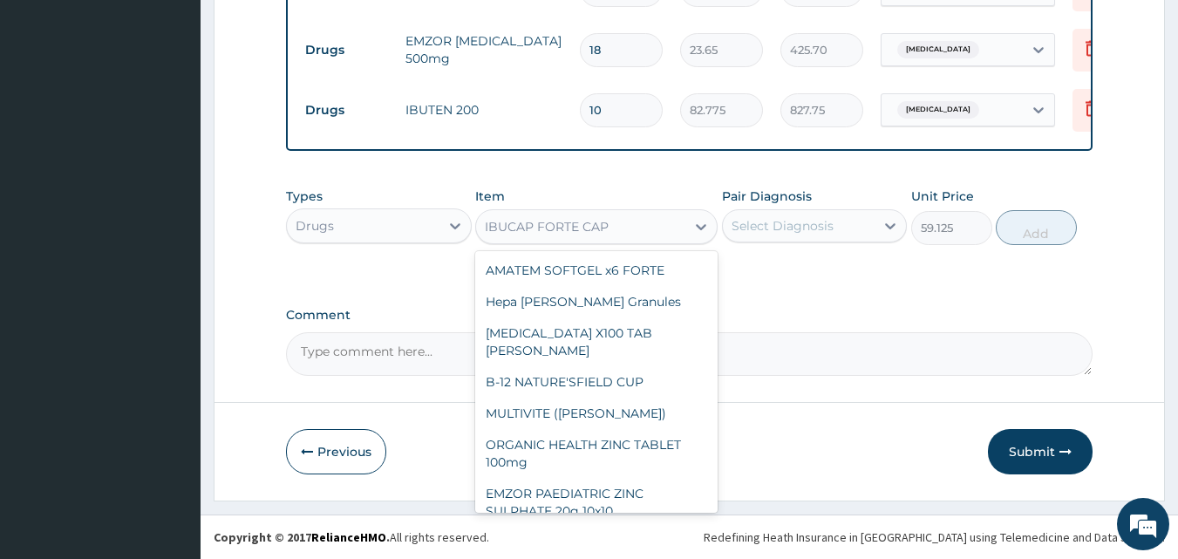
scroll to position [24668, 0]
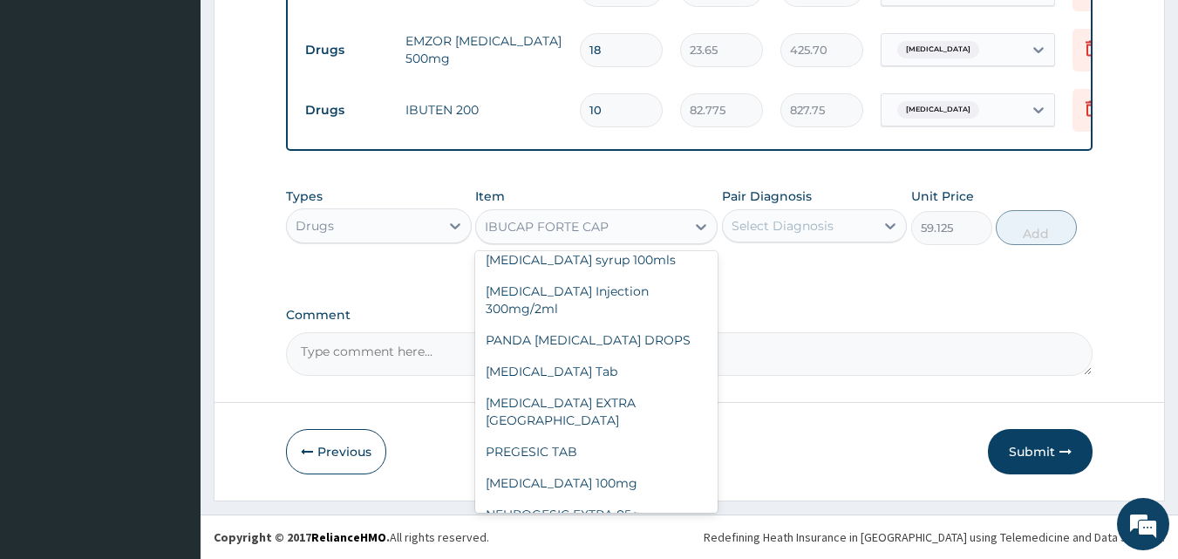
type input "I"
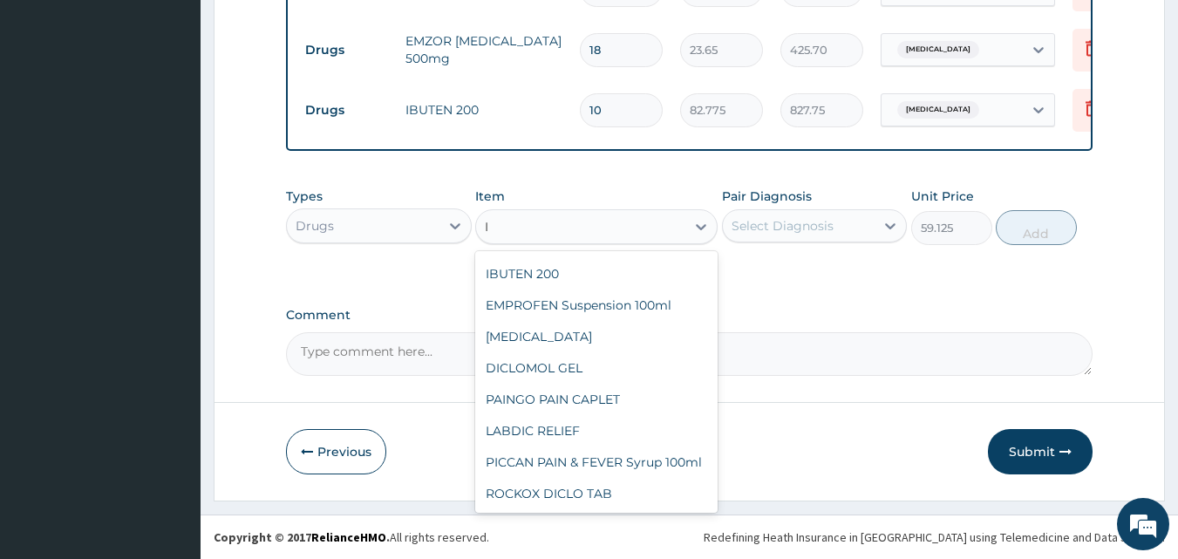
scroll to position [19080, 0]
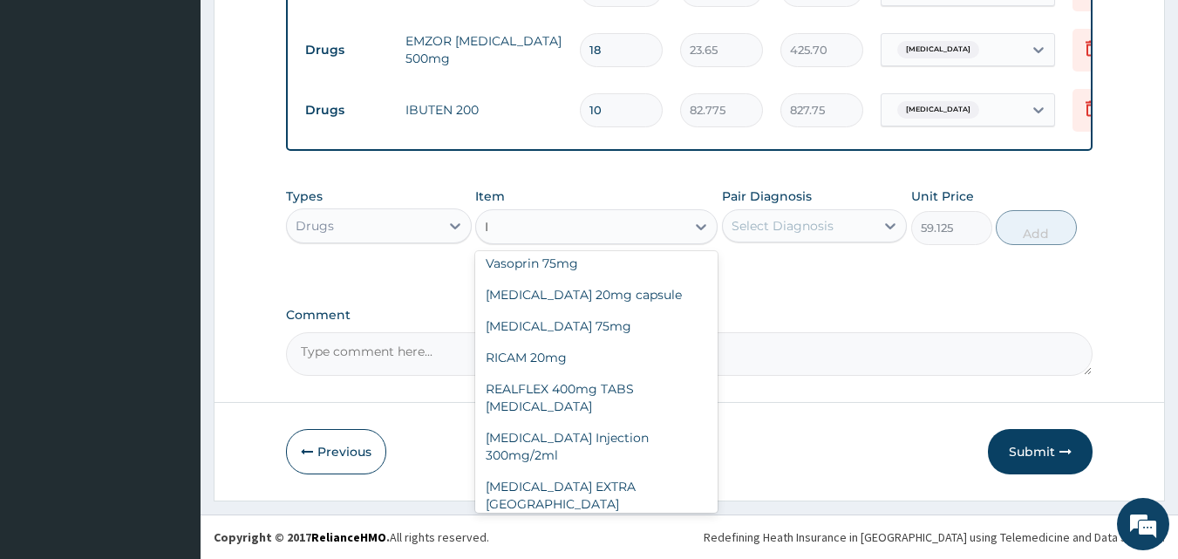
type input "92.235"
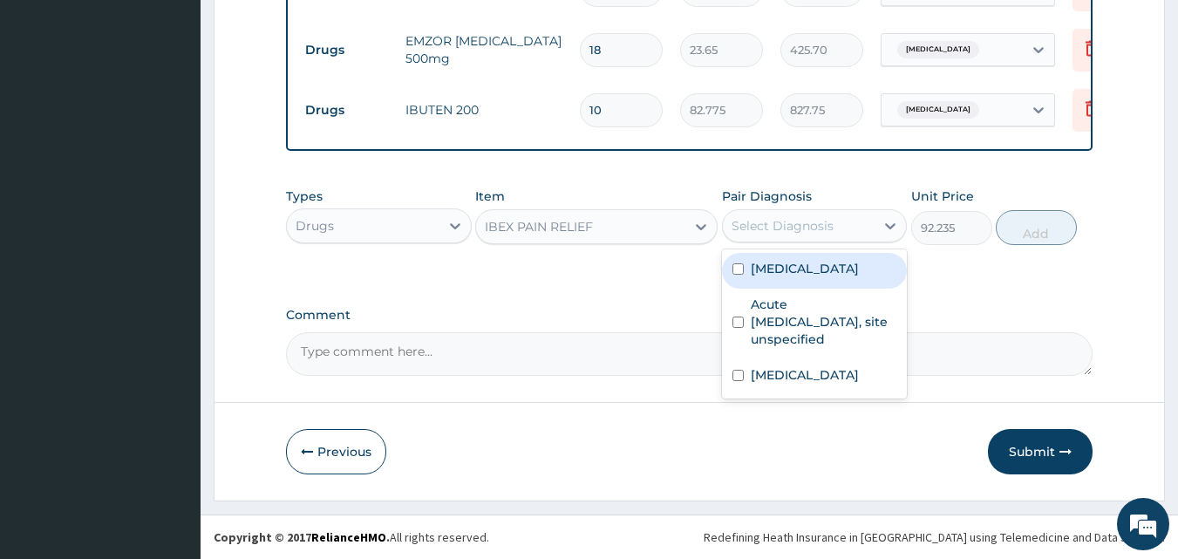
click at [760, 226] on div "Select Diagnosis" at bounding box center [783, 225] width 102 height 17
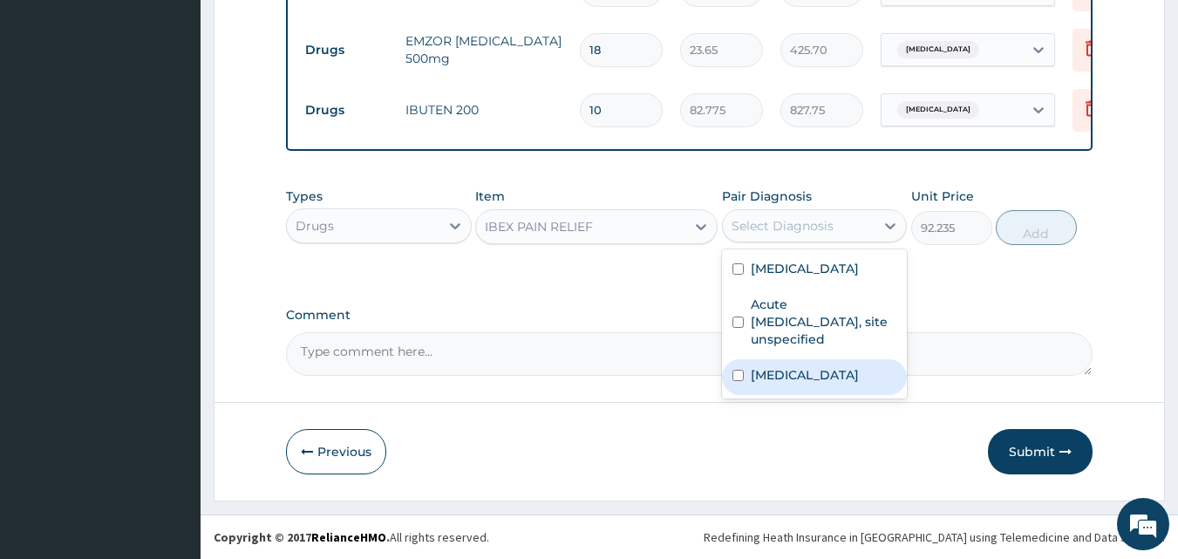
click at [774, 376] on label "Pain, unspecified" at bounding box center [805, 374] width 108 height 17
checkbox input "true"
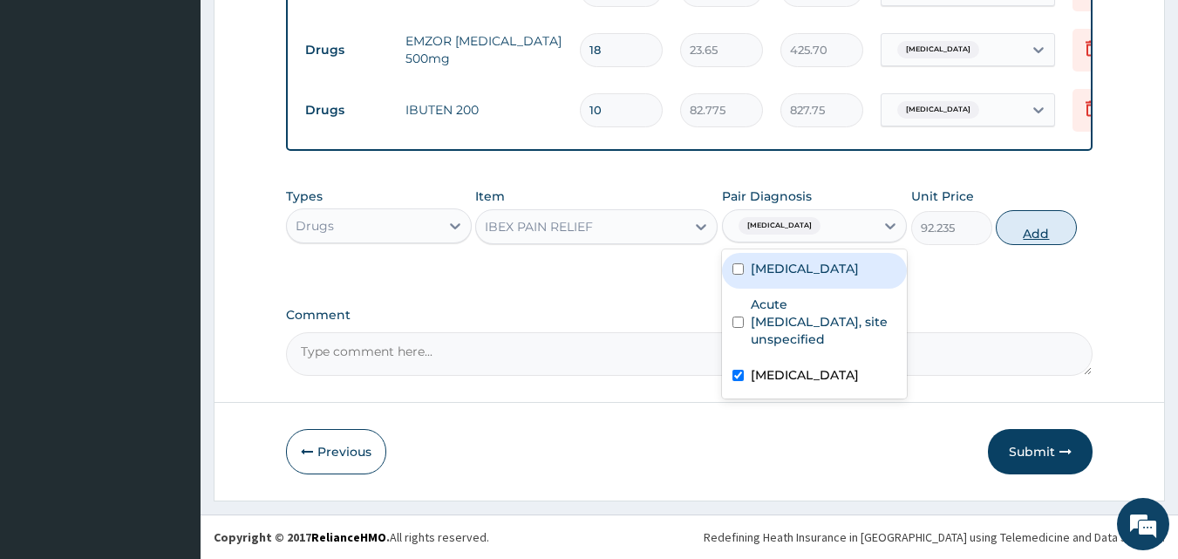
click at [1033, 231] on button "Add" at bounding box center [1036, 227] width 81 height 35
type input "0"
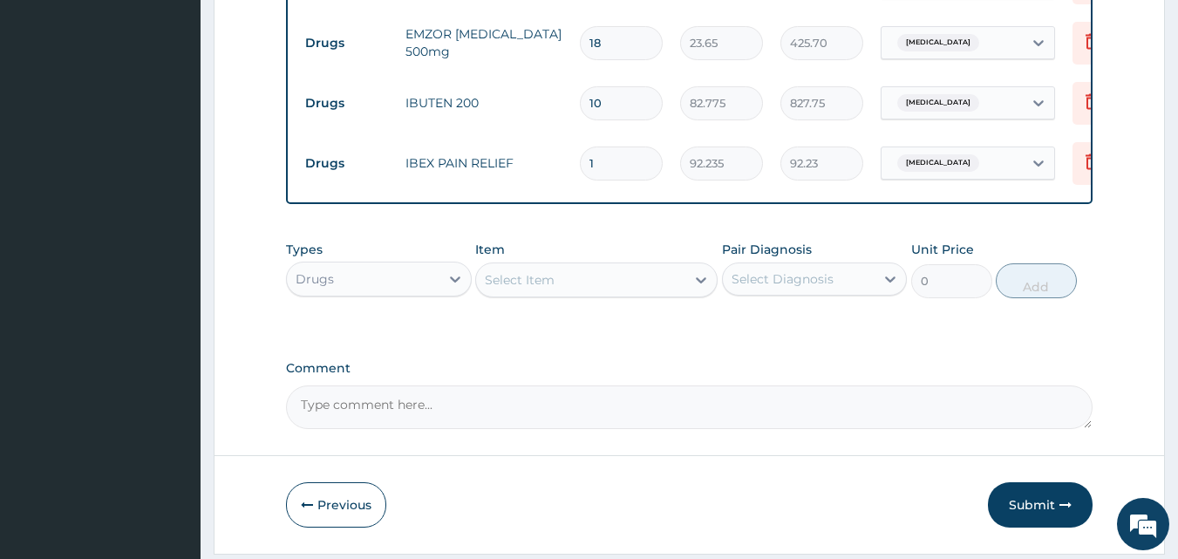
type input "10"
type input "922.35"
type input "10"
click at [1088, 106] on icon at bounding box center [1091, 101] width 21 height 21
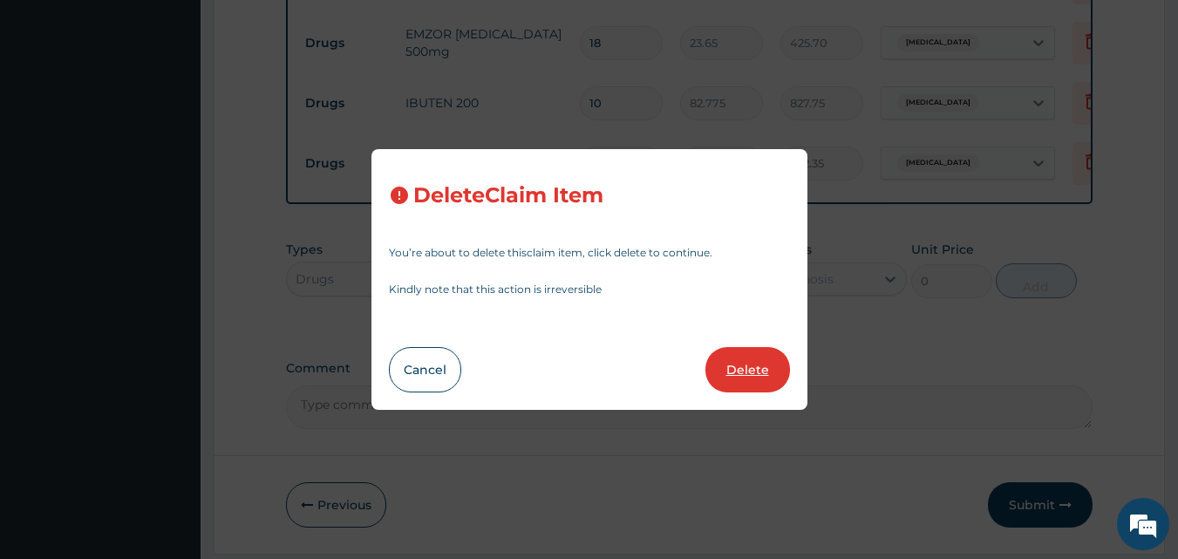
click at [736, 375] on button "Delete" at bounding box center [747, 369] width 85 height 45
type input "92.235"
type input "922.35"
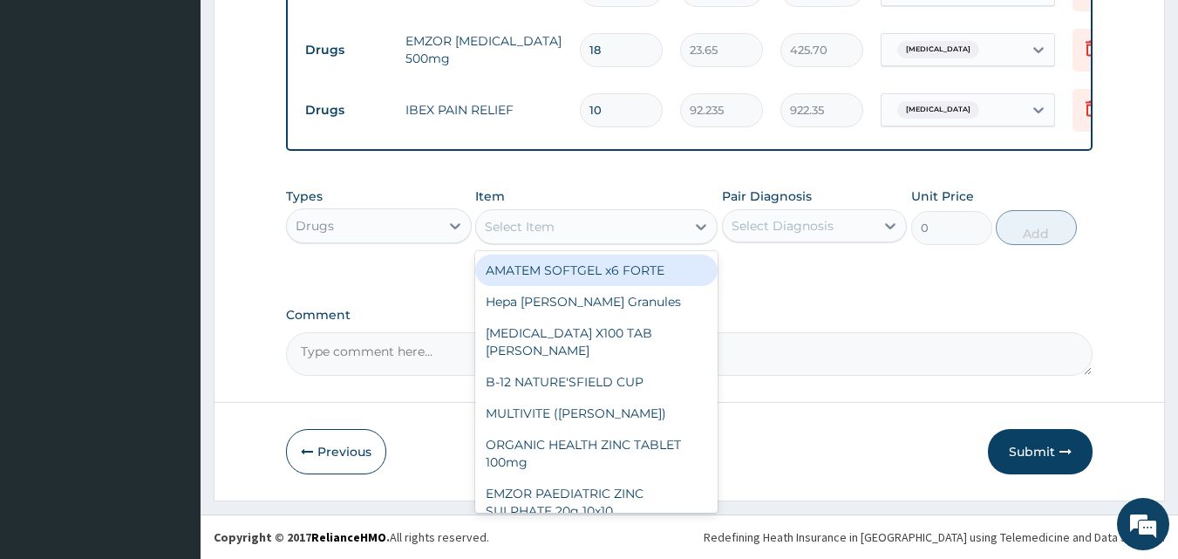
click at [596, 235] on div "Select Item" at bounding box center [580, 227] width 209 height 28
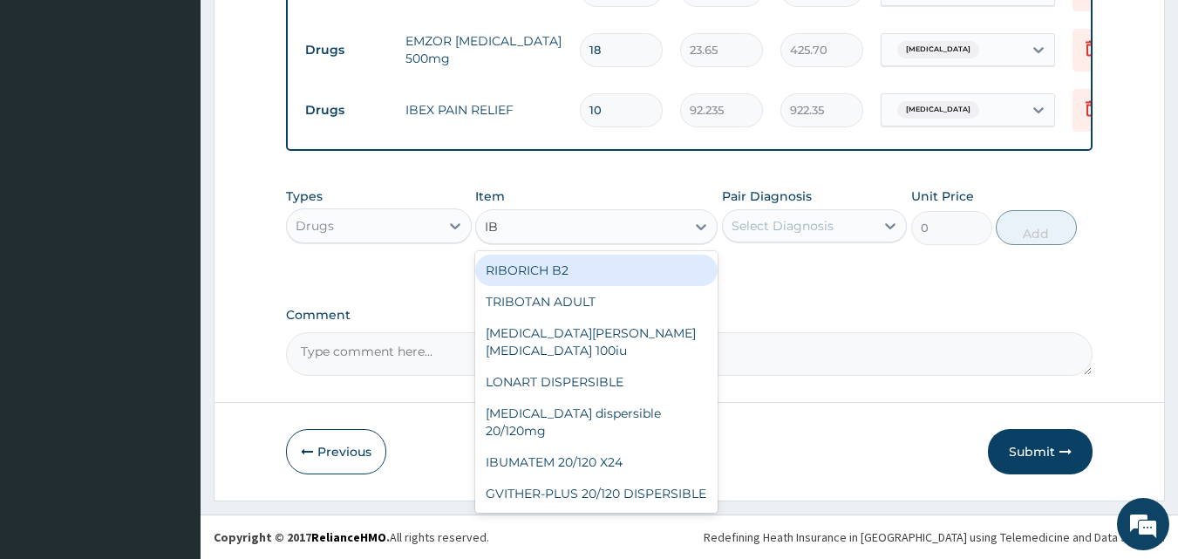
type input "IBU"
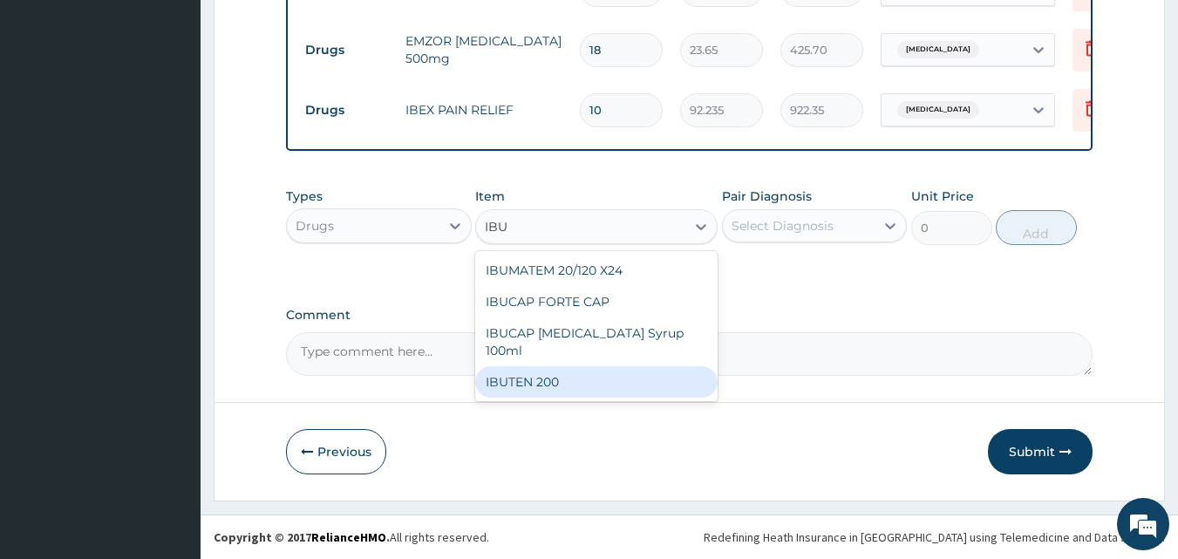
click at [565, 392] on div "IBUTEN 200" at bounding box center [596, 381] width 242 height 31
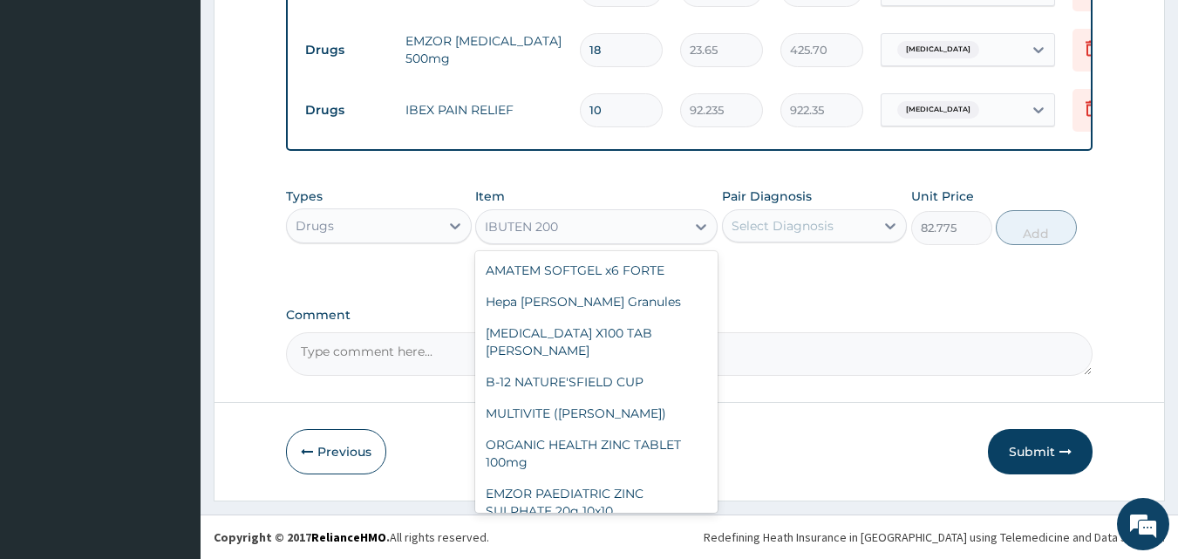
click at [678, 229] on div "IBUTEN 200" at bounding box center [580, 227] width 209 height 28
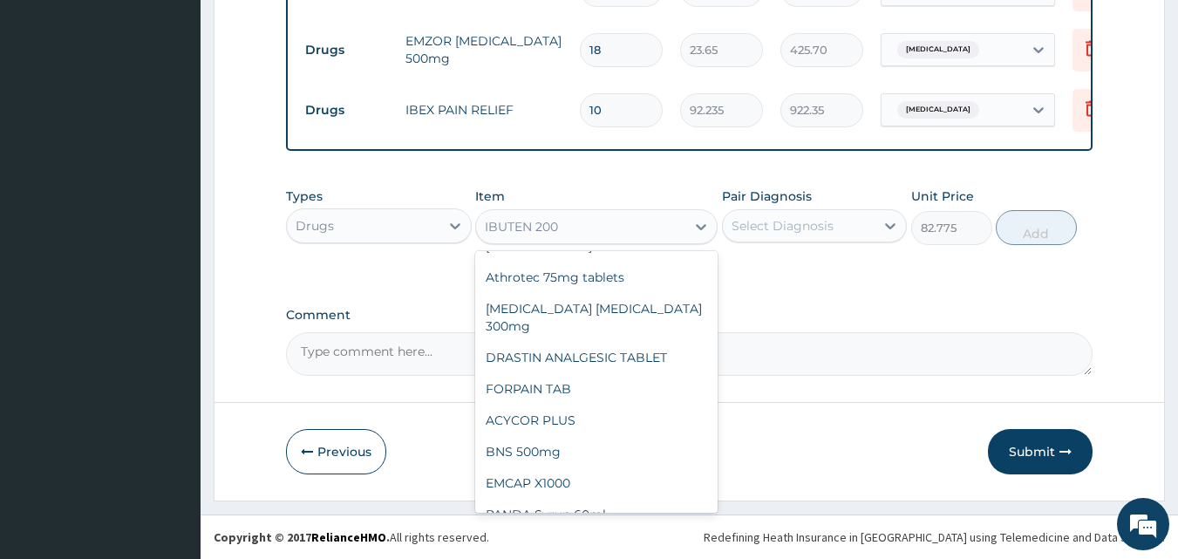
type input "106.425"
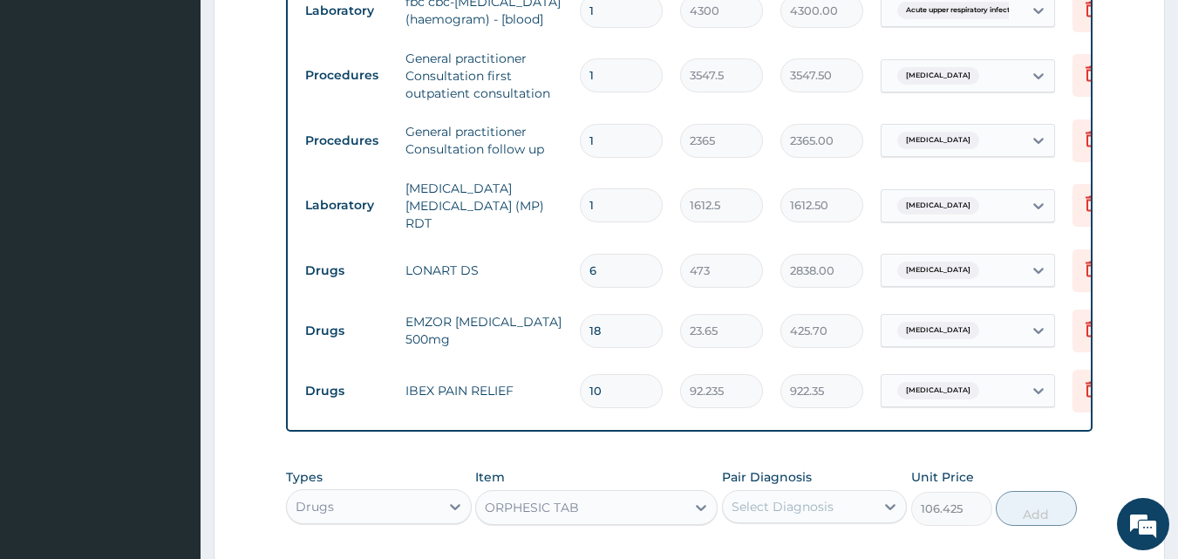
scroll to position [862, 0]
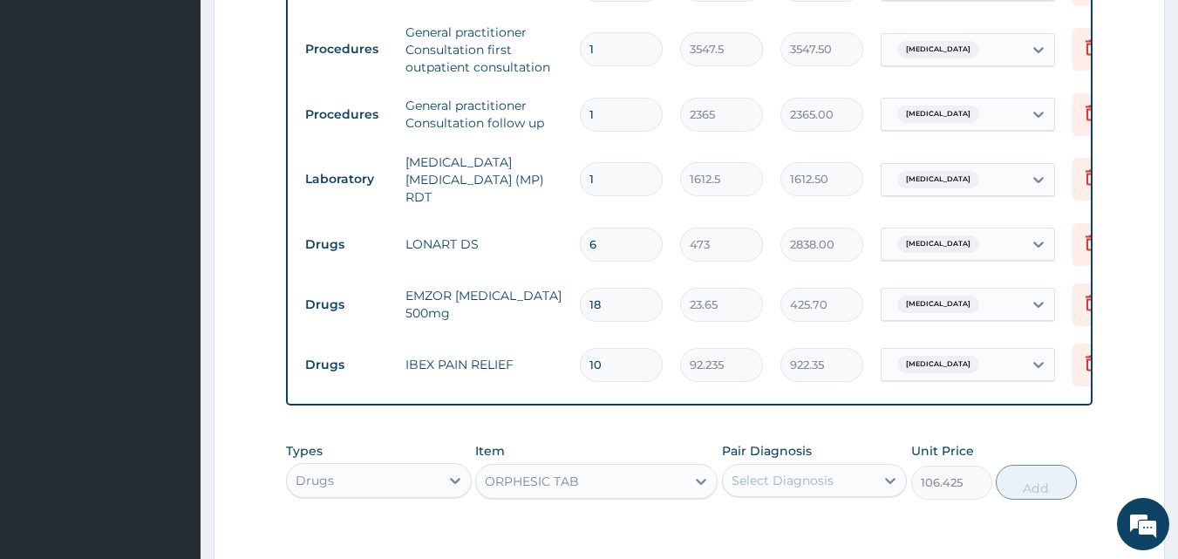
click at [769, 489] on div "Select Diagnosis" at bounding box center [783, 480] width 102 height 17
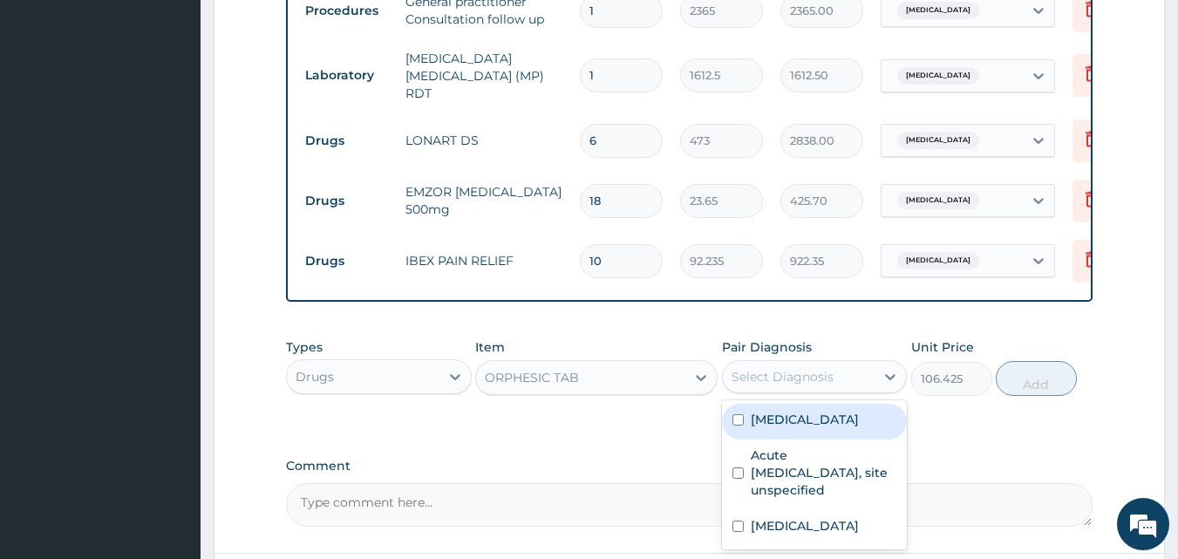
scroll to position [1123, 0]
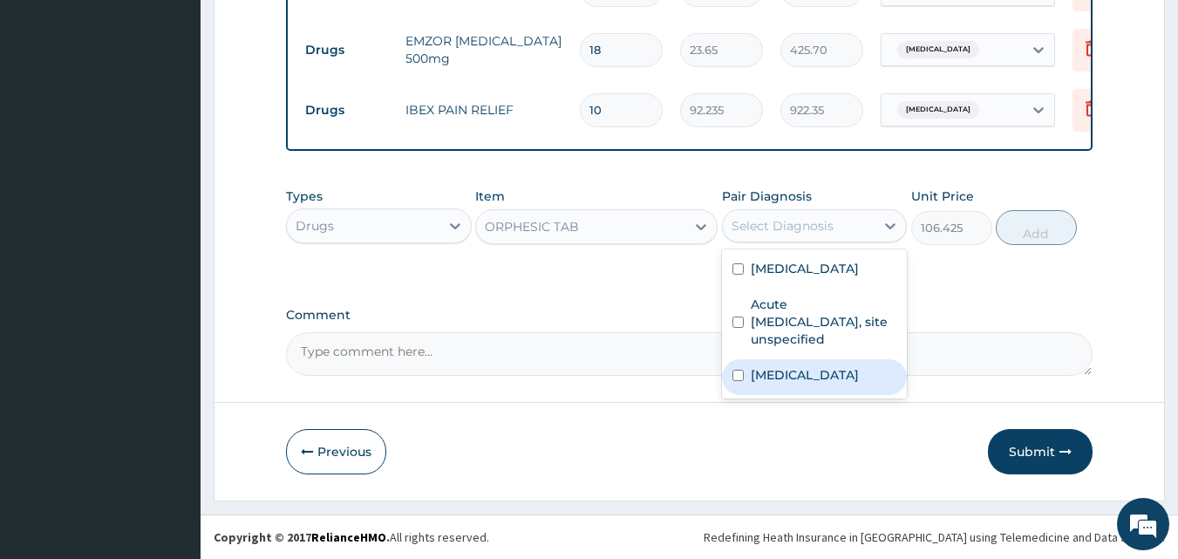
click at [783, 382] on label "Pain, unspecified" at bounding box center [805, 374] width 108 height 17
checkbox input "true"
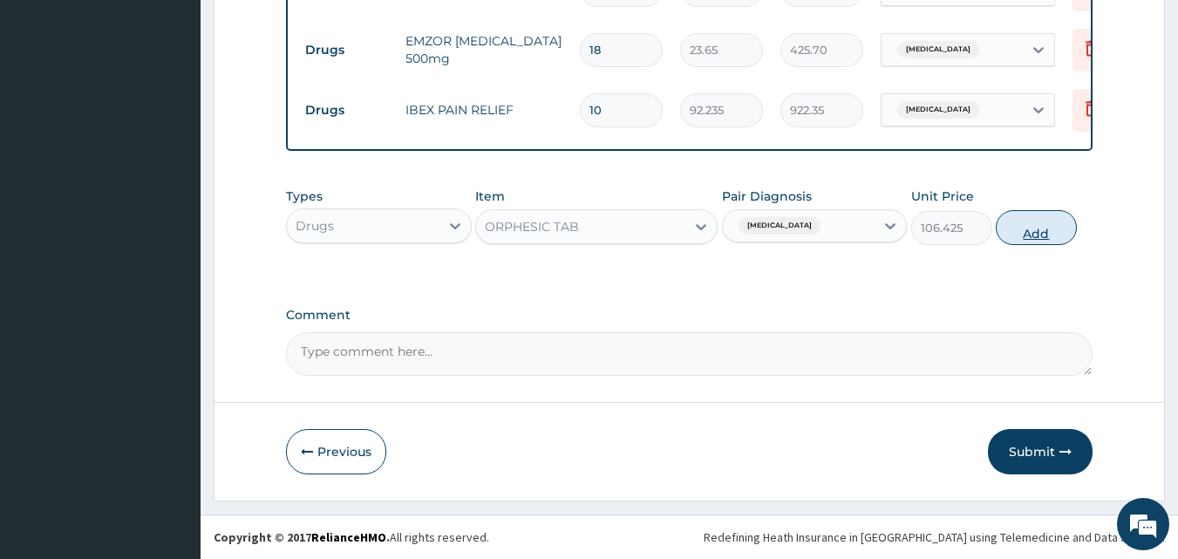
click at [1028, 237] on button "Add" at bounding box center [1036, 227] width 81 height 35
type input "0"
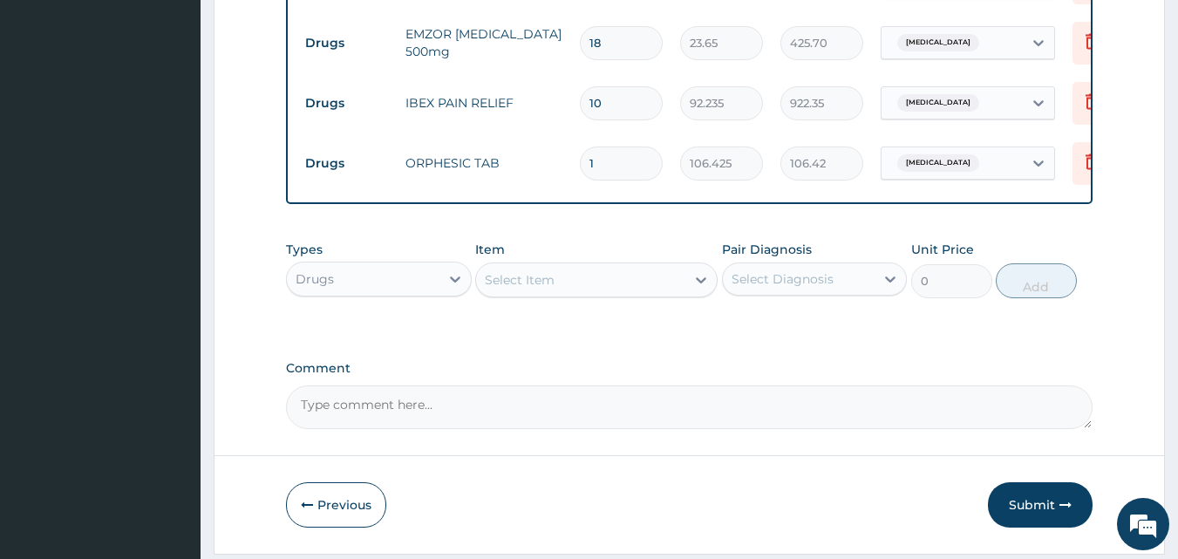
type input "0.00"
type input "2"
type input "212.85"
type input "20"
type input "2128.50"
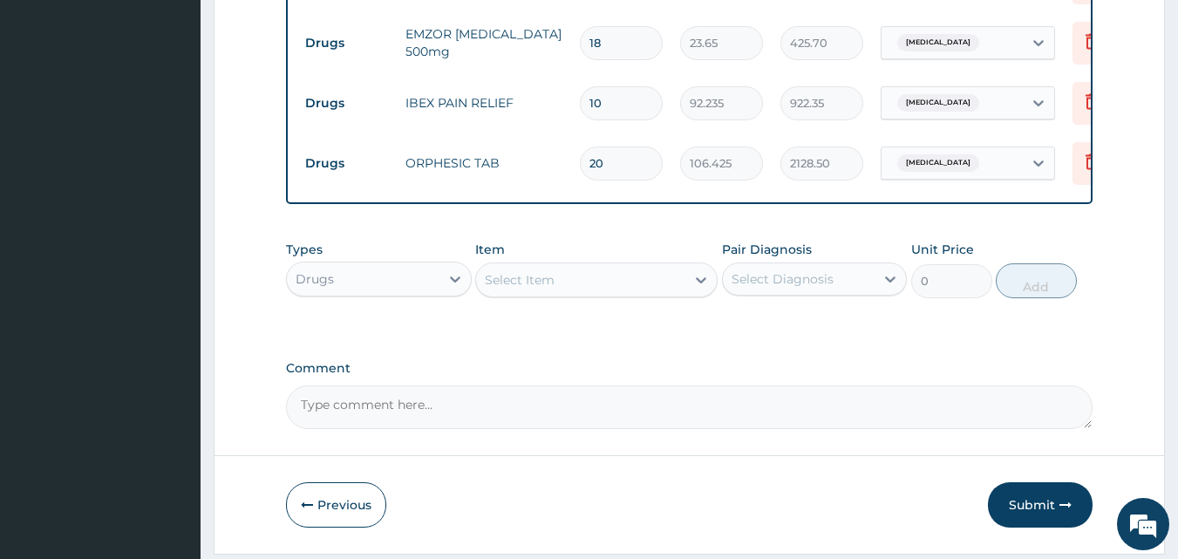
type input "20"
click at [1080, 167] on icon at bounding box center [1092, 163] width 38 height 43
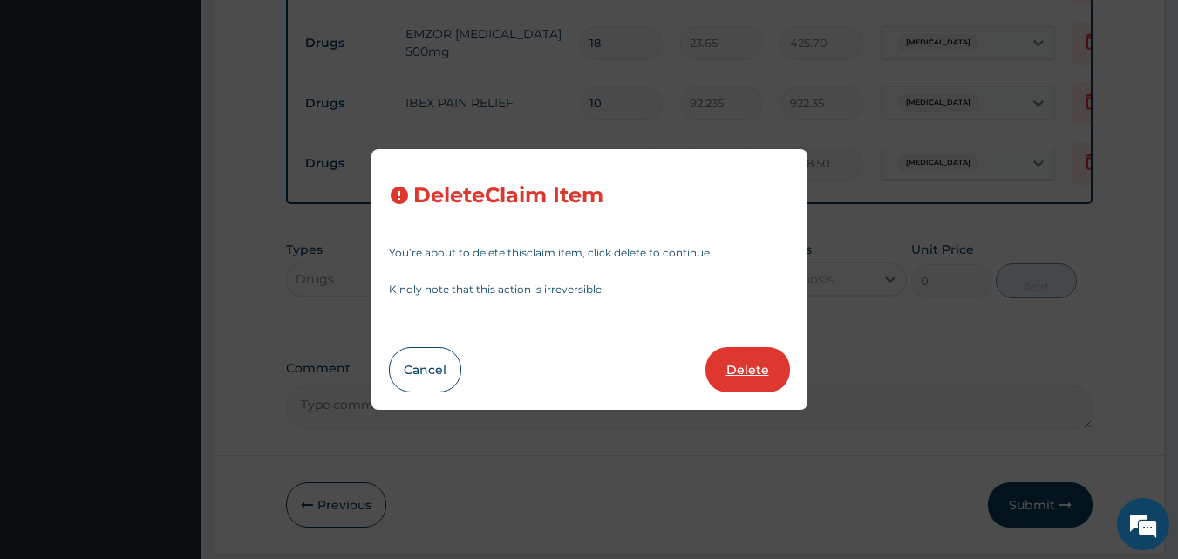
click at [751, 358] on button "Delete" at bounding box center [747, 369] width 85 height 45
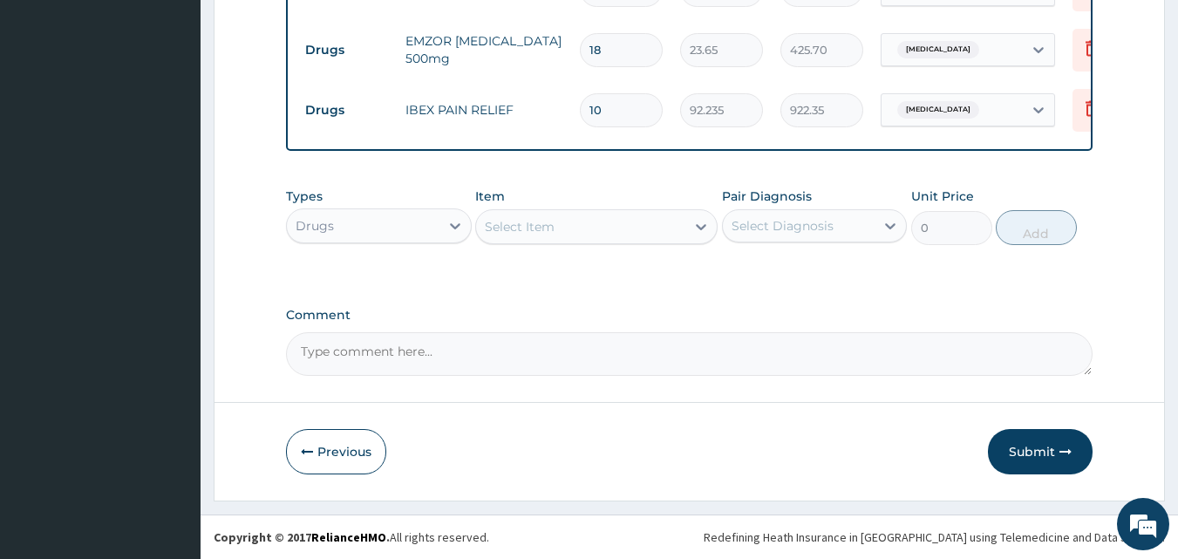
click at [571, 238] on div "Select Item" at bounding box center [580, 227] width 209 height 28
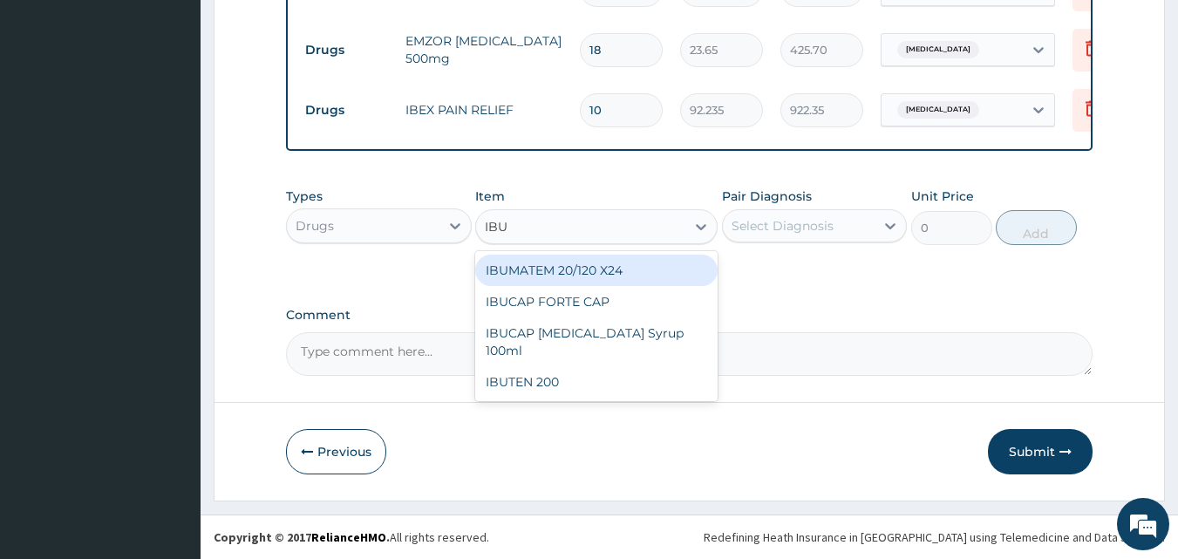
type input "IBU"
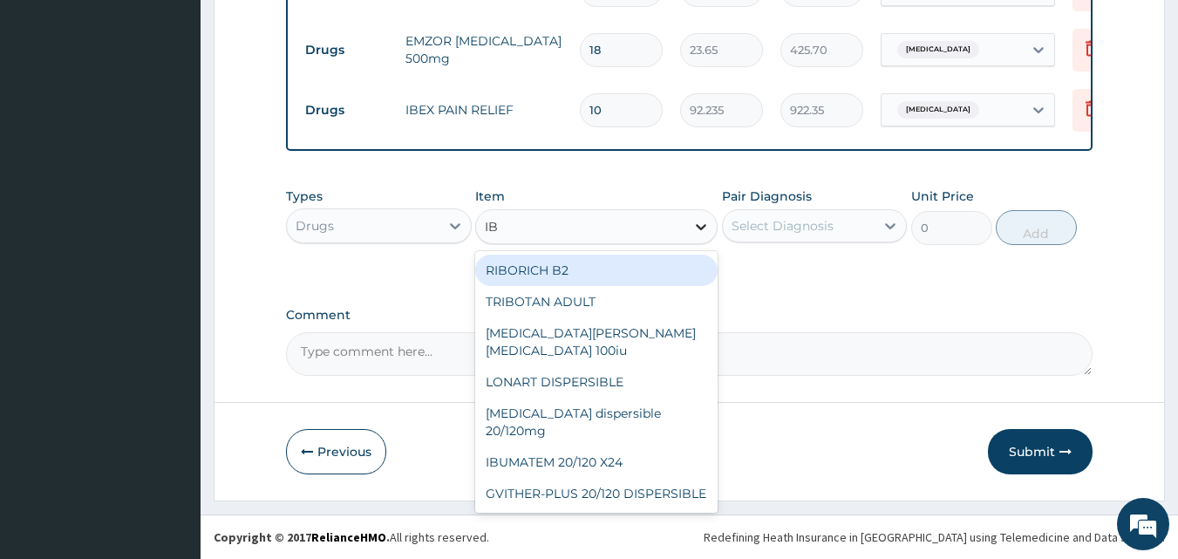
type input "IBU"
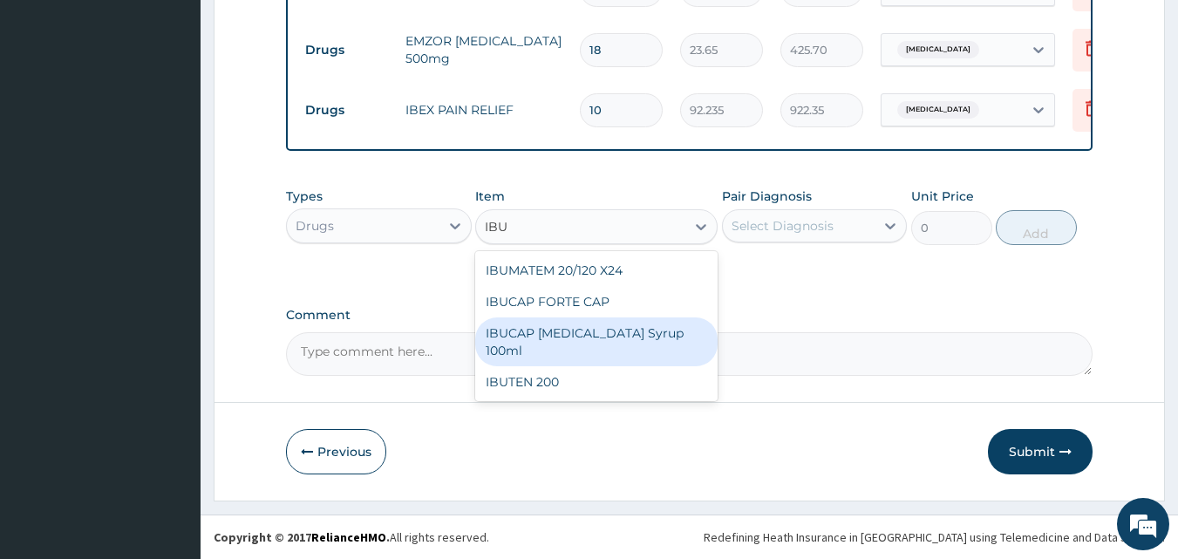
click at [600, 340] on div "IBUCAP COLD AND FLU Syrup 100ml" at bounding box center [596, 341] width 242 height 49
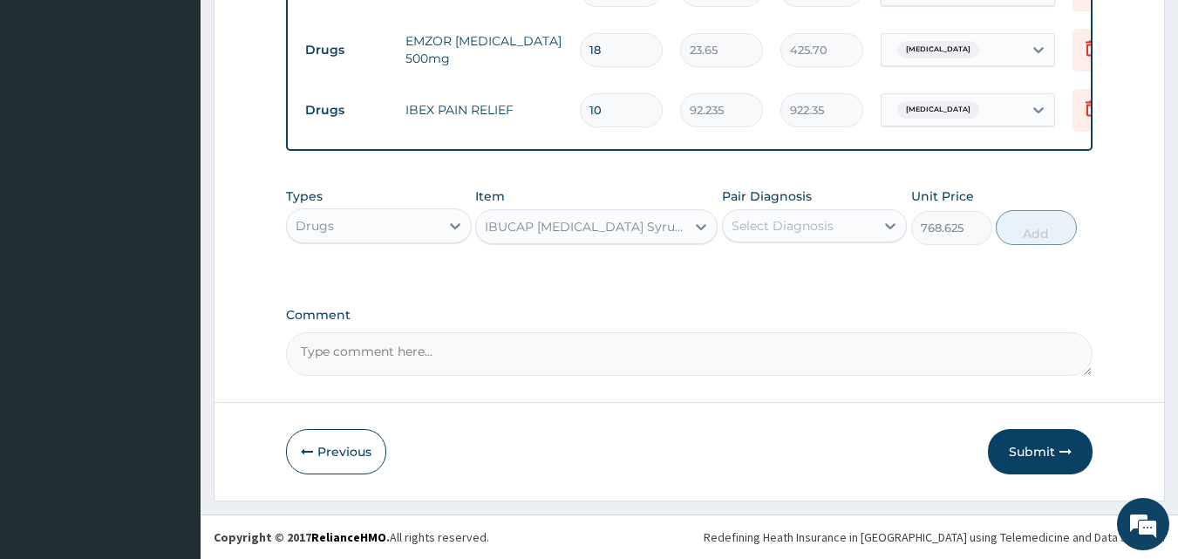
click at [646, 228] on div "IBUCAP COLD AND FLU Syrup 100ml" at bounding box center [586, 226] width 202 height 17
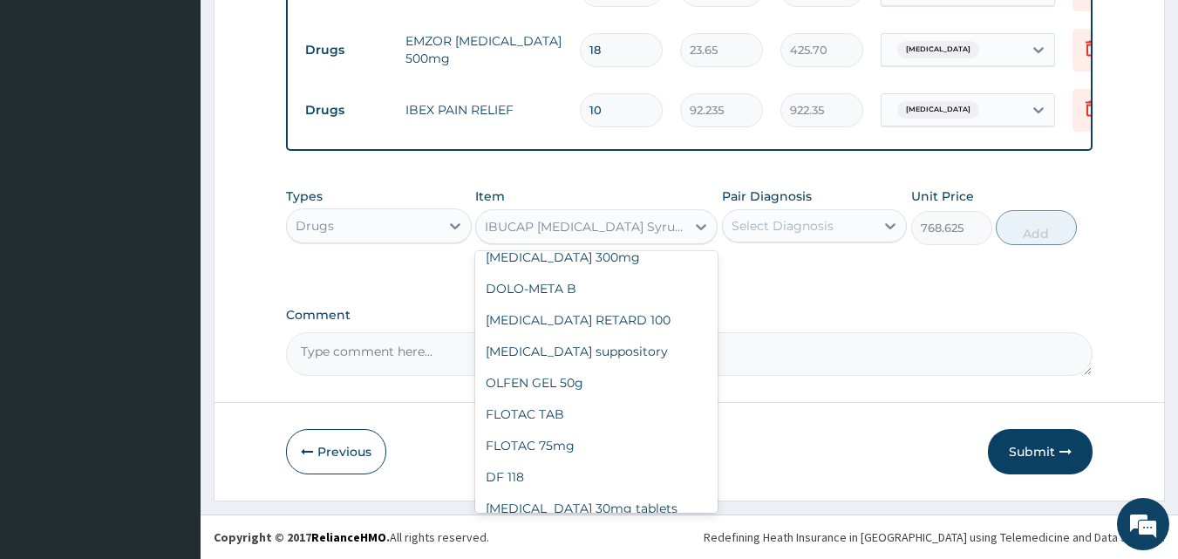
scroll to position [25690, 0]
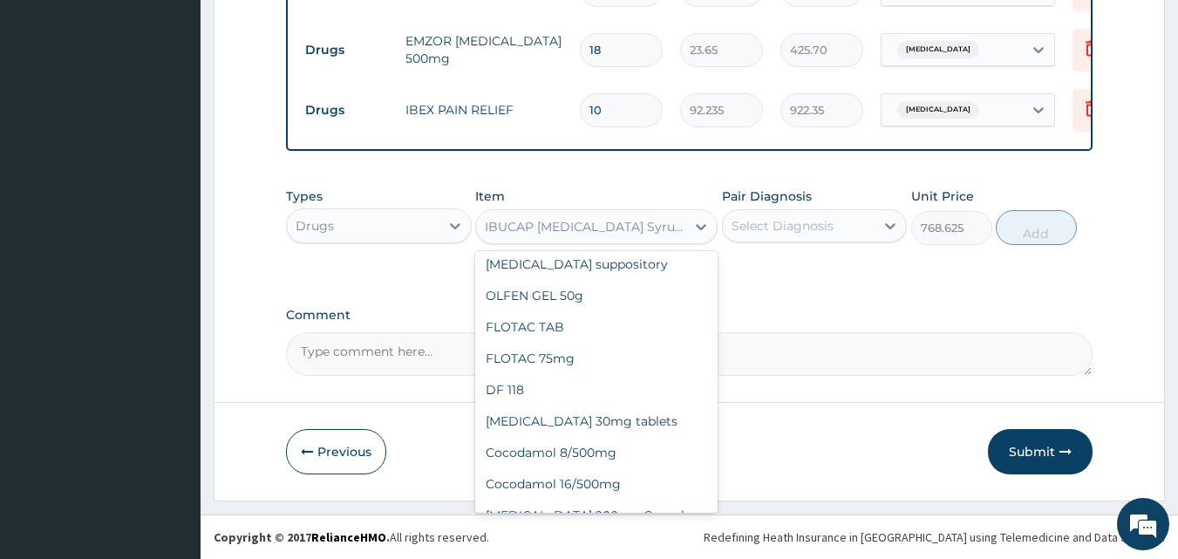
type input "53.2125"
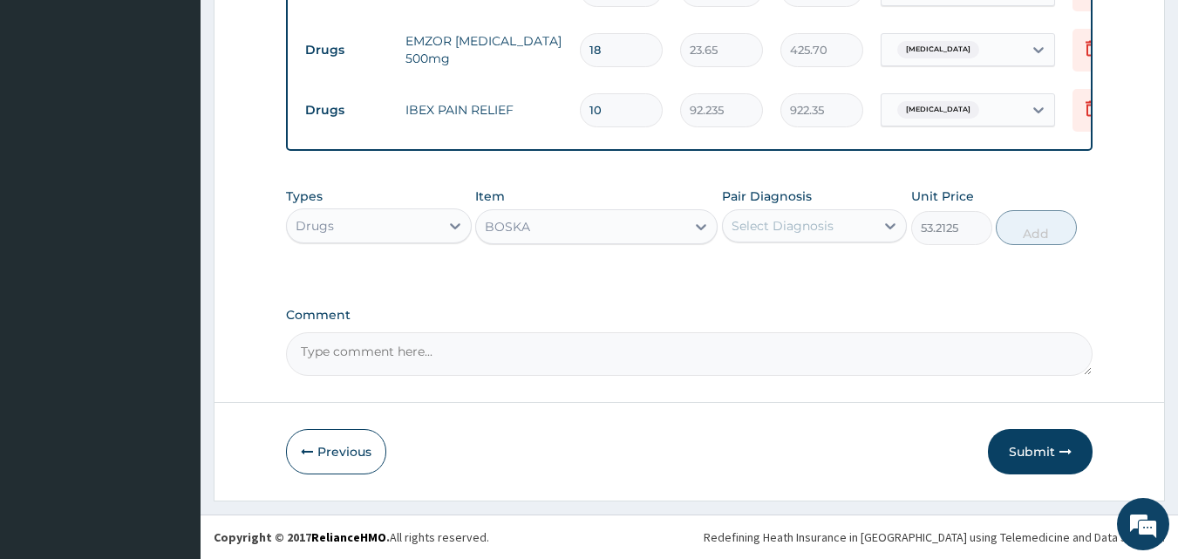
click at [619, 232] on div "BOSKA" at bounding box center [580, 227] width 209 height 28
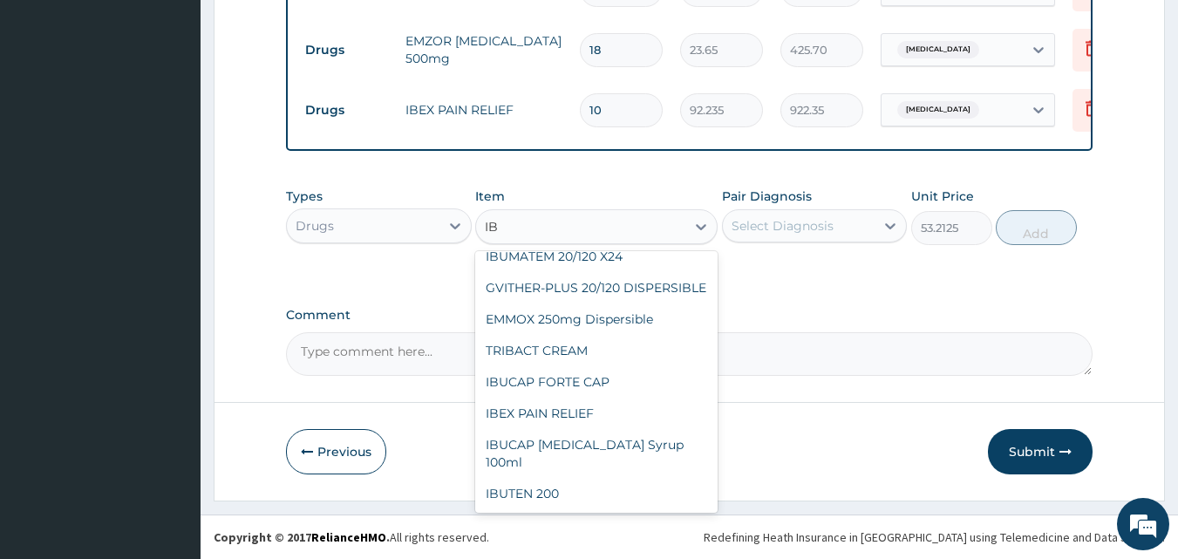
scroll to position [188, 0]
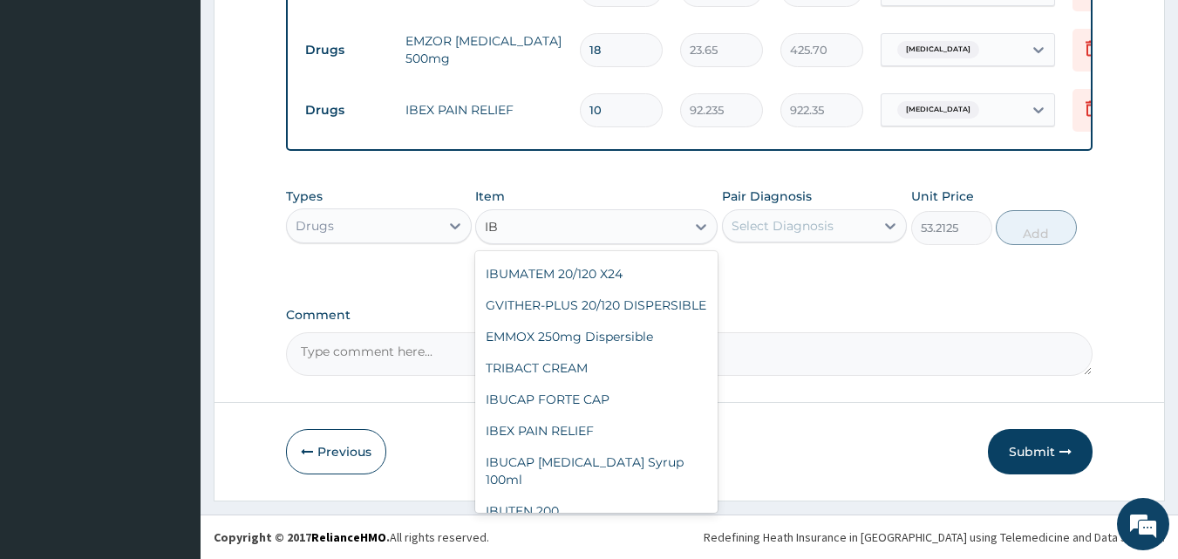
type input "IBU"
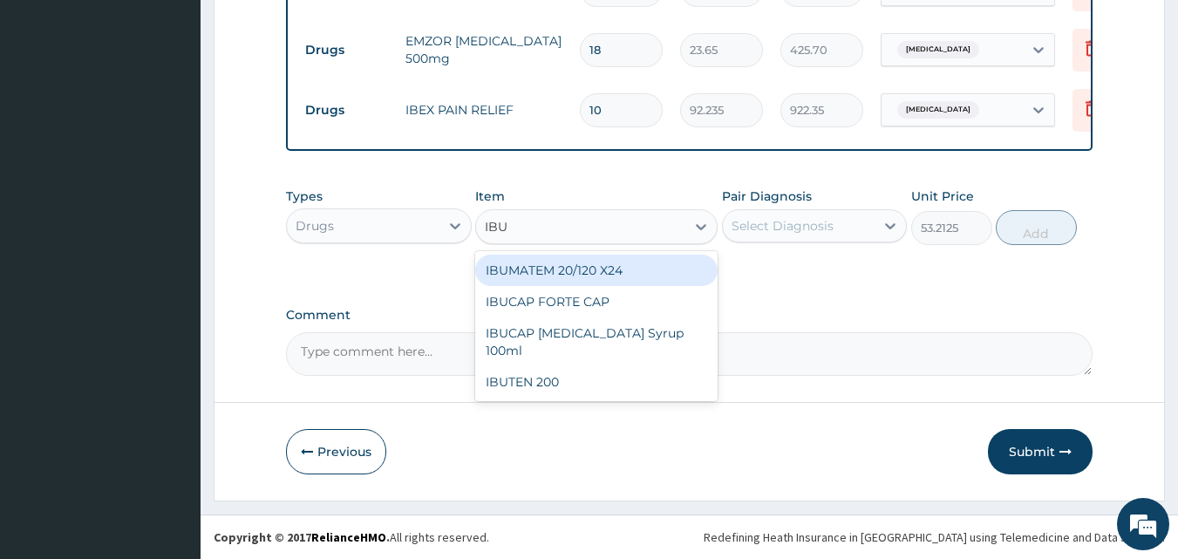
scroll to position [0, 0]
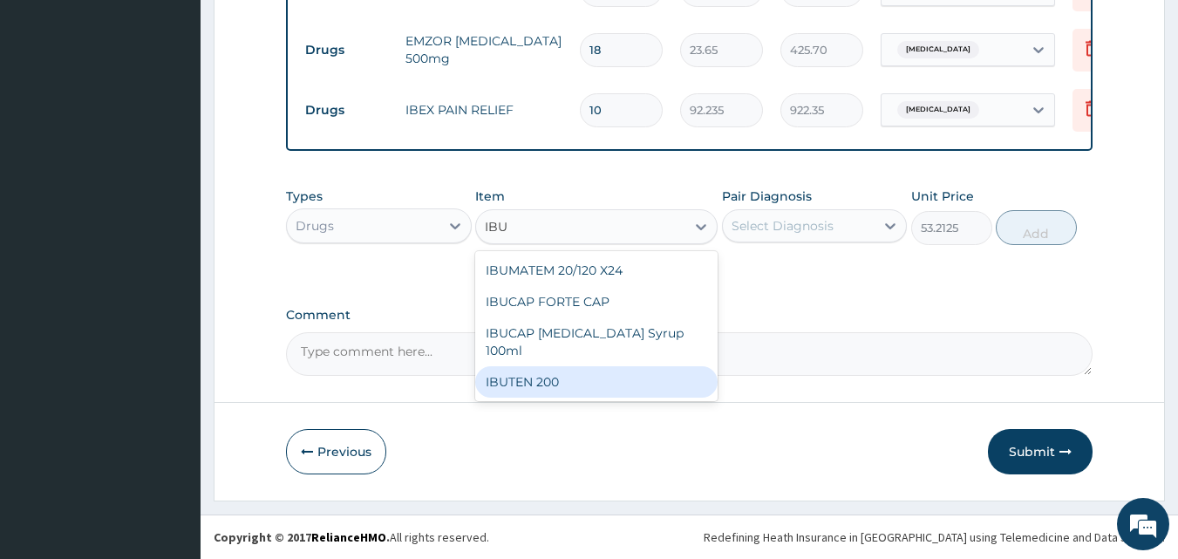
click at [558, 392] on div "IBUTEN 200" at bounding box center [596, 381] width 242 height 31
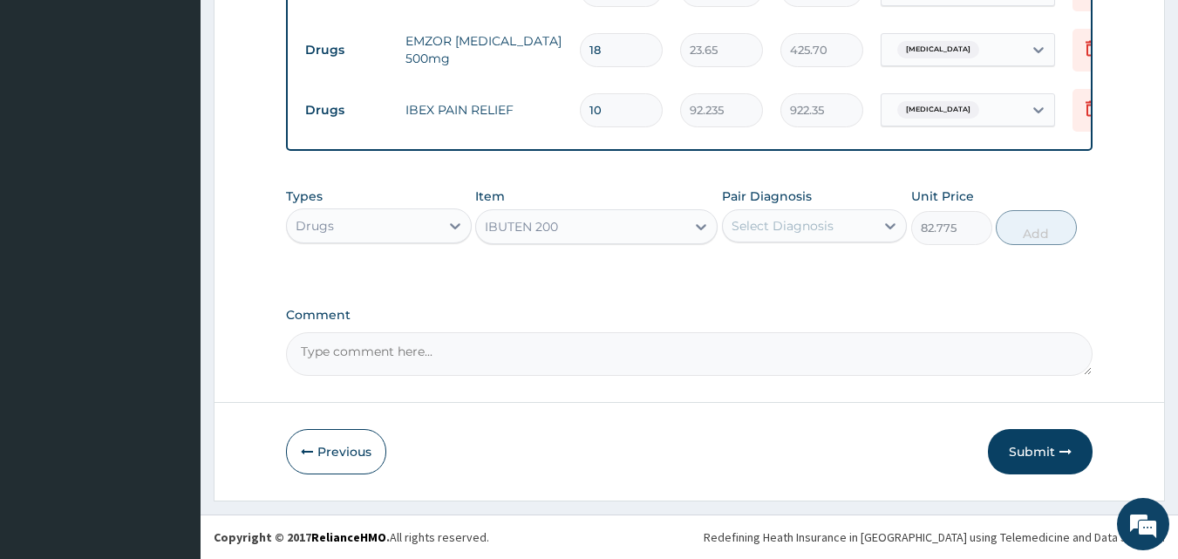
click at [672, 238] on div "IBUTEN 200" at bounding box center [580, 227] width 209 height 28
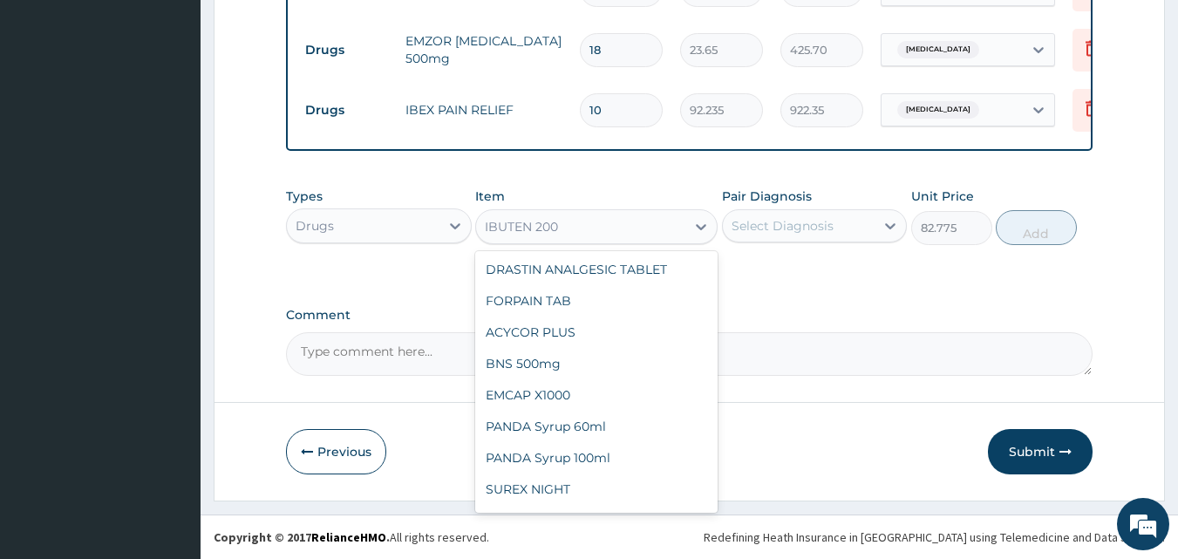
scroll to position [26165, 0]
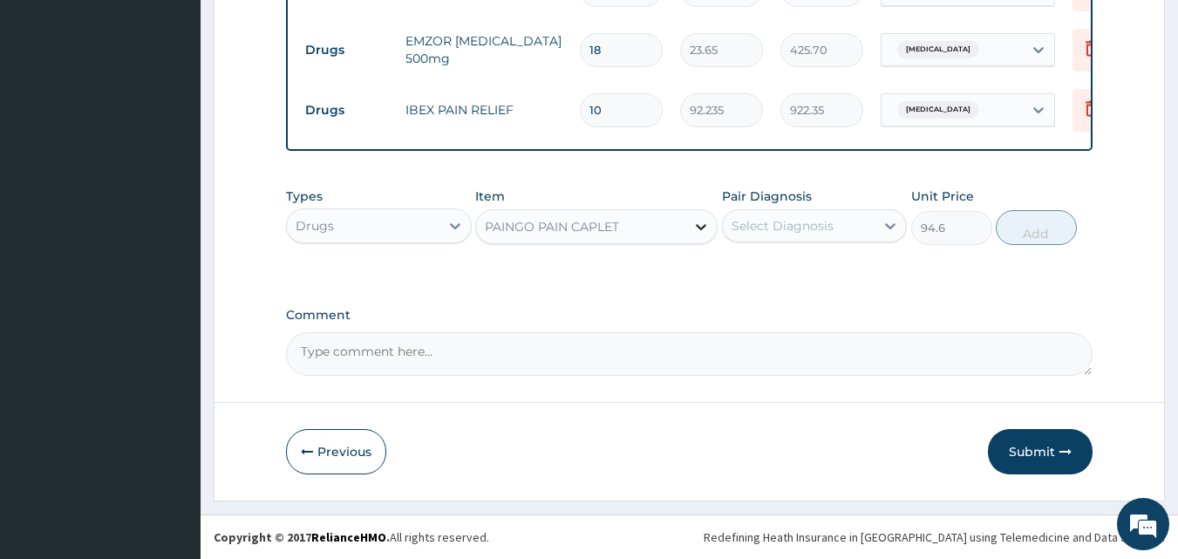
click at [687, 227] on div at bounding box center [700, 226] width 31 height 31
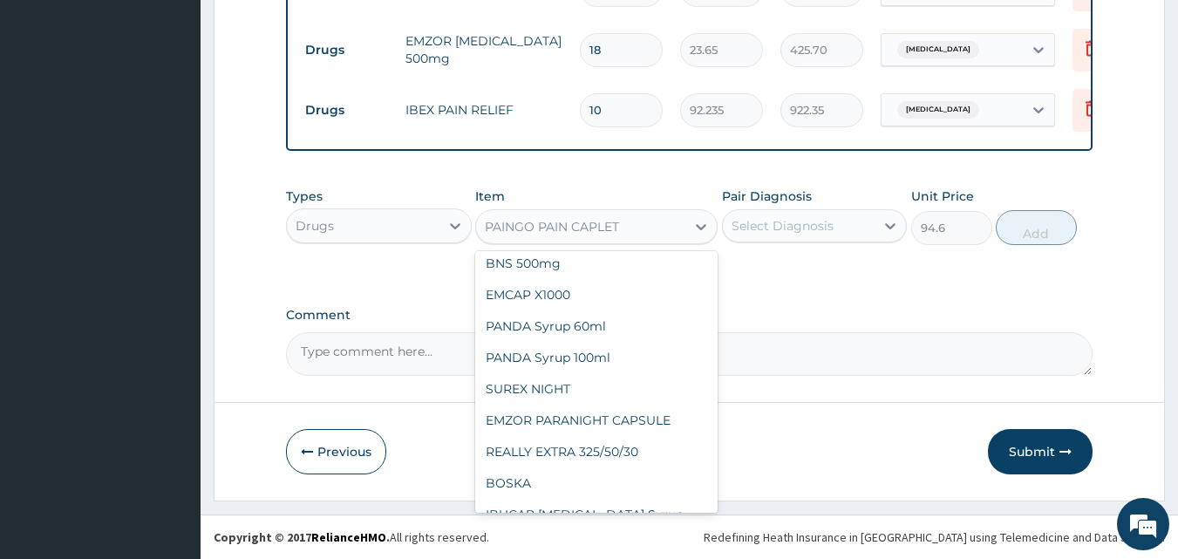
scroll to position [26266, 0]
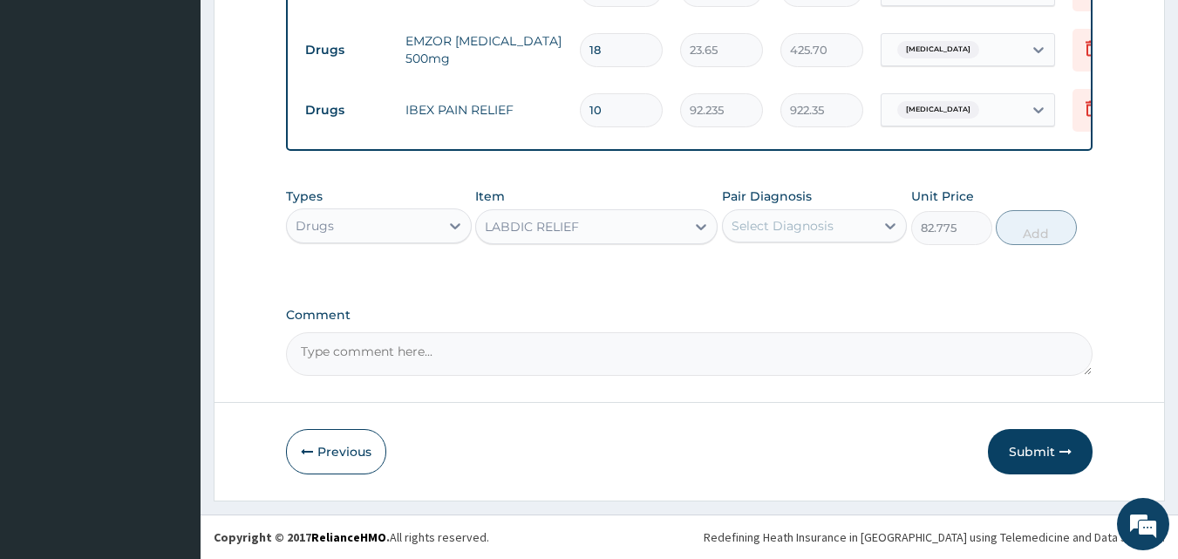
click at [675, 237] on div "LABDIC RELIEF" at bounding box center [580, 227] width 209 height 28
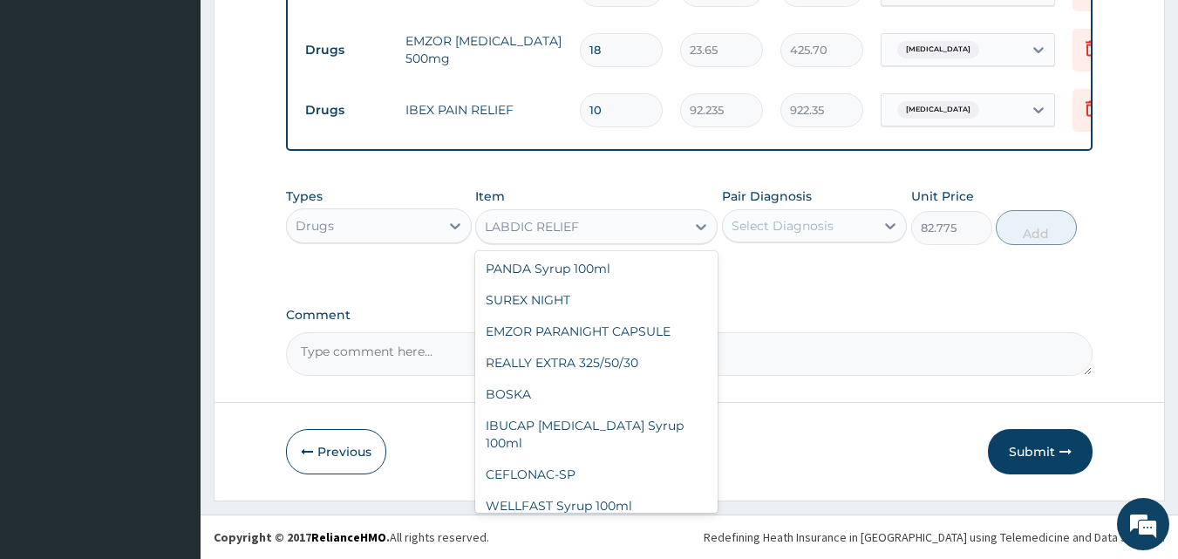
scroll to position [26346, 0]
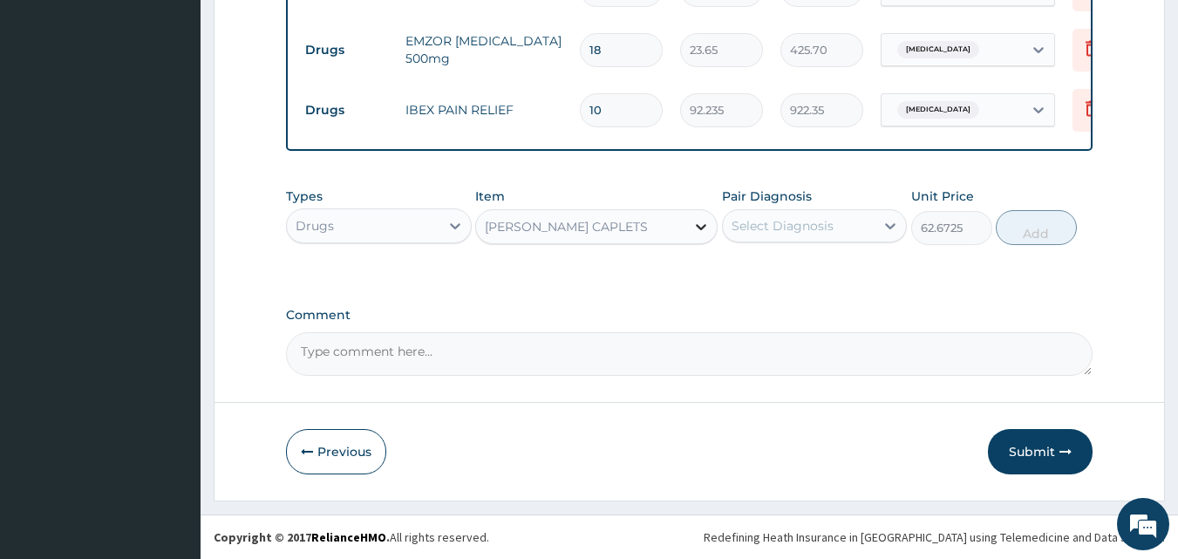
click at [685, 234] on div at bounding box center [700, 226] width 31 height 31
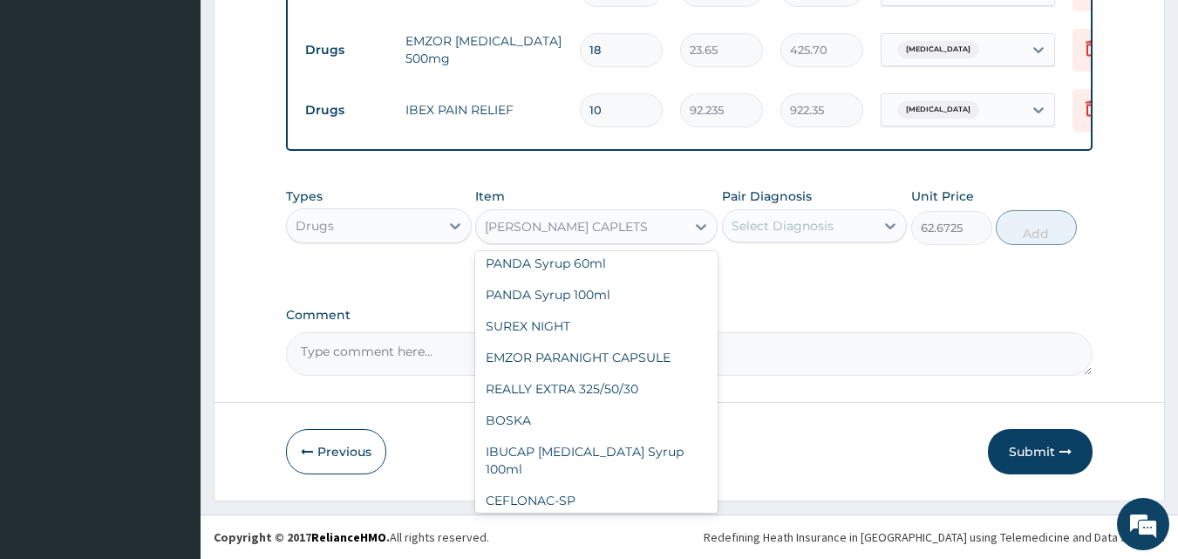
scroll to position [26329, 0]
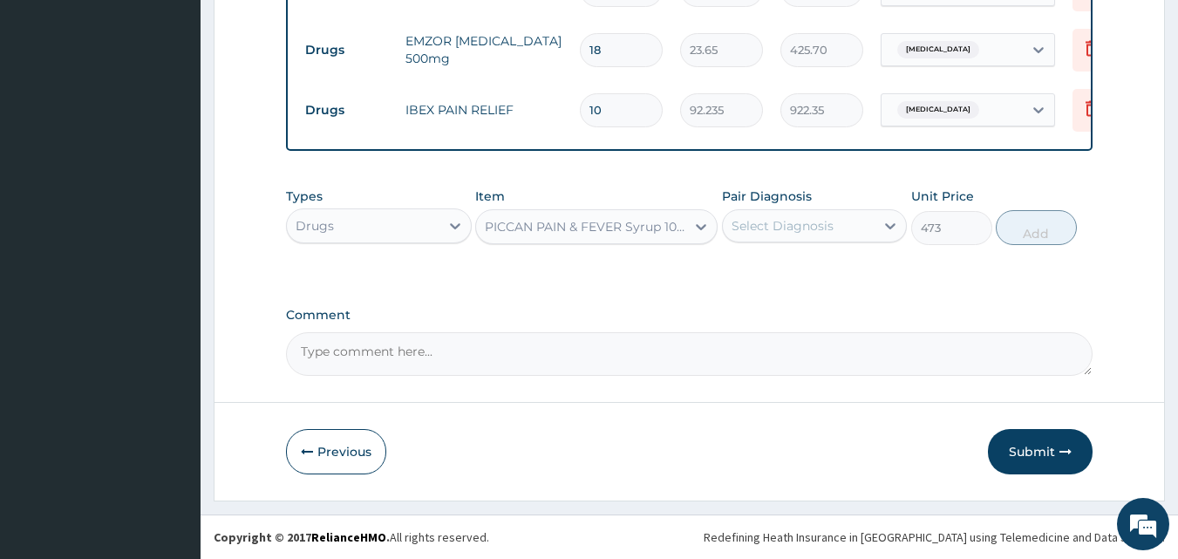
click at [672, 235] on div "PICCAN PAIN & FEVER Syrup 100ml" at bounding box center [586, 226] width 202 height 17
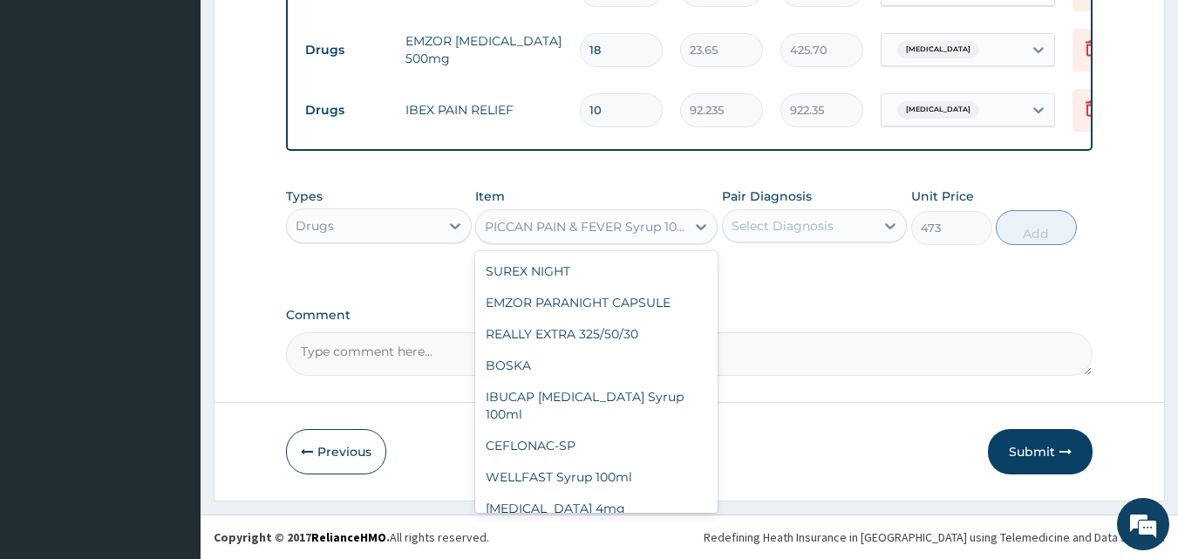
scroll to position [26346, 0]
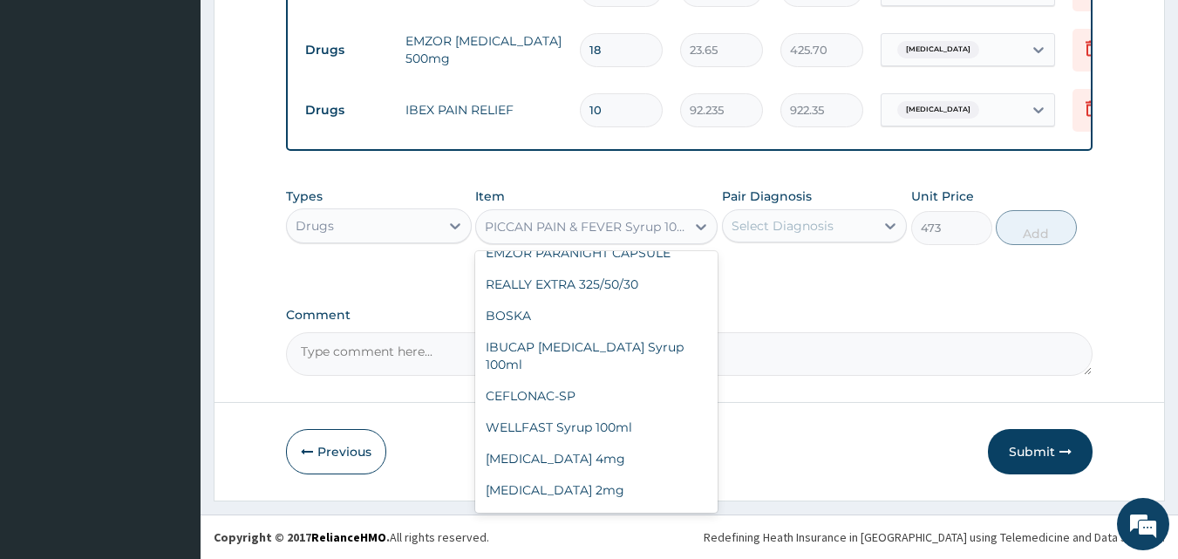
type input "47.3"
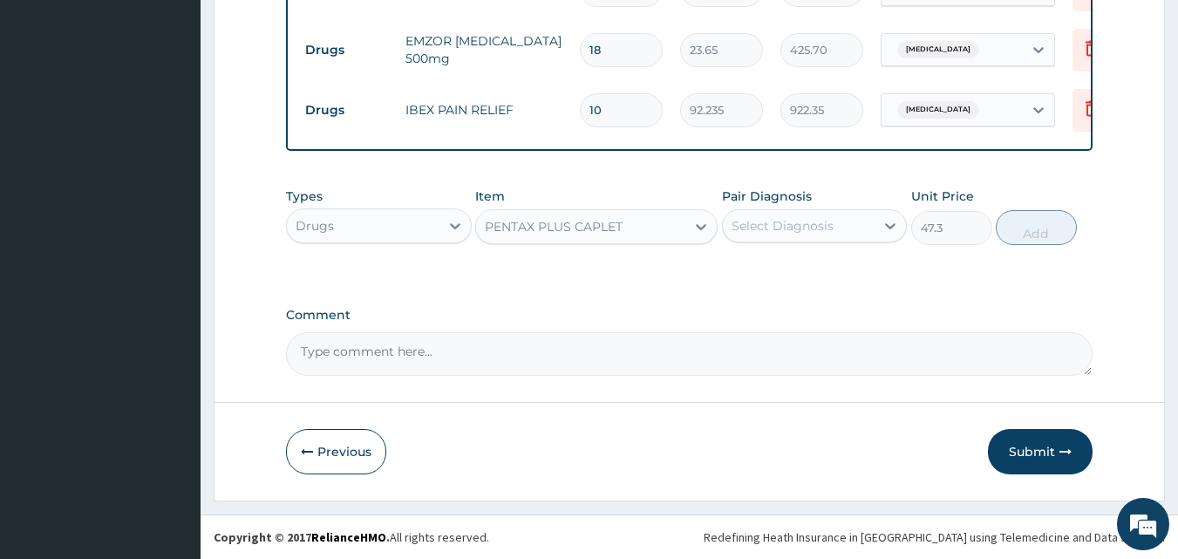
click at [683, 234] on div "PENTAX PLUS CAPLET" at bounding box center [580, 227] width 209 height 28
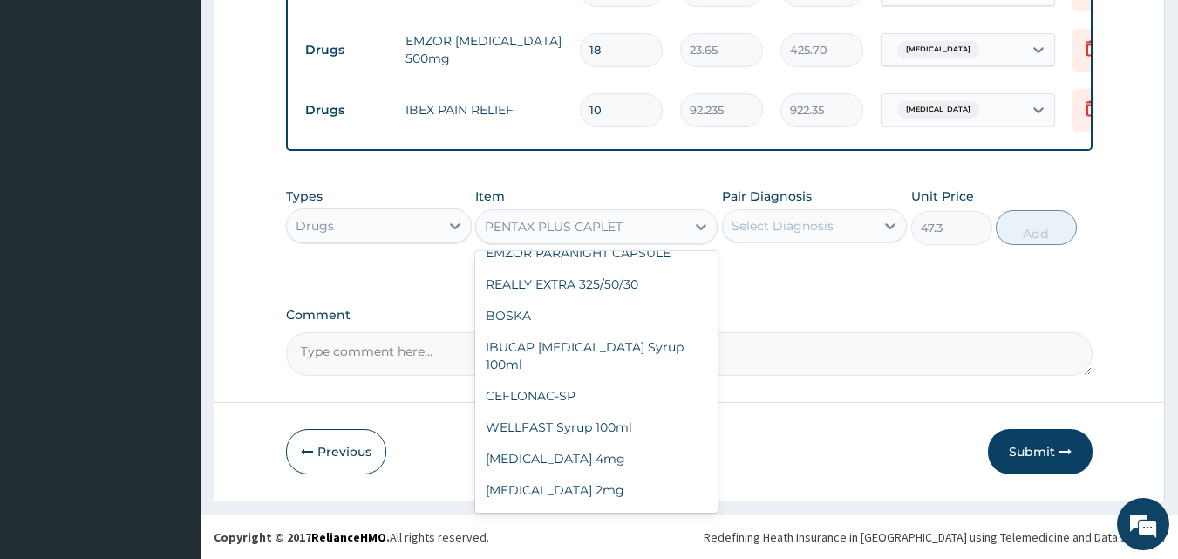
click at [985, 376] on textarea "Comment" at bounding box center [690, 354] width 808 height 44
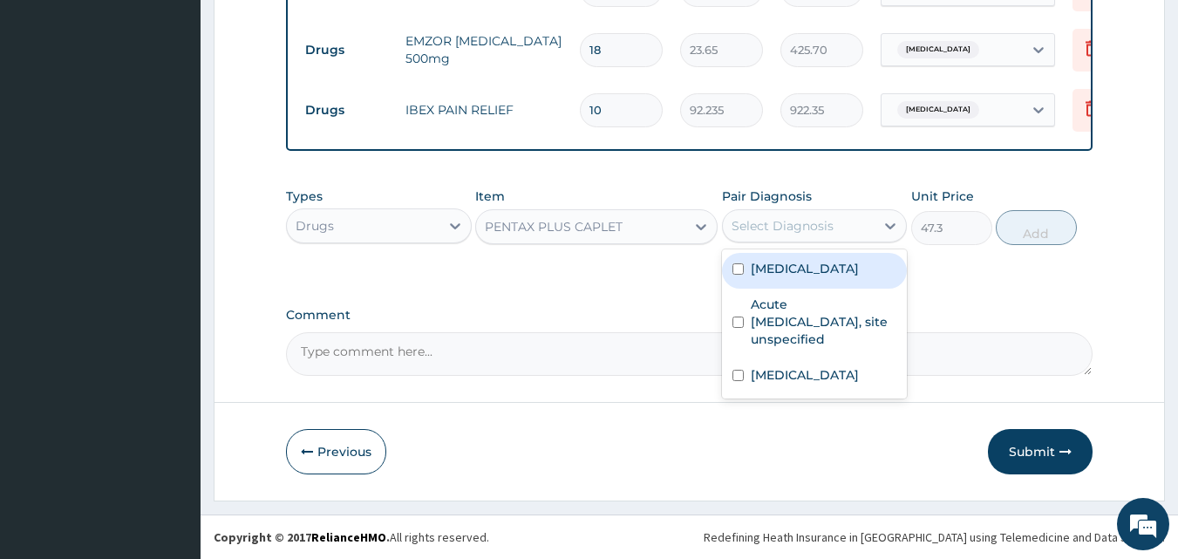
click at [781, 227] on div "Select Diagnosis" at bounding box center [783, 225] width 102 height 17
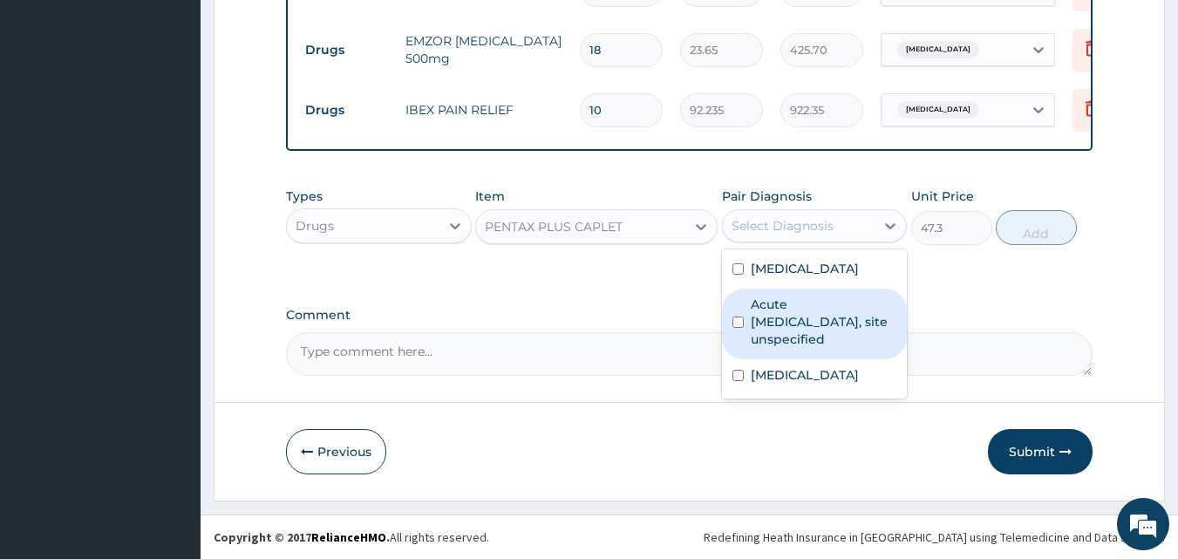
click at [783, 320] on label "Acute upper respiratory infection, site unspecified" at bounding box center [824, 322] width 147 height 52
checkbox input "true"
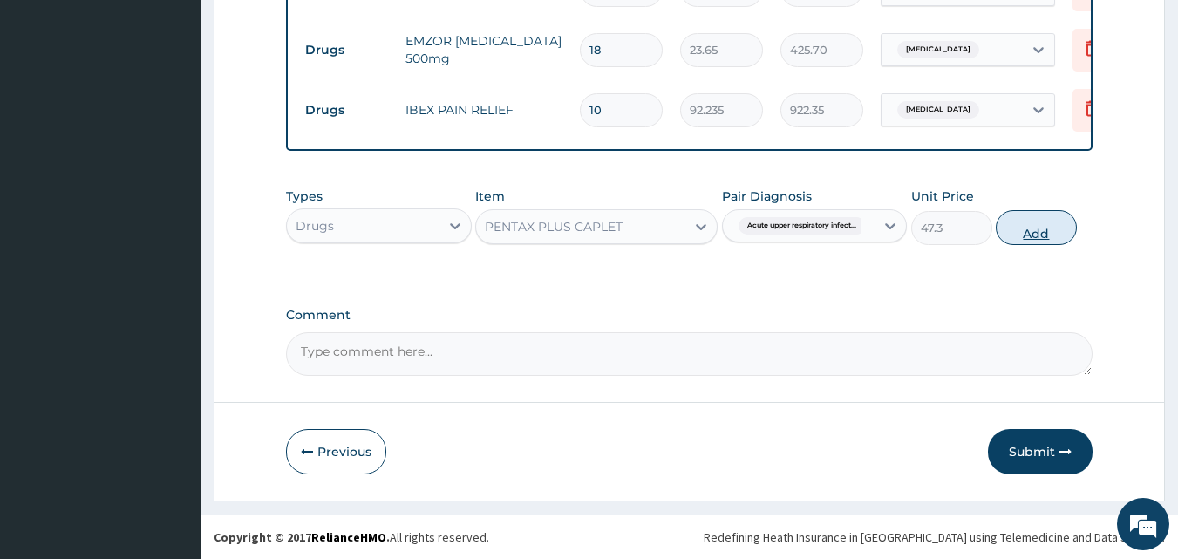
click at [1040, 237] on button "Add" at bounding box center [1036, 227] width 81 height 35
type input "0"
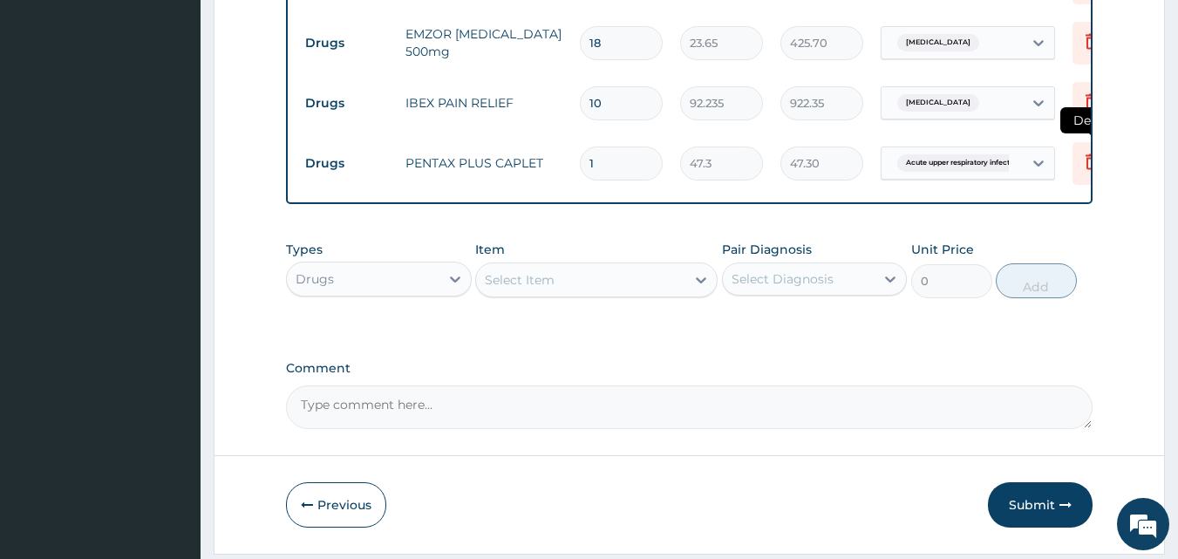
click at [1084, 160] on icon at bounding box center [1091, 161] width 21 height 21
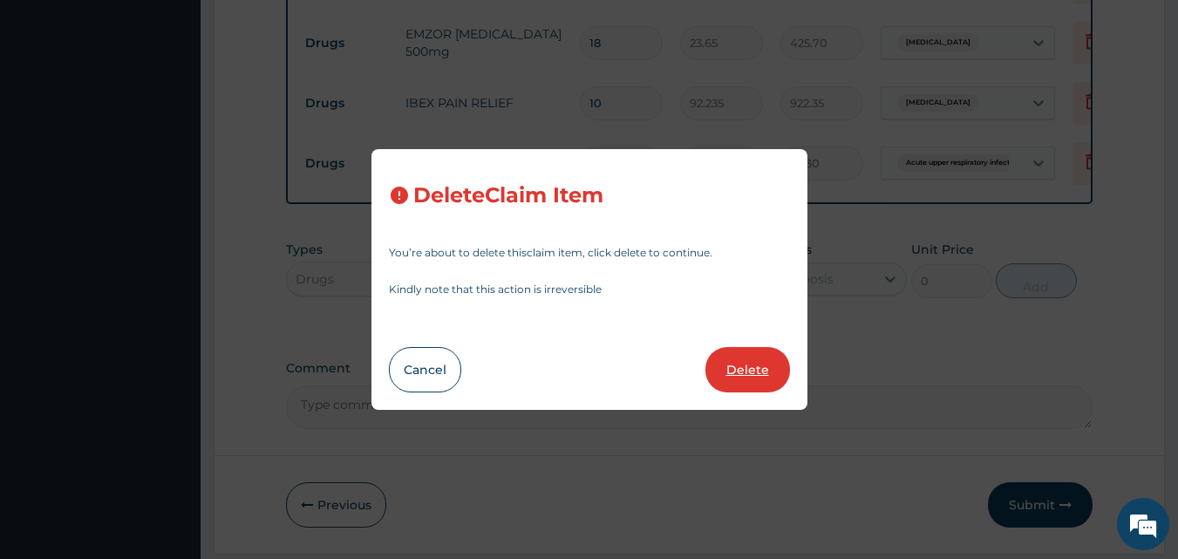
click at [754, 370] on button "Delete" at bounding box center [747, 369] width 85 height 45
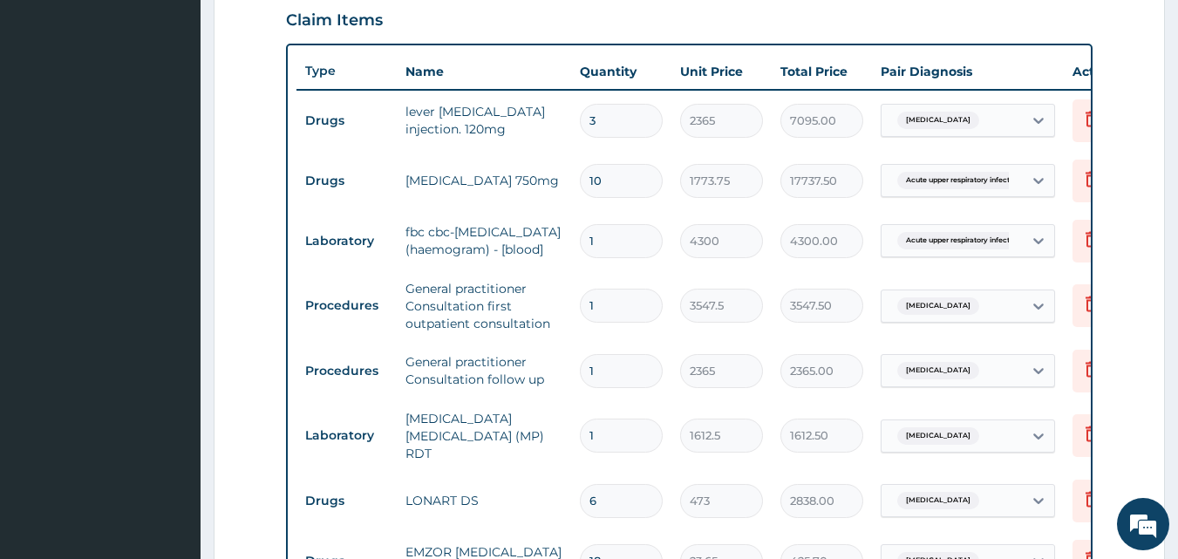
scroll to position [600, 0]
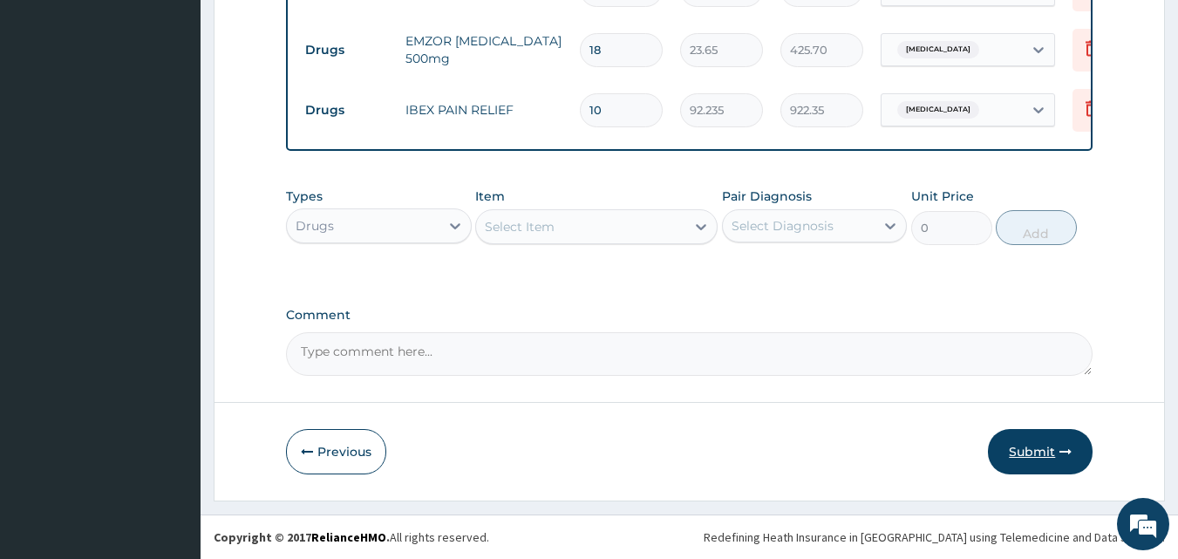
click at [1047, 451] on button "Submit" at bounding box center [1040, 451] width 105 height 45
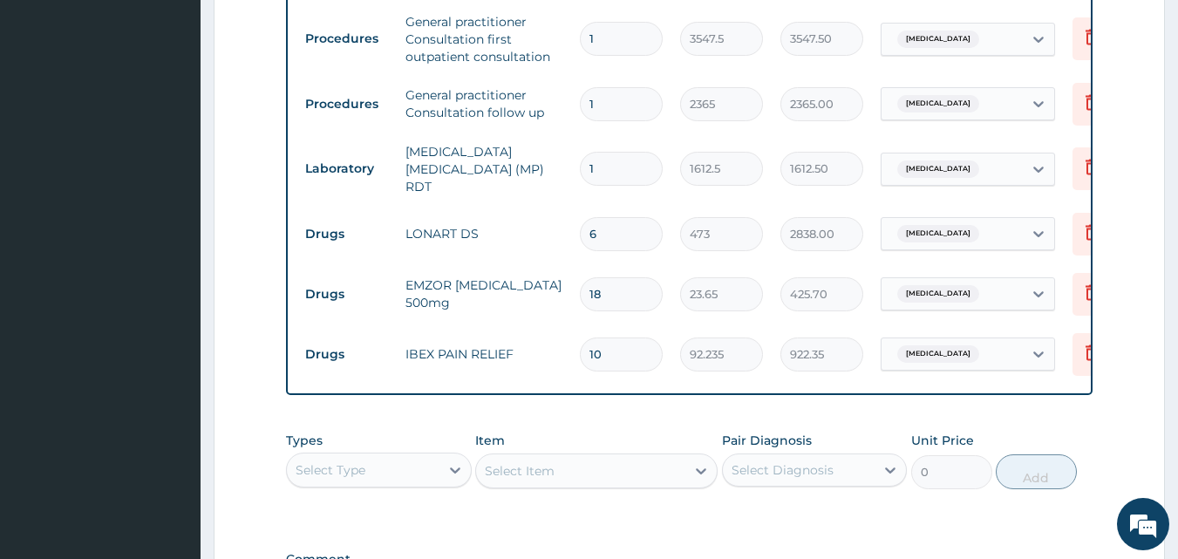
scroll to position [694, 0]
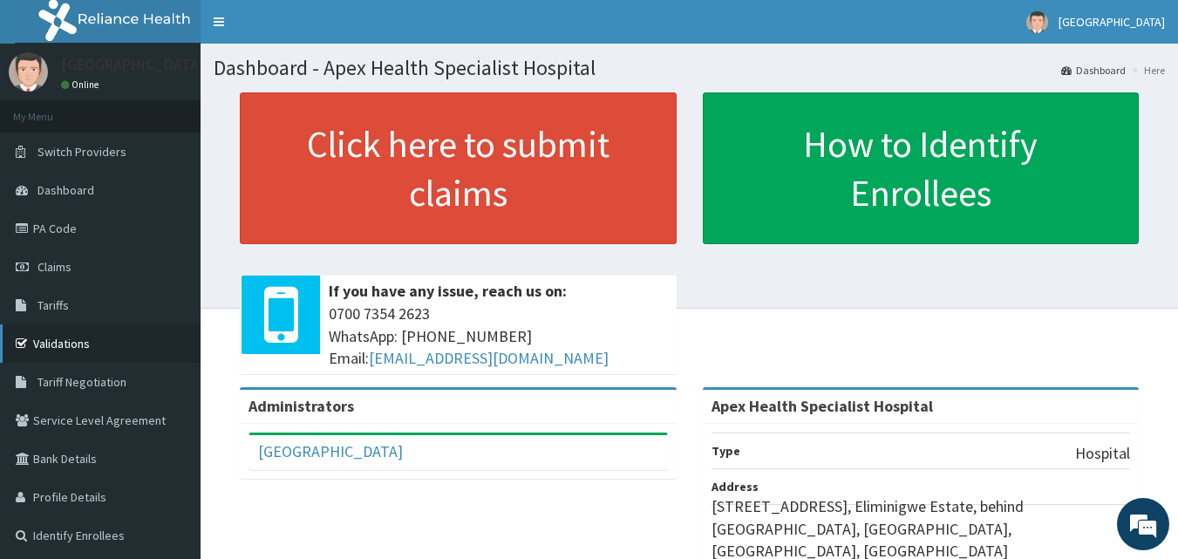
click at [50, 336] on link "Validations" at bounding box center [100, 343] width 201 height 38
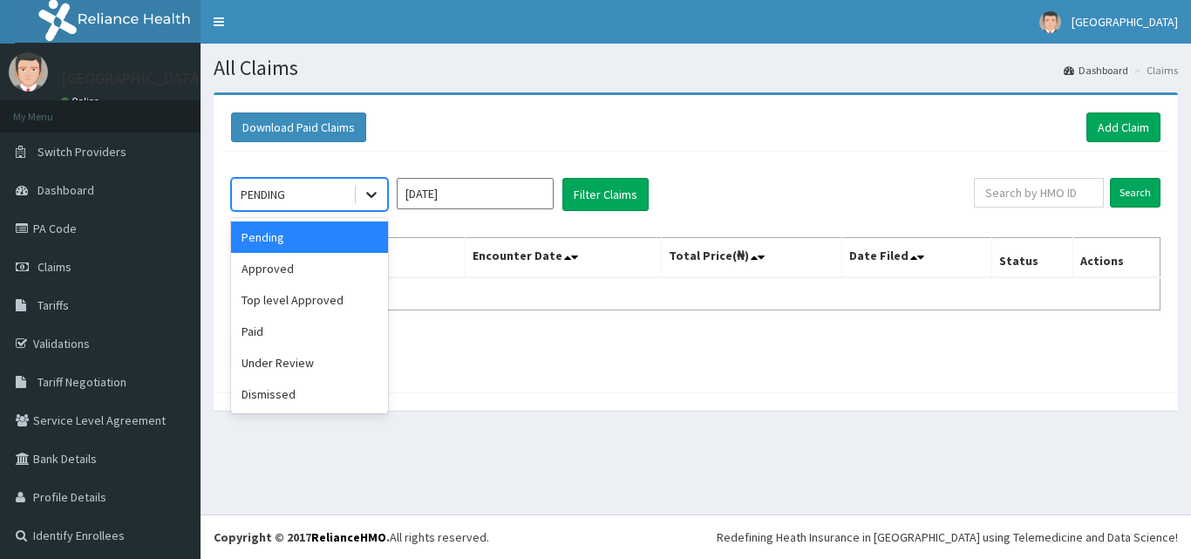
click at [372, 197] on icon at bounding box center [371, 196] width 10 height 6
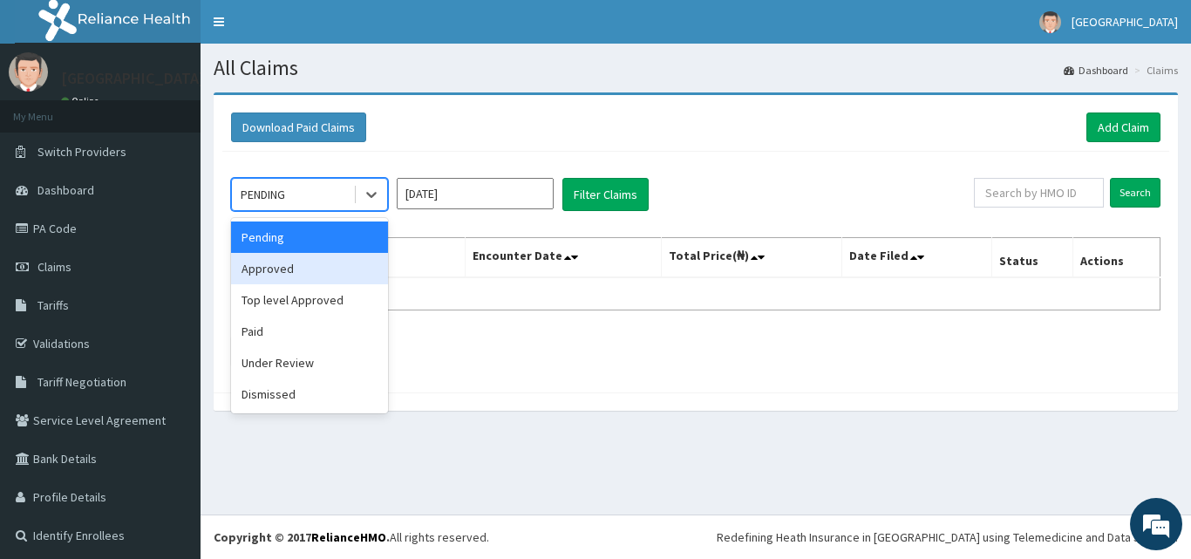
click at [317, 272] on div "Approved" at bounding box center [309, 268] width 157 height 31
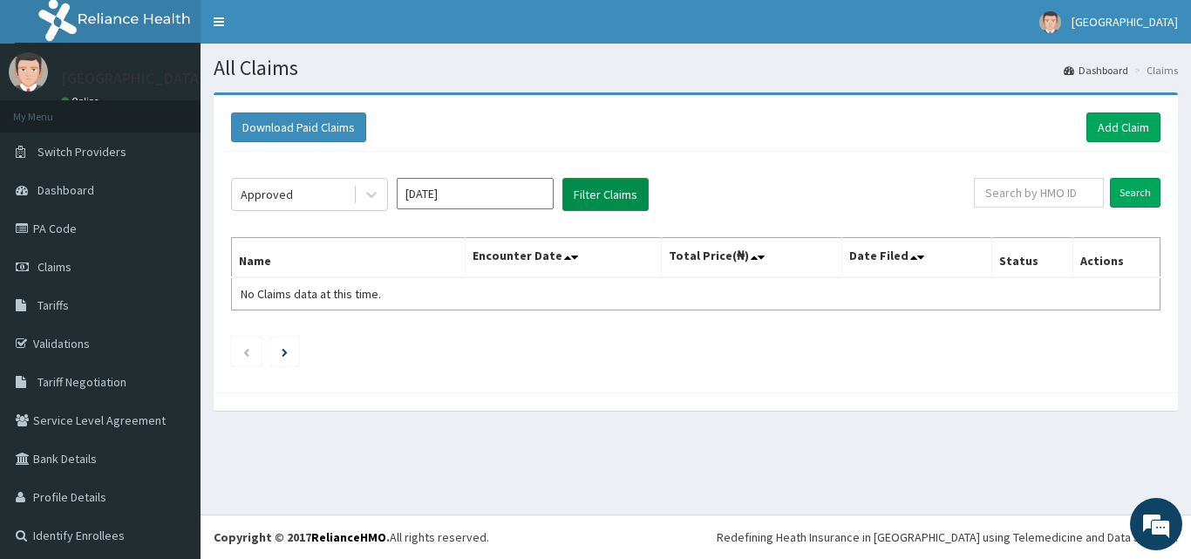
click at [627, 194] on button "Filter Claims" at bounding box center [605, 194] width 86 height 33
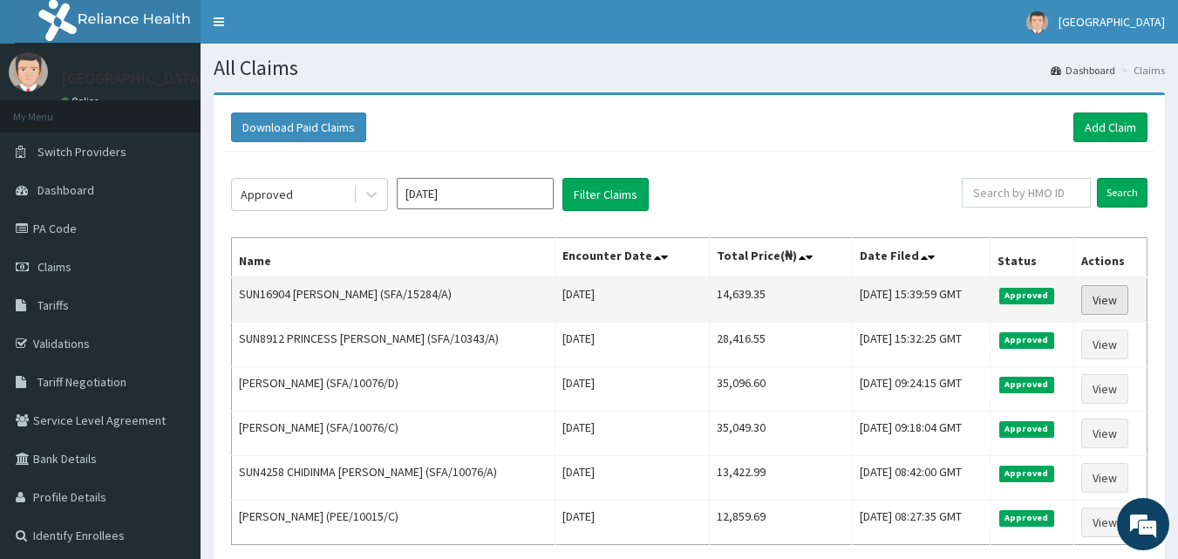
click at [1123, 305] on link "View" at bounding box center [1104, 300] width 47 height 30
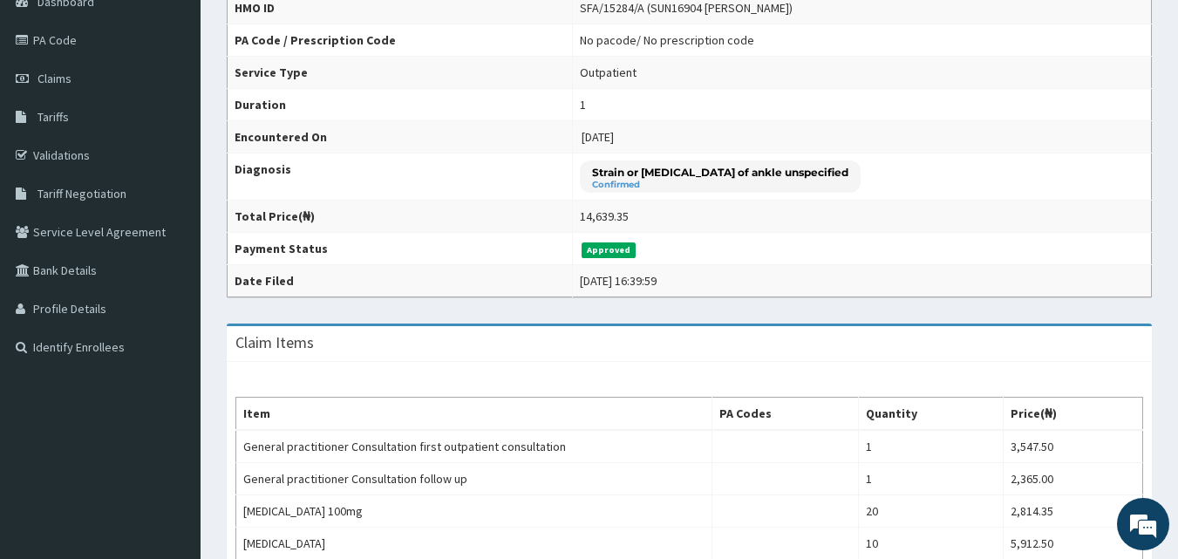
scroll to position [101, 0]
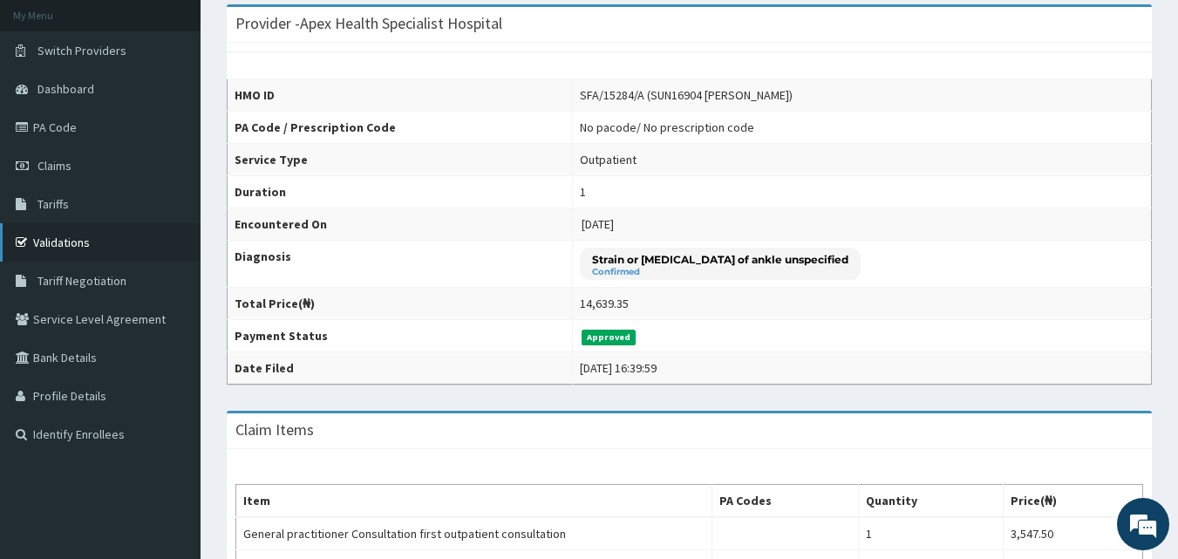
click at [73, 237] on link "Validations" at bounding box center [100, 242] width 201 height 38
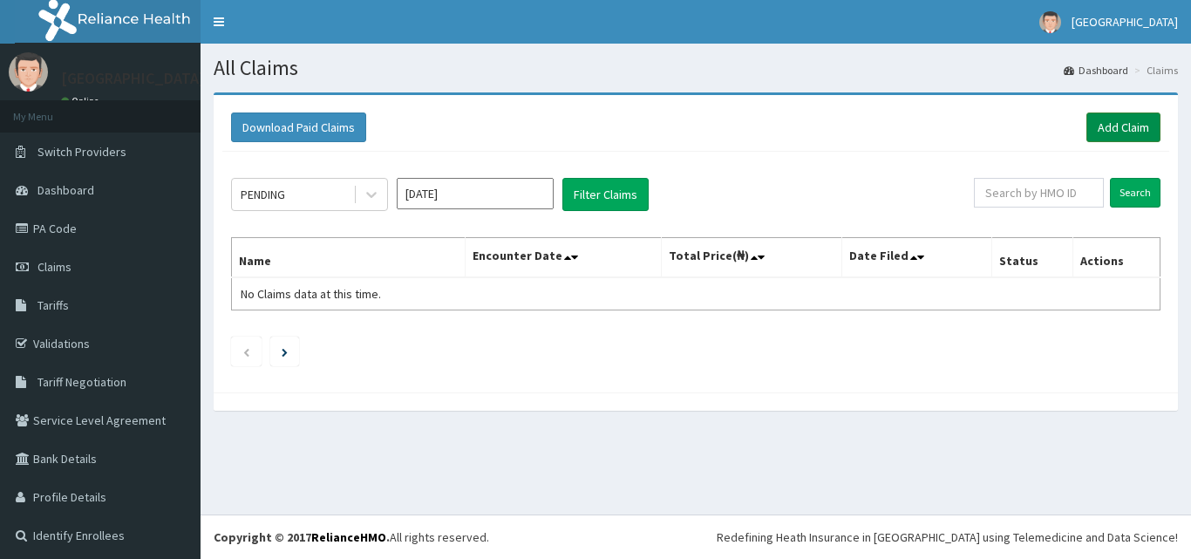
click at [1110, 124] on link "Add Claim" at bounding box center [1124, 127] width 74 height 30
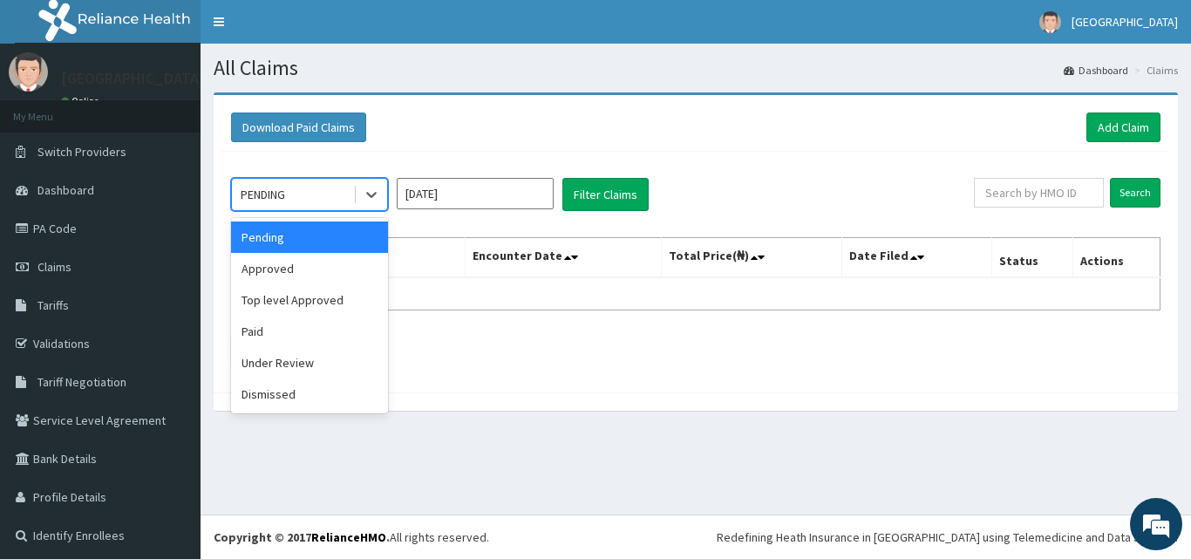
drag, startPoint x: 368, startPoint y: 194, endPoint x: 342, endPoint y: 237, distance: 50.8
click at [367, 194] on icon at bounding box center [371, 196] width 10 height 6
click at [317, 278] on div "Approved" at bounding box center [309, 268] width 157 height 31
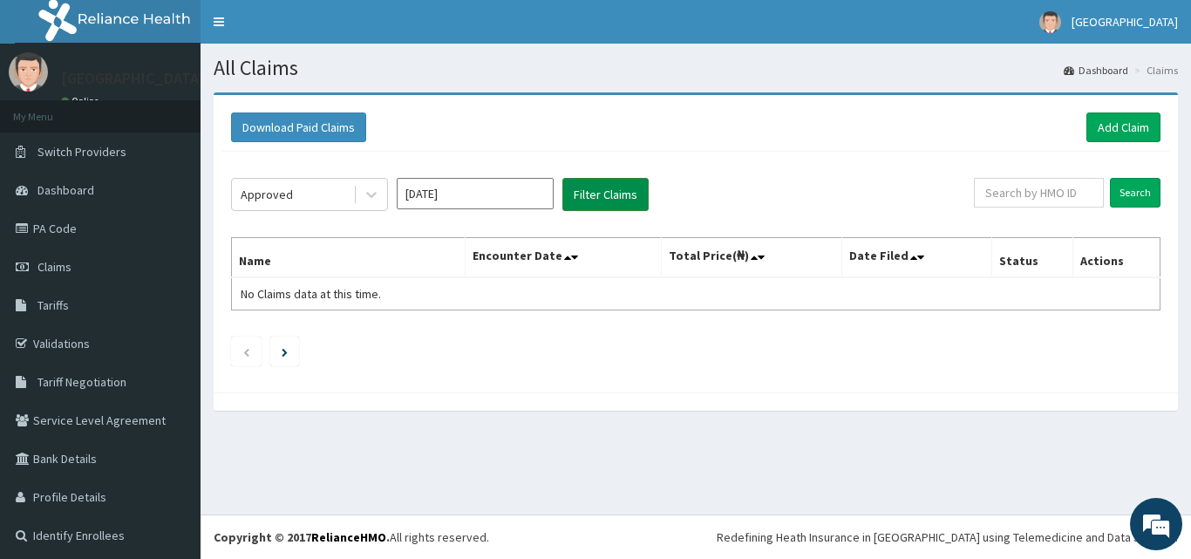
click at [583, 201] on button "Filter Claims" at bounding box center [605, 194] width 86 height 33
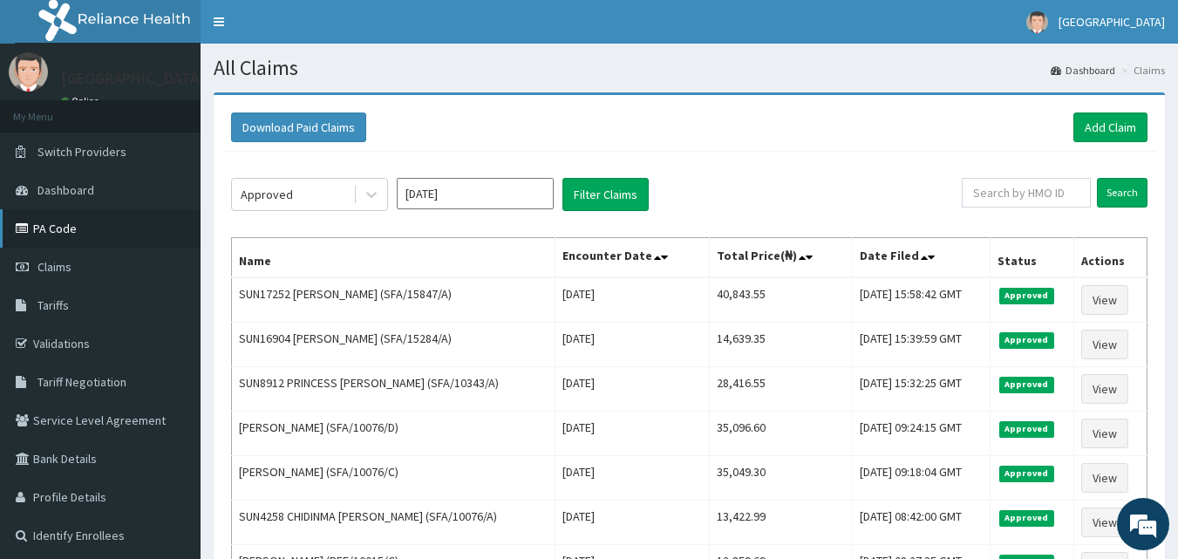
click at [111, 234] on link "PA Code" at bounding box center [100, 228] width 201 height 38
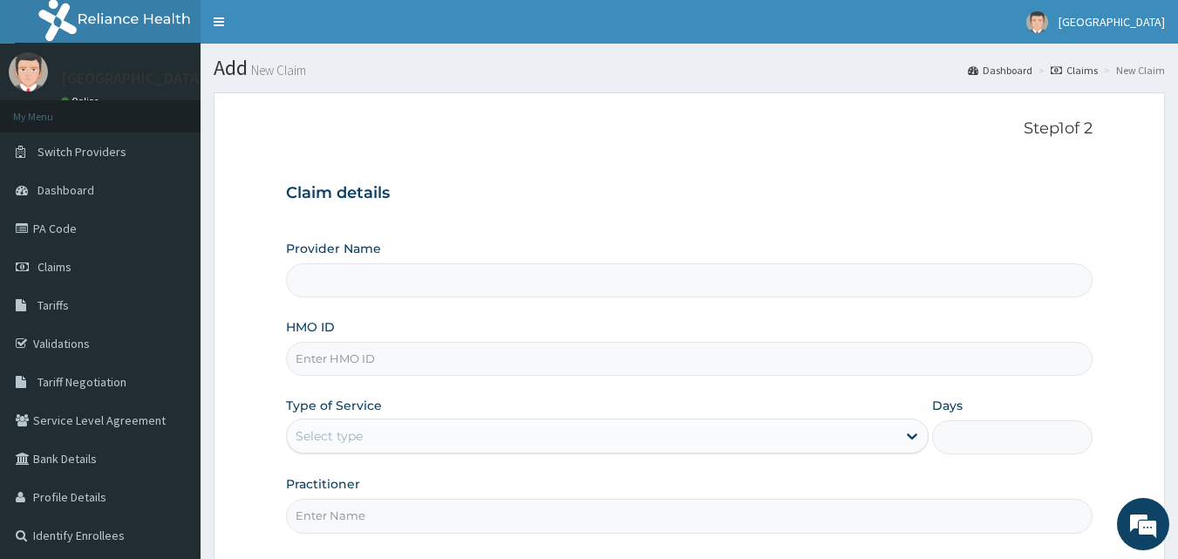
type input "Apex Health Specialist Hospital"
click at [576, 366] on input "HMO ID" at bounding box center [690, 359] width 808 height 34
type input "ENO/10004/C"
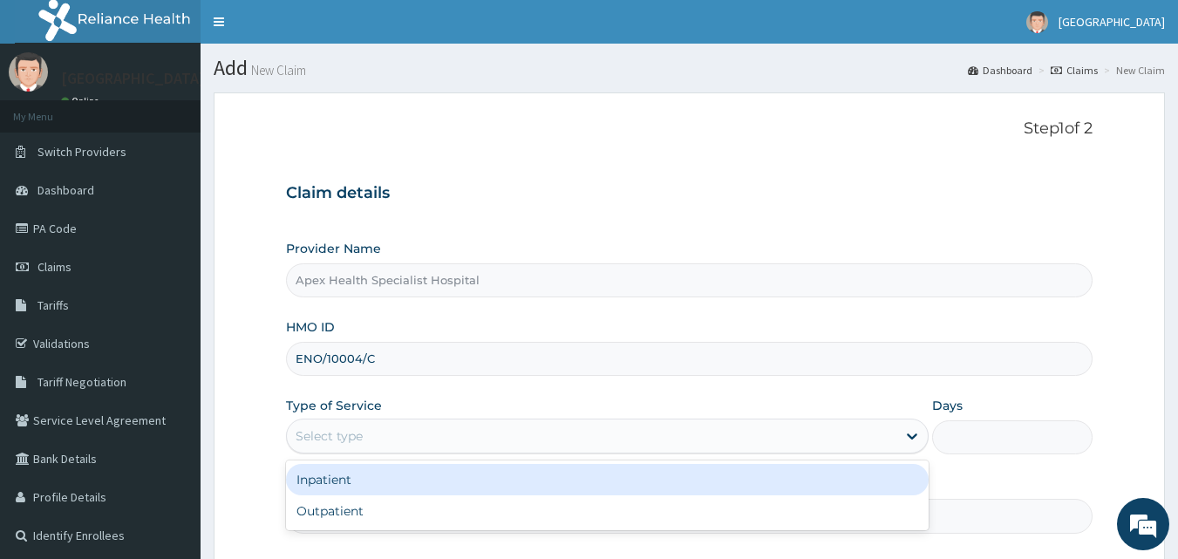
click at [392, 440] on div "Select type" at bounding box center [592, 436] width 610 height 28
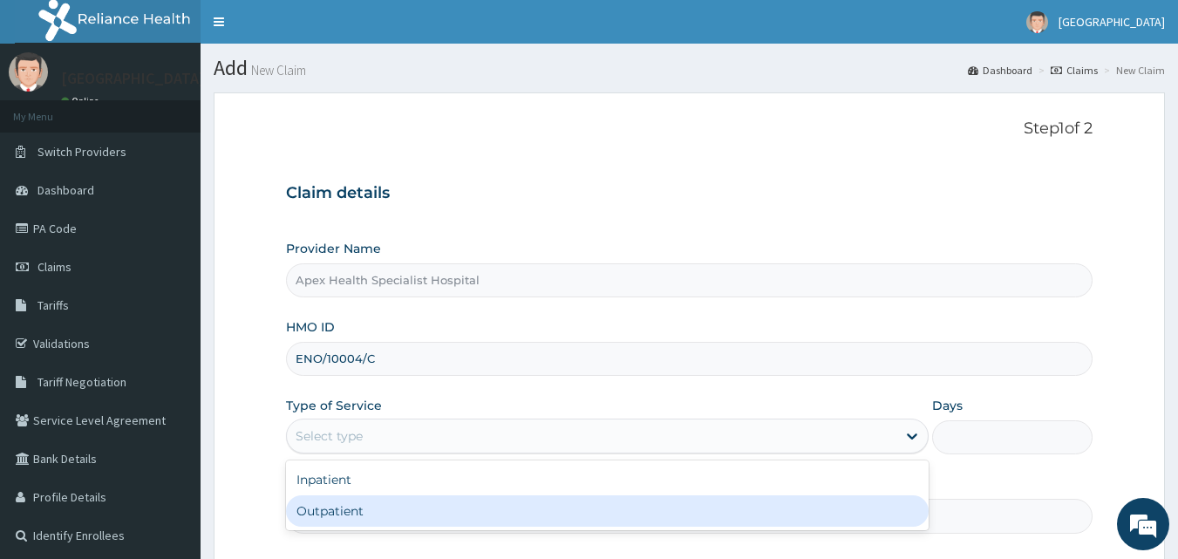
click at [356, 508] on div "Outpatient" at bounding box center [607, 510] width 643 height 31
type input "1"
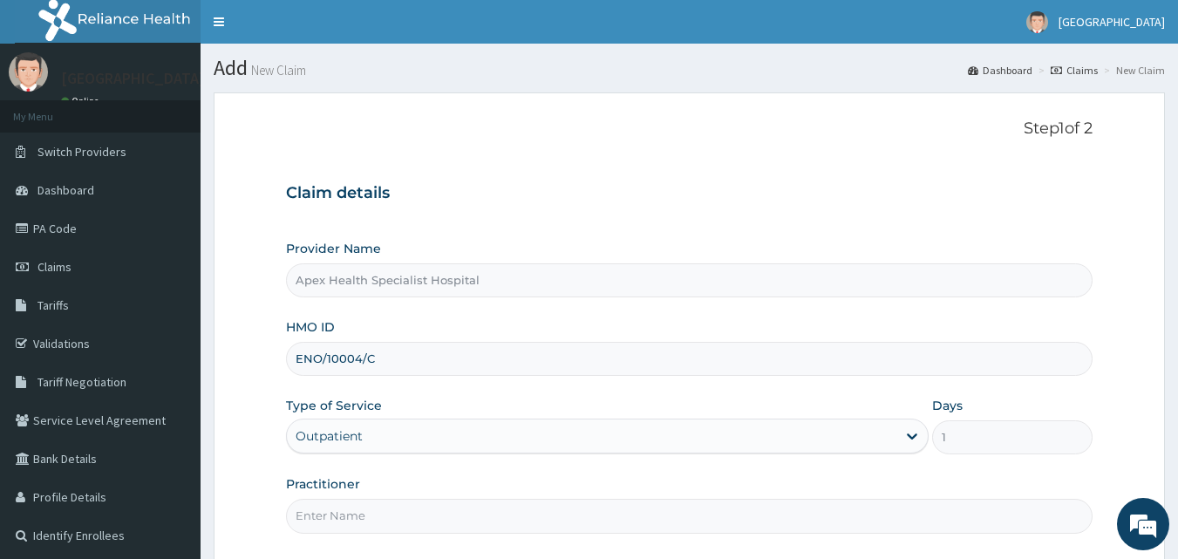
click at [614, 520] on input "Practitioner" at bounding box center [690, 516] width 808 height 34
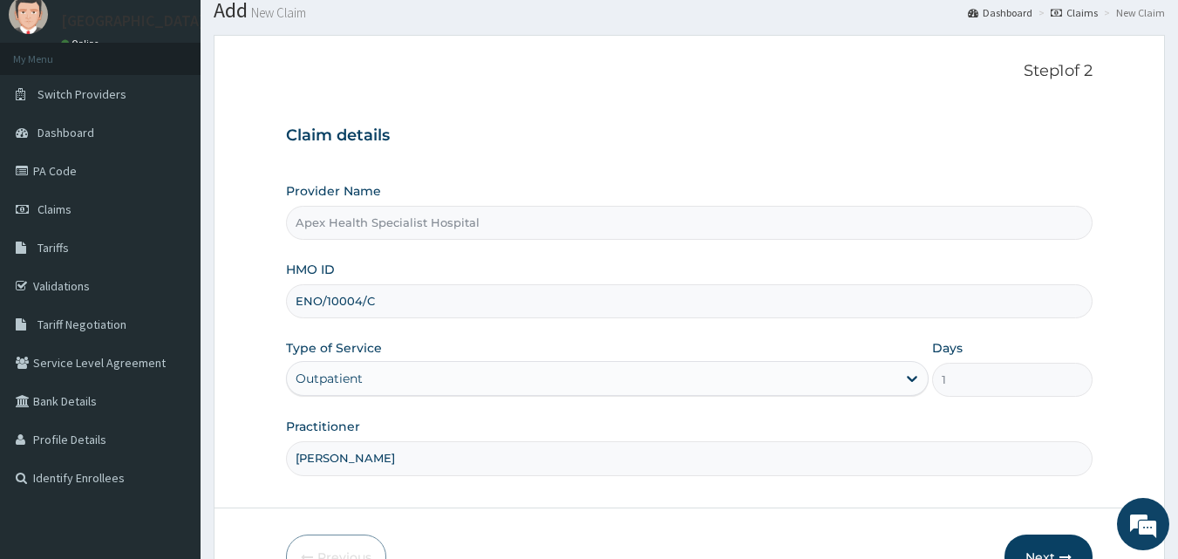
scroll to position [163, 0]
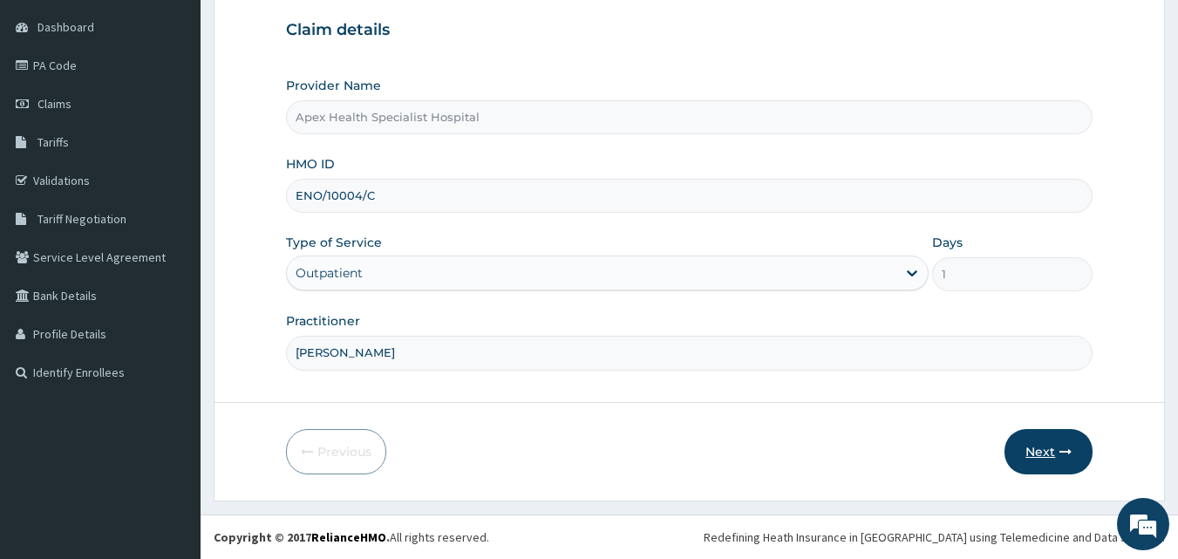
type input "[PERSON_NAME]"
click at [1054, 454] on button "Next" at bounding box center [1049, 451] width 88 height 45
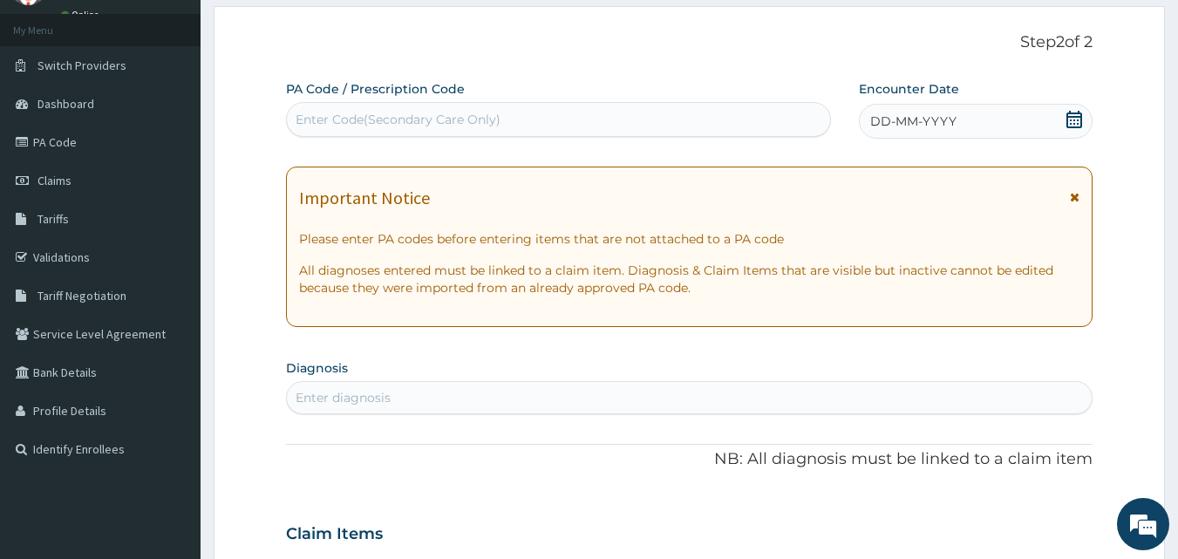
scroll to position [0, 0]
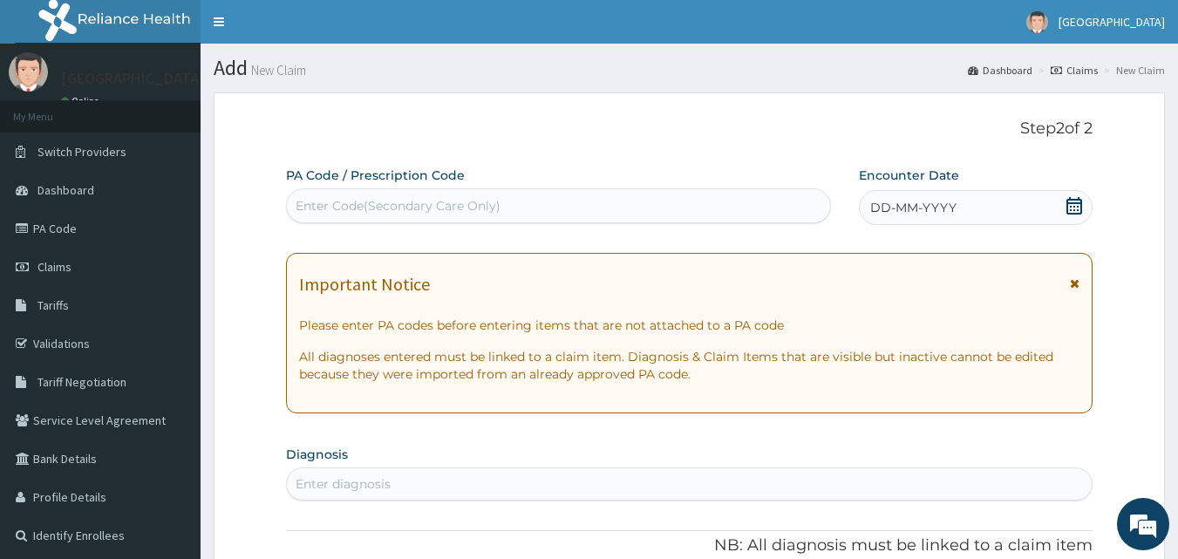
click at [962, 208] on div "DD-MM-YYYY" at bounding box center [976, 207] width 234 height 35
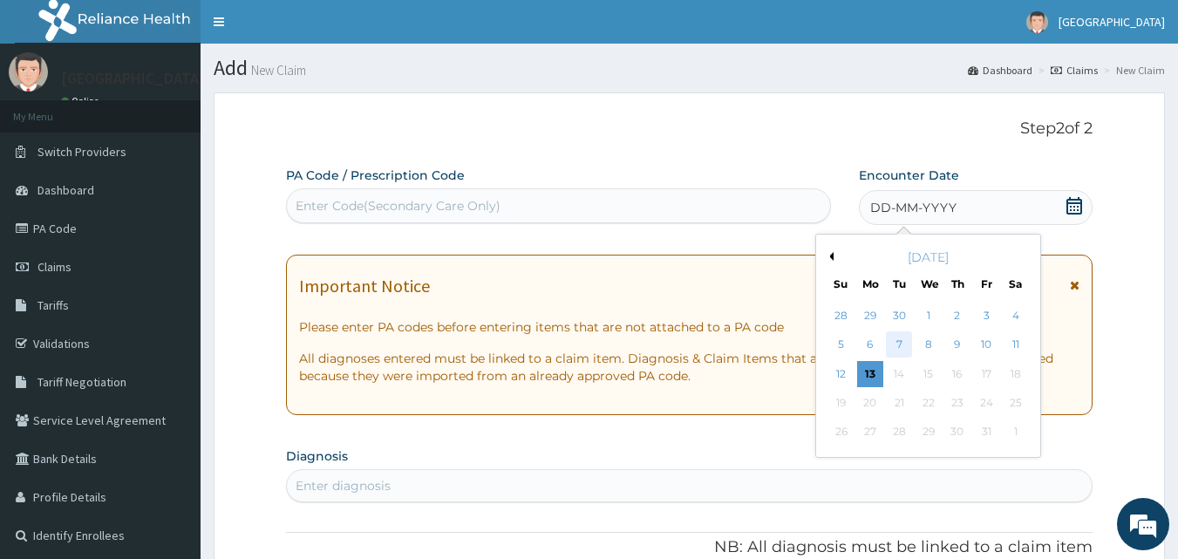
click at [900, 343] on div "7" at bounding box center [900, 345] width 26 height 26
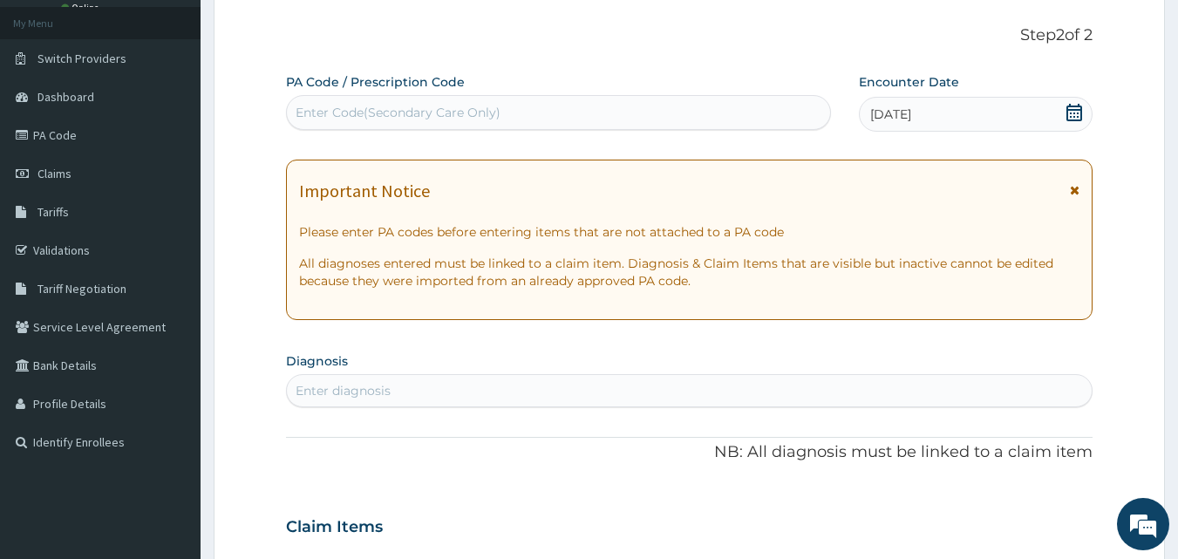
scroll to position [349, 0]
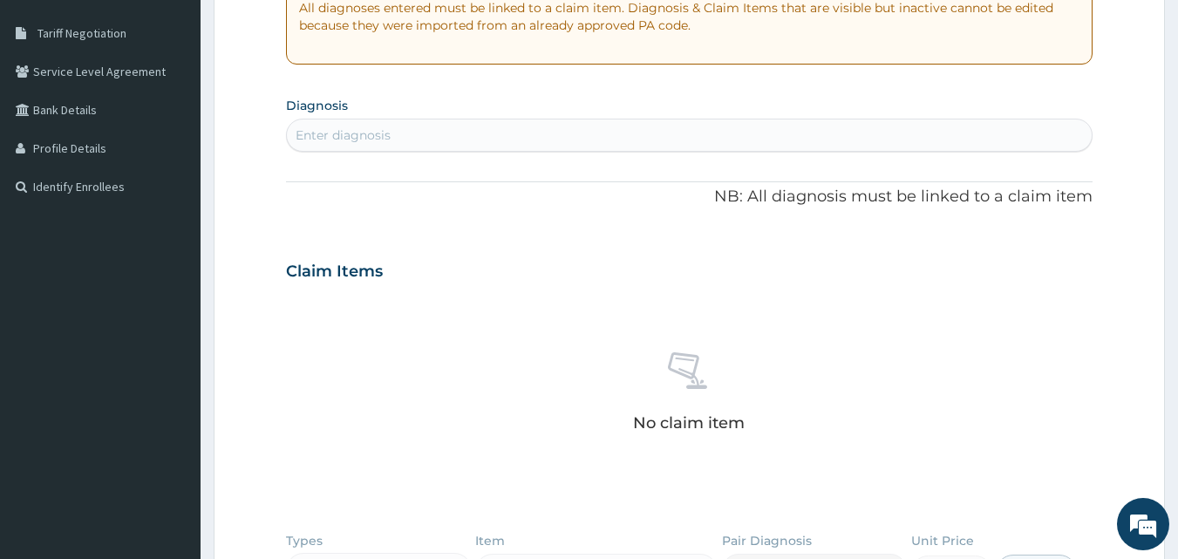
click at [536, 146] on div "Enter diagnosis" at bounding box center [690, 135] width 806 height 28
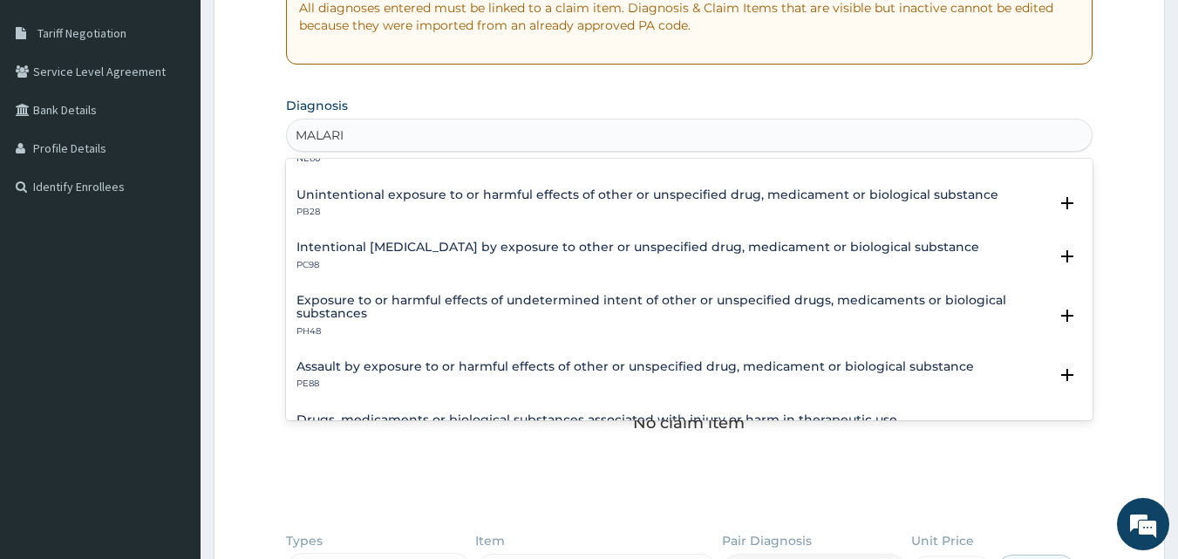
scroll to position [129, 0]
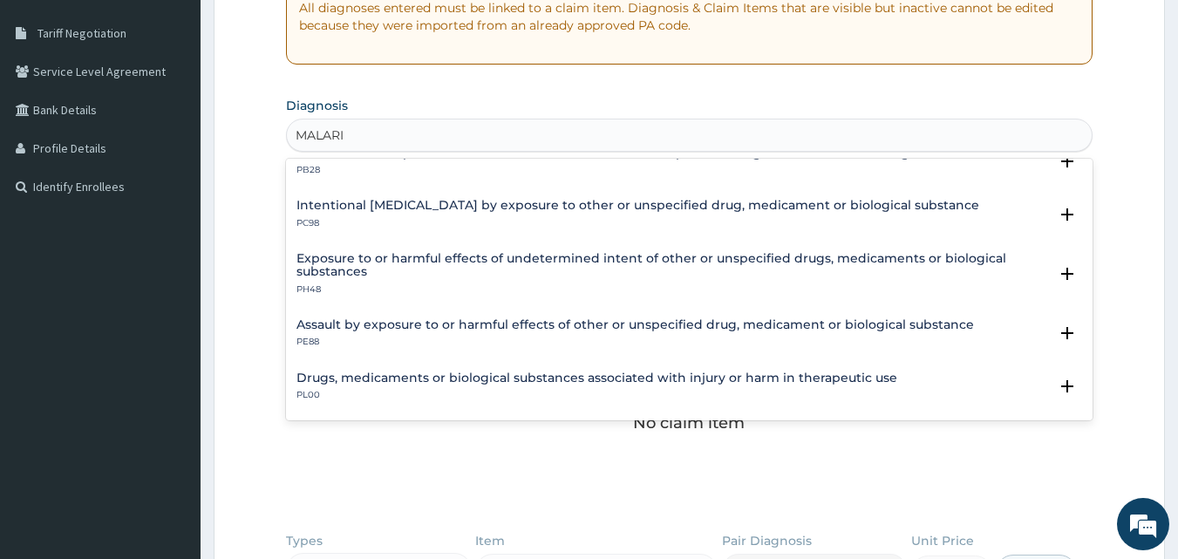
type input "MALARIA"
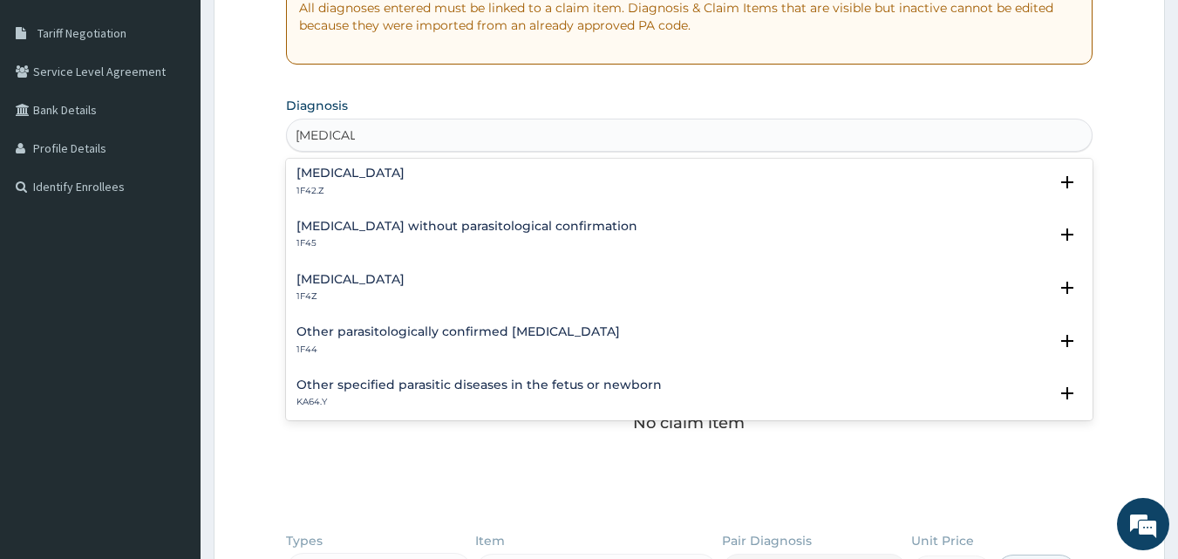
scroll to position [0, 0]
click at [378, 281] on h4 "Malaria, unspecified" at bounding box center [350, 282] width 108 height 13
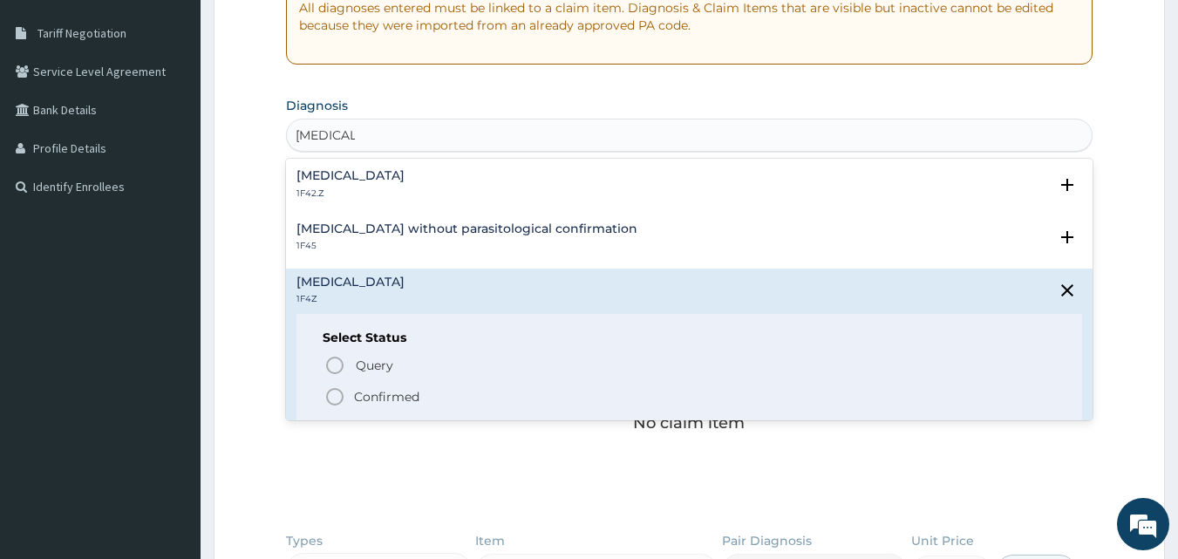
click at [399, 394] on p "Confirmed" at bounding box center [386, 396] width 65 height 17
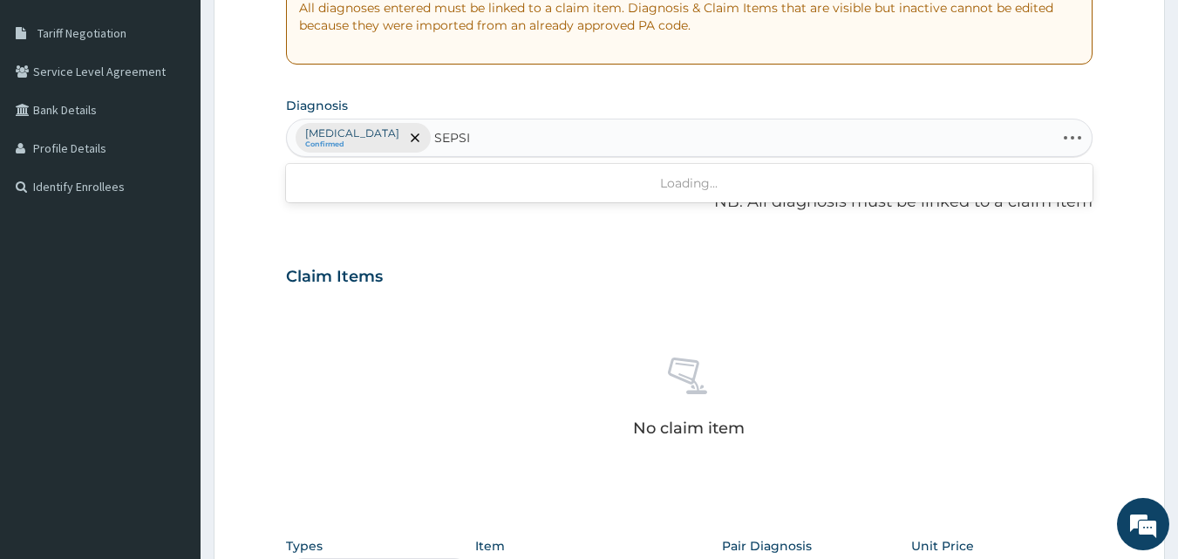
type input "SEPSIS"
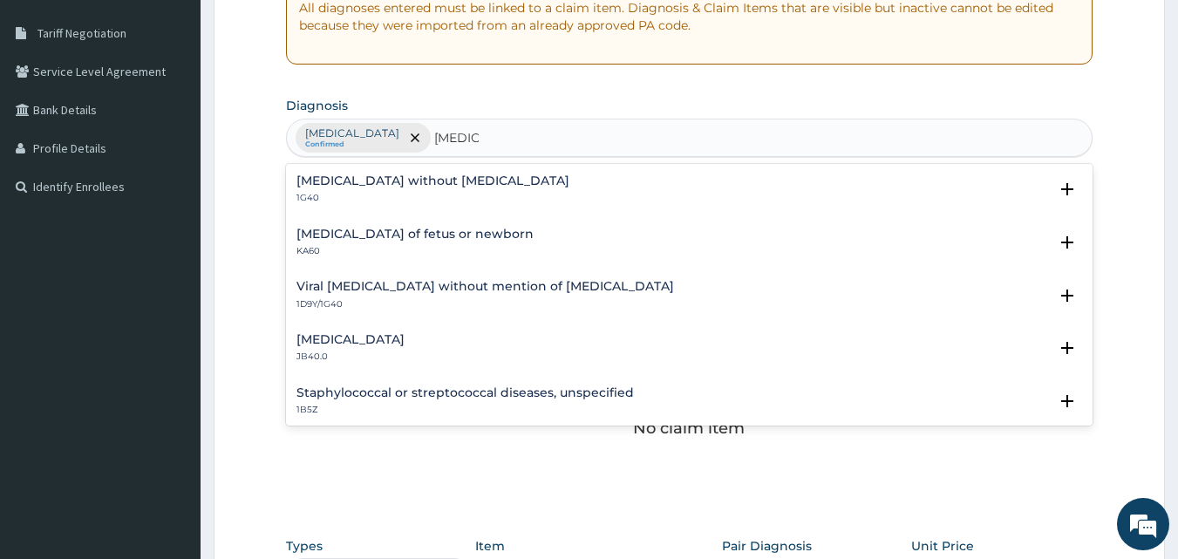
click at [440, 186] on h4 "Sepsis without septic shock" at bounding box center [432, 180] width 273 height 13
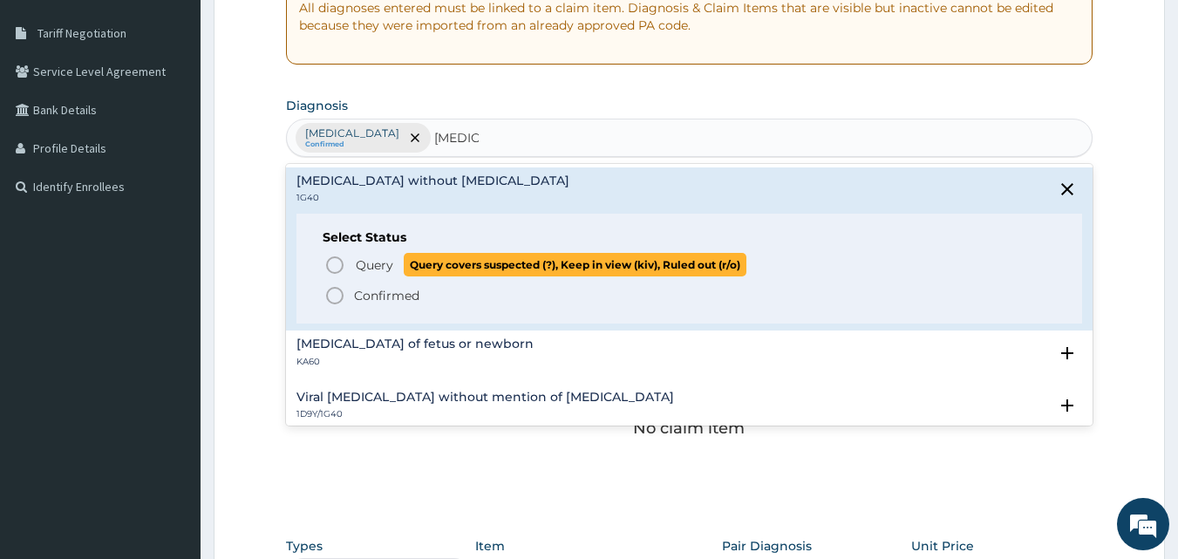
click at [376, 269] on span "Query" at bounding box center [374, 264] width 37 height 17
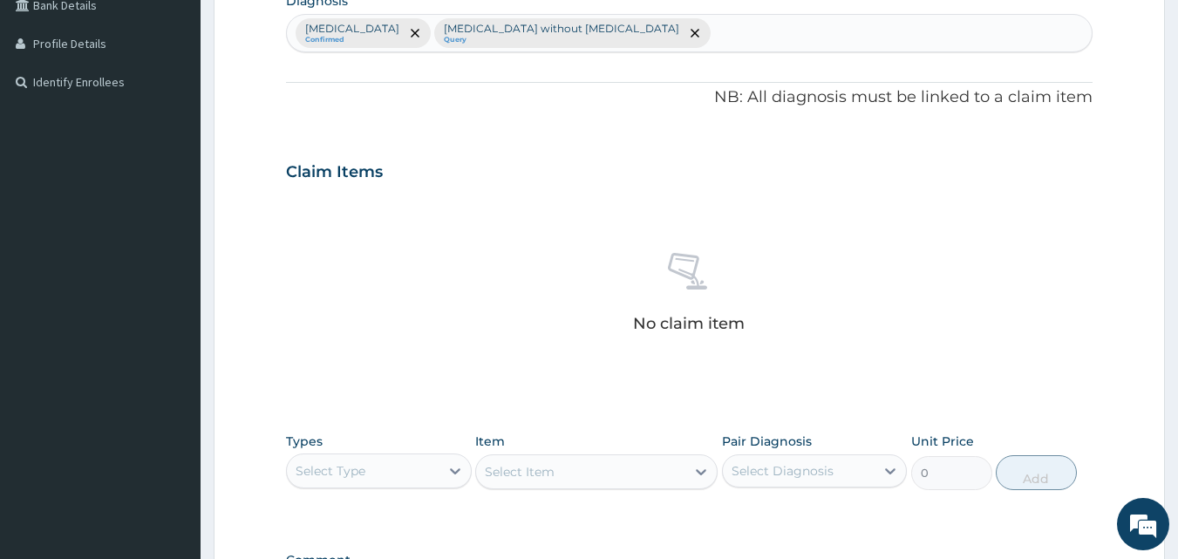
scroll to position [610, 0]
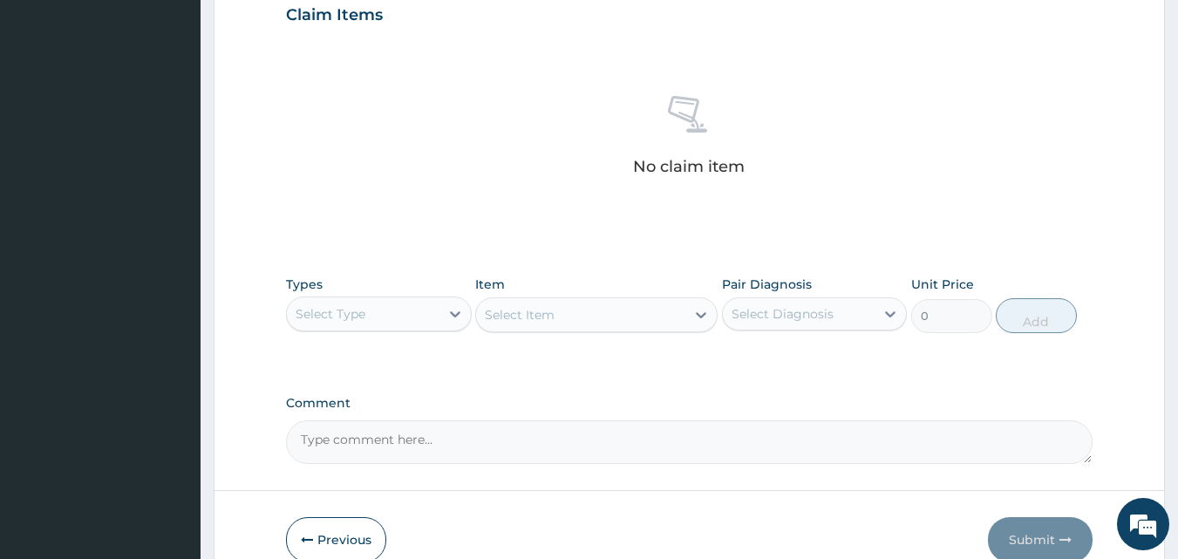
click at [405, 319] on div "Select Type" at bounding box center [363, 314] width 153 height 28
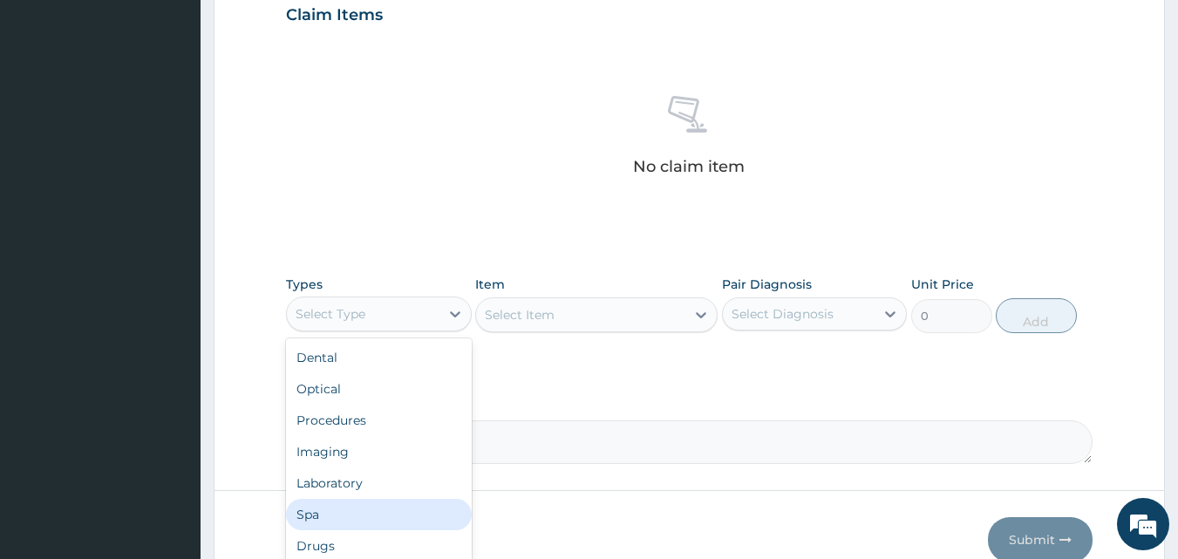
scroll to position [59, 0]
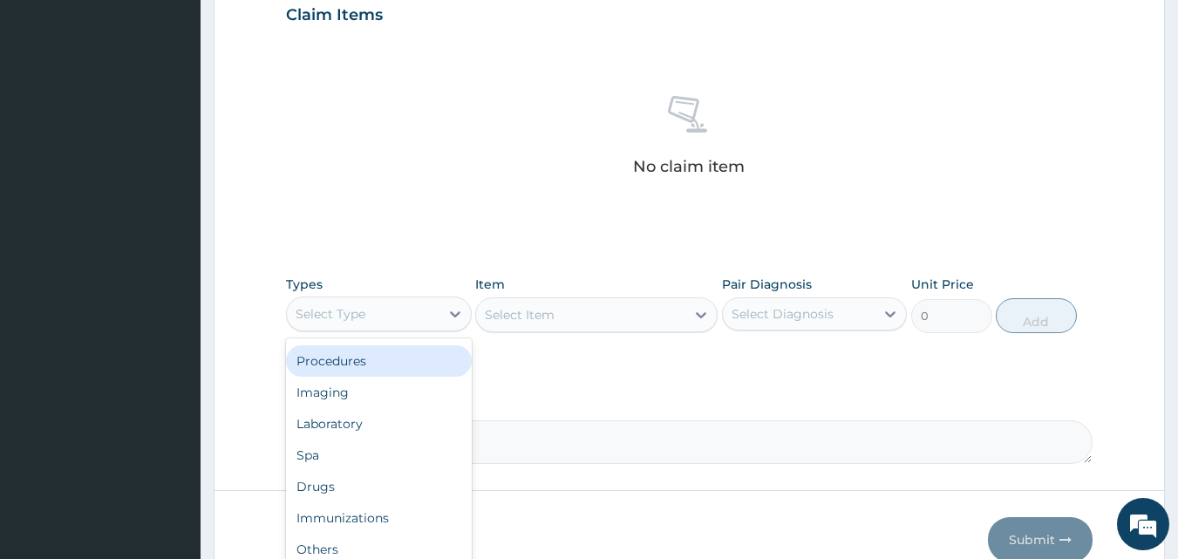
click at [386, 356] on div "Procedures" at bounding box center [379, 360] width 186 height 31
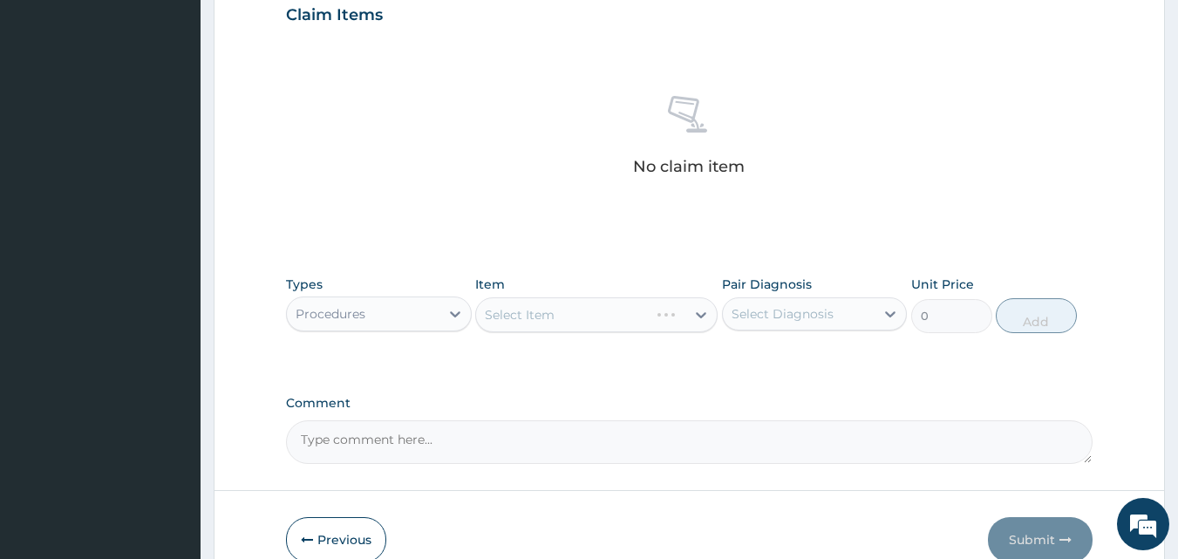
click at [591, 303] on div "Select Item" at bounding box center [596, 314] width 242 height 35
click at [591, 310] on div "Select Item" at bounding box center [580, 315] width 209 height 28
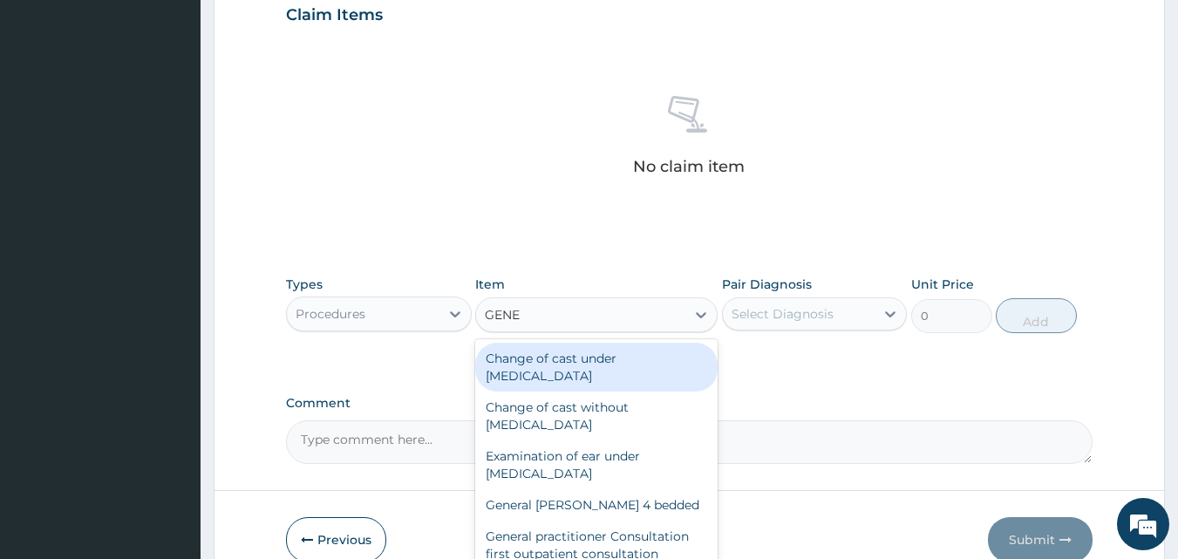
type input "GENER"
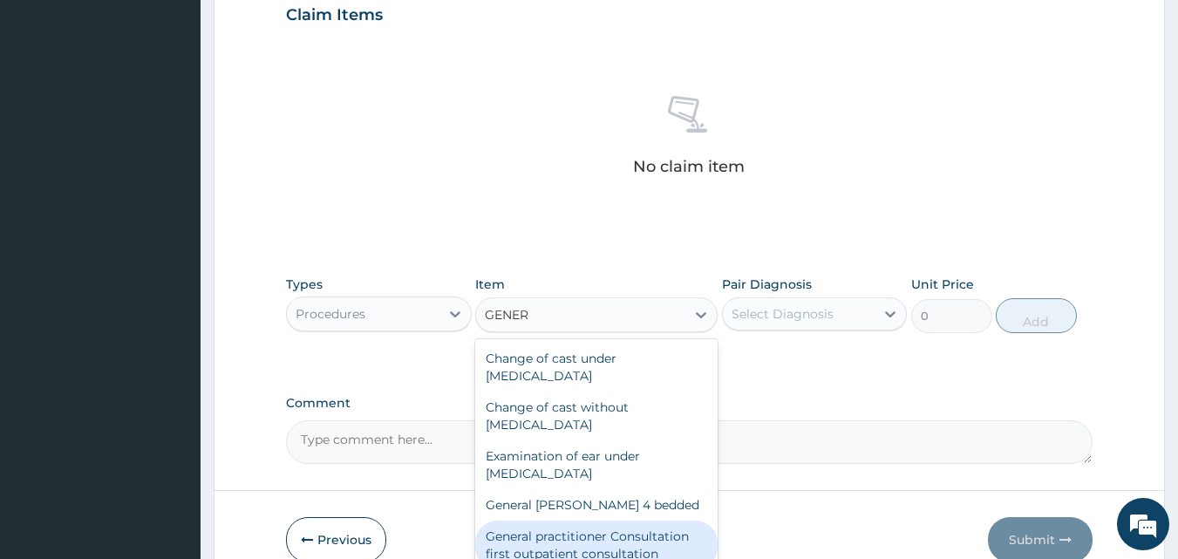
click at [611, 532] on div "General practitioner Consultation first outpatient consultation" at bounding box center [596, 545] width 242 height 49
type input "3547.5"
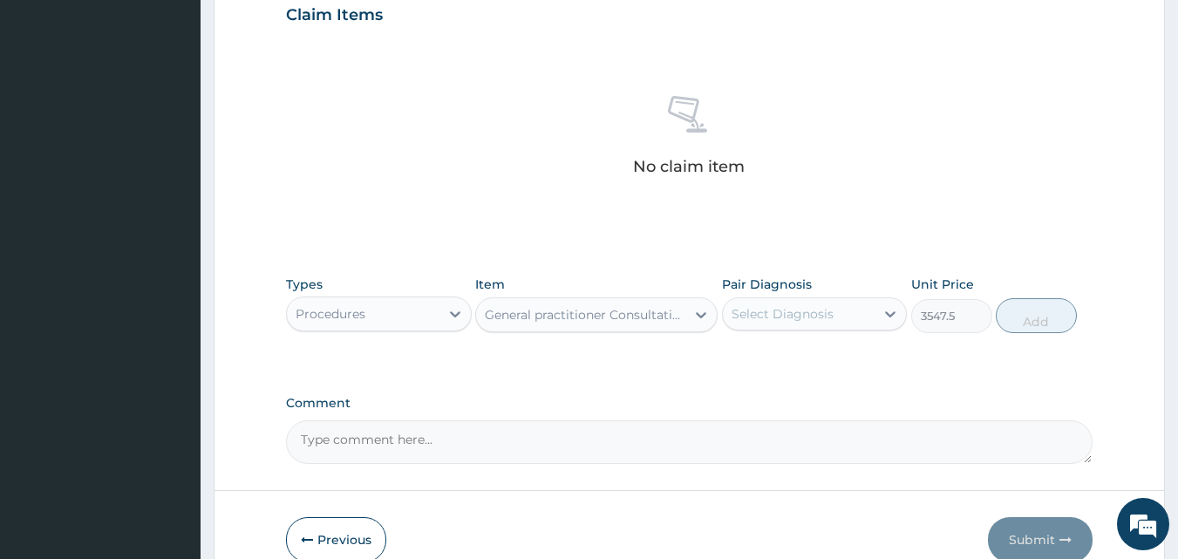
click at [797, 317] on div "Select Diagnosis" at bounding box center [783, 313] width 102 height 17
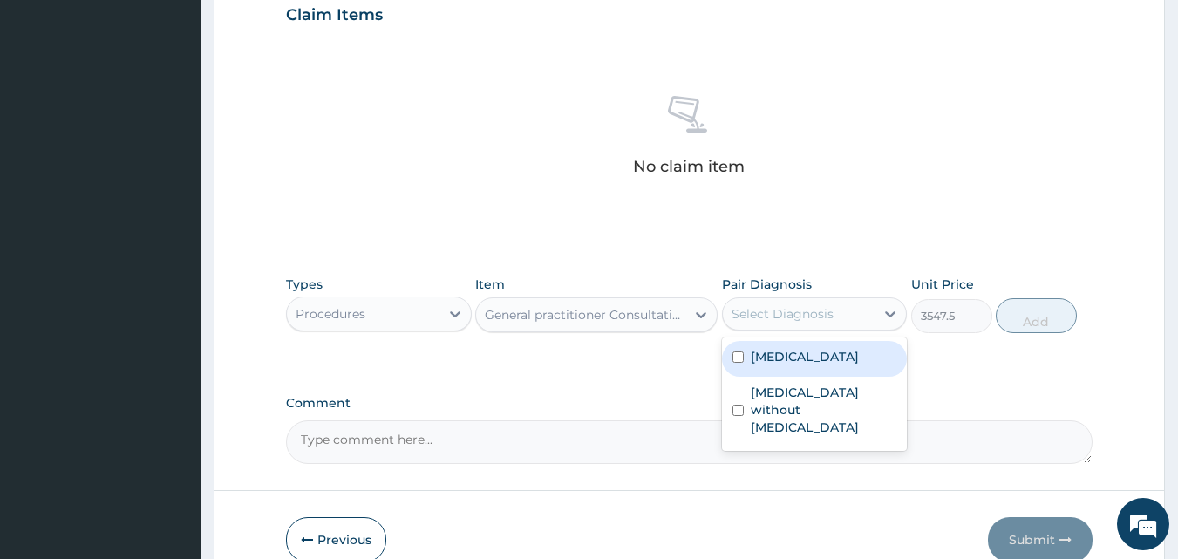
click at [801, 364] on label "Malaria, unspecified" at bounding box center [805, 356] width 108 height 17
checkbox input "true"
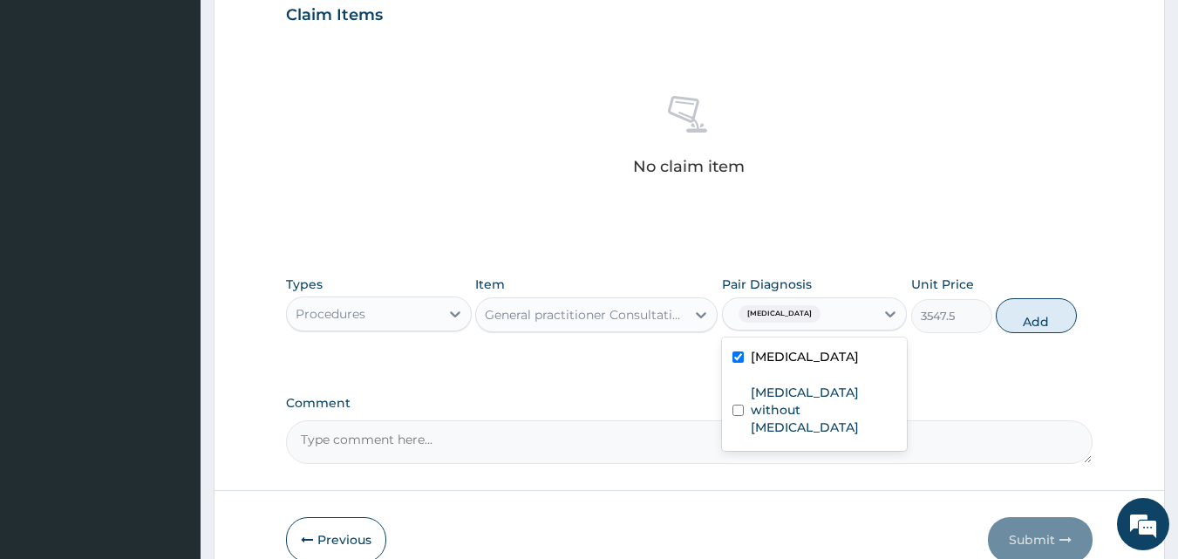
click at [1050, 326] on button "Add" at bounding box center [1036, 315] width 81 height 35
type input "0"
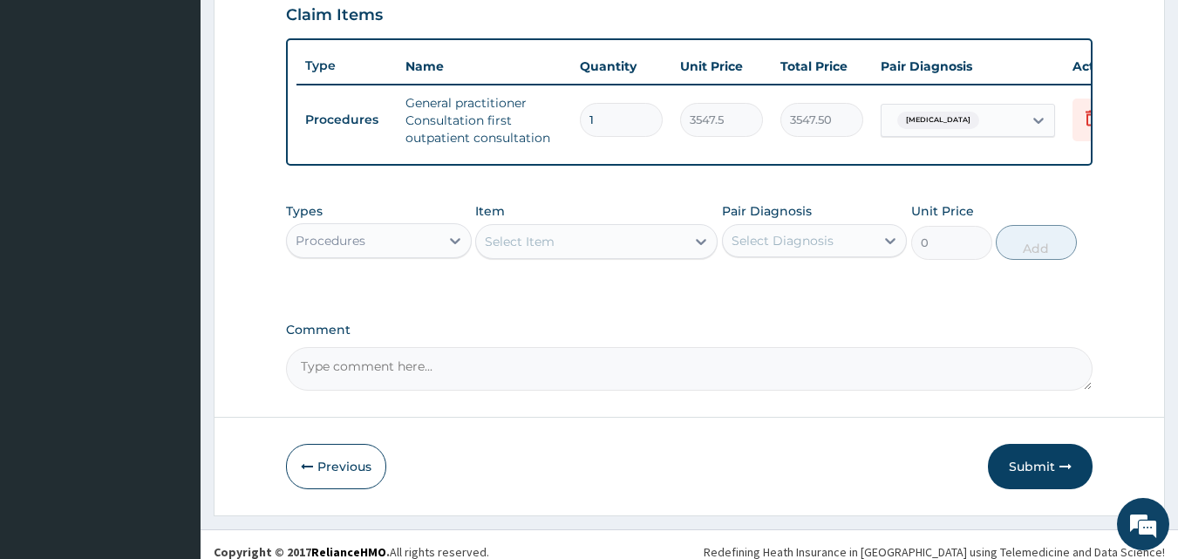
click at [508, 250] on div "Select Item" at bounding box center [520, 241] width 70 height 17
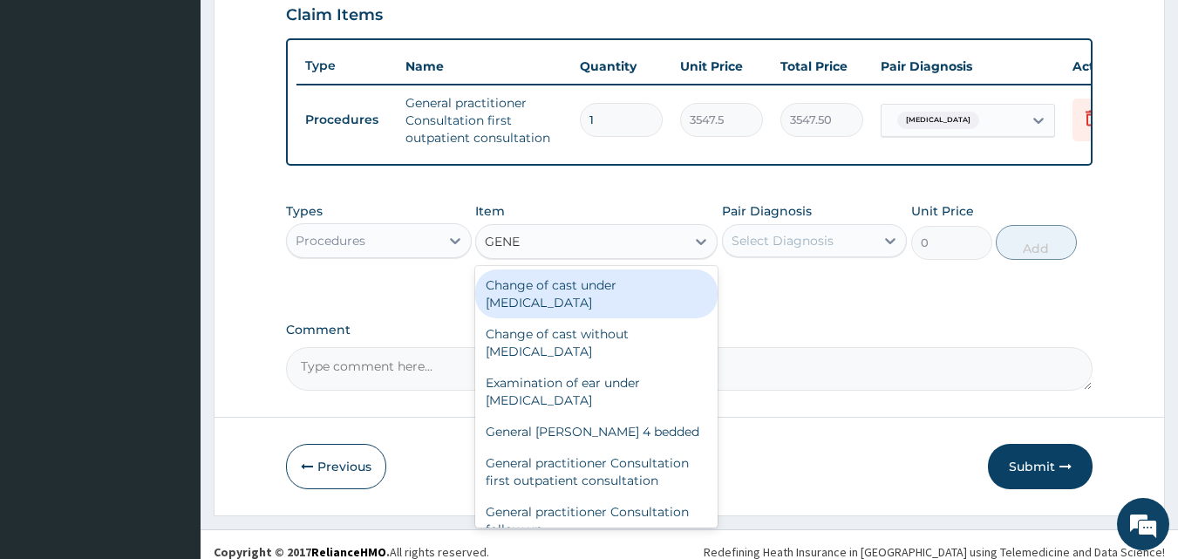
type input "GENER"
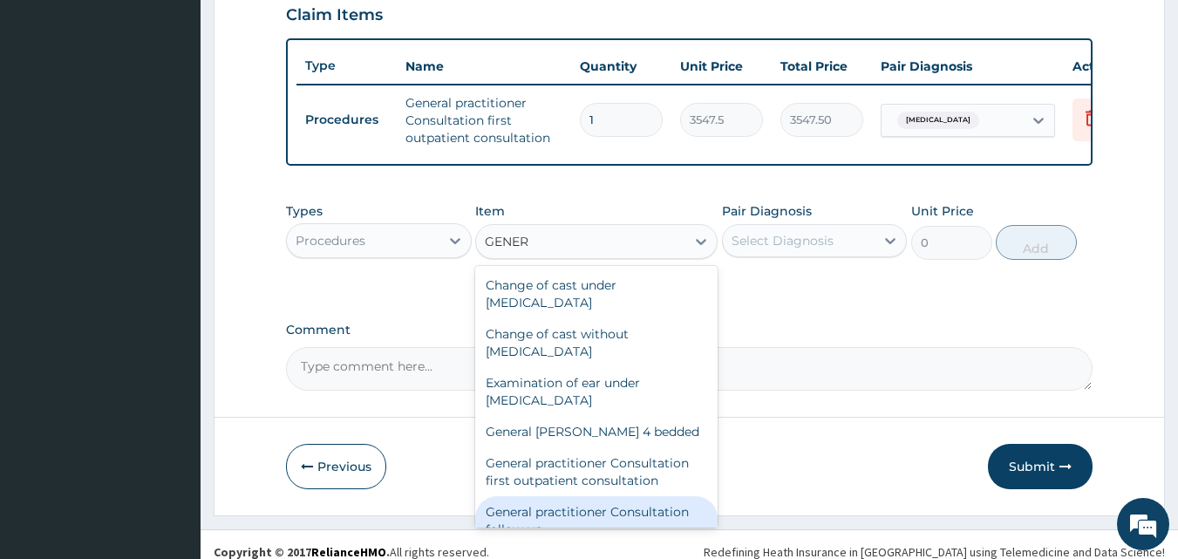
scroll to position [87, 0]
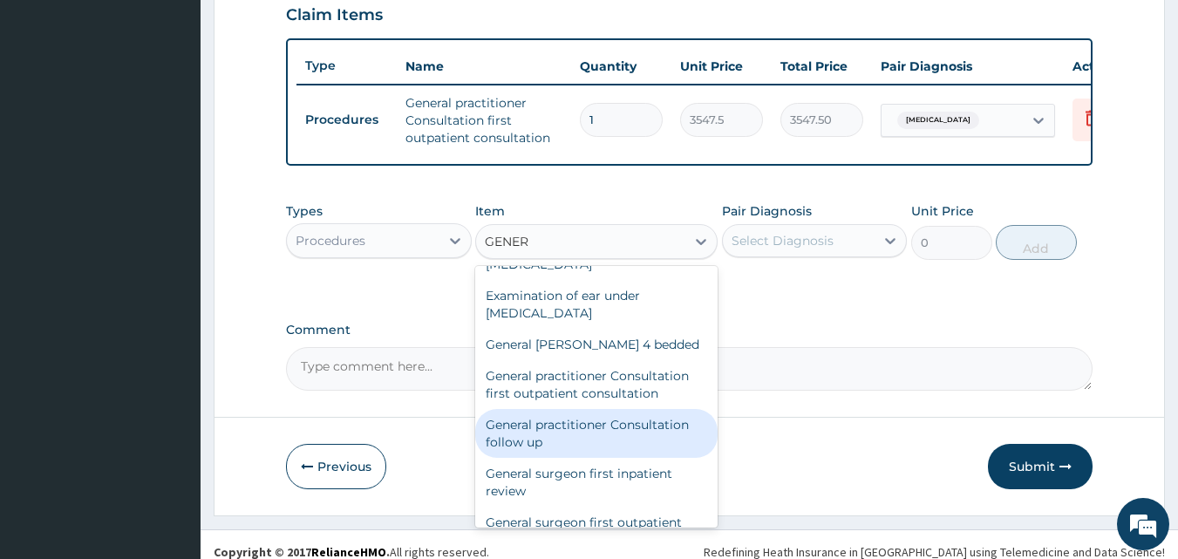
click at [571, 449] on div "General practitioner Consultation follow up" at bounding box center [596, 433] width 242 height 49
type input "2365"
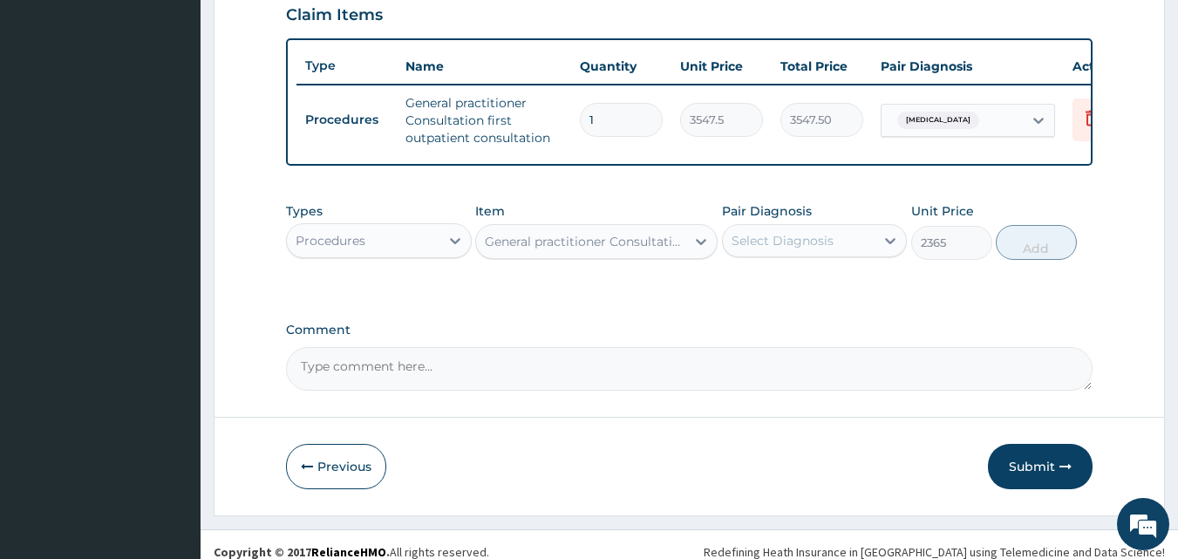
drag, startPoint x: 774, startPoint y: 256, endPoint x: 768, endPoint y: 270, distance: 16.0
click at [774, 249] on div "Select Diagnosis" at bounding box center [783, 240] width 102 height 17
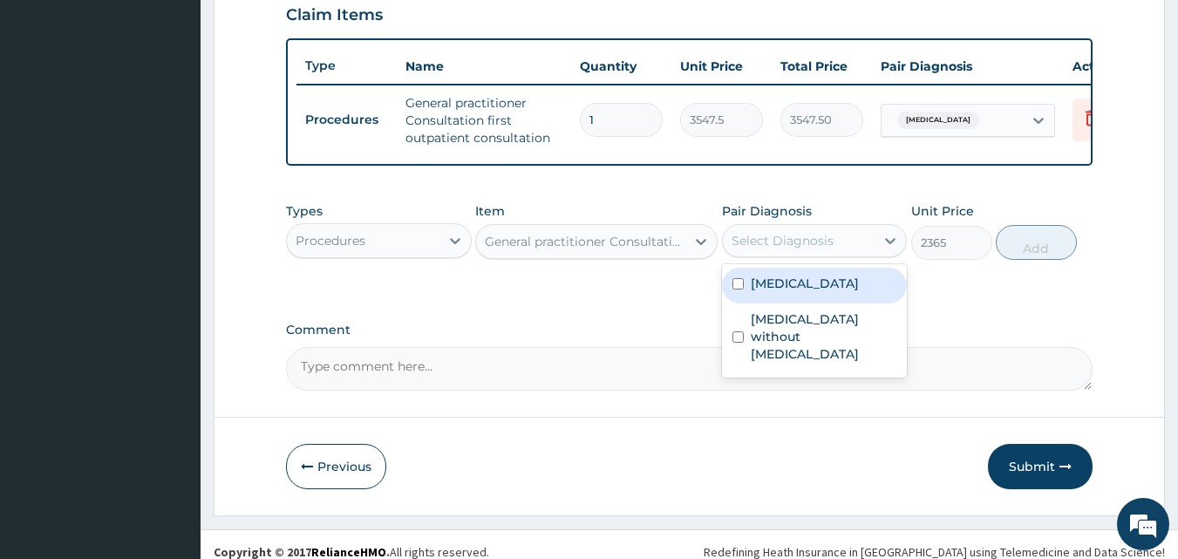
click at [761, 292] on label "Malaria, unspecified" at bounding box center [805, 283] width 108 height 17
checkbox input "true"
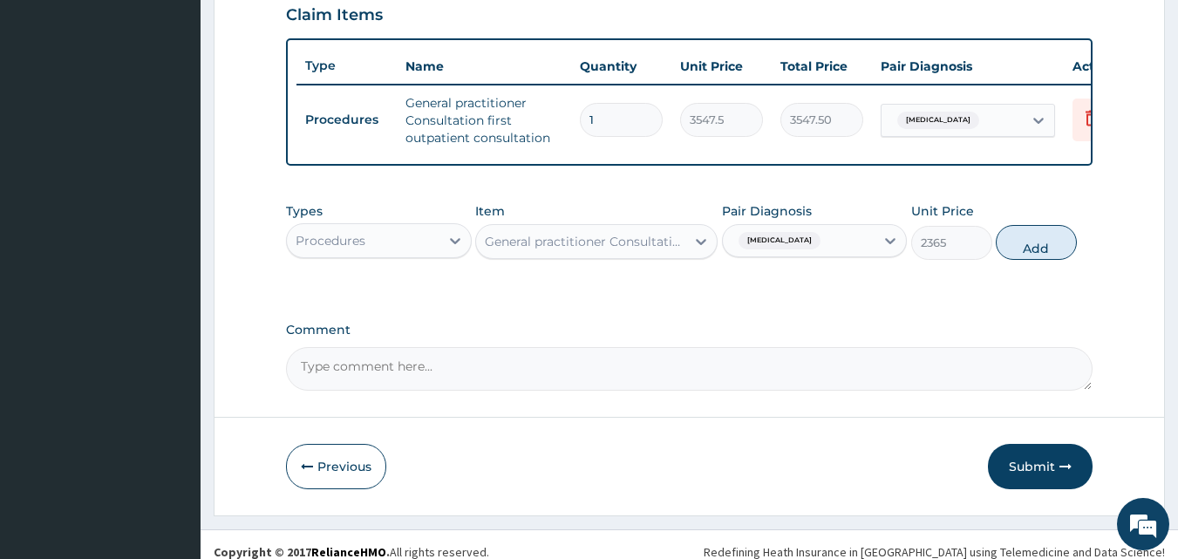
drag, startPoint x: 1028, startPoint y: 254, endPoint x: 1010, endPoint y: 247, distance: 19.6
click at [1026, 254] on button "Add" at bounding box center [1036, 242] width 81 height 35
type input "0"
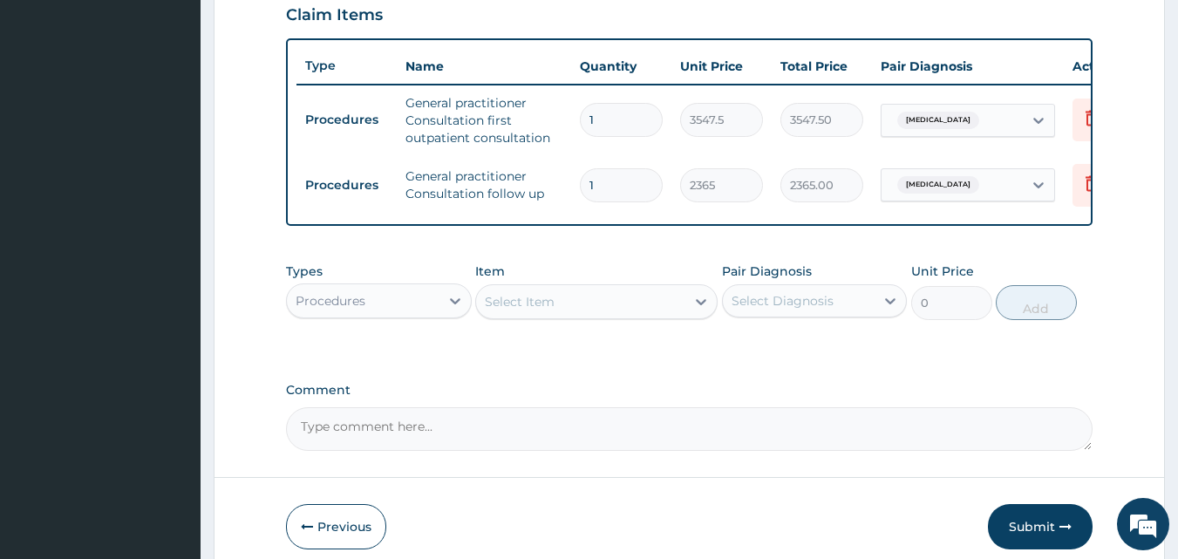
click at [420, 315] on div "Procedures" at bounding box center [363, 301] width 153 height 28
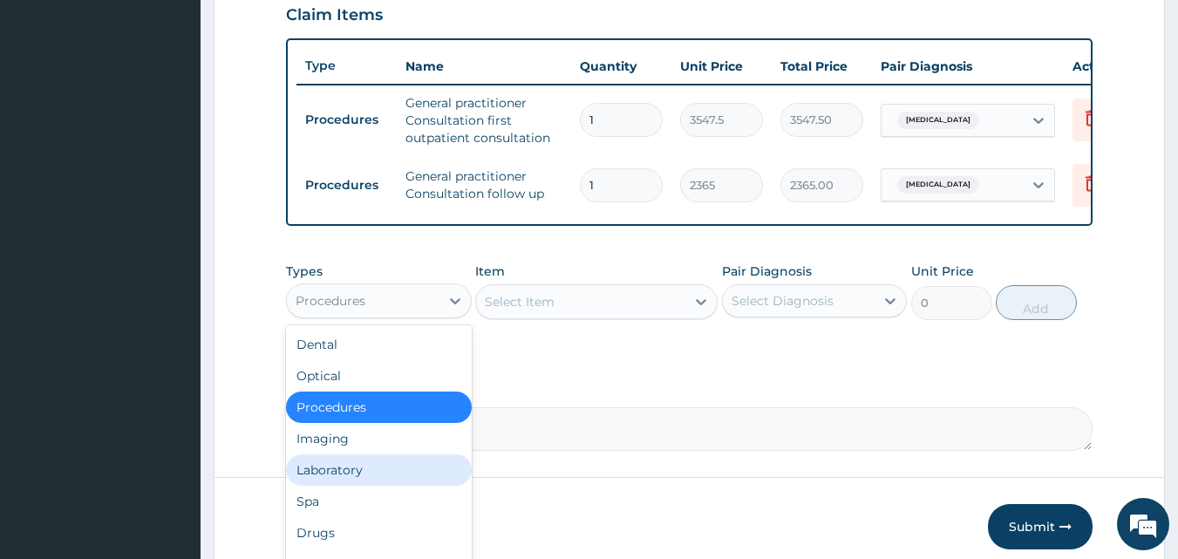
drag, startPoint x: 354, startPoint y: 475, endPoint x: 386, endPoint y: 437, distance: 50.1
click at [355, 475] on div "Laboratory" at bounding box center [379, 469] width 186 height 31
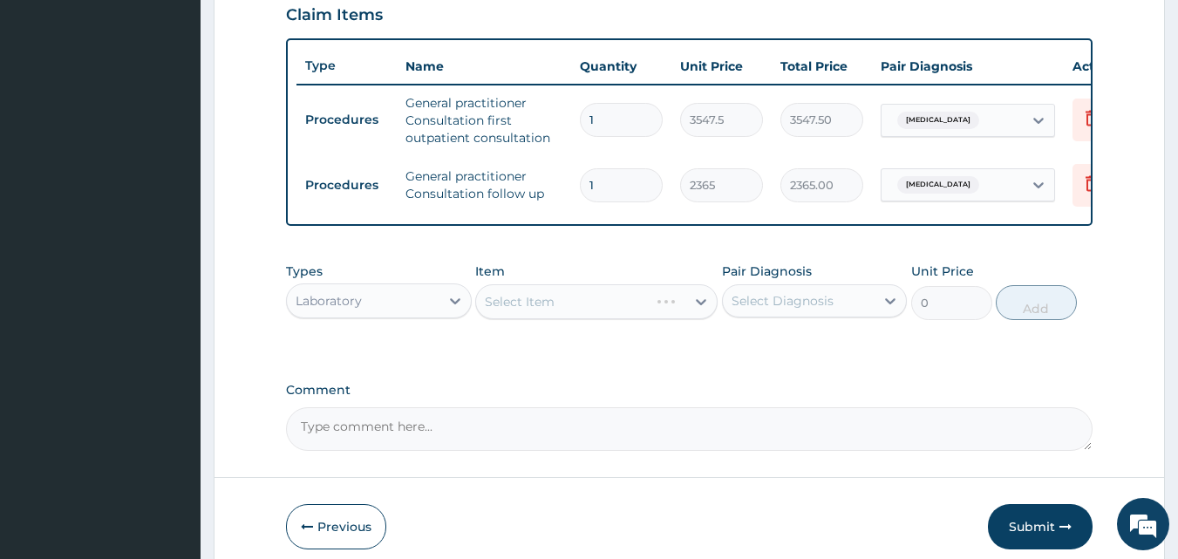
click at [557, 311] on div "Select Item" at bounding box center [596, 301] width 242 height 35
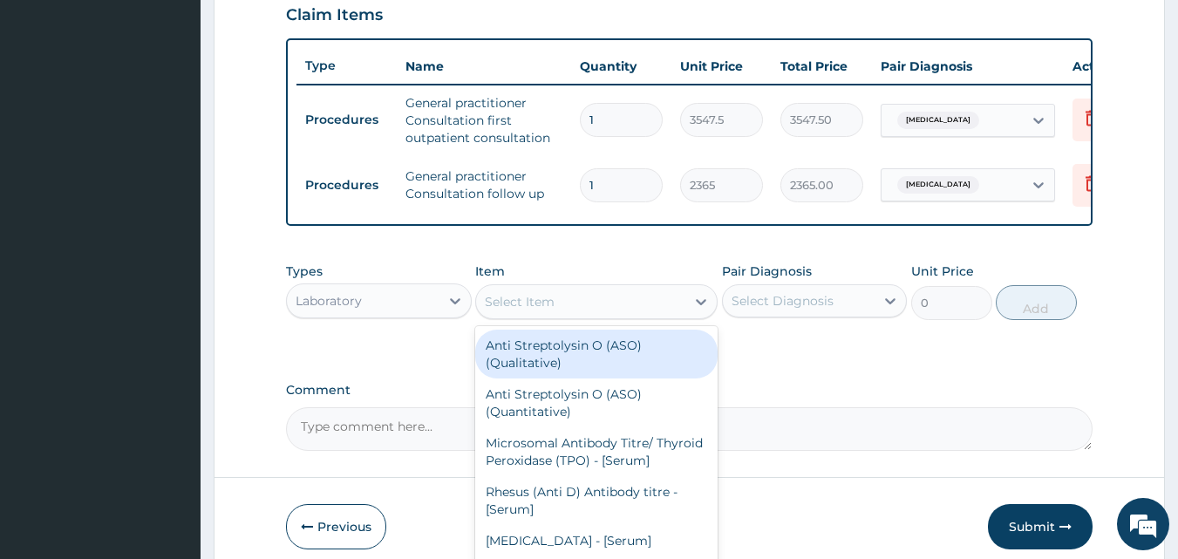
click at [557, 313] on div "Select Item" at bounding box center [580, 302] width 209 height 28
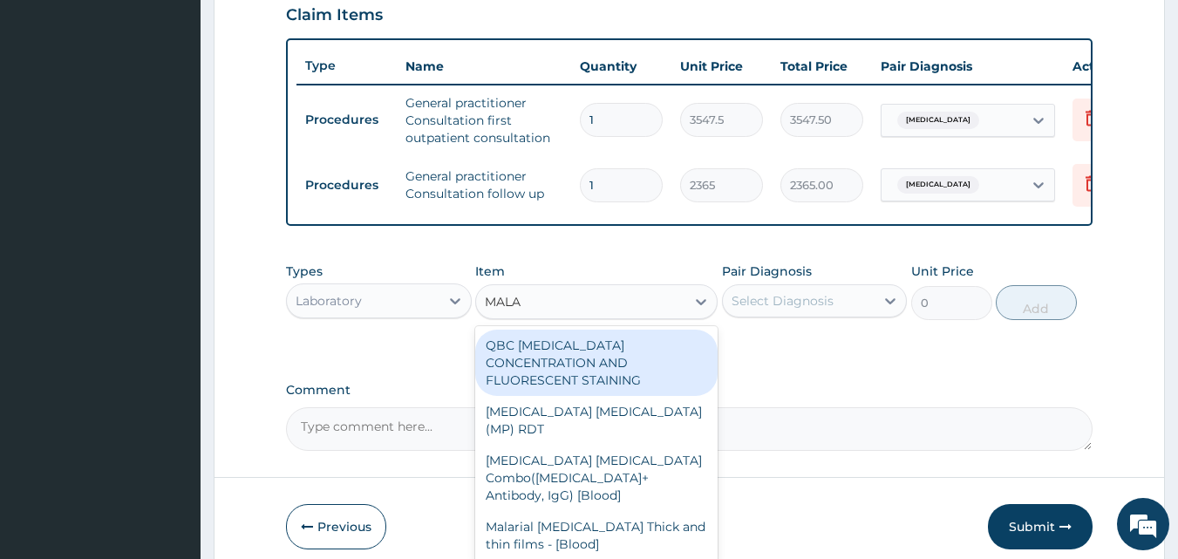
type input "MALAR"
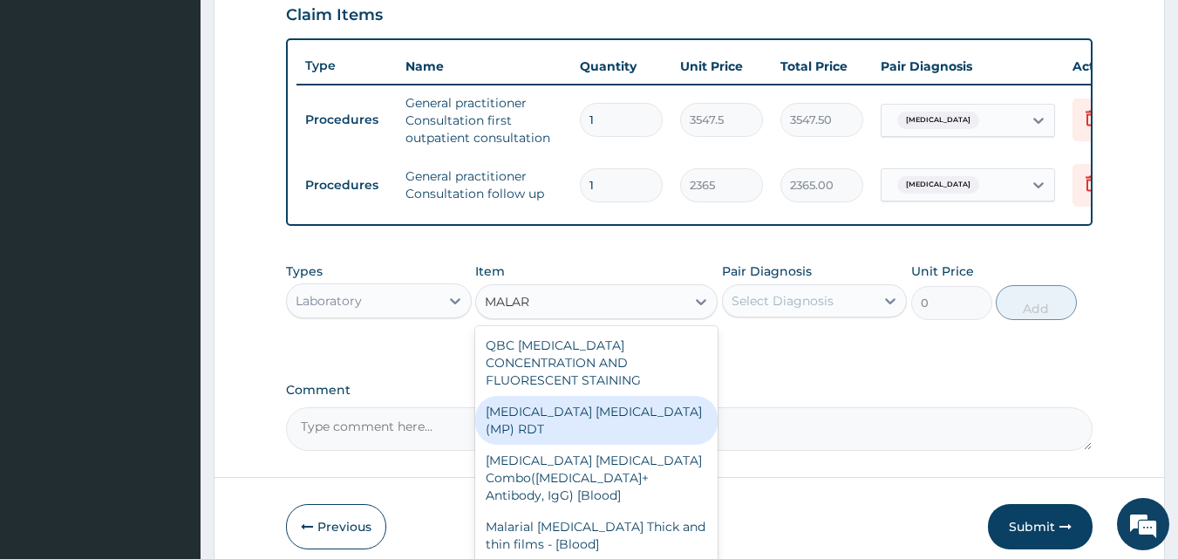
click at [561, 410] on div "MALARIA PARASITE (MP) RDT" at bounding box center [596, 420] width 242 height 49
type input "1612.5"
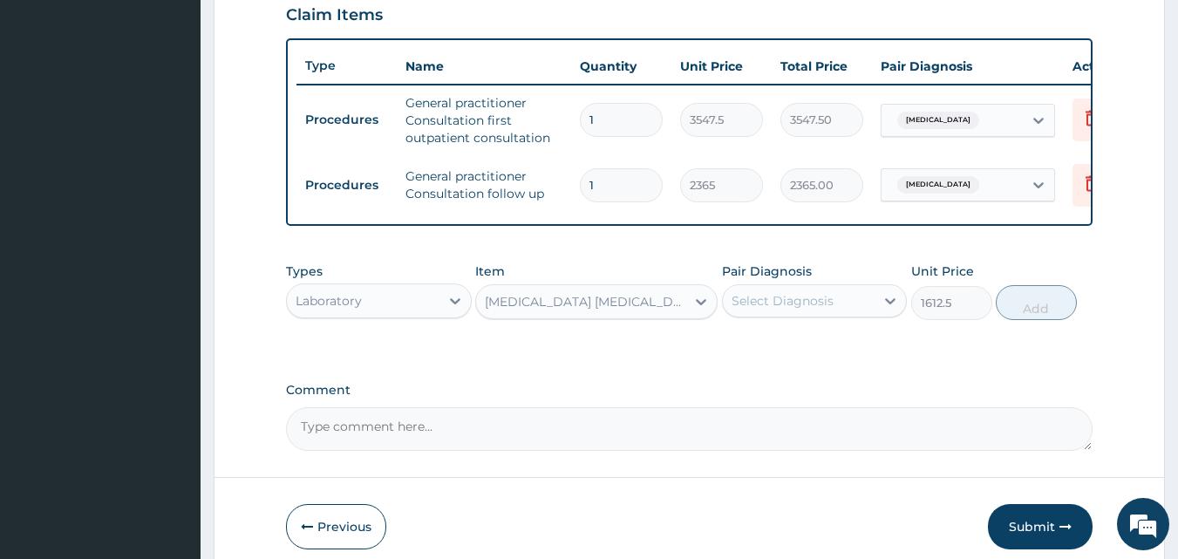
click at [767, 310] on div "Select Diagnosis" at bounding box center [783, 300] width 102 height 17
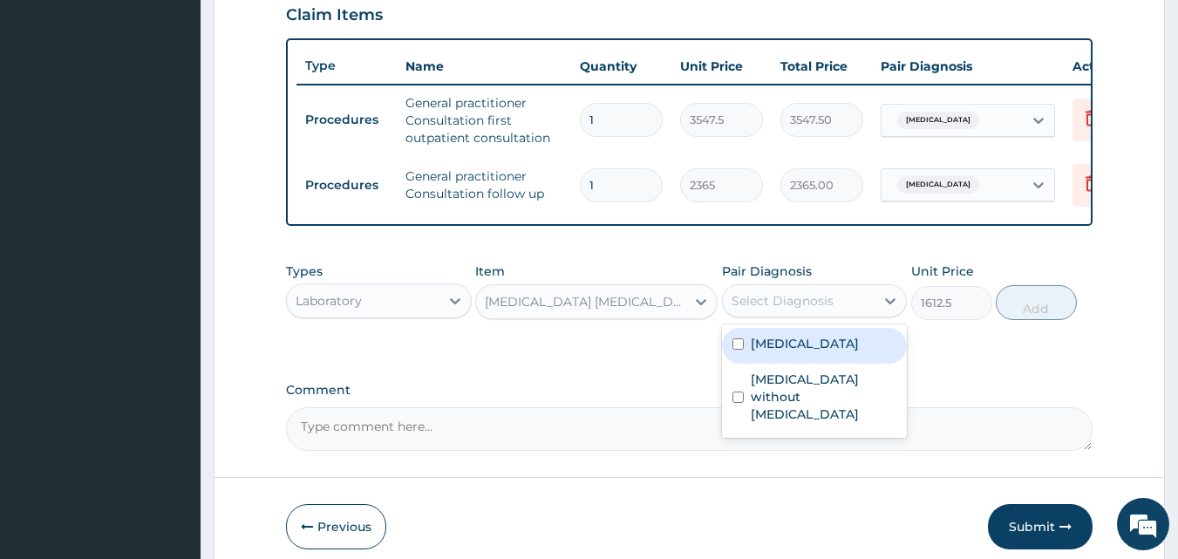
click at [768, 352] on label "Malaria, unspecified" at bounding box center [805, 343] width 108 height 17
checkbox input "true"
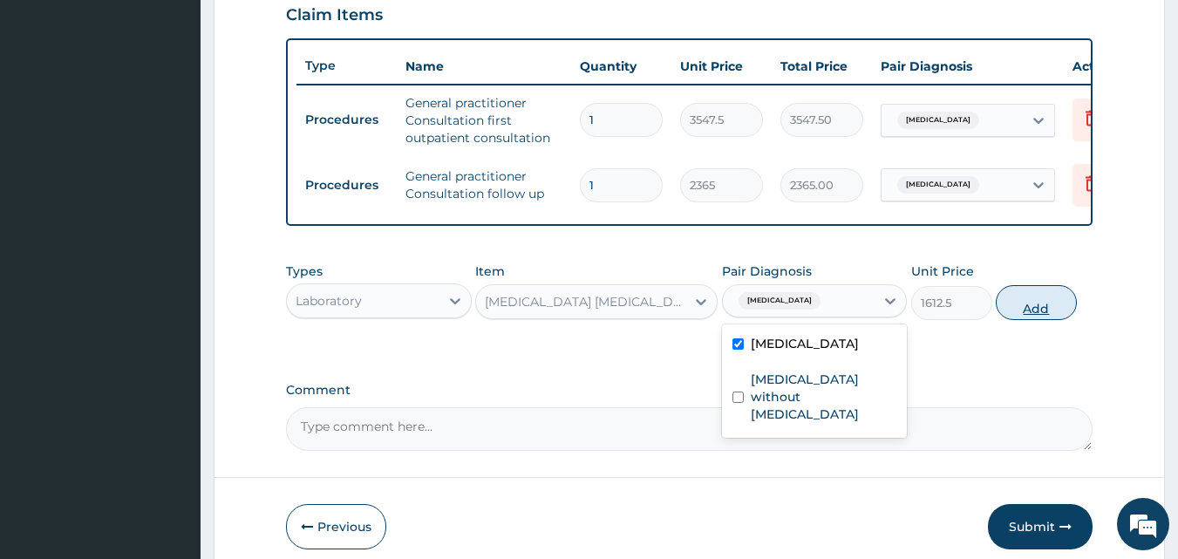
drag, startPoint x: 1026, startPoint y: 324, endPoint x: 978, endPoint y: 325, distance: 48.0
click at [1023, 320] on button "Add" at bounding box center [1036, 302] width 81 height 35
type input "0"
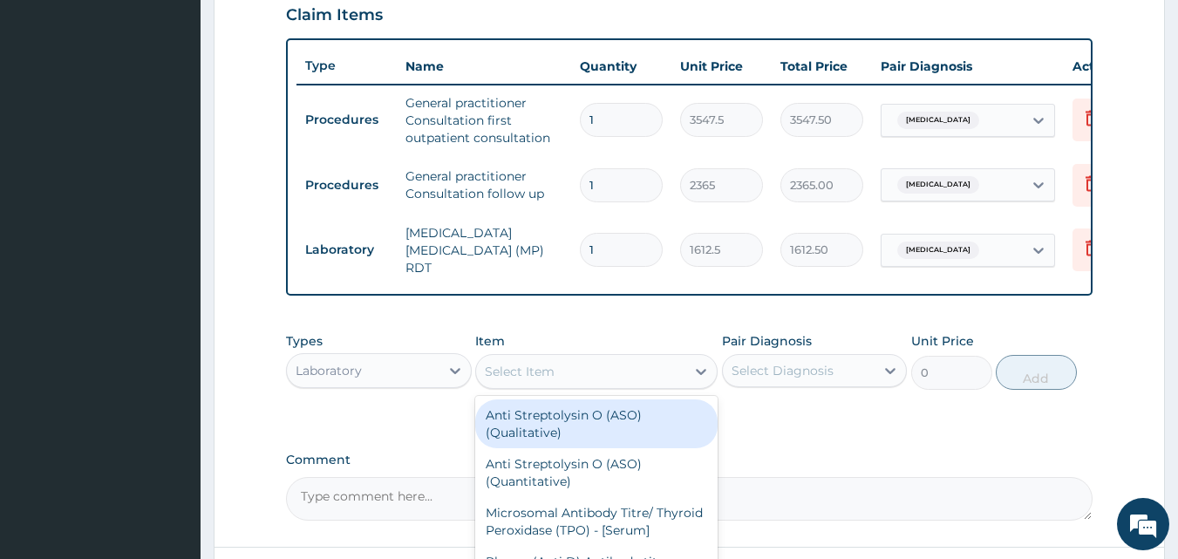
click at [562, 374] on div "Select Item" at bounding box center [580, 372] width 209 height 28
type input "FBC"
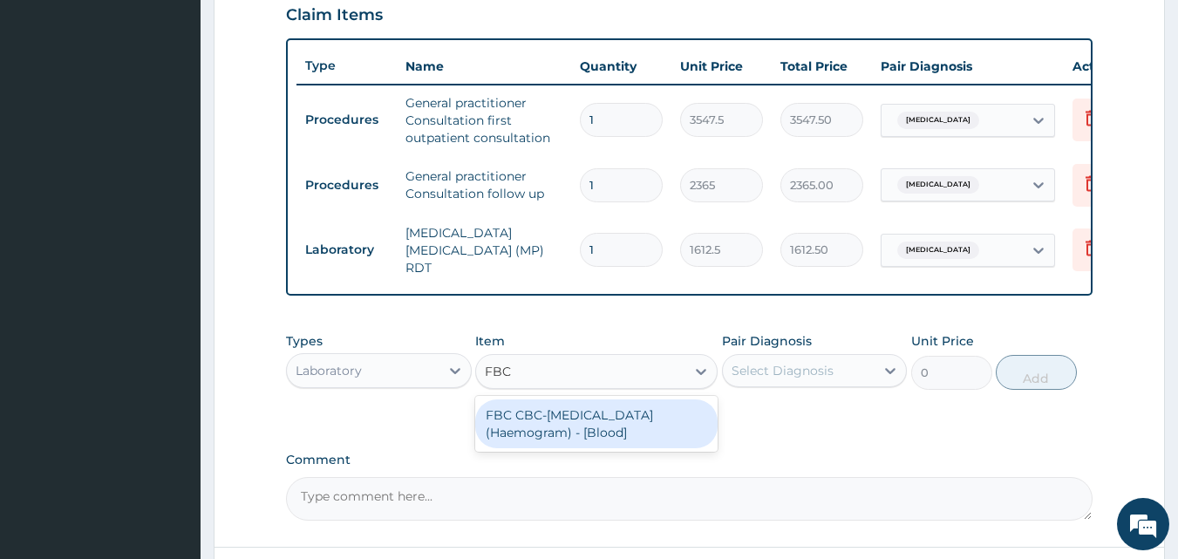
drag, startPoint x: 587, startPoint y: 420, endPoint x: 699, endPoint y: 403, distance: 113.8
click at [588, 420] on div "FBC CBC-Complete Blood Count (Haemogram) - [Blood]" at bounding box center [596, 423] width 242 height 49
type input "4300"
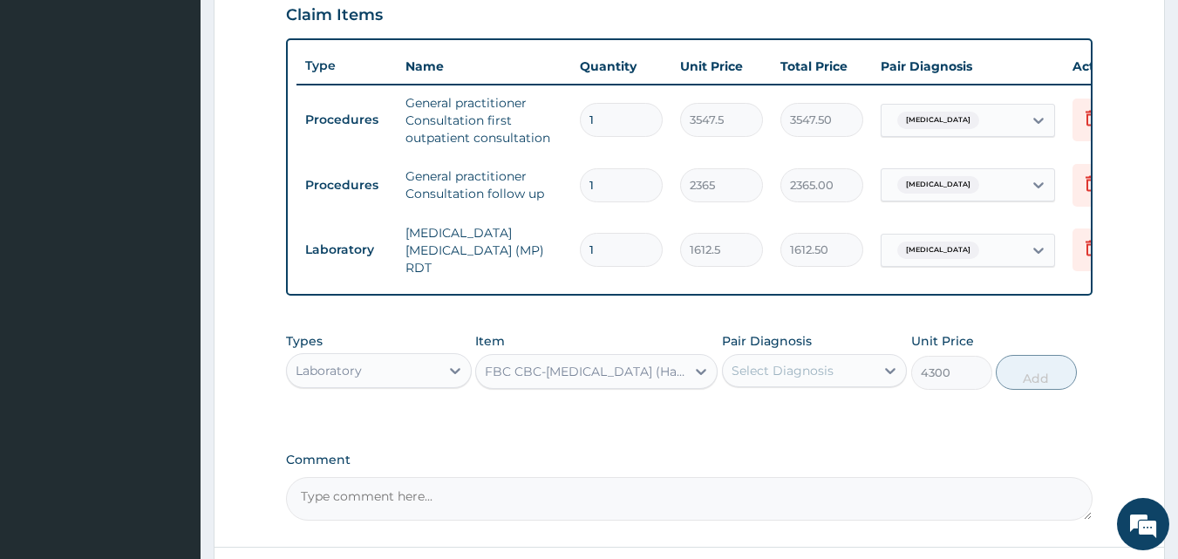
click at [746, 387] on div "Select Diagnosis" at bounding box center [815, 370] width 186 height 33
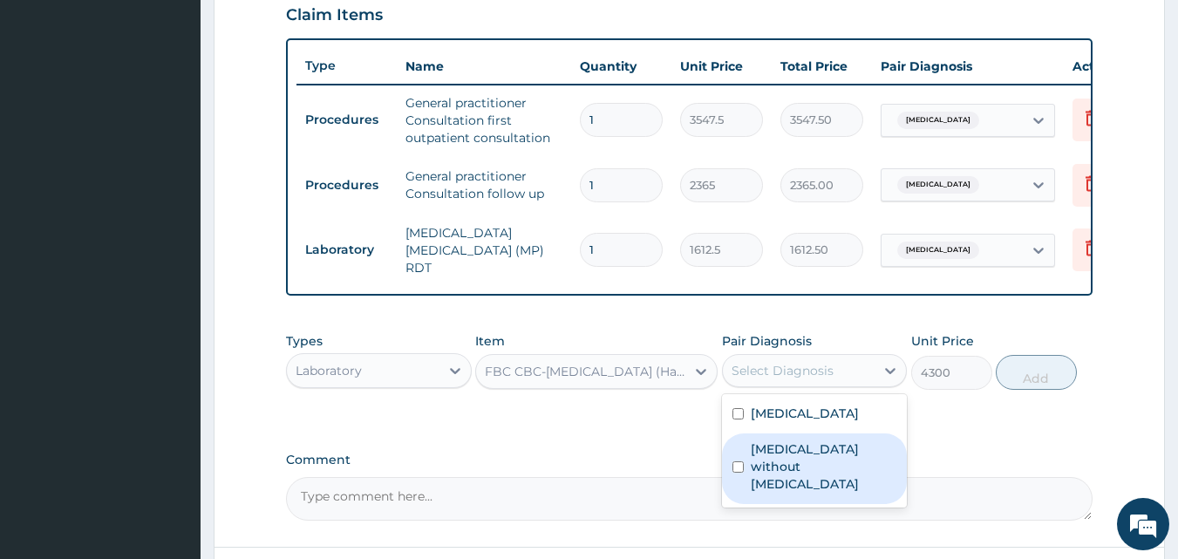
drag, startPoint x: 743, startPoint y: 465, endPoint x: 419, endPoint y: 374, distance: 336.8
click at [741, 463] on input "checkbox" at bounding box center [738, 466] width 11 height 11
checkbox input "true"
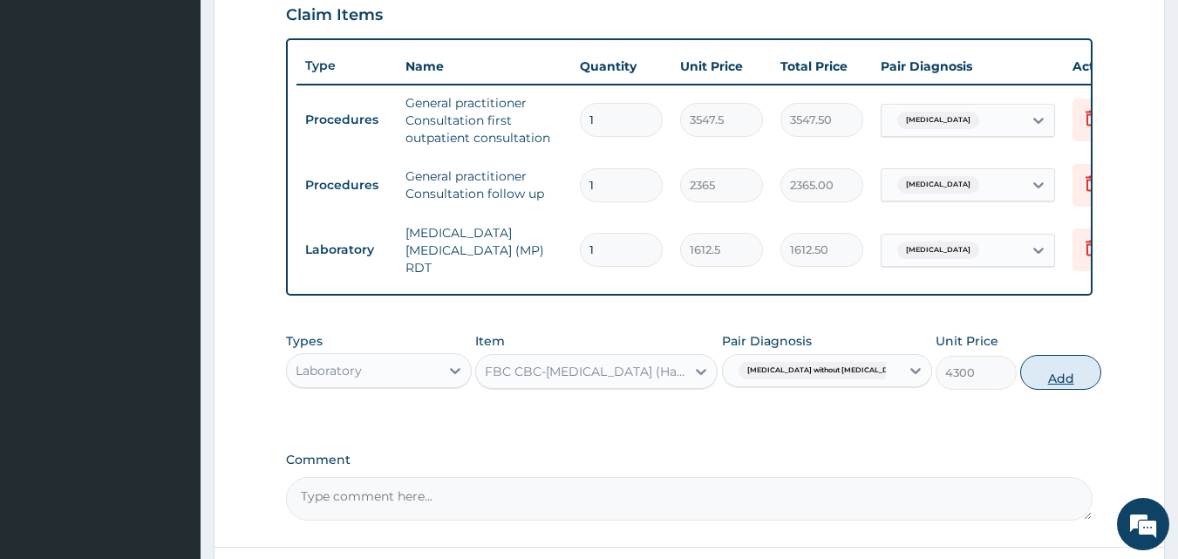
click at [1037, 381] on button "Add" at bounding box center [1060, 372] width 81 height 35
type input "0"
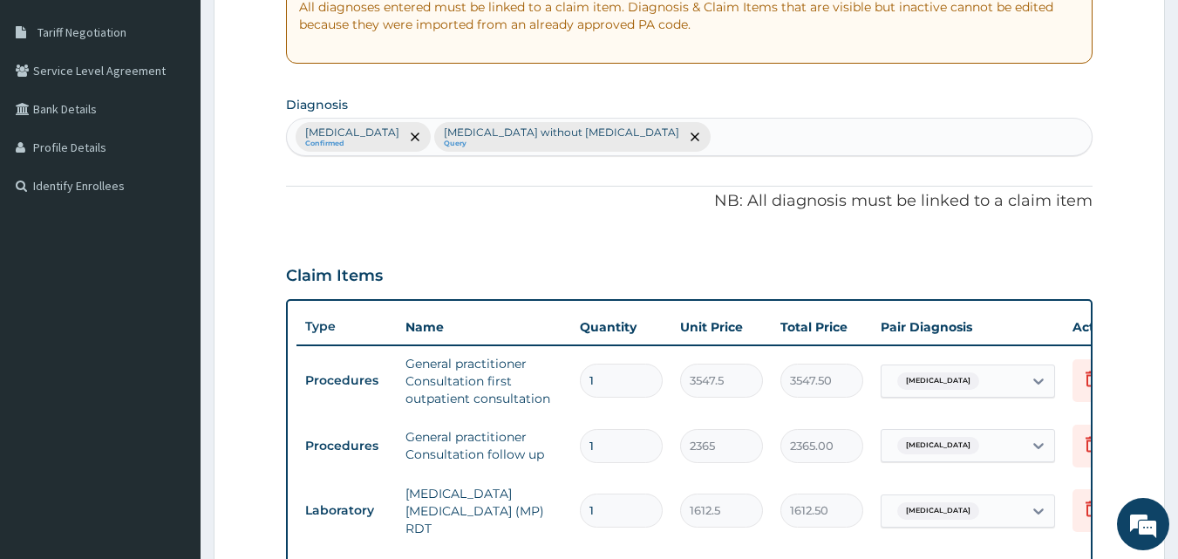
scroll to position [349, 0]
click at [689, 141] on div "Malaria, unspecified Confirmed Sepsis without septic shock Query" at bounding box center [690, 137] width 806 height 37
type input "DIABETES"
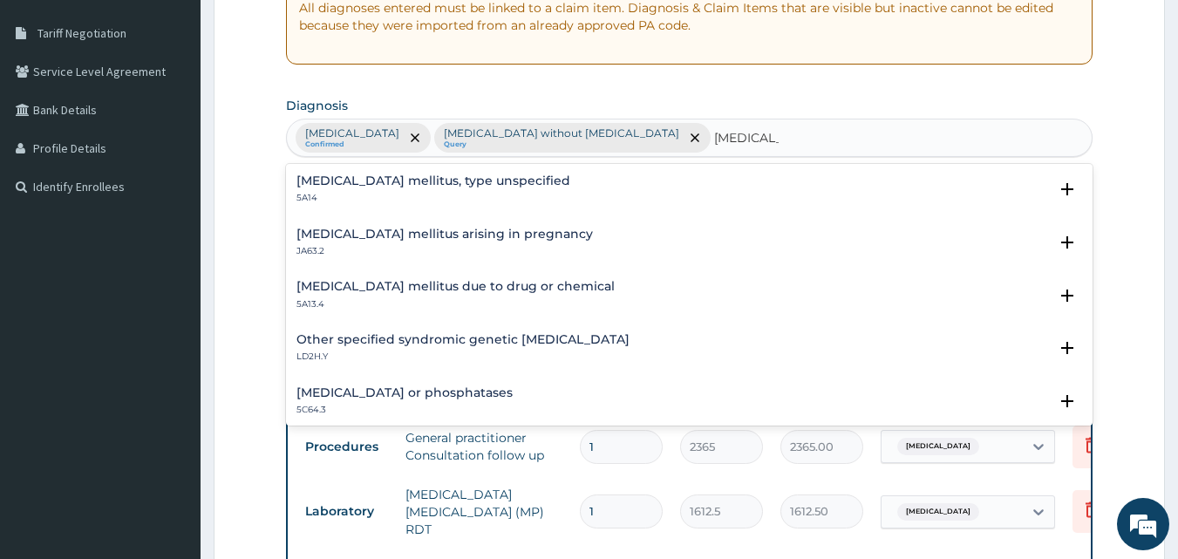
click at [507, 181] on h4 "Diabetes mellitus, type unspecified" at bounding box center [433, 180] width 274 height 13
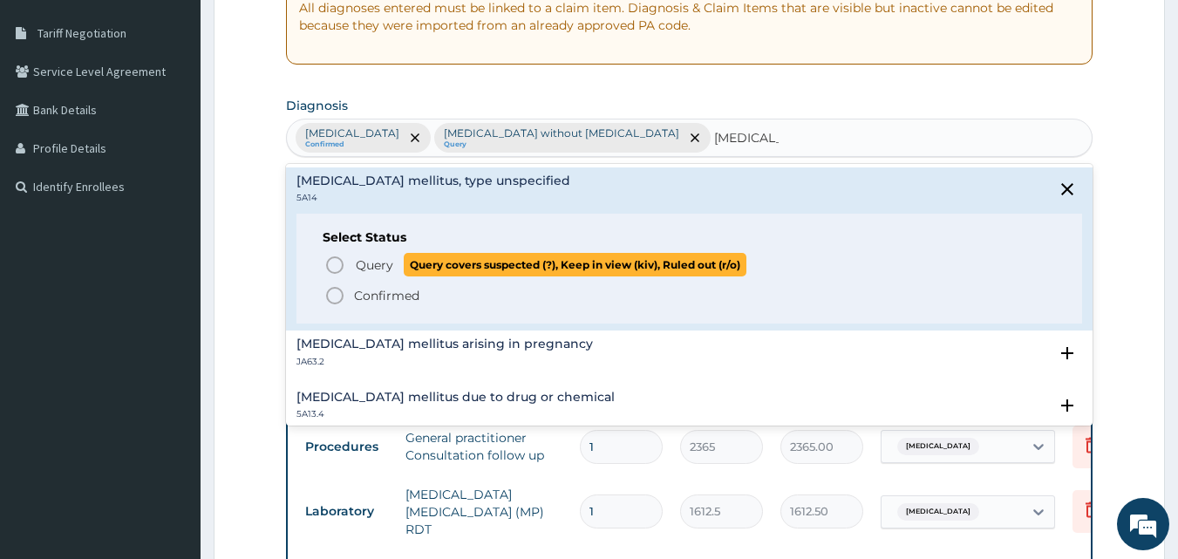
click at [390, 260] on span "Query" at bounding box center [374, 264] width 37 height 17
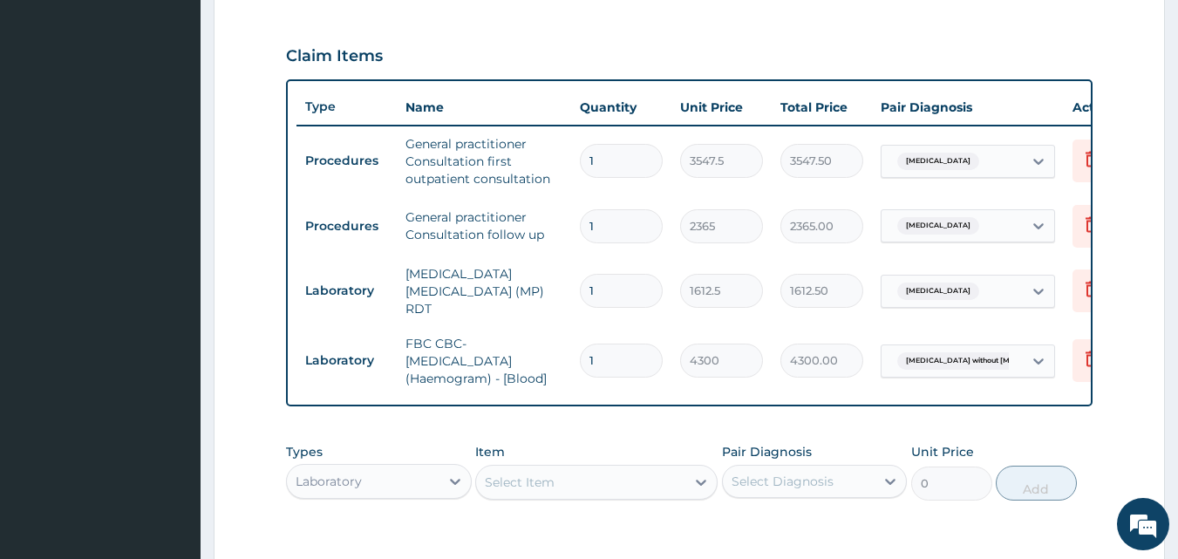
scroll to position [610, 0]
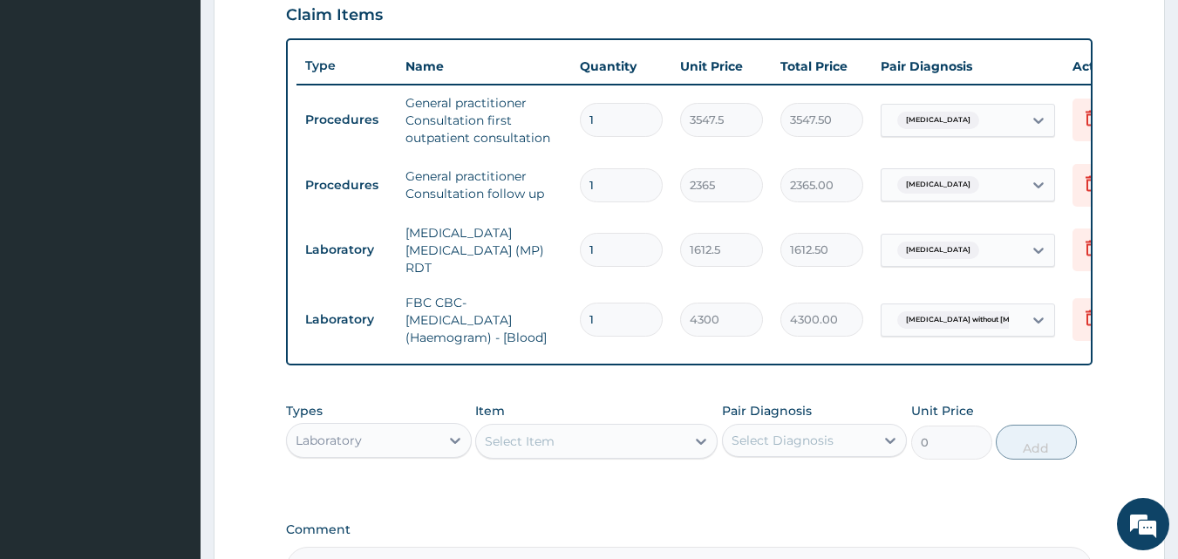
click at [596, 452] on div "Select Item" at bounding box center [580, 441] width 209 height 28
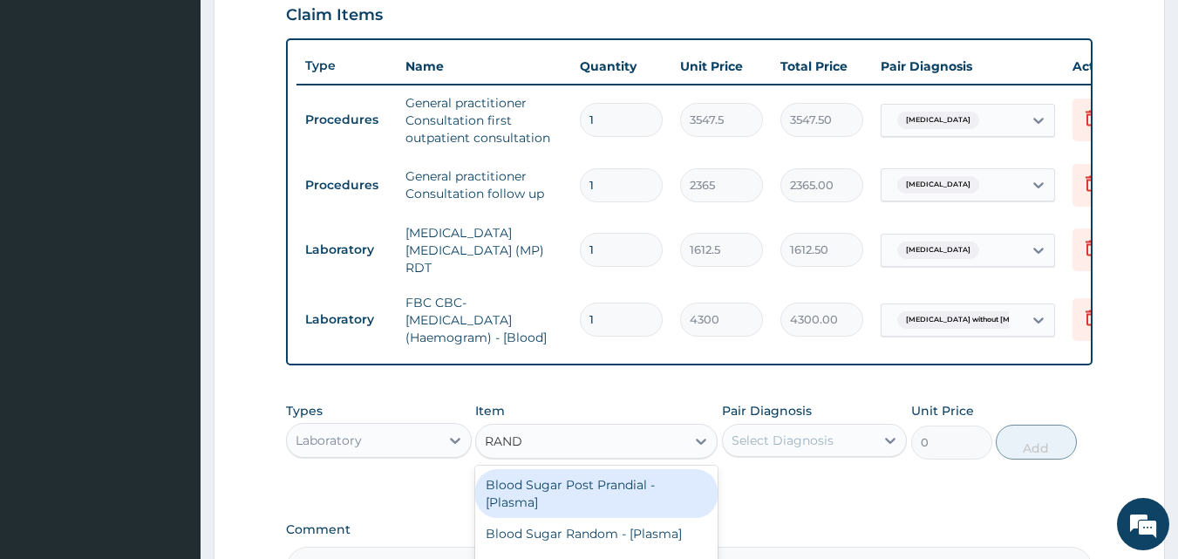
scroll to position [698, 0]
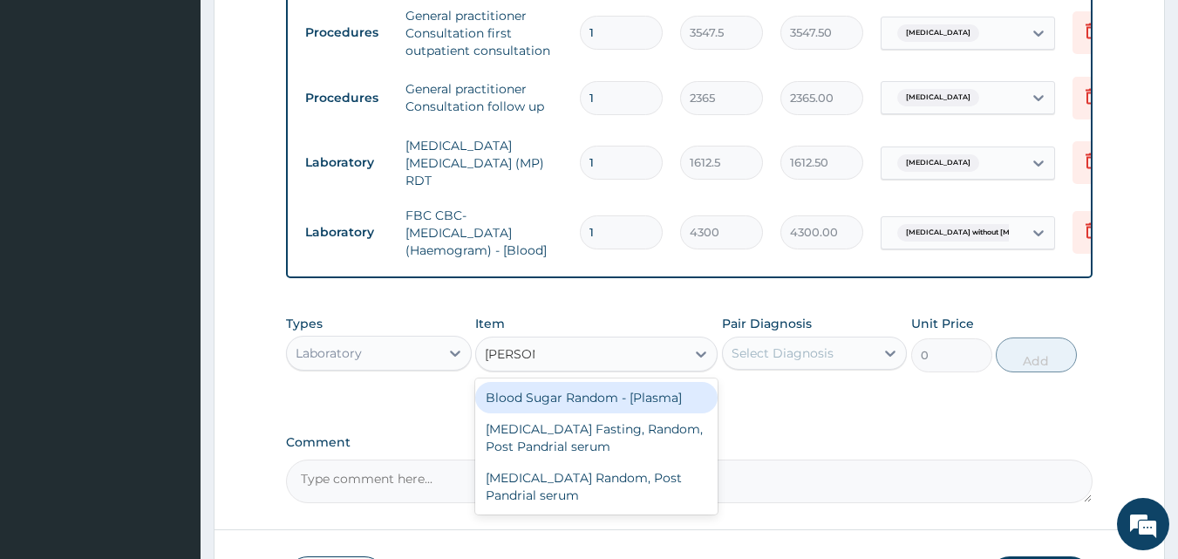
type input "RANDOM"
click at [590, 403] on div "Blood Sugar Random - [Plasma]" at bounding box center [596, 397] width 242 height 31
type input "1290"
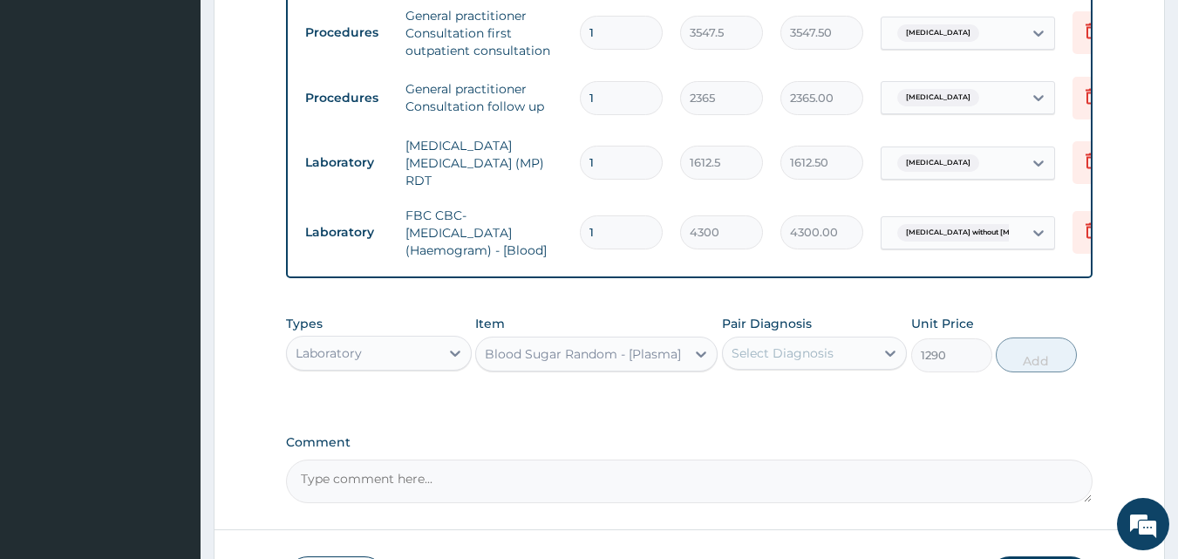
click at [845, 354] on div "Select Diagnosis" at bounding box center [799, 353] width 153 height 28
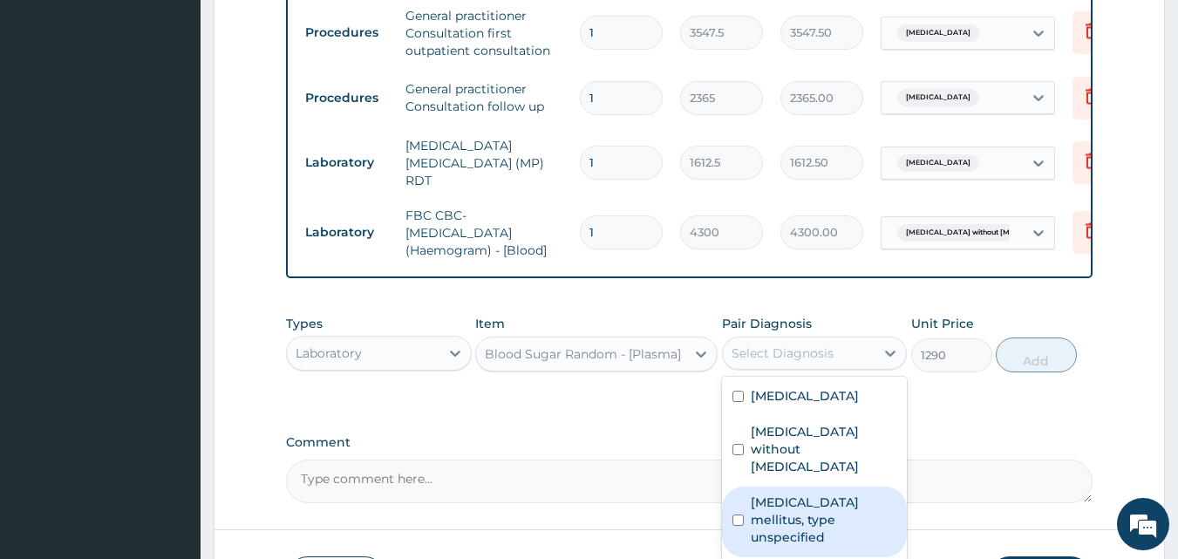
click at [787, 497] on label "Diabetes mellitus, type unspecified" at bounding box center [824, 520] width 147 height 52
checkbox input "true"
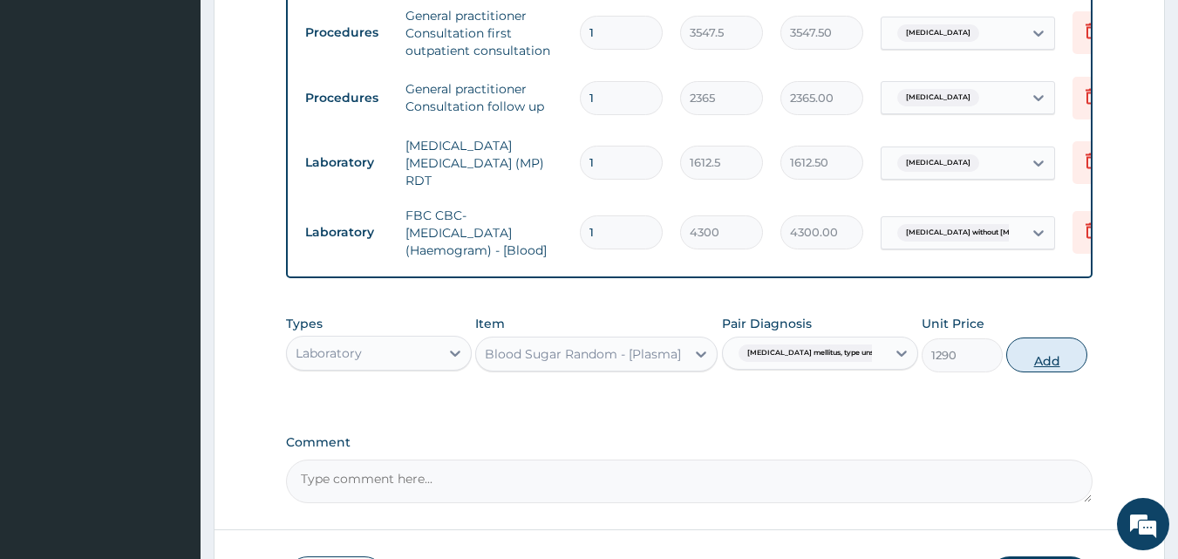
click at [1026, 363] on button "Add" at bounding box center [1046, 354] width 81 height 35
type input "0"
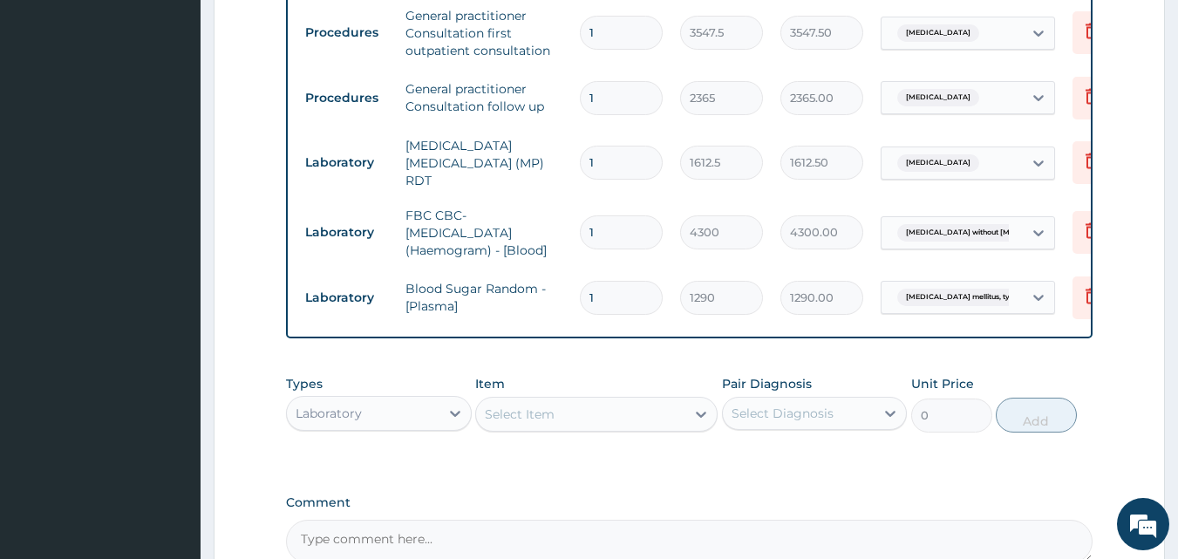
click at [437, 418] on div "Laboratory" at bounding box center [363, 413] width 153 height 28
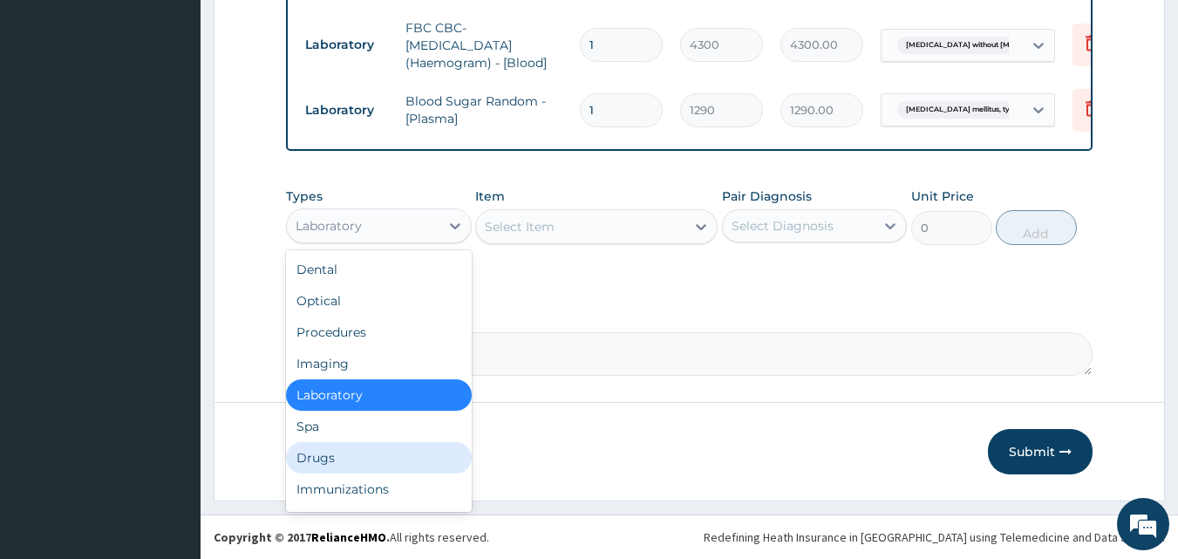
scroll to position [59, 0]
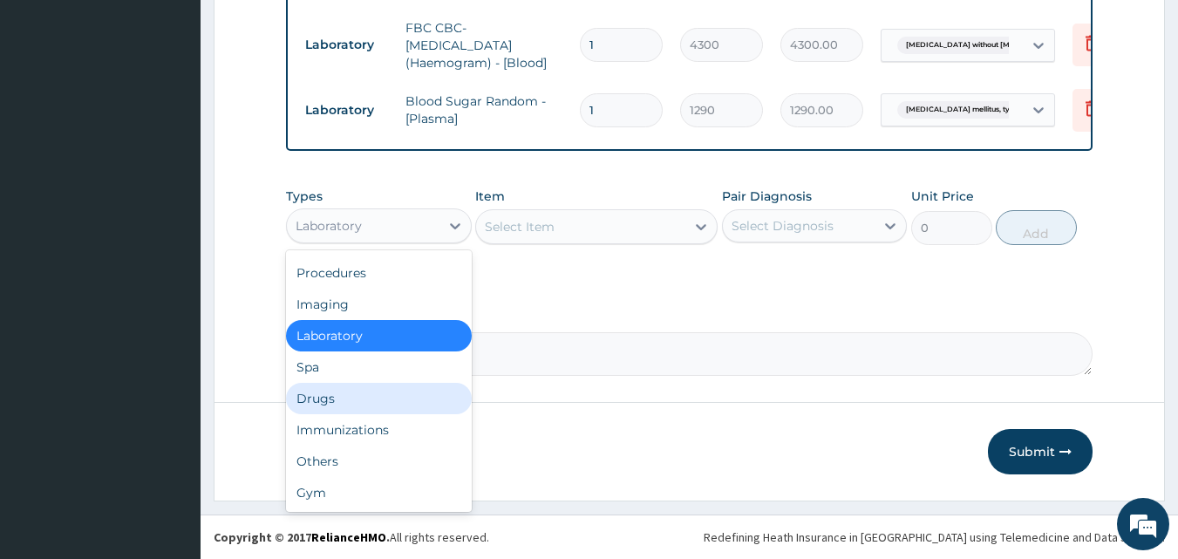
click at [348, 403] on div "Drugs" at bounding box center [379, 398] width 186 height 31
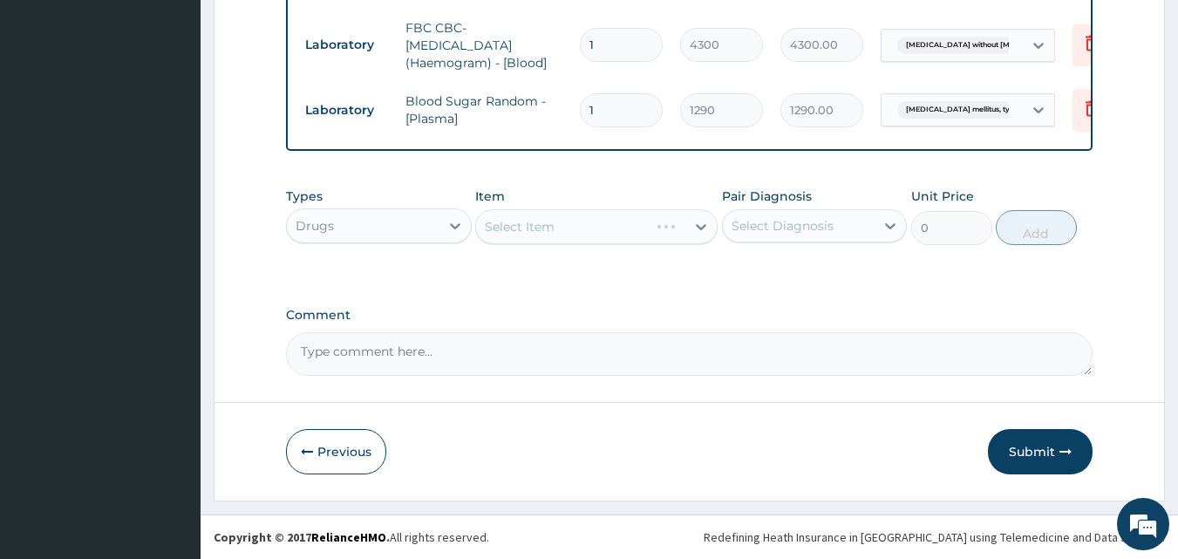
click at [559, 221] on div "Select Item" at bounding box center [596, 226] width 242 height 35
click at [559, 222] on div "Select Item" at bounding box center [596, 226] width 242 height 35
click at [569, 231] on div "Select Item" at bounding box center [580, 227] width 209 height 28
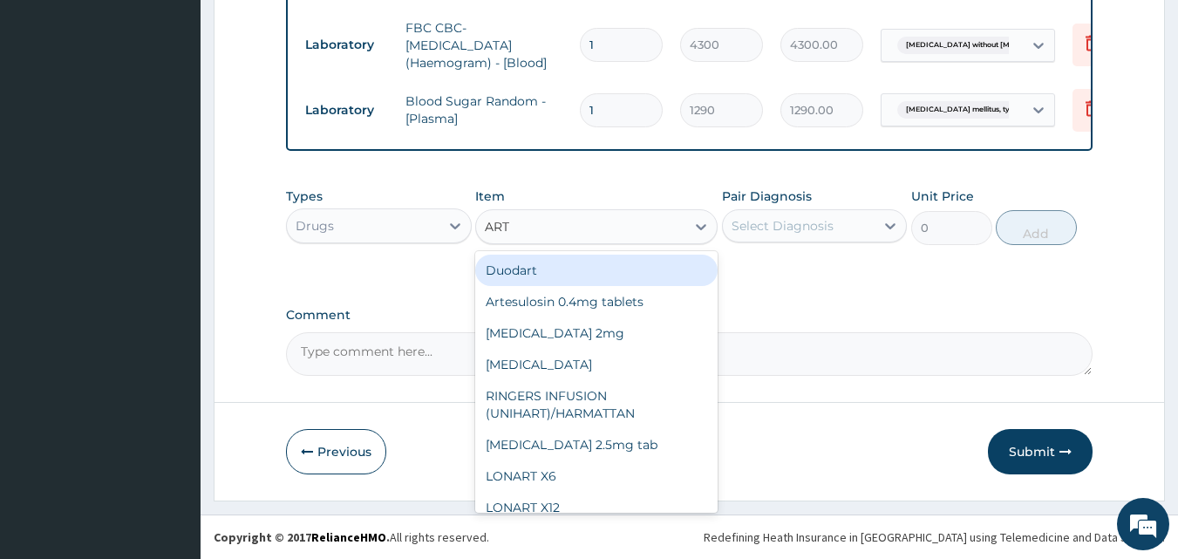
type input "ARTE"
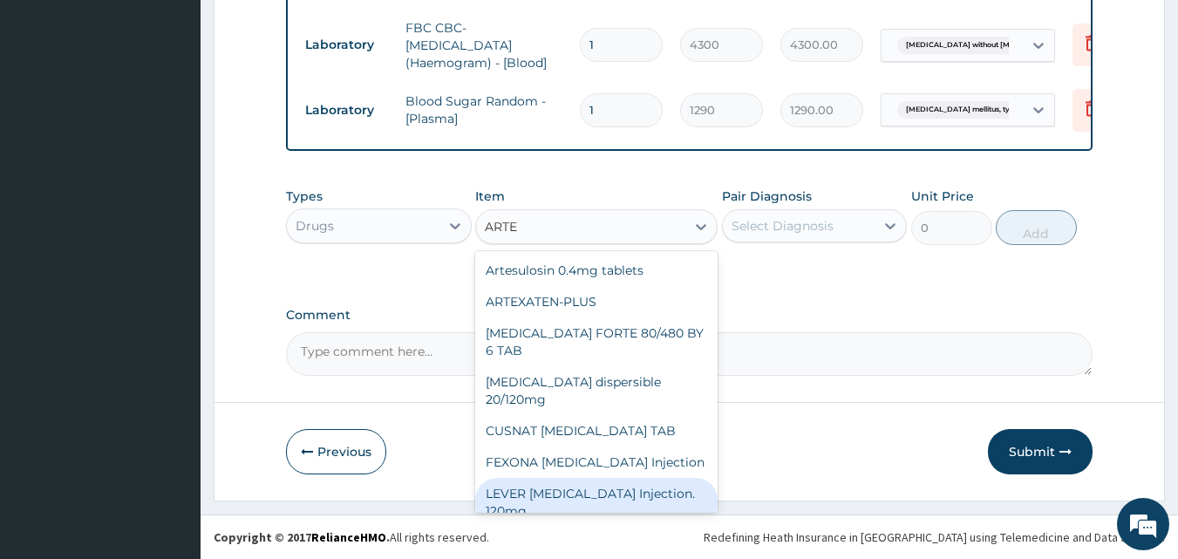
click at [565, 478] on div "LEVER ARTESUNATE Injection. 120mg" at bounding box center [596, 502] width 242 height 49
type input "2365"
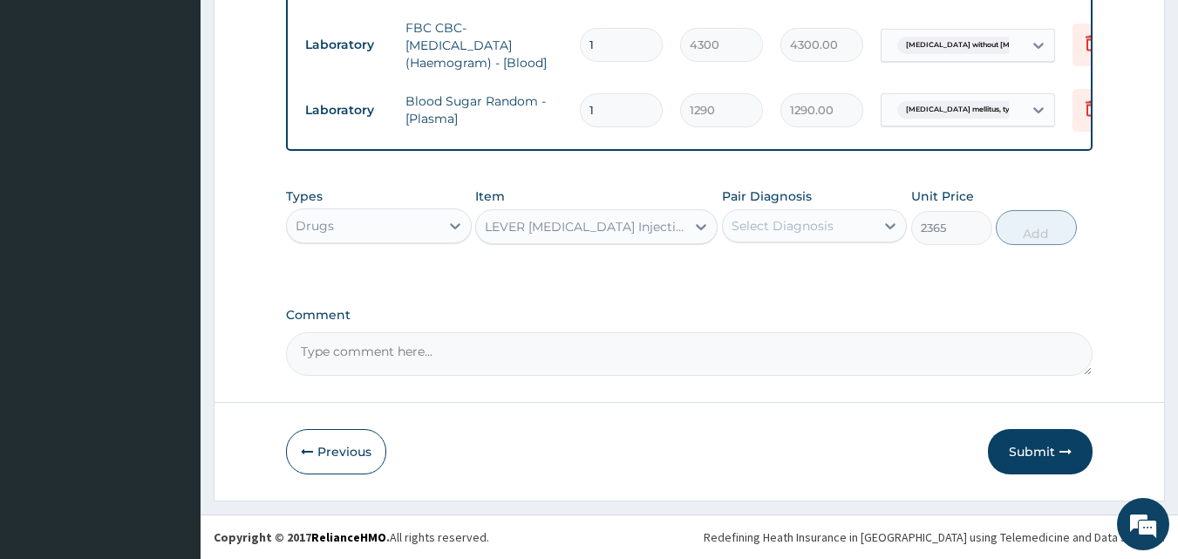
click at [815, 224] on div "Select Diagnosis" at bounding box center [783, 225] width 102 height 17
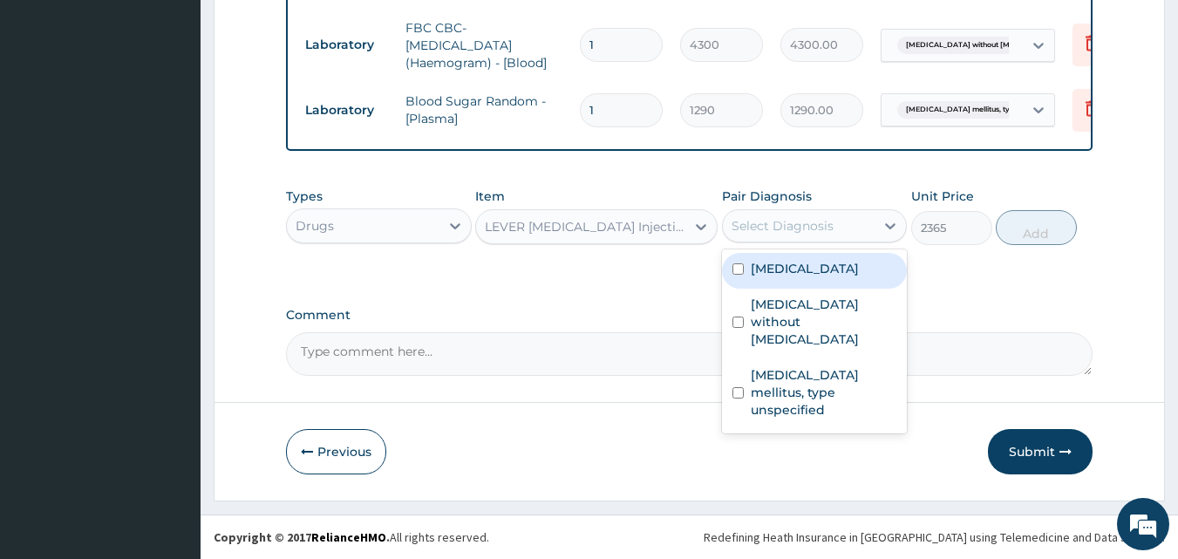
click at [785, 267] on label "Malaria, unspecified" at bounding box center [805, 268] width 108 height 17
checkbox input "true"
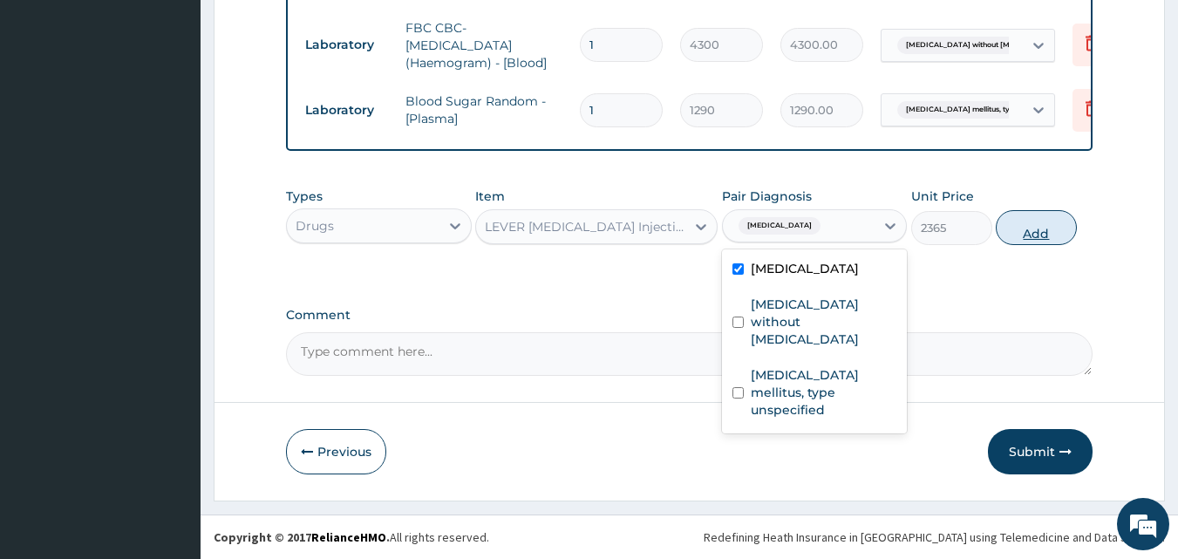
click at [1038, 232] on button "Add" at bounding box center [1036, 227] width 81 height 35
type input "0"
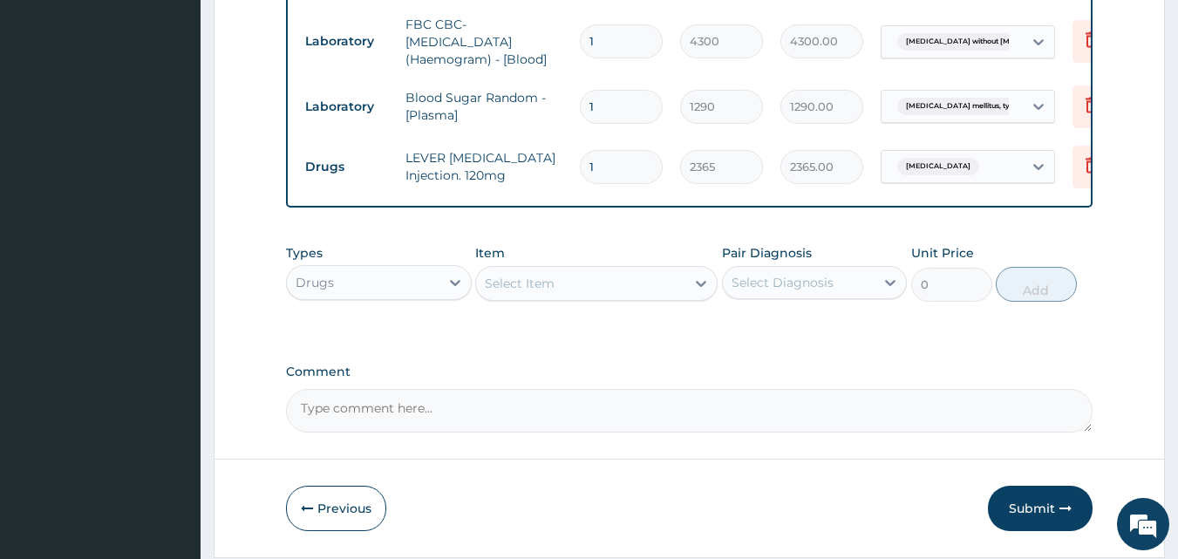
type input "0.00"
type input "3"
type input "7095.00"
type input "3"
click at [531, 289] on div "Select Item" at bounding box center [520, 283] width 70 height 17
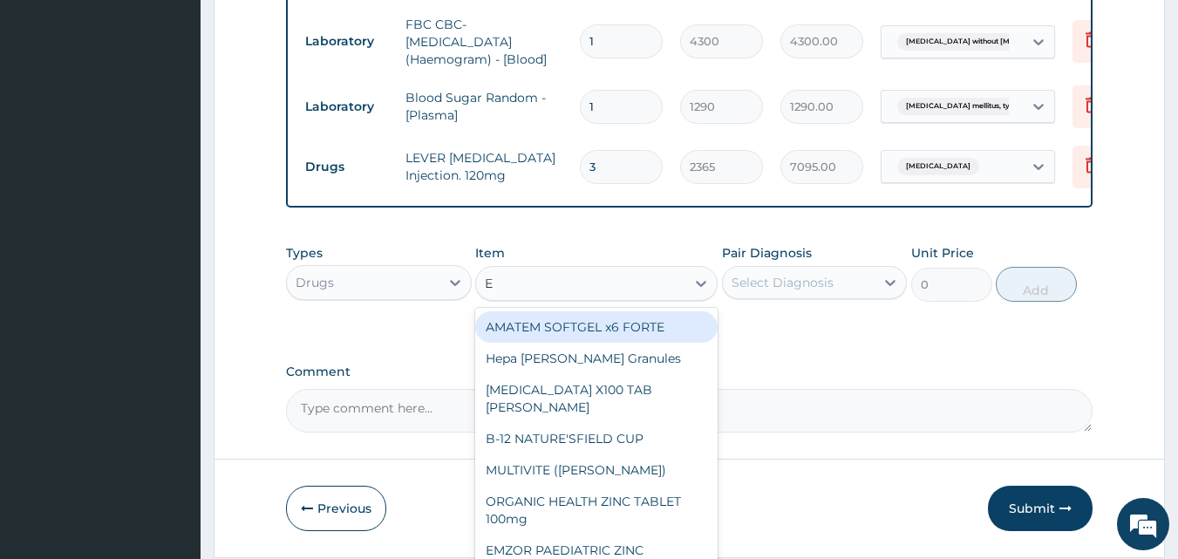
type input "E M"
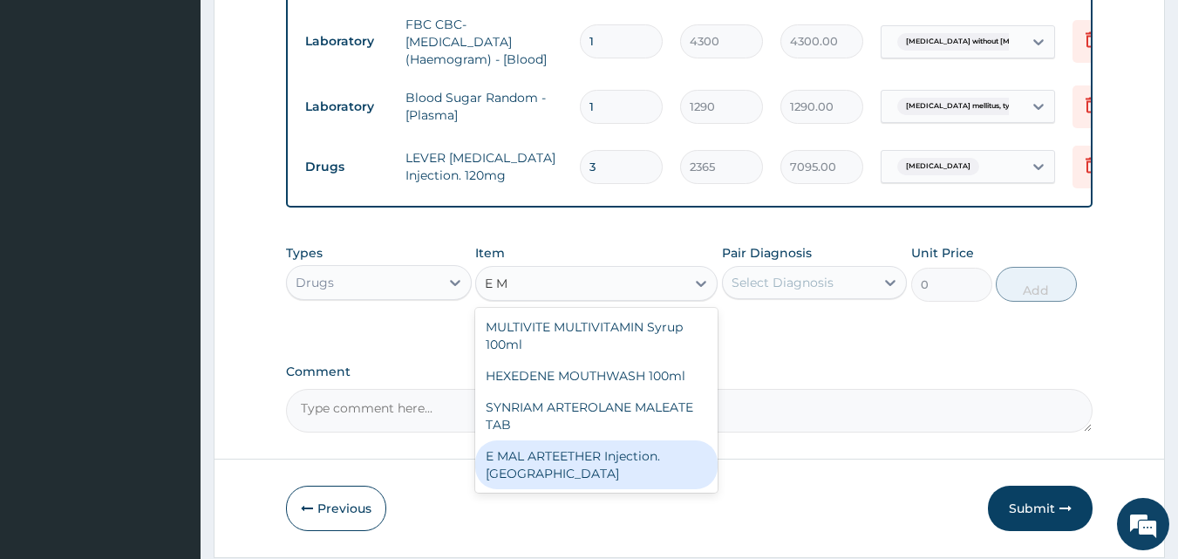
click at [587, 457] on div "E MAL ARTEETHER Injection. FIDSON" at bounding box center [596, 464] width 242 height 49
type input "1773.75"
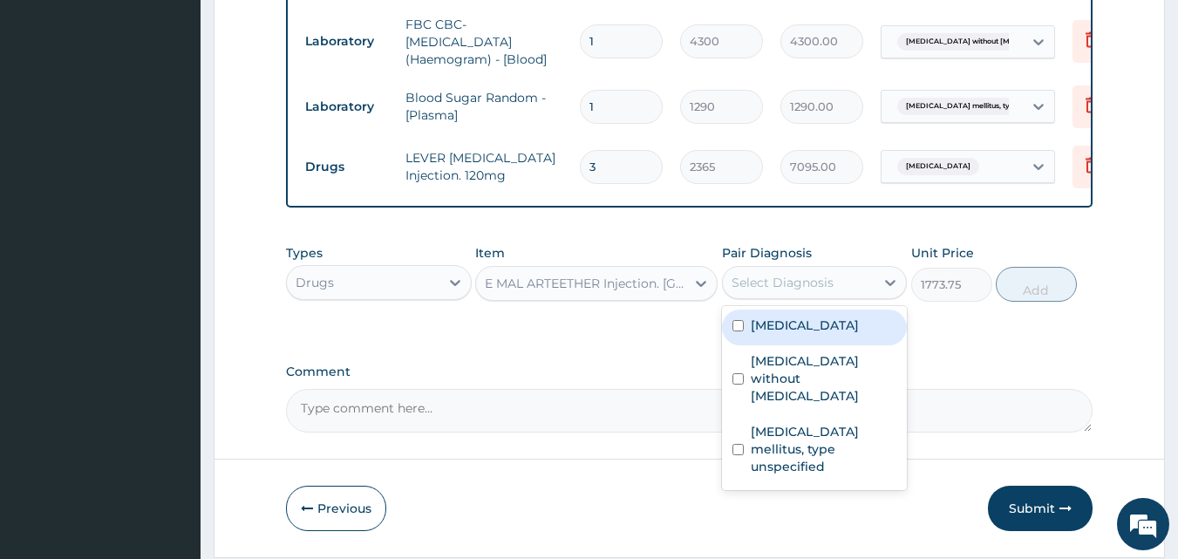
click at [811, 290] on div "Select Diagnosis" at bounding box center [783, 282] width 102 height 17
click at [807, 329] on label "Malaria, unspecified" at bounding box center [805, 325] width 108 height 17
checkbox input "true"
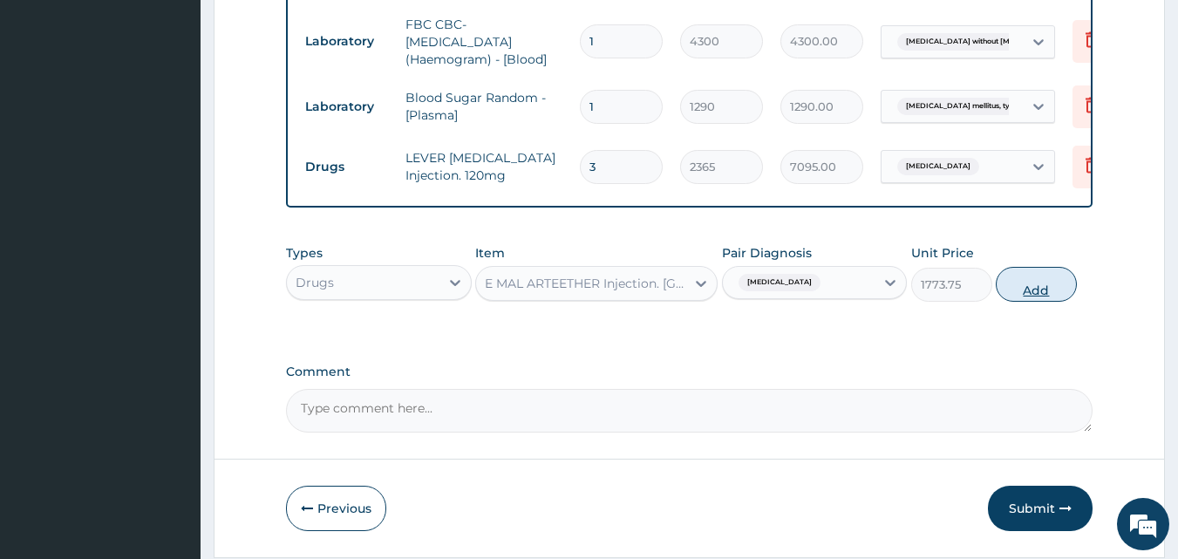
click at [1025, 293] on button "Add" at bounding box center [1036, 284] width 81 height 35
type input "0"
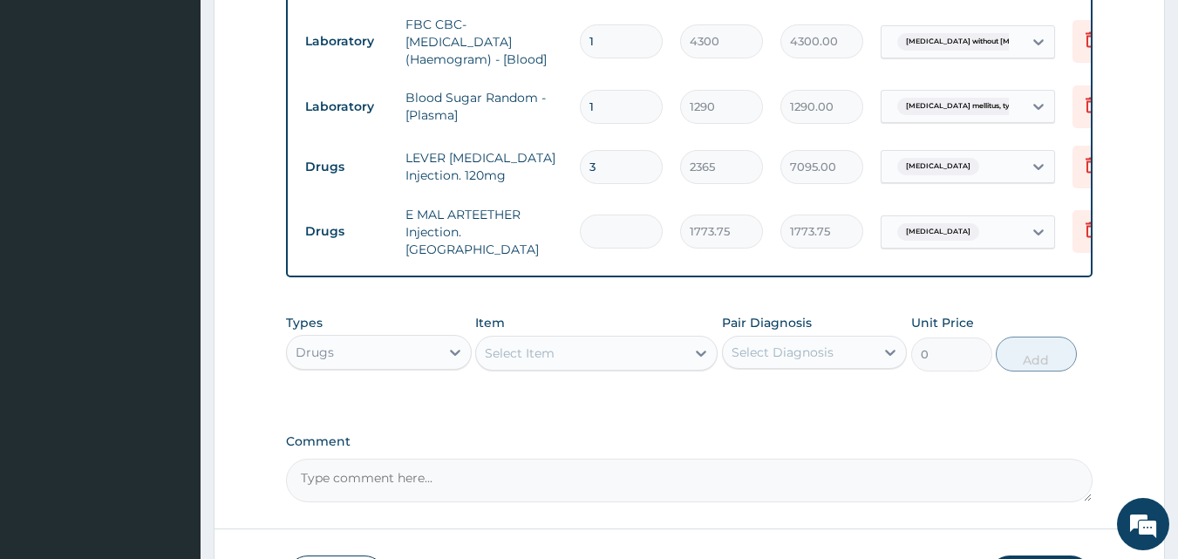
type input "0.00"
type input "3"
type input "5321.25"
click at [609, 224] on input "3" at bounding box center [621, 232] width 83 height 34
type input "3"
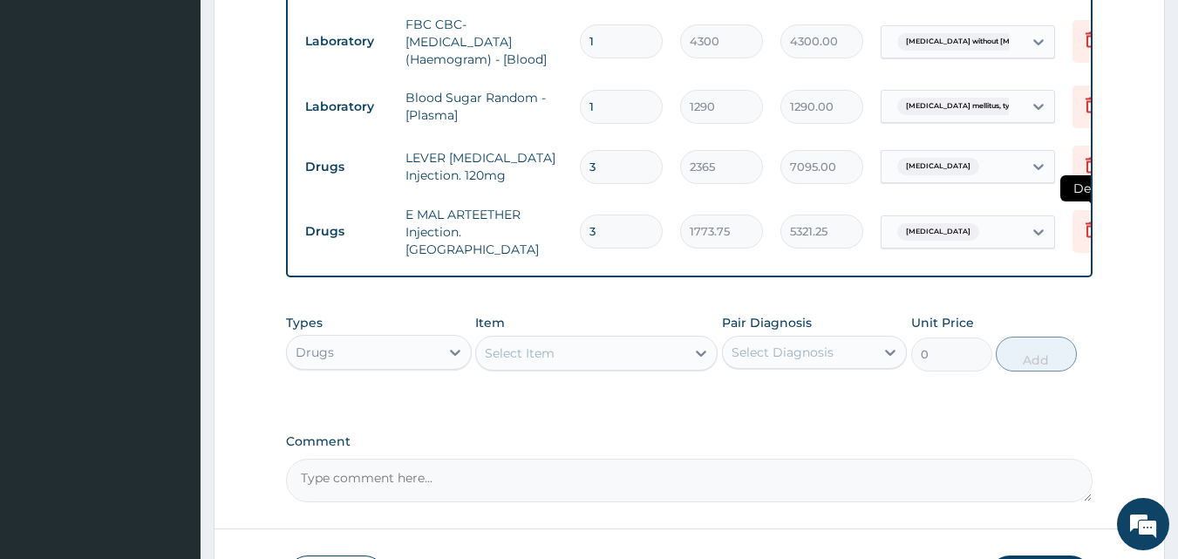
click at [1085, 220] on icon at bounding box center [1091, 229] width 21 height 21
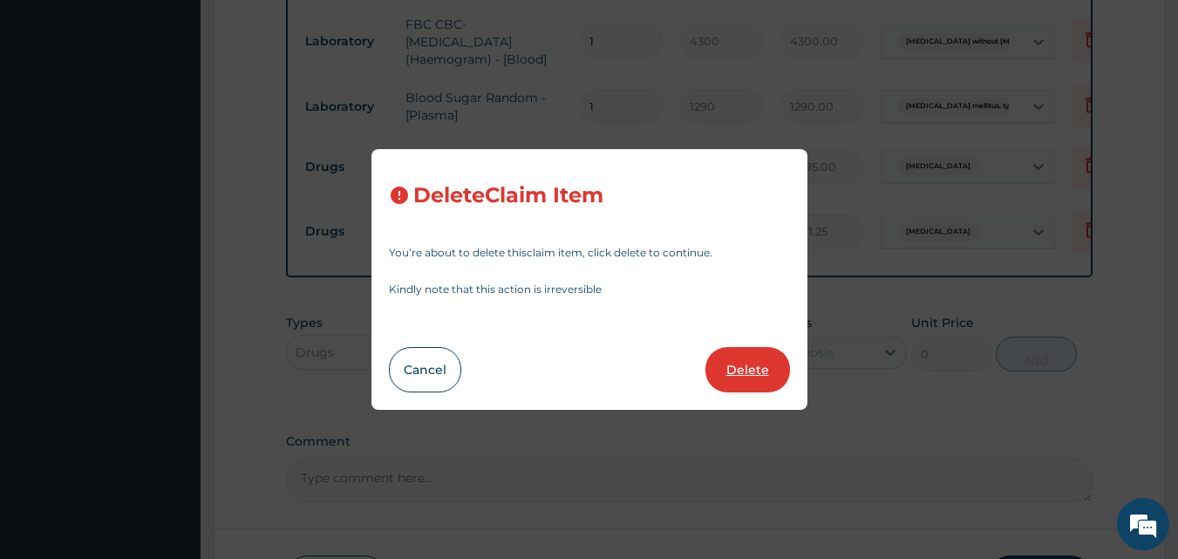
click at [760, 362] on button "Delete" at bounding box center [747, 369] width 85 height 45
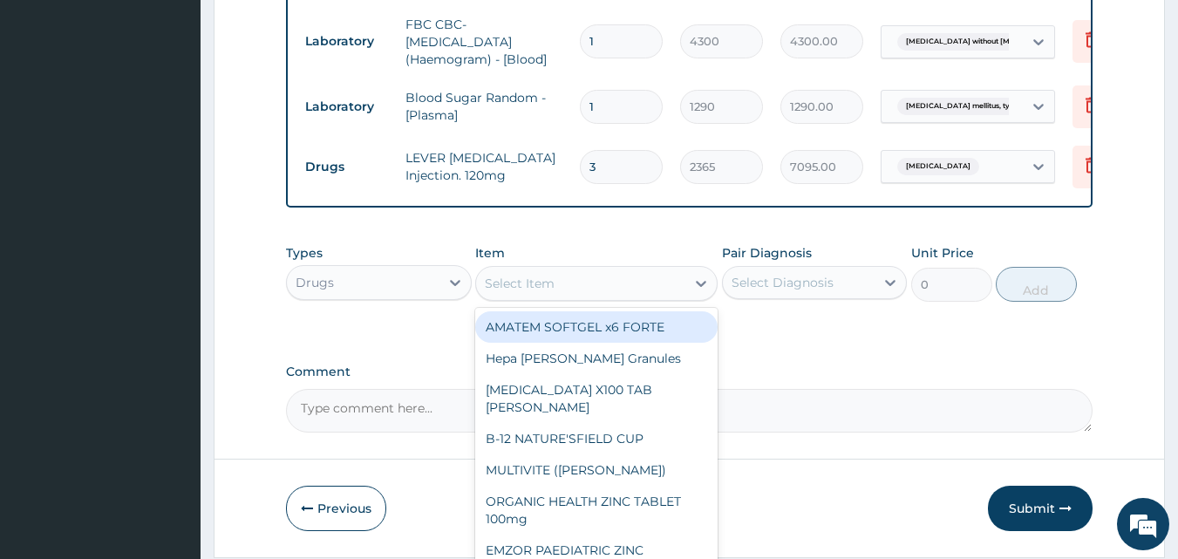
click at [556, 290] on div "Select Item" at bounding box center [580, 283] width 209 height 28
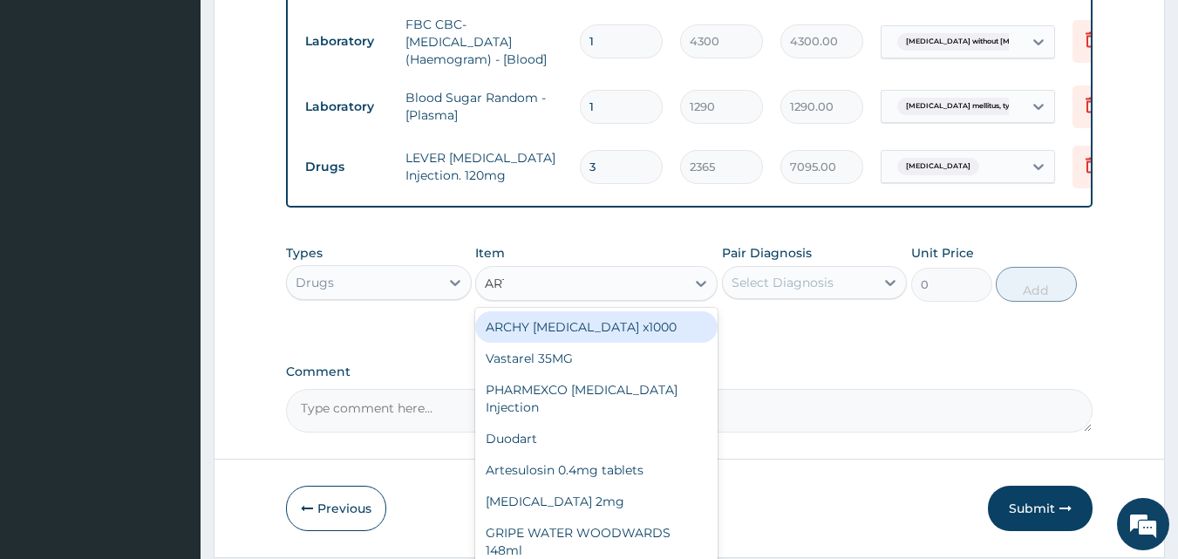
type input "ARTE"
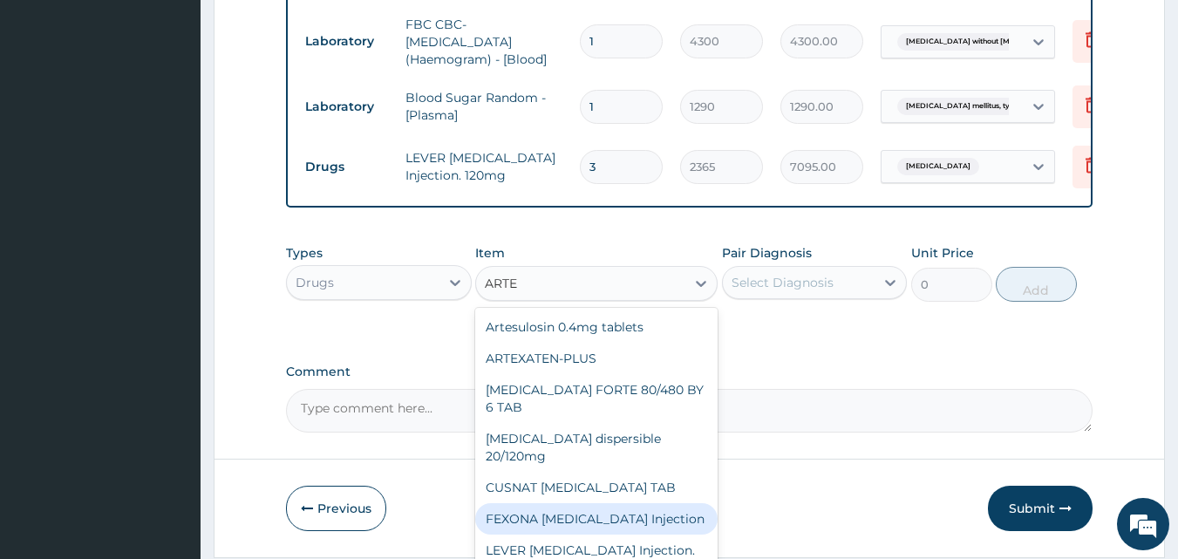
scroll to position [87, 0]
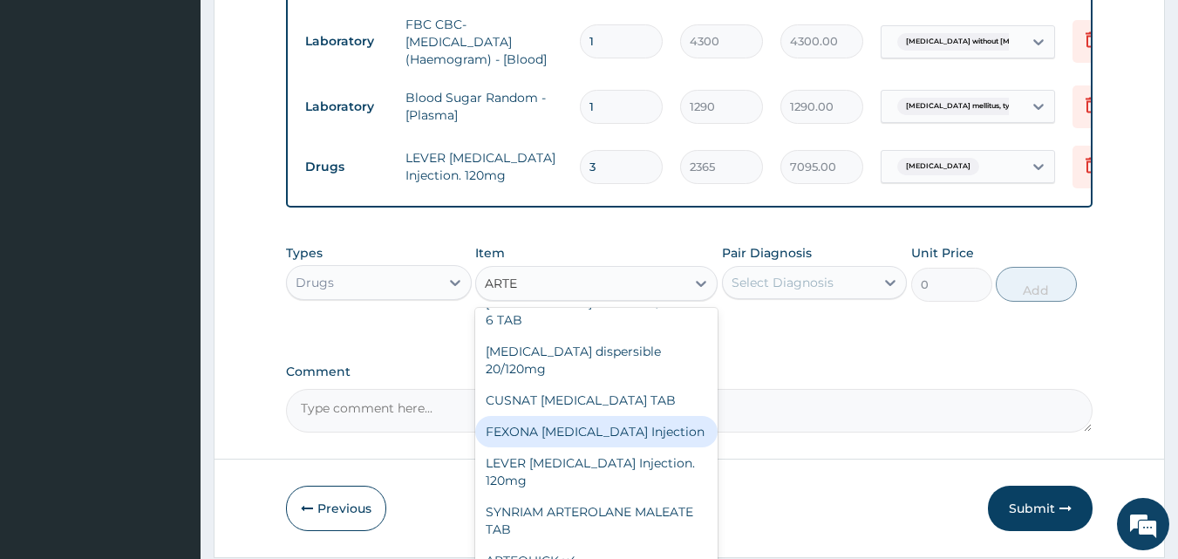
click at [606, 419] on div "FEXONA ARTESUNATE Injection" at bounding box center [596, 431] width 242 height 31
type input "1537.25"
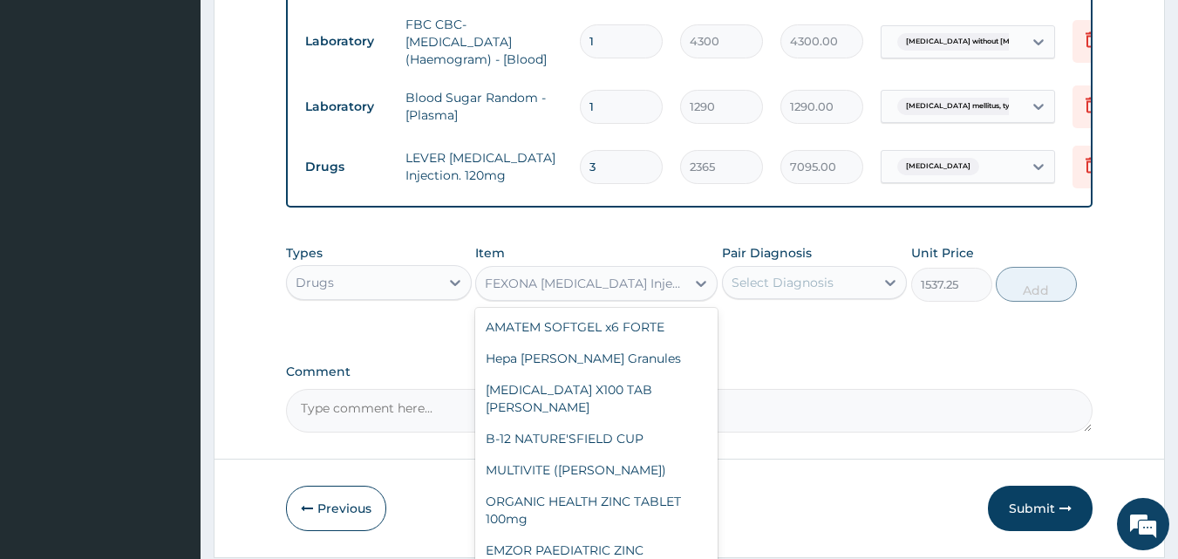
click at [676, 286] on div "FEXONA ARTESUNATE Injection" at bounding box center [586, 283] width 202 height 17
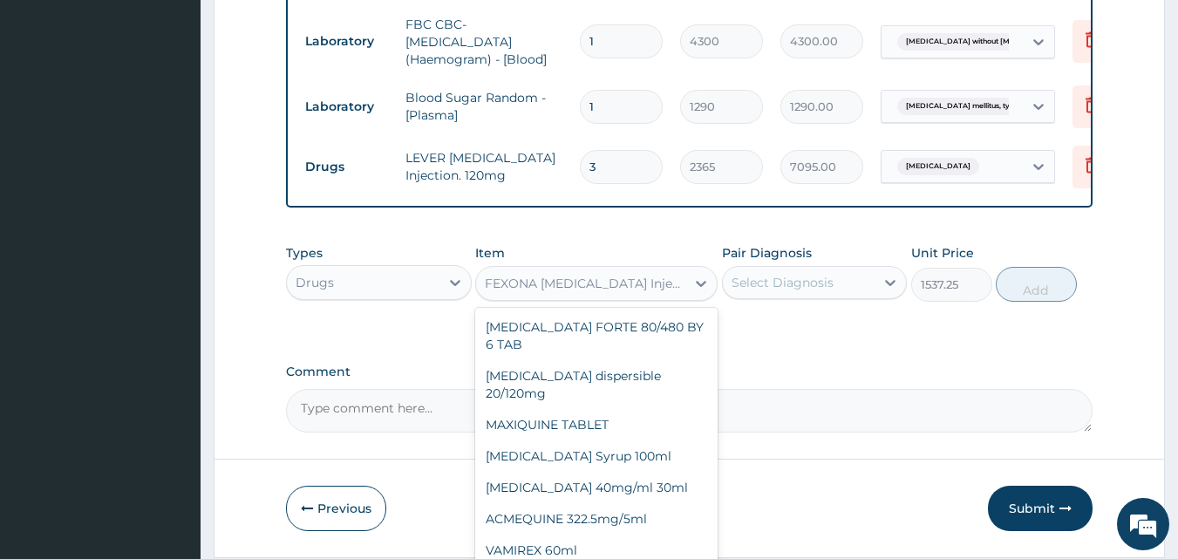
scroll to position [10262, 0]
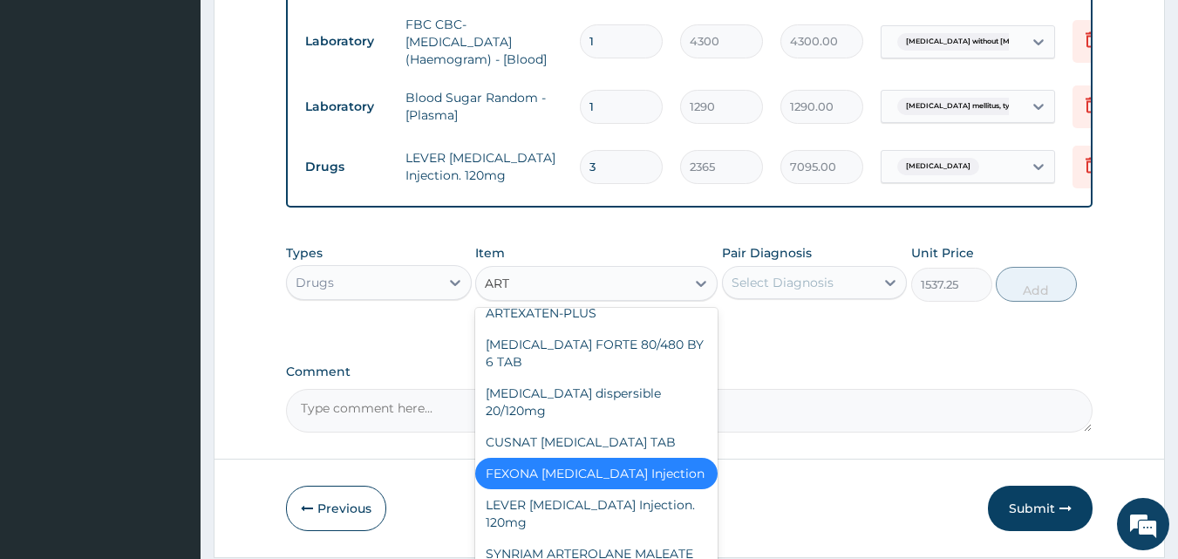
type input "ARTE"
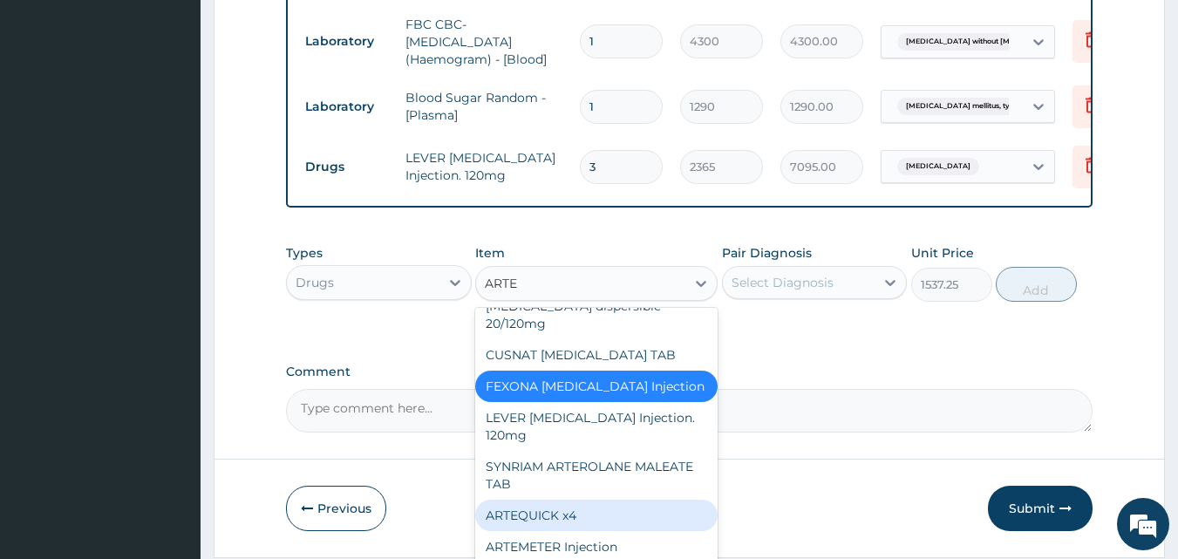
scroll to position [192, 0]
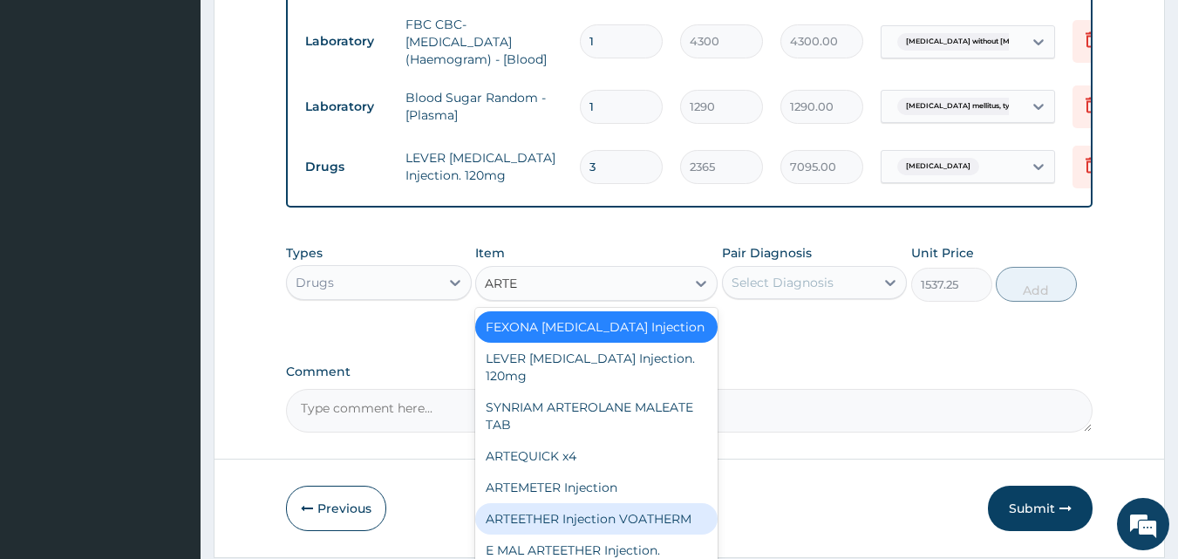
click at [592, 503] on div "ARTEETHER Injection VOATHERM" at bounding box center [596, 518] width 242 height 31
type input "467.0875"
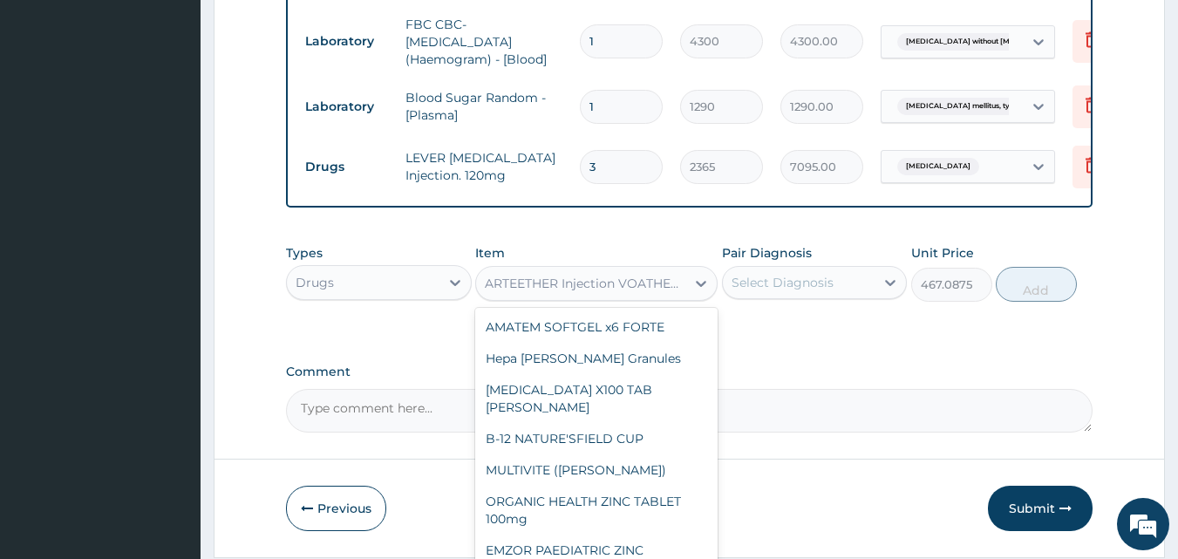
click at [630, 279] on div "ARTEETHER Injection VOATHERM" at bounding box center [586, 283] width 202 height 17
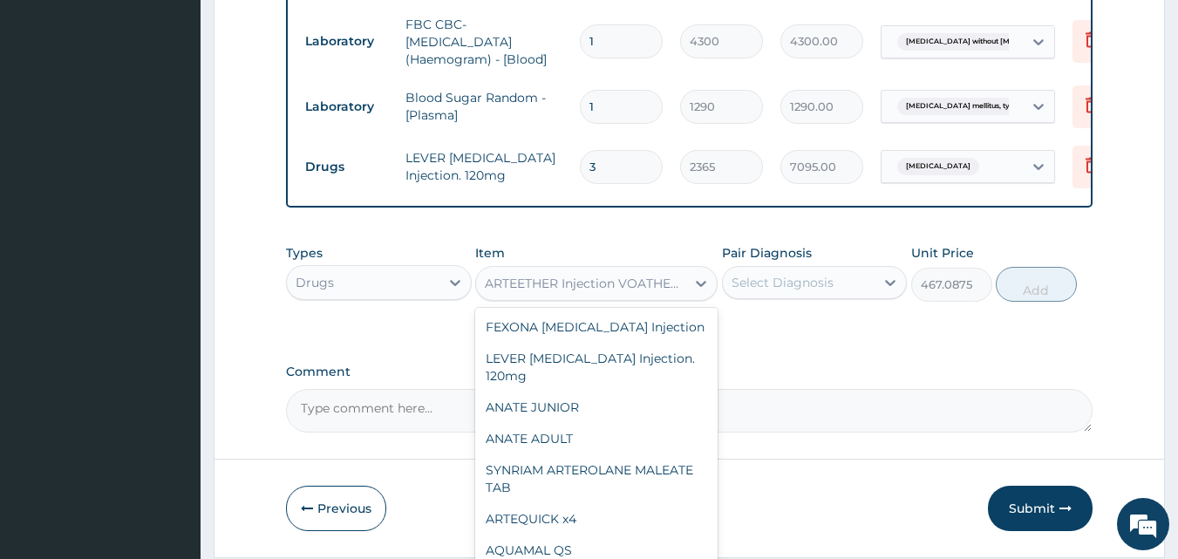
type input "C"
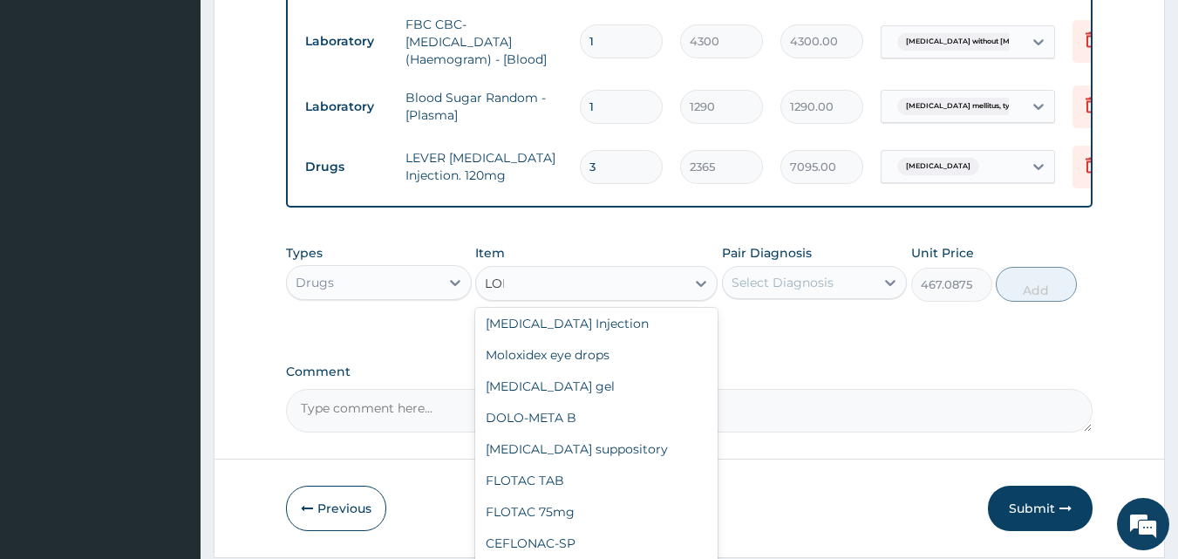
scroll to position [220, 0]
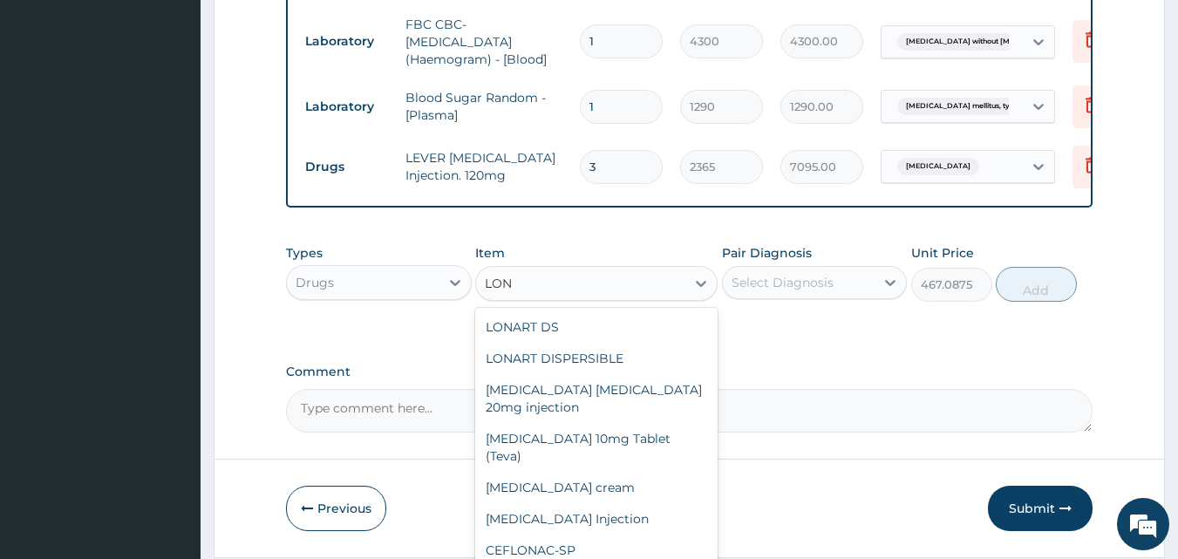
type input "LONA"
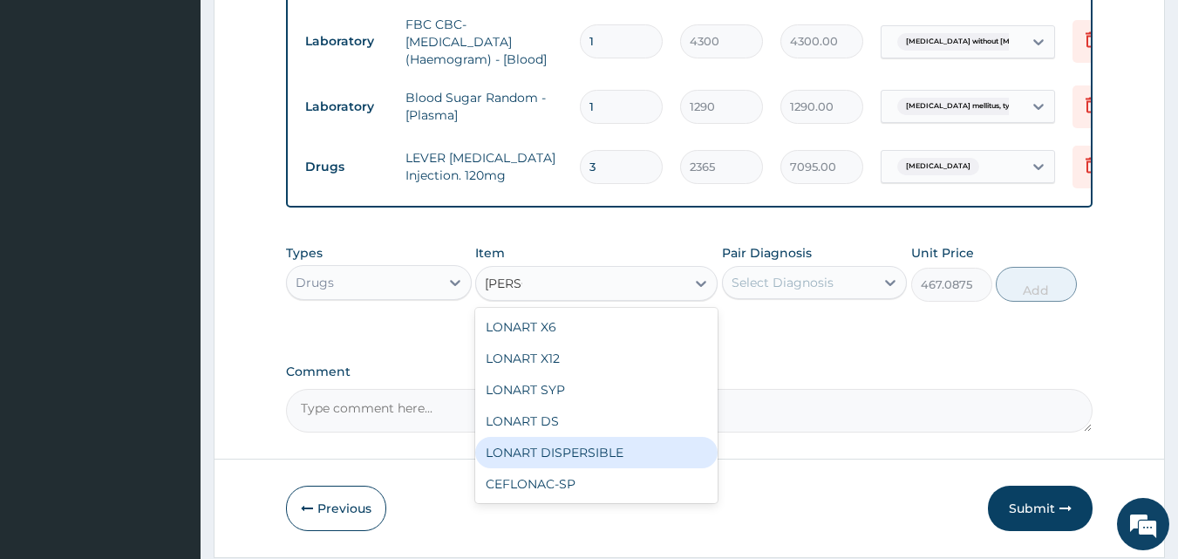
click at [578, 455] on div "LONART DISPERSIBLE" at bounding box center [596, 452] width 242 height 31
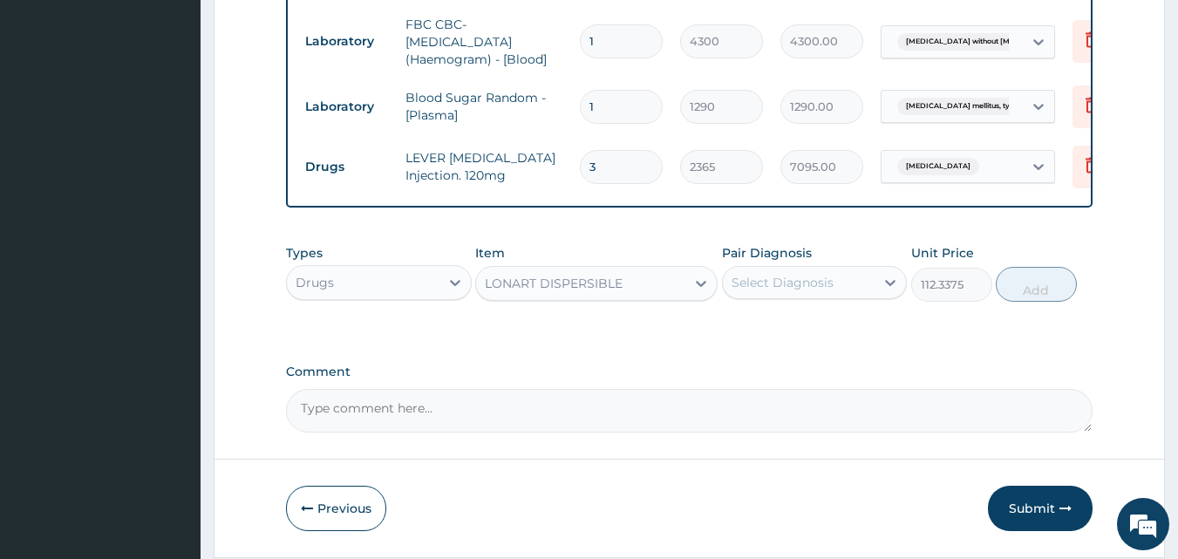
click at [672, 284] on div "LONART DISPERSIBLE" at bounding box center [580, 283] width 209 height 28
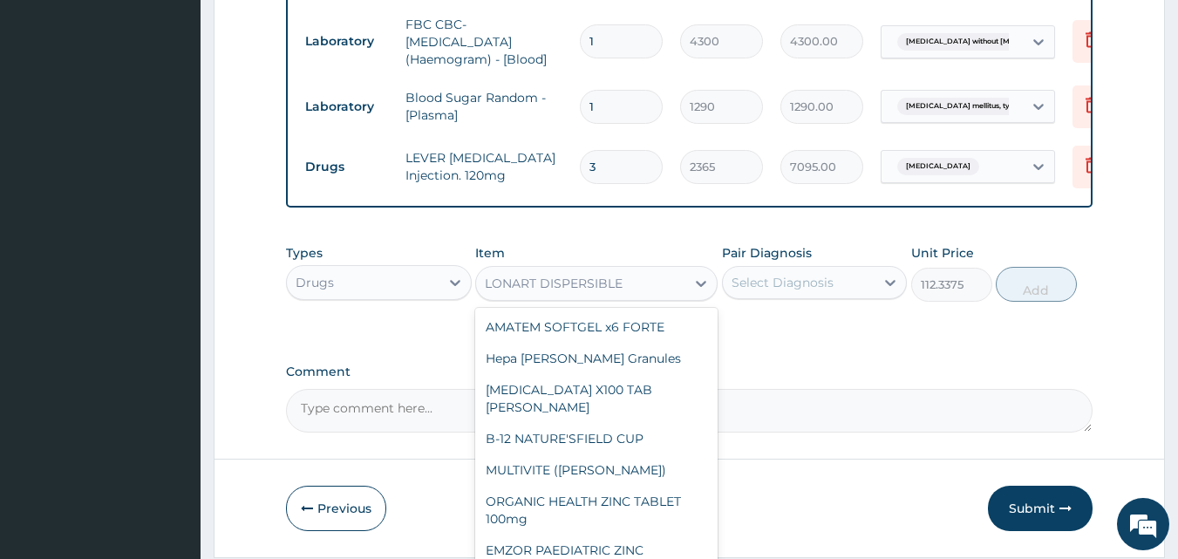
scroll to position [9512, 0]
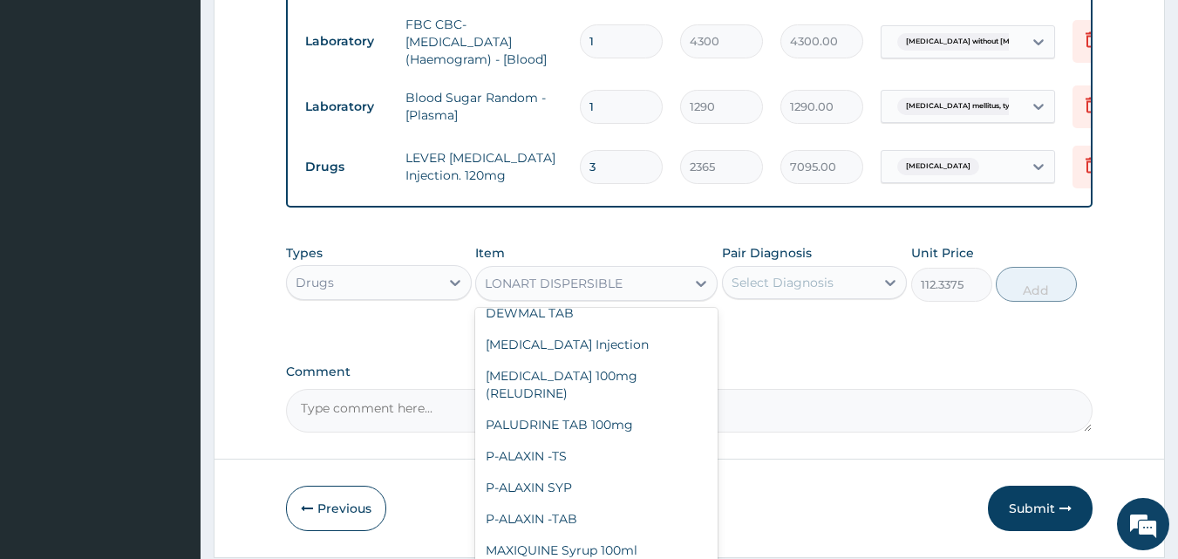
type input "473"
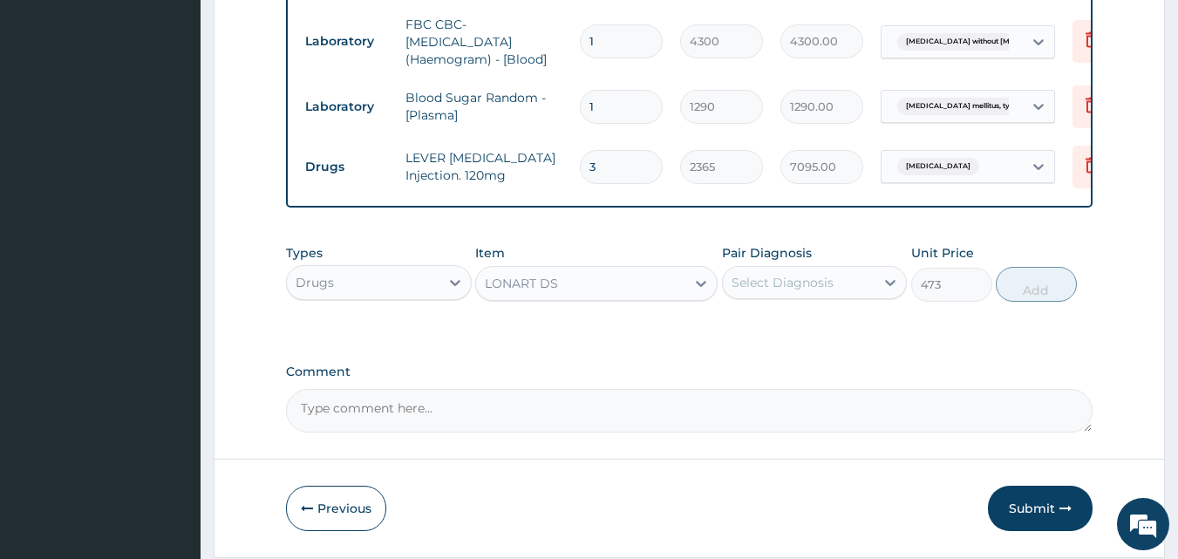
click at [774, 283] on div "Select Diagnosis" at bounding box center [783, 282] width 102 height 17
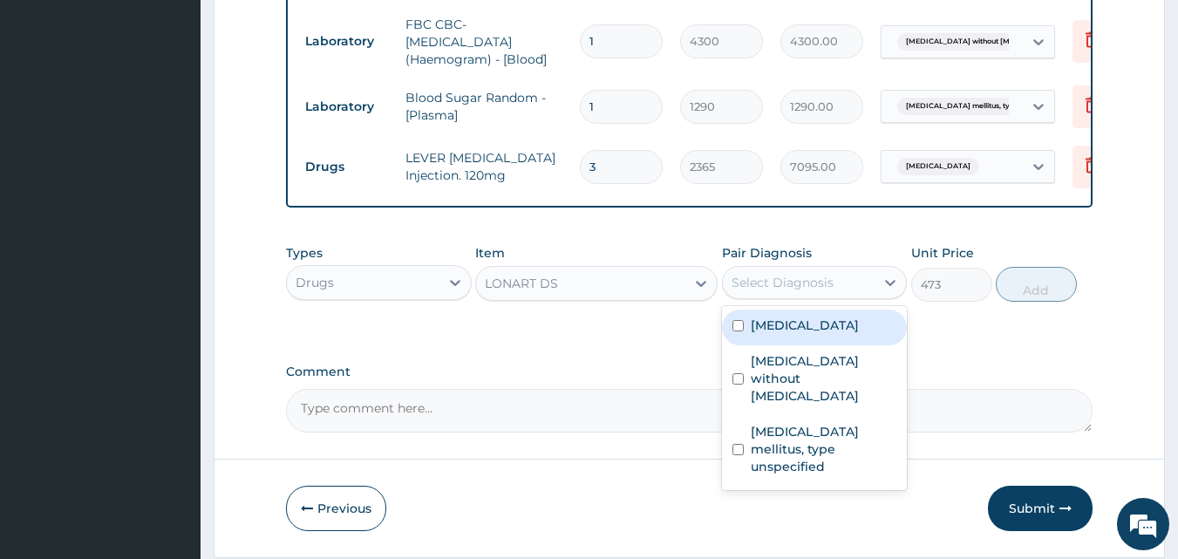
click at [787, 338] on div "Malaria, unspecified" at bounding box center [815, 328] width 186 height 36
checkbox input "true"
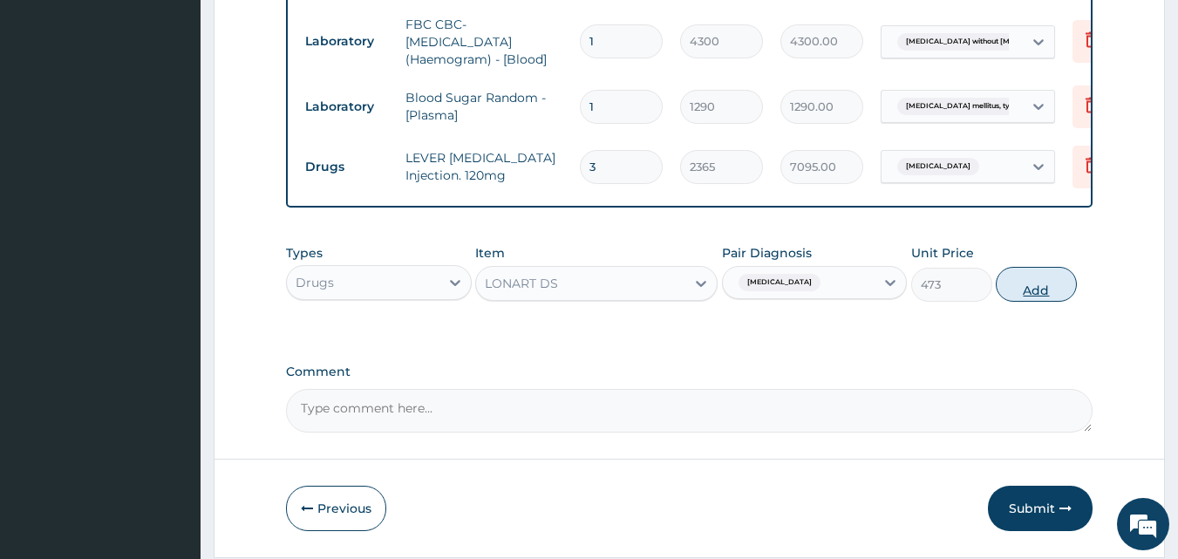
click at [1039, 289] on button "Add" at bounding box center [1036, 284] width 81 height 35
type input "0"
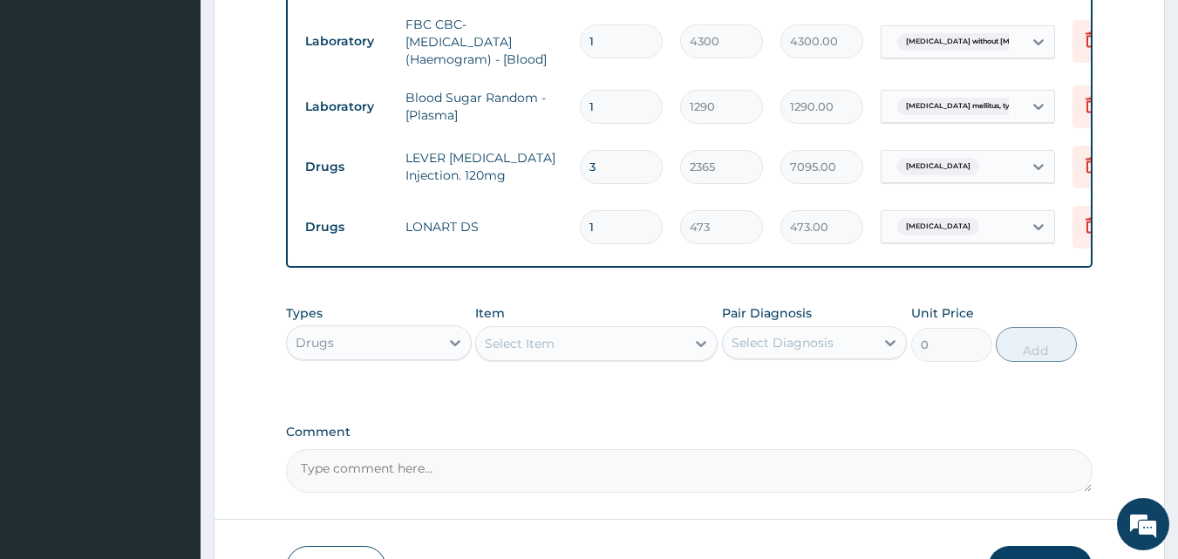
drag, startPoint x: 617, startPoint y: 222, endPoint x: 565, endPoint y: 221, distance: 52.3
click at [565, 221] on tr "Drugs LONART DS 1 473 473.00 Malaria, unspecified Delete" at bounding box center [723, 227] width 855 height 60
type input "6"
type input "2838.00"
type input "6"
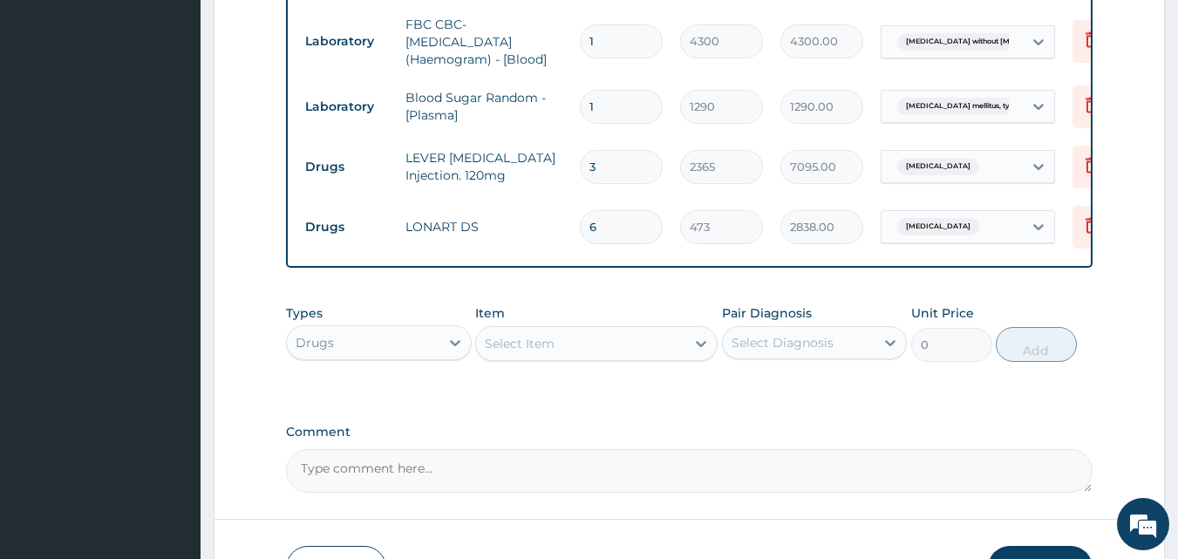
click at [552, 345] on div "Select Item" at bounding box center [520, 343] width 70 height 17
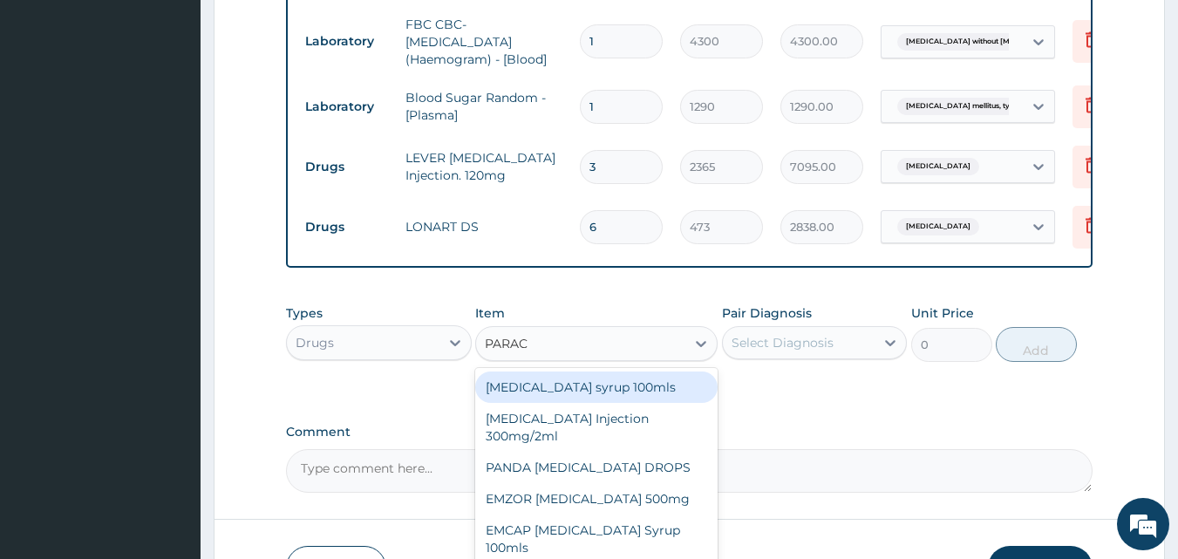
type input "PARACE"
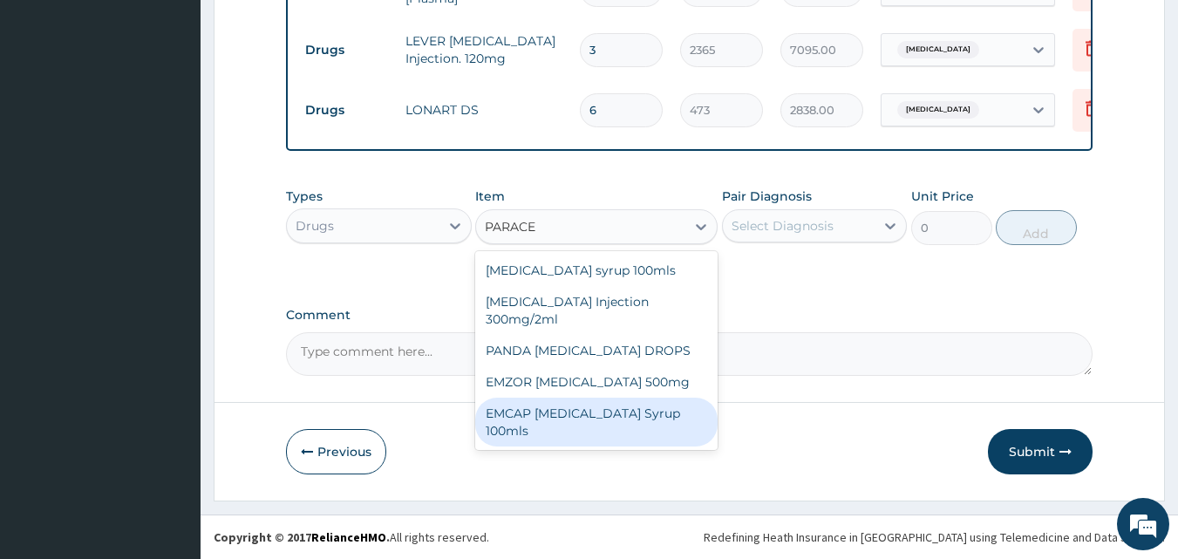
scroll to position [1009, 0]
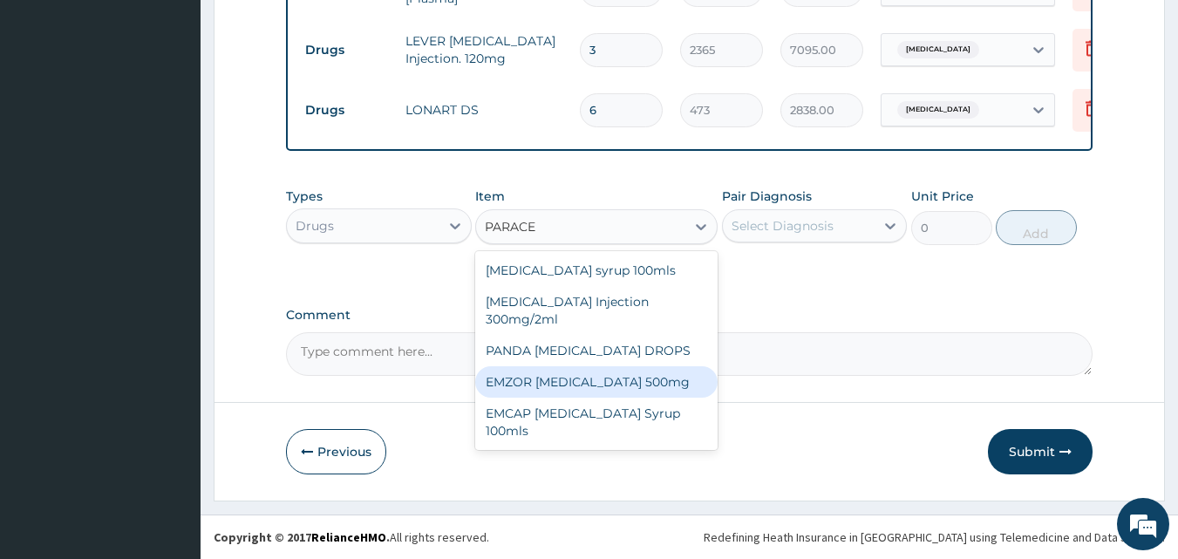
drag, startPoint x: 580, startPoint y: 383, endPoint x: 608, endPoint y: 373, distance: 29.5
click at [581, 383] on div "EMZOR PARACETAMOL 500mg" at bounding box center [596, 381] width 242 height 31
type input "23.65"
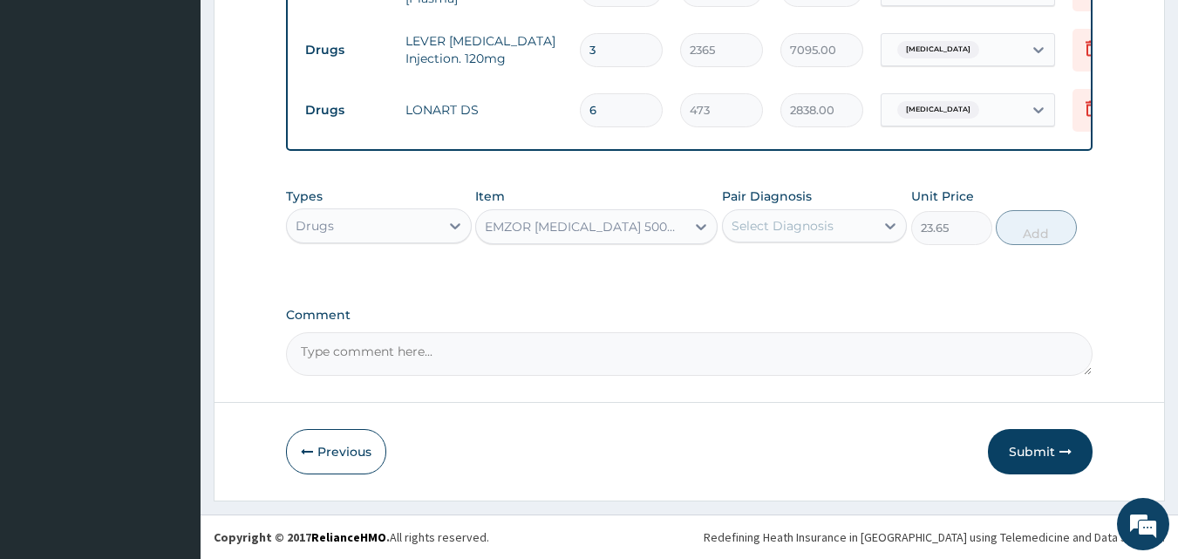
click at [778, 221] on div "Select Diagnosis" at bounding box center [783, 225] width 102 height 17
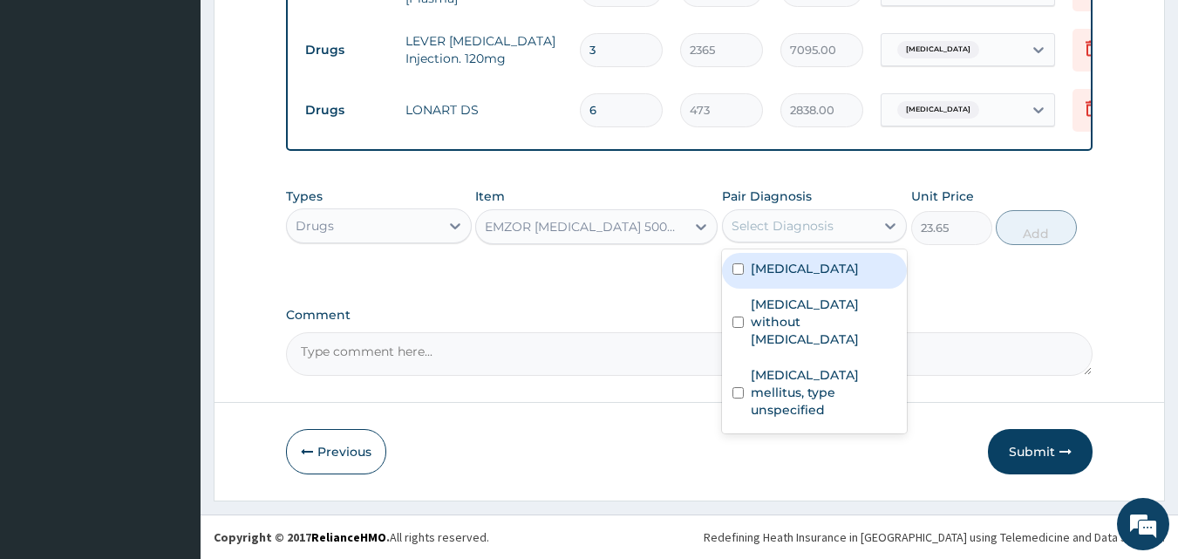
click at [767, 275] on label "Malaria, unspecified" at bounding box center [805, 268] width 108 height 17
checkbox input "true"
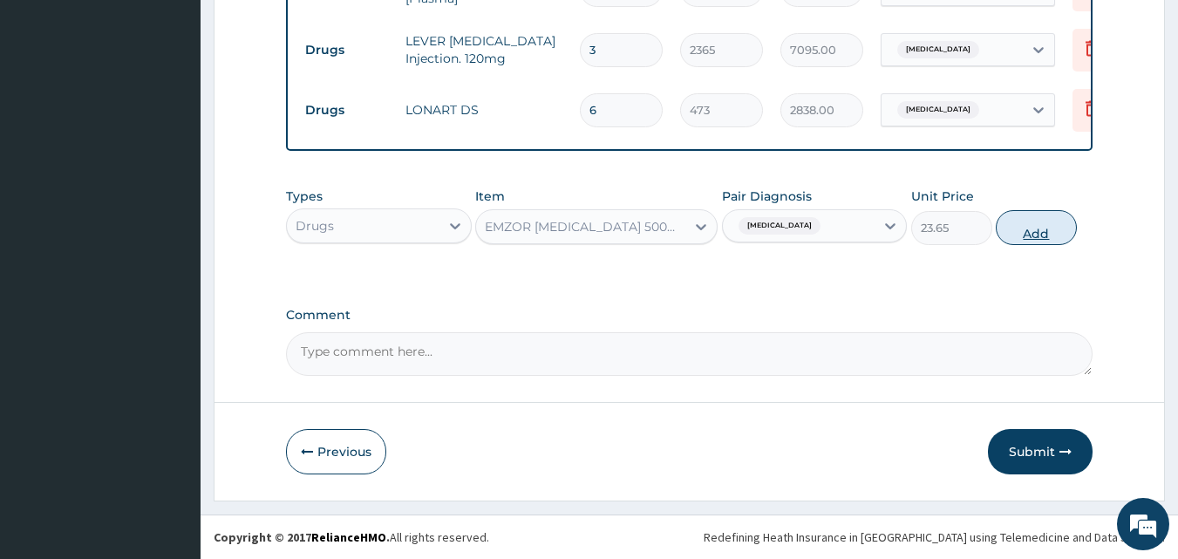
click at [1021, 238] on button "Add" at bounding box center [1036, 227] width 81 height 35
type input "0"
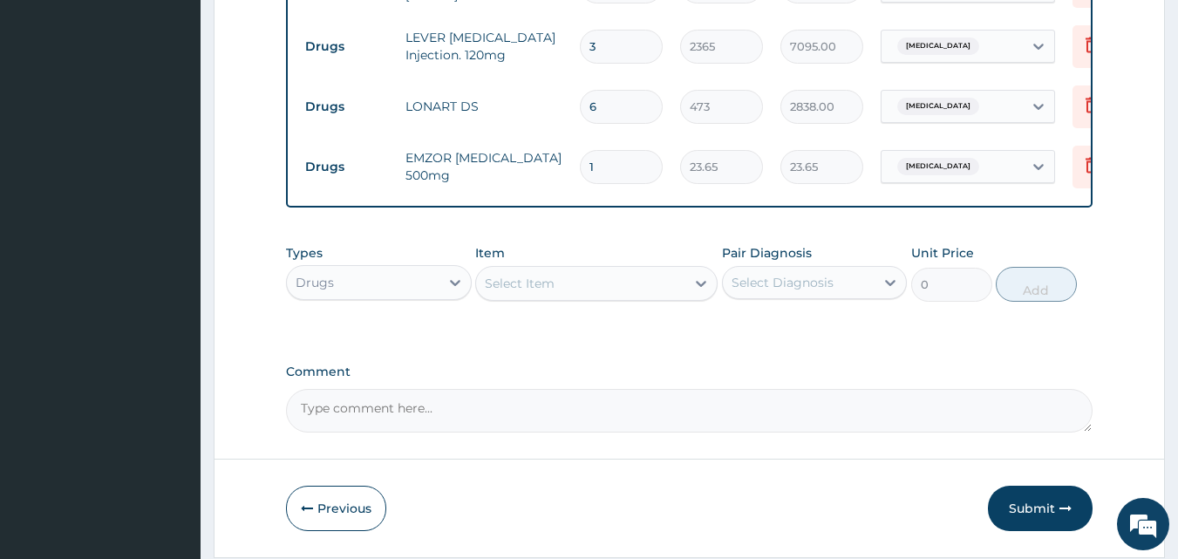
type input "18"
type input "425.70"
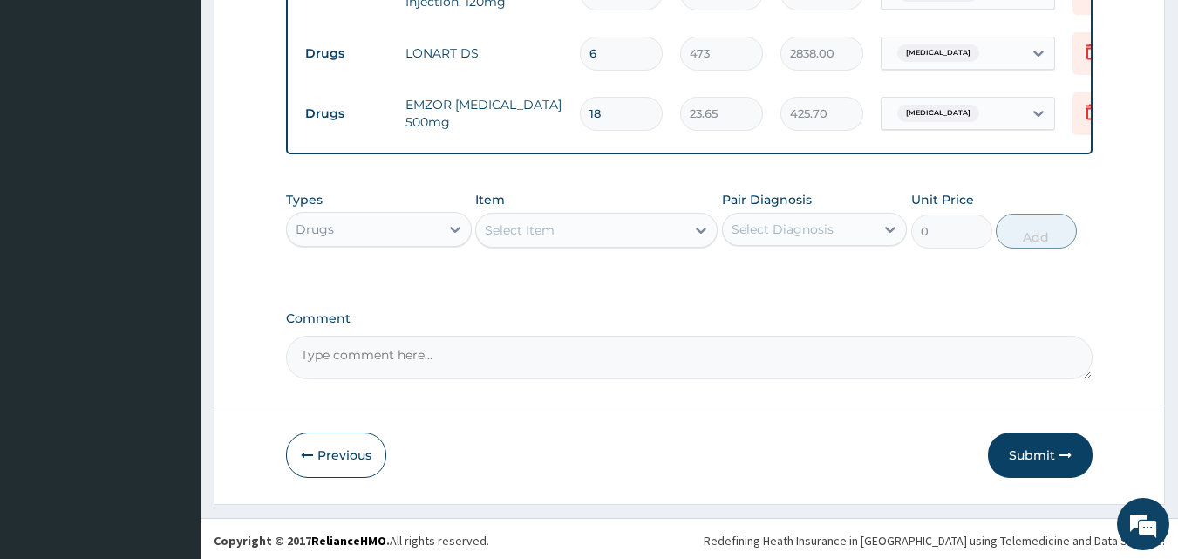
scroll to position [1069, 0]
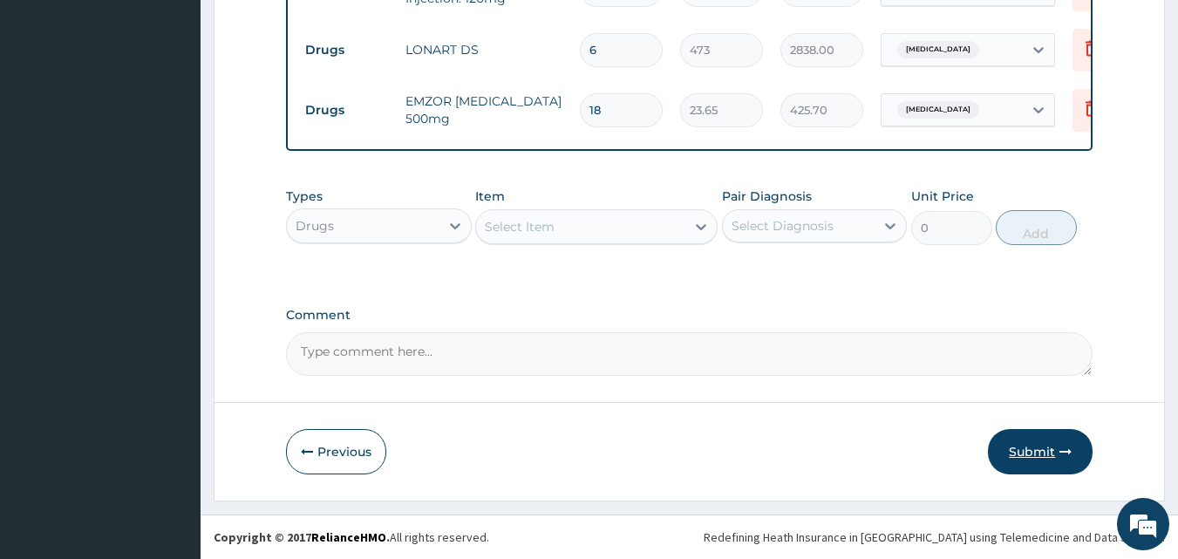
type input "18"
click at [1044, 449] on button "Submit" at bounding box center [1040, 451] width 105 height 45
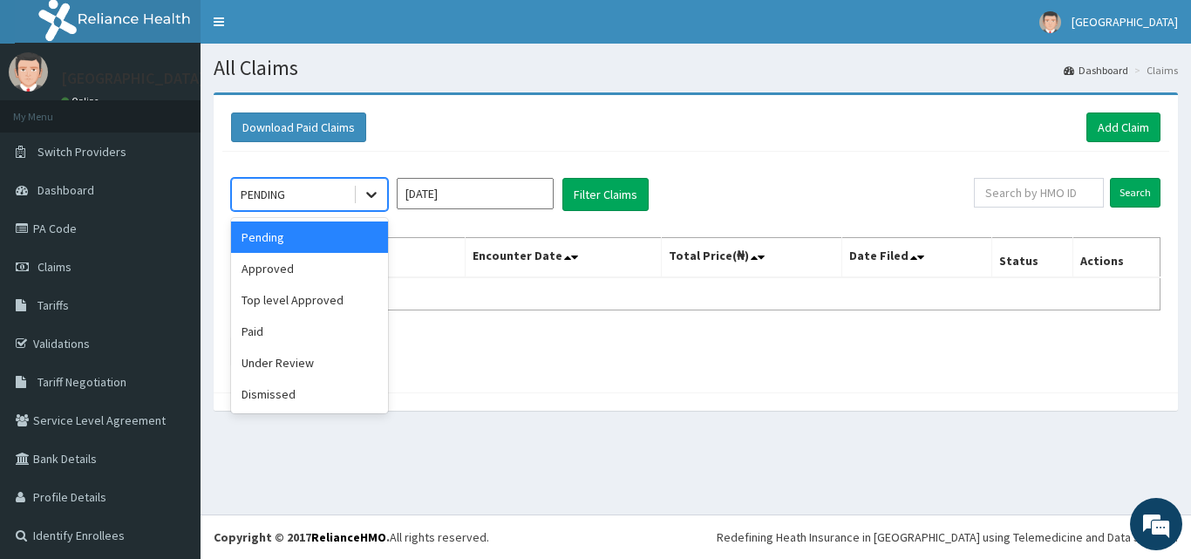
click at [365, 188] on icon at bounding box center [371, 194] width 17 height 17
click at [313, 364] on div "Under Review" at bounding box center [309, 362] width 157 height 31
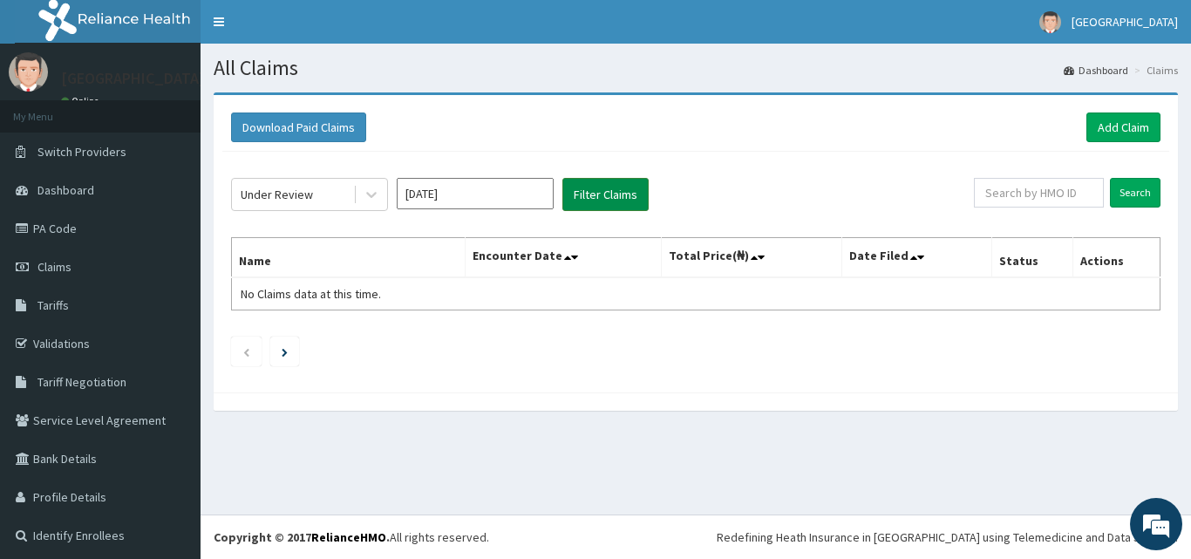
click at [620, 193] on button "Filter Claims" at bounding box center [605, 194] width 86 height 33
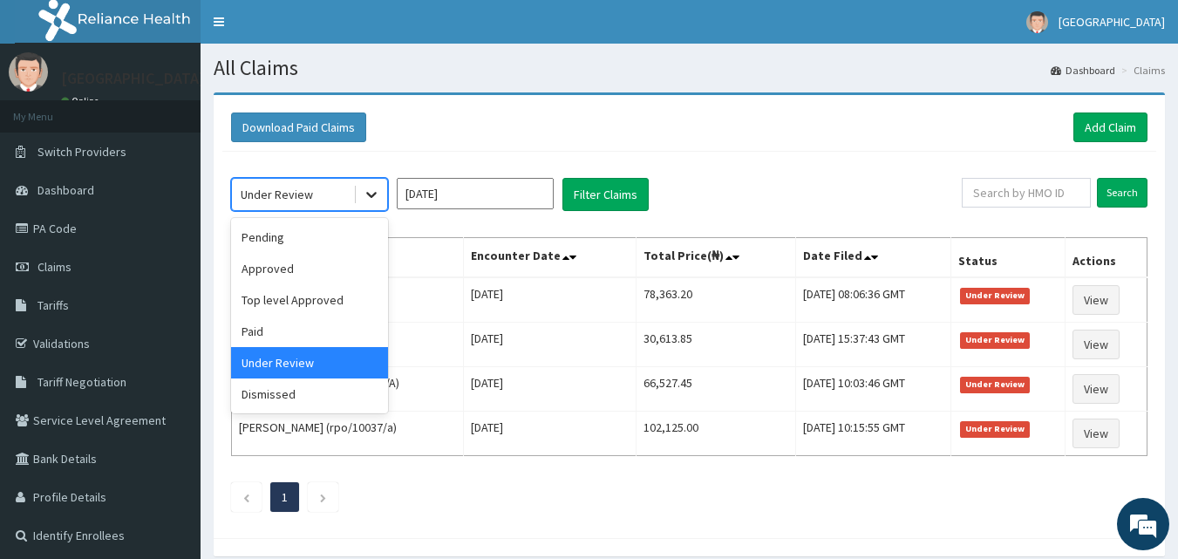
click at [367, 187] on icon at bounding box center [371, 194] width 17 height 17
click at [320, 339] on div "Paid" at bounding box center [309, 331] width 157 height 31
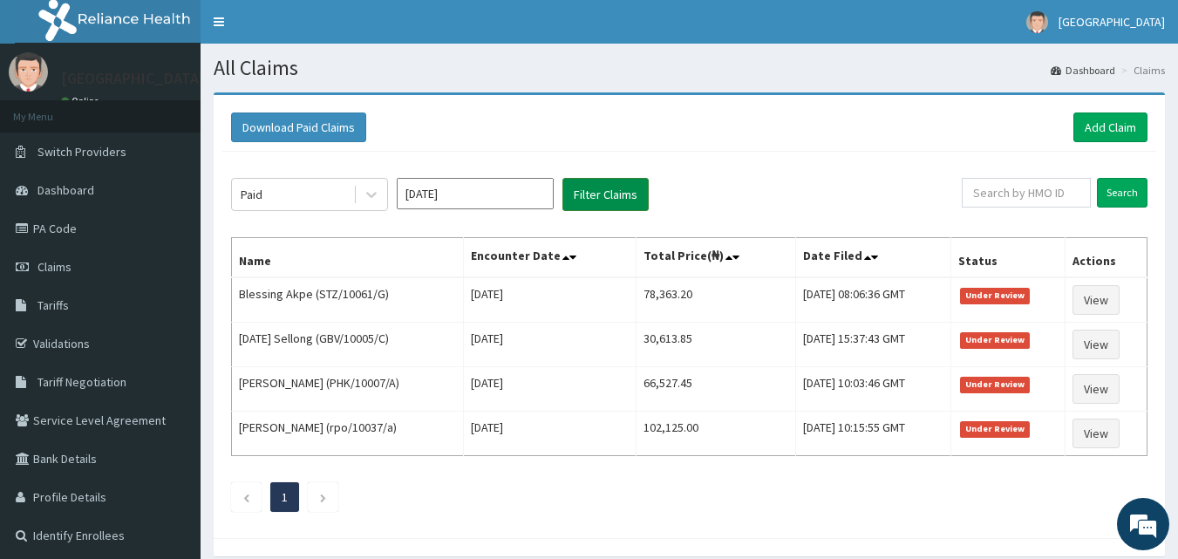
click at [600, 181] on button "Filter Claims" at bounding box center [605, 194] width 86 height 33
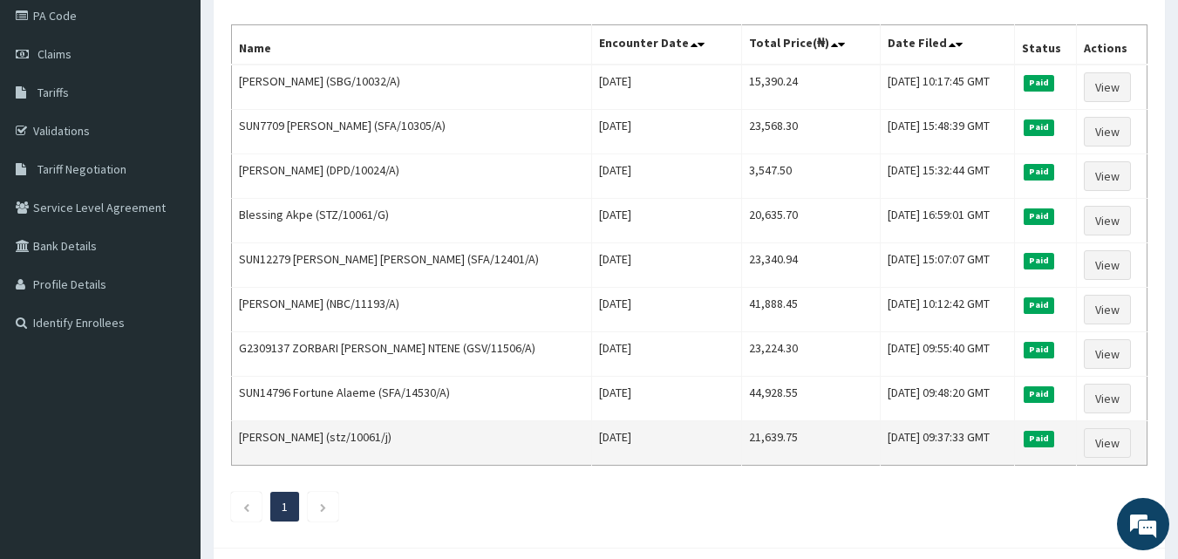
scroll to position [174, 0]
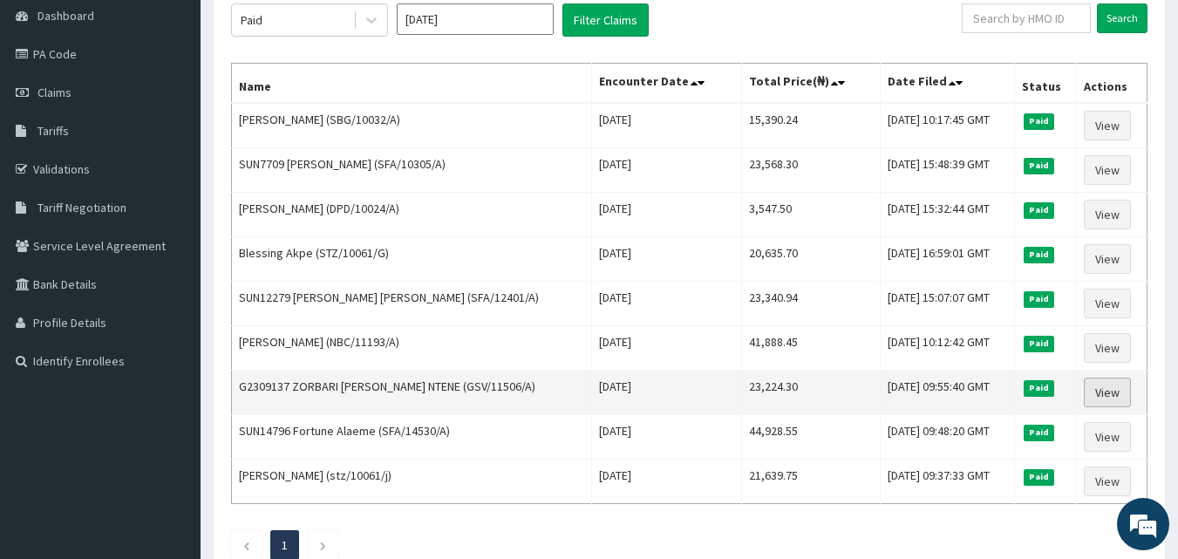
click at [1105, 391] on link "View" at bounding box center [1107, 393] width 47 height 30
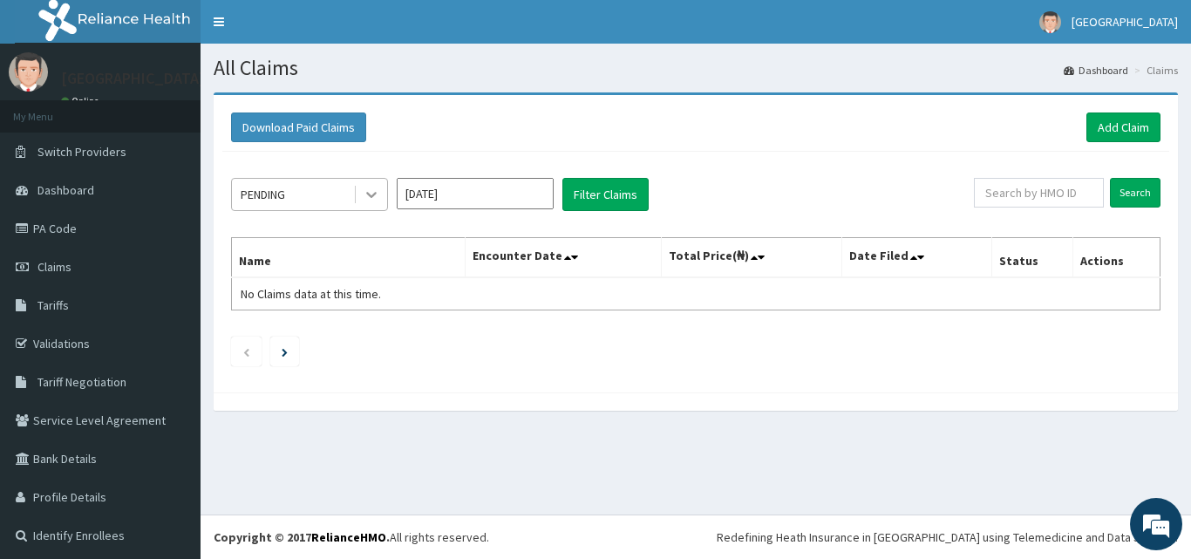
click at [377, 196] on icon at bounding box center [371, 194] width 17 height 17
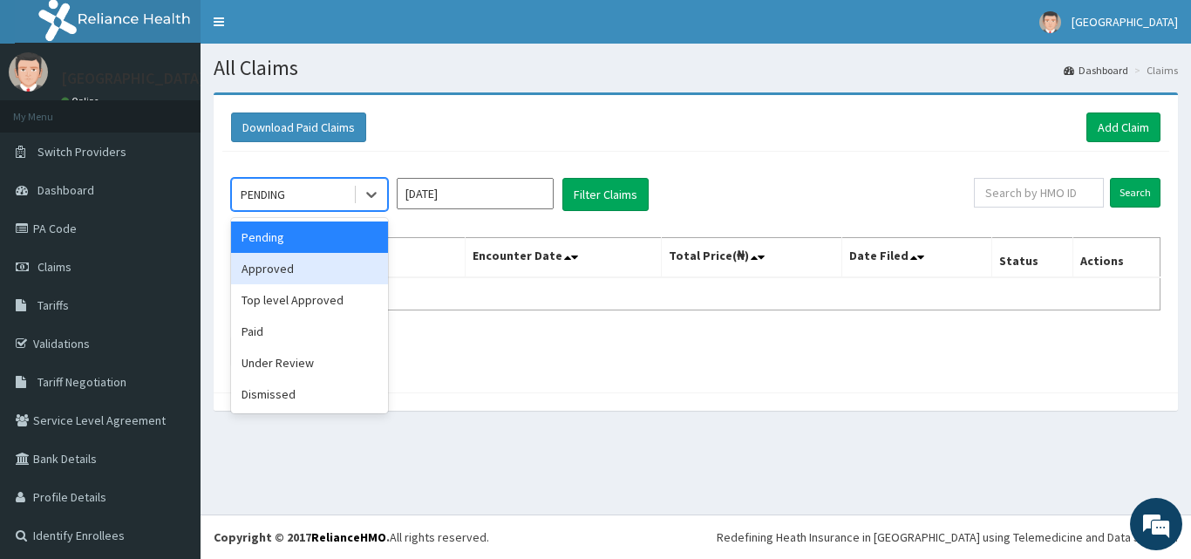
click at [322, 268] on div "Approved" at bounding box center [309, 268] width 157 height 31
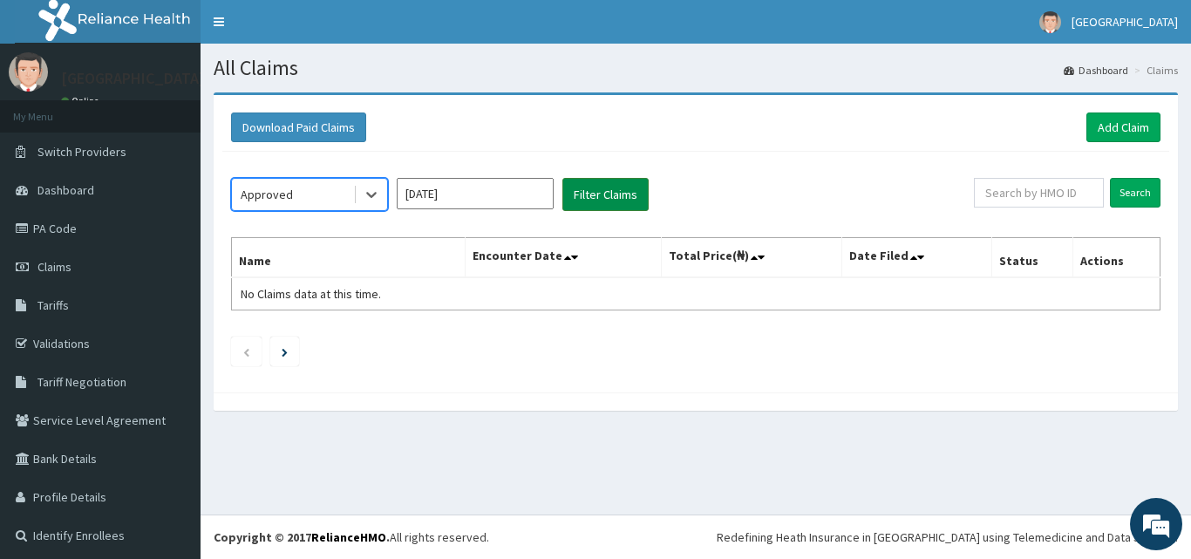
click at [585, 180] on button "Filter Claims" at bounding box center [605, 194] width 86 height 33
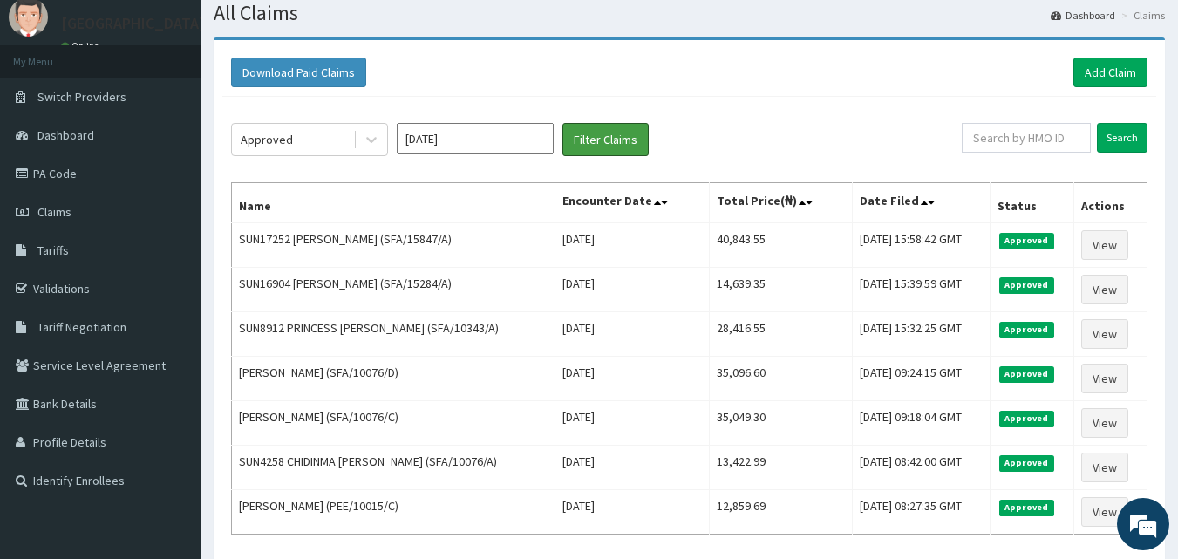
scroll to position [31, 0]
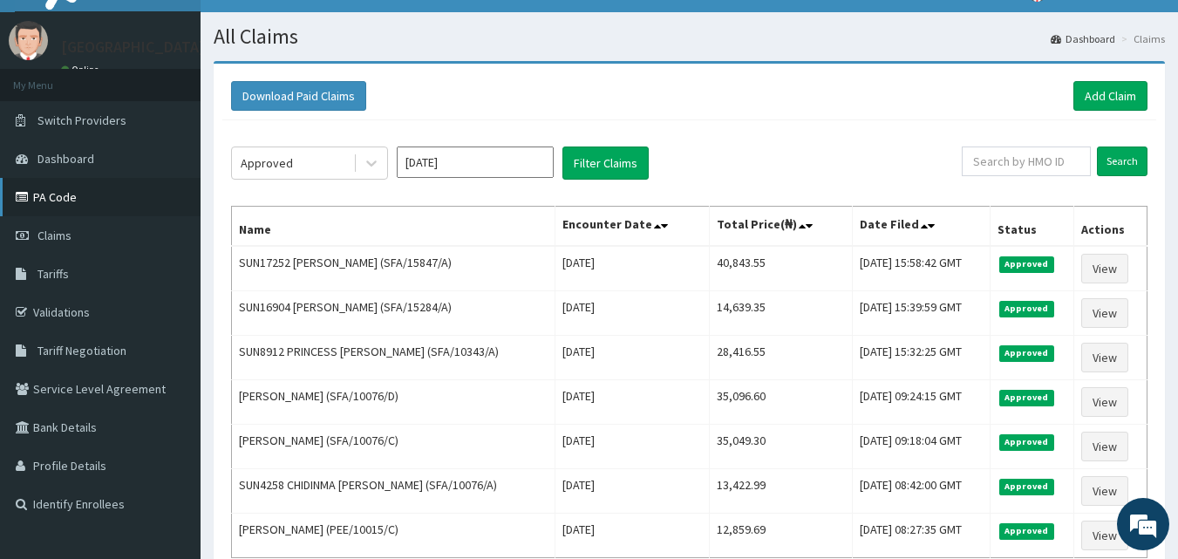
click at [78, 204] on link "PA Code" at bounding box center [100, 197] width 201 height 38
